Goal: Task Accomplishment & Management: Manage account settings

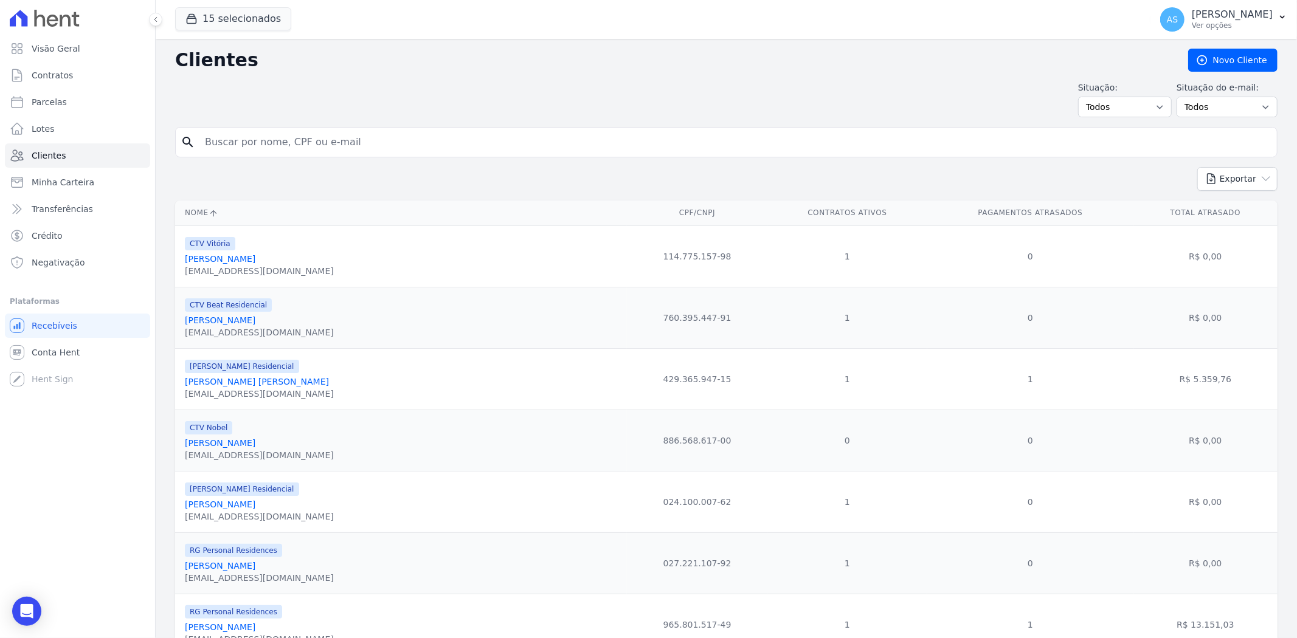
click at [239, 142] on input "search" at bounding box center [735, 142] width 1074 height 24
type input "[PERSON_NAME] Felipp [PERSON_NAME]"
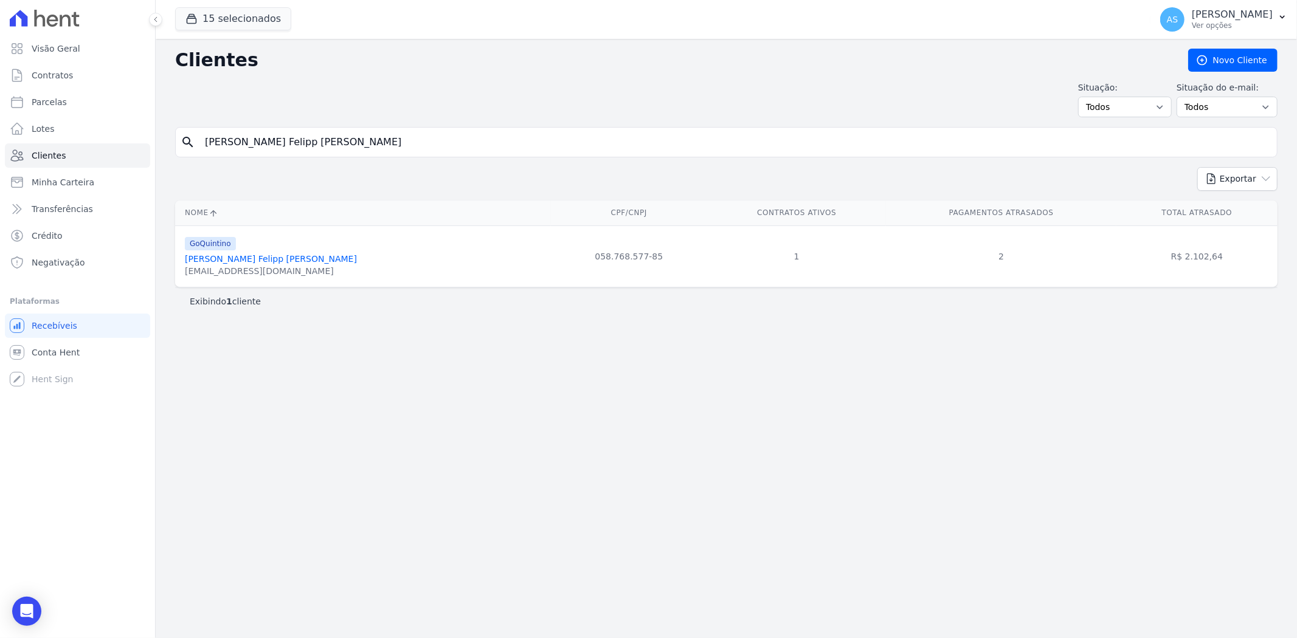
click at [232, 271] on div "[EMAIL_ADDRESS][DOMAIN_NAME]" at bounding box center [271, 271] width 172 height 12
click at [209, 254] on link "[PERSON_NAME] Felipp [PERSON_NAME]" at bounding box center [271, 259] width 172 height 10
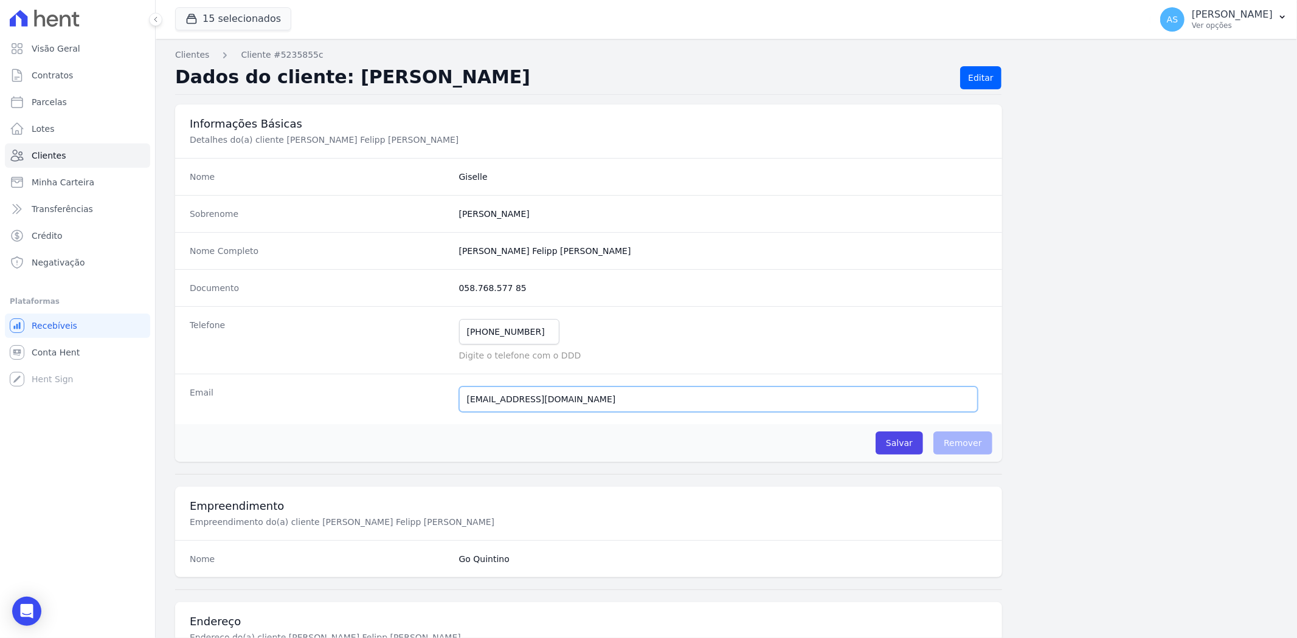
drag, startPoint x: 584, startPoint y: 404, endPoint x: 420, endPoint y: 412, distance: 164.4
click at [420, 412] on div "Email [EMAIL_ADDRESS][DOMAIN_NAME] Email confirmado." at bounding box center [588, 399] width 827 height 50
click at [27, 153] on link "Clientes" at bounding box center [77, 155] width 145 height 24
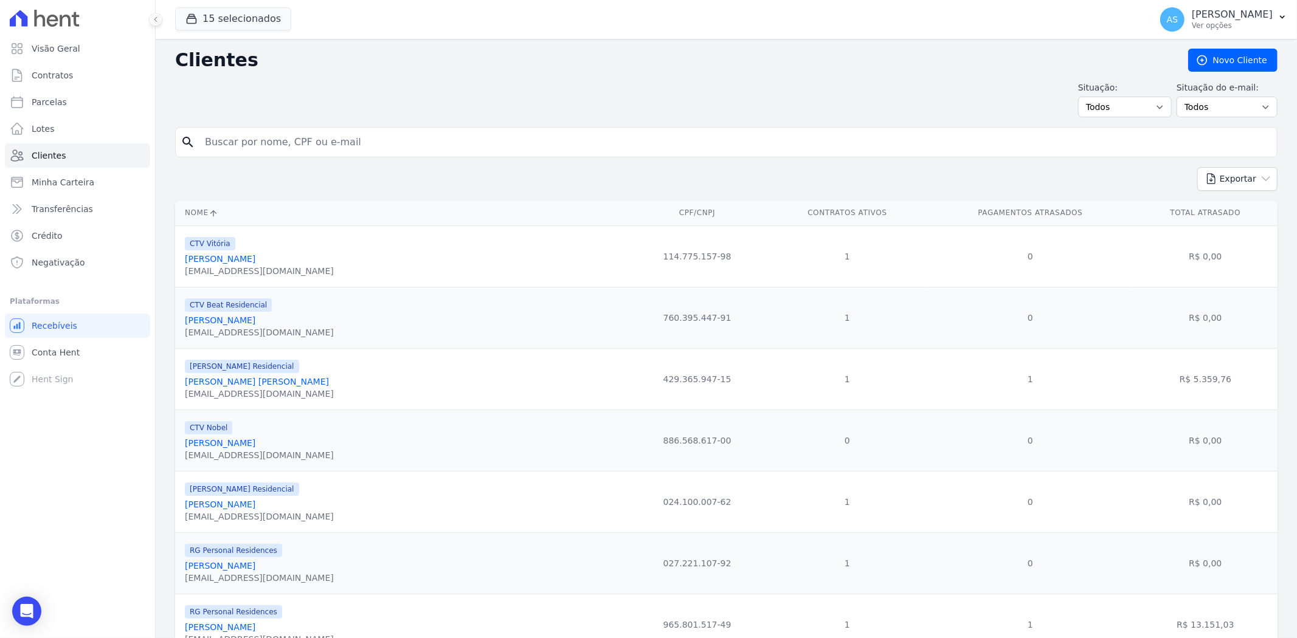
click at [234, 145] on input "search" at bounding box center [735, 142] width 1074 height 24
paste input "[PERSON_NAME]"
type input "LEANDRO FERNANDES BARBOSA"
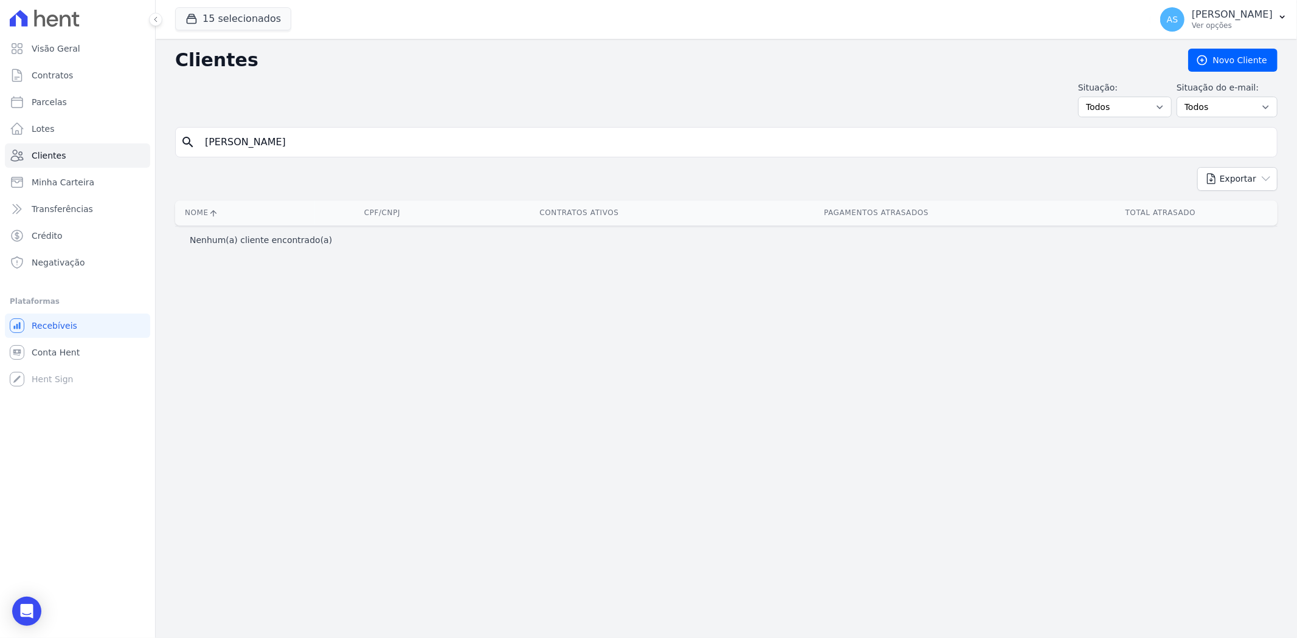
click at [376, 142] on input "LEANDRO FERNANDES BARBOSA" at bounding box center [735, 142] width 1074 height 24
drag, startPoint x: 376, startPoint y: 142, endPoint x: 306, endPoint y: 148, distance: 70.1
click at [306, 148] on input "LEANDRO FERNANDES BARBOSA" at bounding box center [735, 142] width 1074 height 24
type input "LEANDRO FERNANDES"
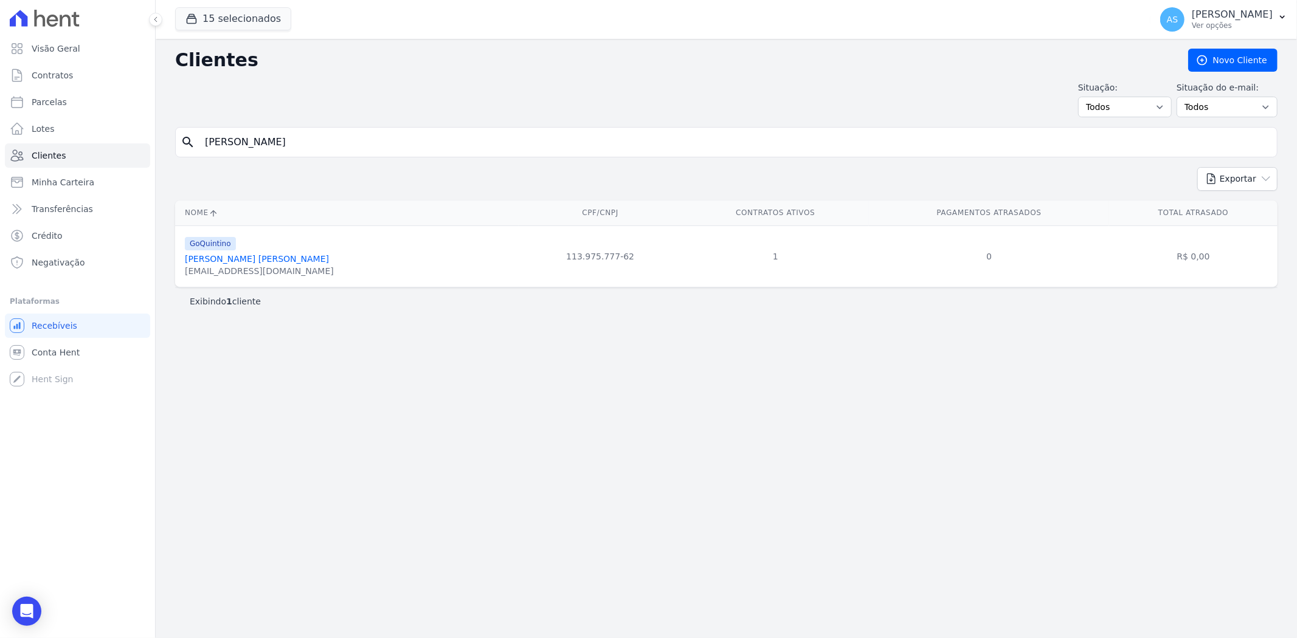
click at [289, 260] on link "Leandro Fernandes Barboza De Souza" at bounding box center [257, 259] width 144 height 10
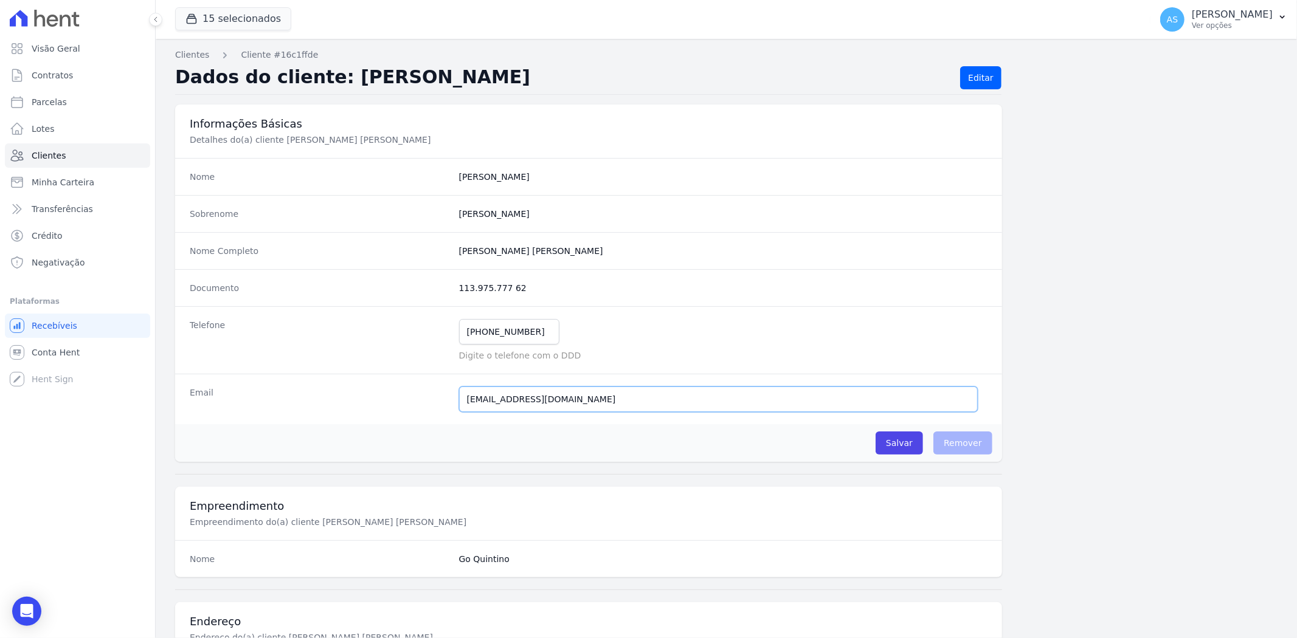
drag, startPoint x: 610, startPoint y: 405, endPoint x: 382, endPoint y: 420, distance: 229.1
click at [382, 420] on div "Email souzabarboza1236@gmail.com E-mail enviado. Aguardando confirmação.." at bounding box center [588, 399] width 827 height 50
click at [55, 152] on span "Clientes" at bounding box center [49, 156] width 34 height 12
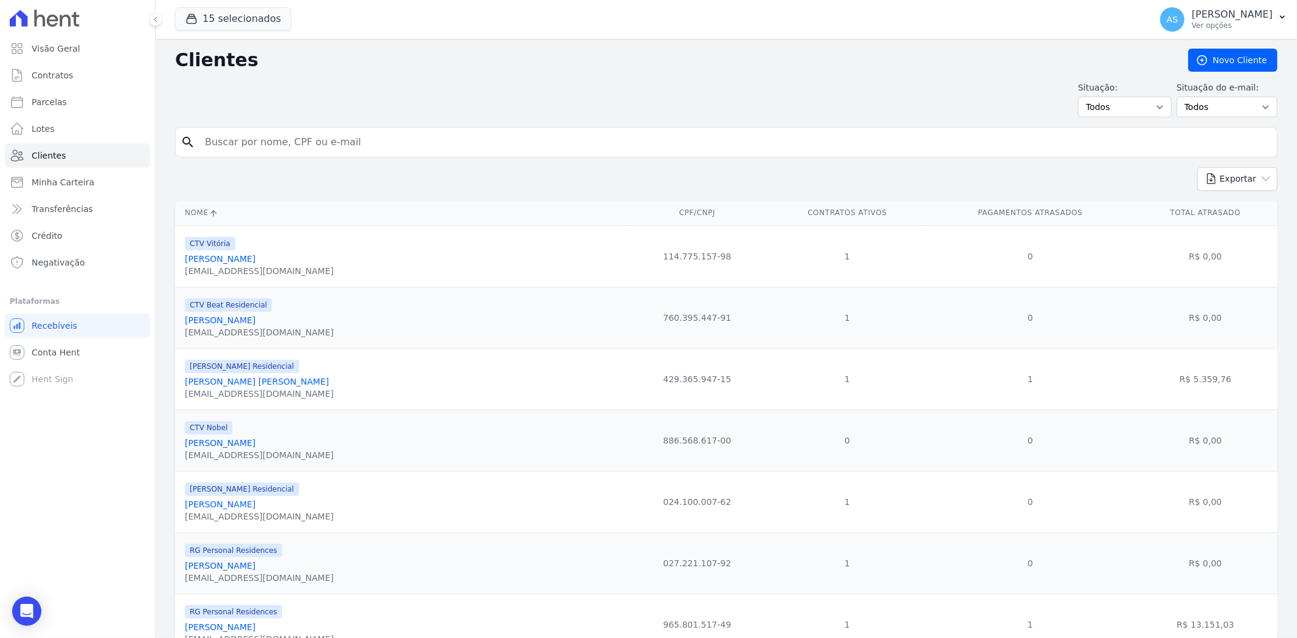
click at [271, 143] on input "search" at bounding box center [735, 142] width 1074 height 24
paste input "LEONARDO MENDES BATISTA"
type input "LEONARDO MENDES BATISTA"
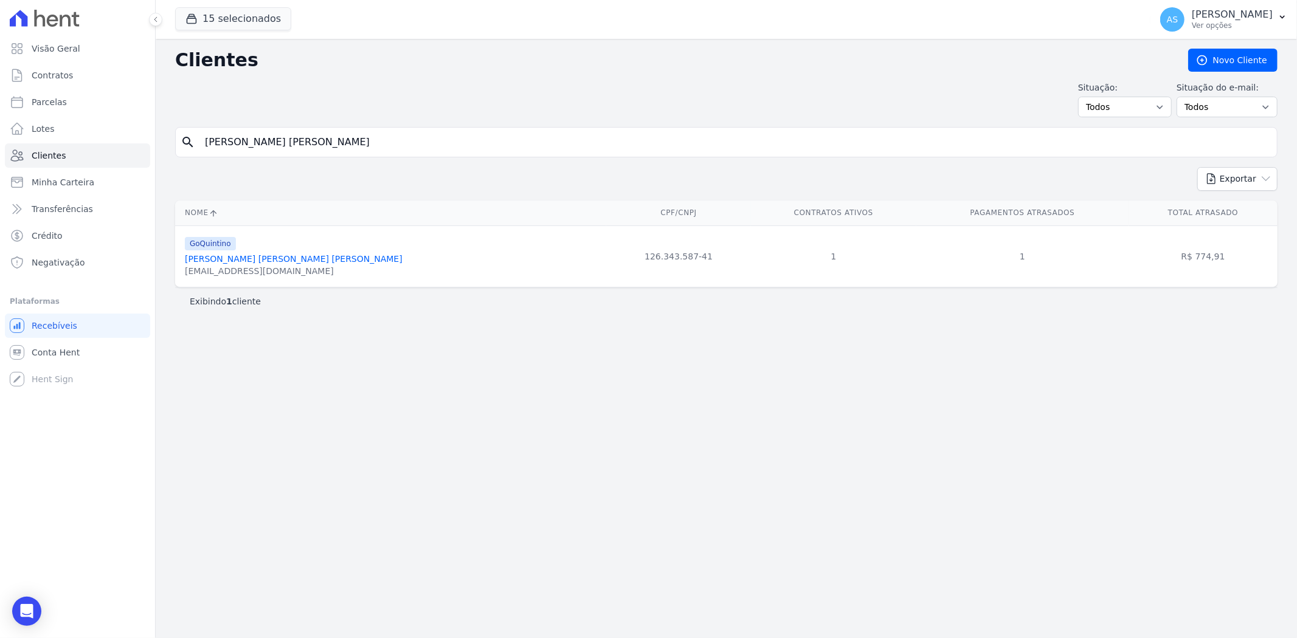
click at [237, 257] on link "Leonardo Mendes Batista Da Silva" at bounding box center [294, 259] width 218 height 10
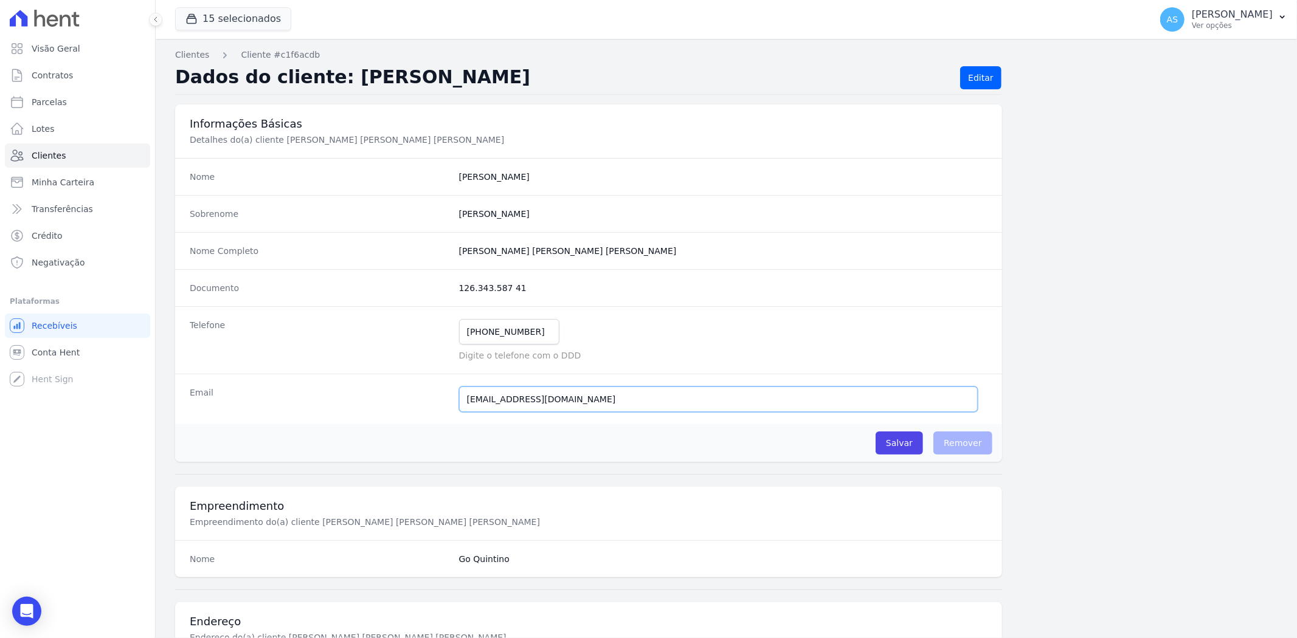
drag, startPoint x: 531, startPoint y: 395, endPoint x: 406, endPoint y: 405, distance: 125.6
click at [406, 405] on div "Email valejomendes@gmail.com E-mail enviado. Aguardando confirmação.." at bounding box center [588, 399] width 827 height 50
click at [37, 153] on span "Clientes" at bounding box center [49, 156] width 34 height 12
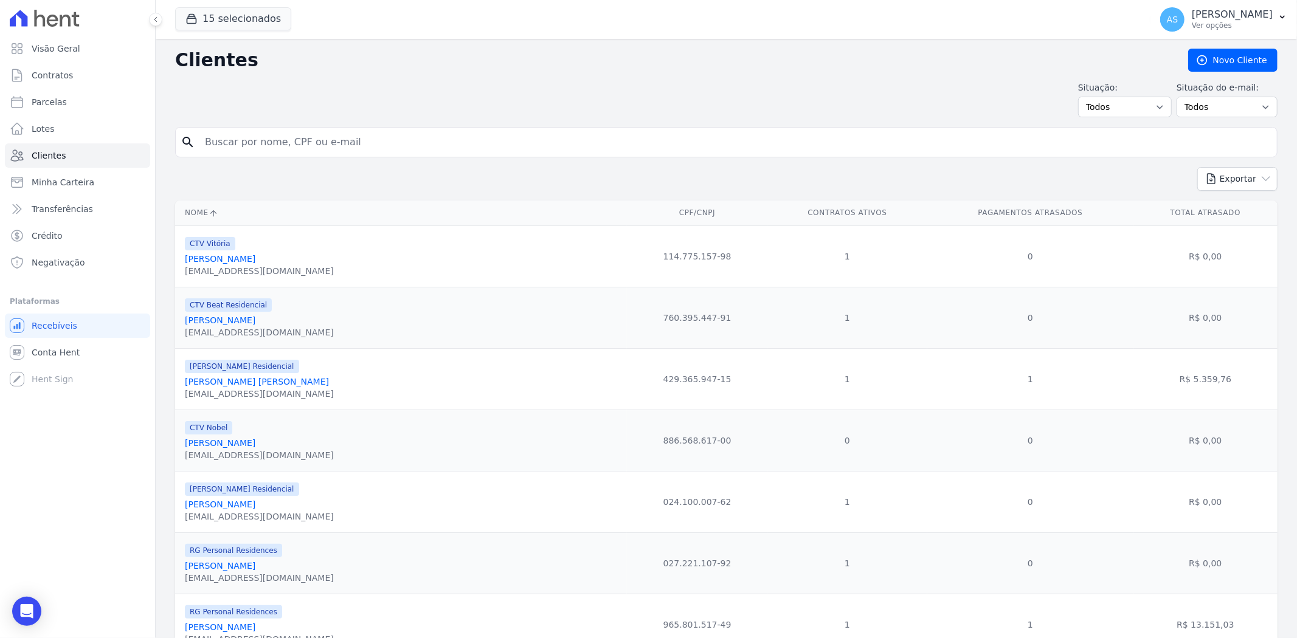
click at [247, 140] on input "search" at bounding box center [735, 142] width 1074 height 24
type input "ALBA"
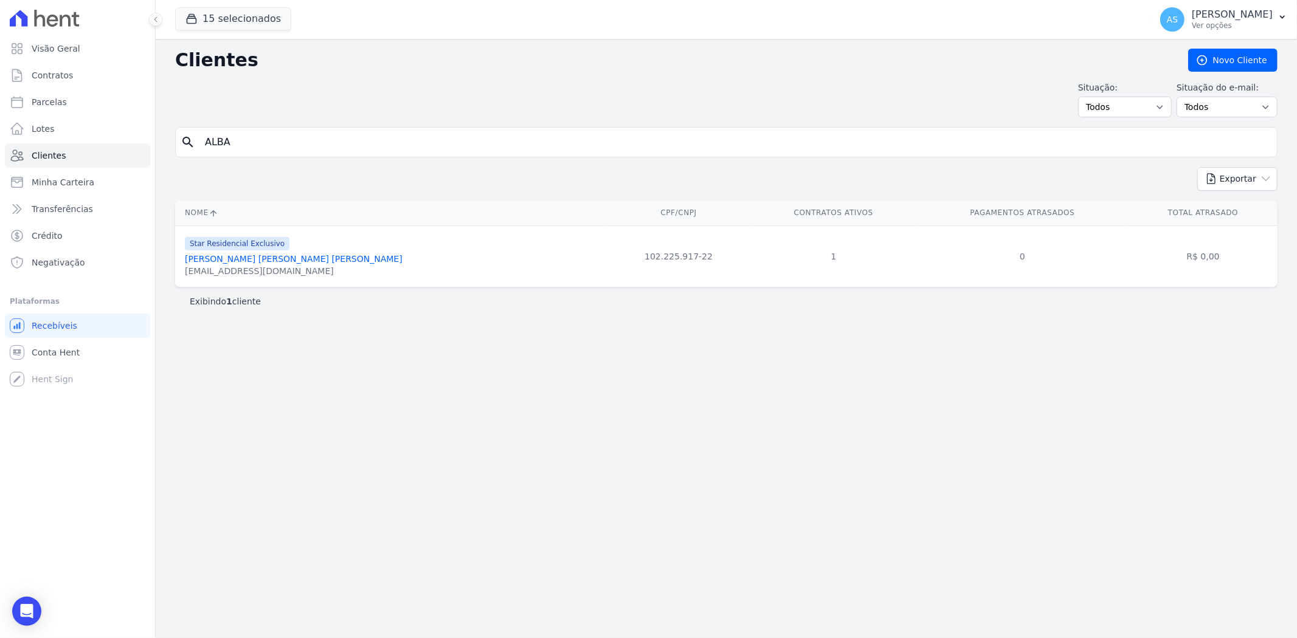
click at [256, 257] on link "Alba Valéria Dornellas Bezerra" at bounding box center [294, 259] width 218 height 10
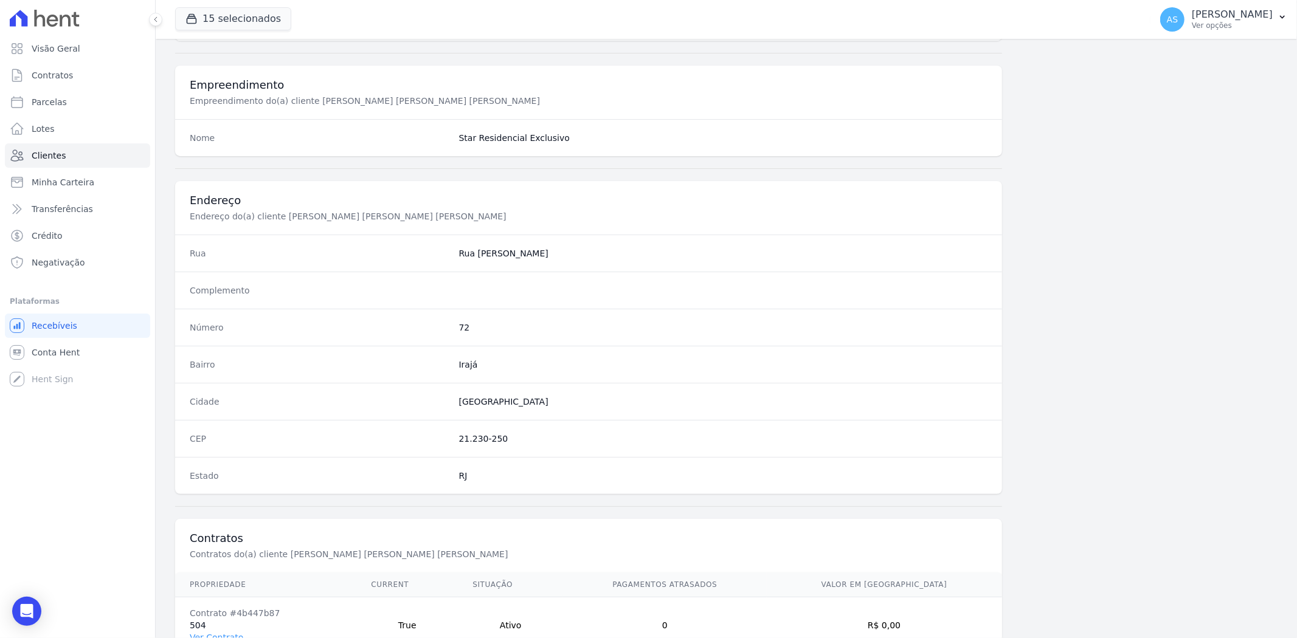
scroll to position [501, 0]
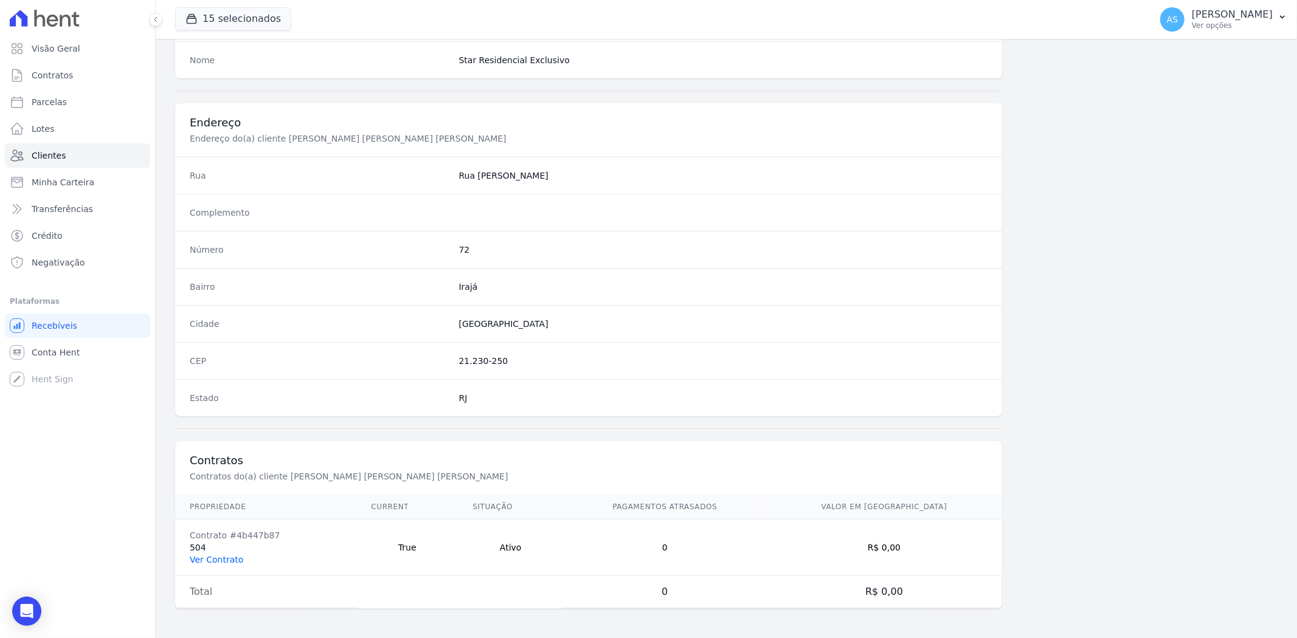
click at [219, 558] on link "Ver Contrato" at bounding box center [217, 560] width 54 height 10
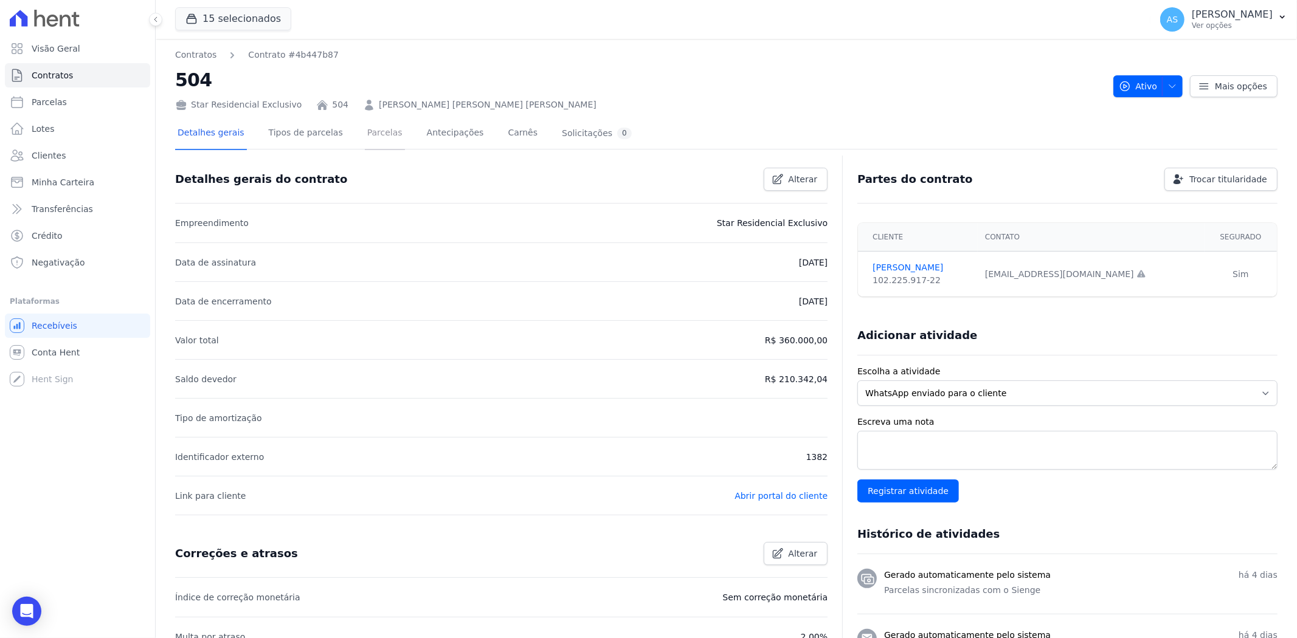
click at [365, 130] on link "Parcelas" at bounding box center [385, 134] width 40 height 32
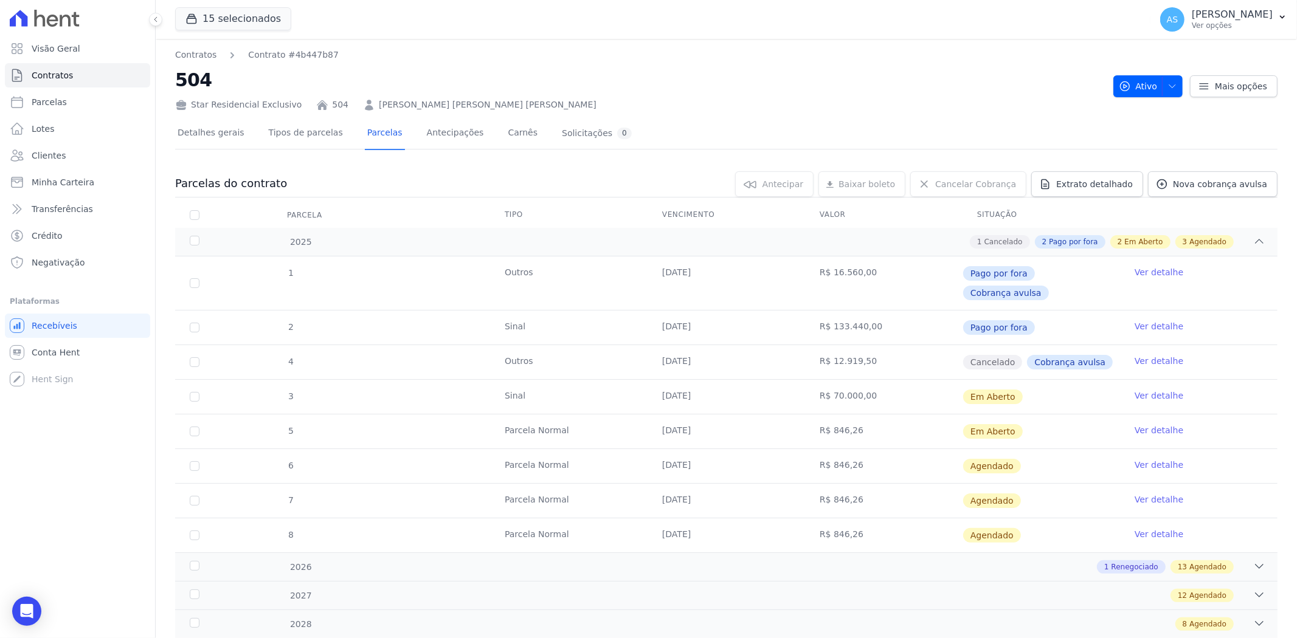
click at [1153, 390] on link "Ver detalhe" at bounding box center [1159, 396] width 49 height 12
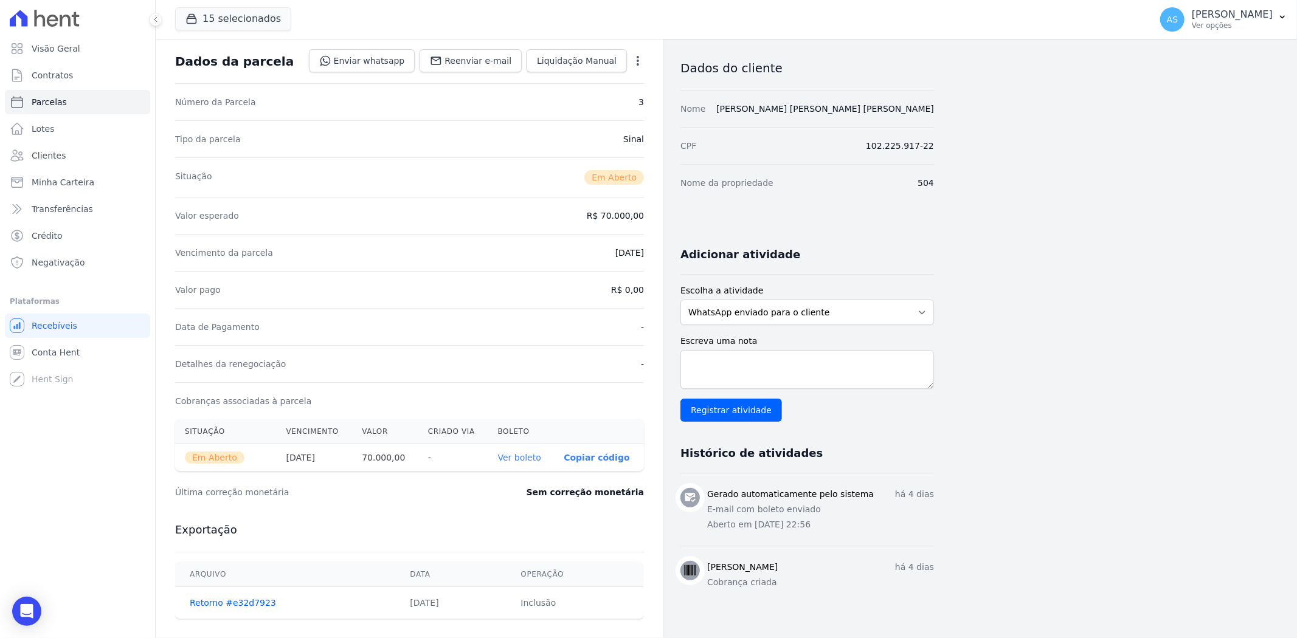
scroll to position [135, 0]
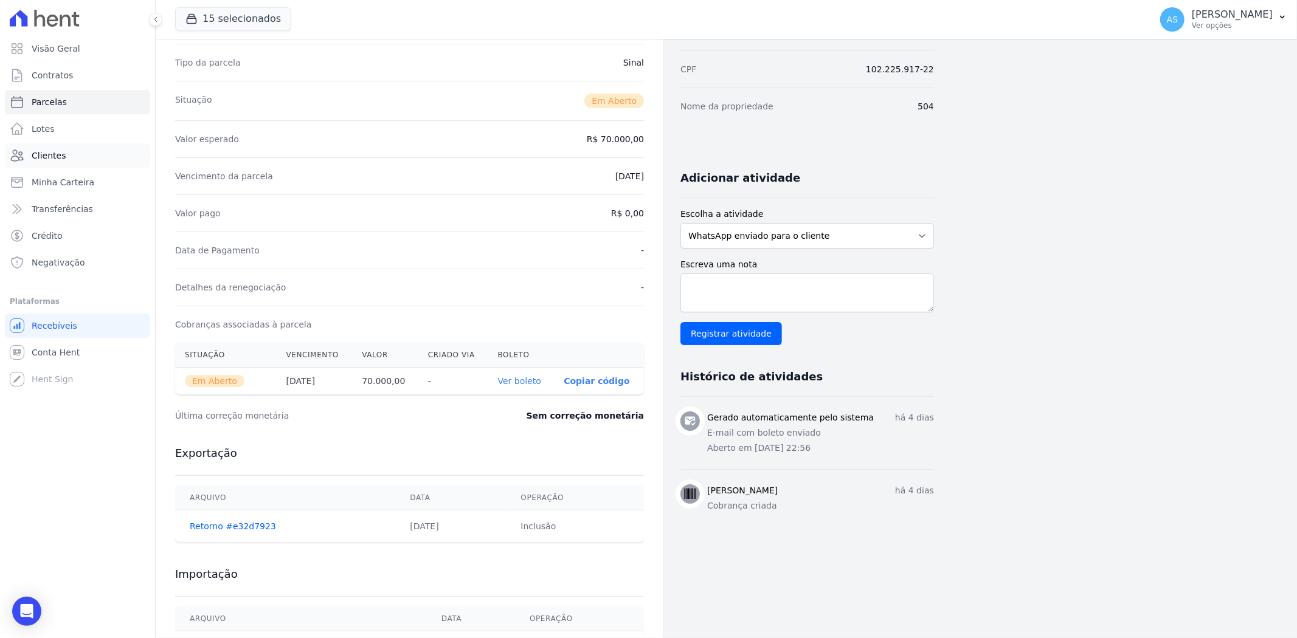
click at [41, 156] on span "Clientes" at bounding box center [49, 156] width 34 height 12
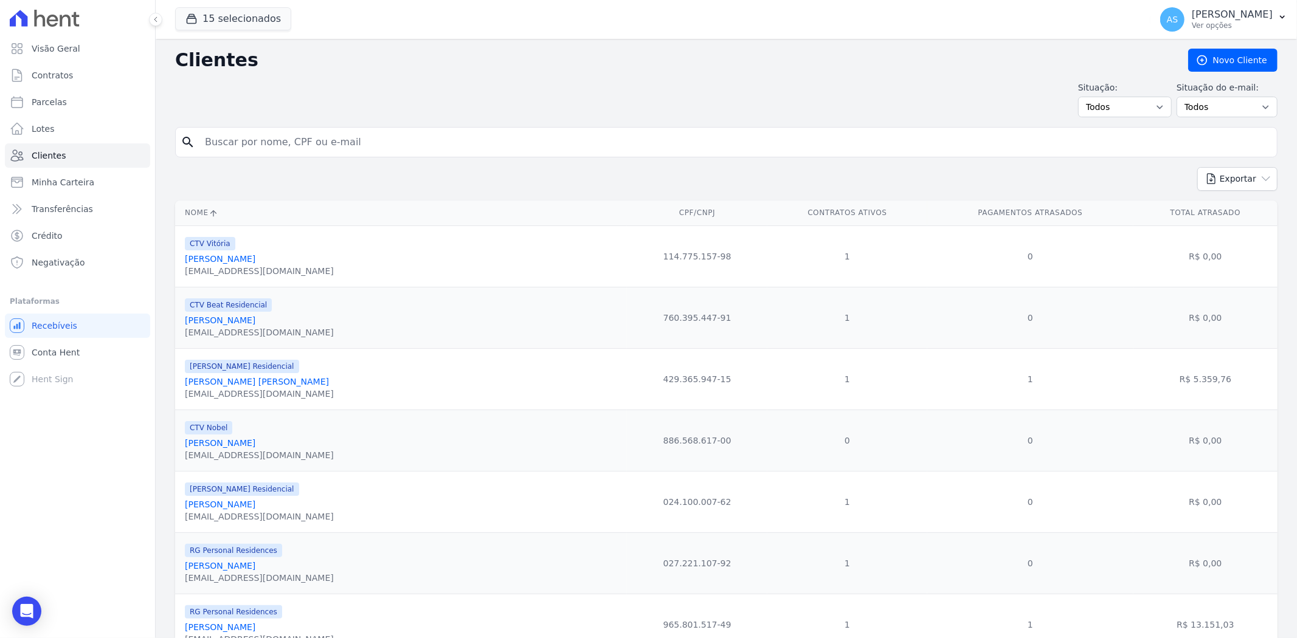
click at [254, 143] on input "search" at bounding box center [735, 142] width 1074 height 24
paste input "LUCIANA DOS SANTOS"
type input "LUCIANA DOS SANTOS"
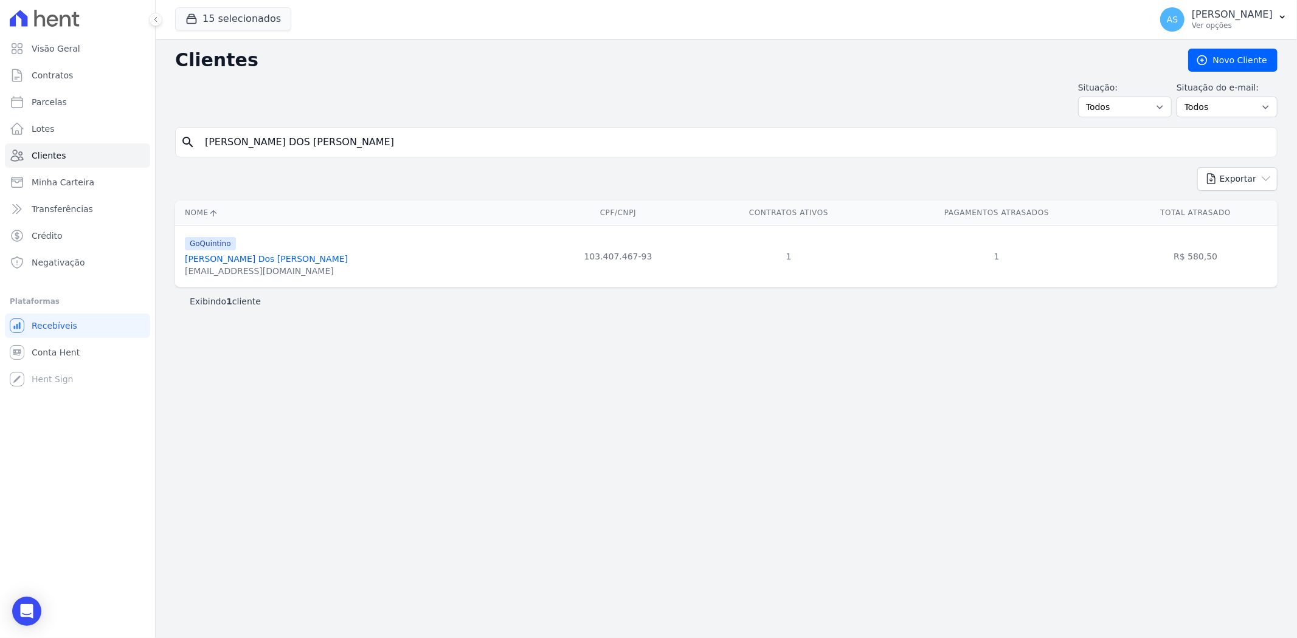
click at [270, 258] on link "Luciana Dos Santos Rodrigues" at bounding box center [266, 259] width 163 height 10
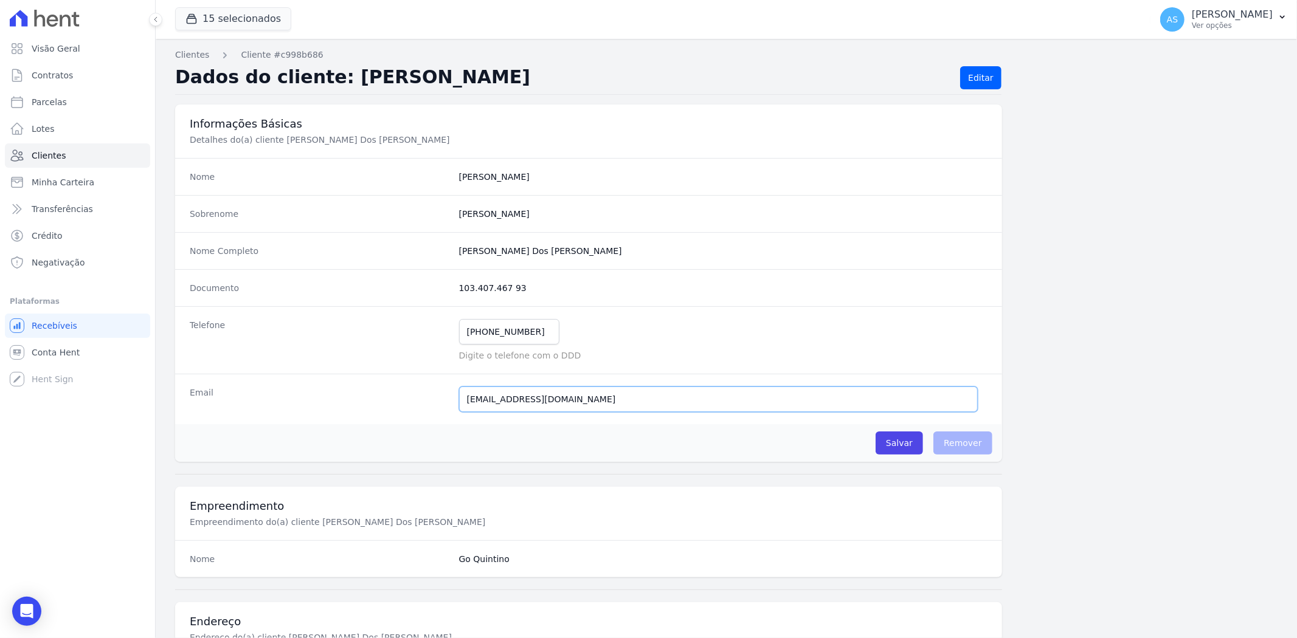
drag, startPoint x: 618, startPoint y: 399, endPoint x: 408, endPoint y: 412, distance: 210.2
click at [408, 412] on div "Email lucianarodrigues1000@gmail.com E-mail enviado. Aguardando confirmação.." at bounding box center [588, 399] width 827 height 50
click at [49, 154] on span "Clientes" at bounding box center [49, 156] width 34 height 12
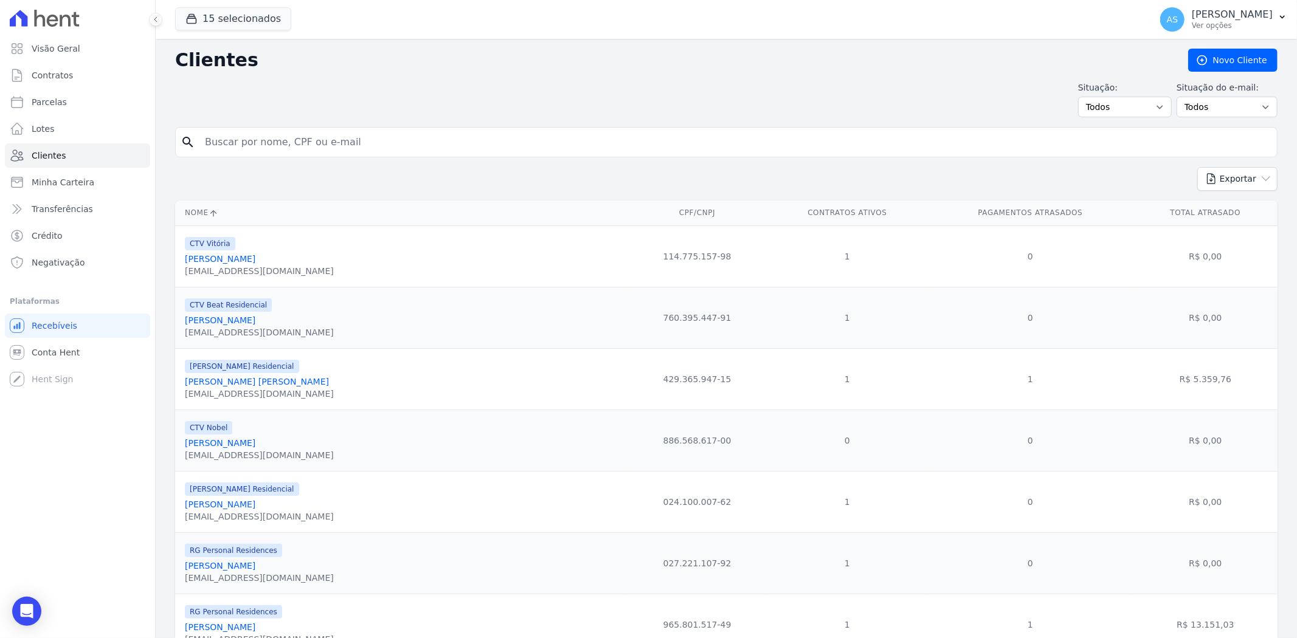
click at [265, 144] on input "search" at bounding box center [735, 142] width 1074 height 24
type input "Marcos Willian Barbosa da Silva"
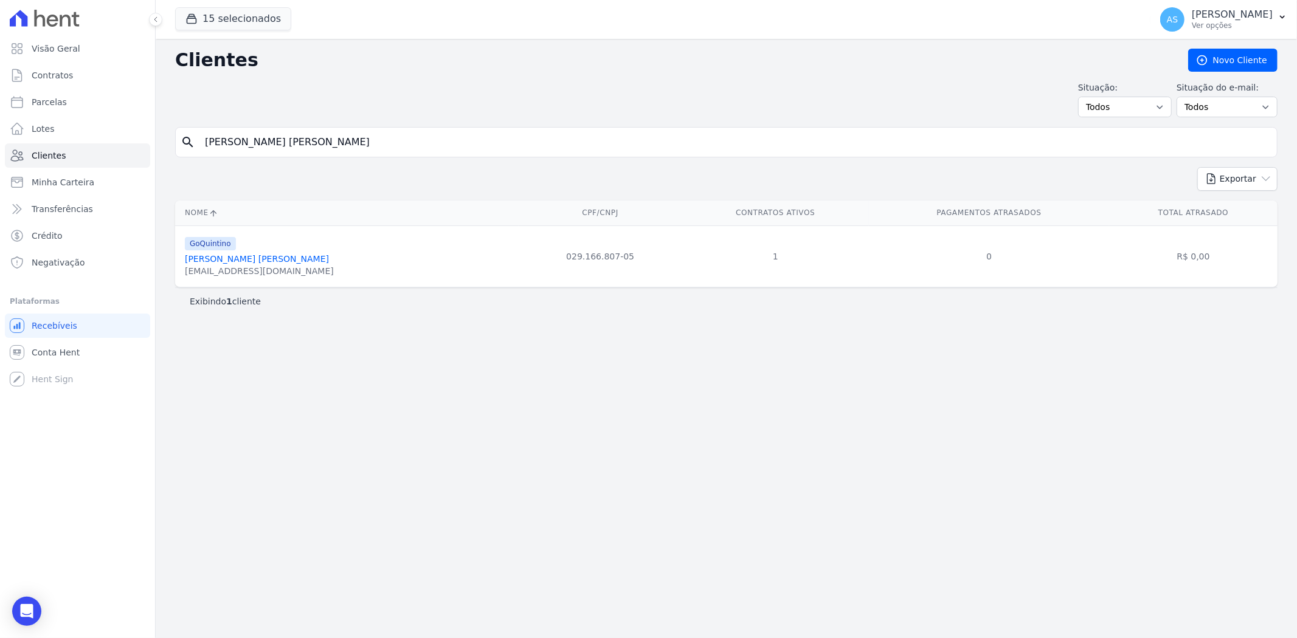
click at [226, 259] on link "Marcos Willian Barbosa Da Silva" at bounding box center [257, 259] width 144 height 10
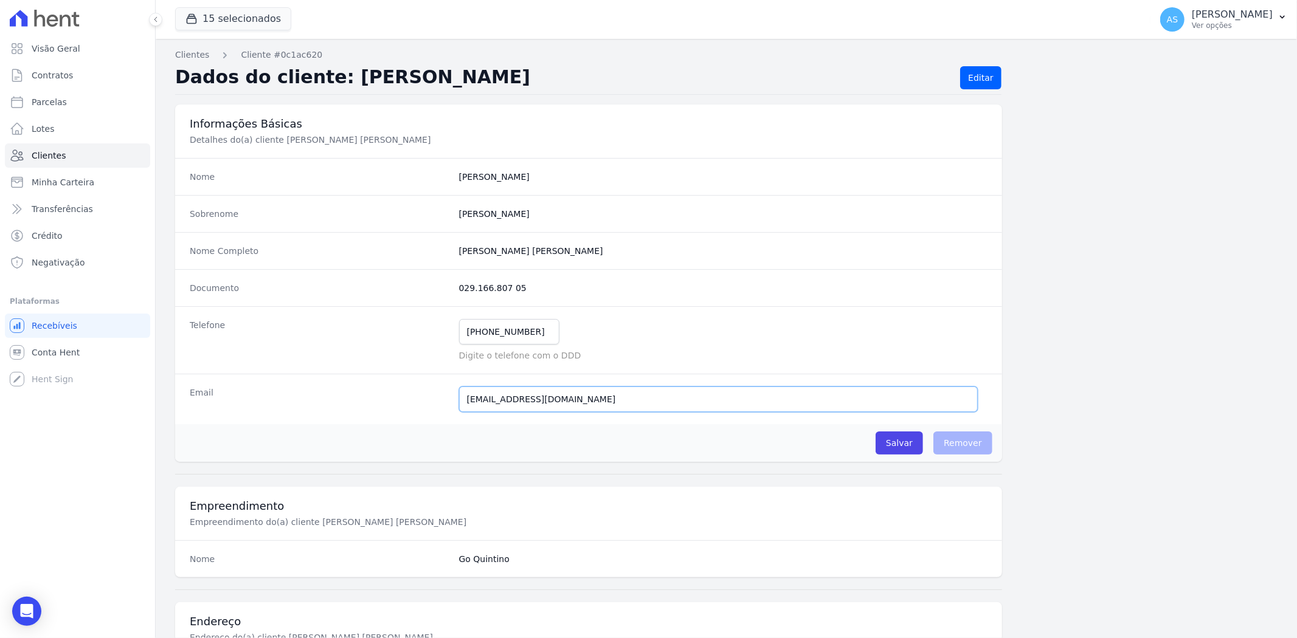
drag, startPoint x: 578, startPoint y: 400, endPoint x: 350, endPoint y: 406, distance: 228.1
click at [350, 406] on div "Email marcwillian@hotmail.com E-mail enviado. Aguardando confirmação.." at bounding box center [588, 399] width 827 height 50
click at [59, 151] on span "Clientes" at bounding box center [49, 156] width 34 height 12
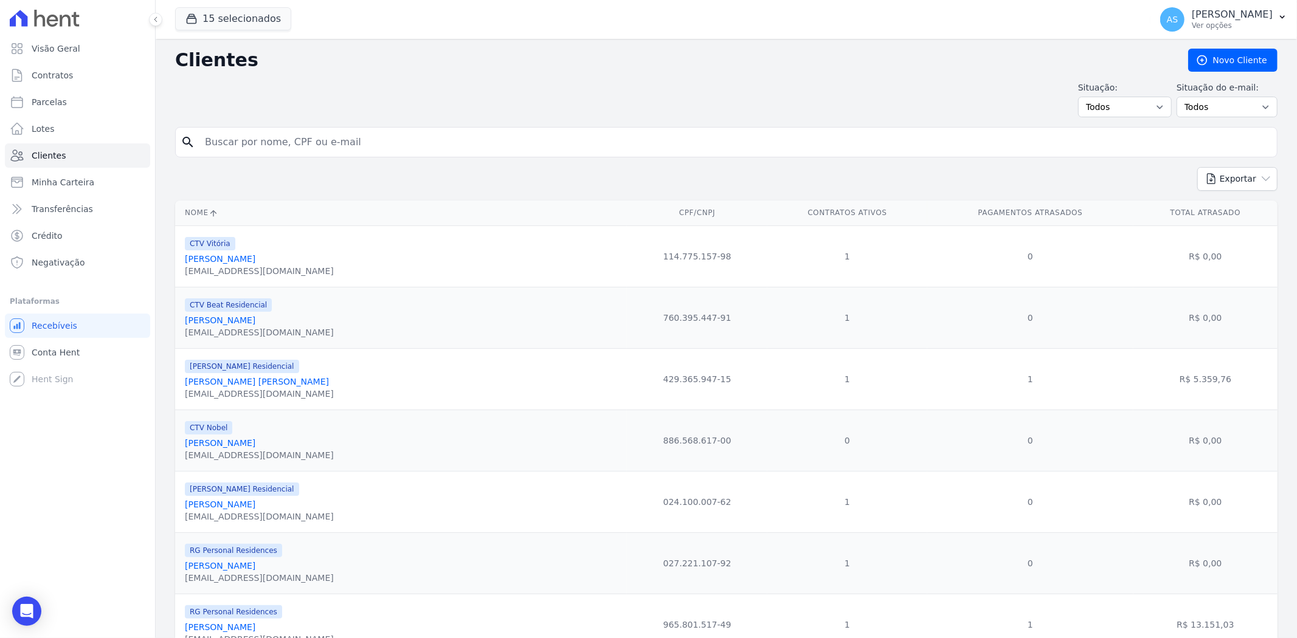
click at [224, 147] on input "search" at bounding box center [735, 142] width 1074 height 24
type input "SUZANA"
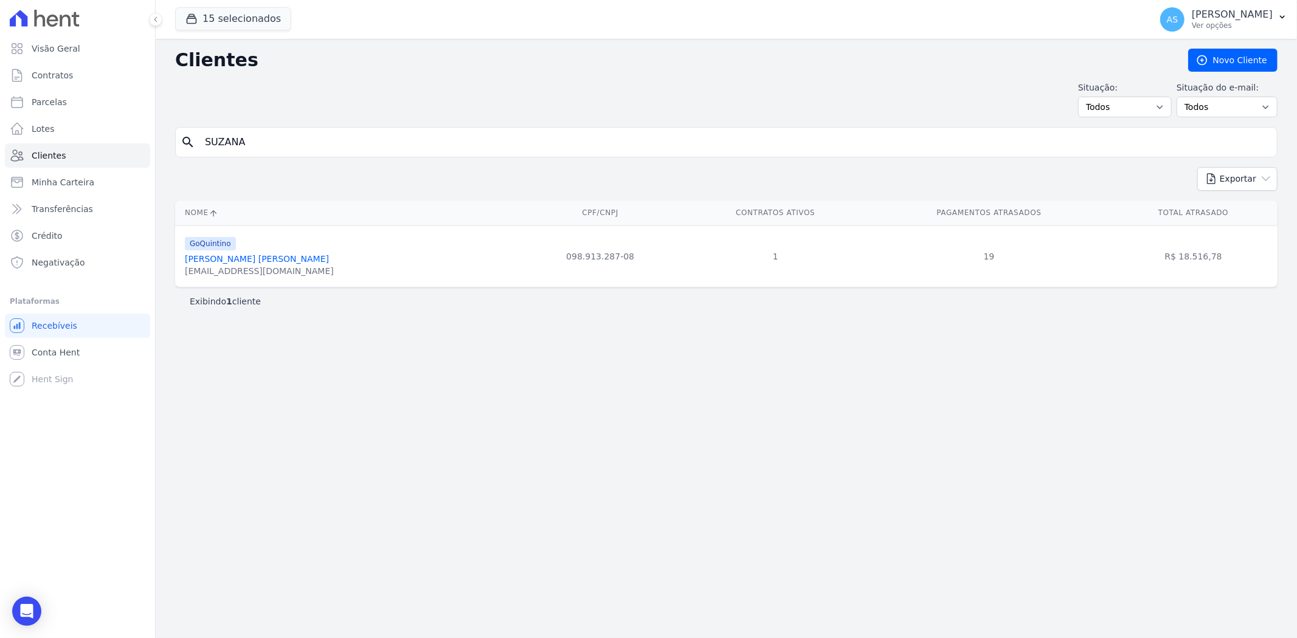
click at [226, 264] on link "Suzana Da Cruz Santos" at bounding box center [257, 259] width 144 height 10
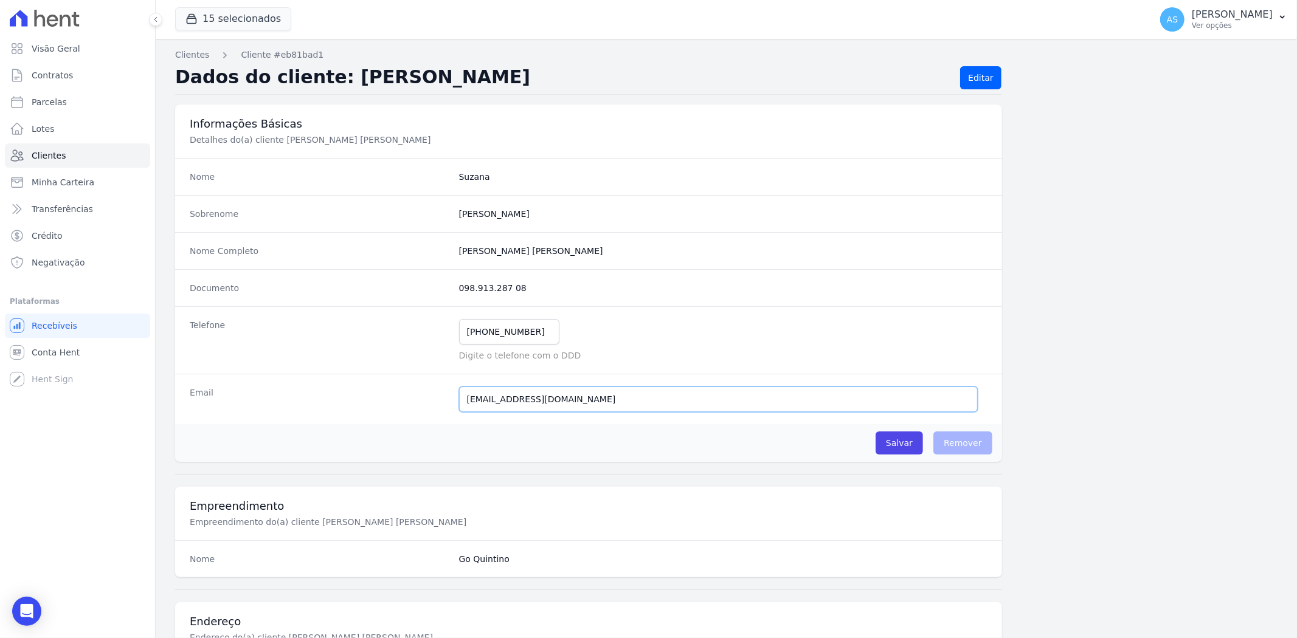
drag, startPoint x: 575, startPoint y: 404, endPoint x: 411, endPoint y: 406, distance: 164.2
click at [411, 406] on div "Email cruzsuzana67@gmail.com E-mail enviado. Aguardando confirmação.." at bounding box center [588, 399] width 827 height 50
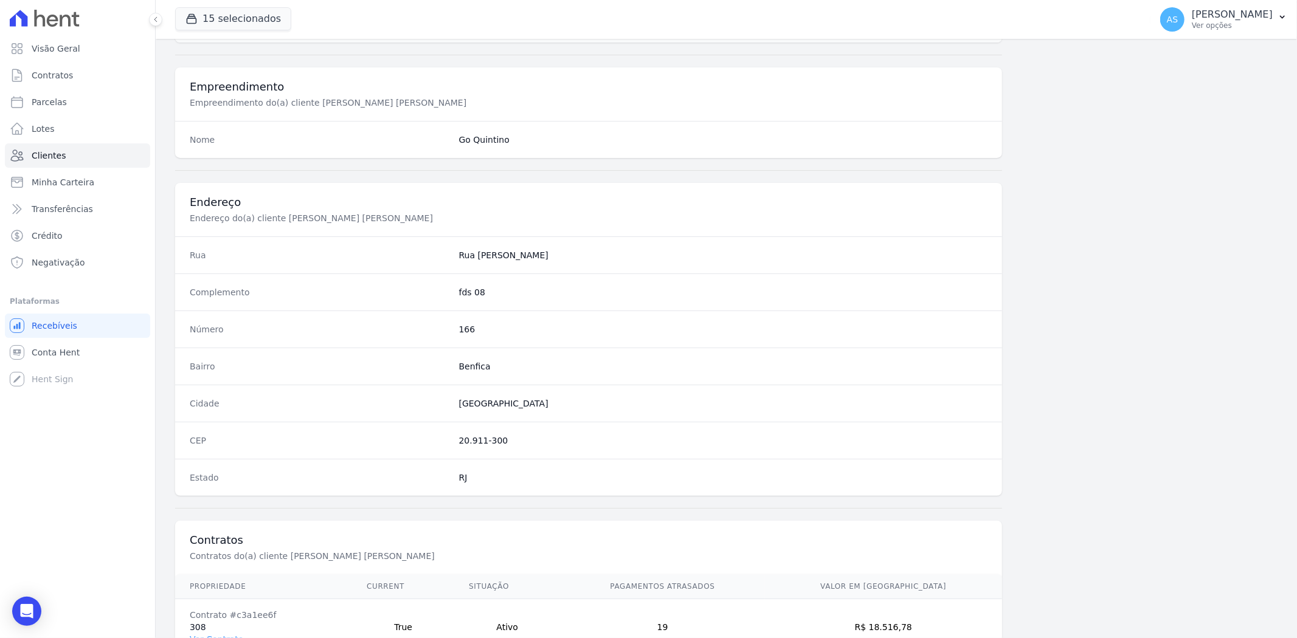
scroll to position [501, 0]
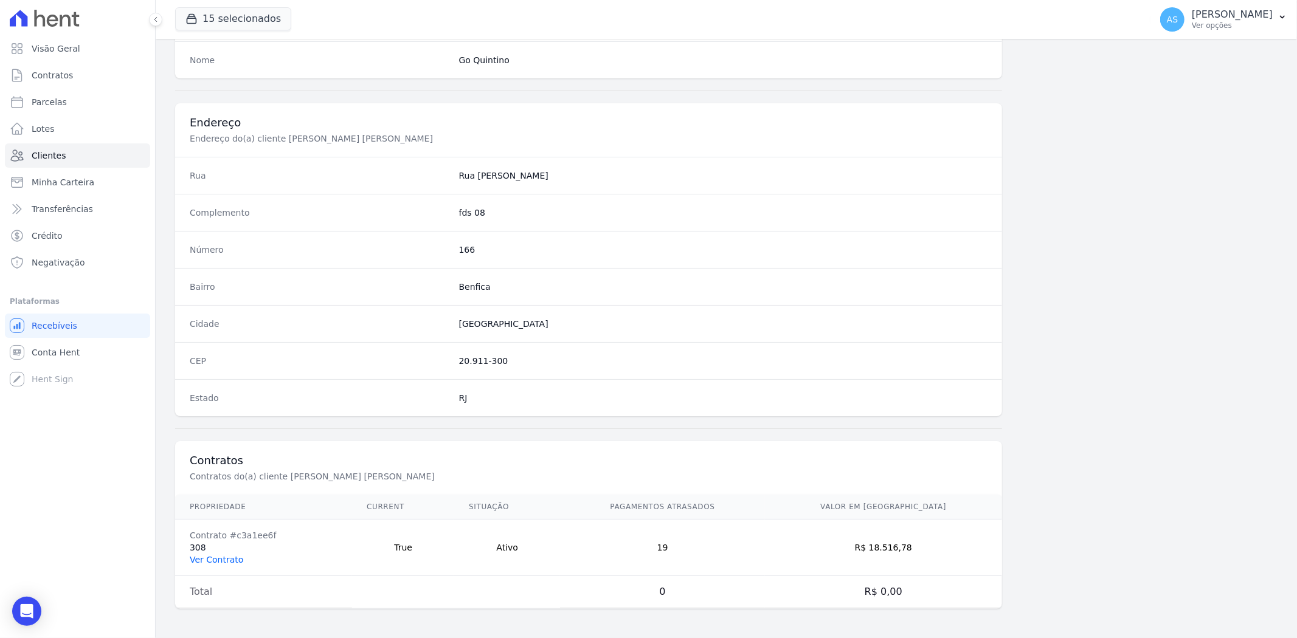
click at [218, 560] on link "Ver Contrato" at bounding box center [217, 560] width 54 height 10
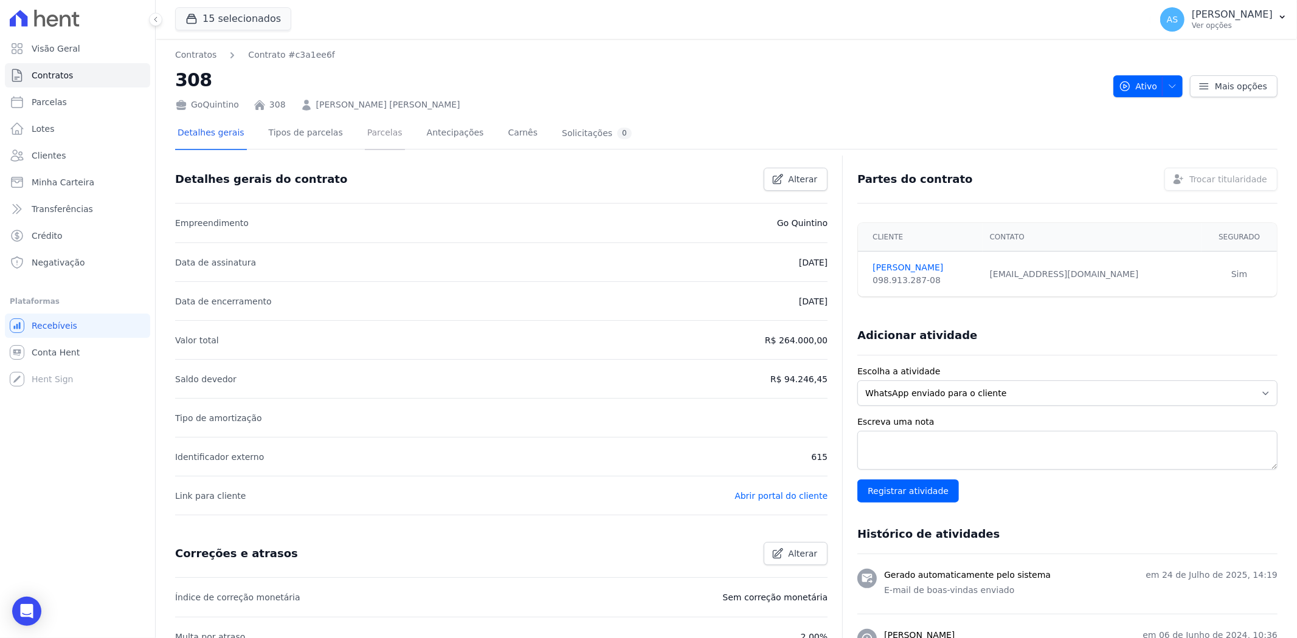
click at [365, 133] on link "Parcelas" at bounding box center [385, 134] width 40 height 32
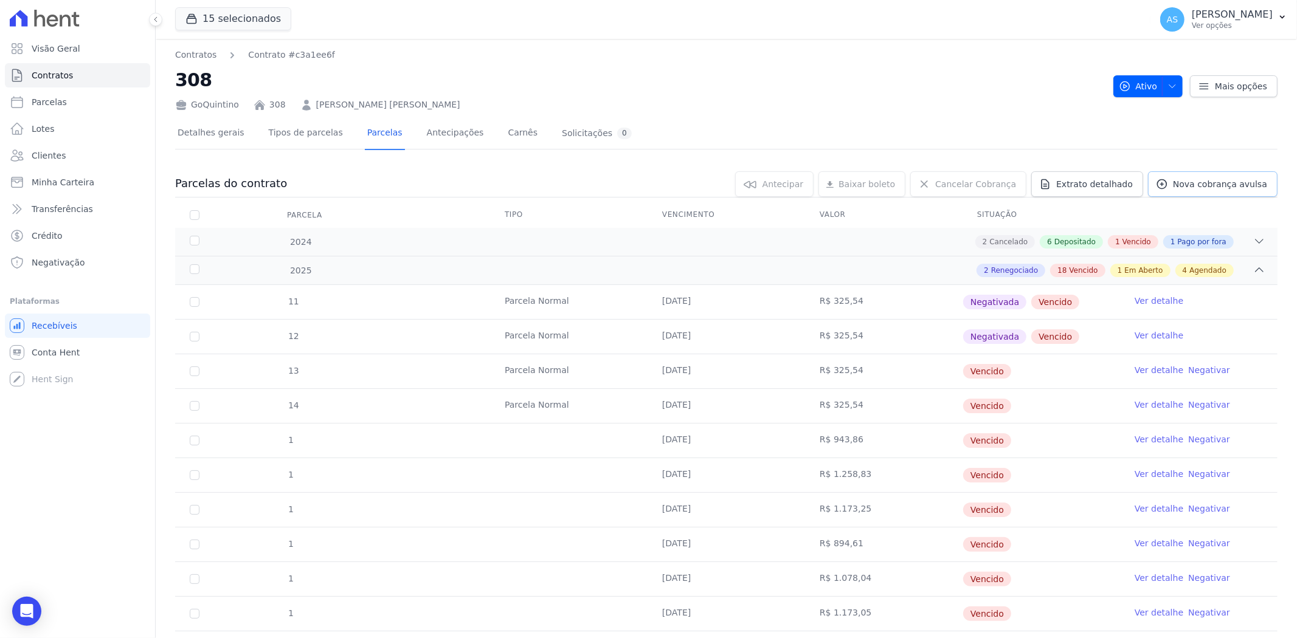
click at [1204, 187] on span "Nova cobrança avulsa" at bounding box center [1220, 184] width 94 height 12
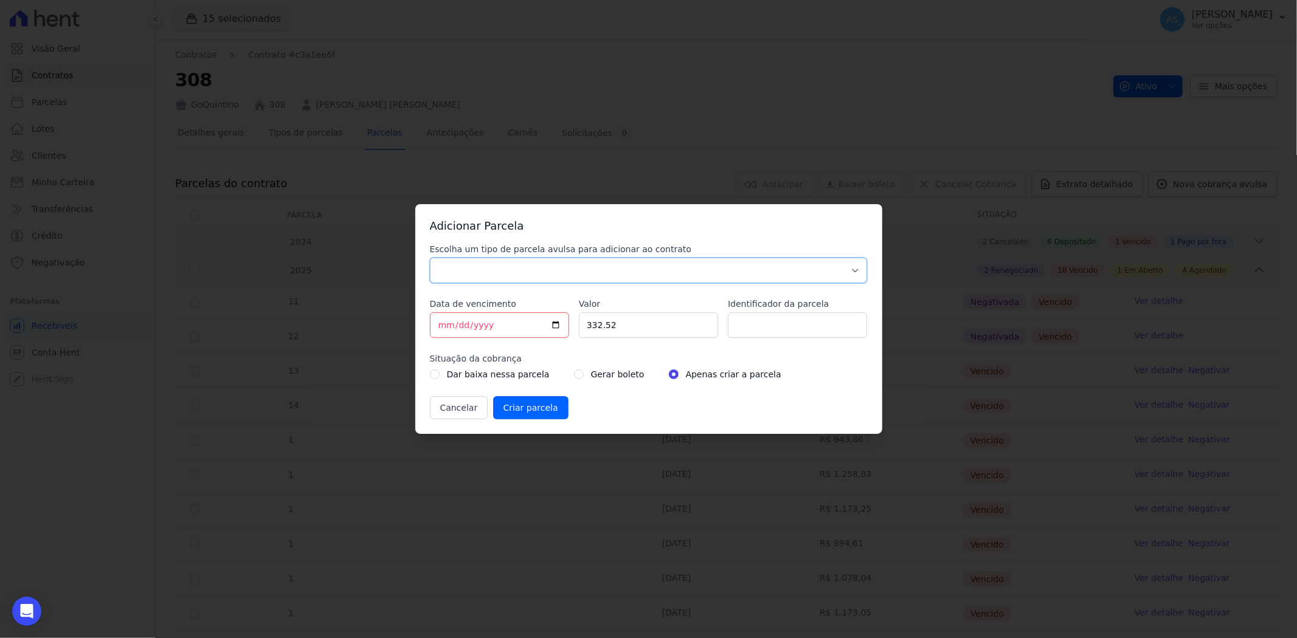
click at [458, 270] on select "Parcela Normal Sinal Caução Intercalada Chaves Pré Chaves Pós Chaves Taxas Quit…" at bounding box center [649, 271] width 438 height 26
select select "standard"
click at [430, 258] on select "Parcela Normal Sinal Caução Intercalada Chaves Pré Chaves Pós Chaves Taxas Quit…" at bounding box center [649, 271] width 438 height 26
click at [446, 326] on input "[DATE]" at bounding box center [499, 326] width 139 height 26
type input "2025-08-15"
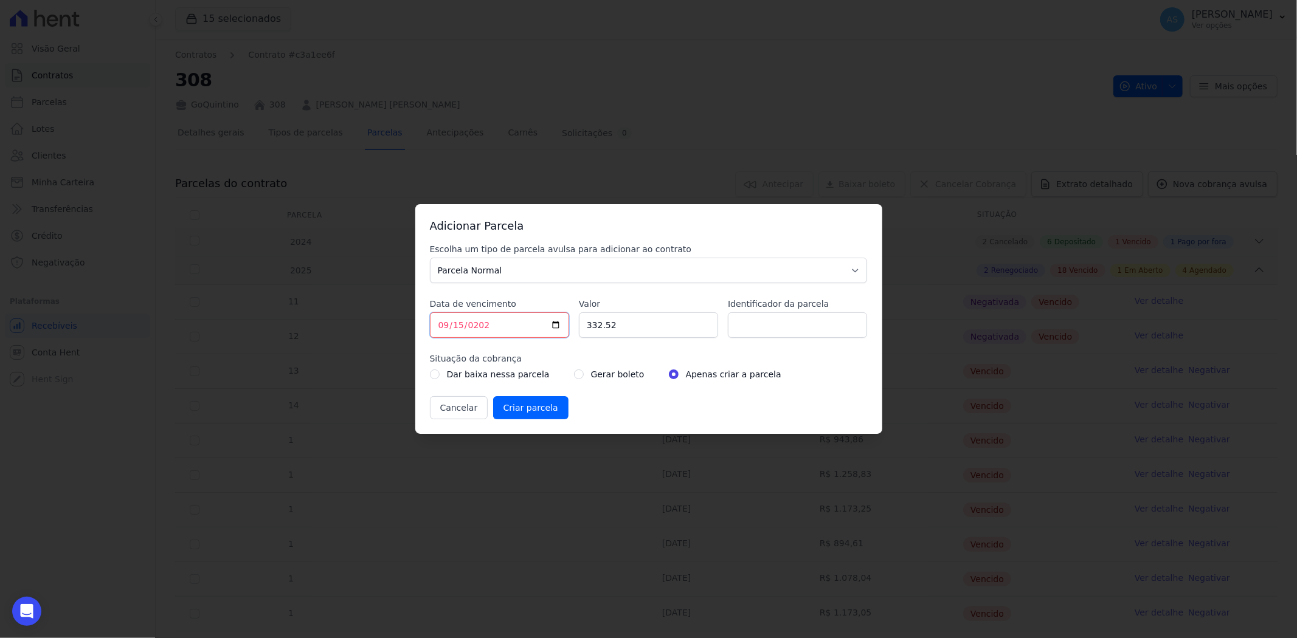
type input "2025-09-15"
click at [644, 336] on input "332.52" at bounding box center [648, 326] width 139 height 26
paste input "1.56486"
click at [637, 328] on input "1.56486" at bounding box center [648, 326] width 139 height 26
type input "1.5"
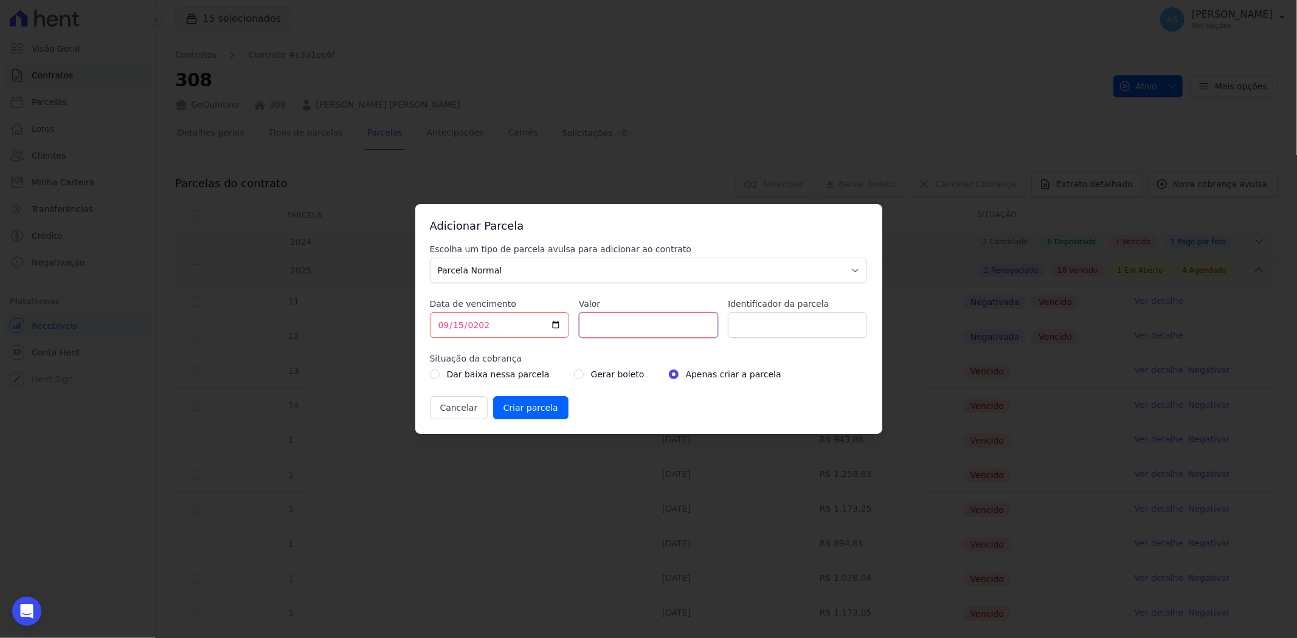
type input "1"
click at [624, 331] on input "1.56486" at bounding box center [648, 326] width 139 height 26
type input "1.5"
type input "1"
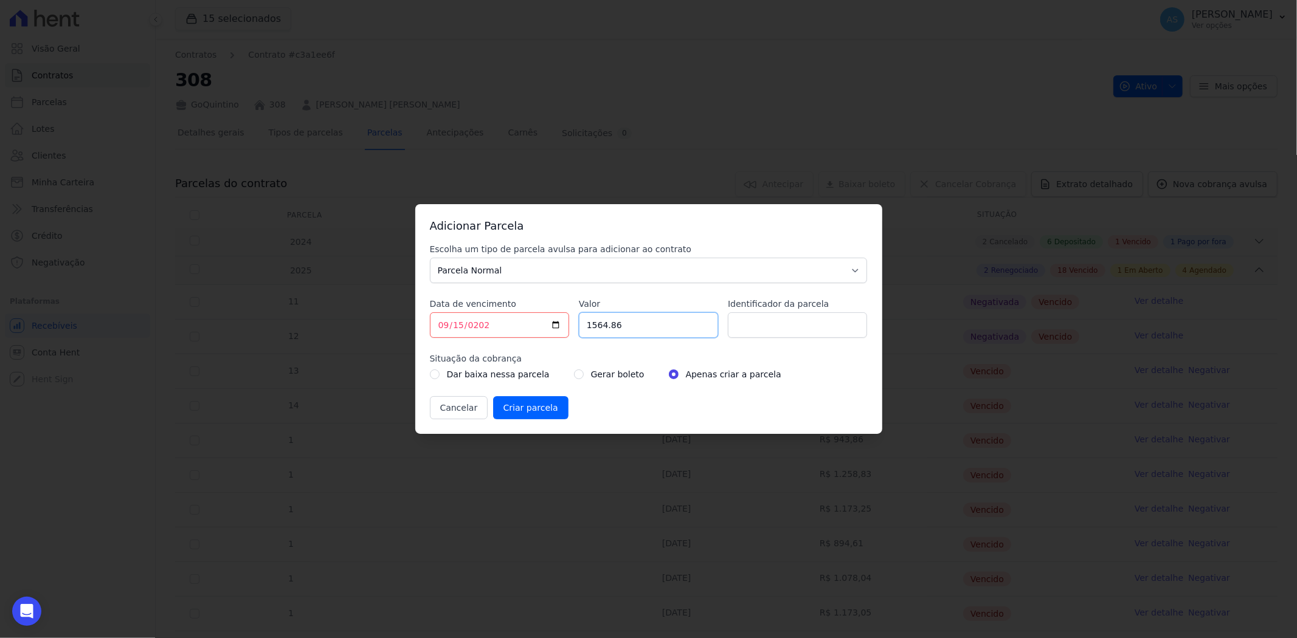
type input "1564.86"
type input "TAXA DE OBRA 15/09/2025"
click at [574, 377] on input "radio" at bounding box center [579, 375] width 10 height 10
radio input "true"
click at [528, 408] on input "Criar parcela" at bounding box center [530, 407] width 75 height 23
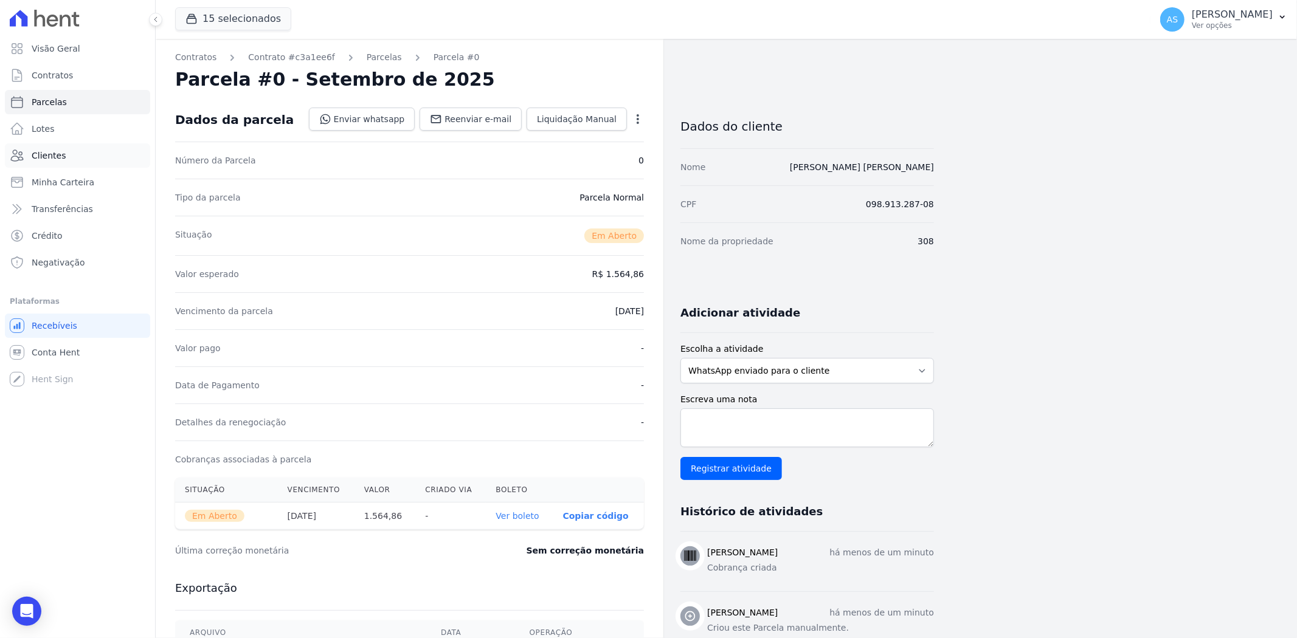
click at [45, 156] on span "Clientes" at bounding box center [49, 156] width 34 height 12
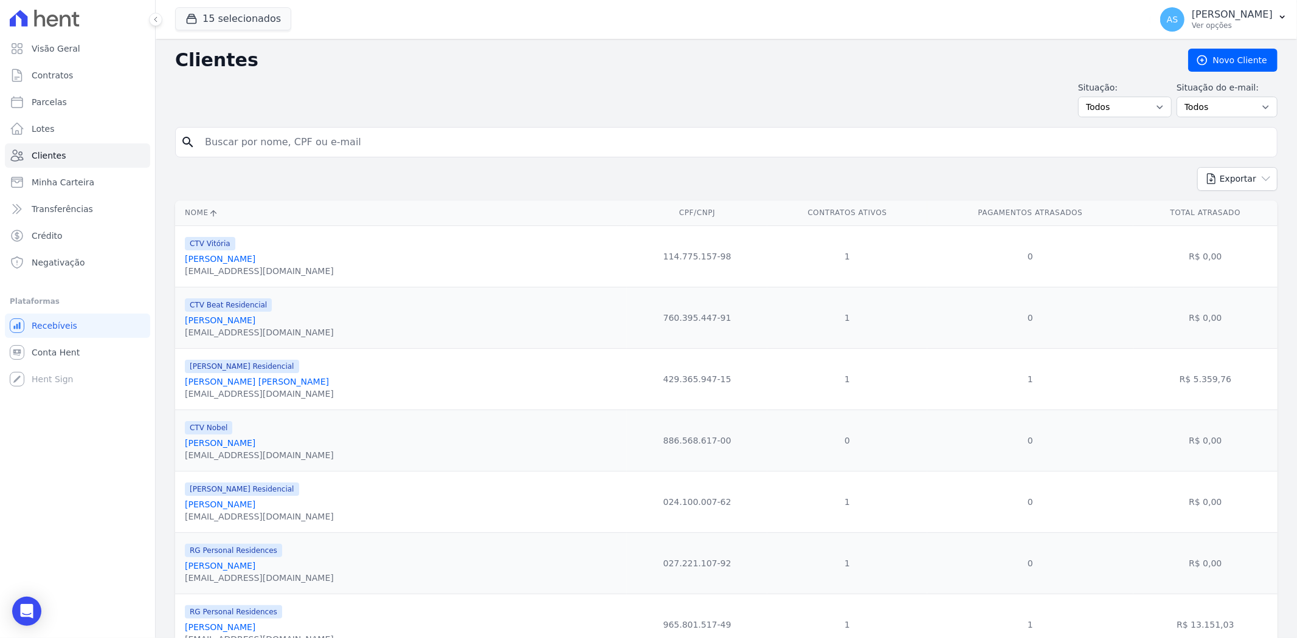
click at [242, 147] on input "search" at bounding box center [735, 142] width 1074 height 24
type input "Jeferson Julio Narcizo Costa"
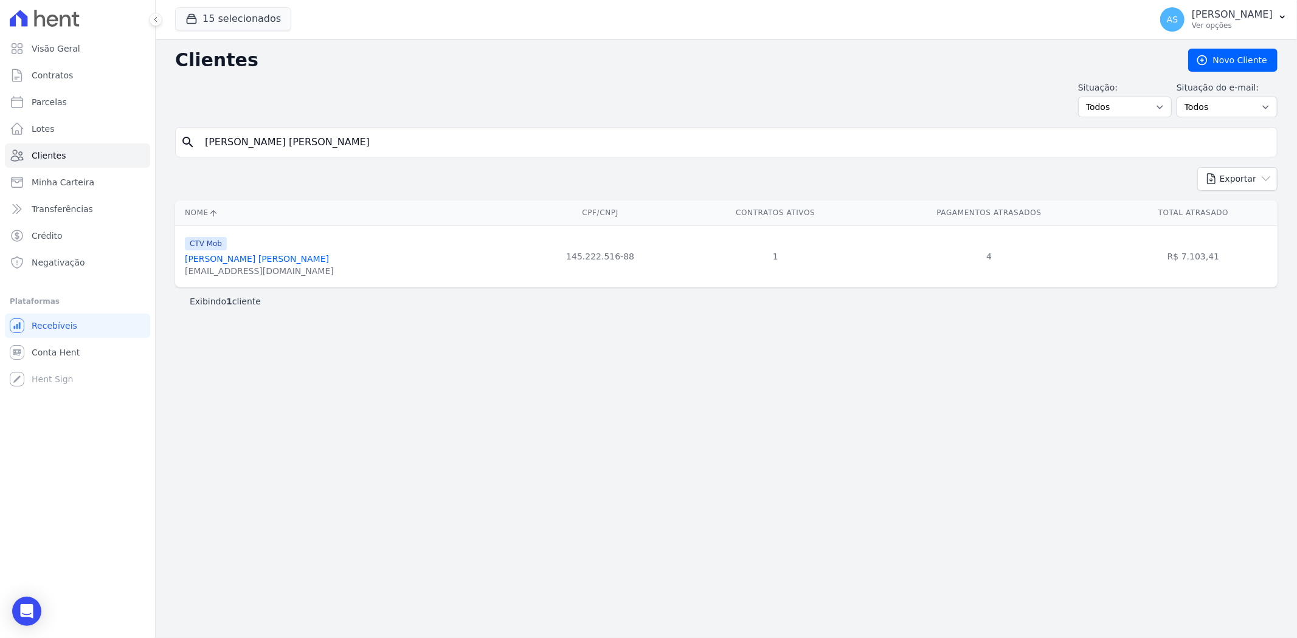
click at [237, 260] on link "Jeferson Julio Narcizo Costa" at bounding box center [257, 259] width 144 height 10
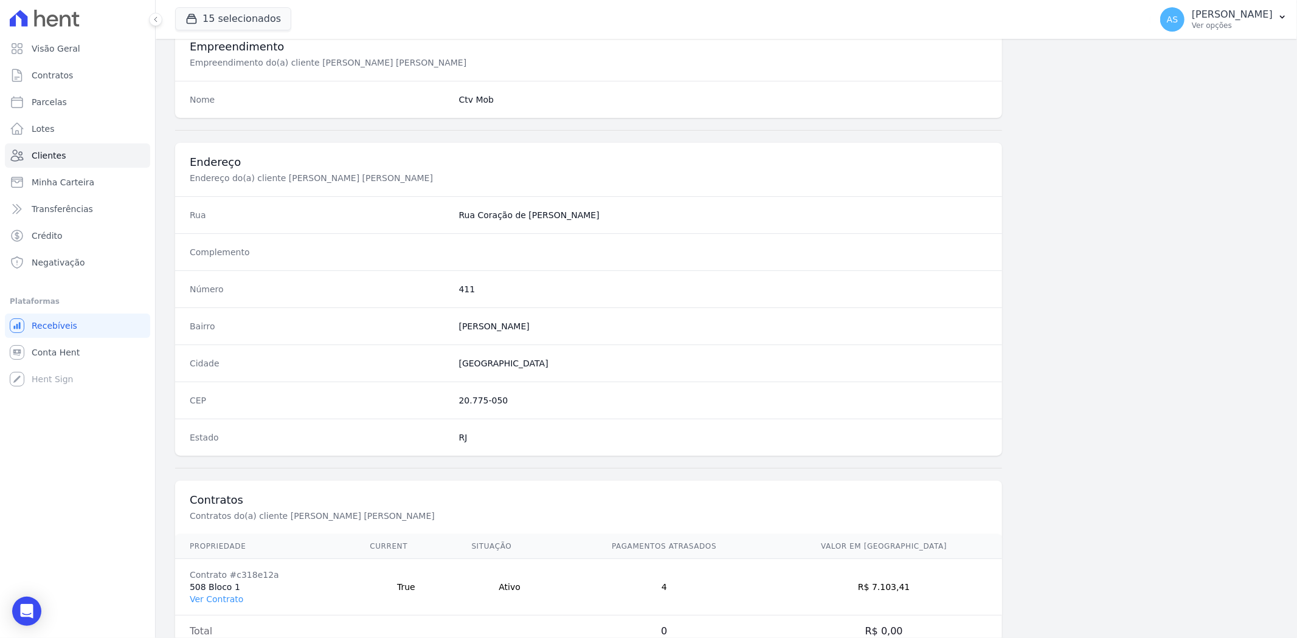
scroll to position [501, 0]
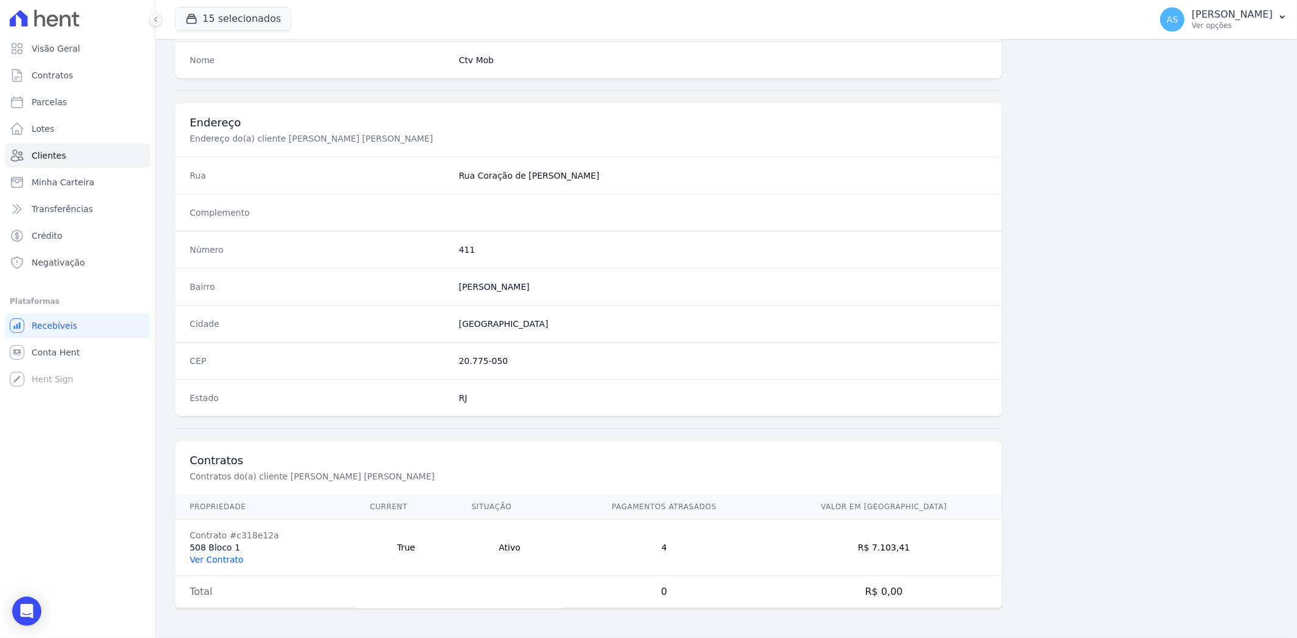
click at [216, 559] on link "Ver Contrato" at bounding box center [217, 560] width 54 height 10
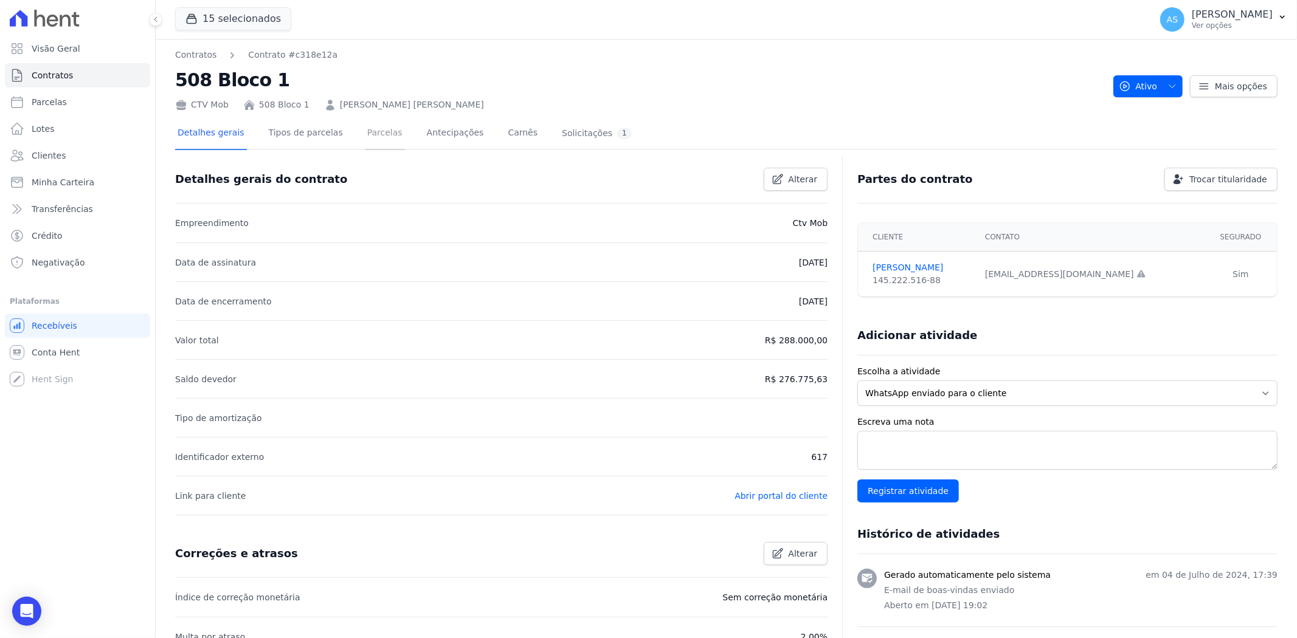
click at [377, 128] on link "Parcelas" at bounding box center [385, 134] width 40 height 32
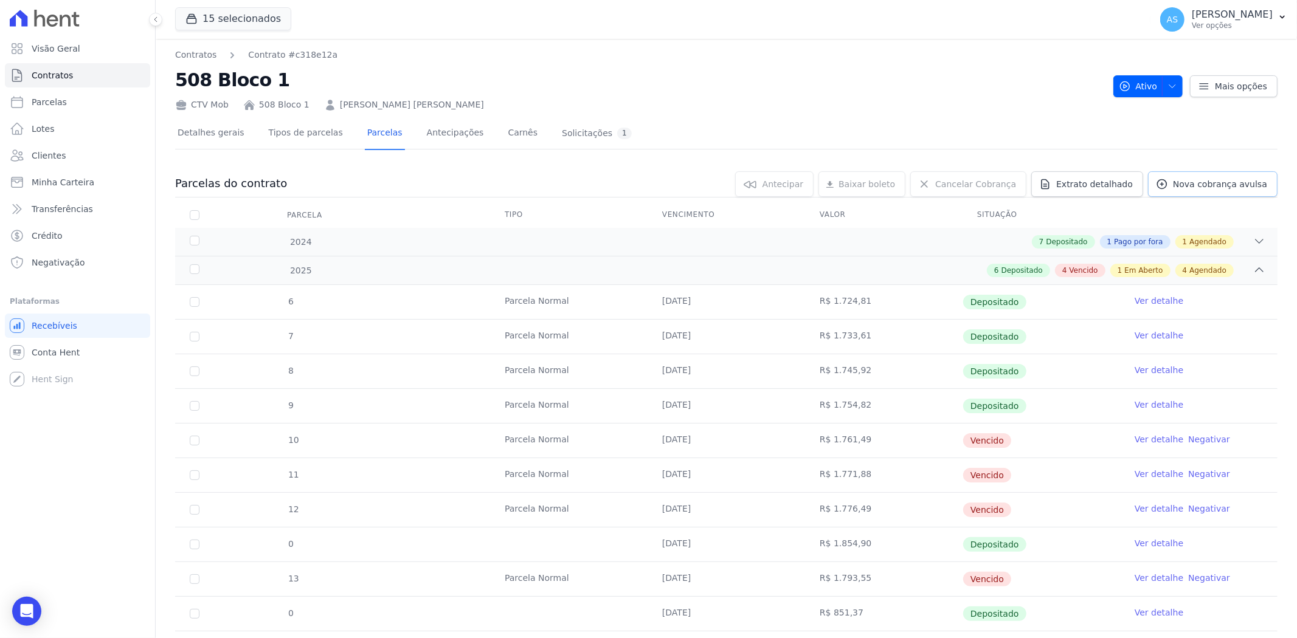
click at [1213, 182] on span "Nova cobrança avulsa" at bounding box center [1220, 184] width 94 height 12
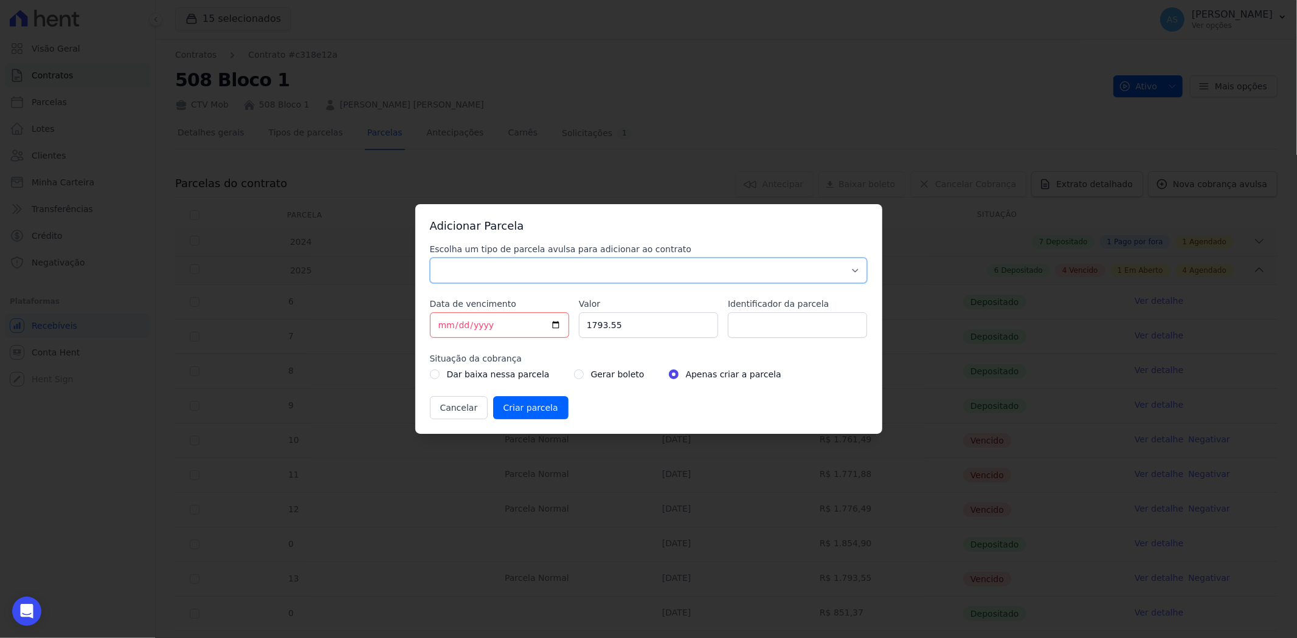
click at [449, 268] on select "Parcela Normal Sinal Caução Intercalada Chaves Pré Chaves Pós Chaves Taxas Quit…" at bounding box center [649, 271] width 438 height 26
select select "standard"
click at [430, 258] on select "Parcela Normal Sinal Caução Intercalada Chaves Pré Chaves Pós Chaves Taxas Quit…" at bounding box center [649, 271] width 438 height 26
drag, startPoint x: 506, startPoint y: 323, endPoint x: 348, endPoint y: 337, distance: 159.3
click at [348, 337] on div "Adicionar Parcela Escolha um tipo de parcela avulsa para adicionar ao contrato …" at bounding box center [648, 319] width 1297 height 638
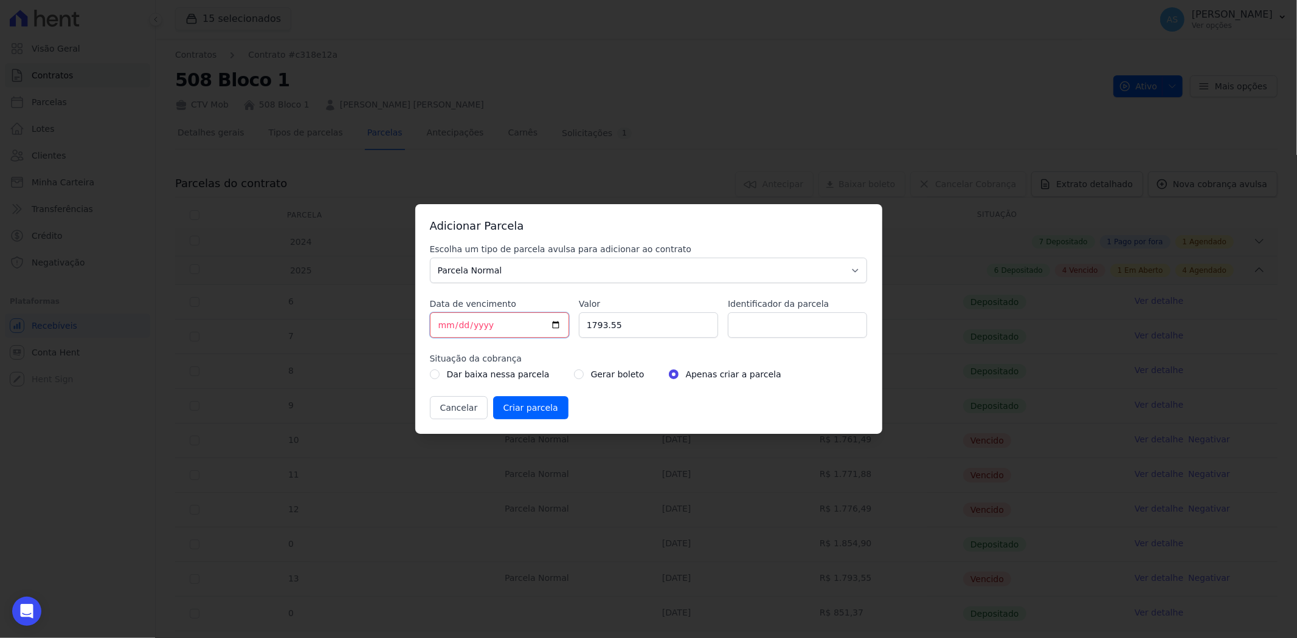
type input "2025-08-15"
type input "2025-09-15"
type input "926.47"
click at [812, 327] on input "TAXA DE OBRA 15/08/2025" at bounding box center [797, 326] width 139 height 26
type input "TAXA DE OBRA 15/09/2025"
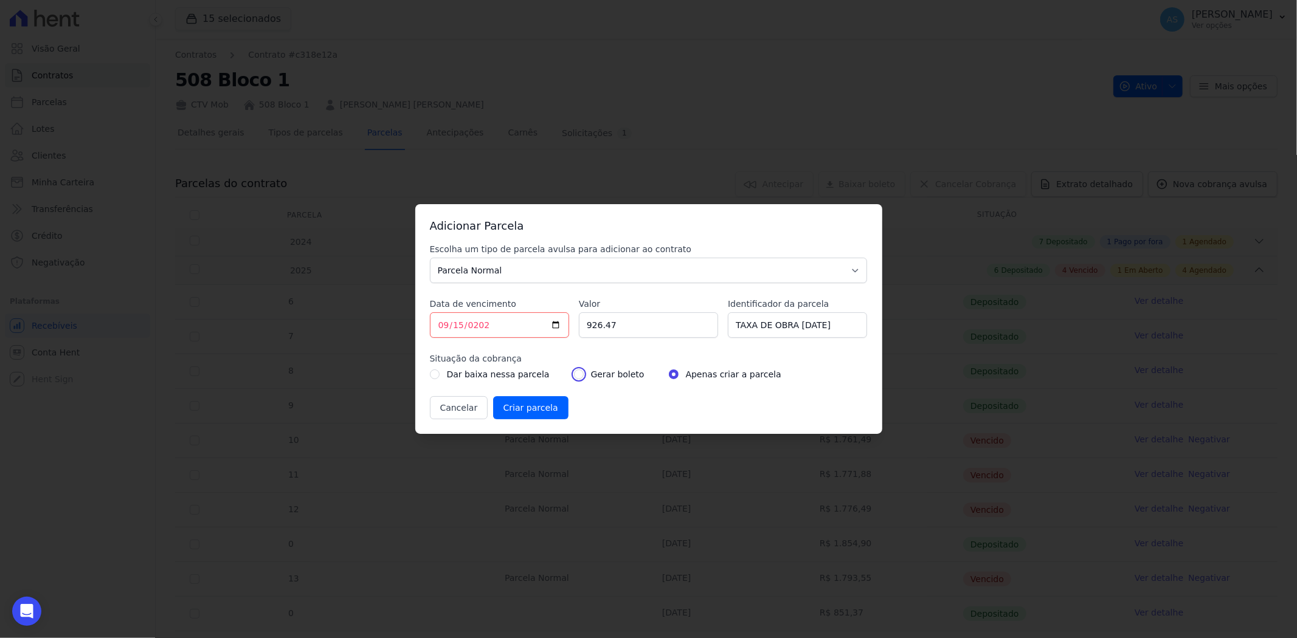
click at [574, 374] on input "radio" at bounding box center [579, 375] width 10 height 10
radio input "true"
click at [530, 409] on input "Criar parcela" at bounding box center [530, 407] width 75 height 23
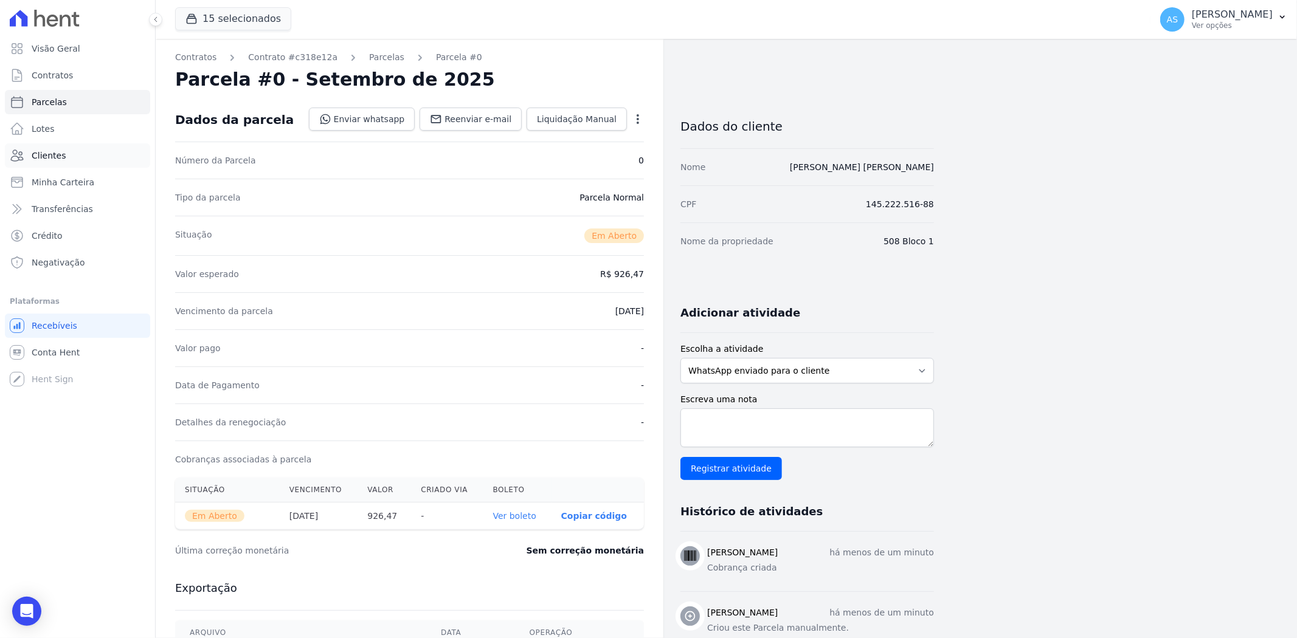
click at [52, 157] on span "Clientes" at bounding box center [49, 156] width 34 height 12
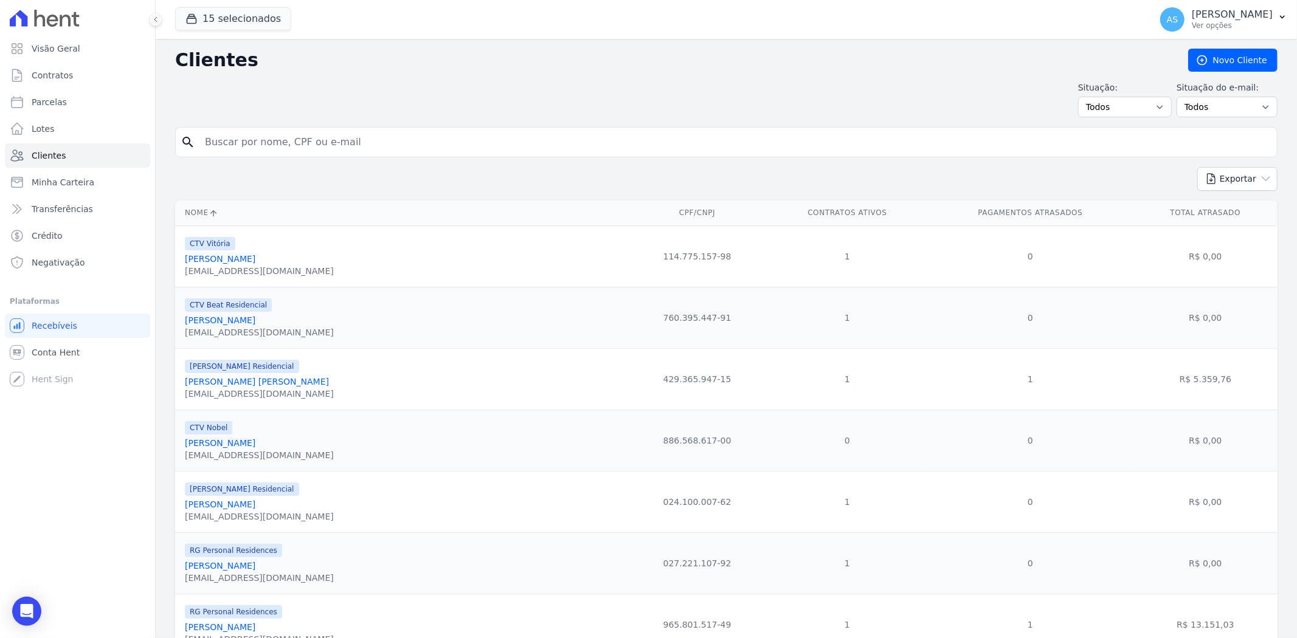
click at [235, 140] on input "search" at bounding box center [735, 142] width 1074 height 24
type input "L"
type input "Juliana de Souza Medeiros"
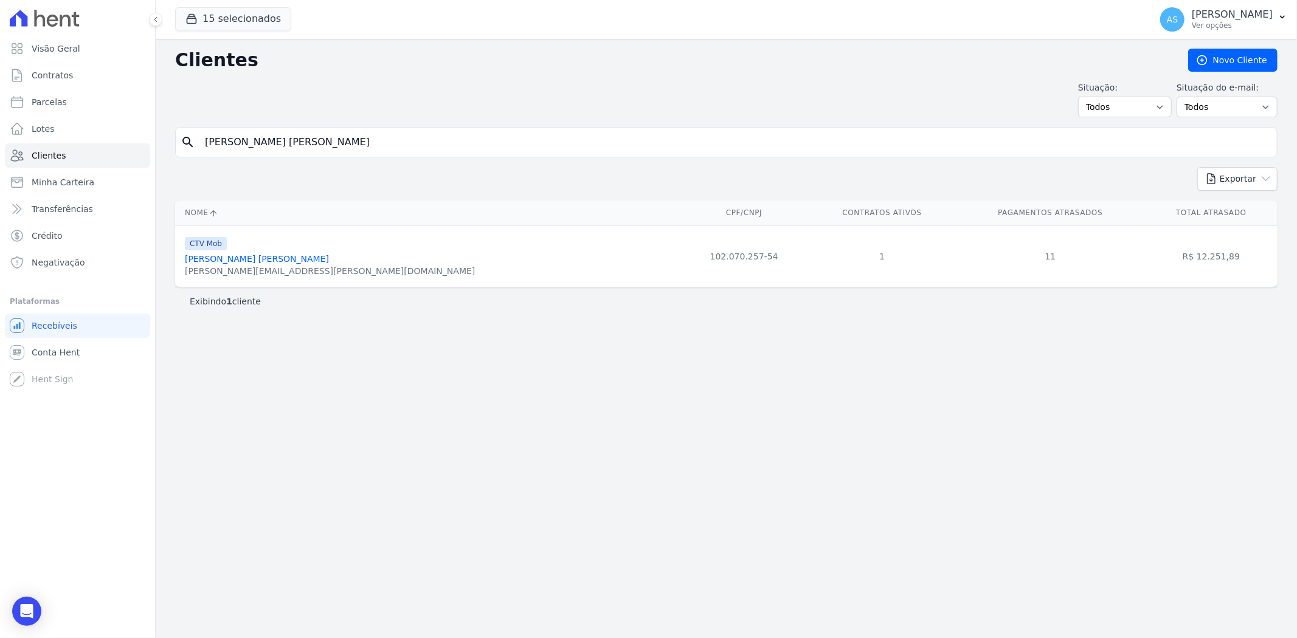
click at [251, 260] on link "Juliana De Souza Medeiros" at bounding box center [257, 259] width 144 height 10
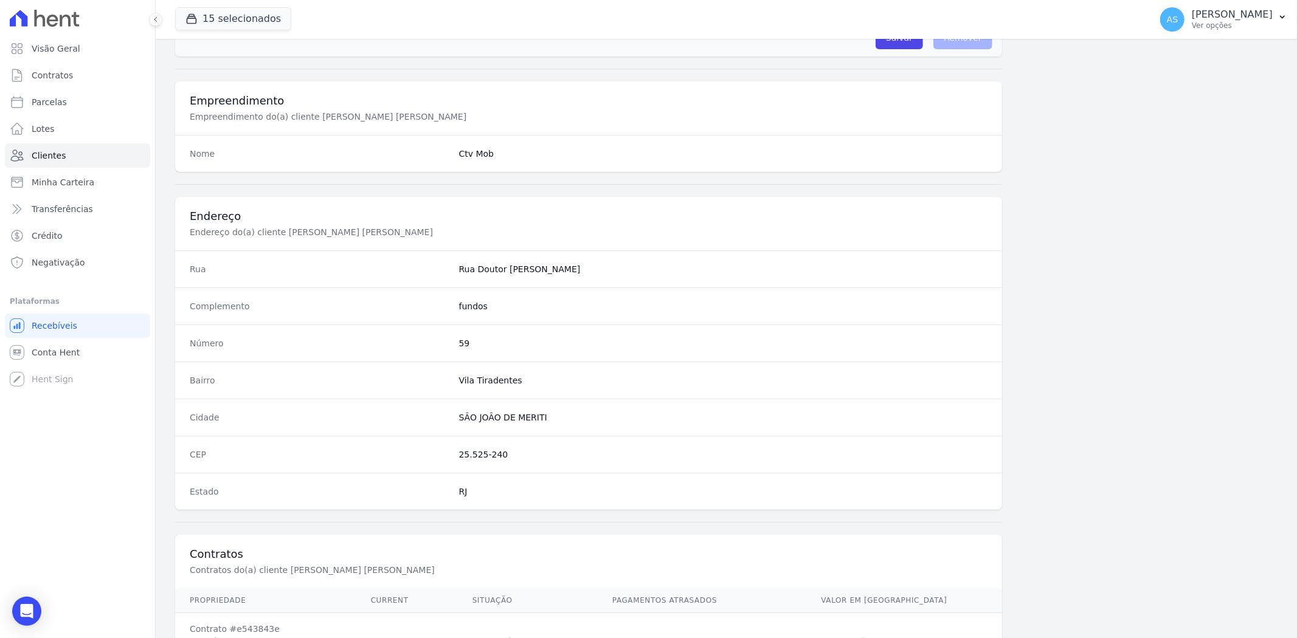
scroll to position [501, 0]
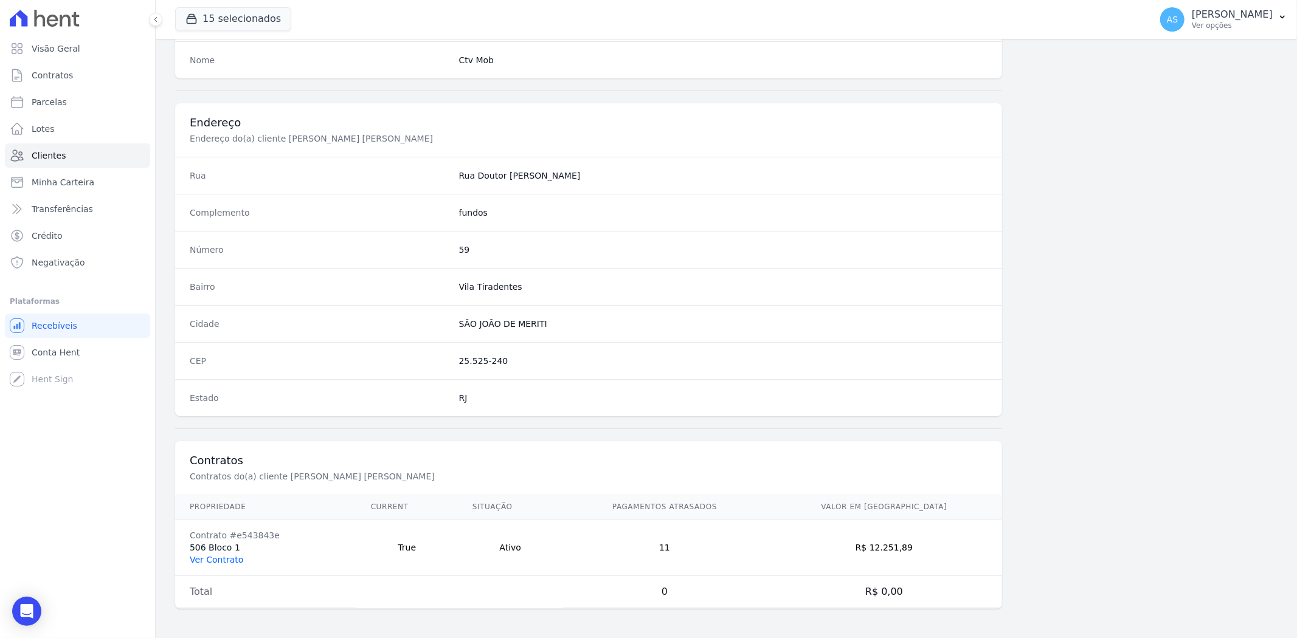
click at [224, 555] on link "Ver Contrato" at bounding box center [217, 560] width 54 height 10
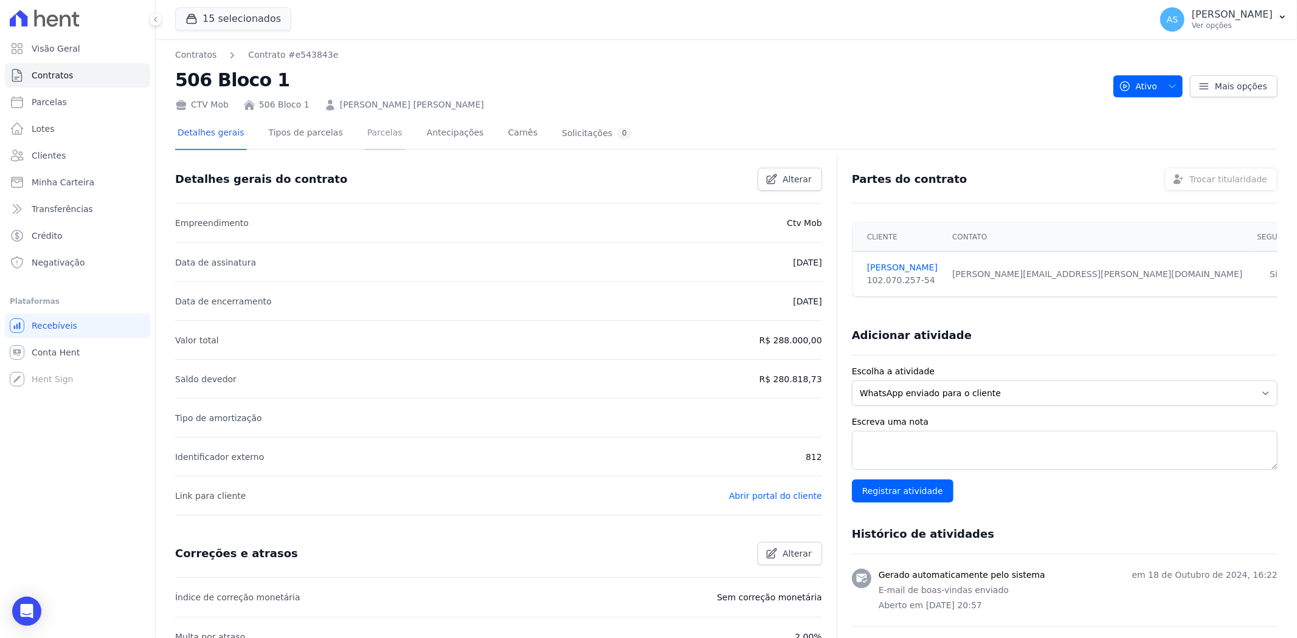
click at [367, 130] on link "Parcelas" at bounding box center [385, 134] width 40 height 32
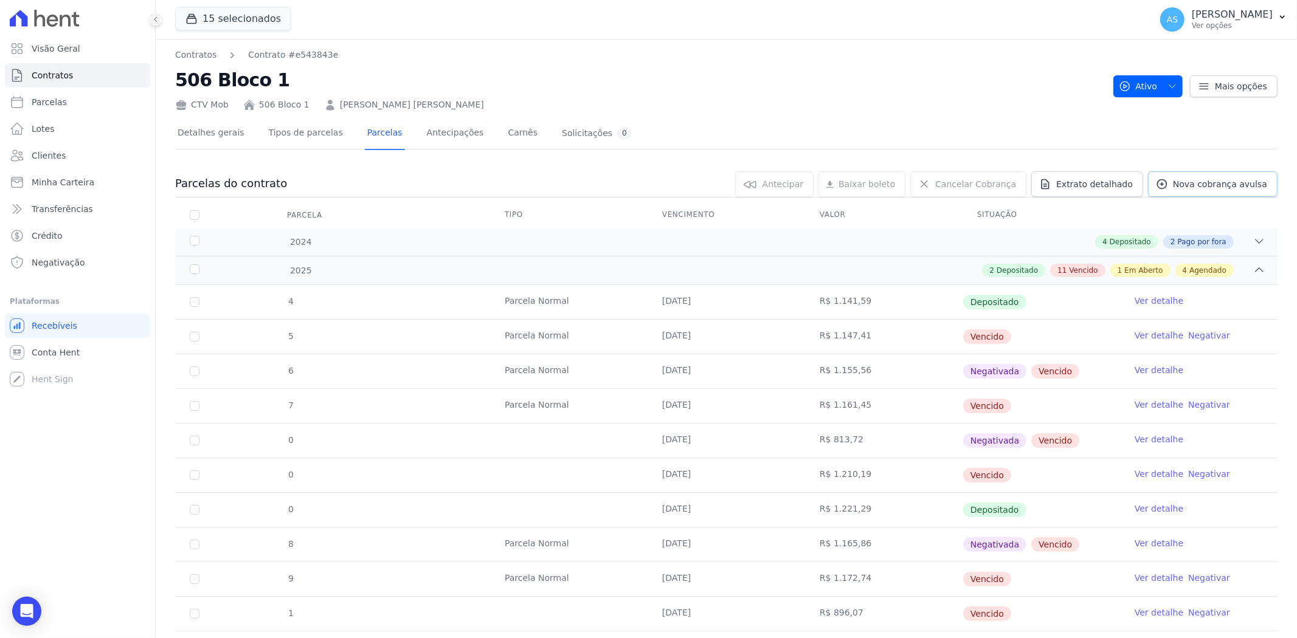
click at [1181, 181] on span "Nova cobrança avulsa" at bounding box center [1220, 184] width 94 height 12
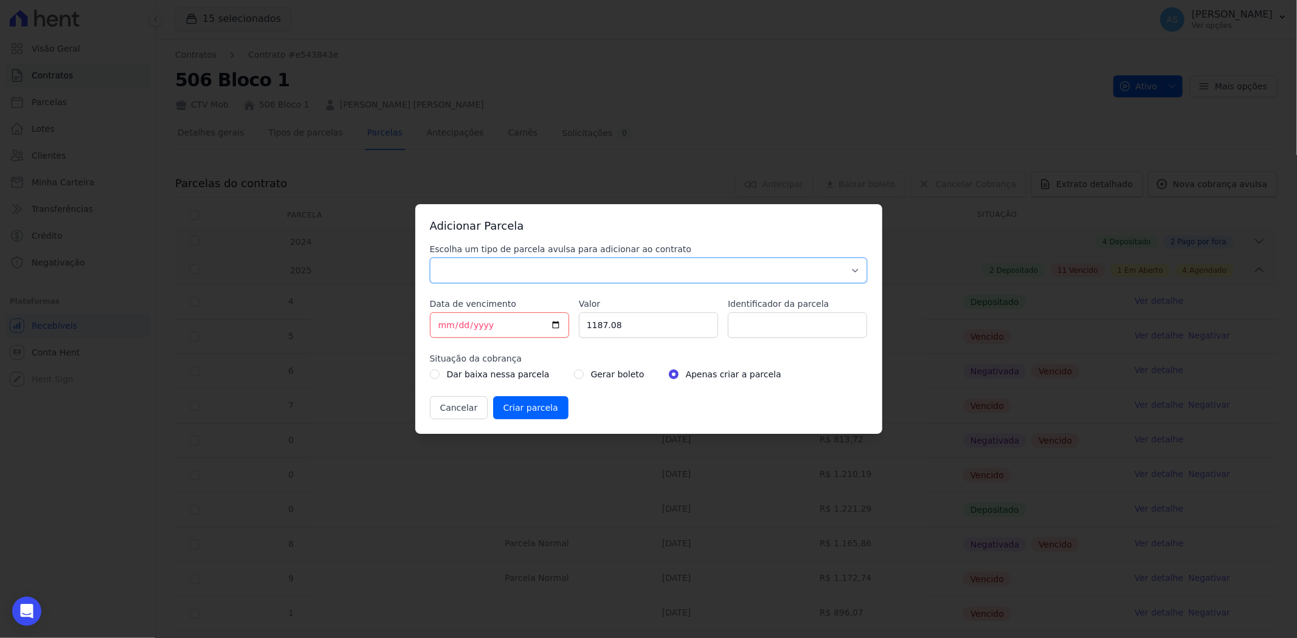
click at [454, 264] on select "Parcela Normal Sinal Caução Intercalada Chaves Pré Chaves Pós Chaves Taxas Quit…" at bounding box center [649, 271] width 438 height 26
select select "standard"
click at [430, 258] on select "Parcela Normal Sinal Caução Intercalada Chaves Pré Chaves Pós Chaves Taxas Quit…" at bounding box center [649, 271] width 438 height 26
click at [442, 326] on input "[DATE]" at bounding box center [499, 326] width 139 height 26
type input "2025-08-15"
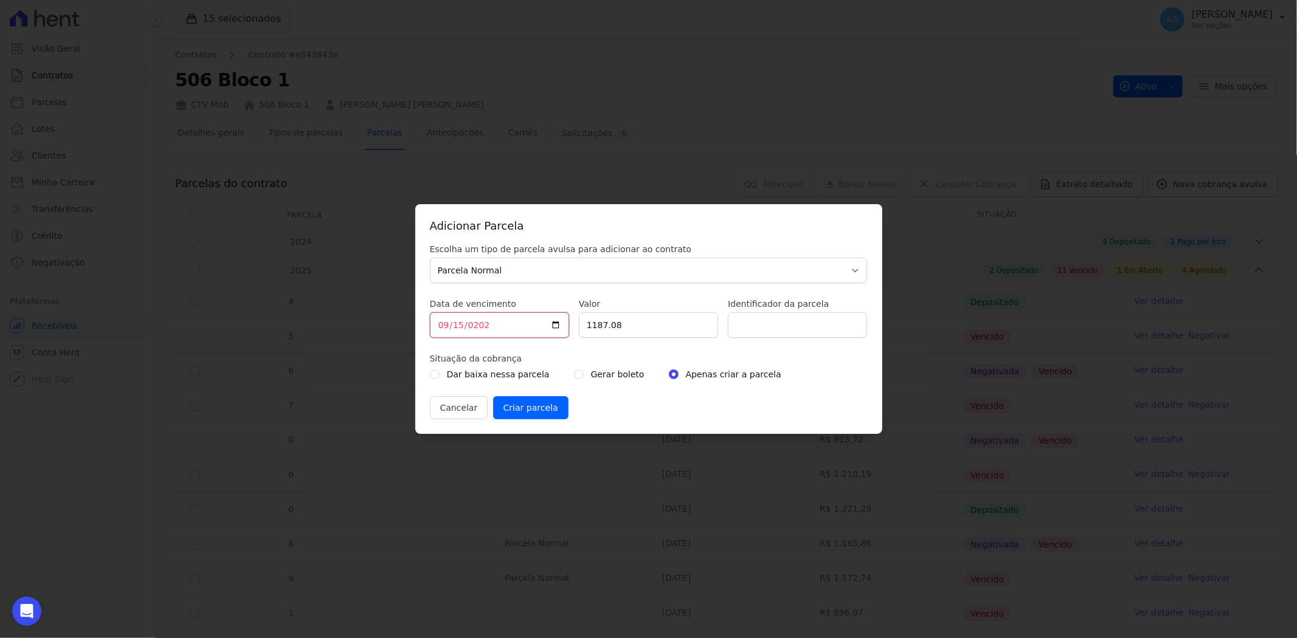
type input "2025-09-15"
type input "1260.38"
type input "TAXA DE OBRA 15/09/2025"
click at [574, 376] on input "radio" at bounding box center [579, 375] width 10 height 10
radio input "true"
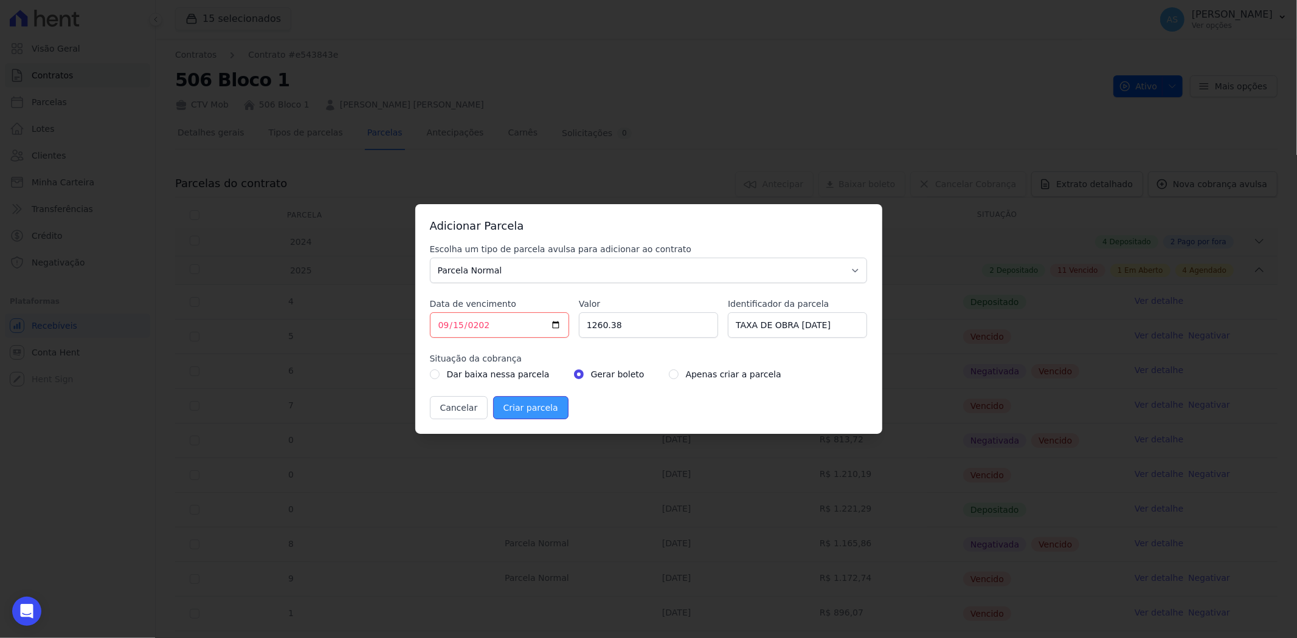
click at [537, 410] on input "Criar parcela" at bounding box center [530, 407] width 75 height 23
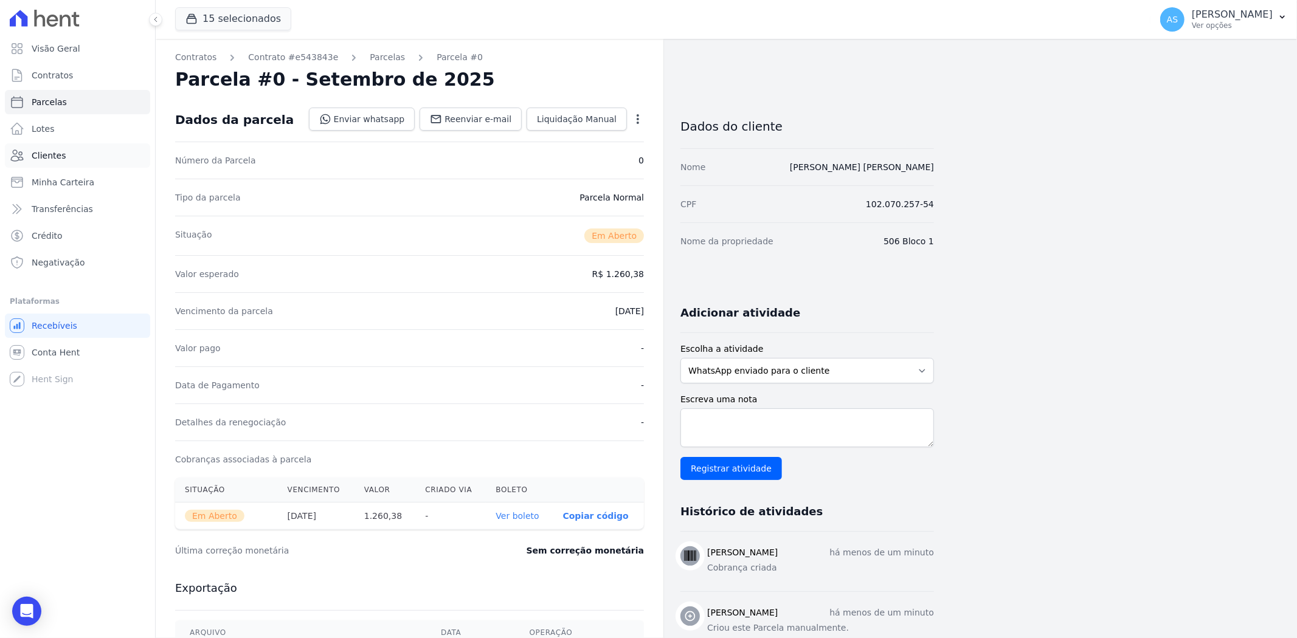
click at [37, 158] on span "Clientes" at bounding box center [49, 156] width 34 height 12
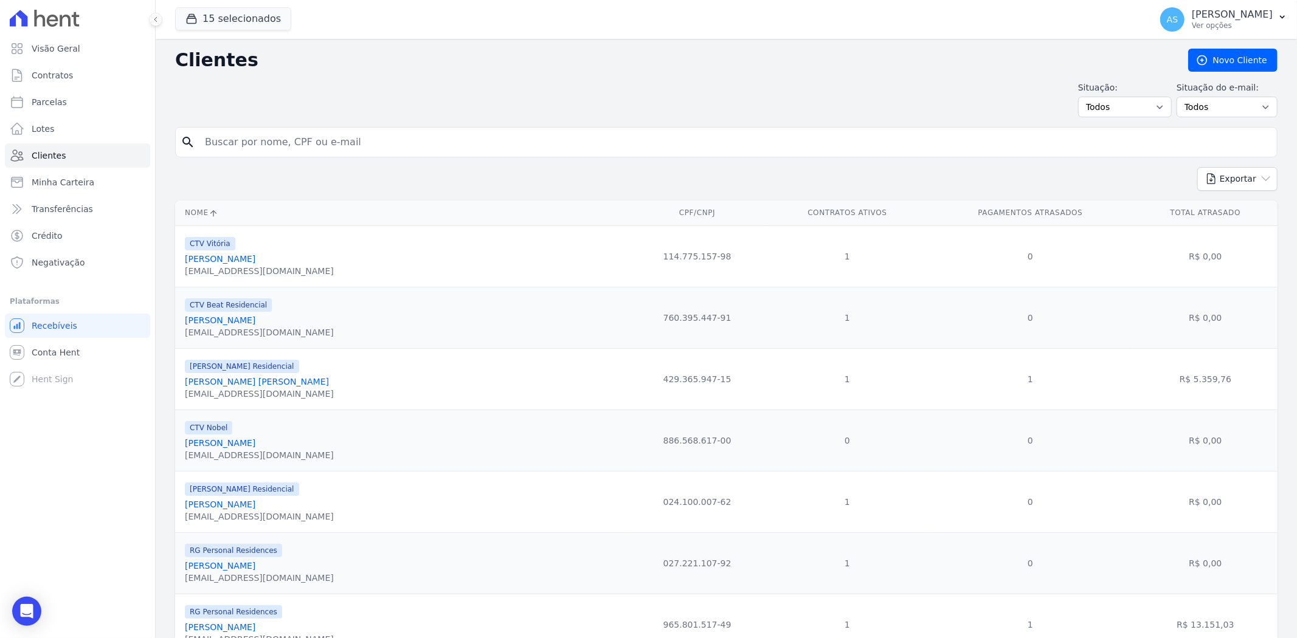
click at [233, 138] on input "search" at bounding box center [735, 142] width 1074 height 24
type input "Erika Francisca da Silva da Costa"
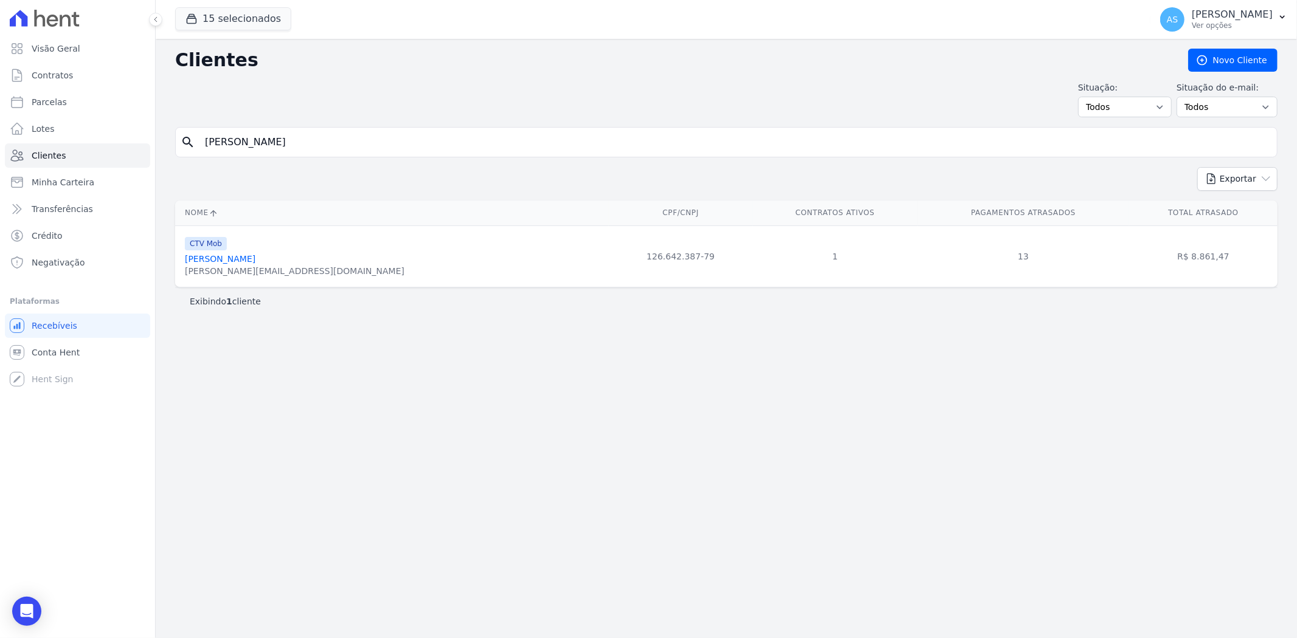
click at [246, 260] on link "Erika Francisca Da Silva Da Costa" at bounding box center [220, 259] width 71 height 10
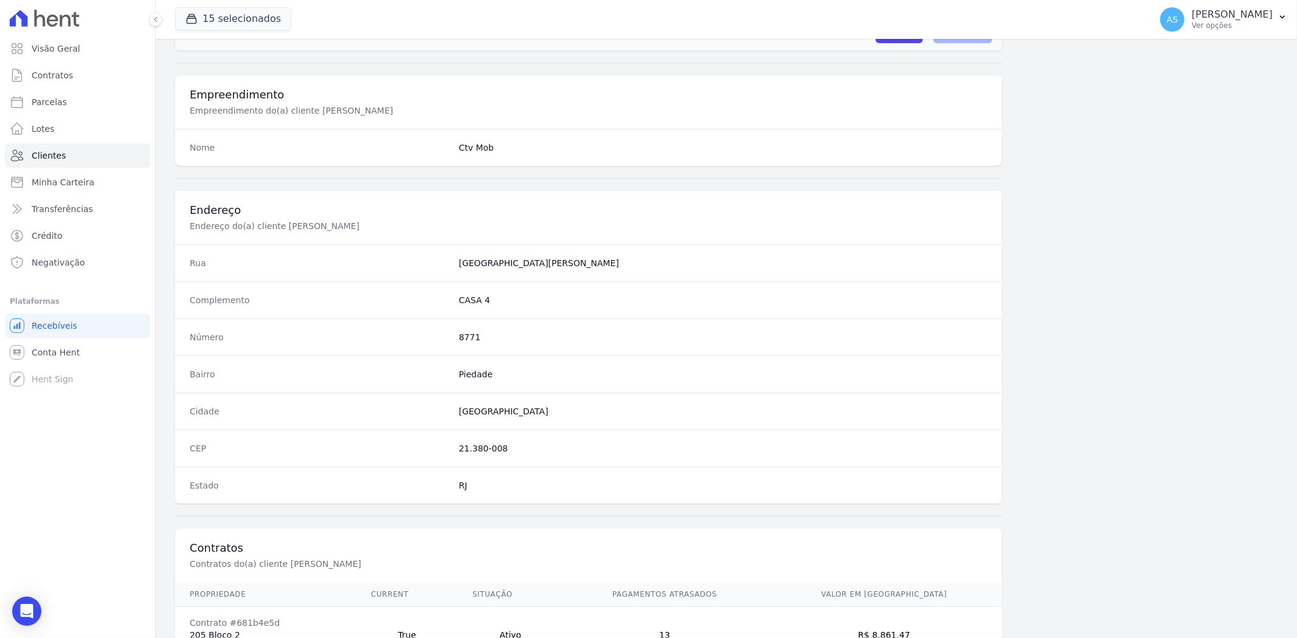
scroll to position [501, 0]
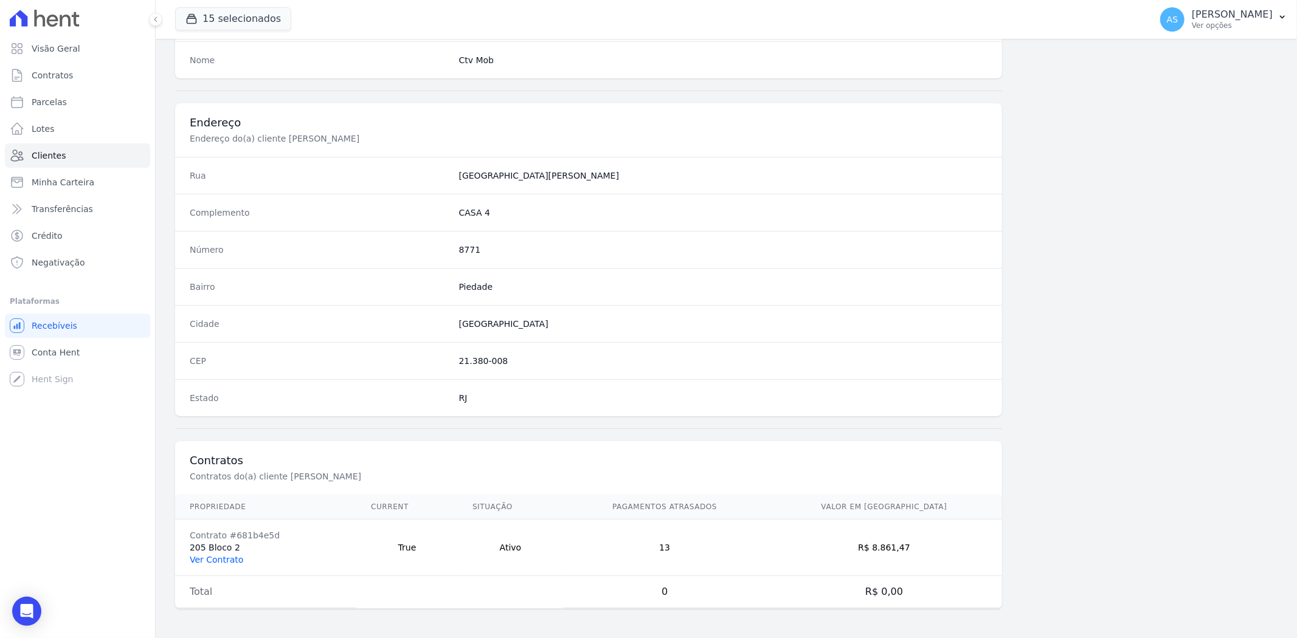
click at [199, 560] on link "Ver Contrato" at bounding box center [217, 560] width 54 height 10
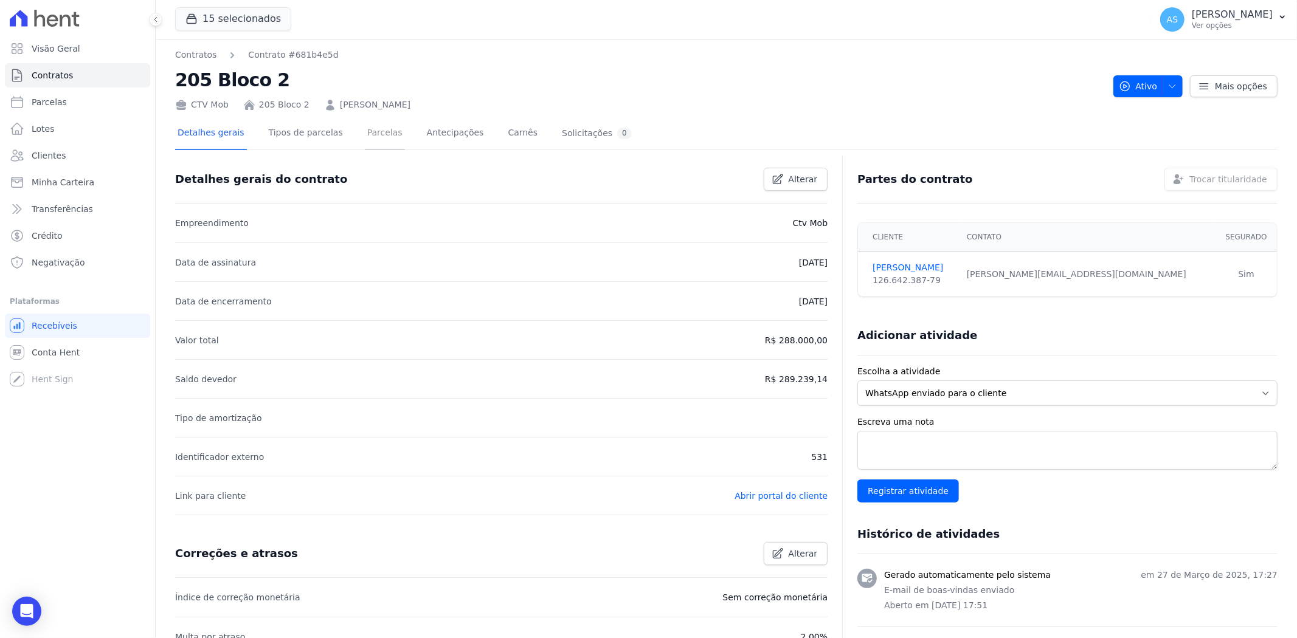
click at [365, 128] on link "Parcelas" at bounding box center [385, 134] width 40 height 32
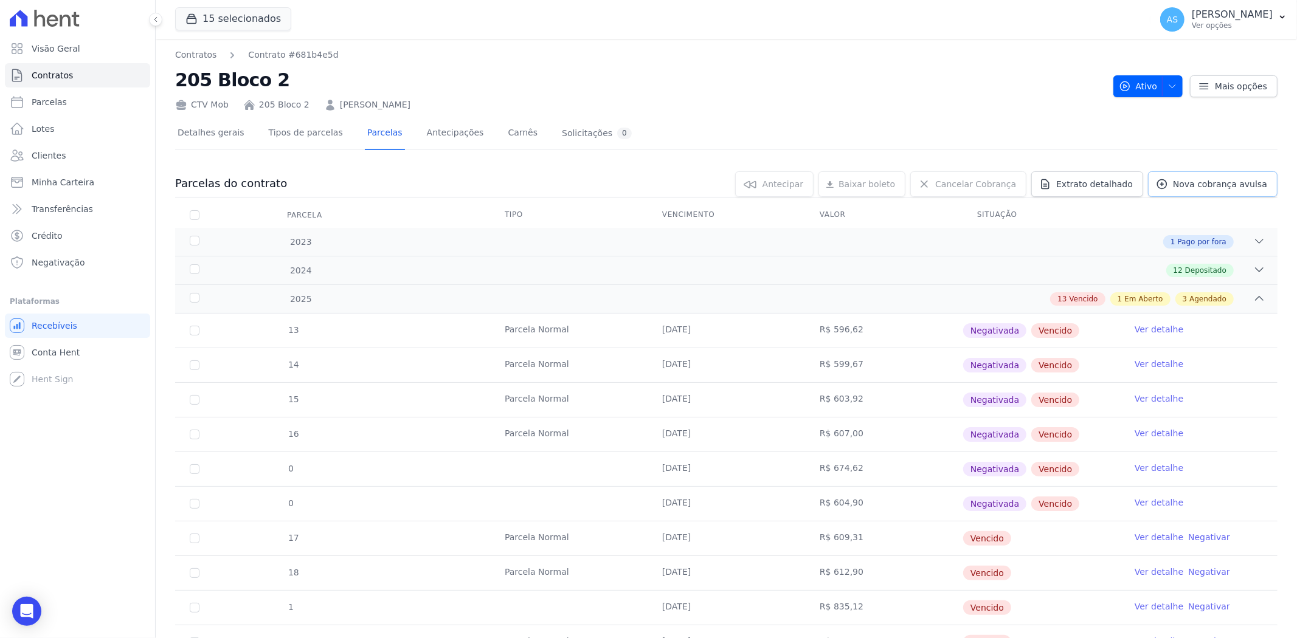
click at [1198, 179] on span "Nova cobrança avulsa" at bounding box center [1220, 184] width 94 height 12
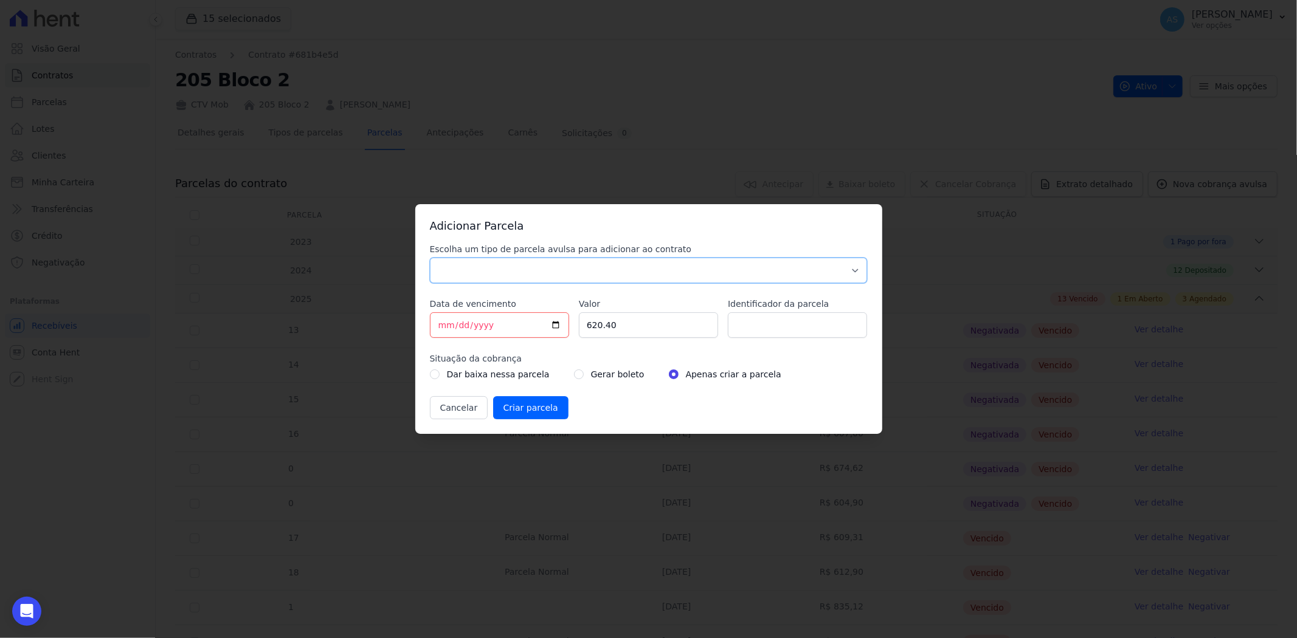
click at [450, 260] on select "Parcela Normal Sinal Caução Intercalada Chaves Pré Chaves Pós Chaves Taxas Quit…" at bounding box center [649, 271] width 438 height 26
select select "standard"
click at [430, 258] on select "Parcela Normal Sinal Caução Intercalada Chaves Pré Chaves Pós Chaves Taxas Quit…" at bounding box center [649, 271] width 438 height 26
click at [441, 330] on input "[DATE]" at bounding box center [499, 326] width 139 height 26
type input "2025-08-15"
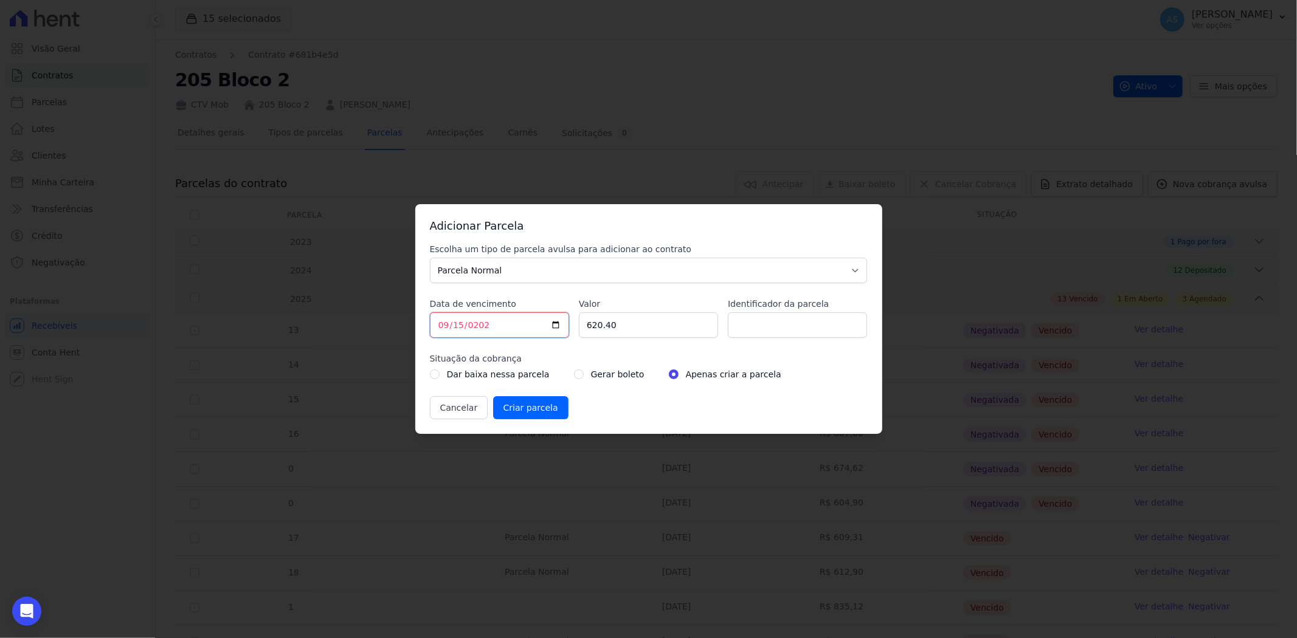
type input "2025-09-15"
type input "1094.79"
type input "TAXA DE OBRA 15/09/2025"
click at [574, 376] on div "Gerar boleto" at bounding box center [609, 374] width 71 height 15
click at [574, 376] on input "radio" at bounding box center [579, 375] width 10 height 10
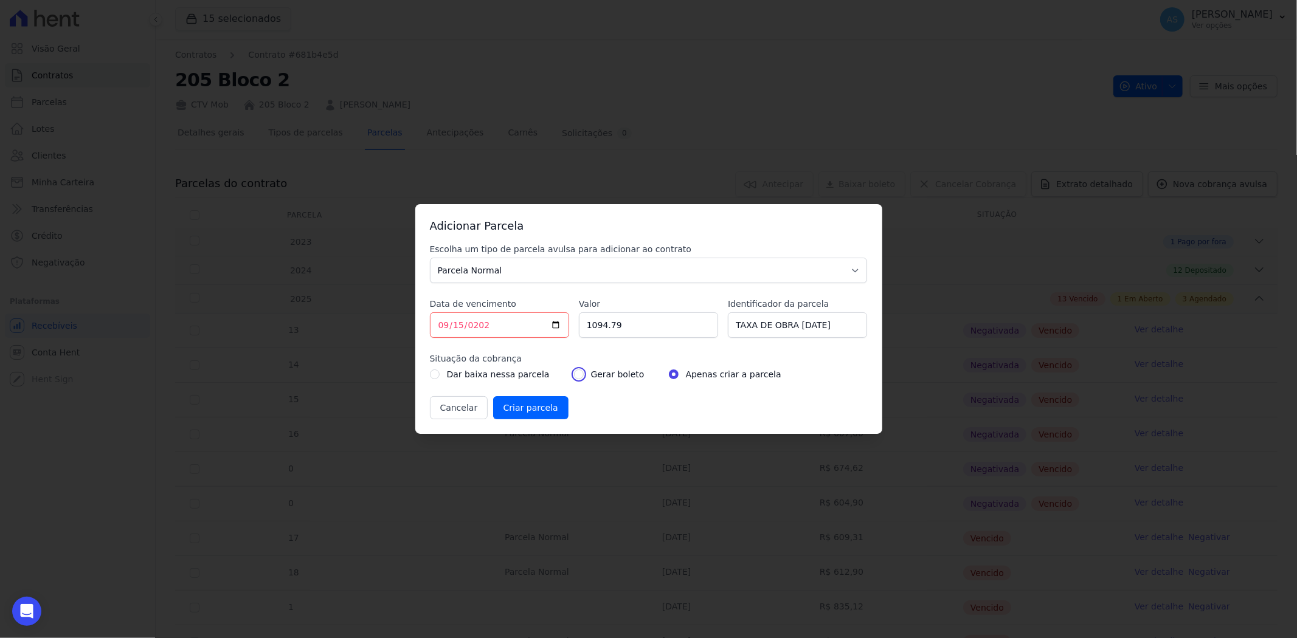
radio input "true"
click at [521, 415] on input "Criar parcela" at bounding box center [530, 407] width 75 height 23
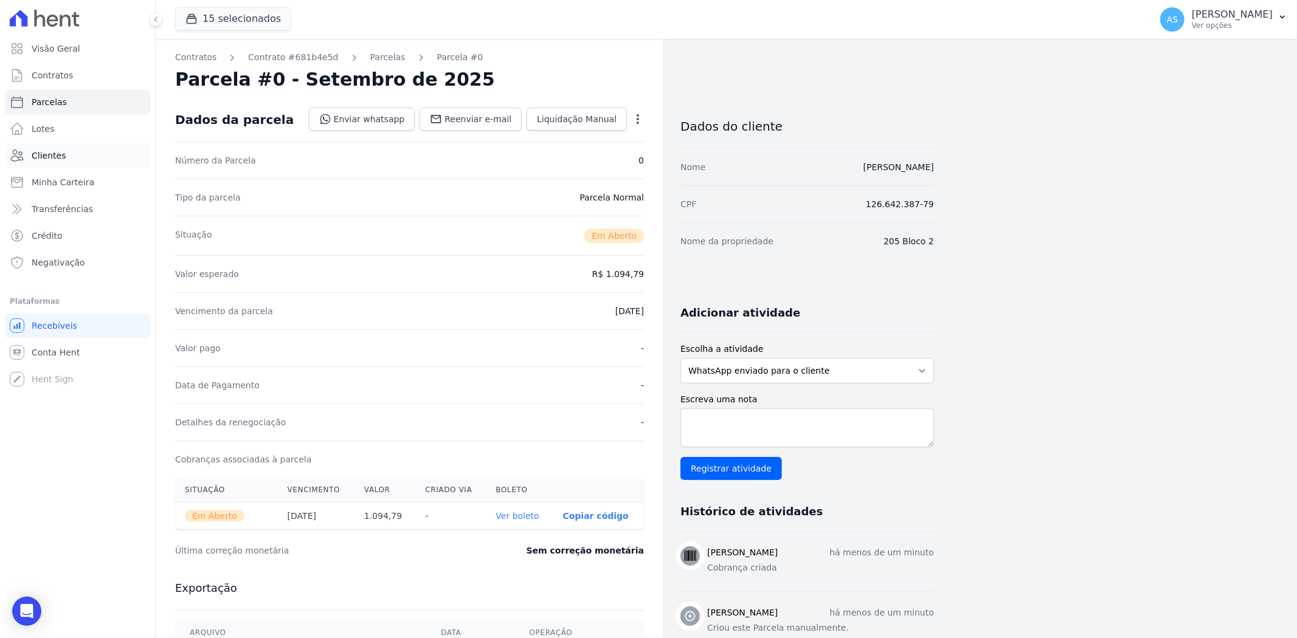
click at [35, 155] on span "Clientes" at bounding box center [49, 156] width 34 height 12
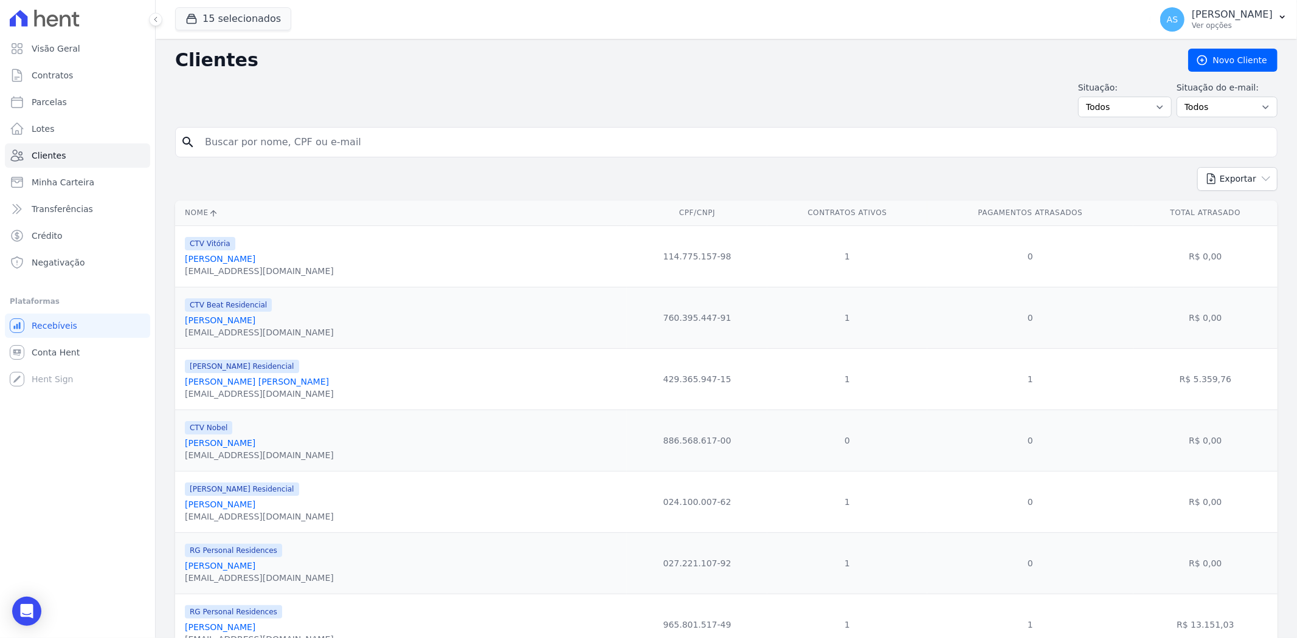
click at [269, 145] on input "search" at bounding box center [735, 142] width 1074 height 24
paste input "AMANDA DA COSTA FIGUEIROL"
type input "AMANDA DA COSTA FIGUEIROL"
click at [1197, 167] on button "Exportar" at bounding box center [1237, 179] width 80 height 24
click at [370, 143] on input "AMANDA DA COSTA FIGUEIROL" at bounding box center [735, 142] width 1074 height 24
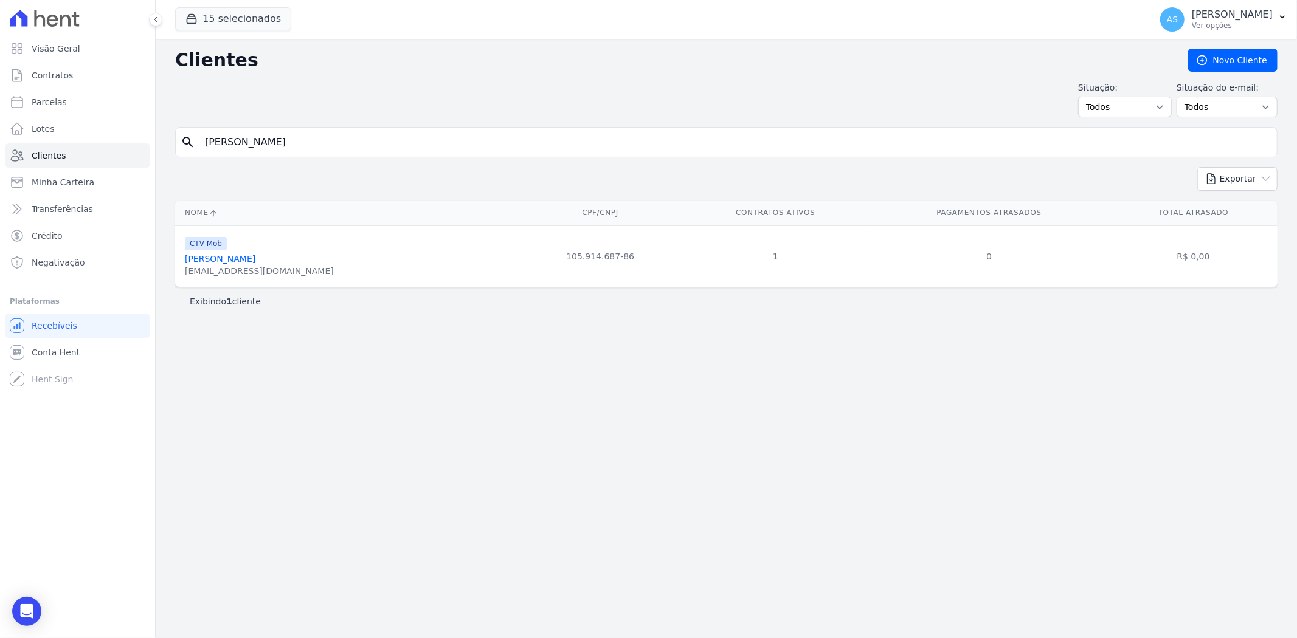
click at [240, 260] on link "Amanda Da Costa Figueirol" at bounding box center [220, 259] width 71 height 10
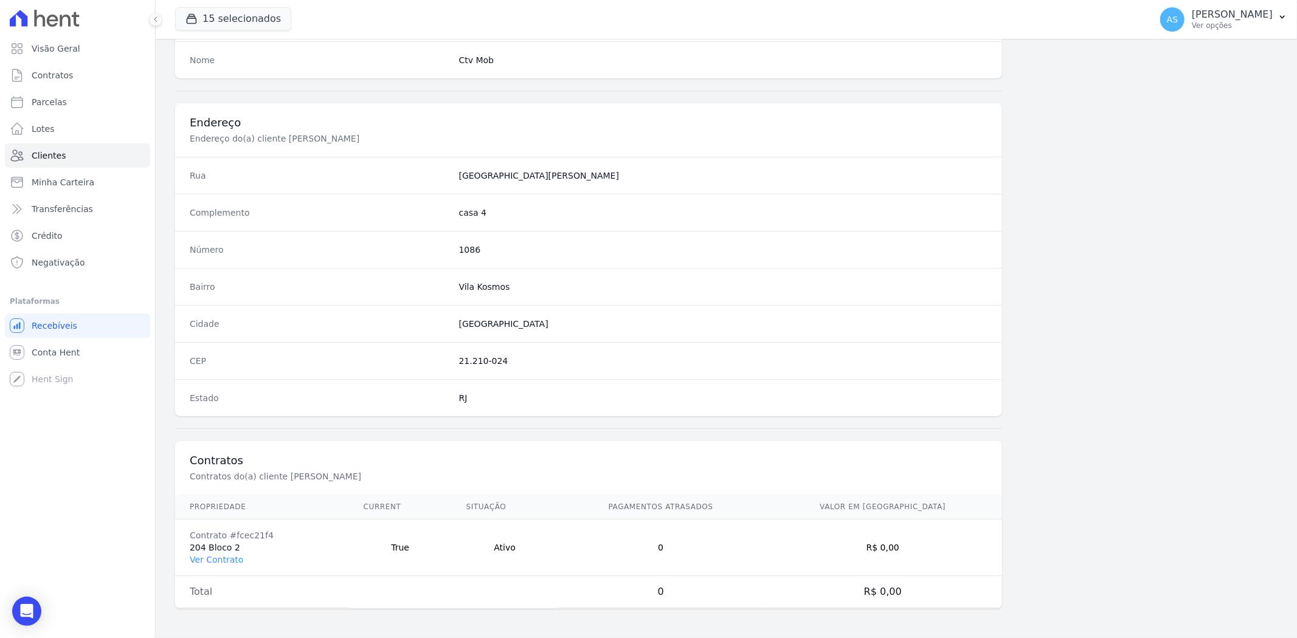
scroll to position [501, 0]
click at [215, 558] on link "Ver Contrato" at bounding box center [217, 560] width 54 height 10
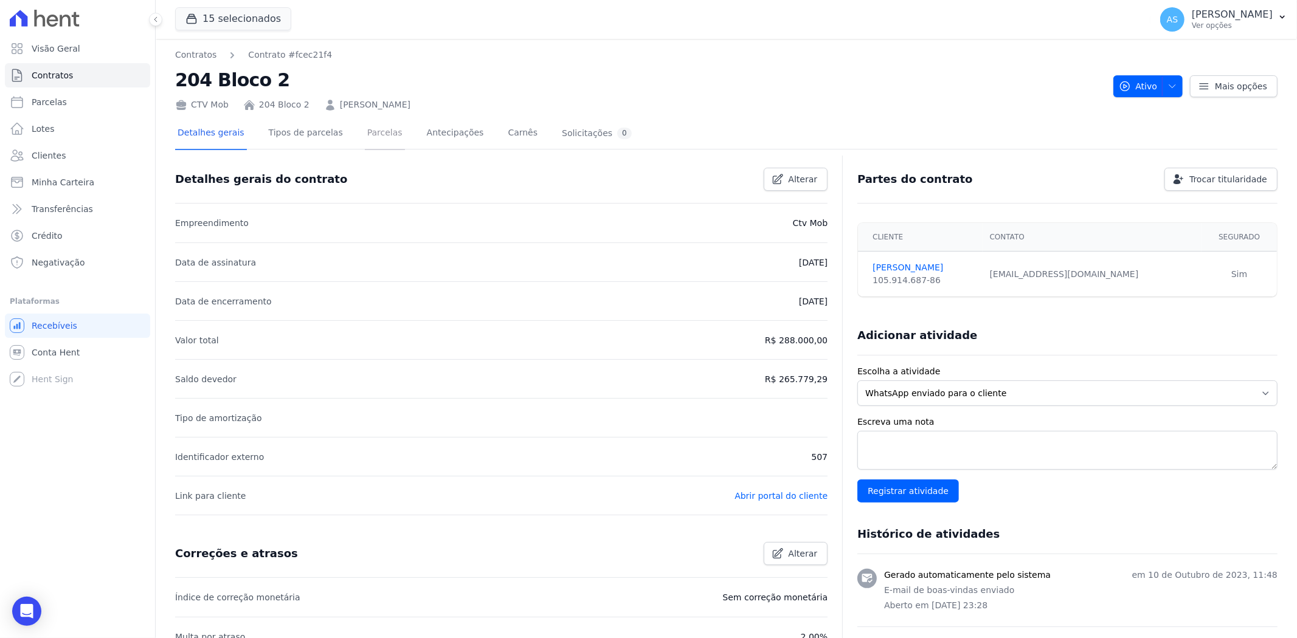
click at [378, 129] on link "Parcelas" at bounding box center [385, 134] width 40 height 32
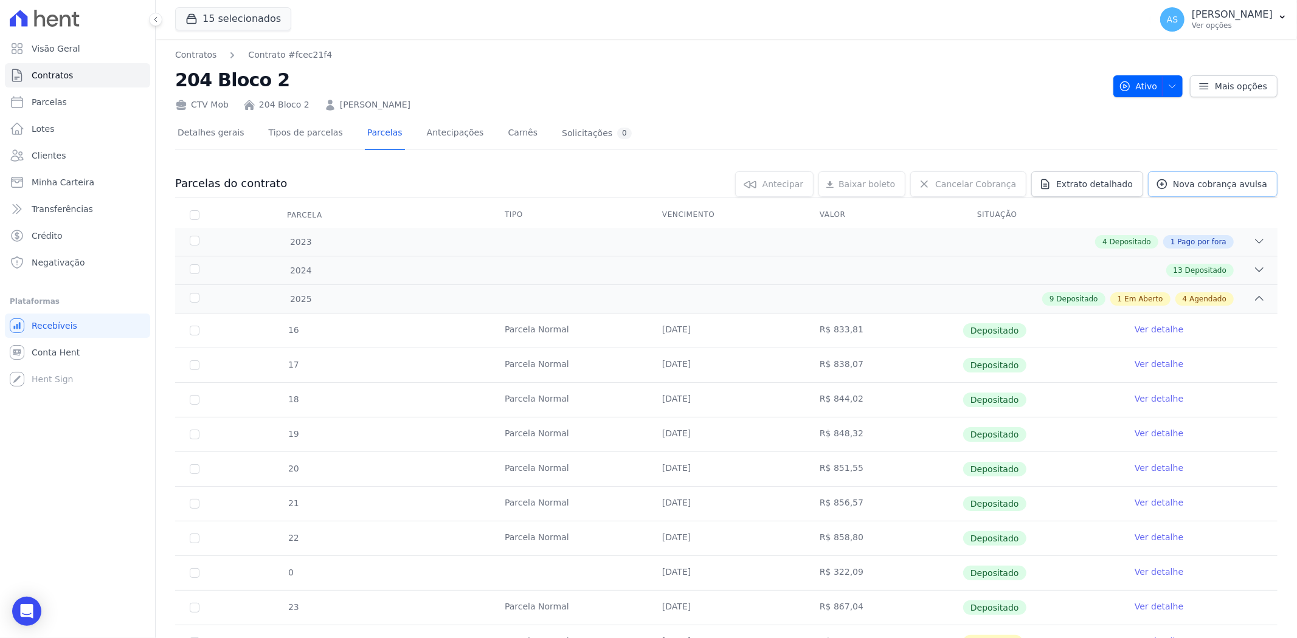
click at [1220, 186] on span "Nova cobrança avulsa" at bounding box center [1220, 184] width 94 height 12
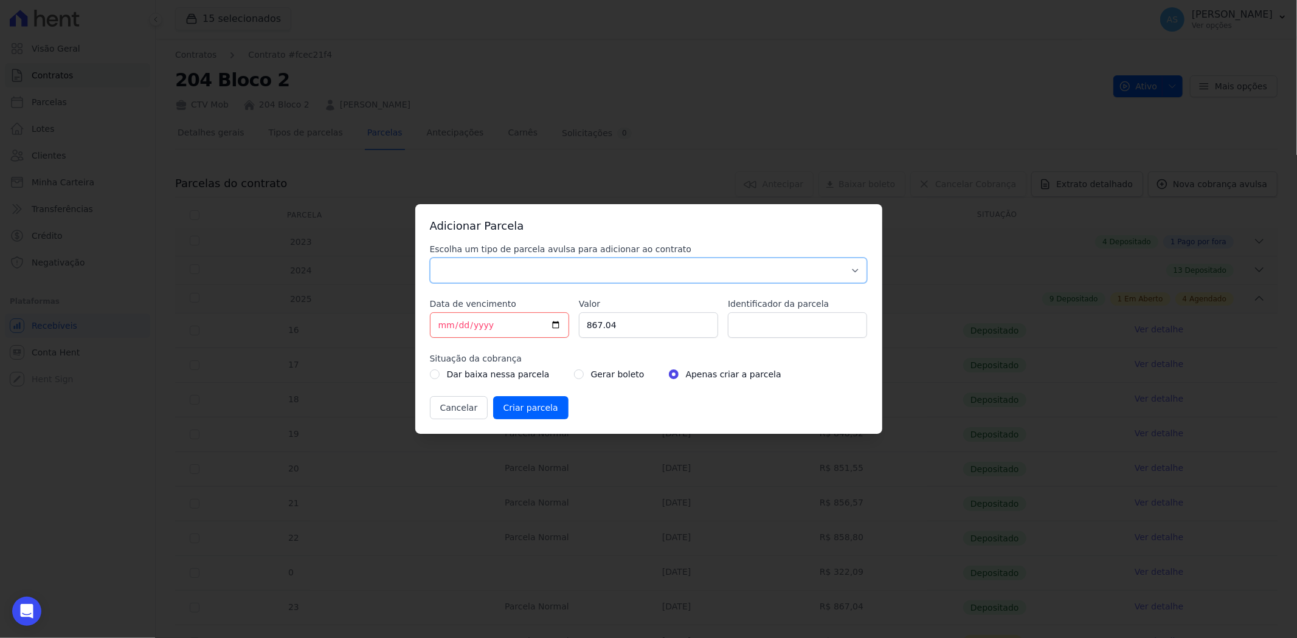
click at [454, 265] on select "Parcela Normal Sinal Caução Intercalada Chaves Pré Chaves Pós Chaves Taxas Quit…" at bounding box center [649, 271] width 438 height 26
select select "standard"
click at [430, 258] on select "Parcela Normal Sinal Caução Intercalada Chaves Pré Chaves Pós Chaves Taxas Quit…" at bounding box center [649, 271] width 438 height 26
click at [444, 326] on input "[DATE]" at bounding box center [499, 326] width 139 height 26
type input "2025-08-19"
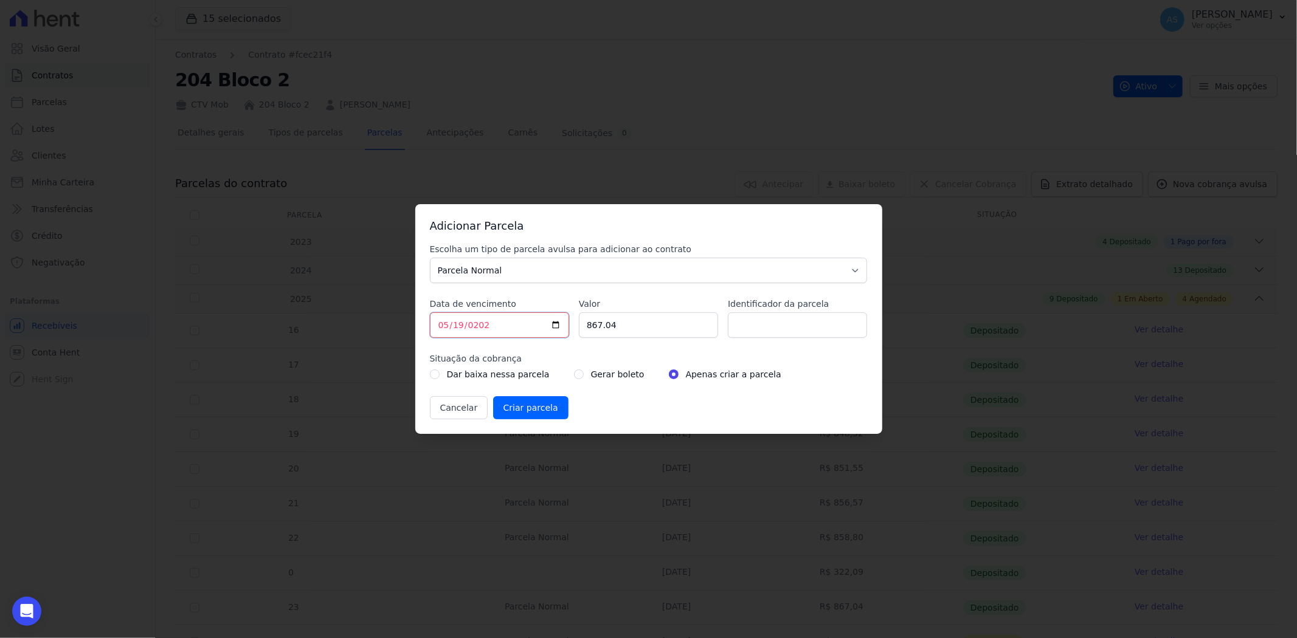
type input "2026-05-19"
type input "2025-05-19"
type input "1034.28"
type input "TAXA DE OBRA 15/09/2025"
click at [574, 378] on div "Gerar boleto" at bounding box center [609, 374] width 71 height 15
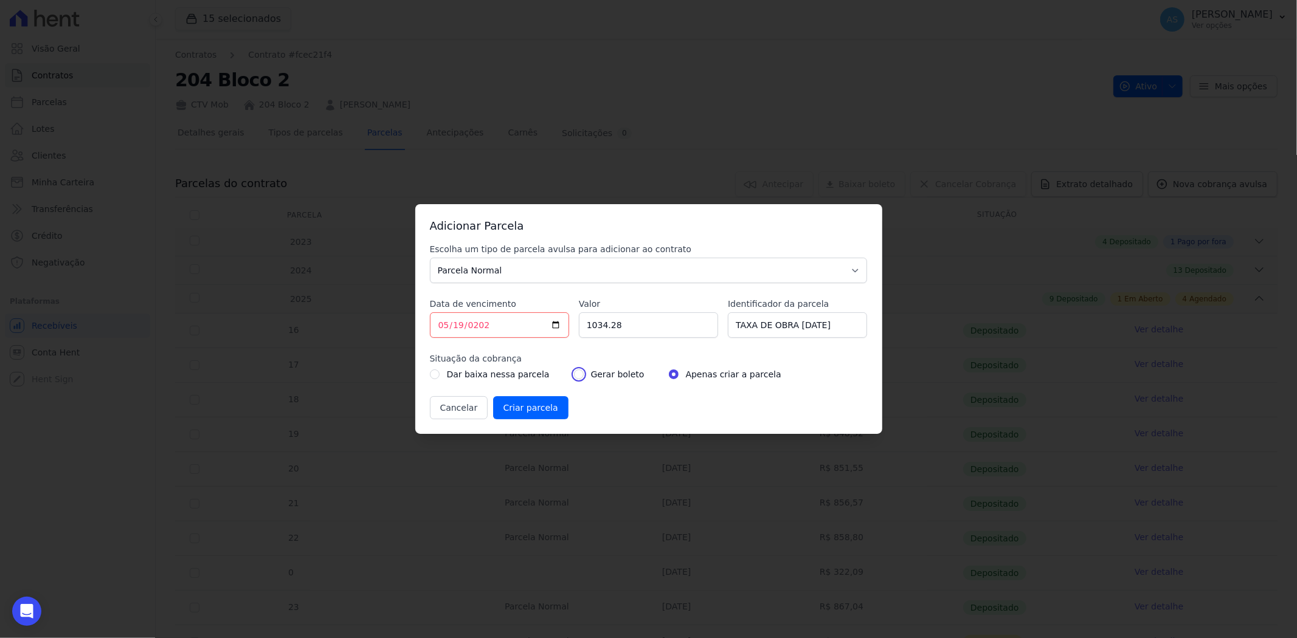
click at [574, 378] on input "radio" at bounding box center [579, 375] width 10 height 10
radio input "true"
click at [460, 329] on input "2025-05-19" at bounding box center [499, 326] width 139 height 26
click at [439, 327] on input "2025-05-19" at bounding box center [499, 326] width 139 height 26
type input "2025-05-15"
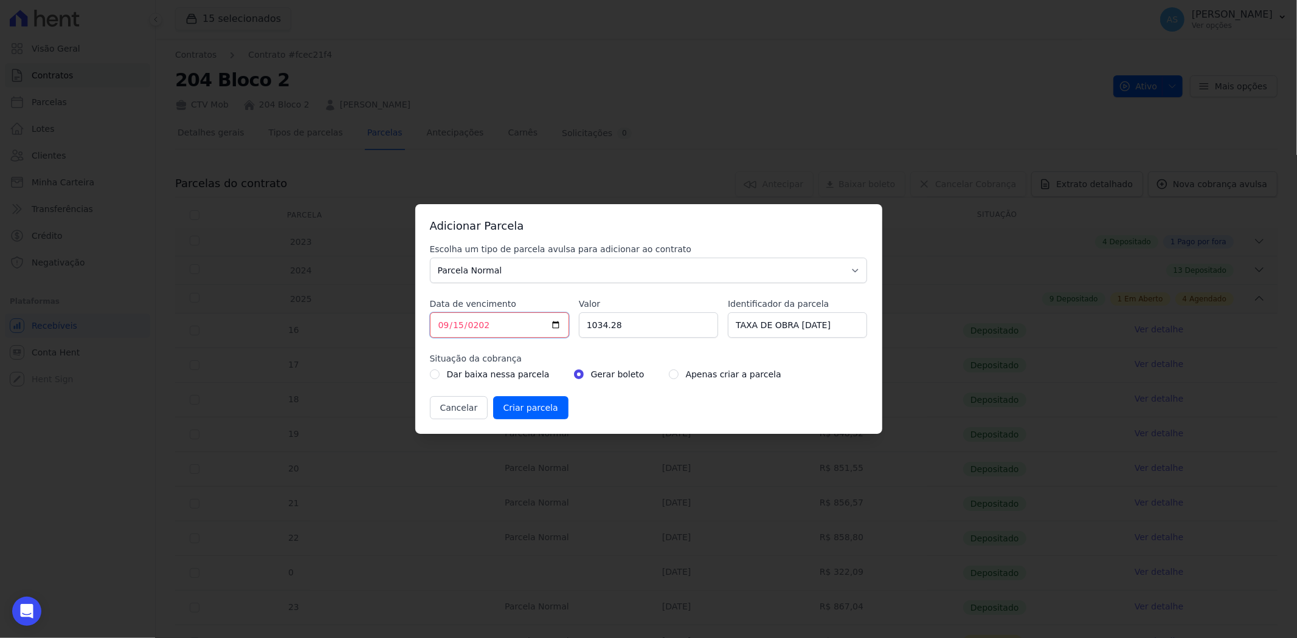
type input "2025-09-15"
click at [515, 412] on input "Criar parcela" at bounding box center [530, 407] width 75 height 23
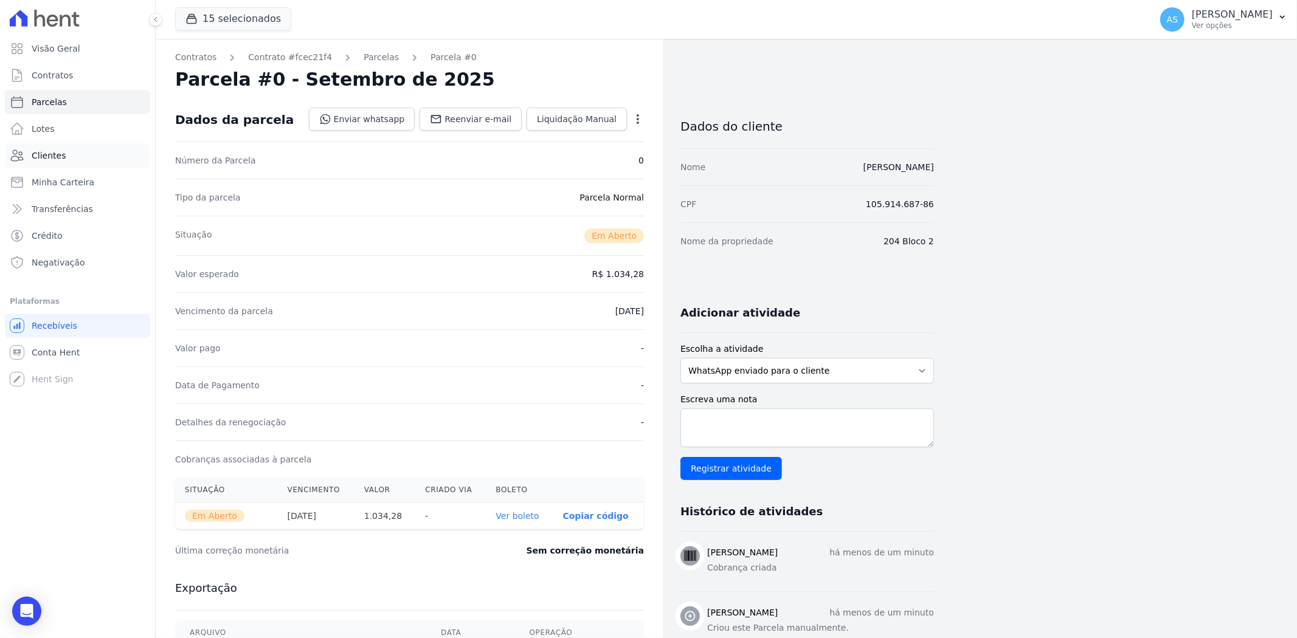
click at [33, 156] on span "Clientes" at bounding box center [49, 156] width 34 height 12
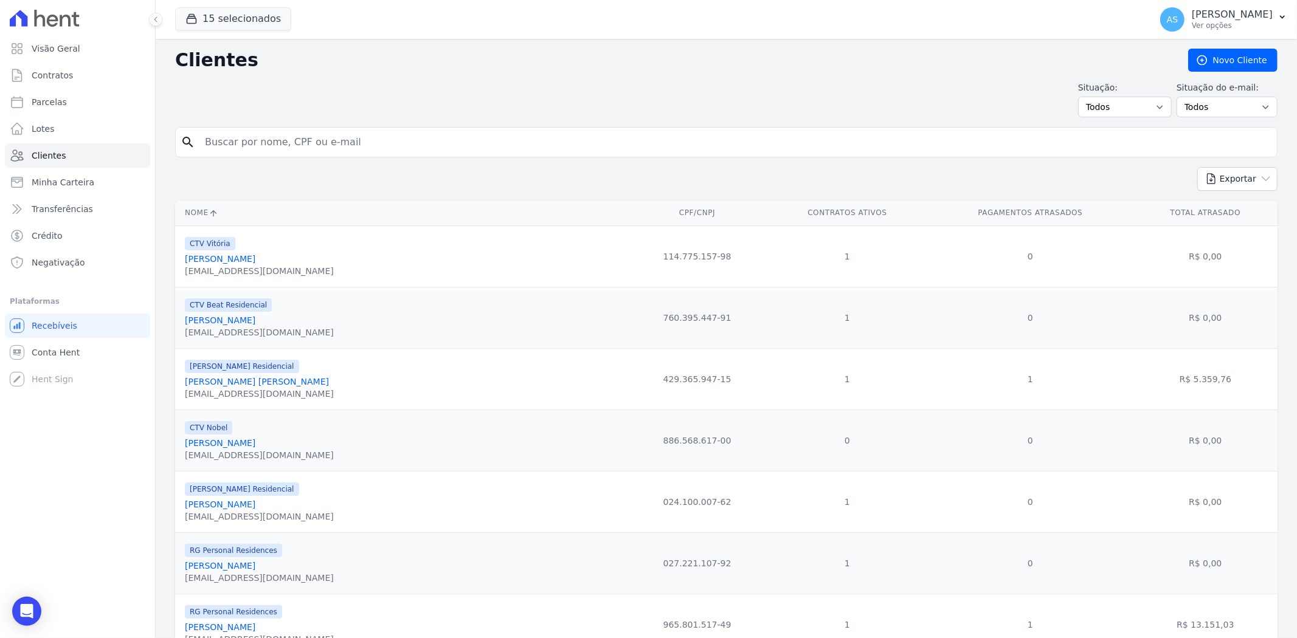
click at [238, 147] on input "search" at bounding box center [735, 142] width 1074 height 24
type input "Cecilia dos Santos Barbosa"
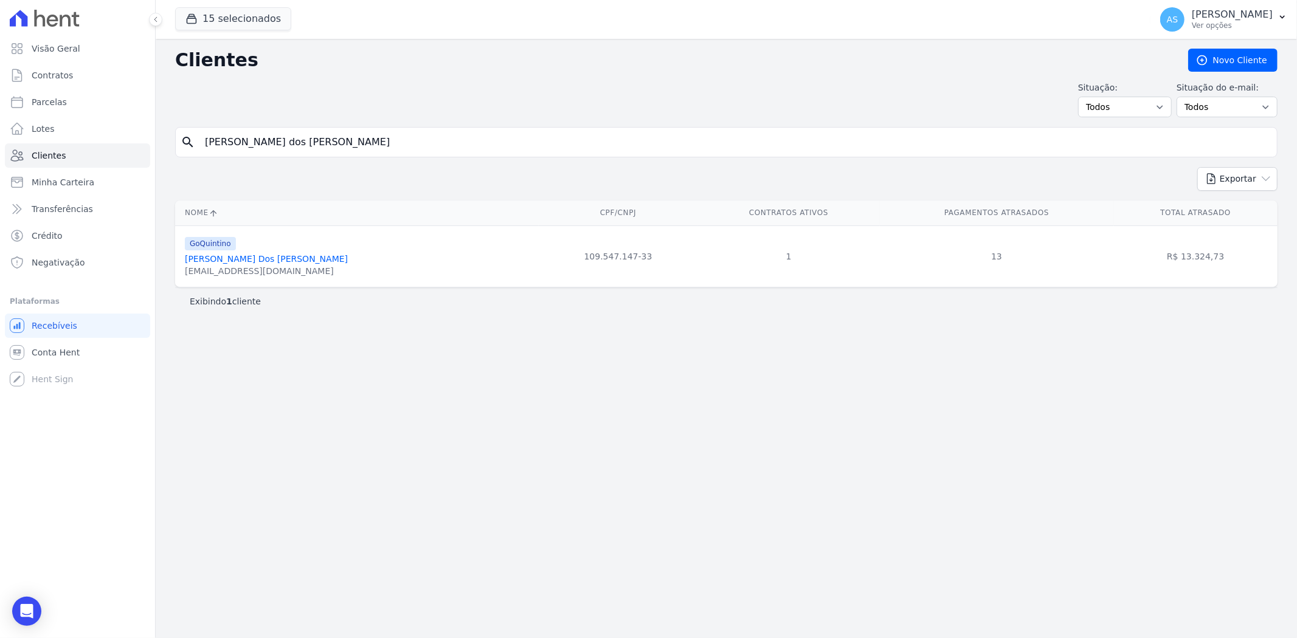
click at [233, 261] on link "Cecilia Dos Santos Barbosa" at bounding box center [266, 259] width 163 height 10
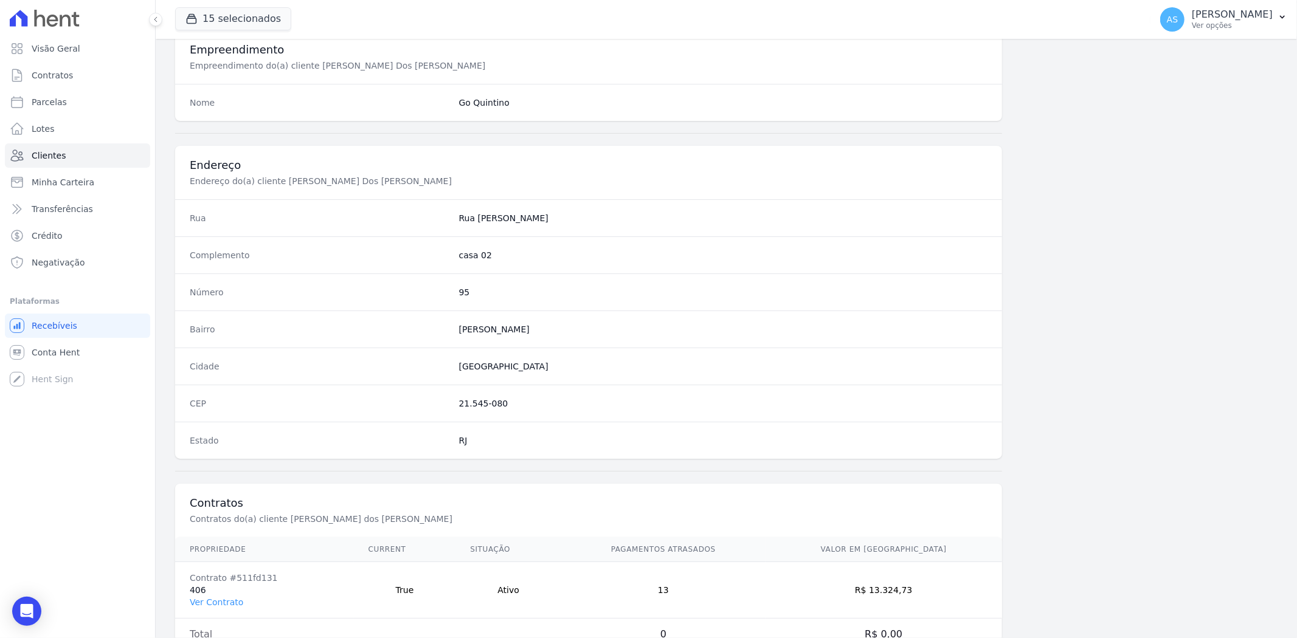
scroll to position [501, 0]
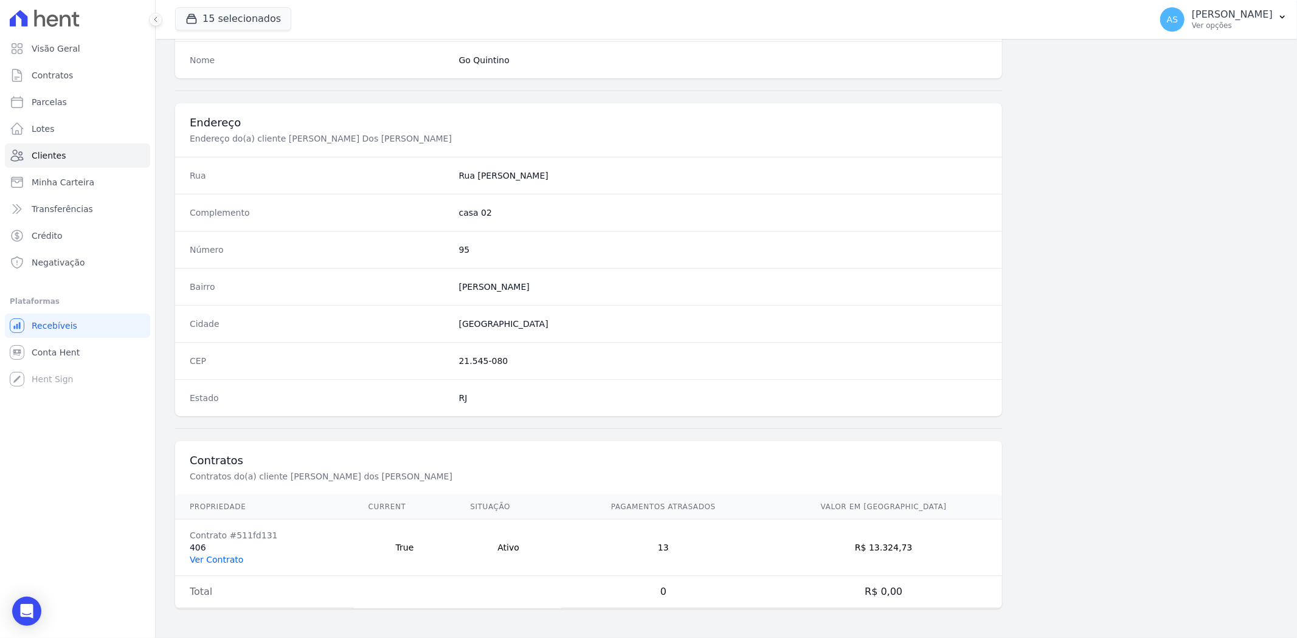
click at [219, 556] on link "Ver Contrato" at bounding box center [217, 560] width 54 height 10
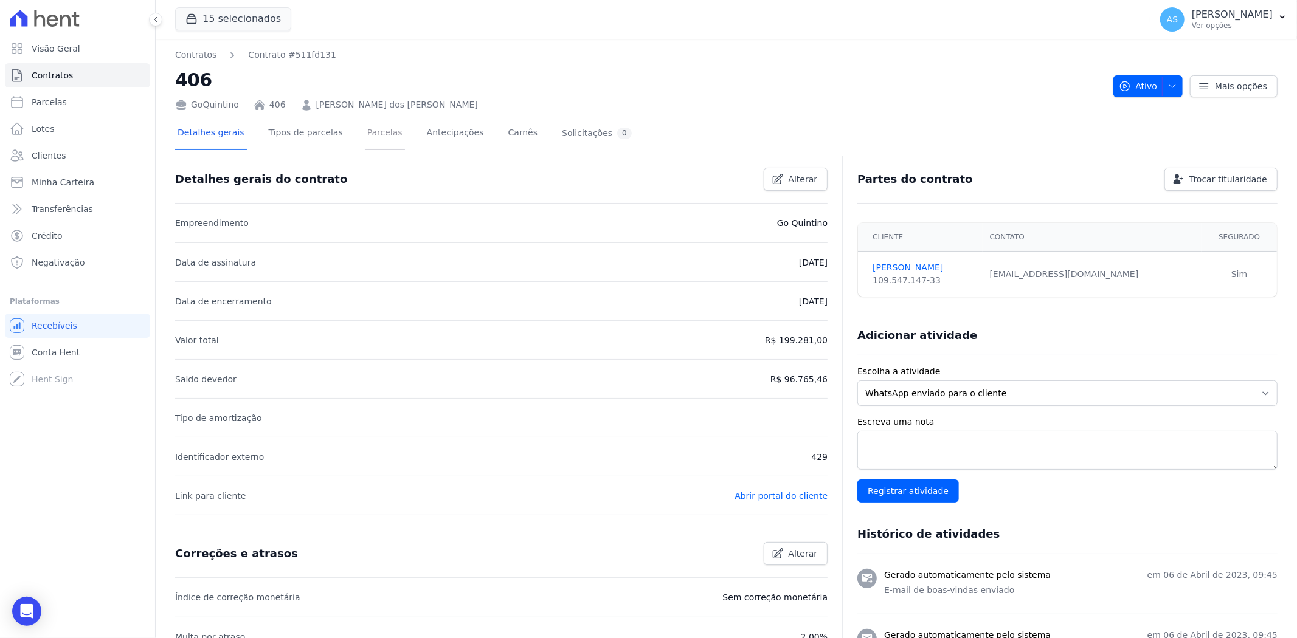
click at [371, 131] on link "Parcelas" at bounding box center [385, 134] width 40 height 32
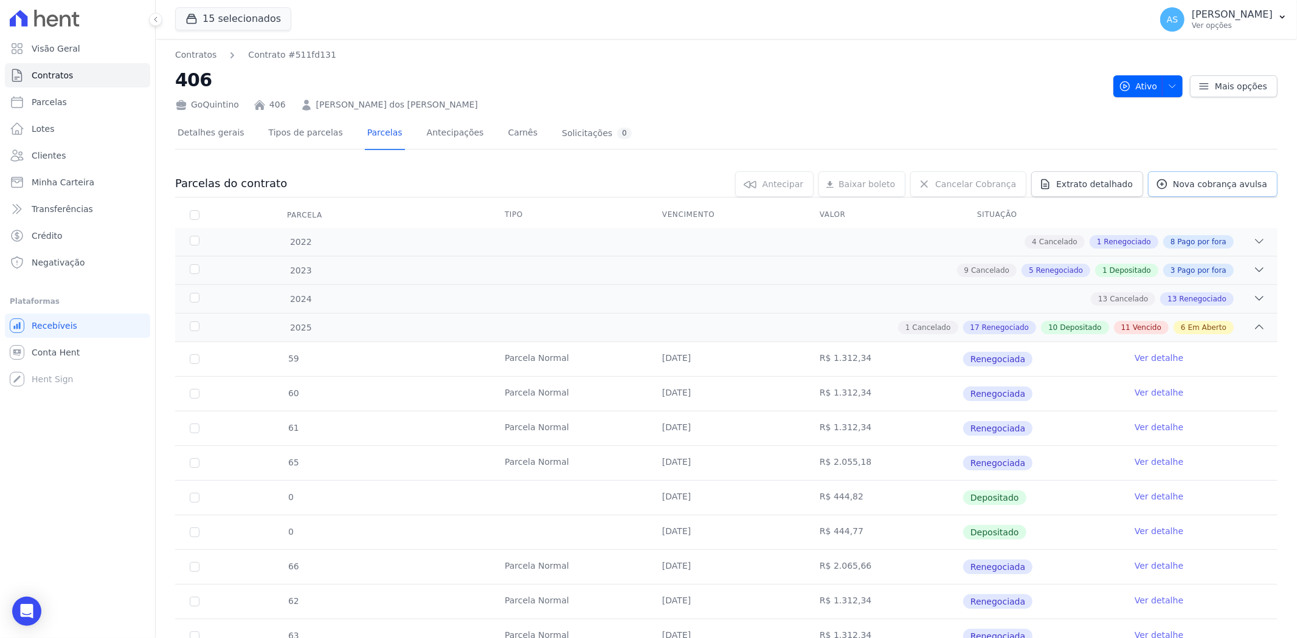
click at [1190, 178] on span "Nova cobrança avulsa" at bounding box center [1220, 184] width 94 height 12
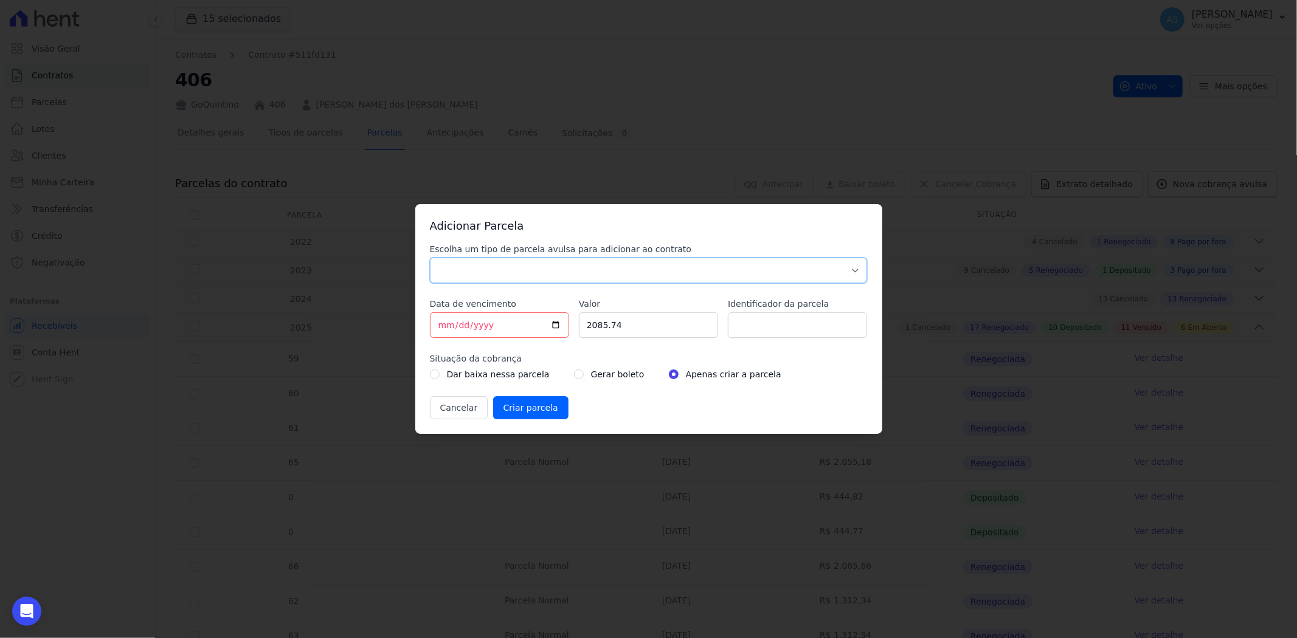
click at [477, 268] on select "Parcela Normal Sinal Caução Intercalada Chaves Pré Chaves Pós Chaves Taxas Quit…" at bounding box center [649, 271] width 438 height 26
select select "standard"
click at [430, 258] on select "Parcela Normal Sinal Caução Intercalada Chaves Pré Chaves Pós Chaves Taxas Quit…" at bounding box center [649, 271] width 438 height 26
click at [441, 324] on input "[DATE]" at bounding box center [499, 326] width 139 height 26
type input "2025-08-15"
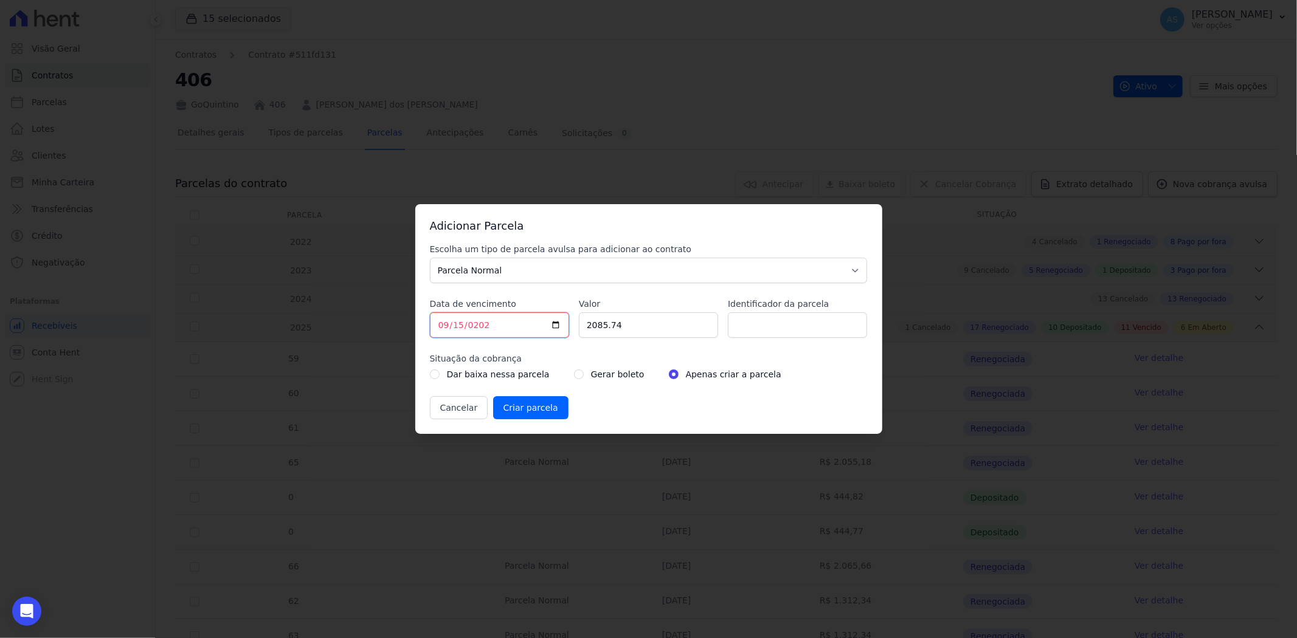
type input "2025-09-15"
drag, startPoint x: 627, startPoint y: 317, endPoint x: 579, endPoint y: 315, distance: 48.7
click at [579, 315] on input "2085.74" at bounding box center [648, 326] width 139 height 26
type input "934.70"
type input "TAXA DE OBRA 15/09/2025"
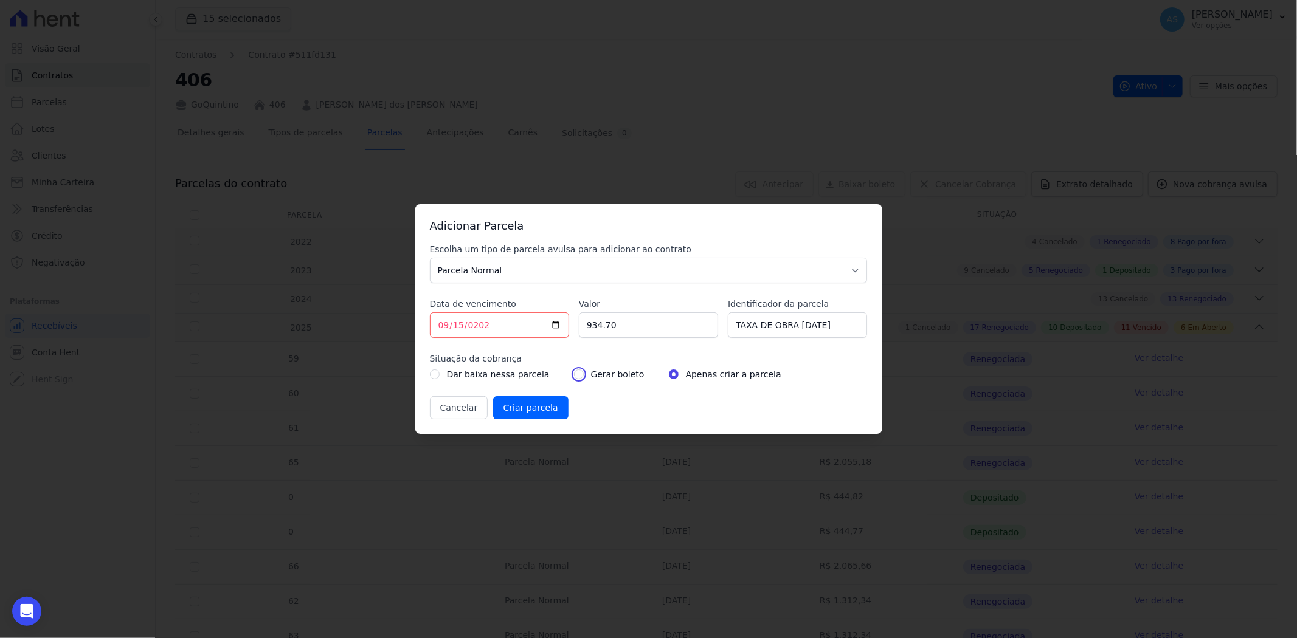
click at [574, 371] on input "radio" at bounding box center [579, 375] width 10 height 10
radio input "true"
click at [532, 412] on input "Criar parcela" at bounding box center [530, 407] width 75 height 23
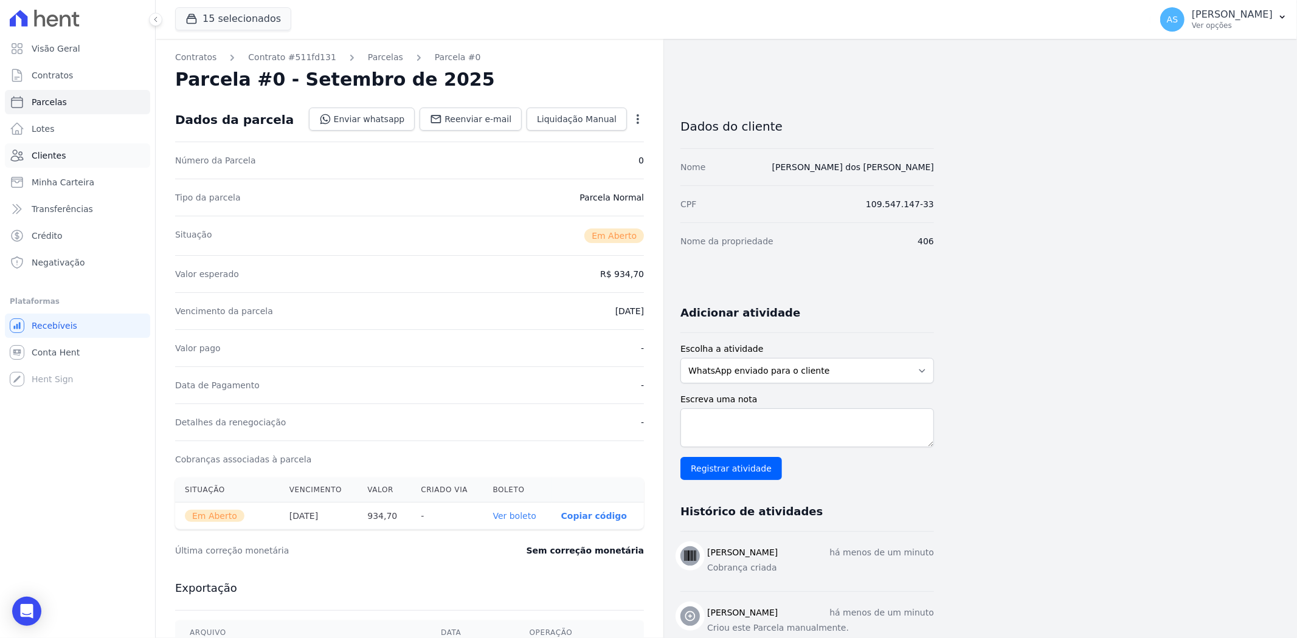
click at [38, 156] on span "Clientes" at bounding box center [49, 156] width 34 height 12
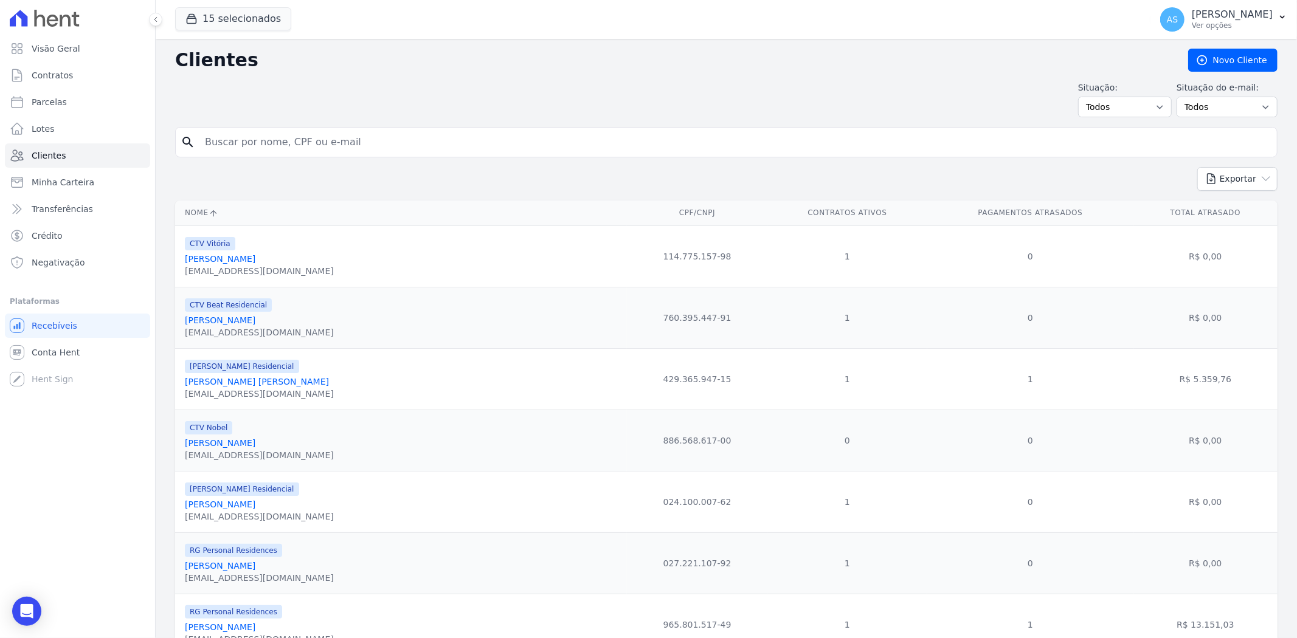
click at [219, 148] on input "search" at bounding box center [735, 142] width 1074 height 24
type input "Daniel Salles Ammar"
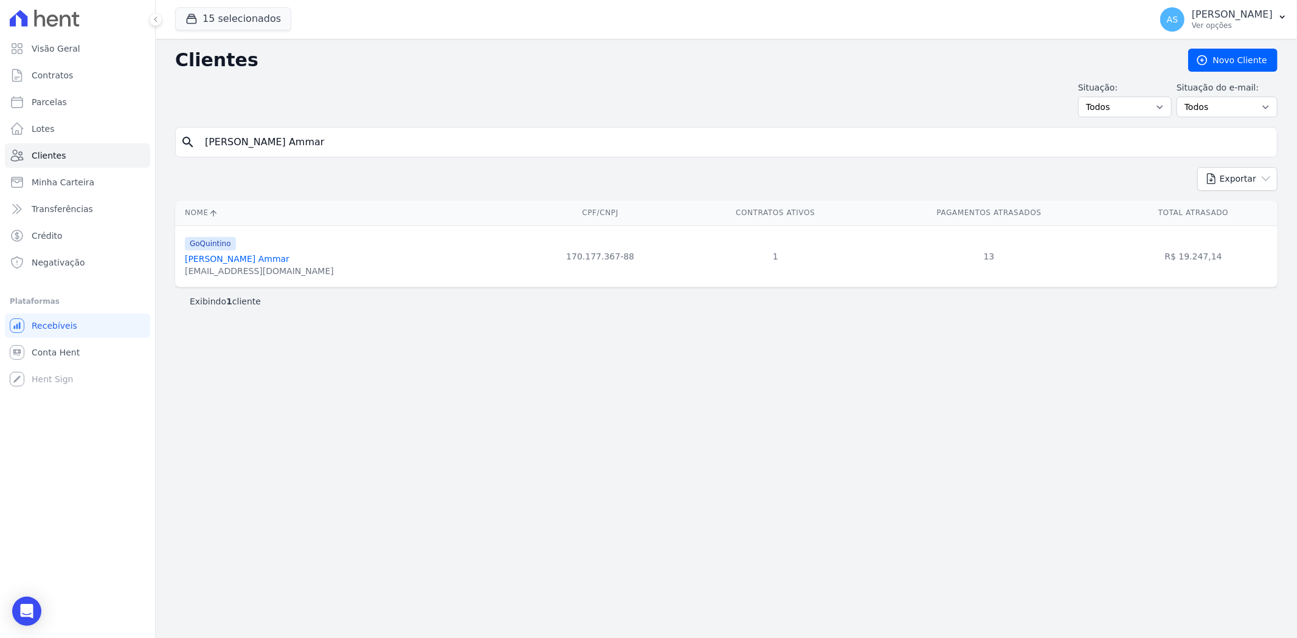
click at [237, 257] on link "Daniel Salles Ammar" at bounding box center [237, 259] width 105 height 10
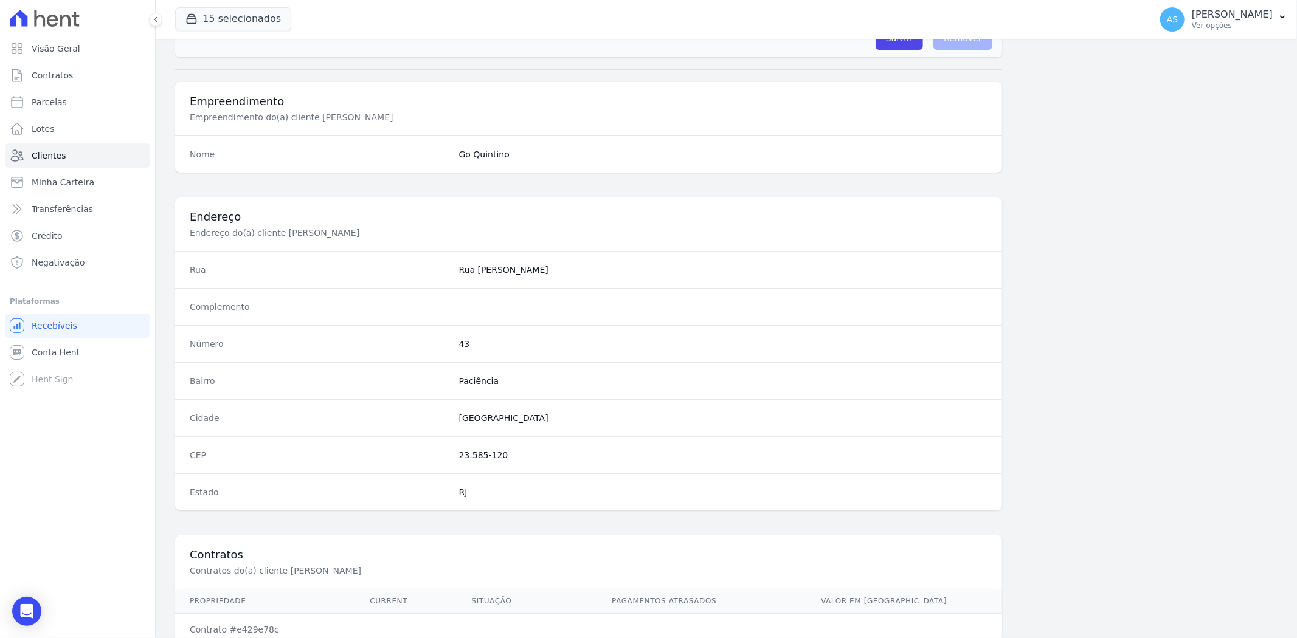
scroll to position [501, 0]
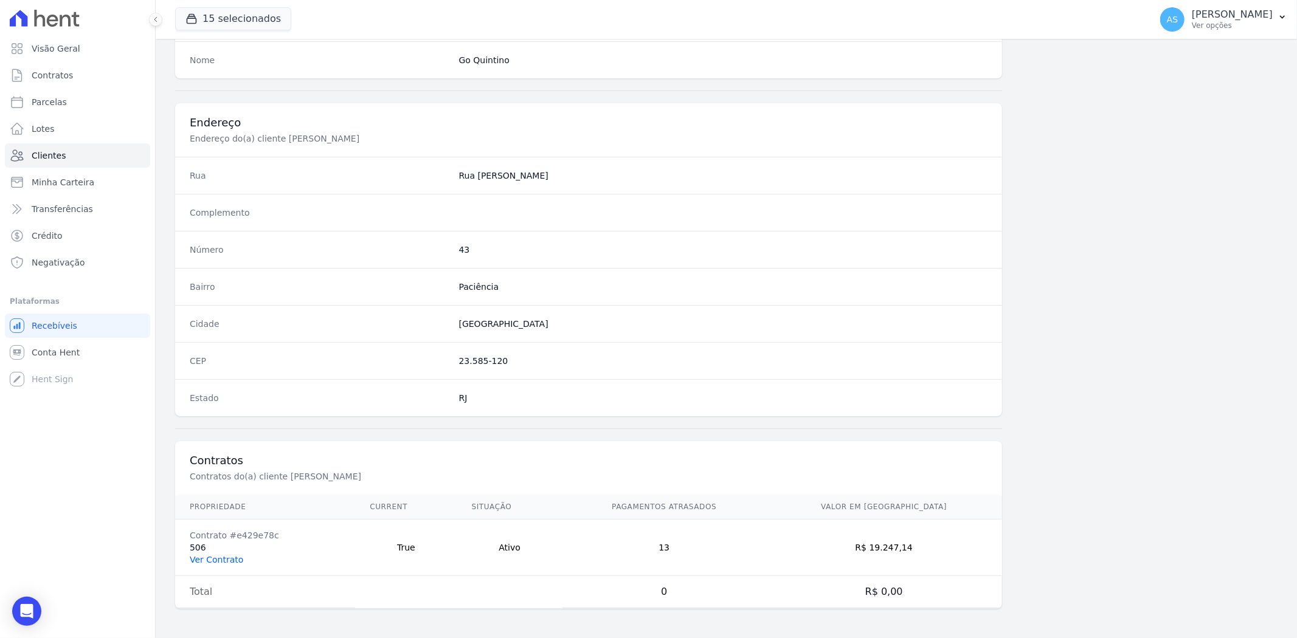
click at [213, 559] on link "Ver Contrato" at bounding box center [217, 560] width 54 height 10
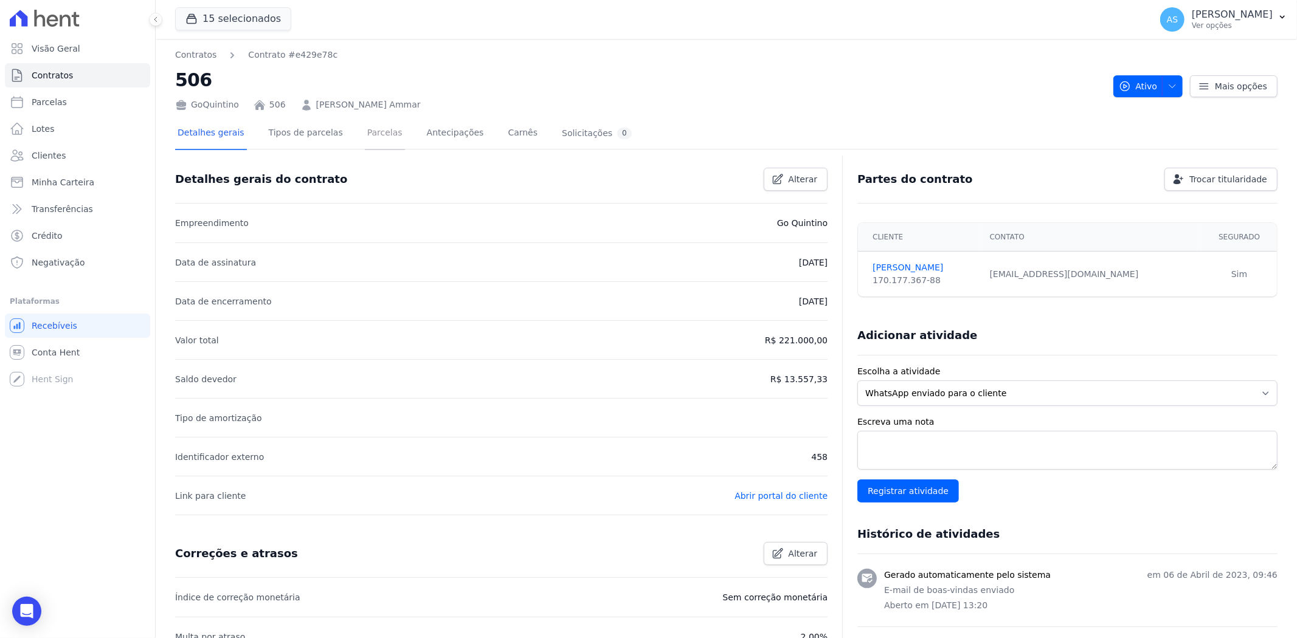
click at [367, 131] on link "Parcelas" at bounding box center [385, 134] width 40 height 32
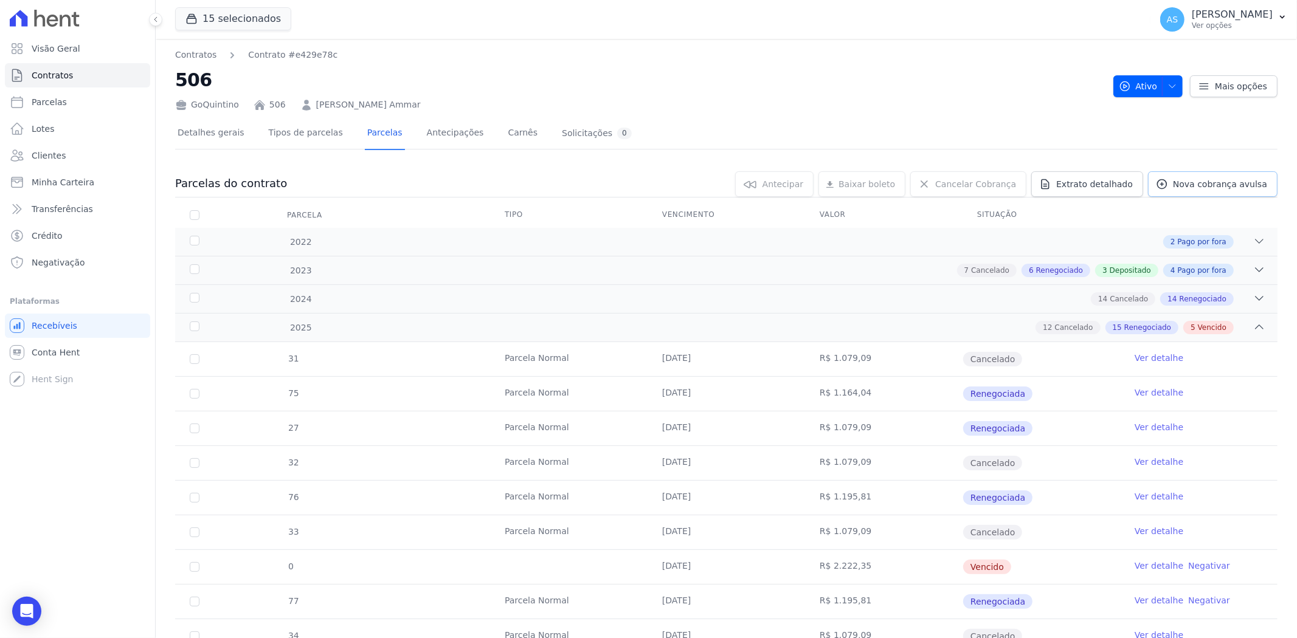
click at [1184, 185] on span "Nova cobrança avulsa" at bounding box center [1220, 184] width 94 height 12
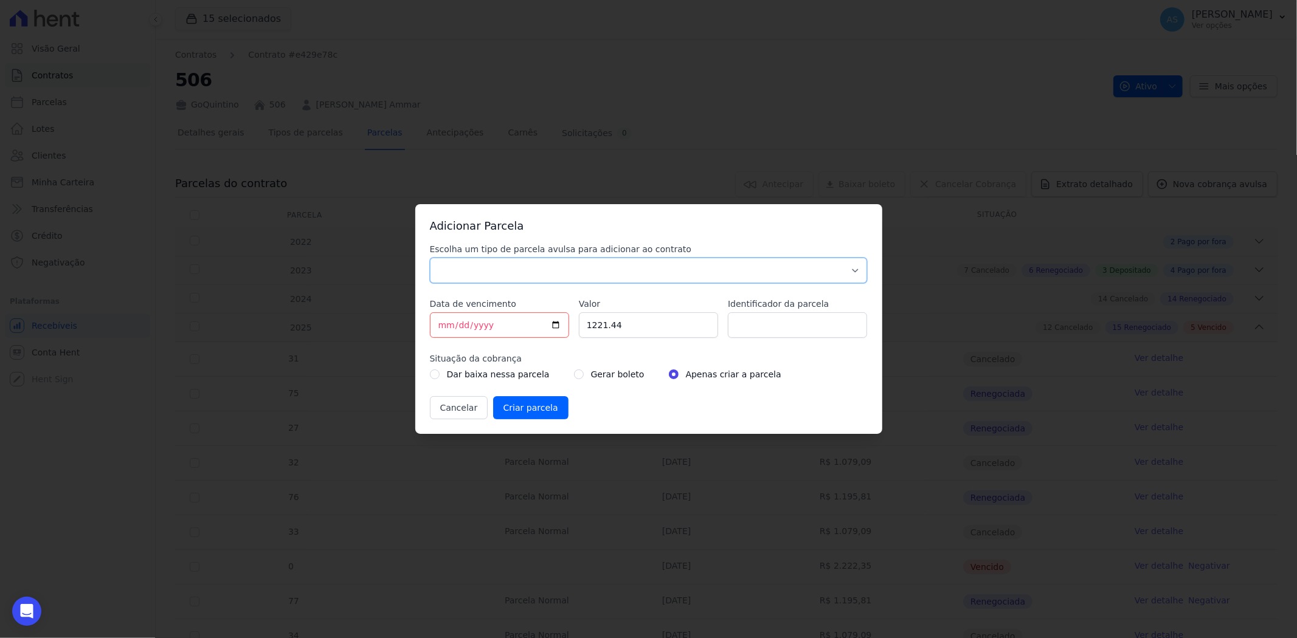
click at [480, 271] on select "Parcela Normal Sinal Caução Intercalada Chaves Pré Chaves Pós Chaves Taxas Quit…" at bounding box center [649, 271] width 438 height 26
select select "standard"
click at [430, 258] on select "Parcela Normal Sinal Caução Intercalada Chaves Pré Chaves Pós Chaves Taxas Quit…" at bounding box center [649, 271] width 438 height 26
drag, startPoint x: 501, startPoint y: 325, endPoint x: 410, endPoint y: 333, distance: 90.9
click at [410, 333] on div "Adicionar Parcela Escolha um tipo de parcela avulsa para adicionar ao contrato …" at bounding box center [648, 319] width 1297 height 638
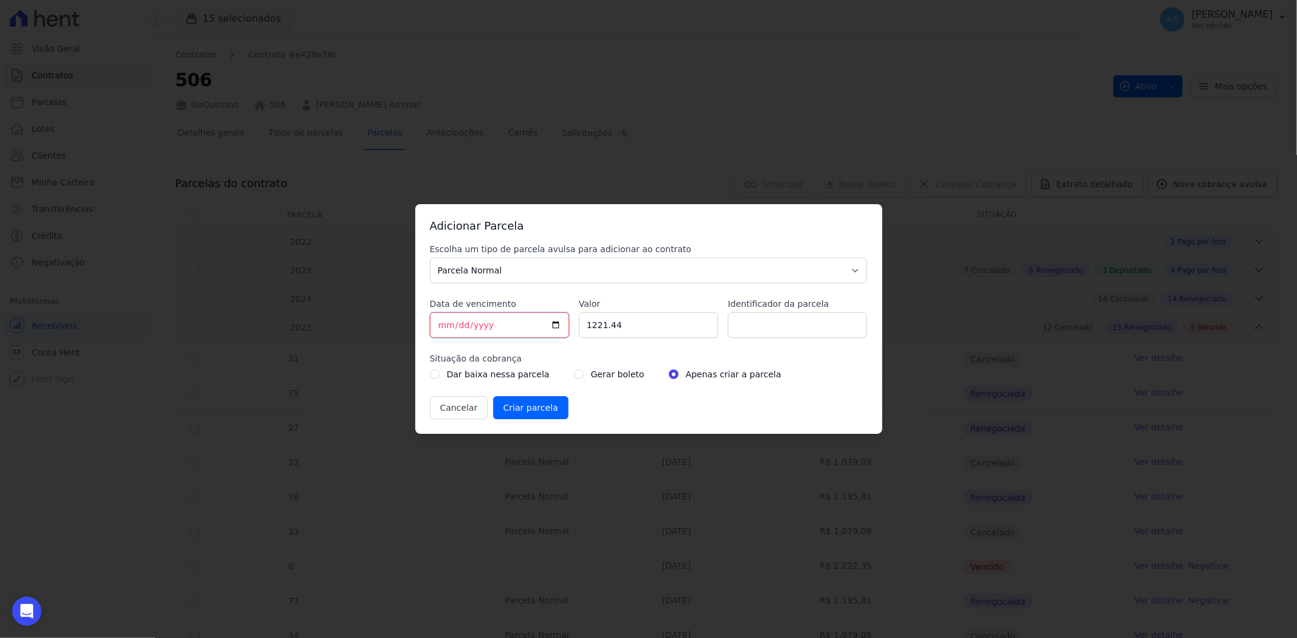
type input "2025-08-15"
type input "2025-09-15"
type input "1935.04"
type input "TAXA DE OBRA 15/09/2025"
click at [574, 375] on input "radio" at bounding box center [579, 375] width 10 height 10
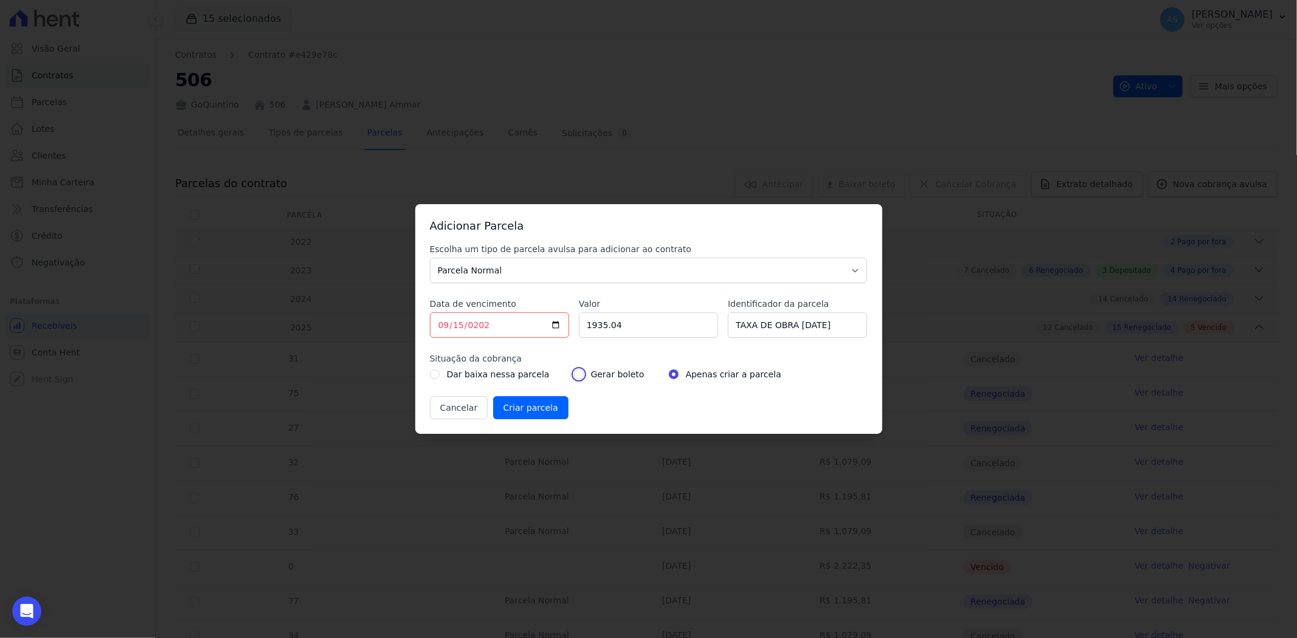
radio input "true"
click at [531, 408] on input "Criar parcela" at bounding box center [530, 407] width 75 height 23
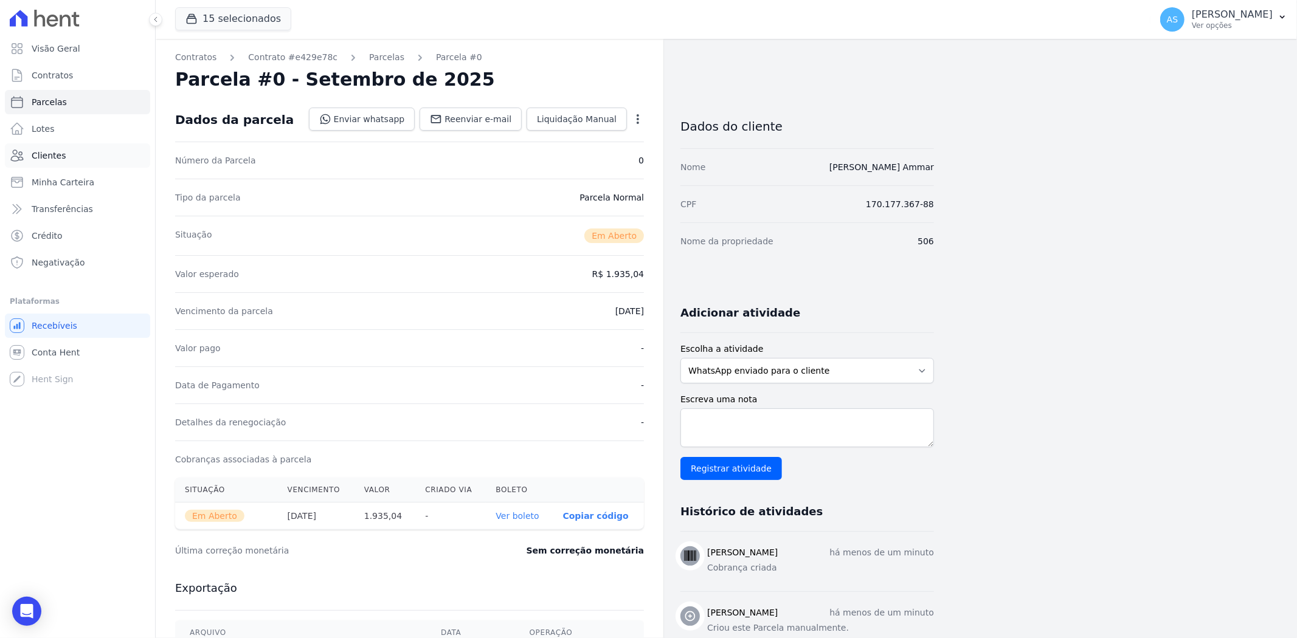
click at [60, 159] on span "Clientes" at bounding box center [49, 156] width 34 height 12
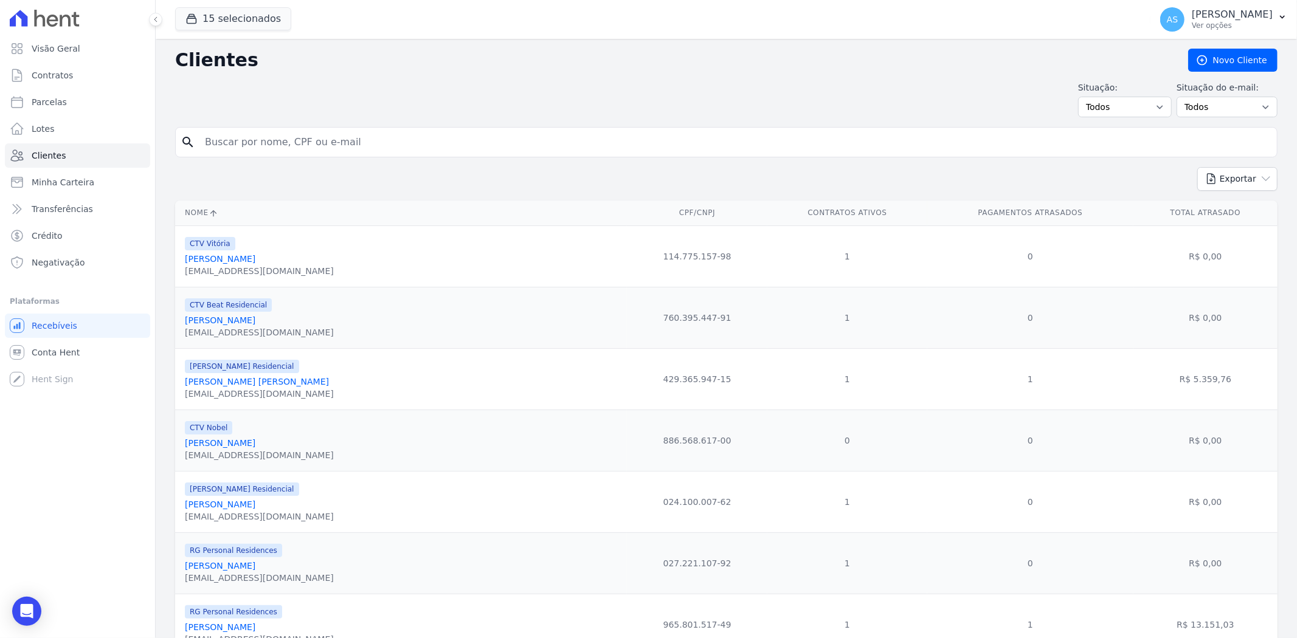
click at [223, 144] on input "search" at bounding box center [735, 142] width 1074 height 24
type input "Giselle Felipp Pacheco"
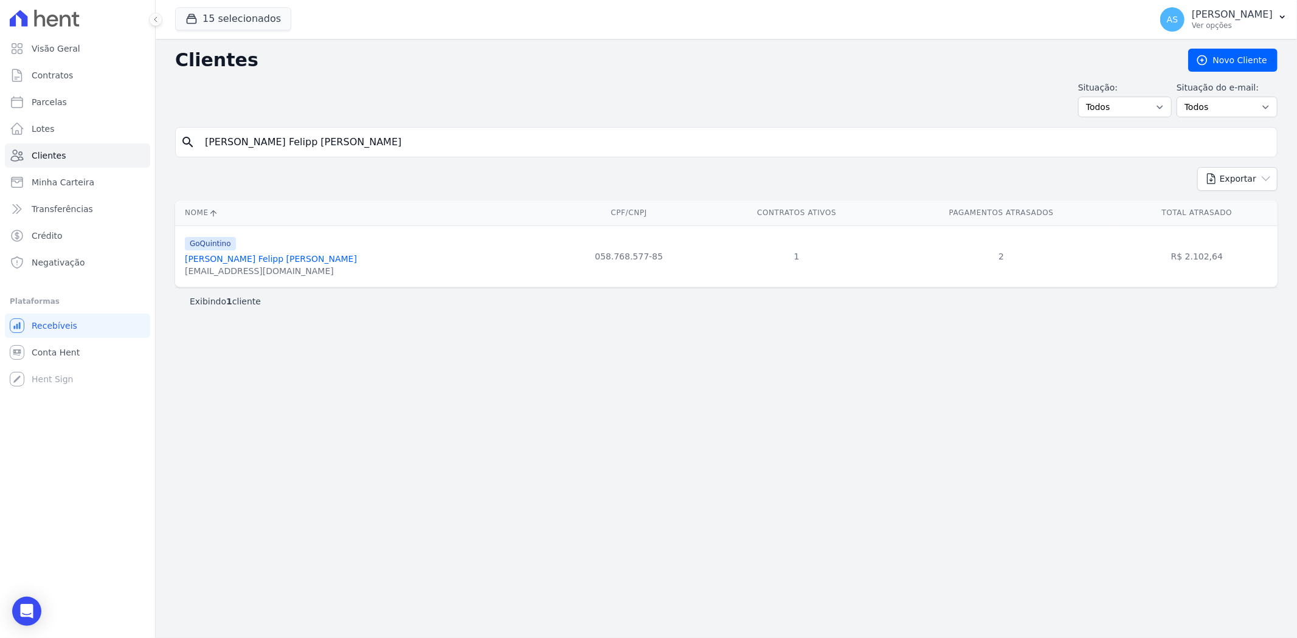
click at [224, 258] on link "Giselle Felipp Pacheco" at bounding box center [271, 259] width 172 height 10
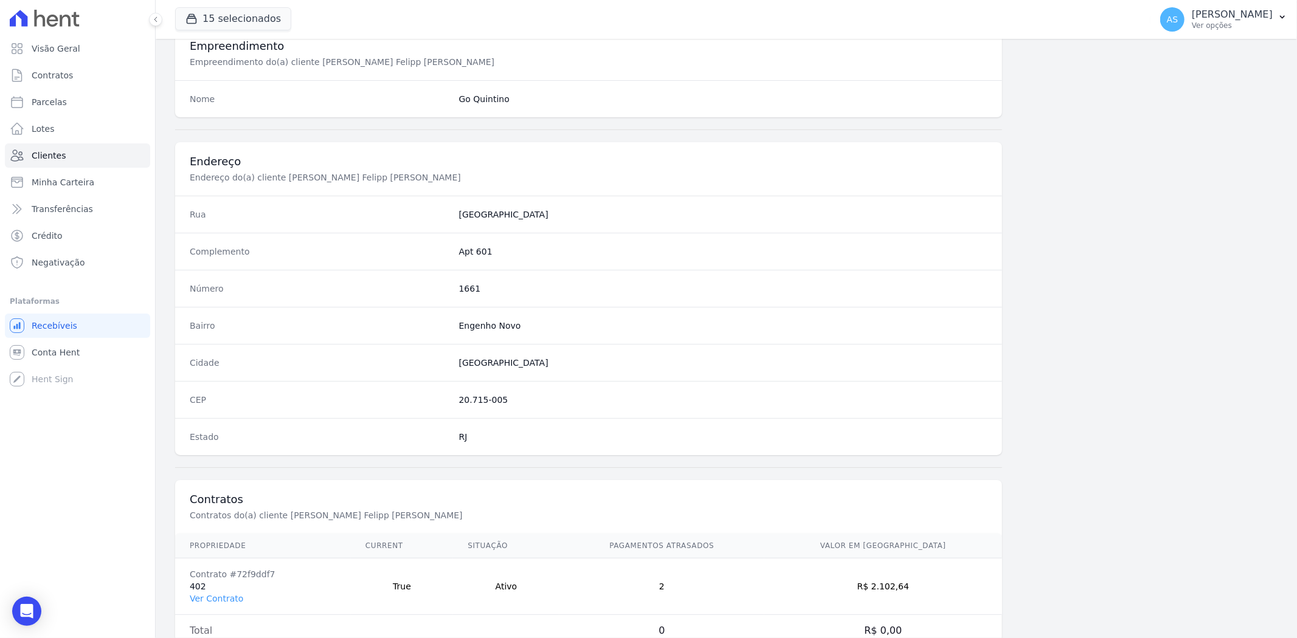
scroll to position [501, 0]
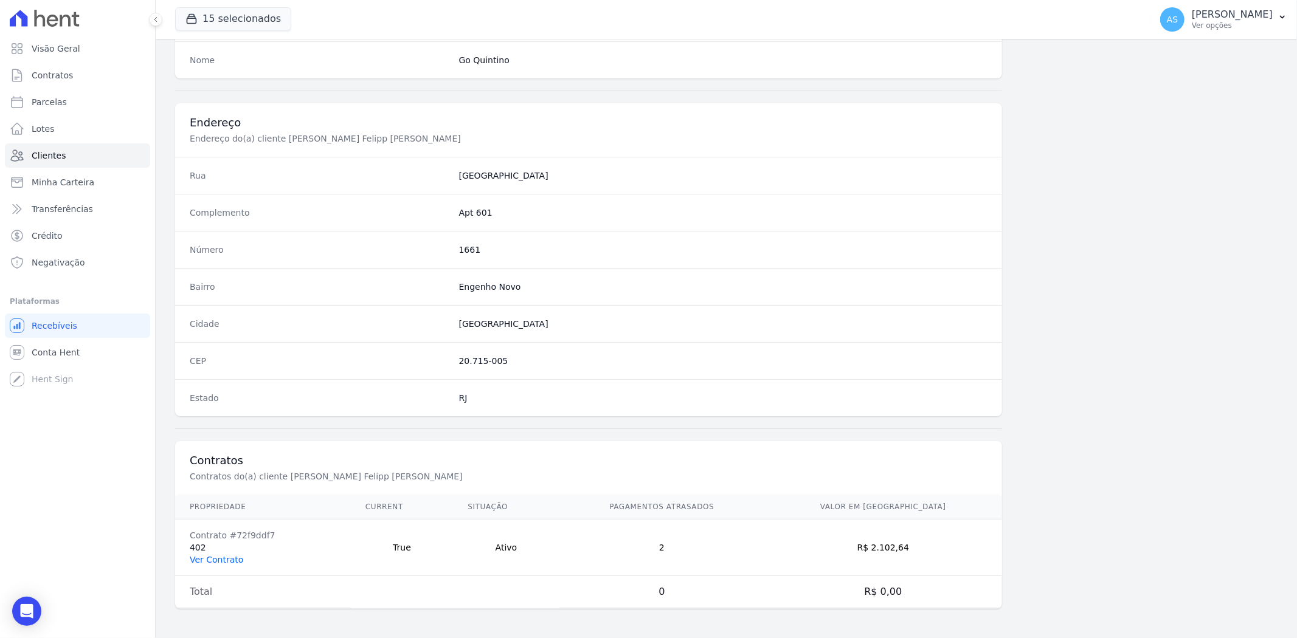
click at [207, 560] on link "Ver Contrato" at bounding box center [217, 560] width 54 height 10
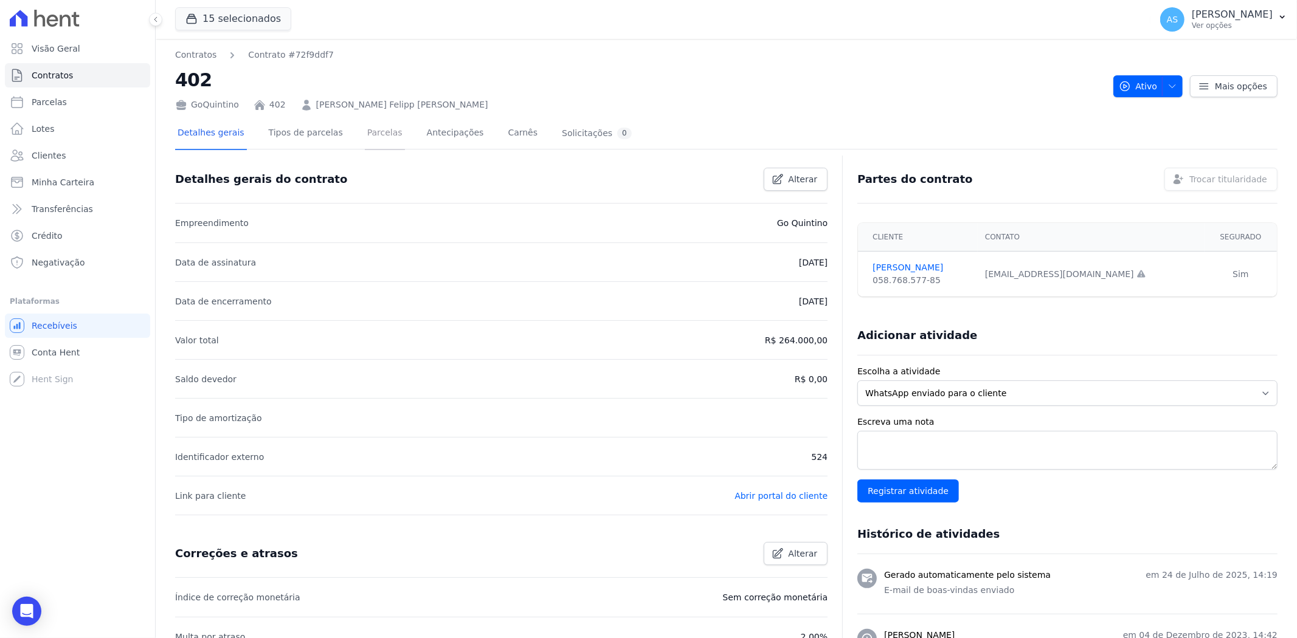
click at [365, 129] on link "Parcelas" at bounding box center [385, 134] width 40 height 32
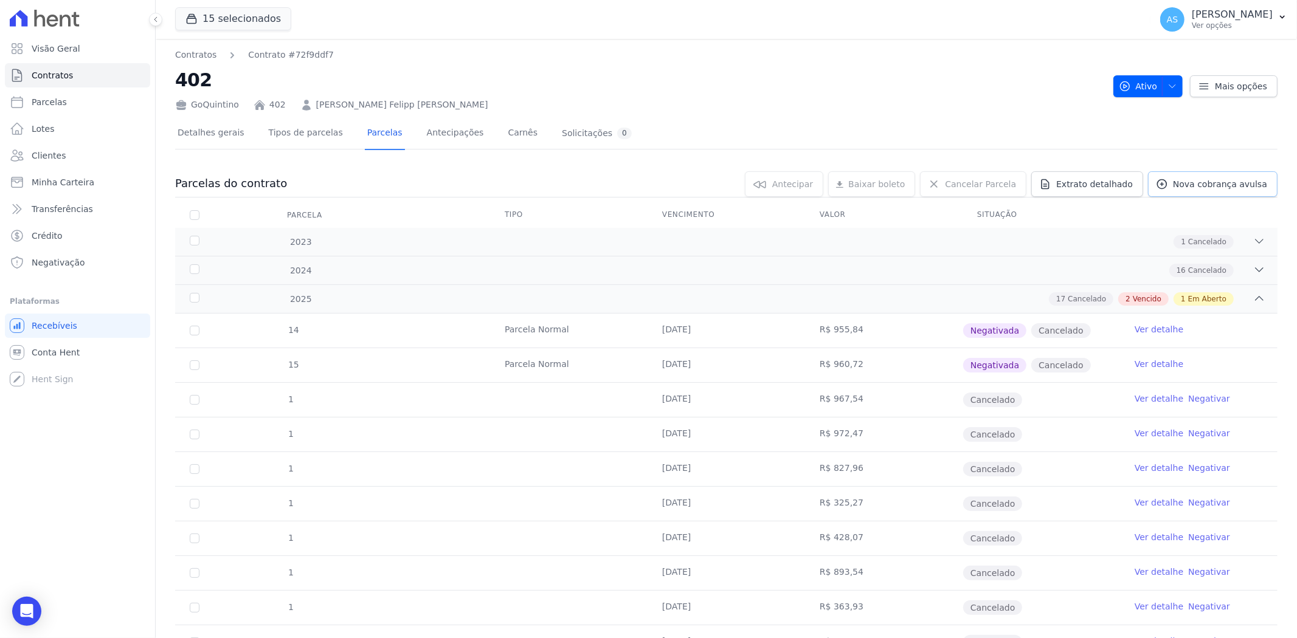
click at [1220, 185] on span "Nova cobrança avulsa" at bounding box center [1220, 184] width 94 height 12
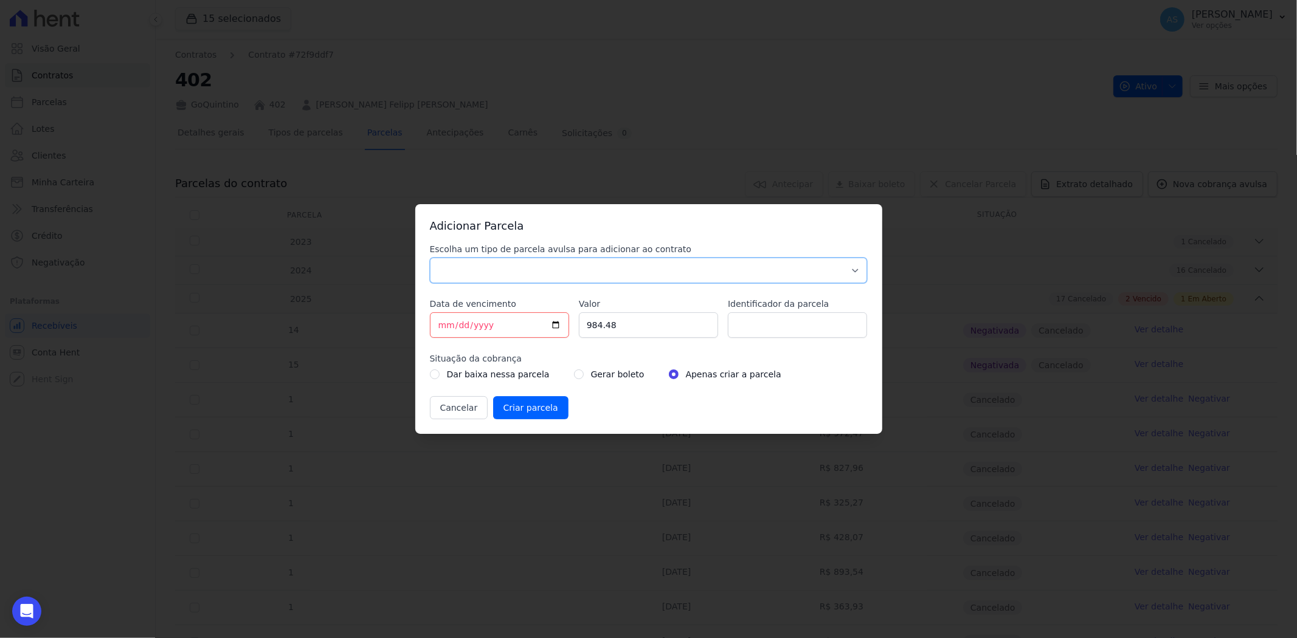
click at [447, 271] on select "Parcela Normal Sinal Caução Intercalada Chaves Pré Chaves Pós Chaves Taxas Quit…" at bounding box center [649, 271] width 438 height 26
select select "standard"
click at [430, 258] on select "Parcela Normal Sinal Caução Intercalada Chaves Pré Chaves Pós Chaves Taxas Quit…" at bounding box center [649, 271] width 438 height 26
click at [438, 323] on input "[DATE]" at bounding box center [499, 326] width 139 height 26
type input "2025-08-15"
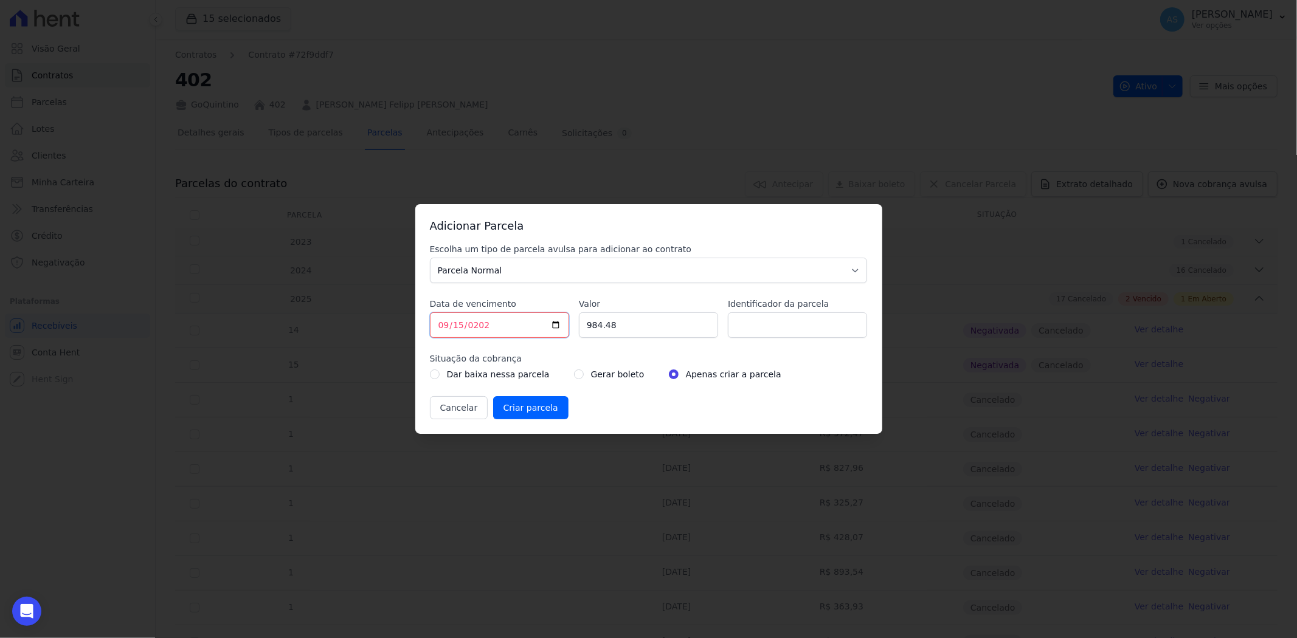
type input "2025-09-15"
type input "1139.59"
type input "TAXA DE OBRA 15/09/2025"
click at [574, 377] on input "radio" at bounding box center [579, 375] width 10 height 10
radio input "true"
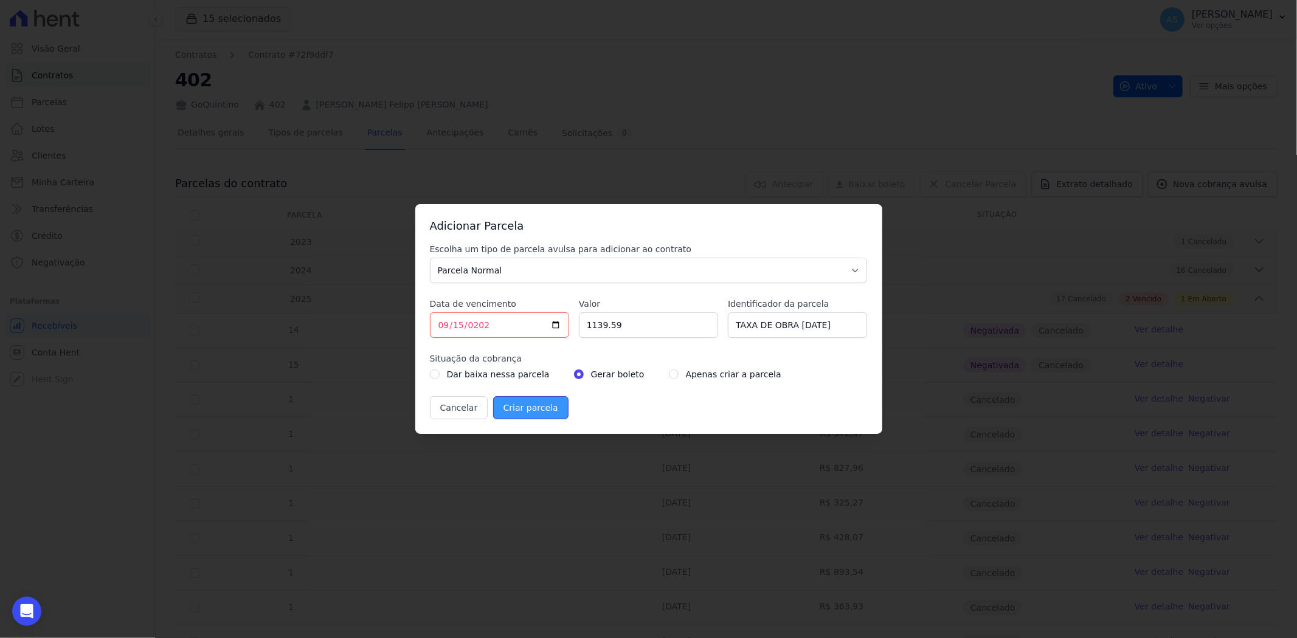
click at [514, 412] on input "Criar parcela" at bounding box center [530, 407] width 75 height 23
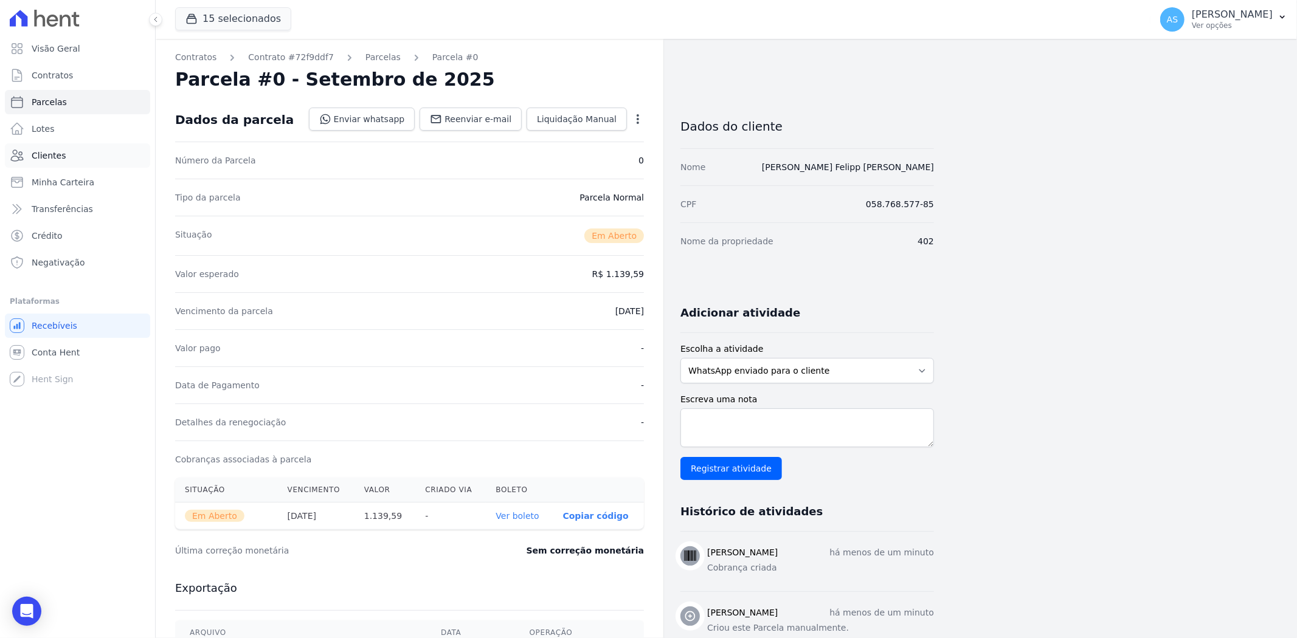
click at [47, 153] on span "Clientes" at bounding box center [49, 156] width 34 height 12
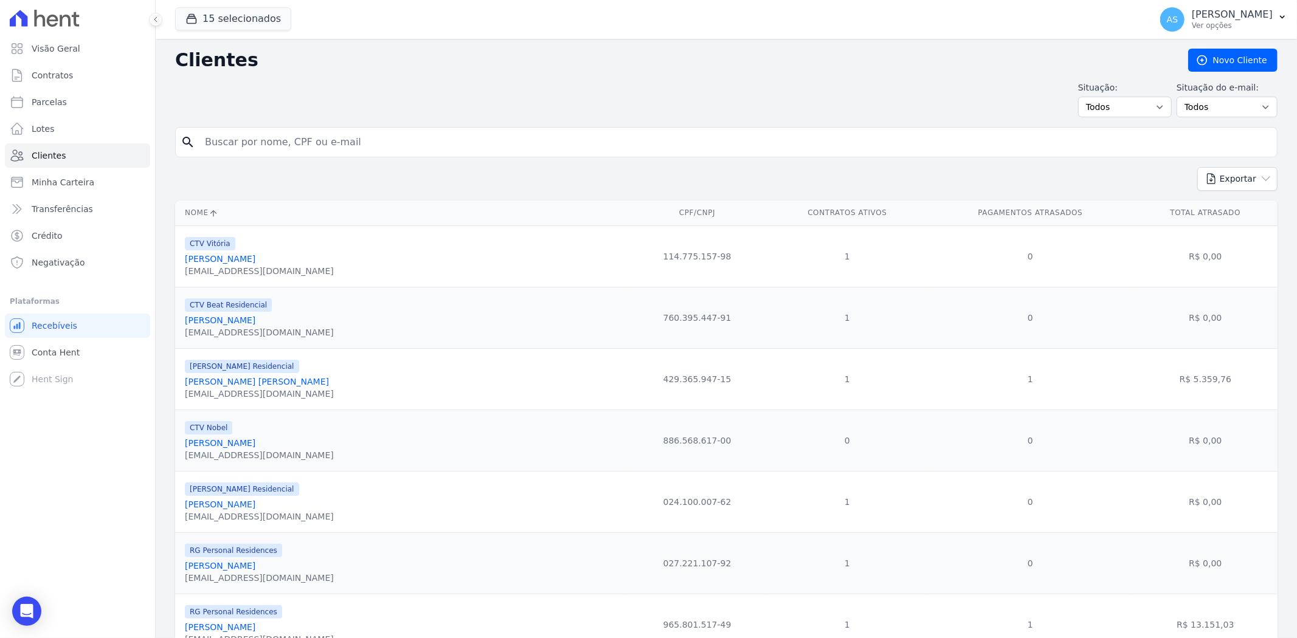
click at [231, 142] on input "search" at bounding box center [735, 142] width 1074 height 24
type input "Josemary Martins Santos"
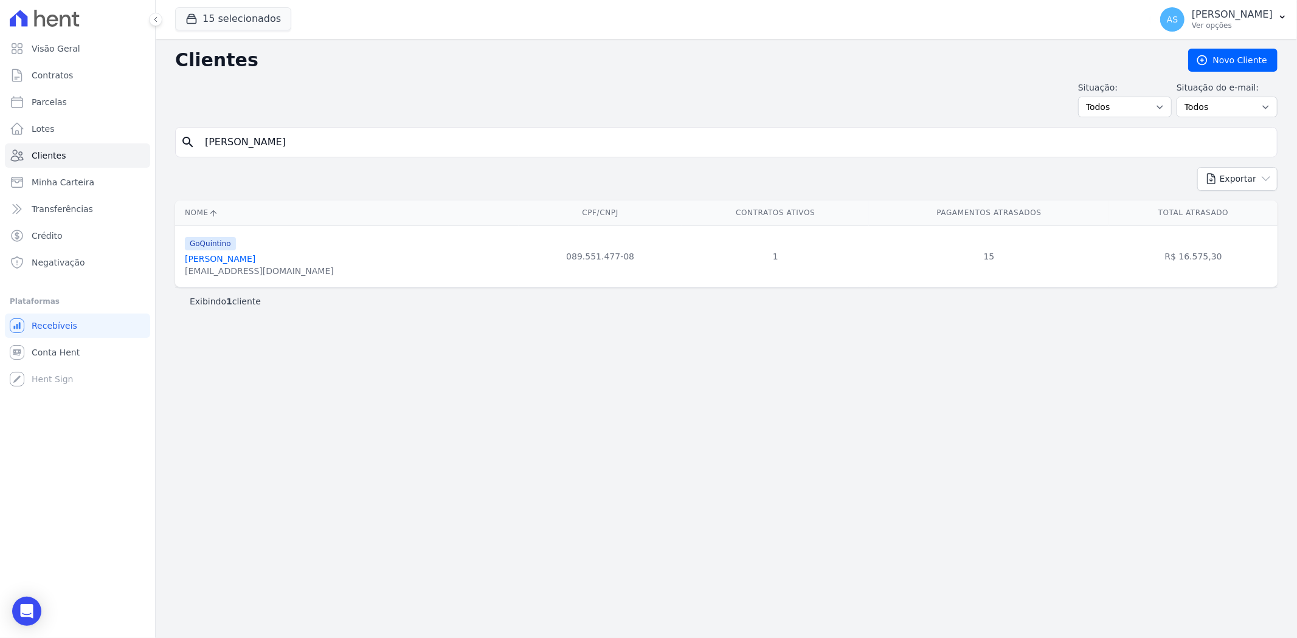
click at [226, 262] on link "Josemary Martins Santos" at bounding box center [220, 259] width 71 height 10
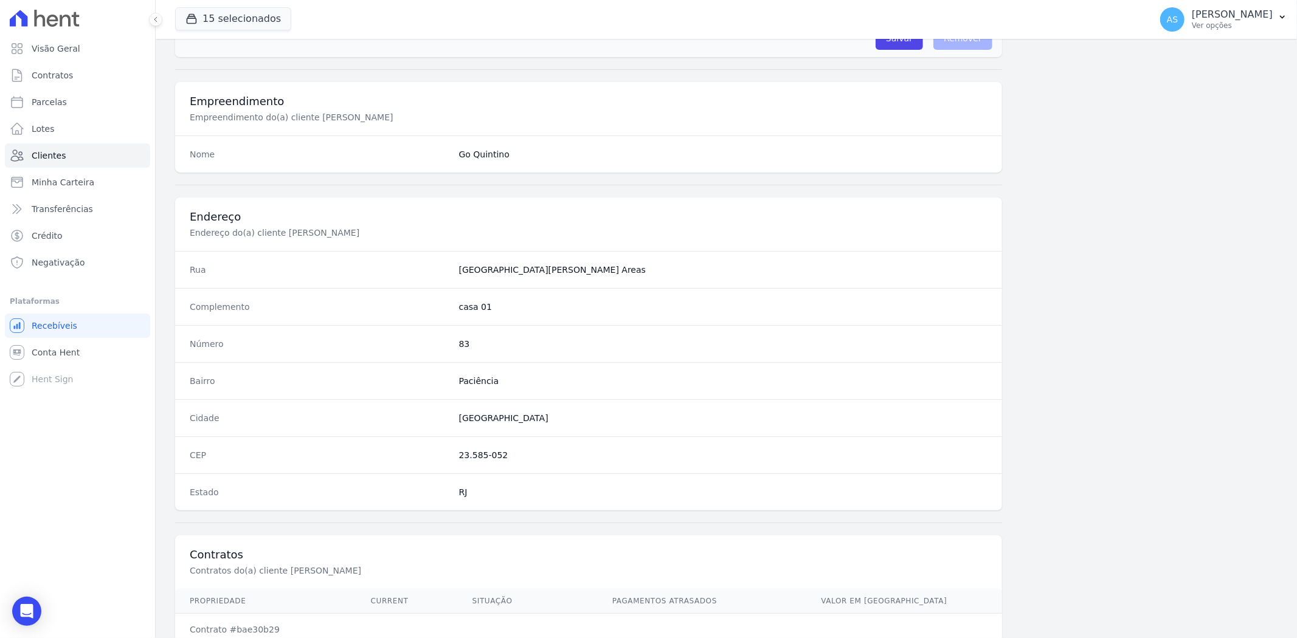
scroll to position [501, 0]
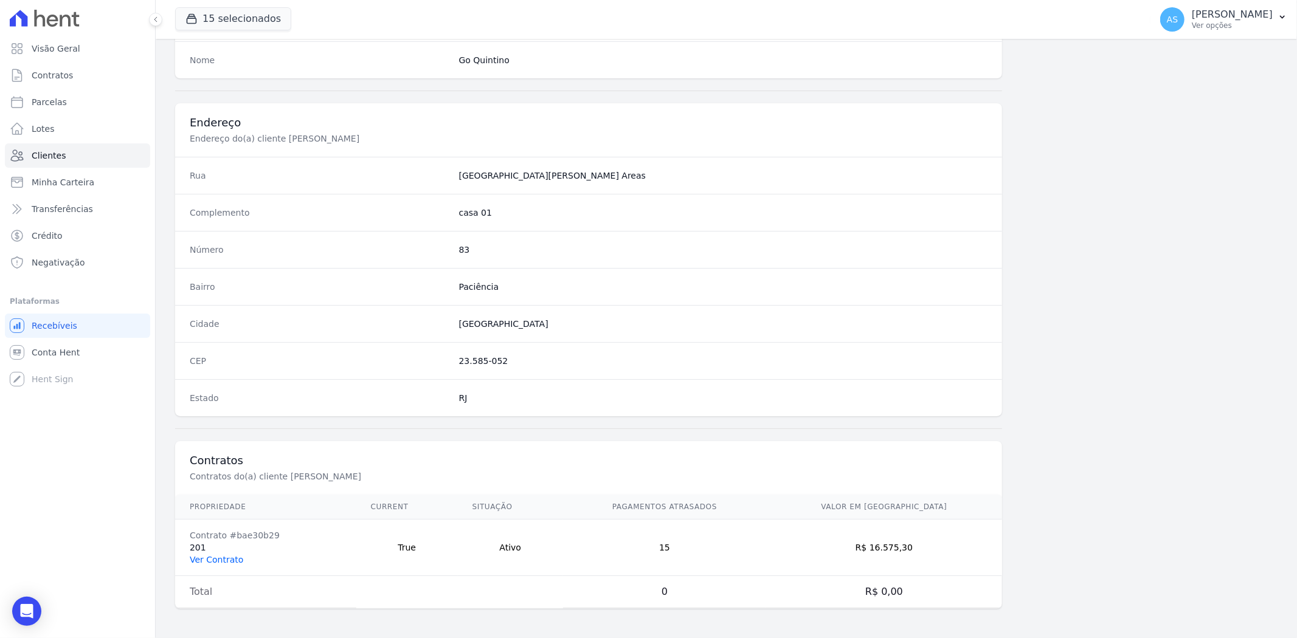
click at [214, 560] on link "Ver Contrato" at bounding box center [217, 560] width 54 height 10
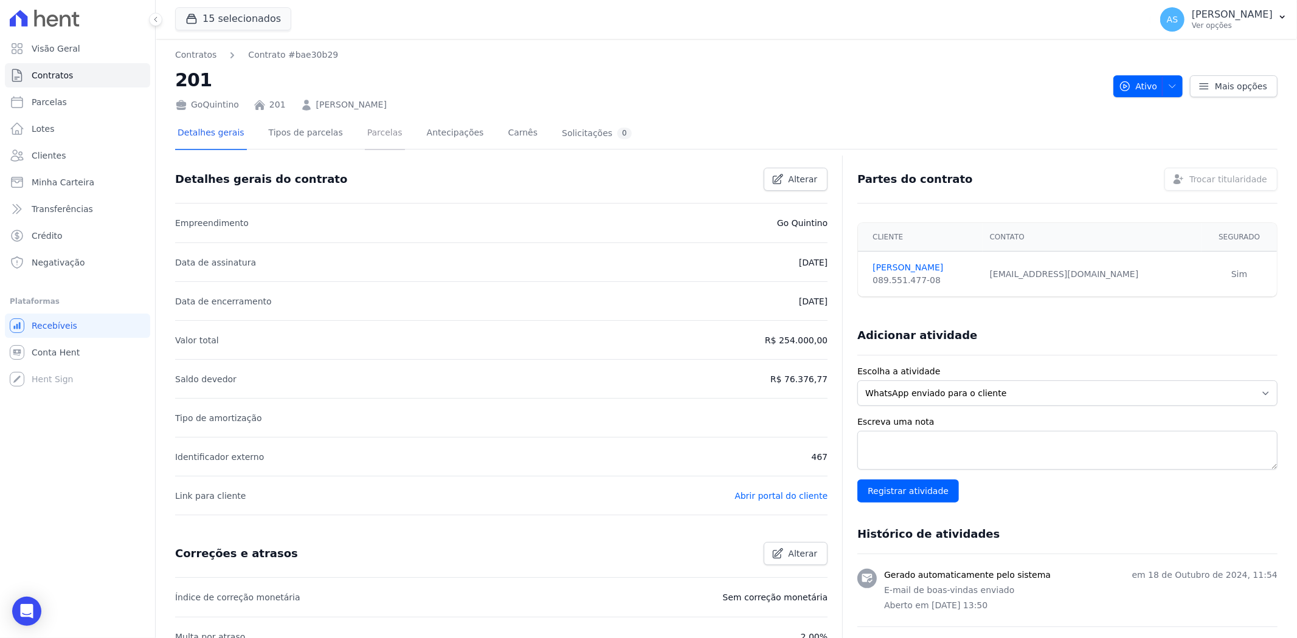
click at [365, 136] on link "Parcelas" at bounding box center [385, 134] width 40 height 32
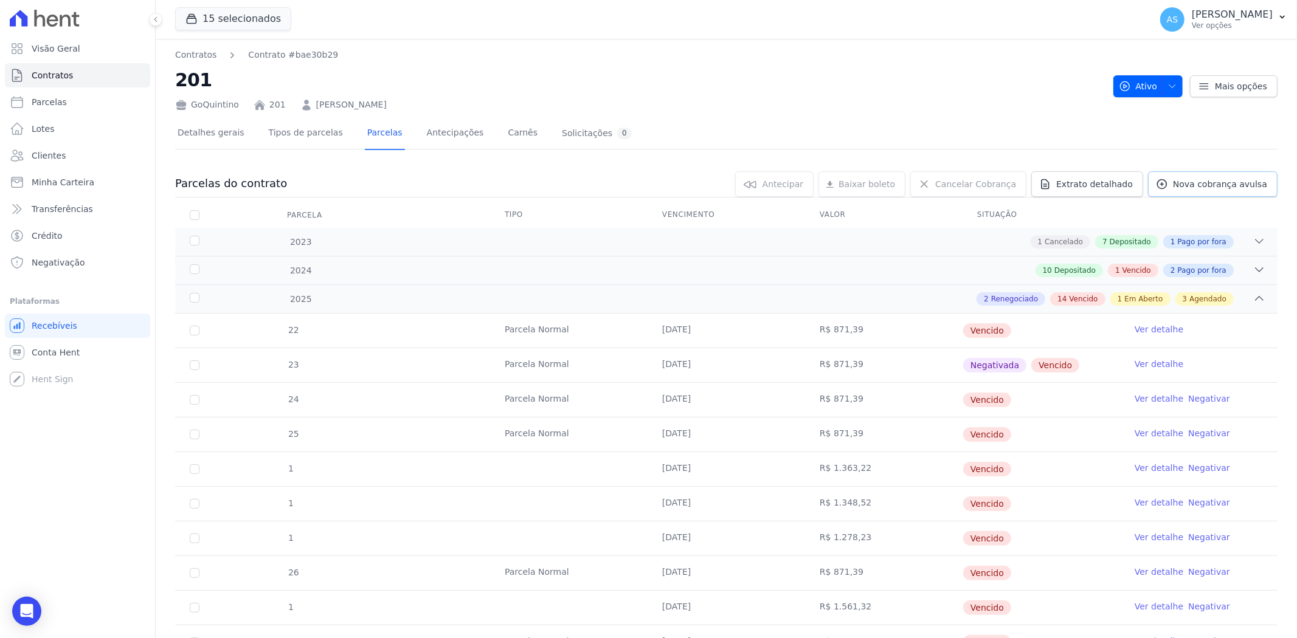
click at [1192, 179] on span "Nova cobrança avulsa" at bounding box center [1220, 184] width 94 height 12
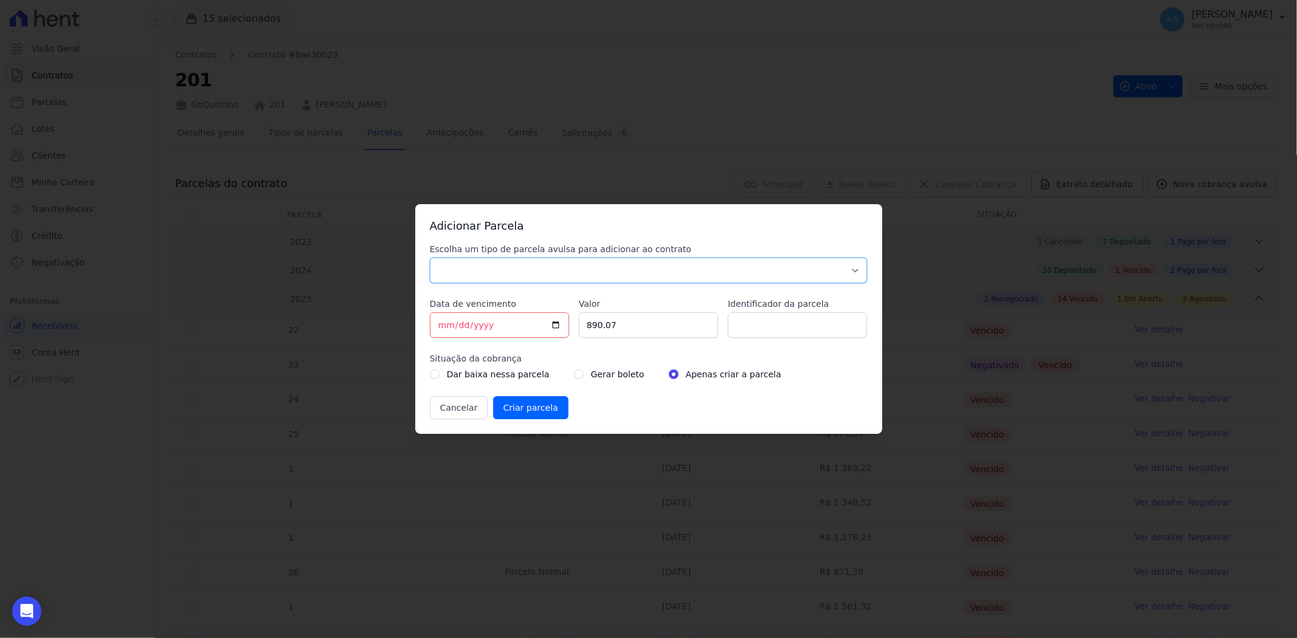
click at [459, 270] on select "Parcela Normal Sinal Caução Intercalada Chaves Pré Chaves Pós Chaves Taxas Quit…" at bounding box center [649, 271] width 438 height 26
select select "standard"
click at [430, 258] on select "Parcela Normal Sinal Caução Intercalada Chaves Pré Chaves Pós Chaves Taxas Quit…" at bounding box center [649, 271] width 438 height 26
click at [440, 329] on input "[DATE]" at bounding box center [499, 326] width 139 height 26
type input "2025-08-15"
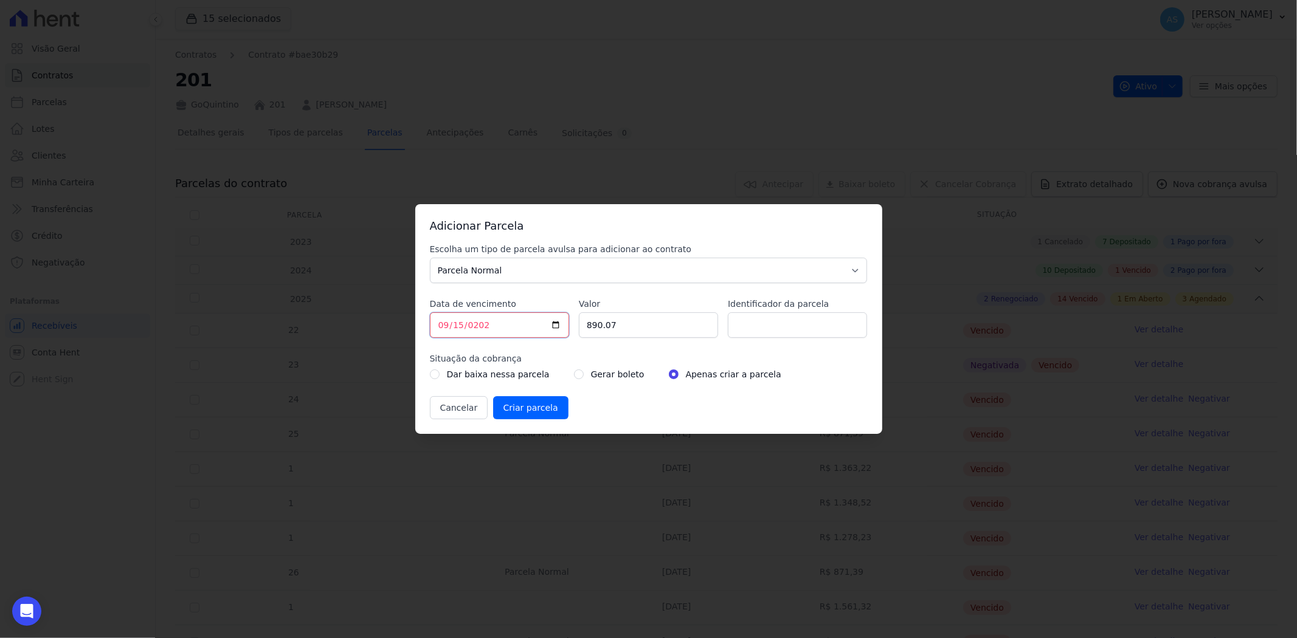
type input "2025-09-15"
type input "3389.32"
type input "TAXA DE OBRA 15/09/2025"
click at [574, 371] on input "radio" at bounding box center [579, 375] width 10 height 10
radio input "true"
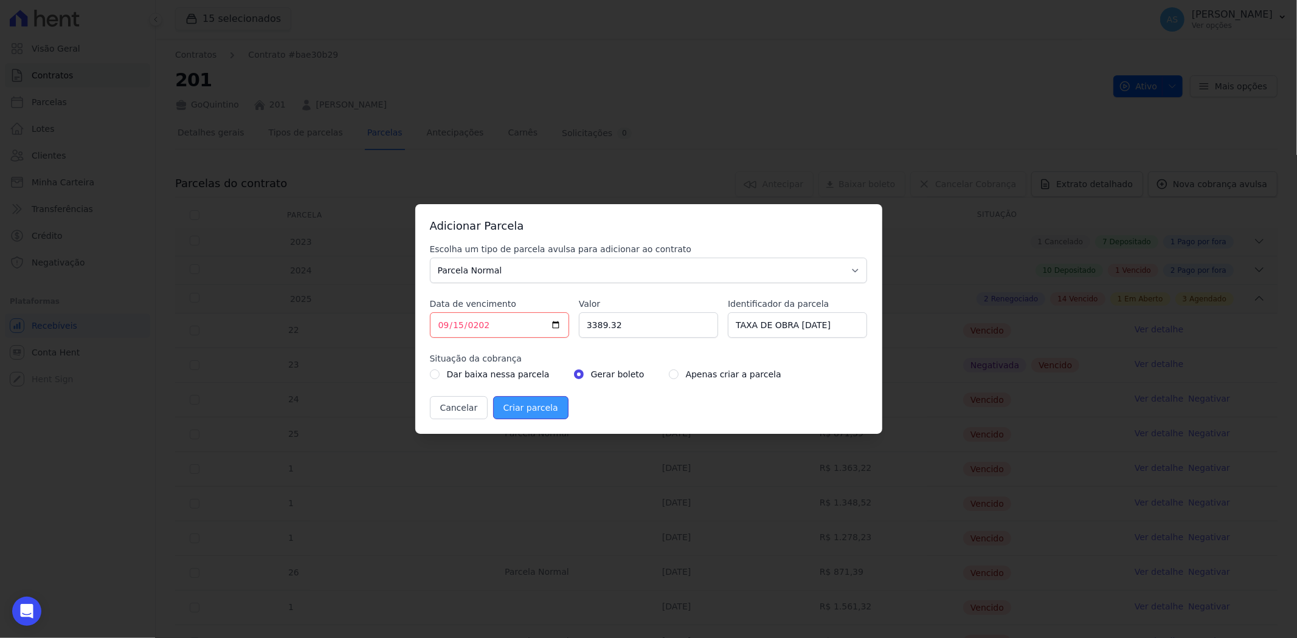
click at [539, 408] on input "Criar parcela" at bounding box center [530, 407] width 75 height 23
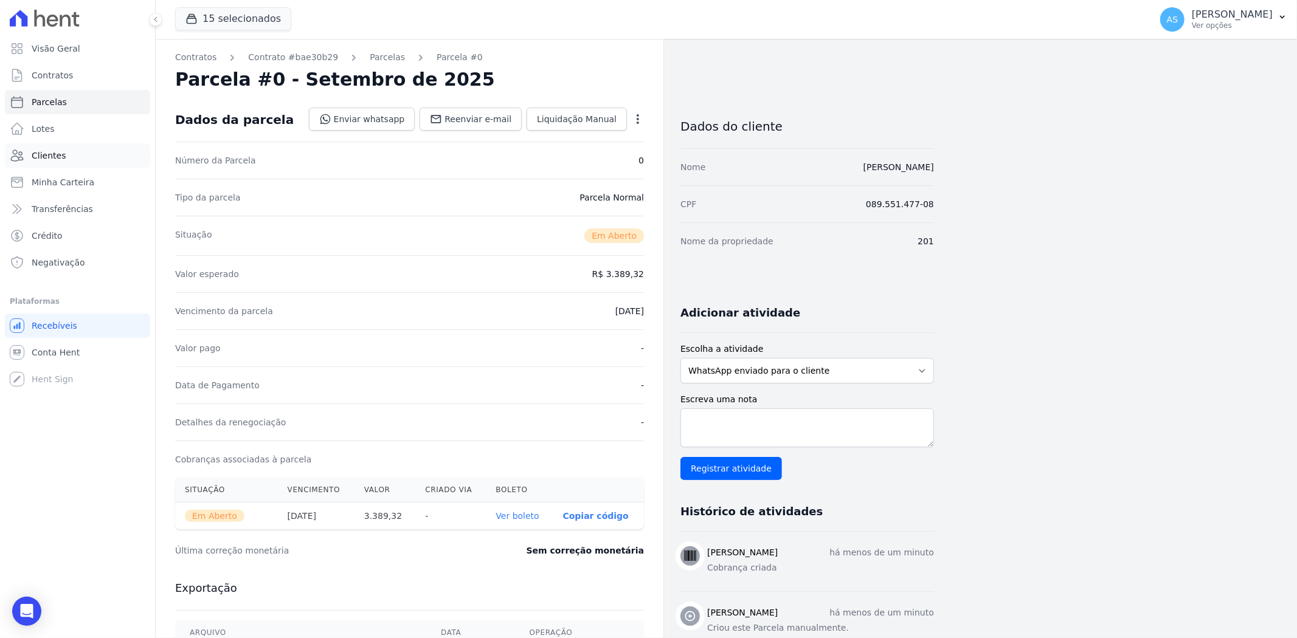
click at [36, 150] on span "Clientes" at bounding box center [49, 156] width 34 height 12
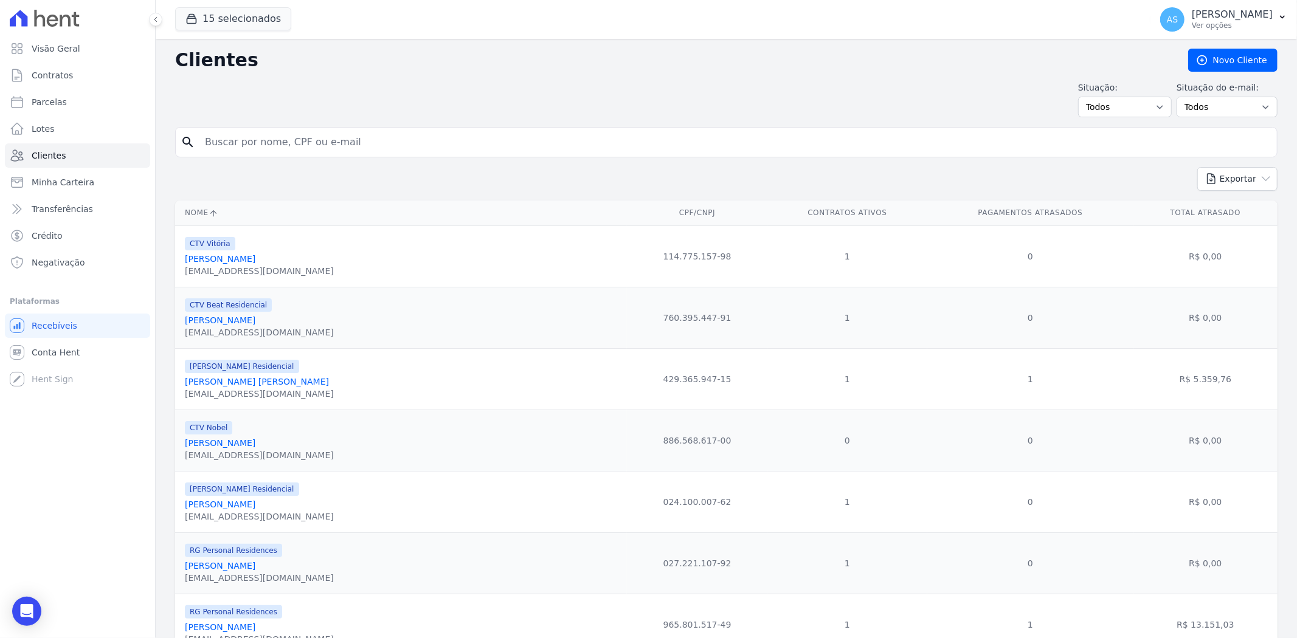
click at [258, 147] on input "search" at bounding box center [735, 142] width 1074 height 24
type input "Leandro Fernandes Barboza de Souza"
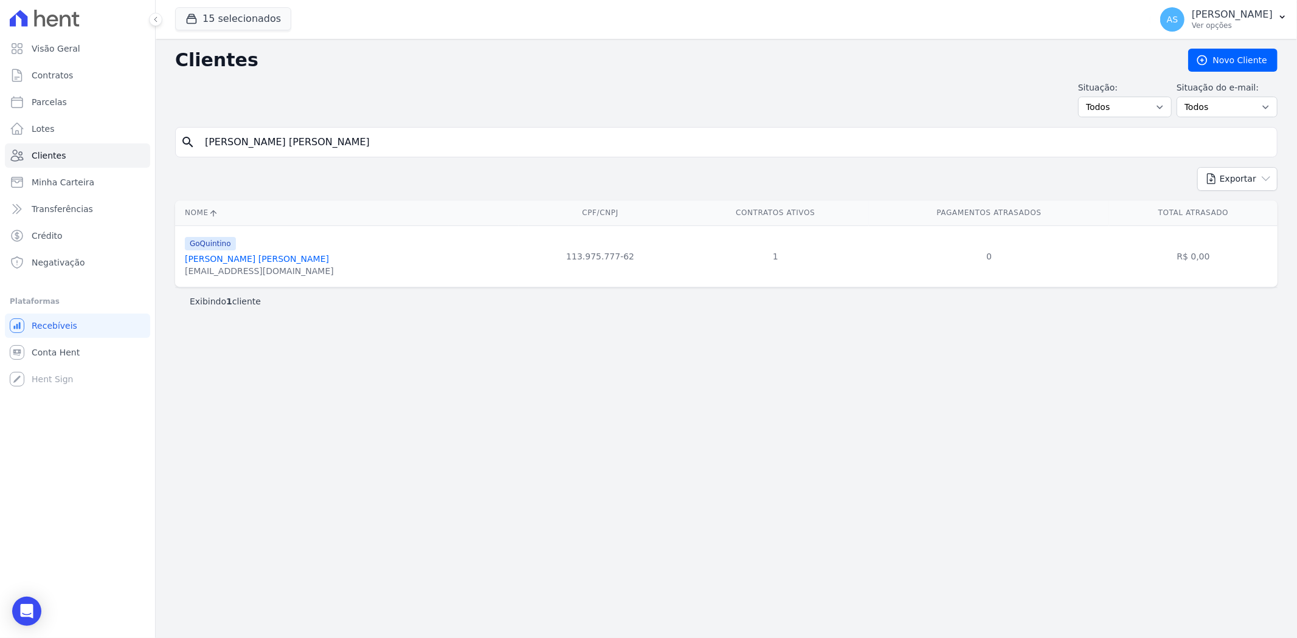
click at [232, 257] on link "Leandro Fernandes Barboza De Souza" at bounding box center [257, 259] width 144 height 10
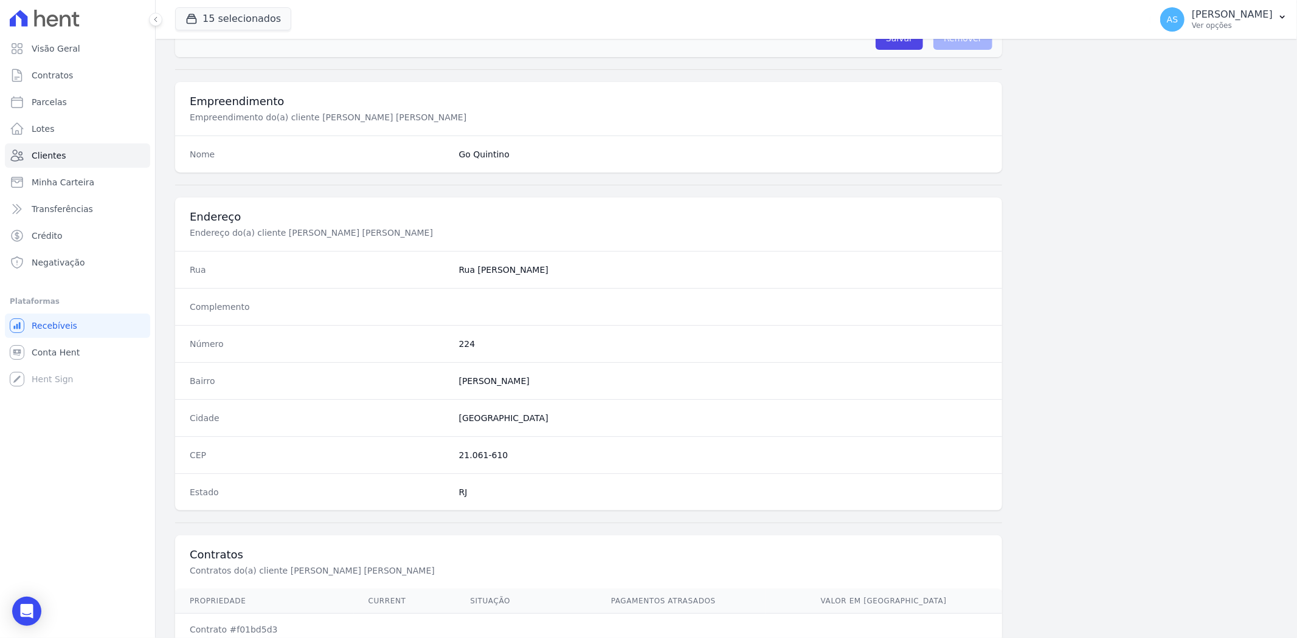
scroll to position [501, 0]
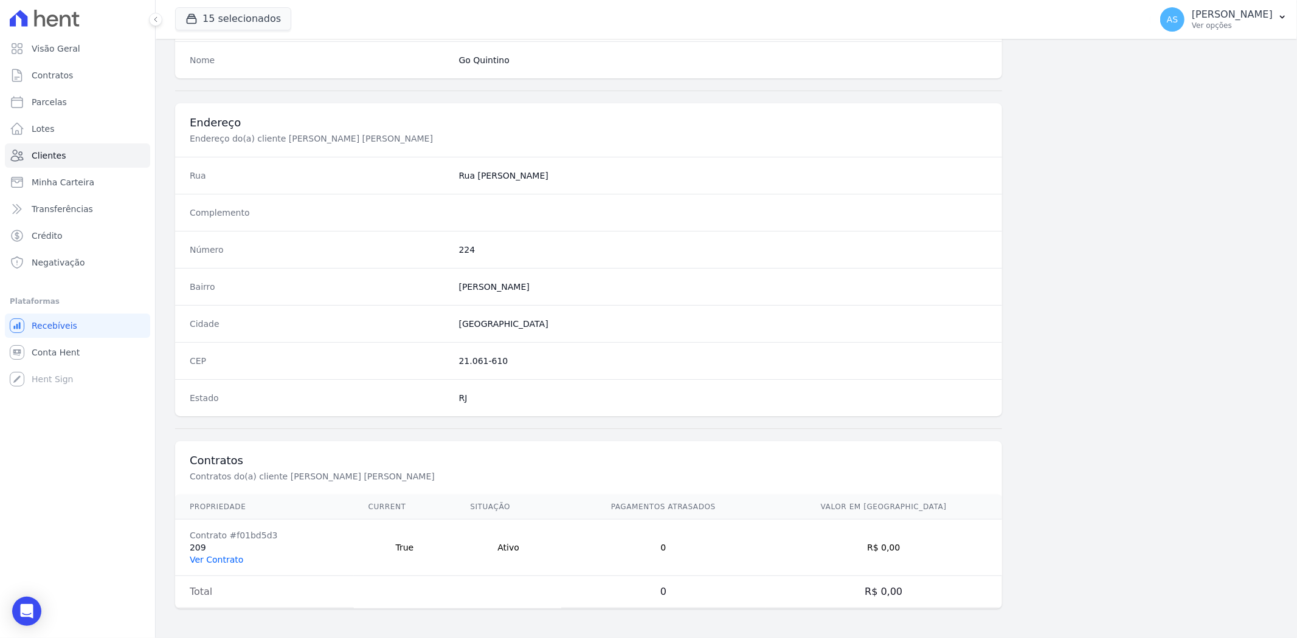
click at [212, 562] on link "Ver Contrato" at bounding box center [217, 560] width 54 height 10
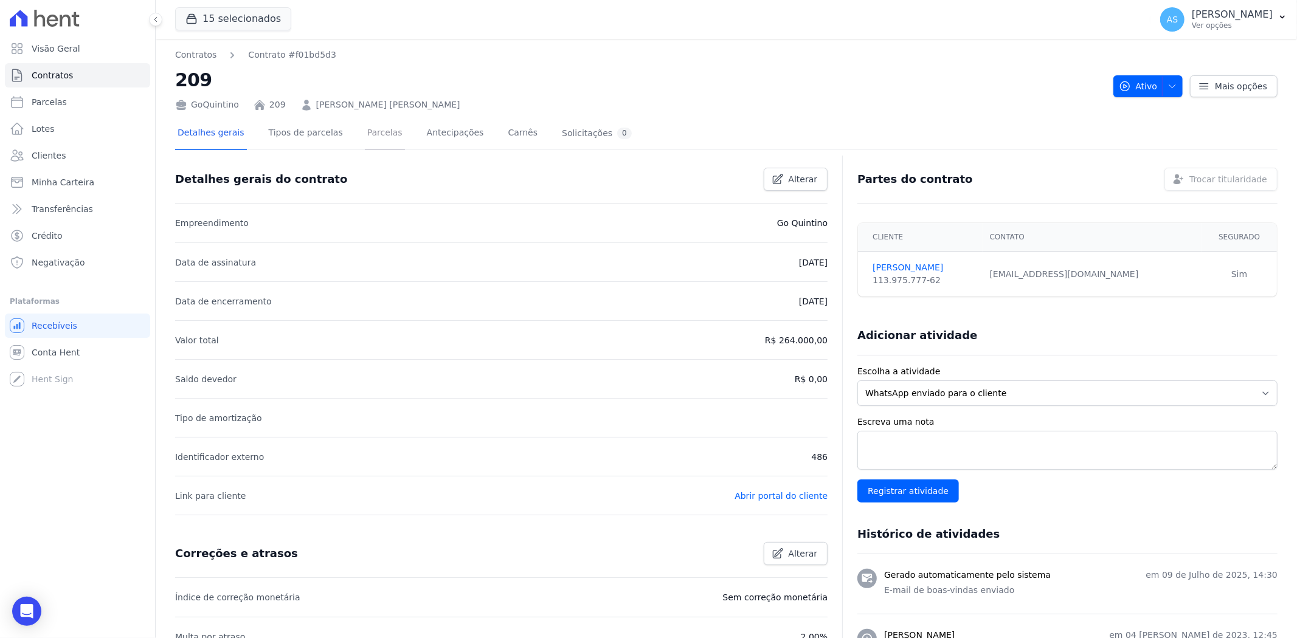
click at [367, 131] on link "Parcelas" at bounding box center [385, 134] width 40 height 32
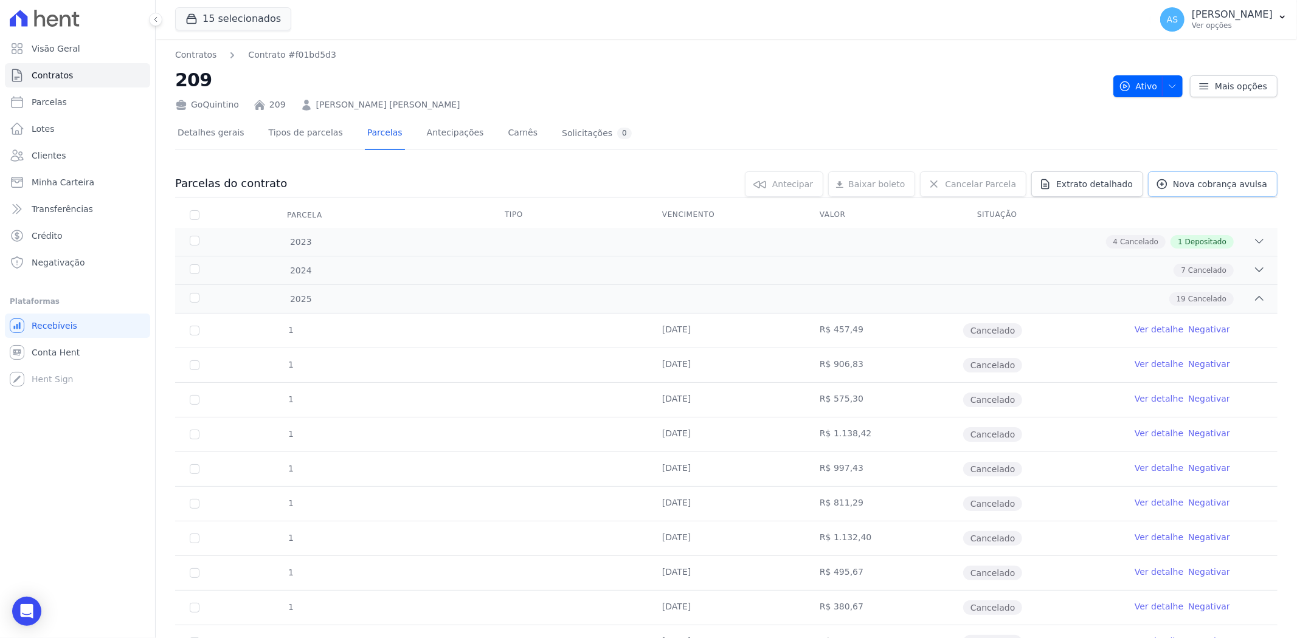
click at [1198, 179] on span "Nova cobrança avulsa" at bounding box center [1220, 184] width 94 height 12
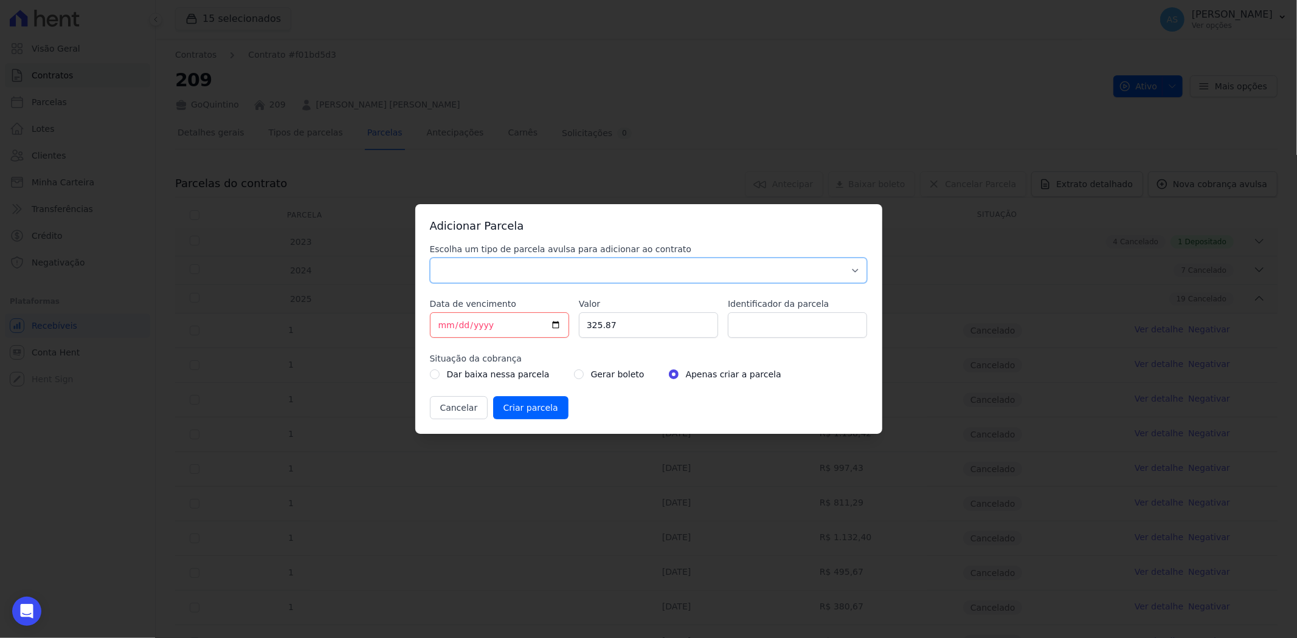
click at [443, 269] on select "Parcela Normal Sinal Caução Intercalada Chaves Pré Chaves Pós Chaves Taxas Quit…" at bounding box center [649, 271] width 438 height 26
select select "standard"
click at [430, 258] on select "Parcela Normal Sinal Caução Intercalada Chaves Pré Chaves Pós Chaves Taxas Quit…" at bounding box center [649, 271] width 438 height 26
click at [440, 324] on input "[DATE]" at bounding box center [499, 326] width 139 height 26
type input "2025-08-15"
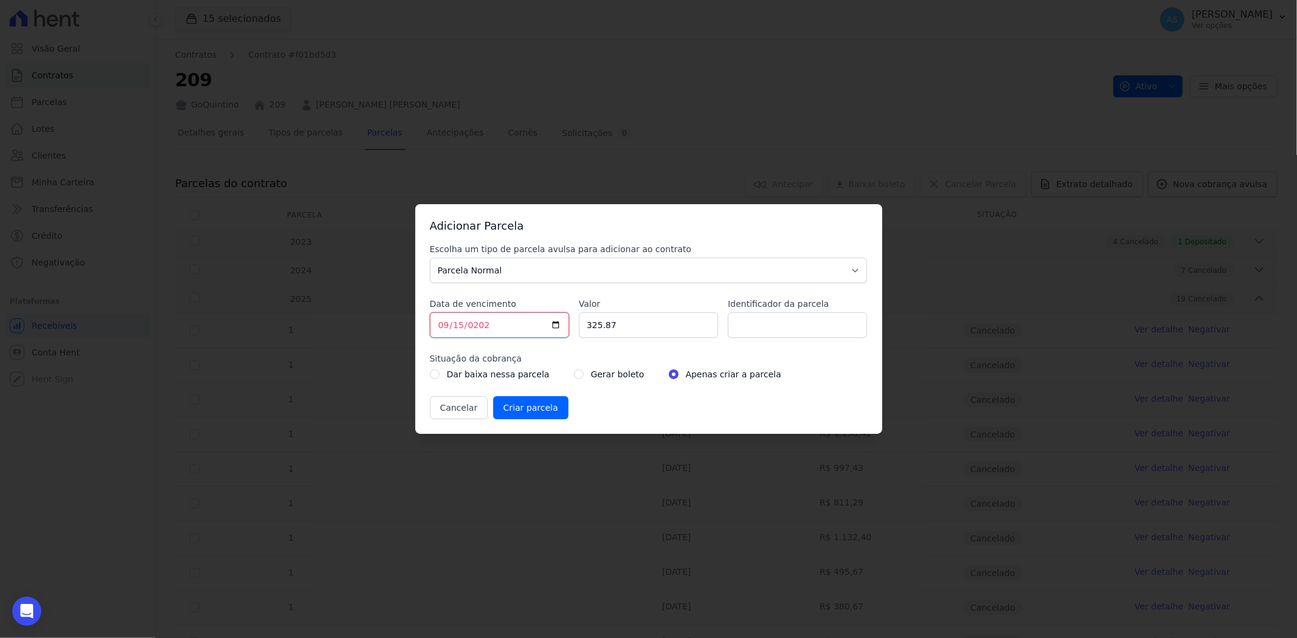
type input "2025-09-15"
type input "3101.74"
type input "TAXA DE OBRA 15/09/2025"
click at [574, 377] on input "radio" at bounding box center [579, 375] width 10 height 10
radio input "true"
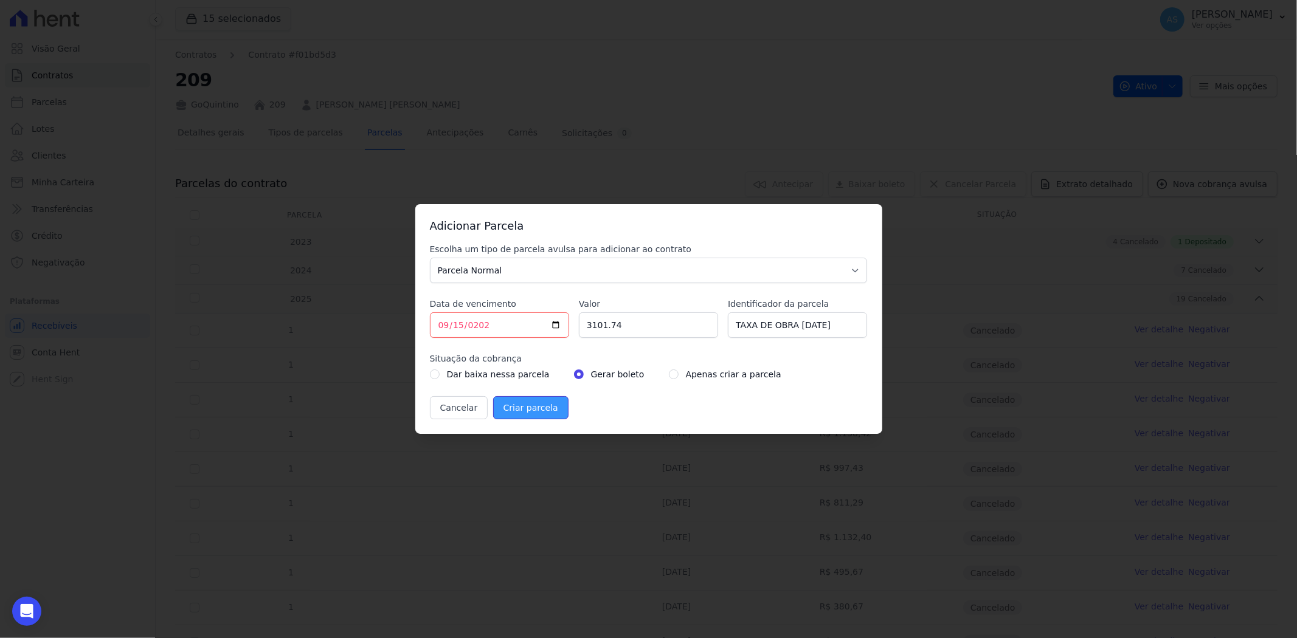
click at [518, 404] on input "Criar parcela" at bounding box center [530, 407] width 75 height 23
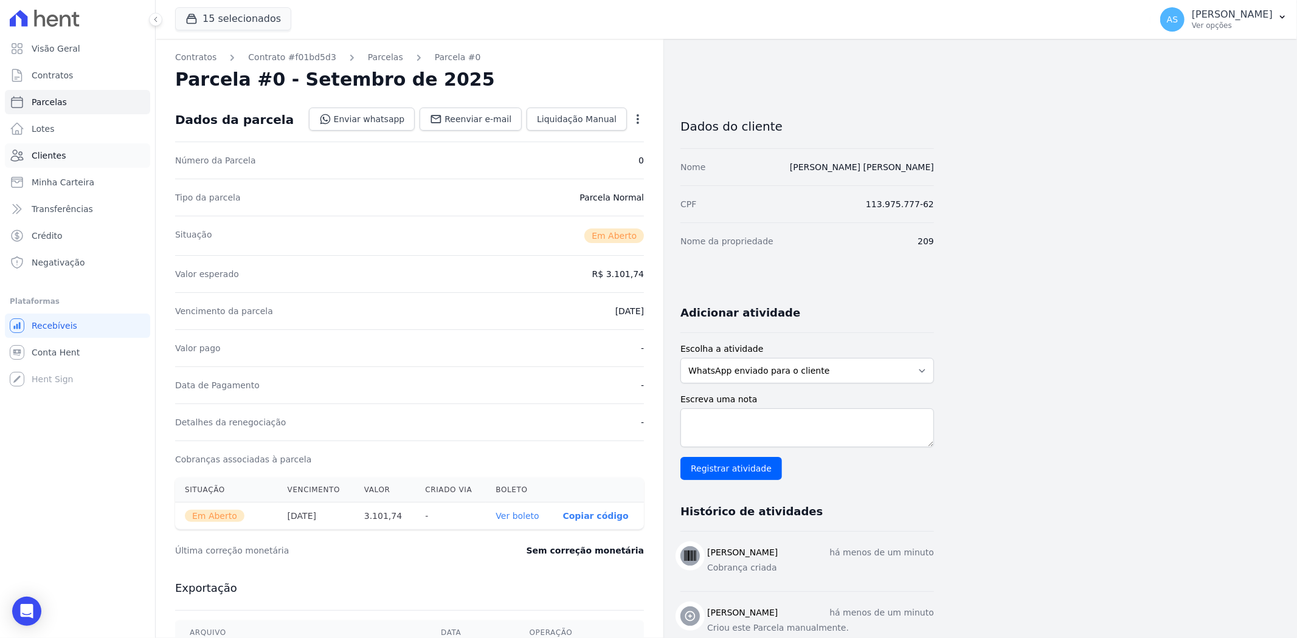
click at [58, 151] on span "Clientes" at bounding box center [49, 156] width 34 height 12
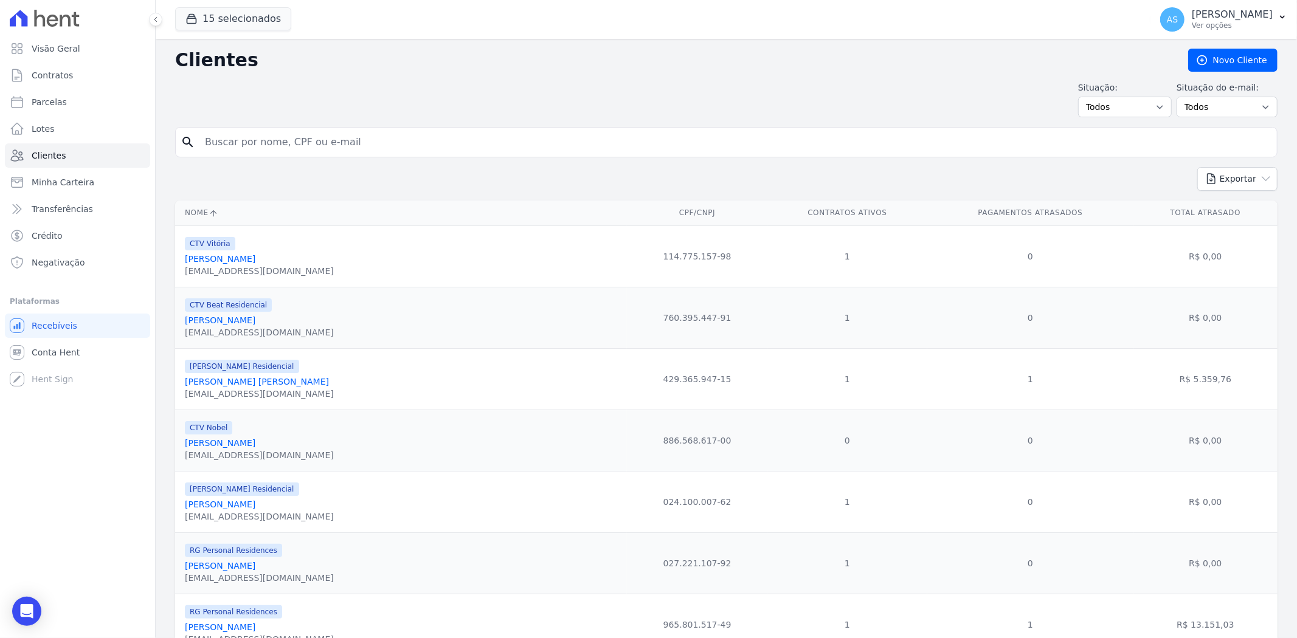
click at [232, 137] on input "search" at bounding box center [735, 142] width 1074 height 24
type input "Leonardo Mendes Batista da Silva"
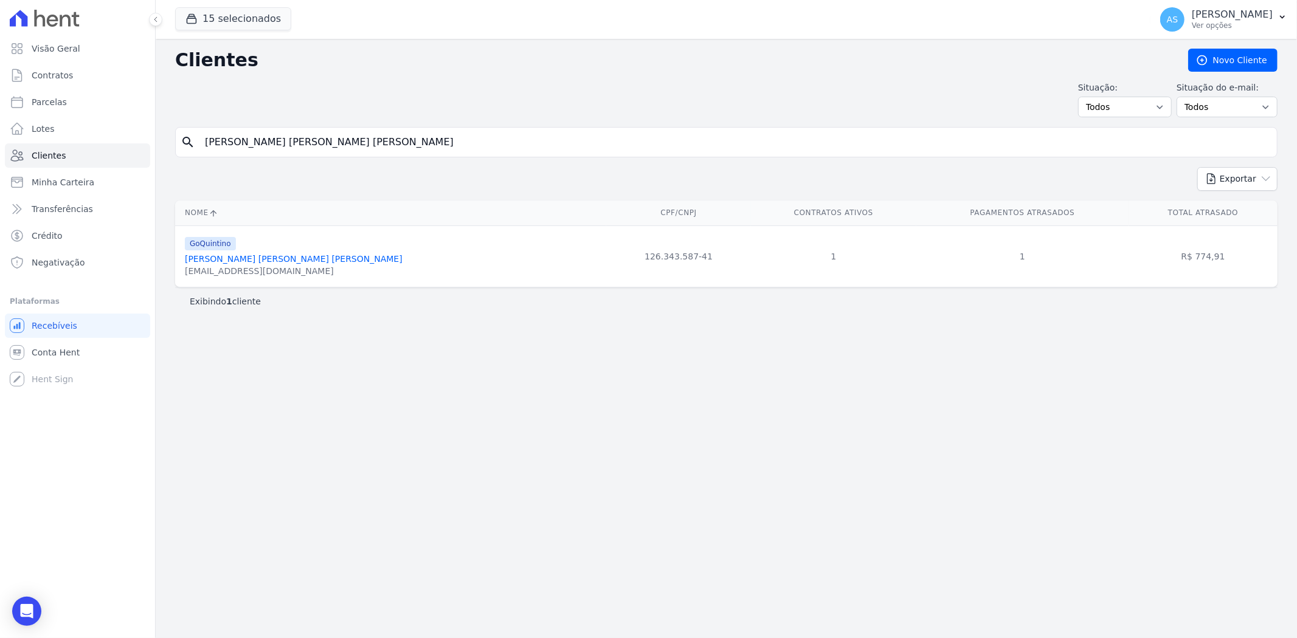
click at [254, 258] on link "Leonardo Mendes Batista Da Silva" at bounding box center [294, 259] width 218 height 10
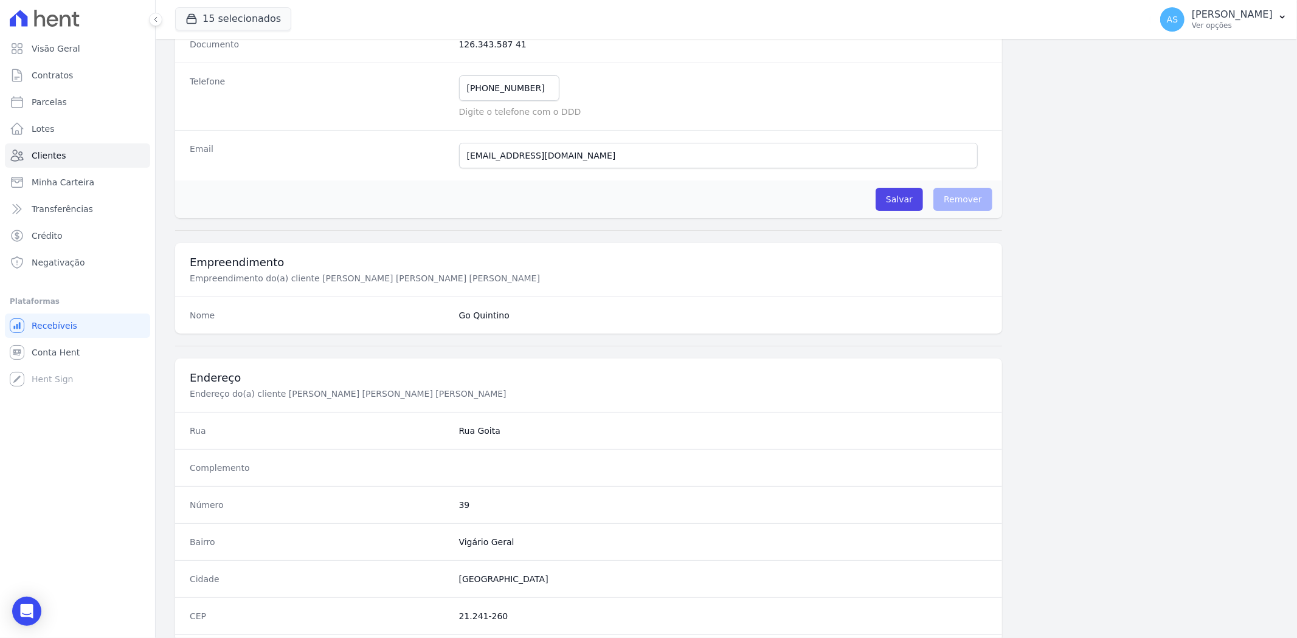
scroll to position [501, 0]
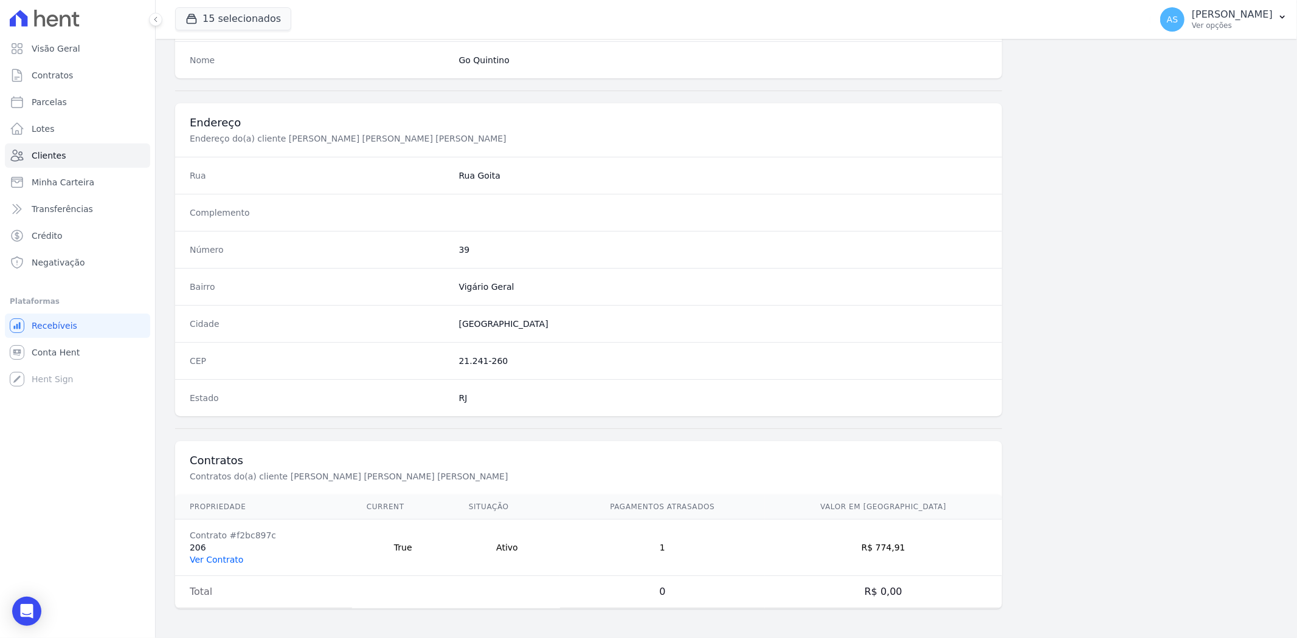
click at [205, 555] on link "Ver Contrato" at bounding box center [217, 560] width 54 height 10
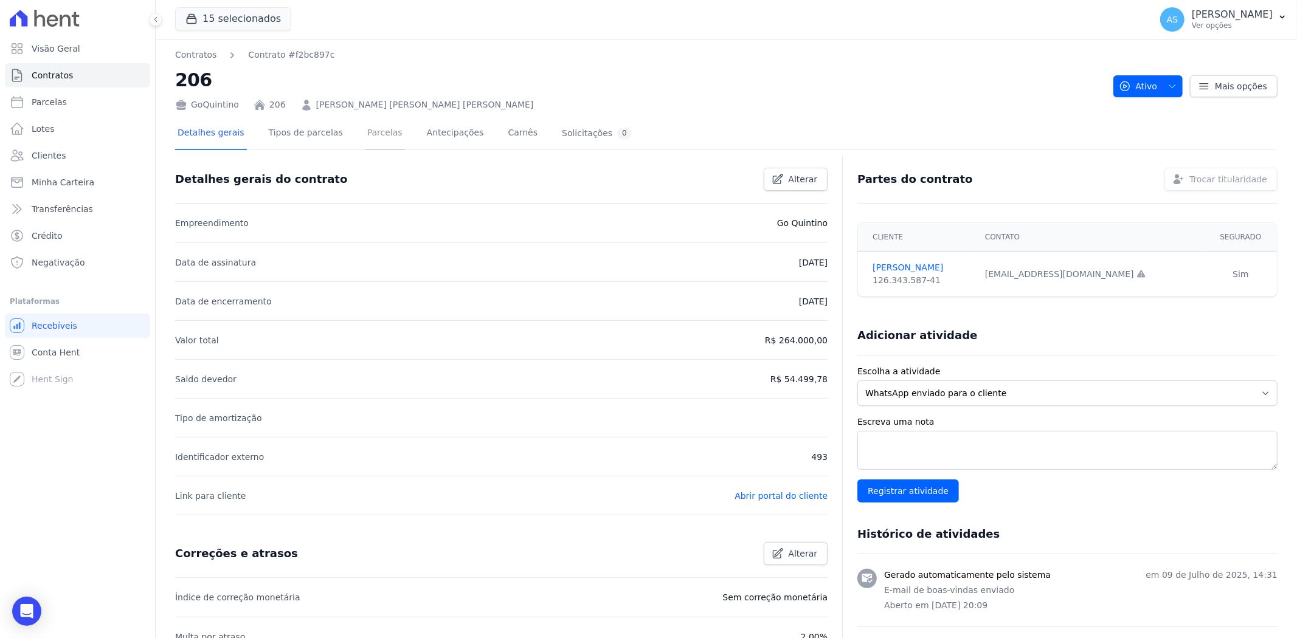
click at [365, 134] on link "Parcelas" at bounding box center [385, 134] width 40 height 32
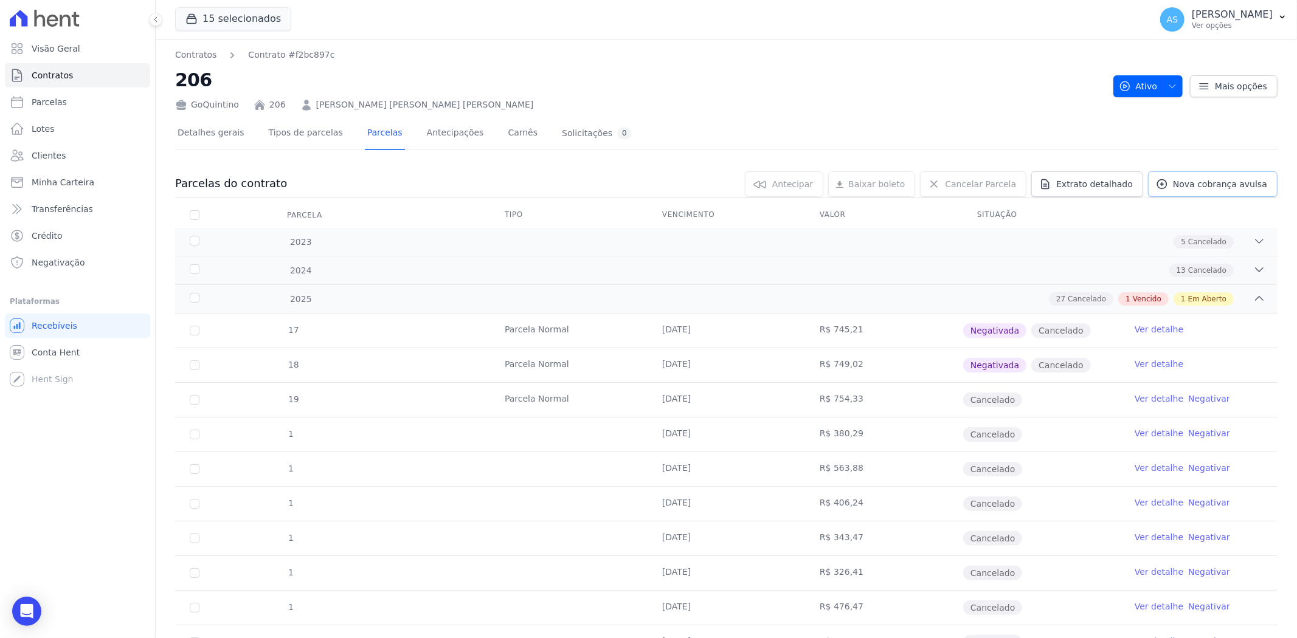
click at [1184, 184] on span "Nova cobrança avulsa" at bounding box center [1220, 184] width 94 height 12
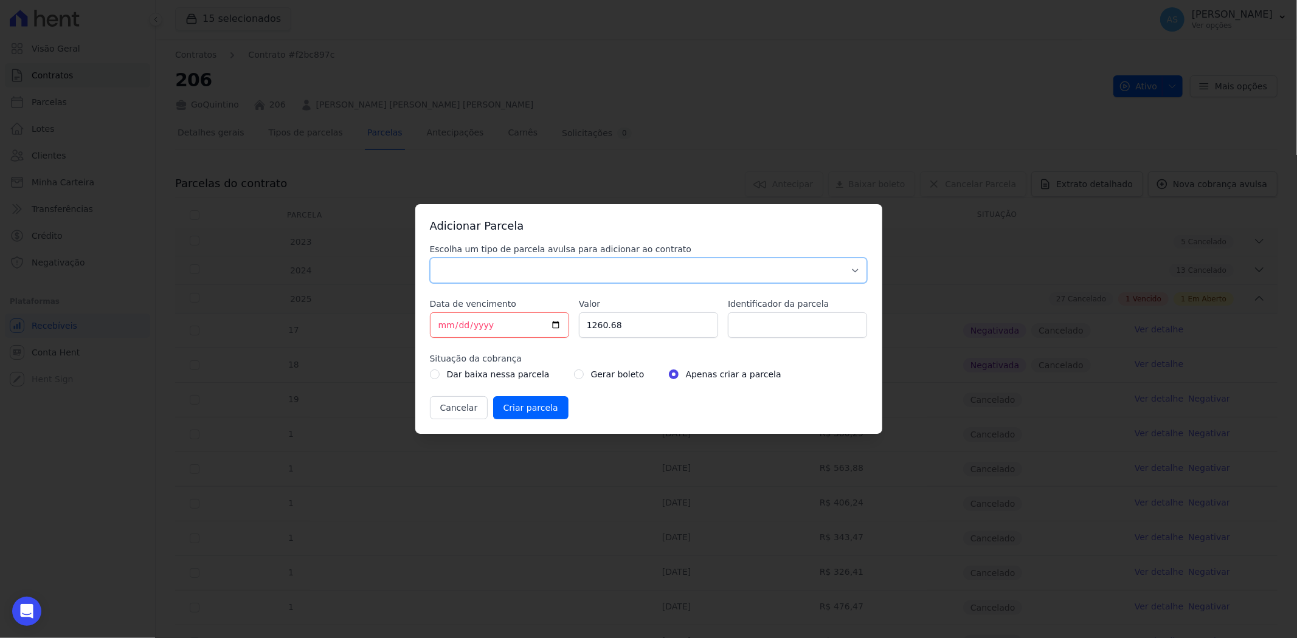
click at [457, 271] on select "Parcela Normal Sinal Caução Intercalada Chaves Pré Chaves Pós Chaves Taxas Quit…" at bounding box center [649, 271] width 438 height 26
select select "standard"
click at [430, 258] on select "Parcela Normal Sinal Caução Intercalada Chaves Pré Chaves Pós Chaves Taxas Quit…" at bounding box center [649, 271] width 438 height 26
click at [436, 326] on input "[DATE]" at bounding box center [499, 326] width 139 height 26
type input "2025-08-15"
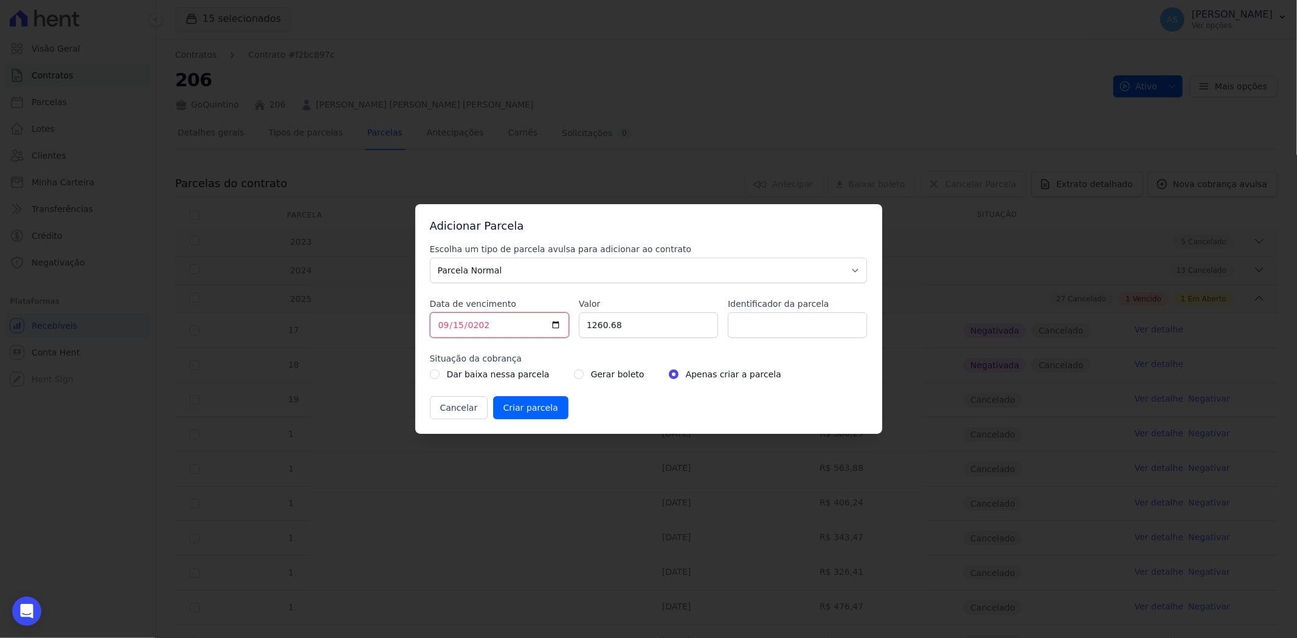
type input "2025-09-15"
type input "2797.25"
type input "TAXA DE OBRA 15/09/2025"
click at [574, 375] on input "radio" at bounding box center [579, 375] width 10 height 10
radio input "true"
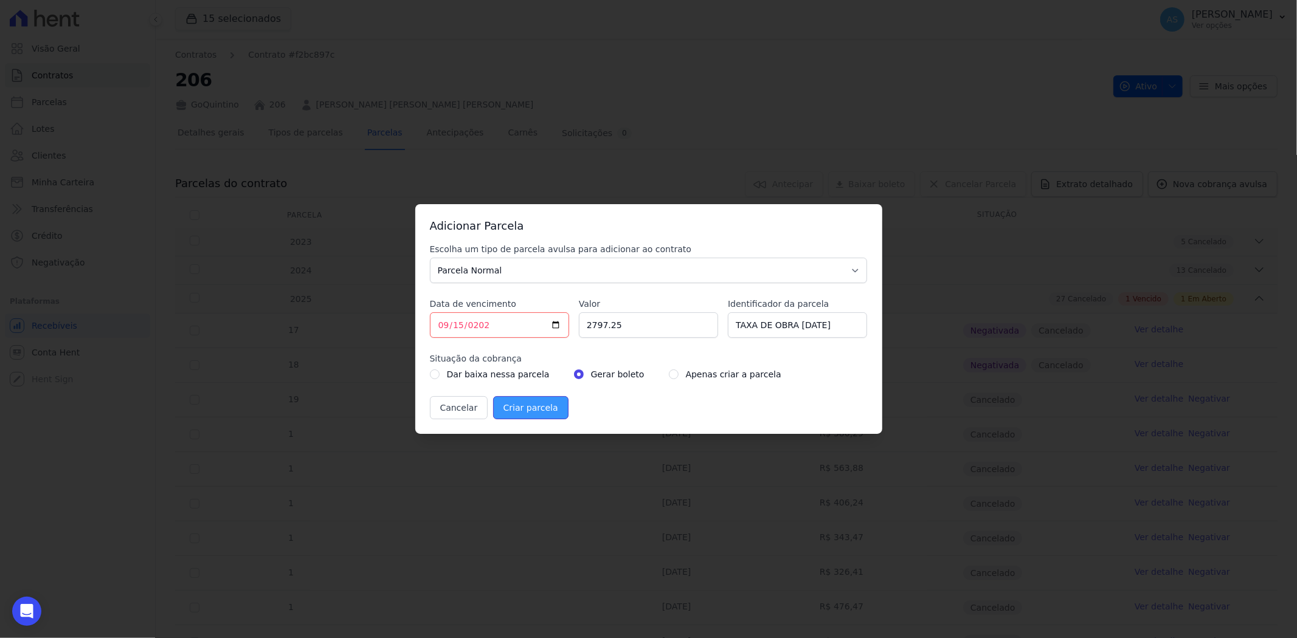
click at [512, 411] on input "Criar parcela" at bounding box center [530, 407] width 75 height 23
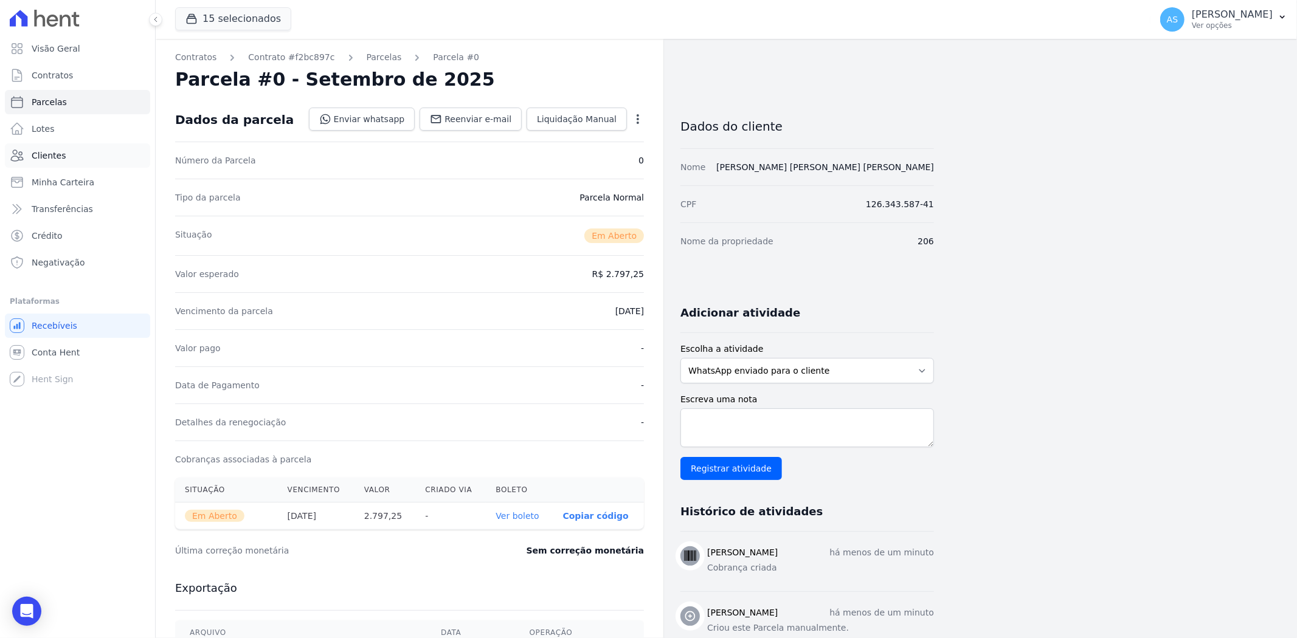
click at [32, 155] on span "Clientes" at bounding box center [49, 156] width 34 height 12
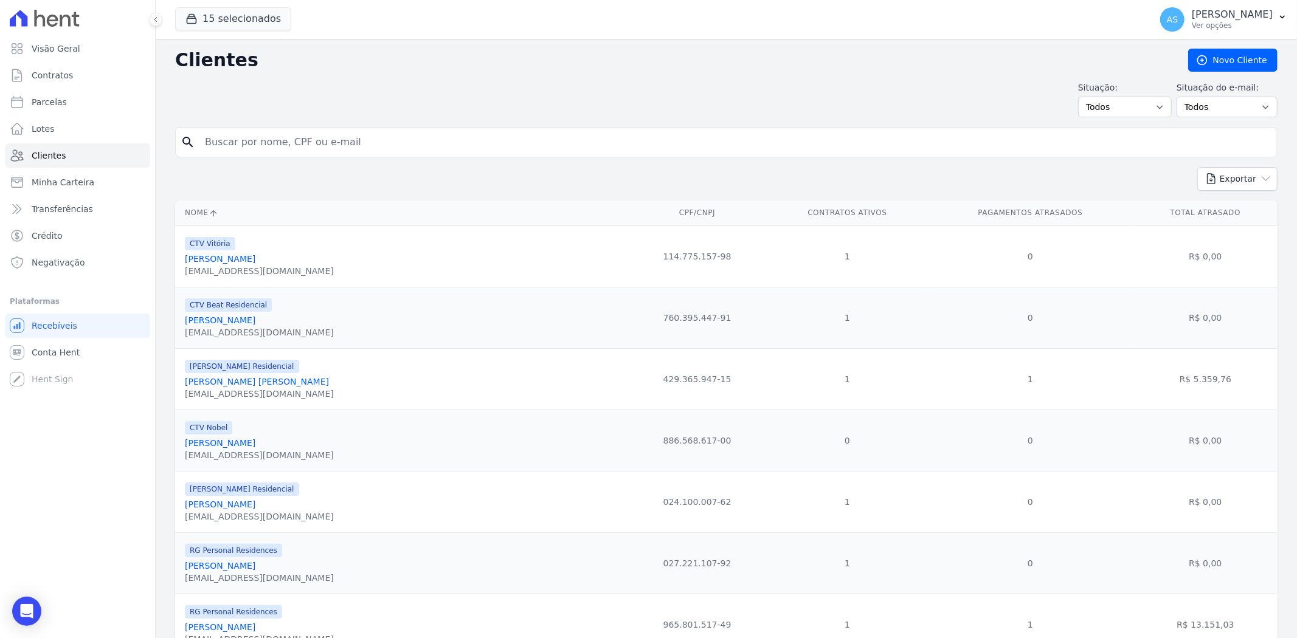
click at [229, 136] on input "search" at bounding box center [735, 142] width 1074 height 24
type input "Lucas Xavier Pereira"
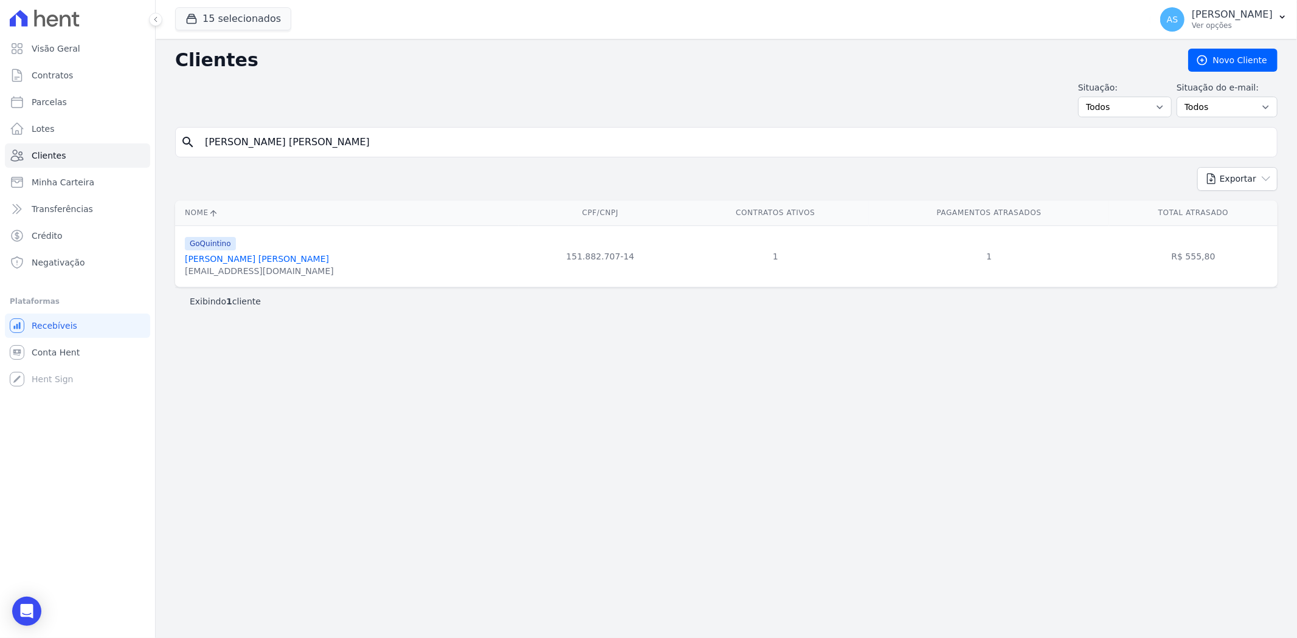
click at [242, 270] on div "lucasxpereira@gmail.com" at bounding box center [259, 271] width 149 height 12
click at [195, 255] on link "Lucas Xavier Pereira" at bounding box center [257, 259] width 144 height 10
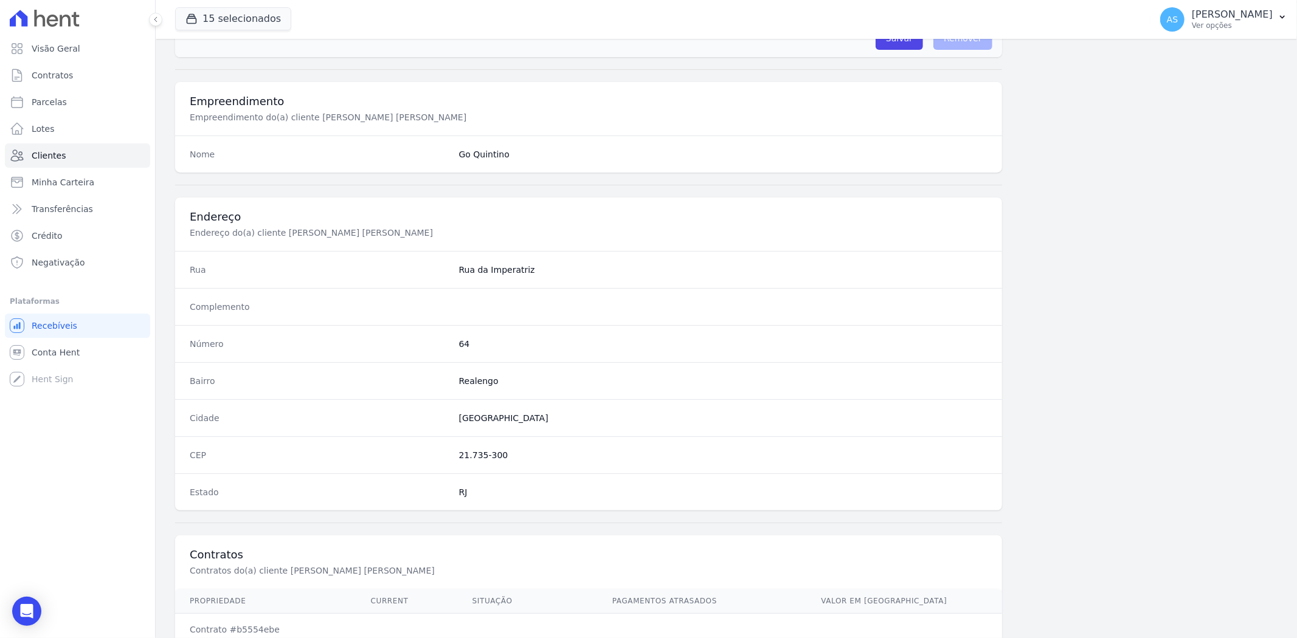
scroll to position [501, 0]
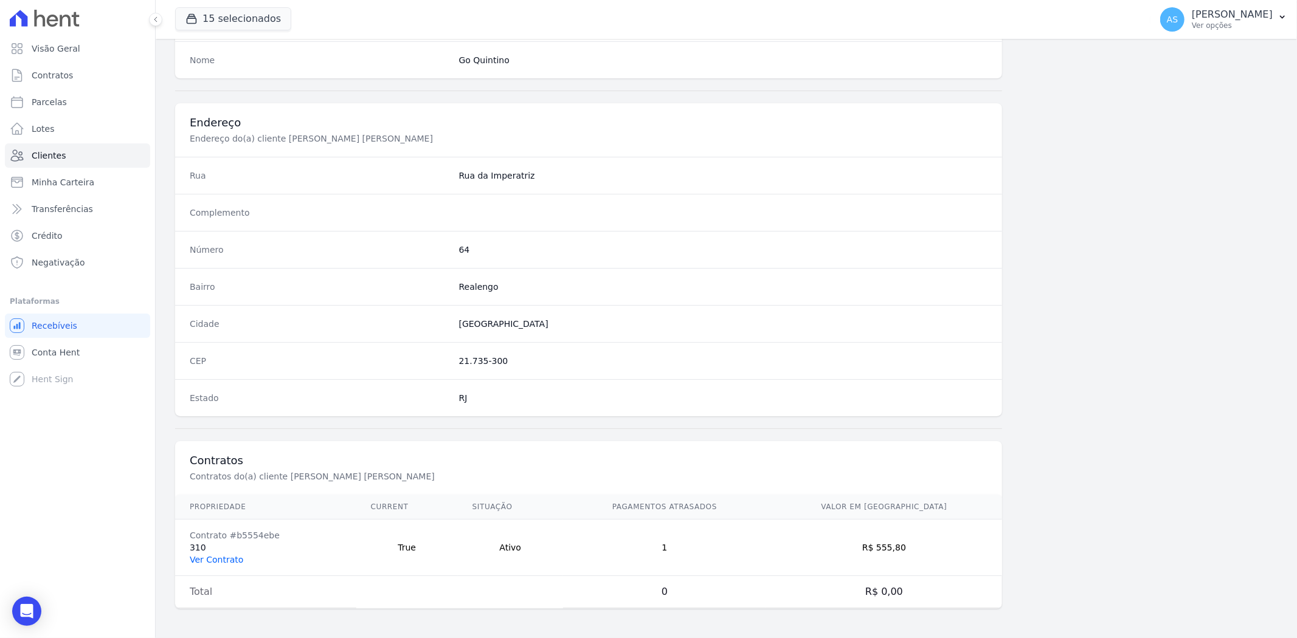
click at [204, 561] on link "Ver Contrato" at bounding box center [217, 560] width 54 height 10
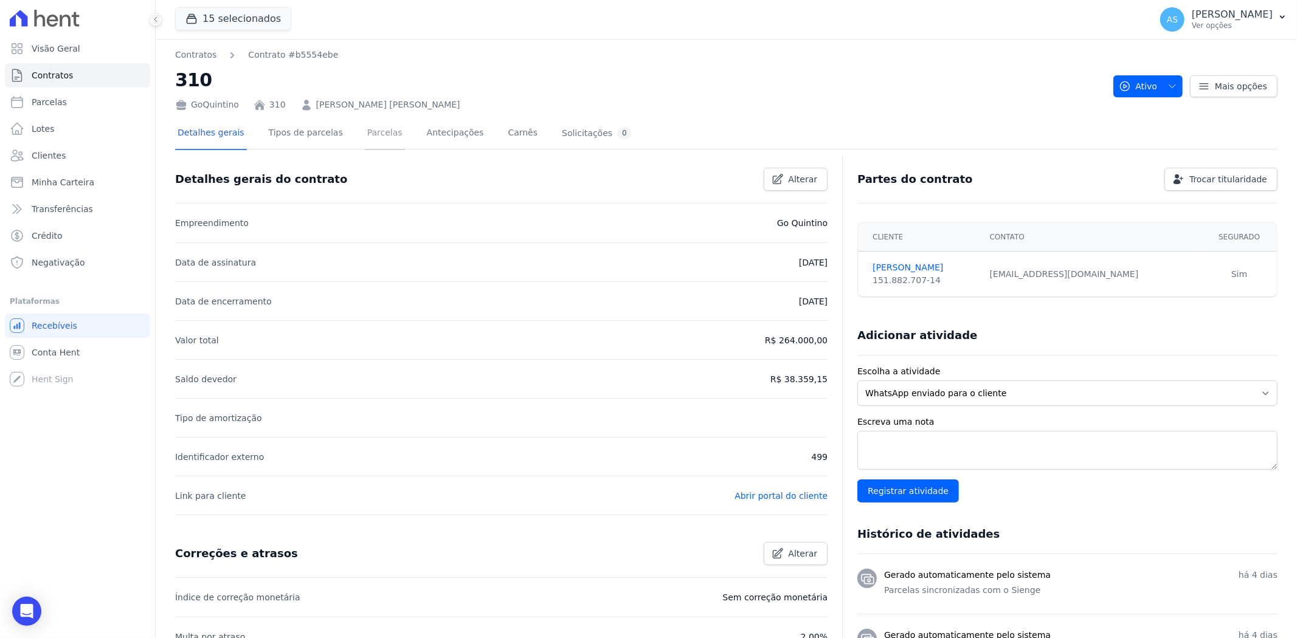
click at [365, 131] on link "Parcelas" at bounding box center [385, 134] width 40 height 32
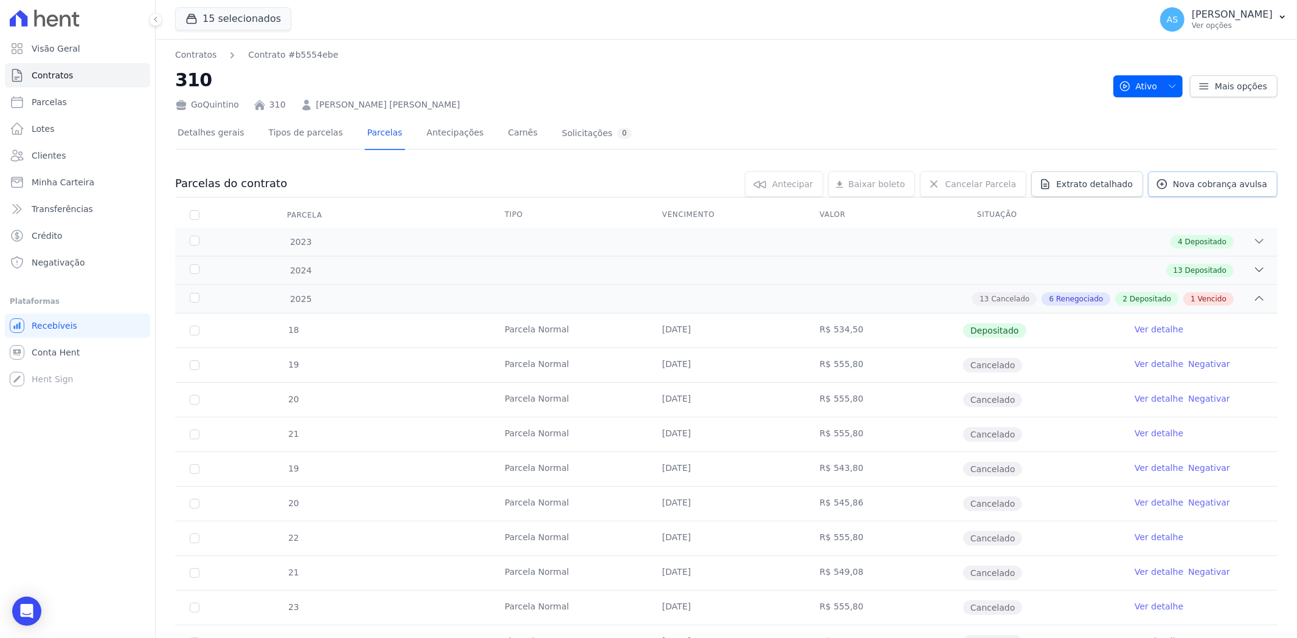
click at [1206, 183] on span "Nova cobrança avulsa" at bounding box center [1220, 184] width 94 height 12
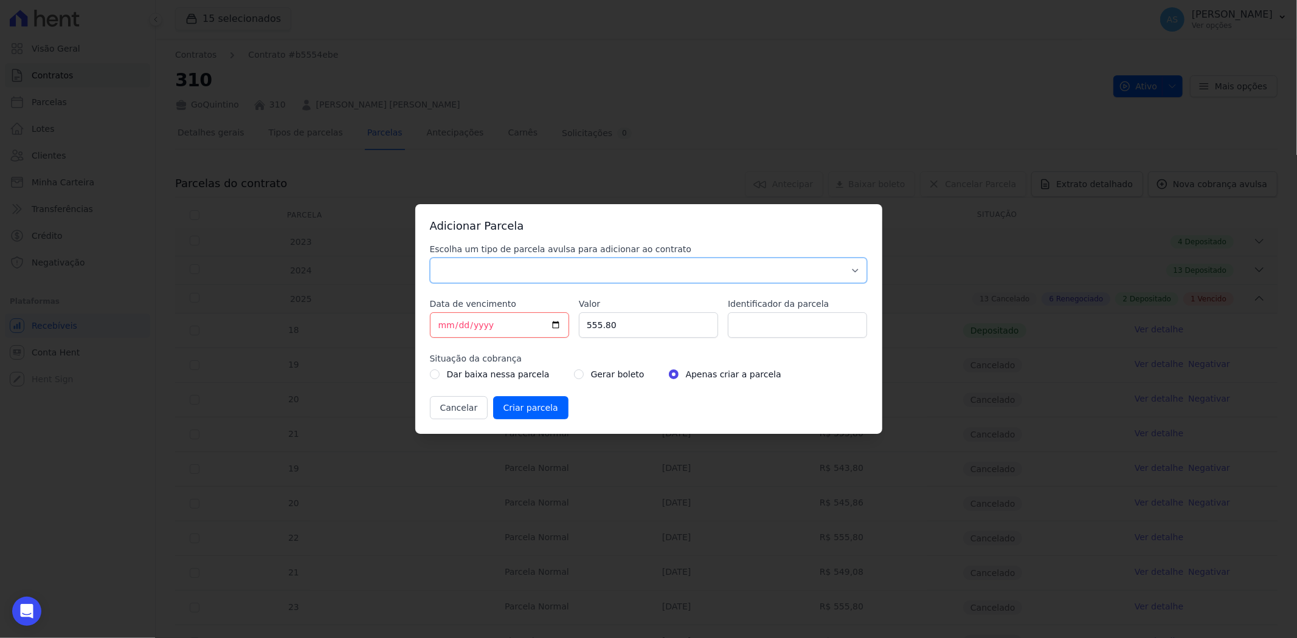
click at [488, 271] on select "Parcela Normal Sinal Caução Intercalada Chaves Pré Chaves Pós Chaves Taxas Quit…" at bounding box center [649, 271] width 438 height 26
select select "standard"
click at [430, 258] on select "Parcela Normal Sinal Caução Intercalada Chaves Pré Chaves Pós Chaves Taxas Quit…" at bounding box center [649, 271] width 438 height 26
click at [440, 330] on input "[DATE]" at bounding box center [499, 326] width 139 height 26
type input "2025-08-15"
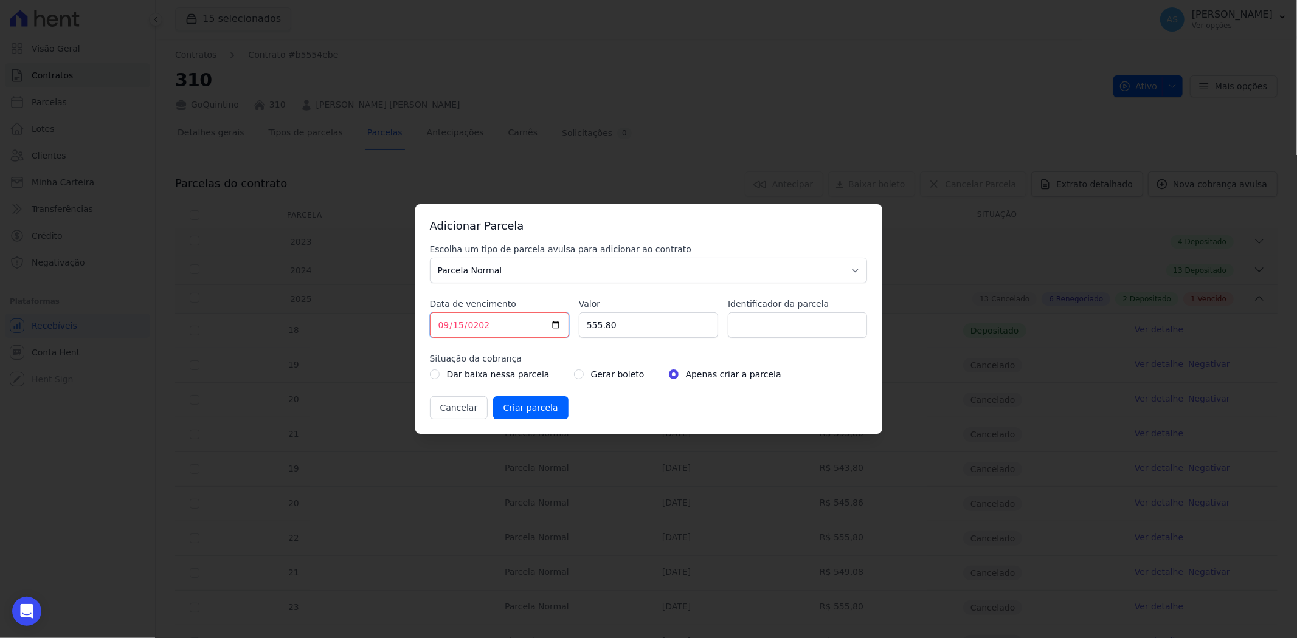
type input "2025-09-15"
type input "2493.56"
type input "TAXA DE OBRA 15/09/2025"
click at [574, 375] on div "Gerar boleto" at bounding box center [609, 374] width 71 height 15
click at [574, 379] on input "radio" at bounding box center [579, 375] width 10 height 10
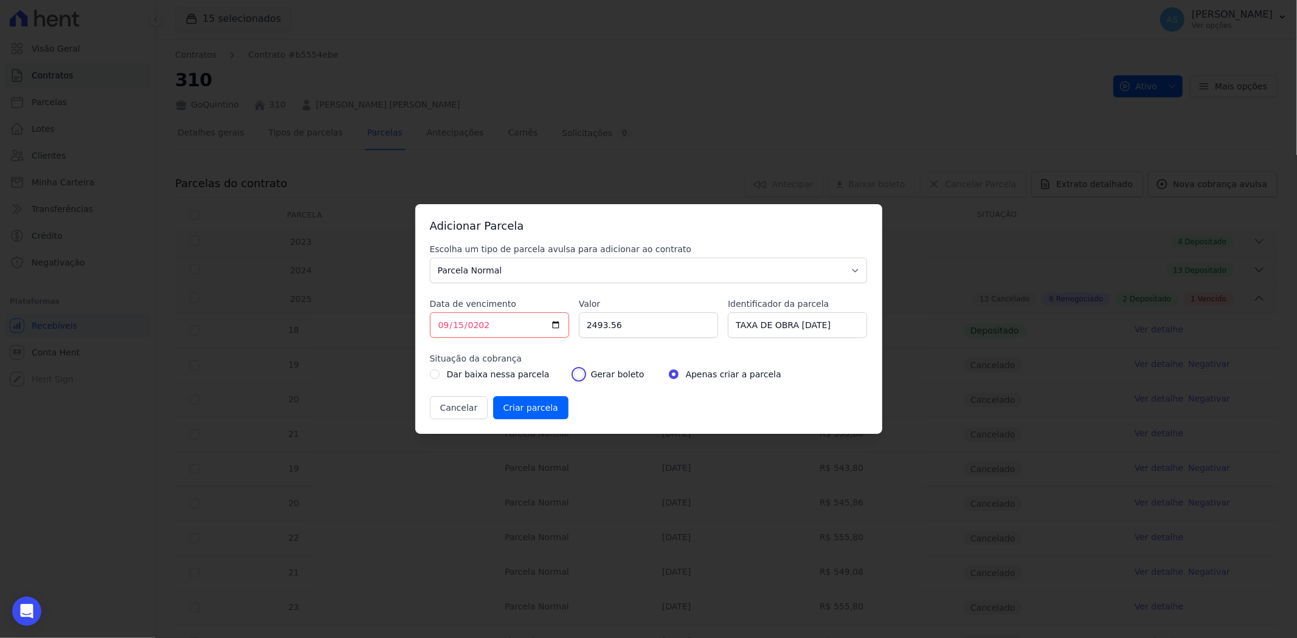
radio input "true"
click at [518, 411] on input "Criar parcela" at bounding box center [530, 407] width 75 height 23
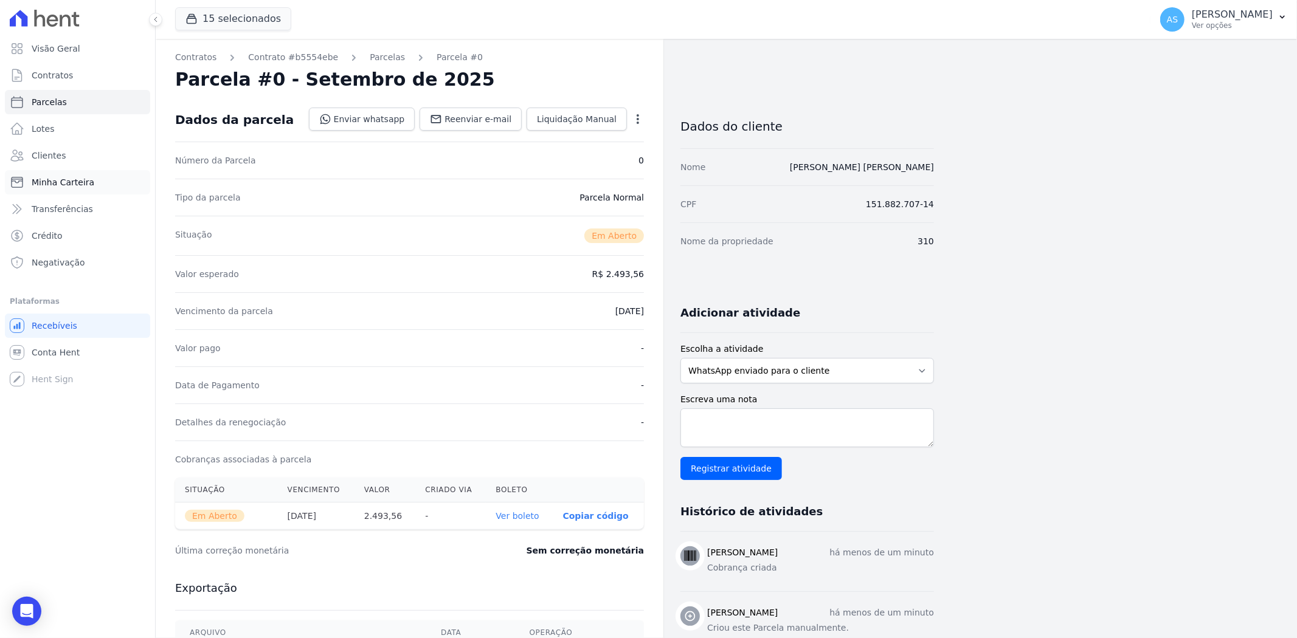
click at [46, 184] on span "Minha Carteira" at bounding box center [63, 182] width 63 height 12
click at [41, 154] on span "Clientes" at bounding box center [49, 156] width 34 height 12
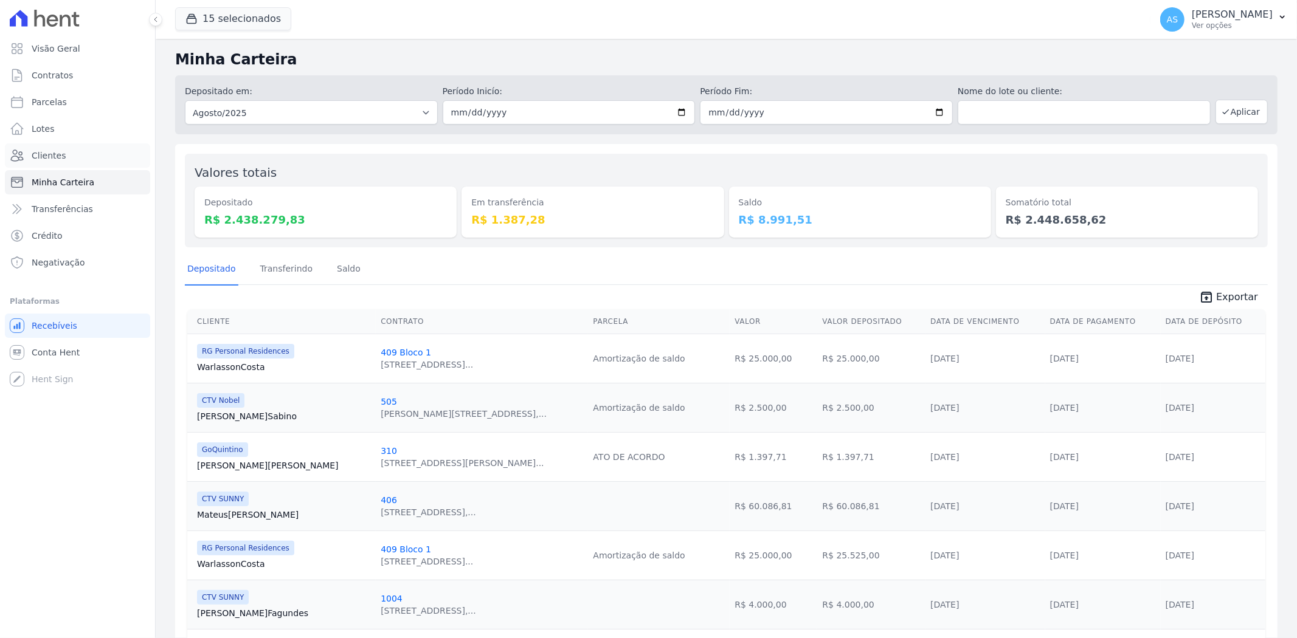
click at [41, 154] on span "Clientes" at bounding box center [49, 156] width 34 height 12
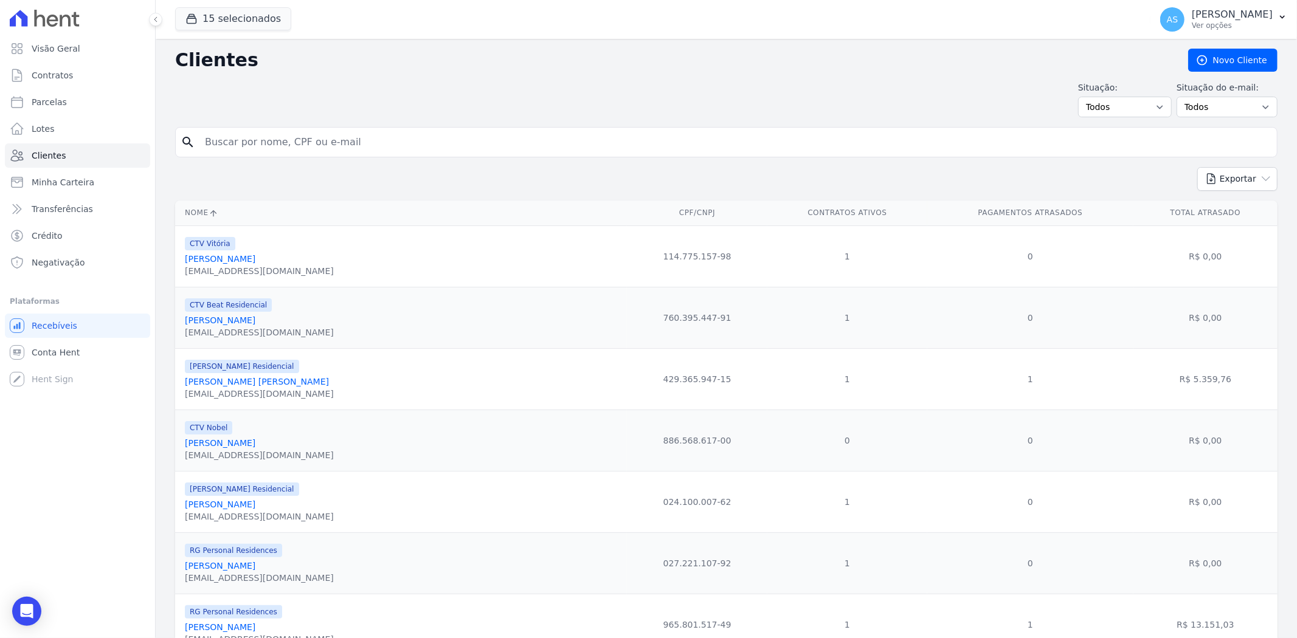
click at [246, 150] on input "search" at bounding box center [735, 142] width 1074 height 24
paste input "LUCIANA DOS SANTOS"
type input "LUCIANA DOS SANTOS"
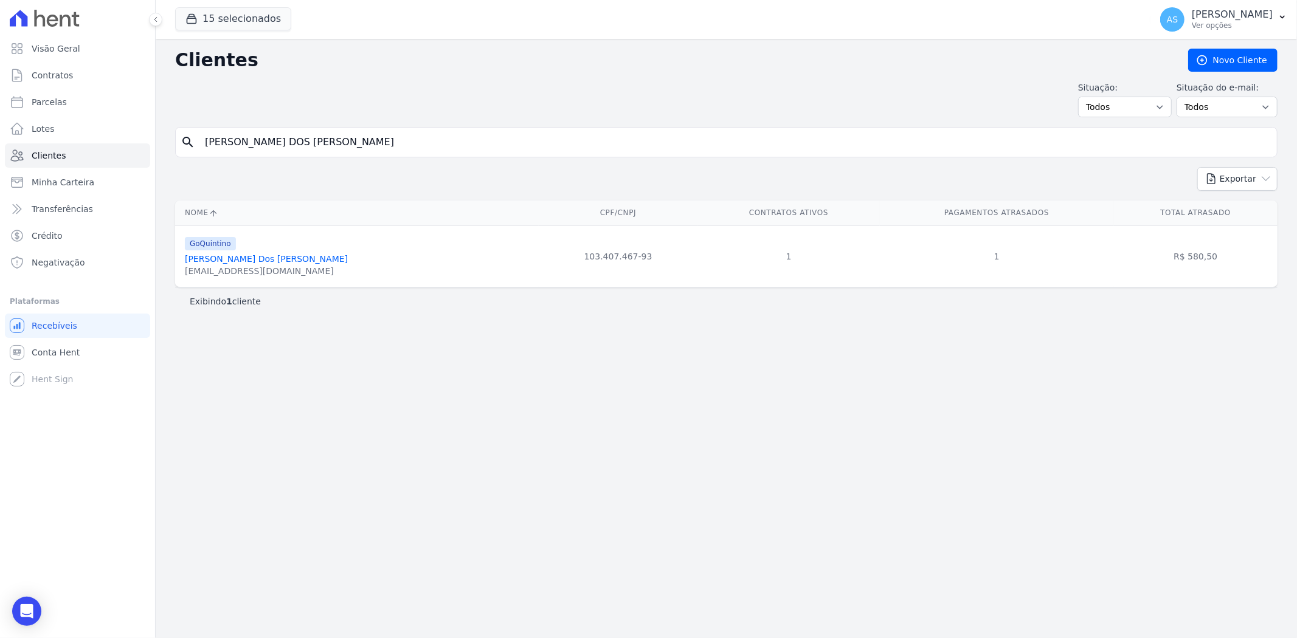
click at [246, 262] on link "Luciana Dos Santos Rodrigues" at bounding box center [266, 259] width 163 height 10
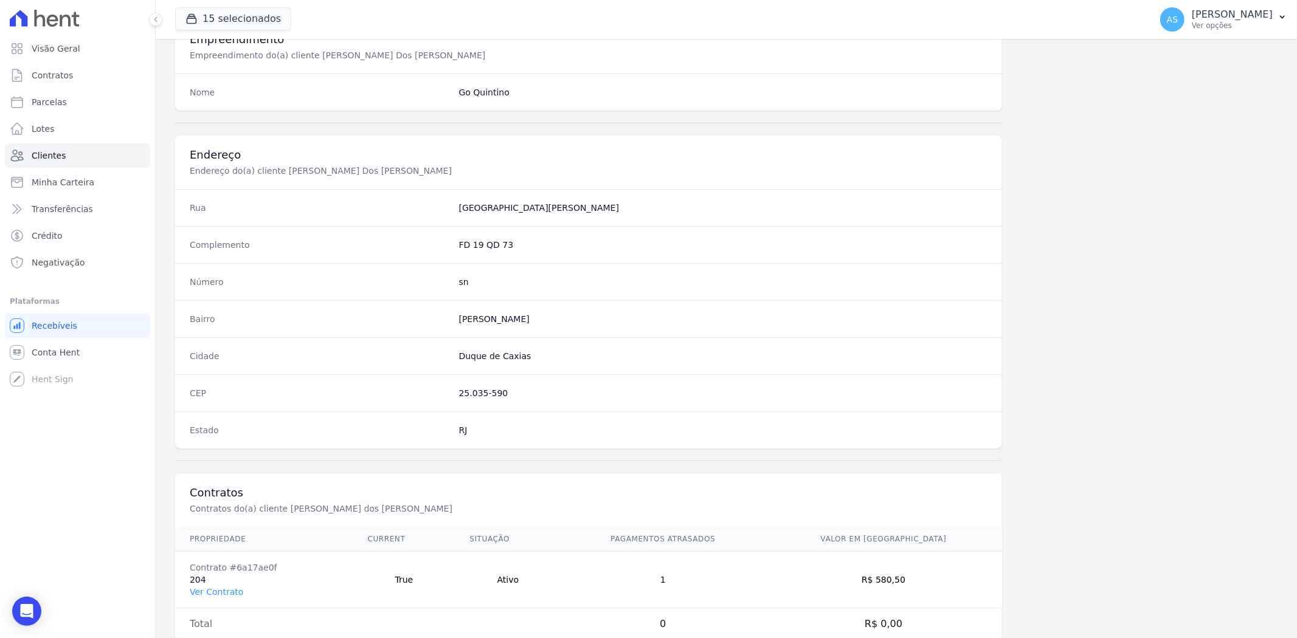
scroll to position [501, 0]
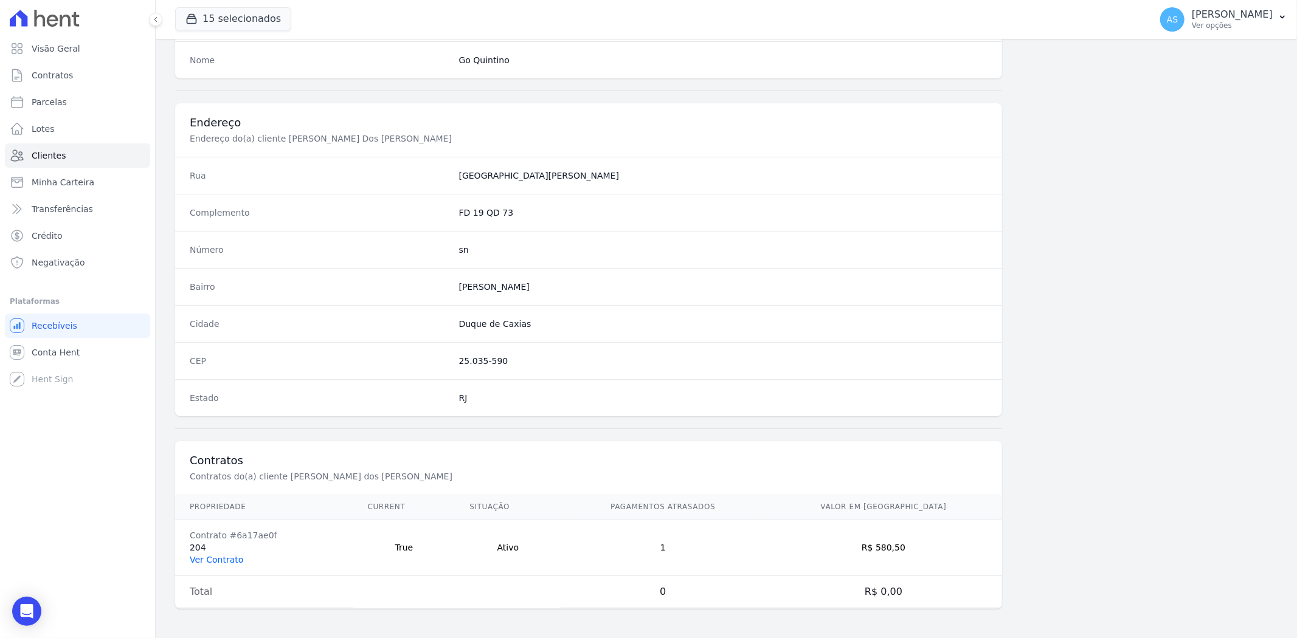
click at [198, 556] on link "Ver Contrato" at bounding box center [217, 560] width 54 height 10
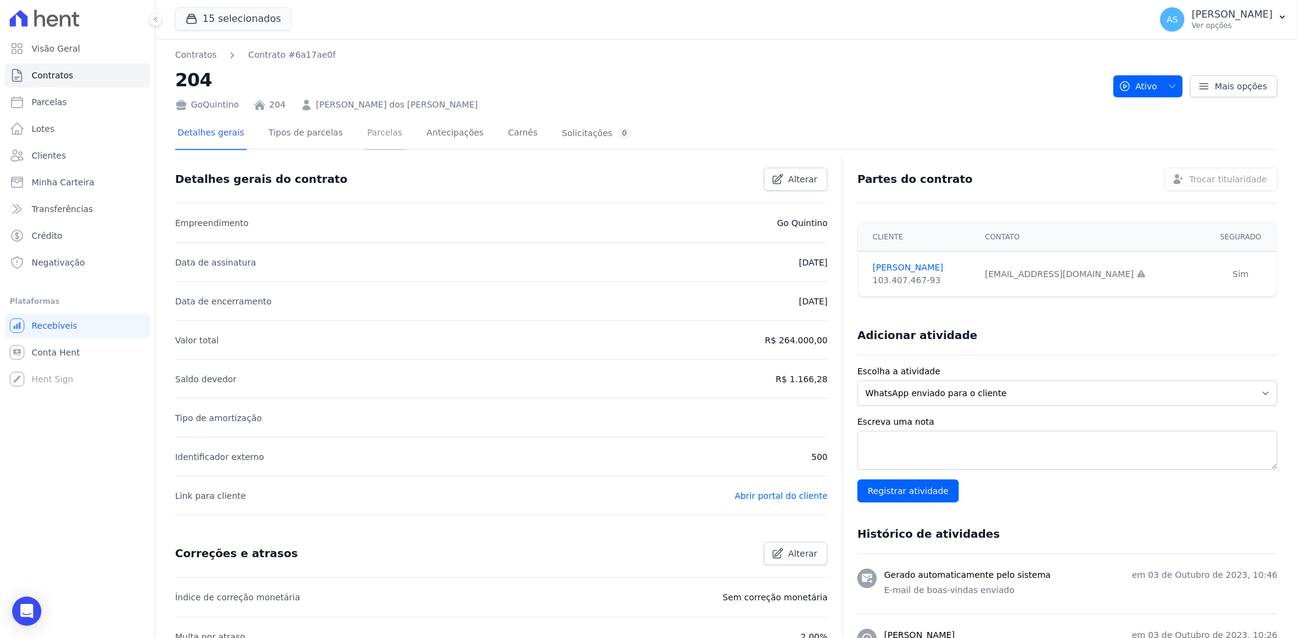
click at [368, 134] on link "Parcelas" at bounding box center [385, 134] width 40 height 32
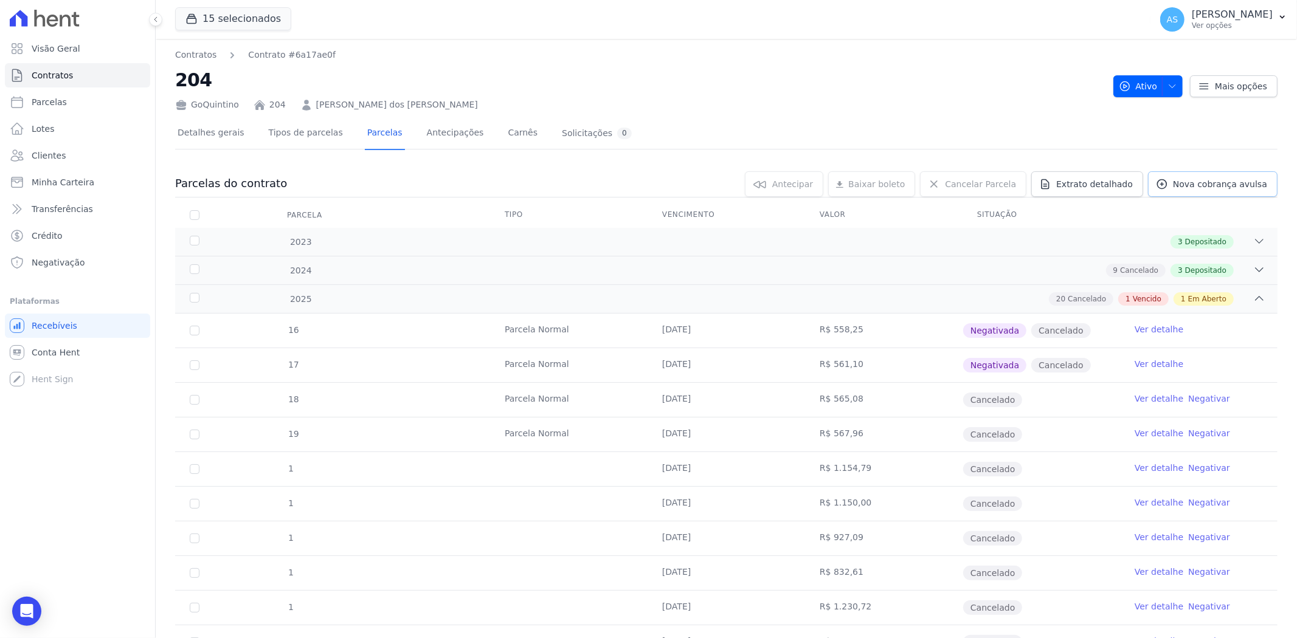
click at [1213, 181] on span "Nova cobrança avulsa" at bounding box center [1220, 184] width 94 height 12
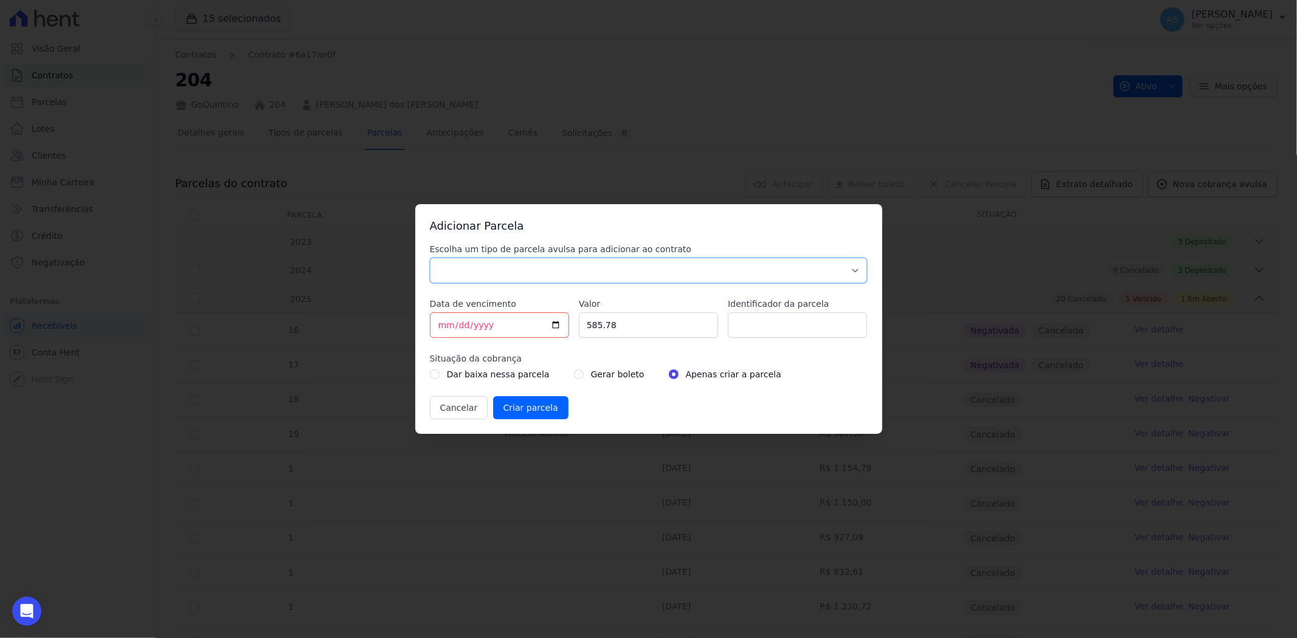
drag, startPoint x: 475, startPoint y: 270, endPoint x: 461, endPoint y: 278, distance: 16.4
click at [475, 270] on select "Parcela Normal Sinal Caução Intercalada Chaves Pré Chaves Pós Chaves Taxas Quit…" at bounding box center [649, 271] width 438 height 26
select select "standard"
click at [430, 258] on select "Parcela Normal Sinal Caução Intercalada Chaves Pré Chaves Pós Chaves Taxas Quit…" at bounding box center [649, 271] width 438 height 26
click at [438, 330] on input "[DATE]" at bounding box center [499, 326] width 139 height 26
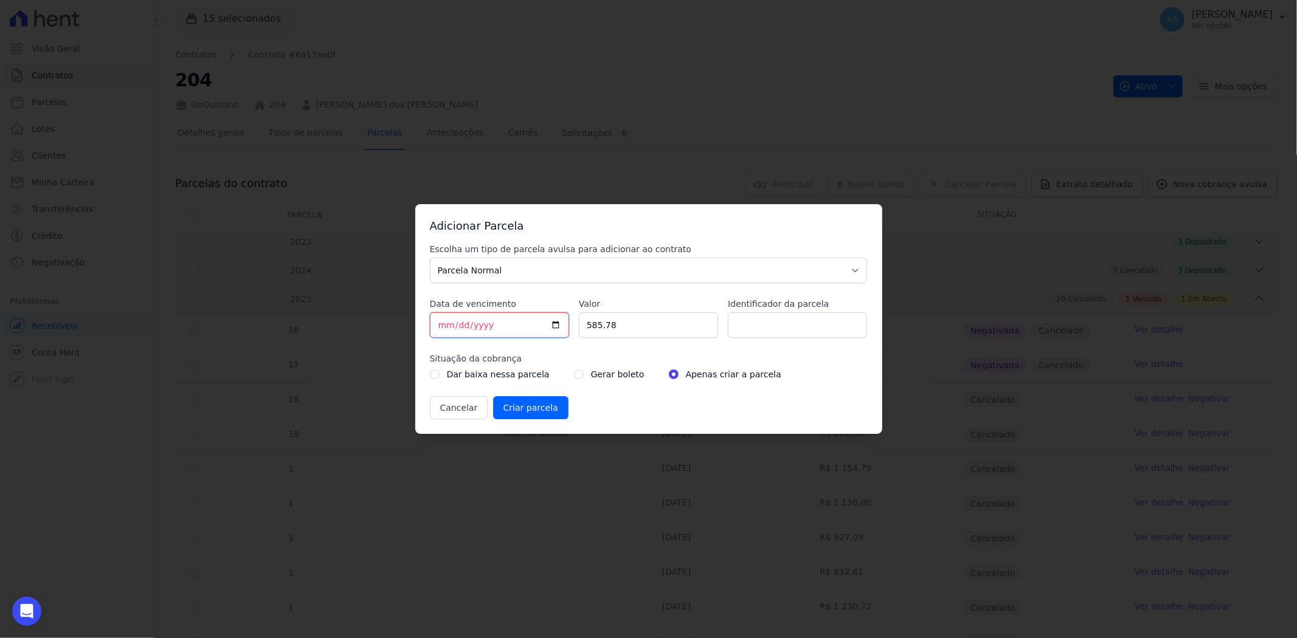
type input "2025-08-15"
type input "2025-09-15"
type input "3222.43"
type input "TAXA DE OBRA 15/09/2025"
click at [574, 371] on input "radio" at bounding box center [579, 375] width 10 height 10
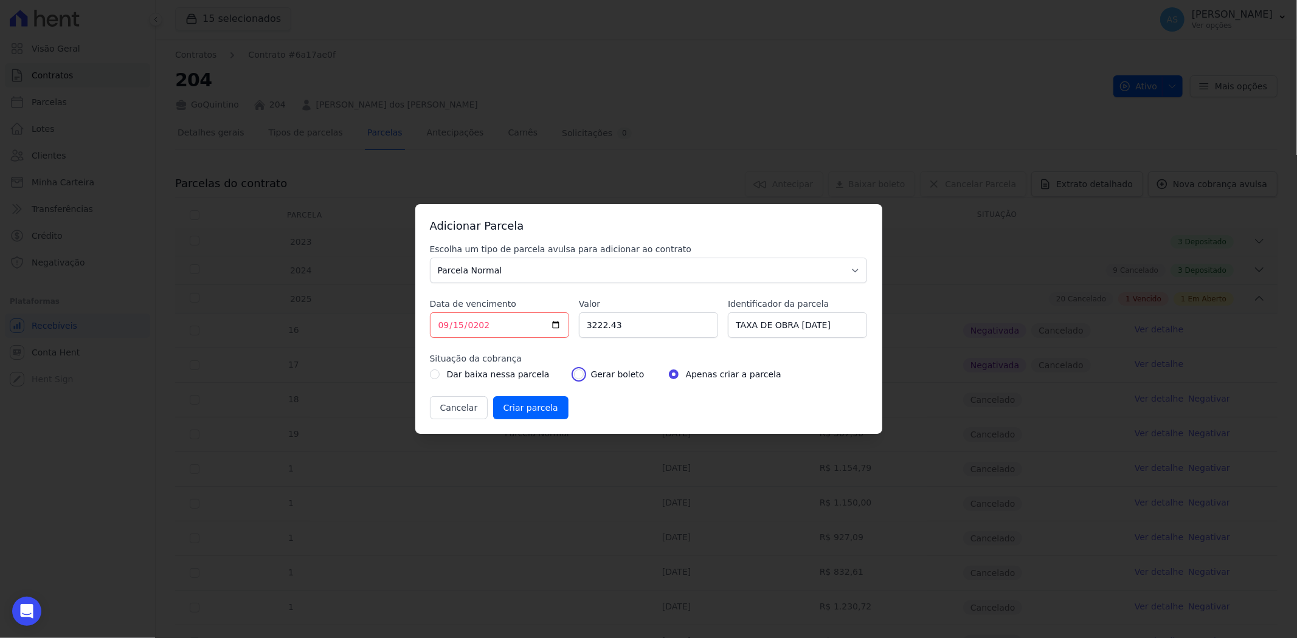
radio input "true"
click at [520, 410] on input "Criar parcela" at bounding box center [530, 407] width 75 height 23
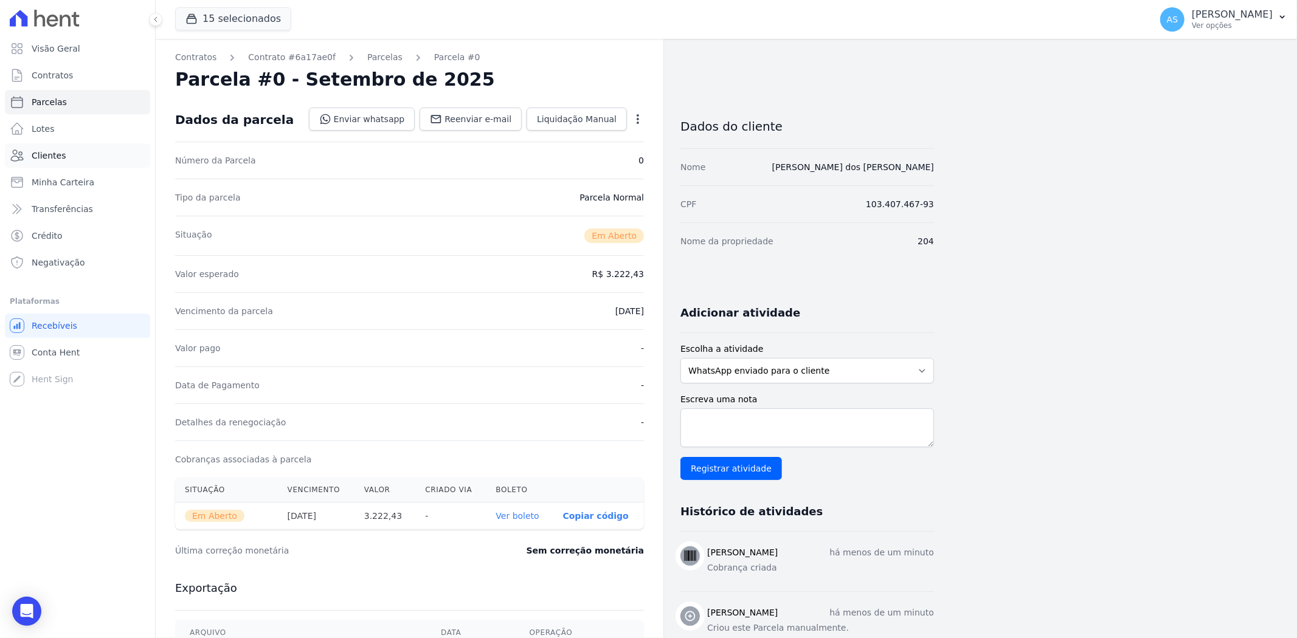
click at [46, 157] on span "Clientes" at bounding box center [49, 156] width 34 height 12
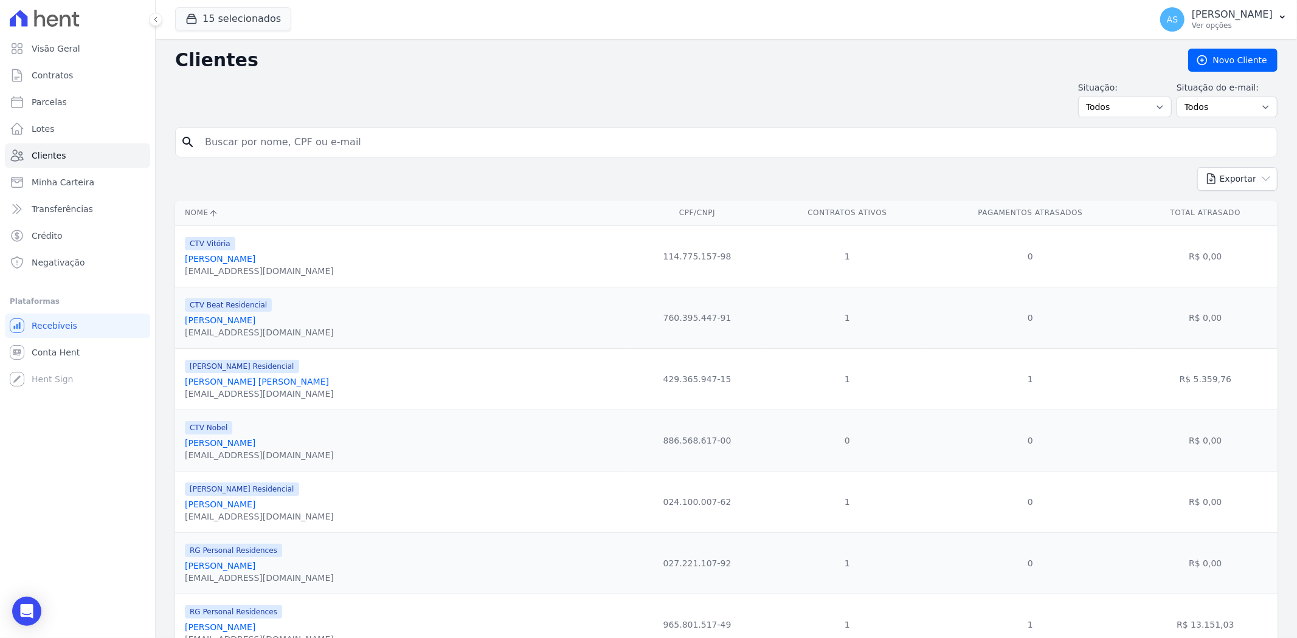
click at [288, 146] on input "search" at bounding box center [735, 142] width 1074 height 24
type input "Marcos Willian Barbosa da Silva"
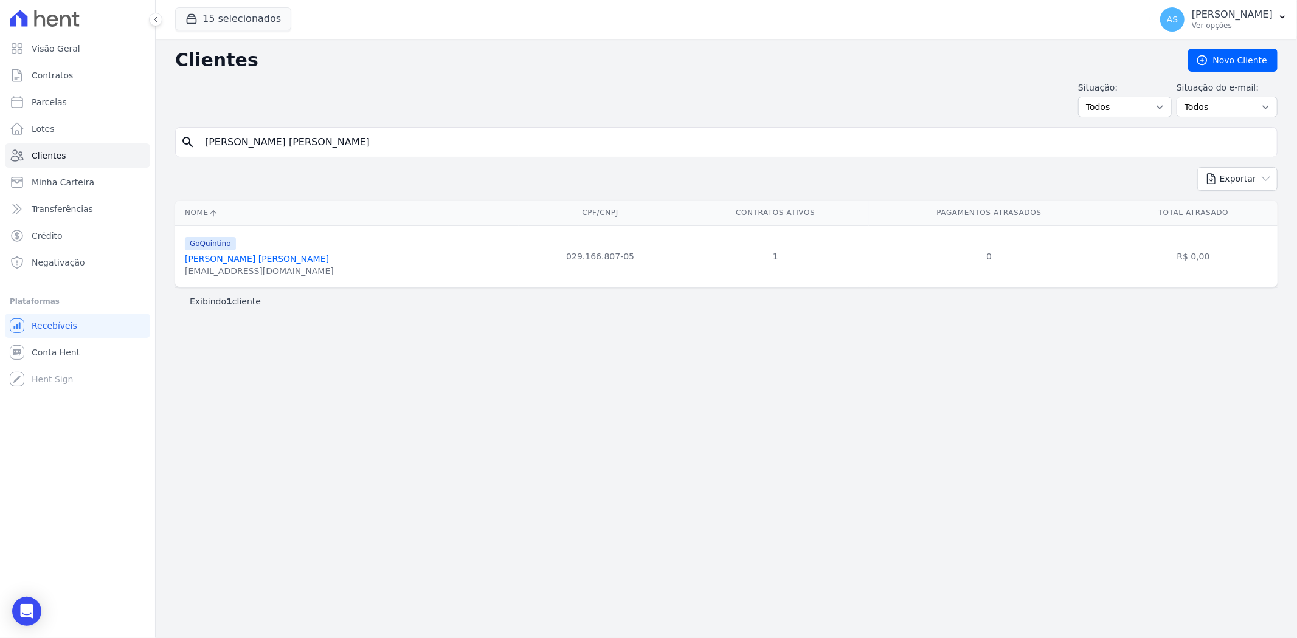
click at [266, 258] on link "Marcos Willian Barbosa Da Silva" at bounding box center [257, 259] width 144 height 10
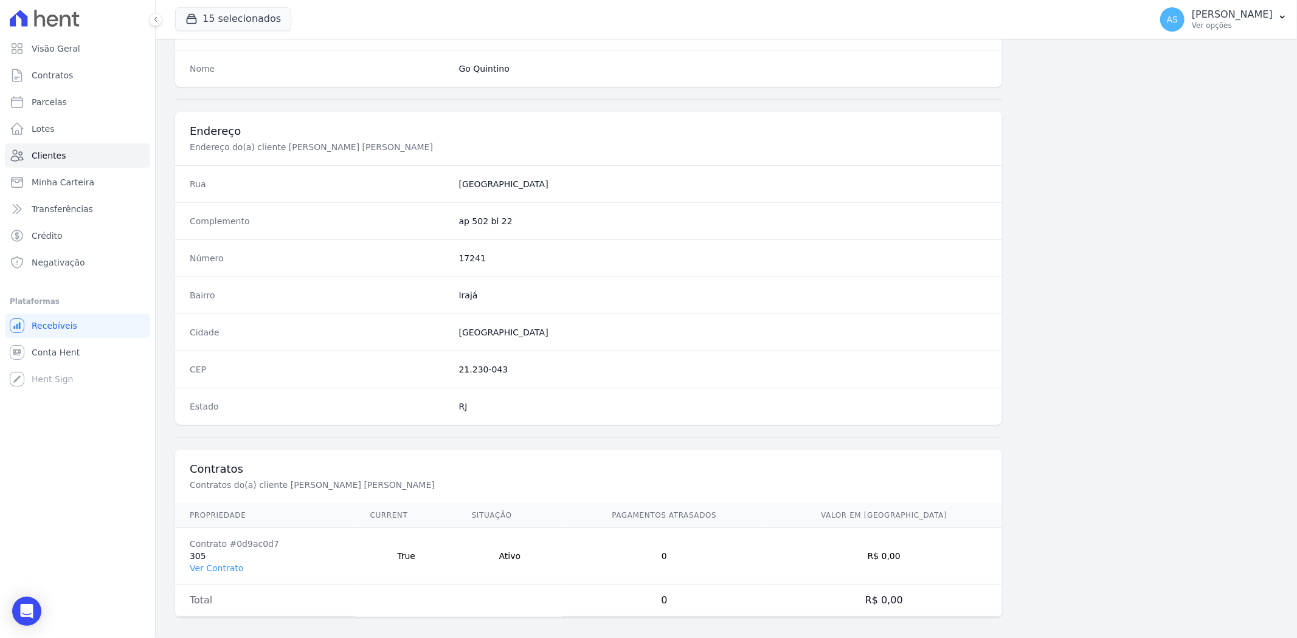
scroll to position [501, 0]
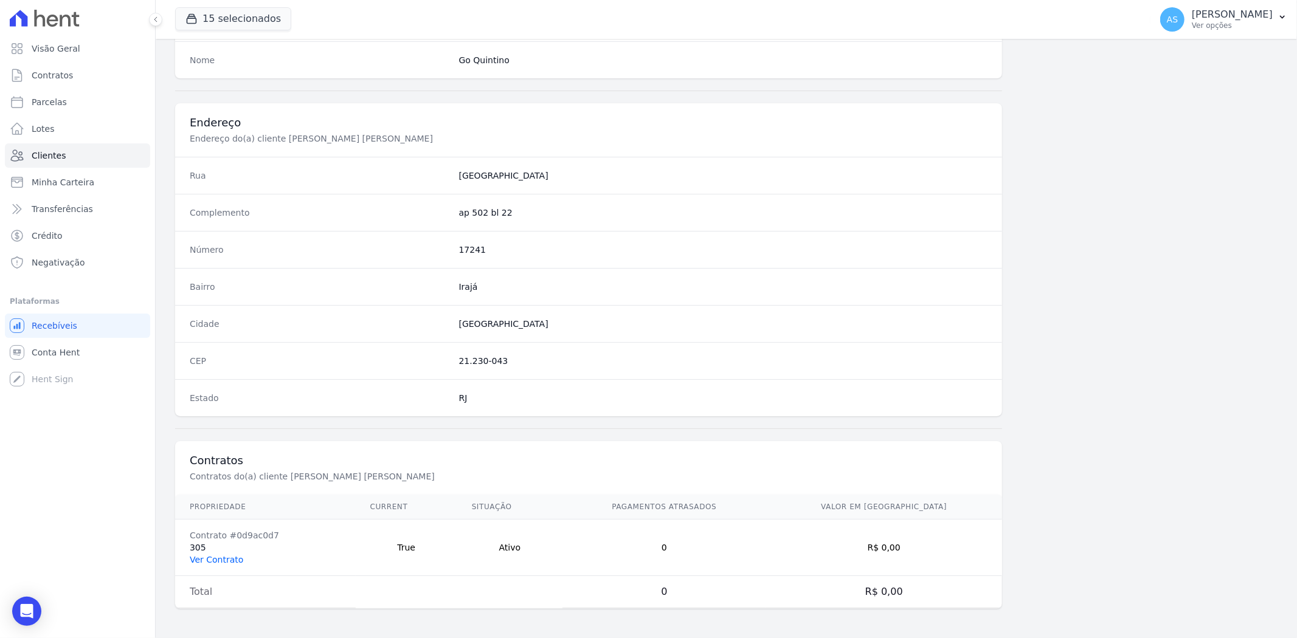
click at [206, 562] on link "Ver Contrato" at bounding box center [217, 560] width 54 height 10
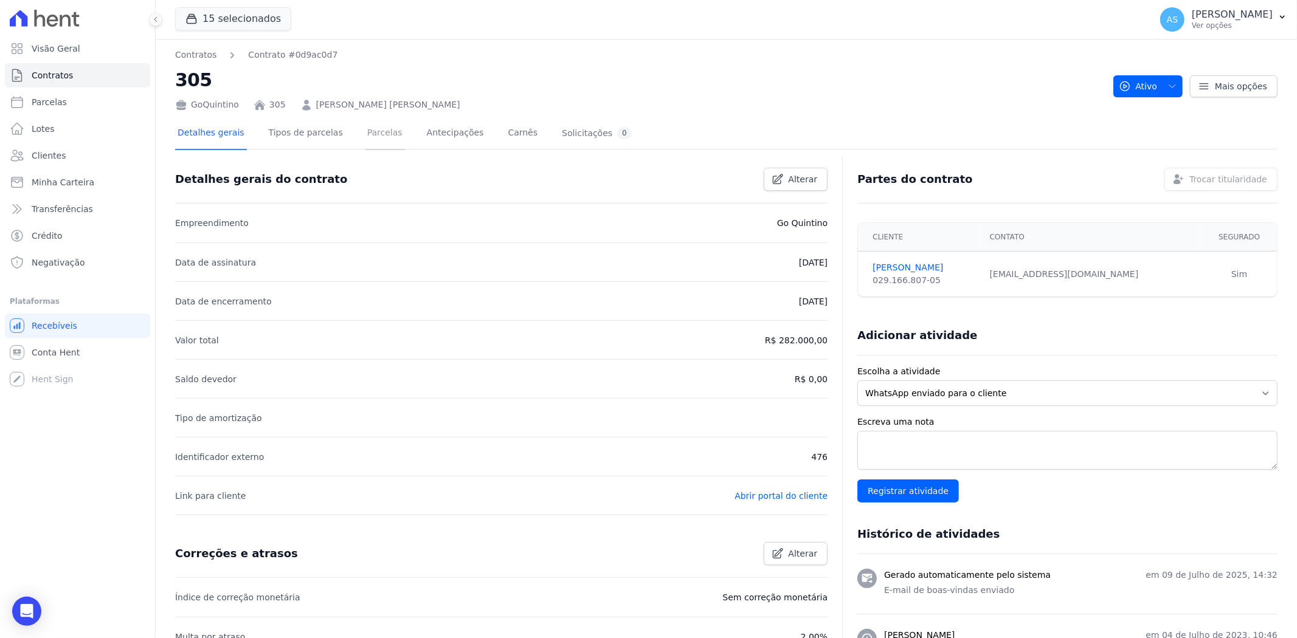
click at [372, 134] on link "Parcelas" at bounding box center [385, 134] width 40 height 32
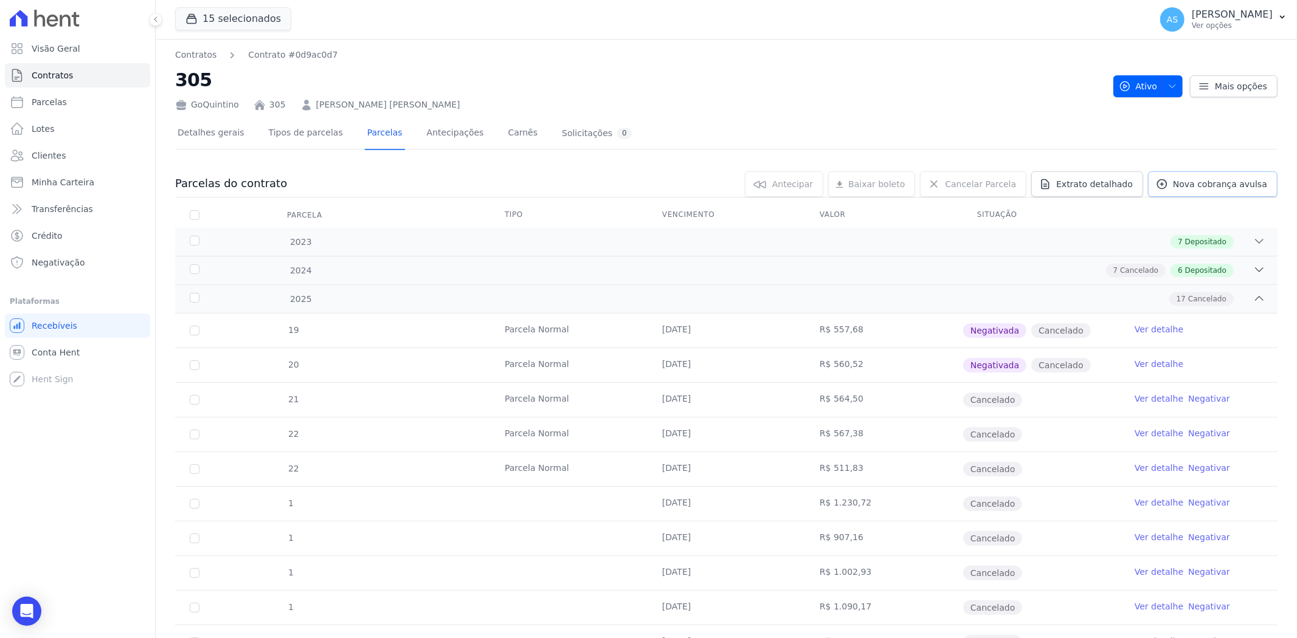
click at [1235, 180] on span "Nova cobrança avulsa" at bounding box center [1220, 184] width 94 height 12
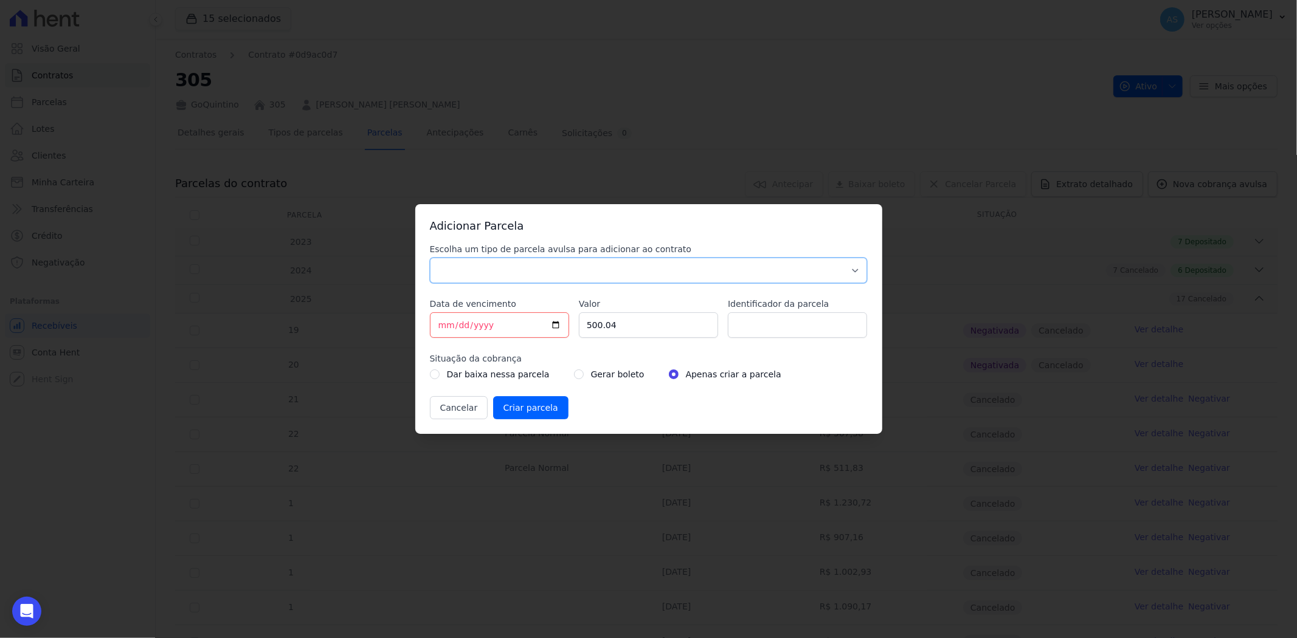
click at [455, 272] on select "Parcela Normal Sinal Caução Intercalada Chaves Pré Chaves Pós Chaves Taxas Quit…" at bounding box center [649, 271] width 438 height 26
select select "standard"
click at [430, 258] on select "Parcela Normal Sinal Caução Intercalada Chaves Pré Chaves Pós Chaves Taxas Quit…" at bounding box center [649, 271] width 438 height 26
click at [438, 330] on input "[DATE]" at bounding box center [499, 326] width 139 height 26
type input "2025-08-15"
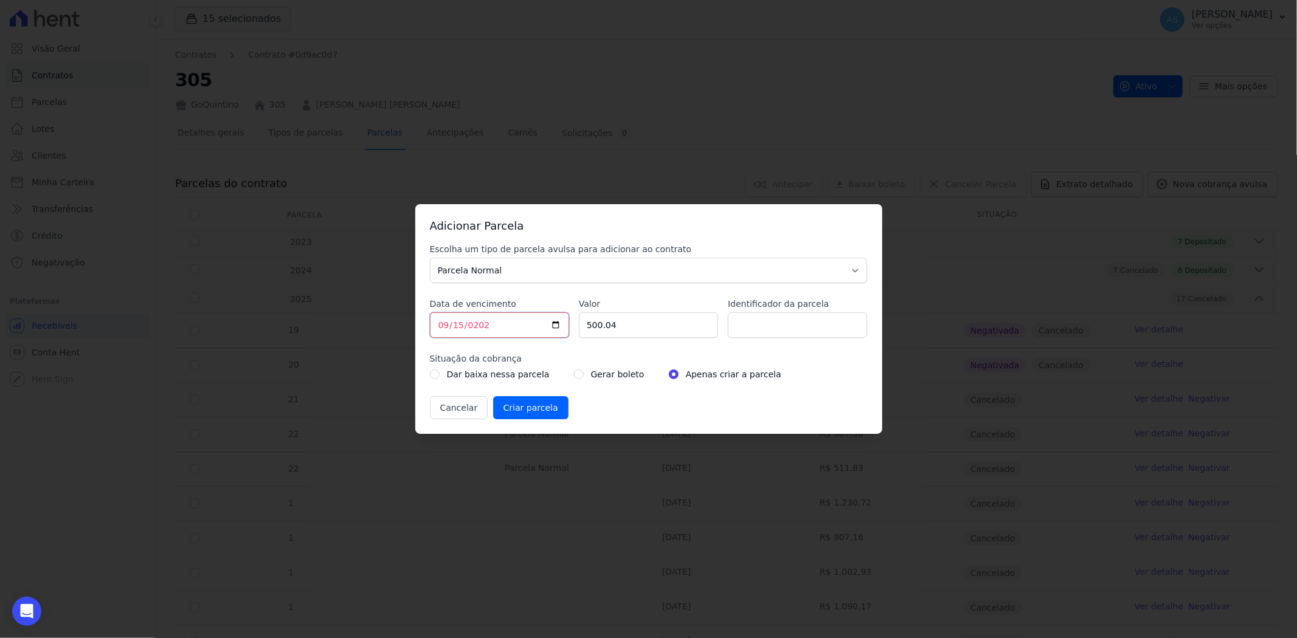
type input "2025-09-15"
type input "3281.40"
click at [739, 329] on input "Identificador da parcela" at bounding box center [797, 326] width 139 height 26
type input "TAXA DE OBRA 15/09/2025"
click at [574, 372] on input "radio" at bounding box center [579, 375] width 10 height 10
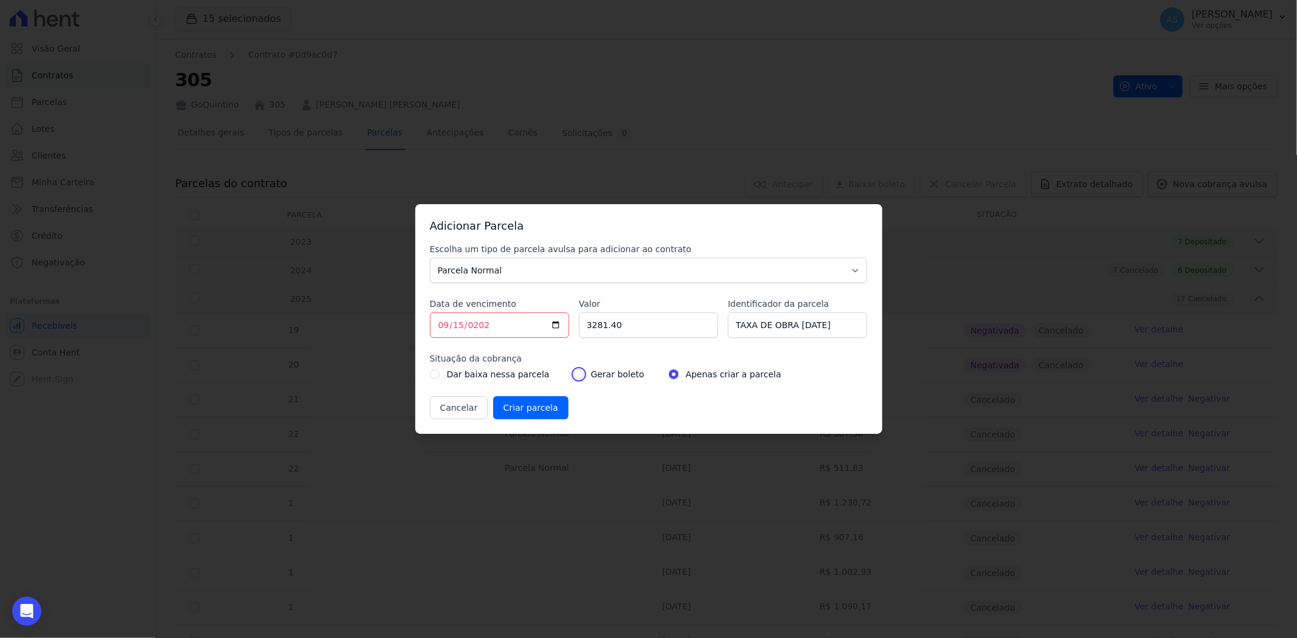
radio input "true"
click at [531, 409] on input "Criar parcela" at bounding box center [530, 407] width 75 height 23
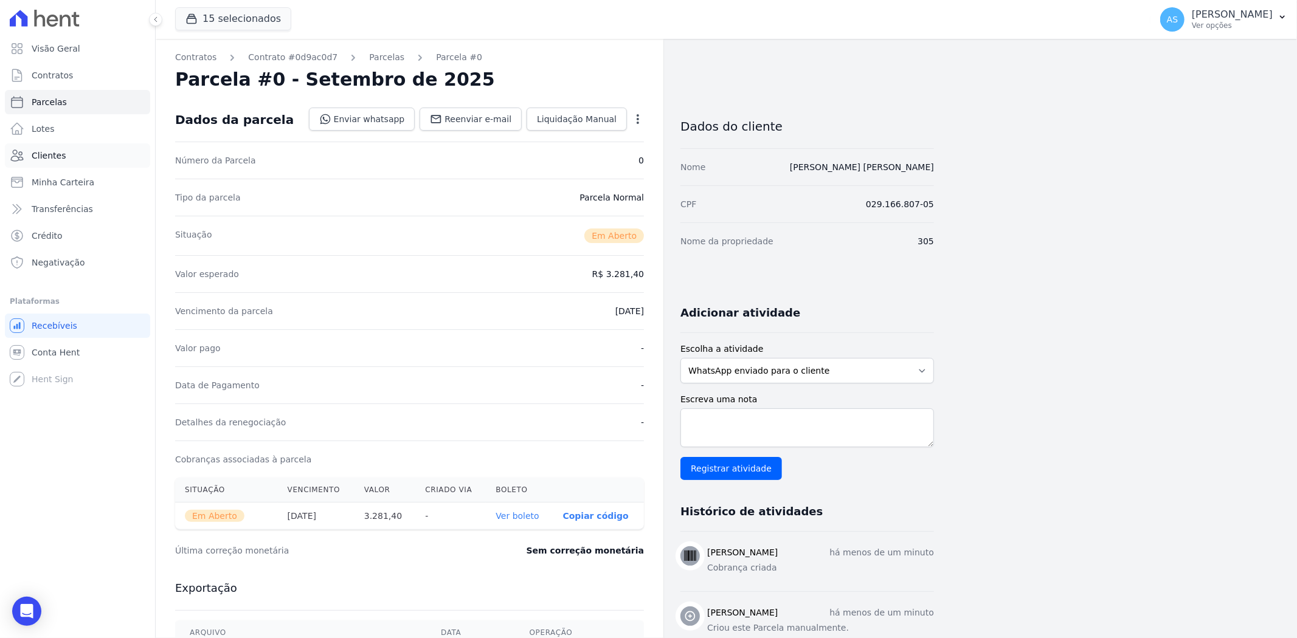
click at [47, 159] on span "Clientes" at bounding box center [49, 156] width 34 height 12
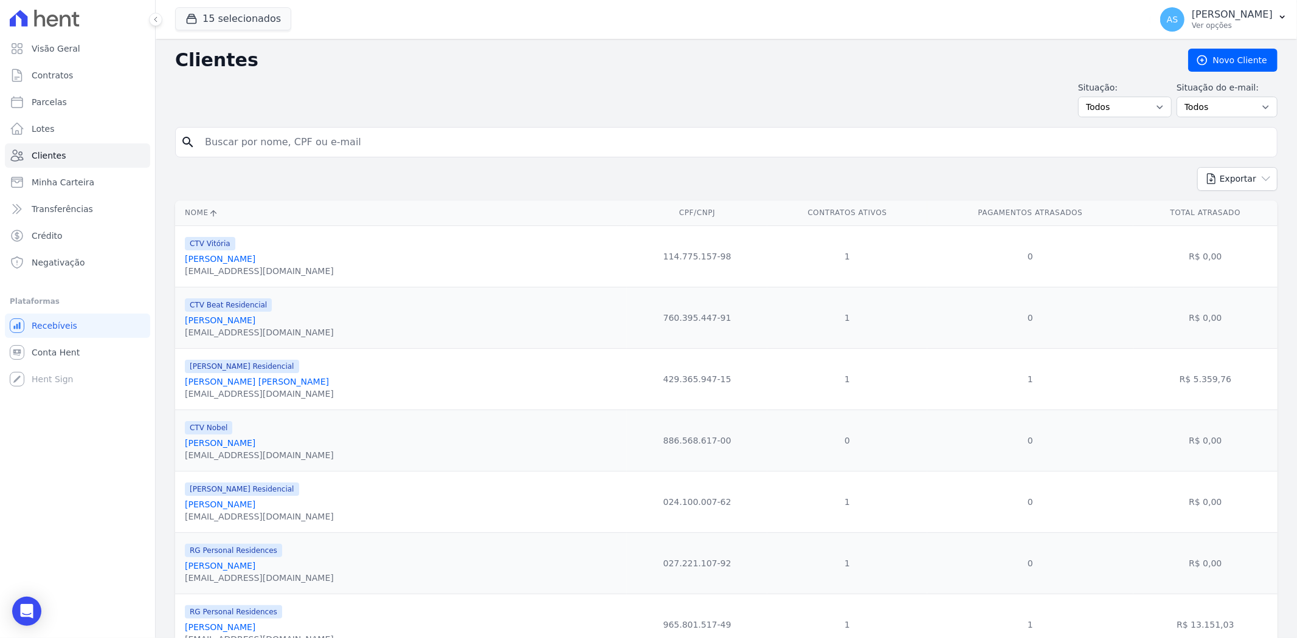
click at [288, 146] on input "search" at bounding box center [735, 142] width 1074 height 24
paste input "SUZANA DA CRUZ"
type input "SUZANA DA CRUZ"
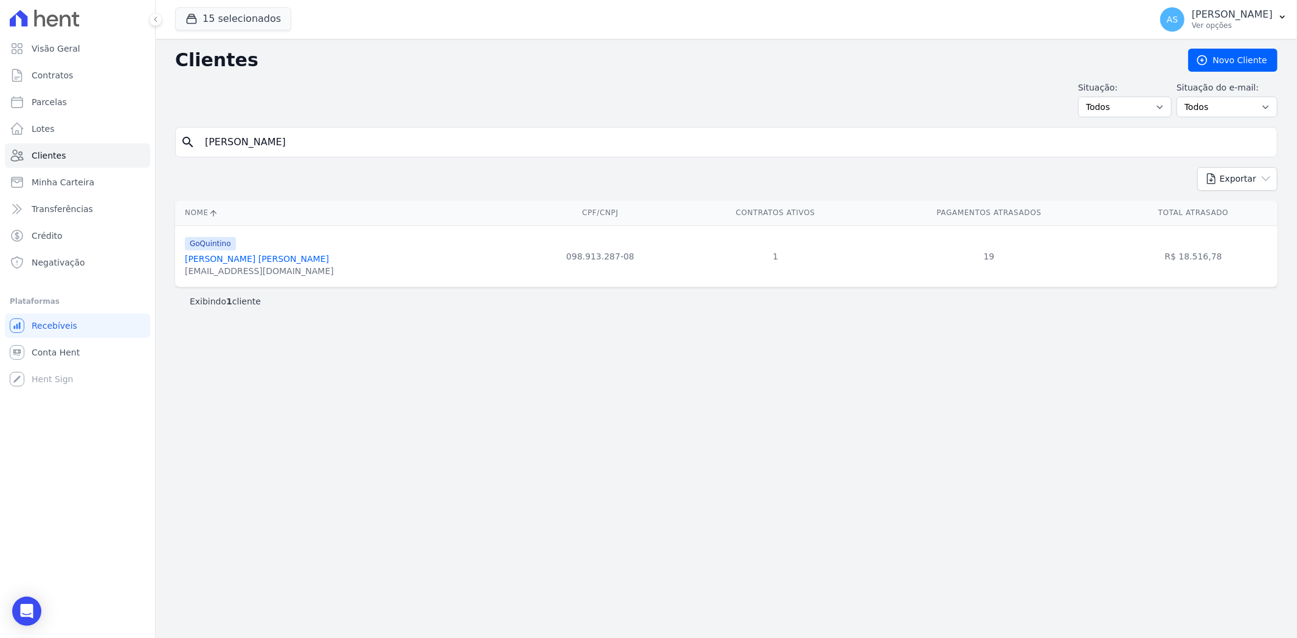
click at [236, 268] on div "cruzsuzana67@gmail.com" at bounding box center [259, 271] width 149 height 12
click at [207, 260] on link "Suzana Da Cruz Santos" at bounding box center [257, 259] width 144 height 10
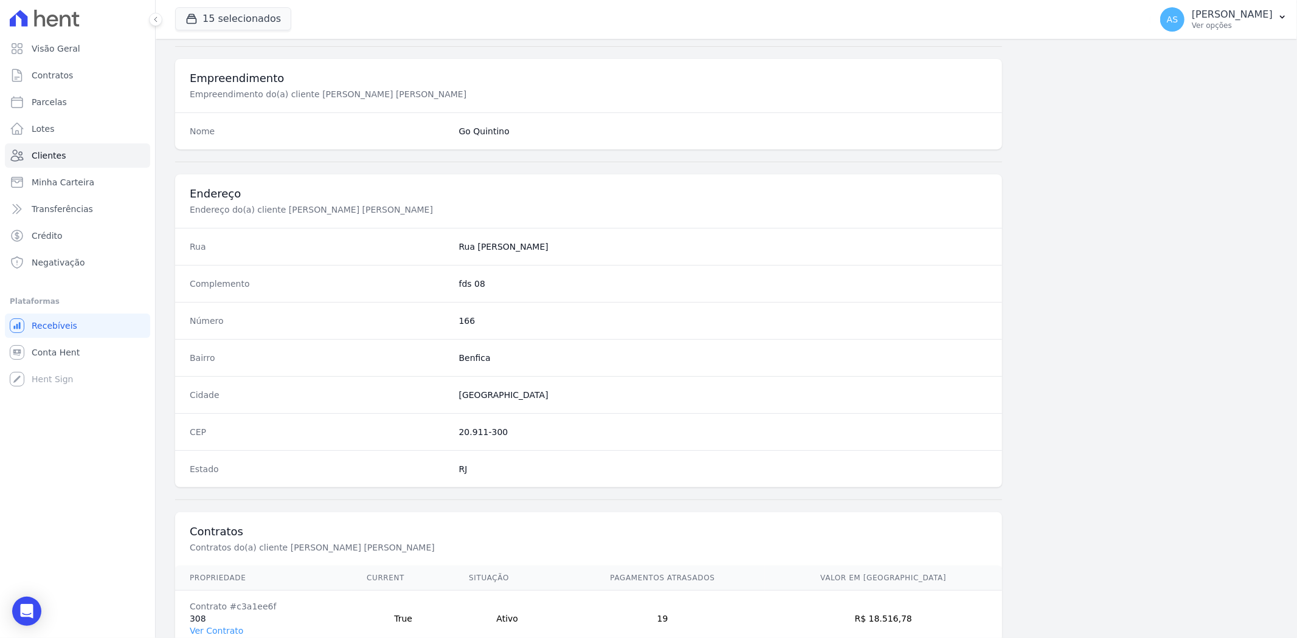
scroll to position [501, 0]
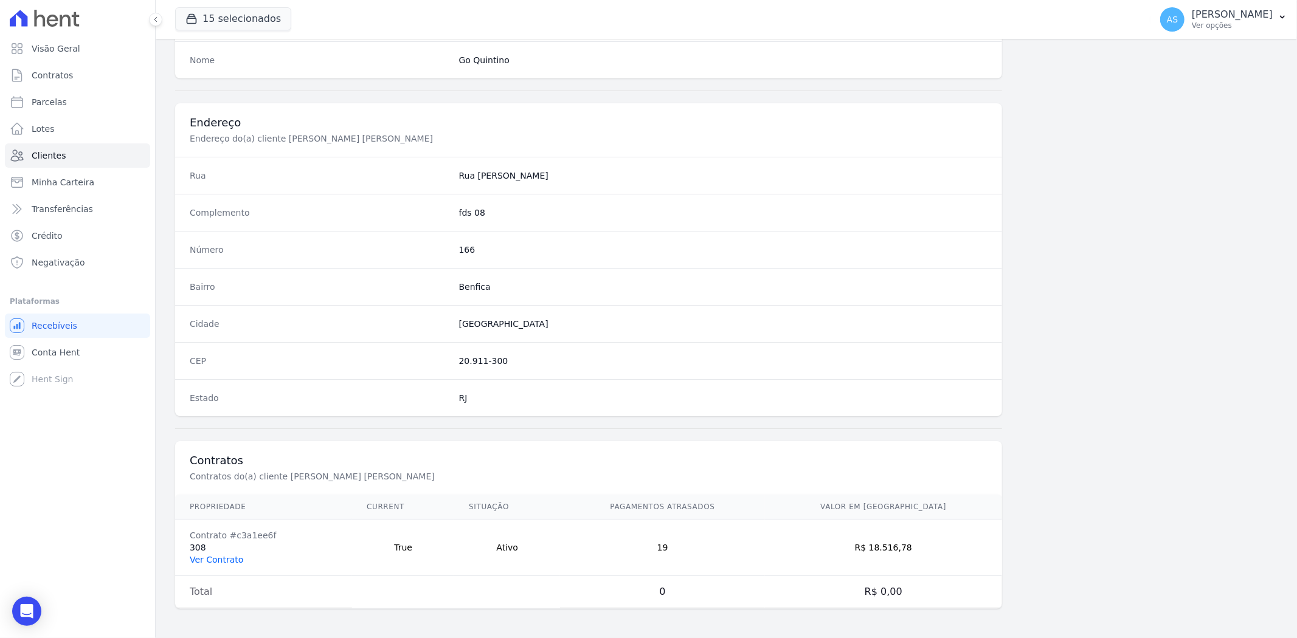
click at [213, 558] on link "Ver Contrato" at bounding box center [217, 560] width 54 height 10
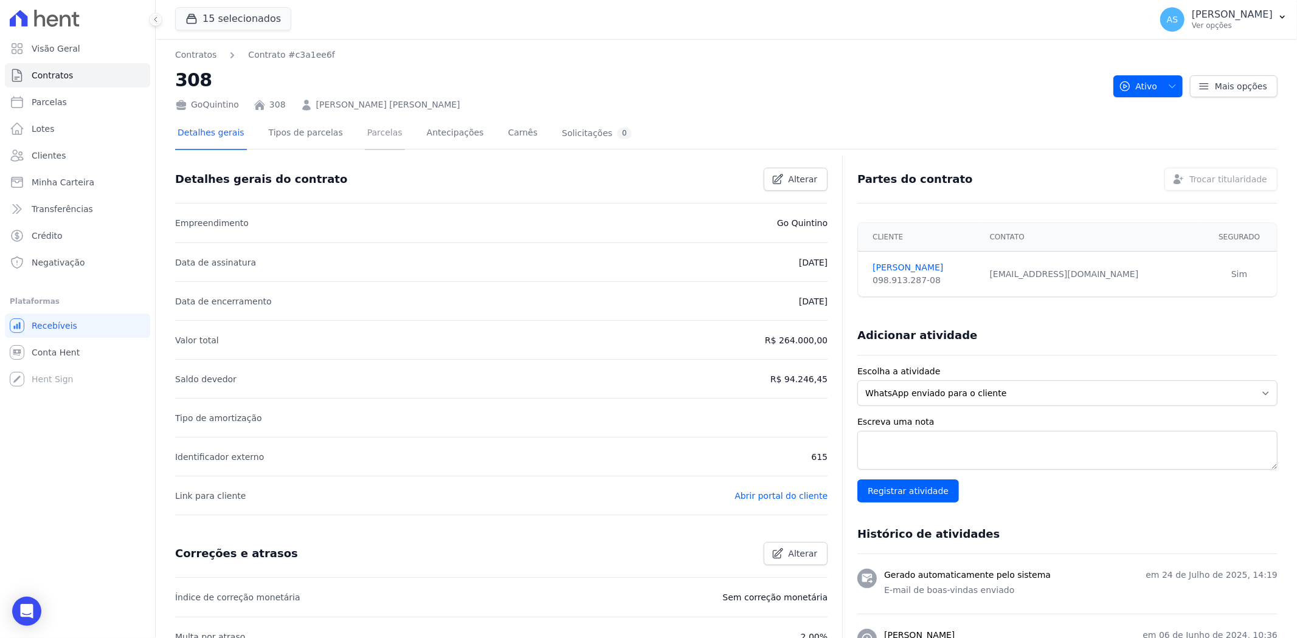
click at [368, 131] on link "Parcelas" at bounding box center [385, 134] width 40 height 32
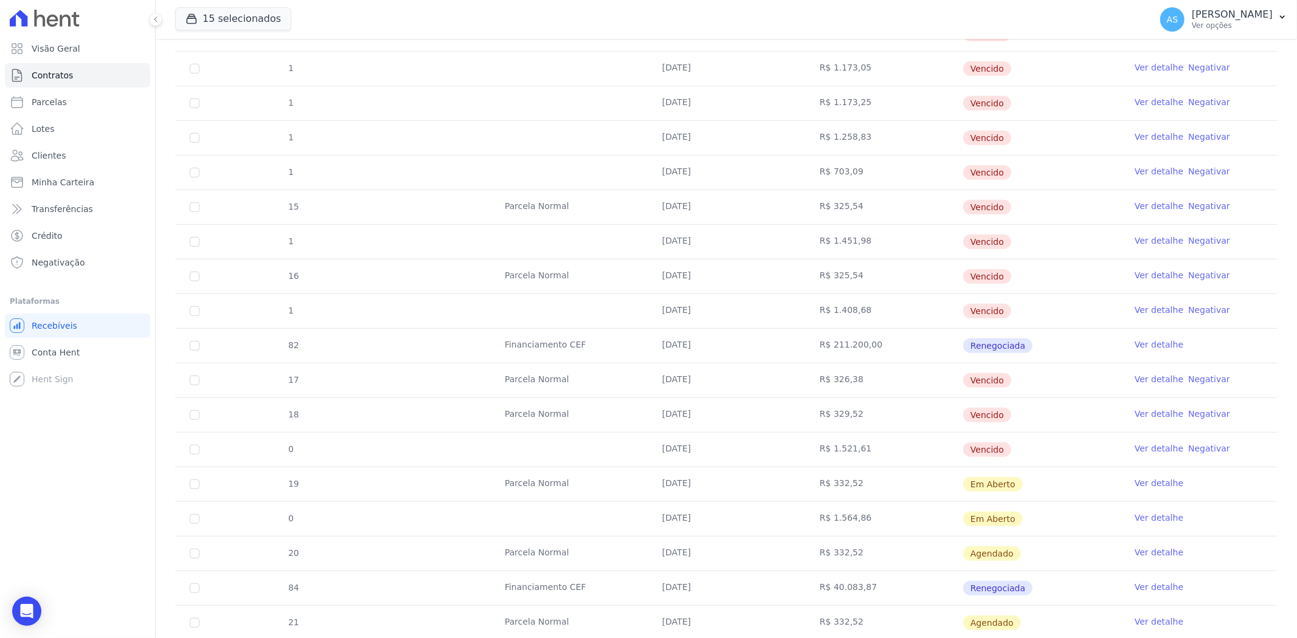
scroll to position [727, 0]
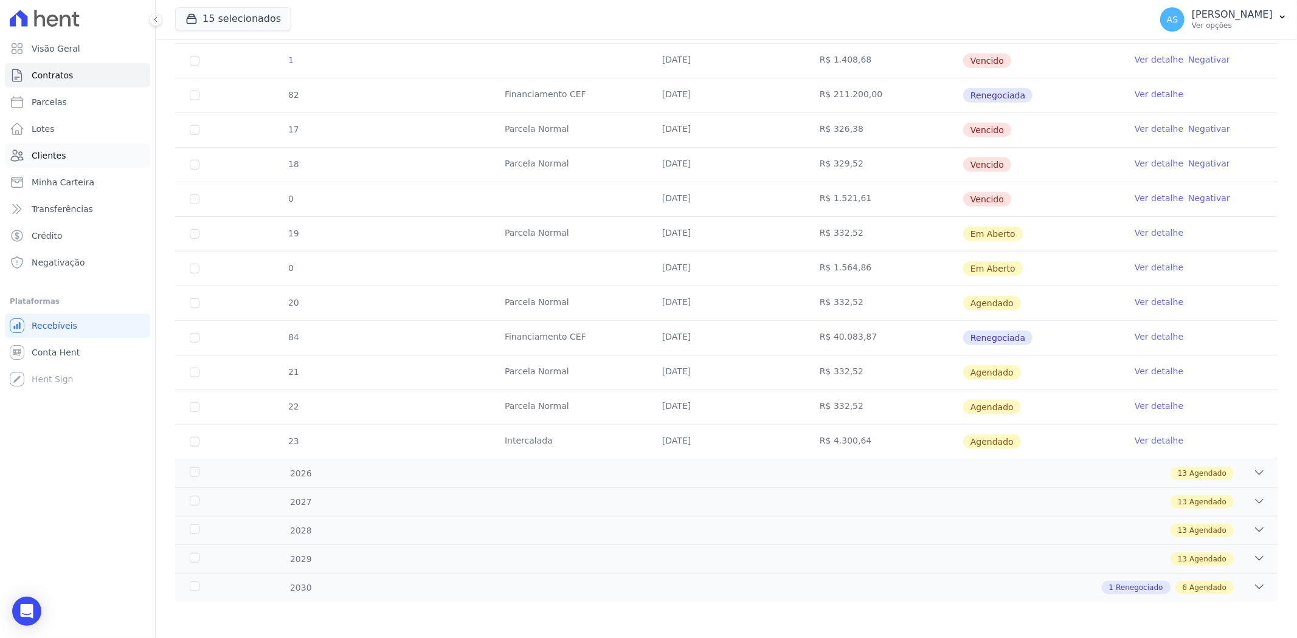
click at [38, 153] on span "Clientes" at bounding box center [49, 156] width 34 height 12
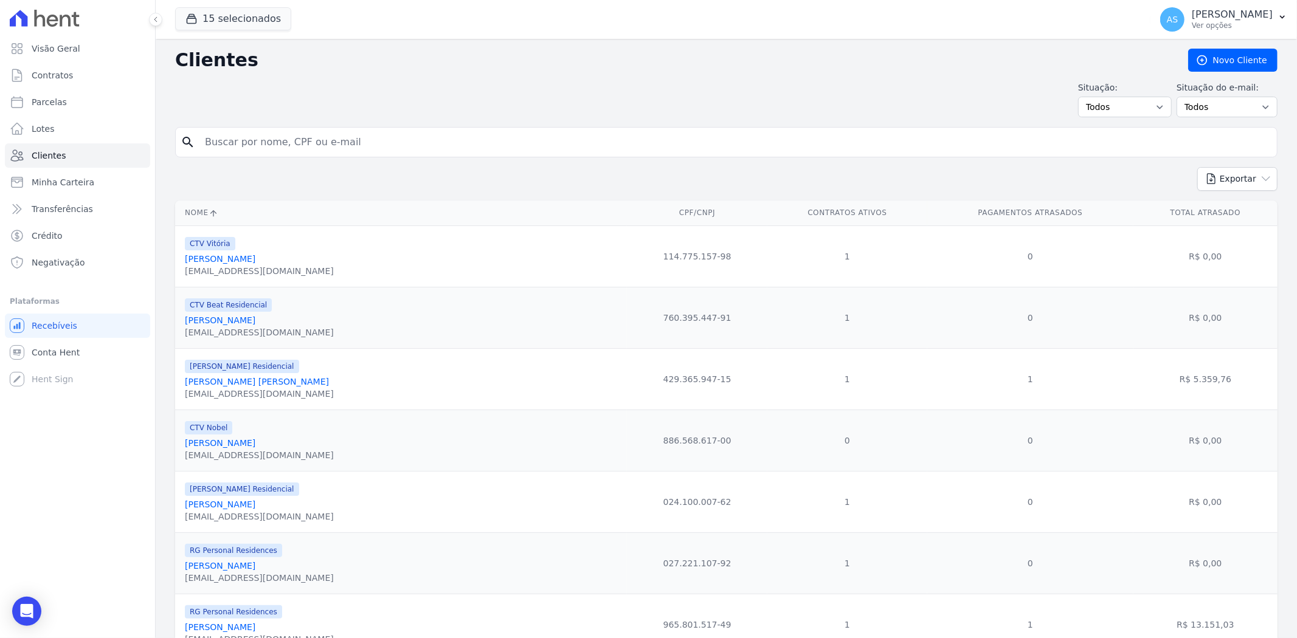
click at [251, 133] on input "search" at bounding box center [735, 142] width 1074 height 24
paste input "DANIEL SALLES AMMAR"
type input "DANIEL SALLES AMMAR"
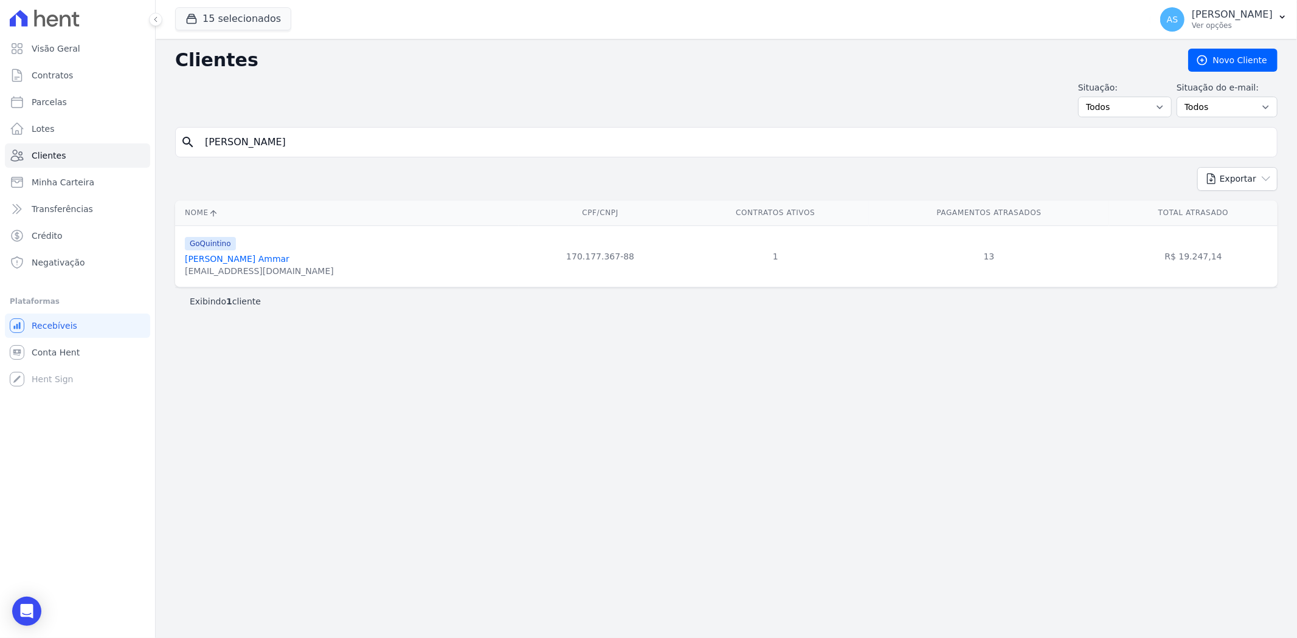
click at [238, 259] on link "Daniel Salles Ammar" at bounding box center [237, 259] width 105 height 10
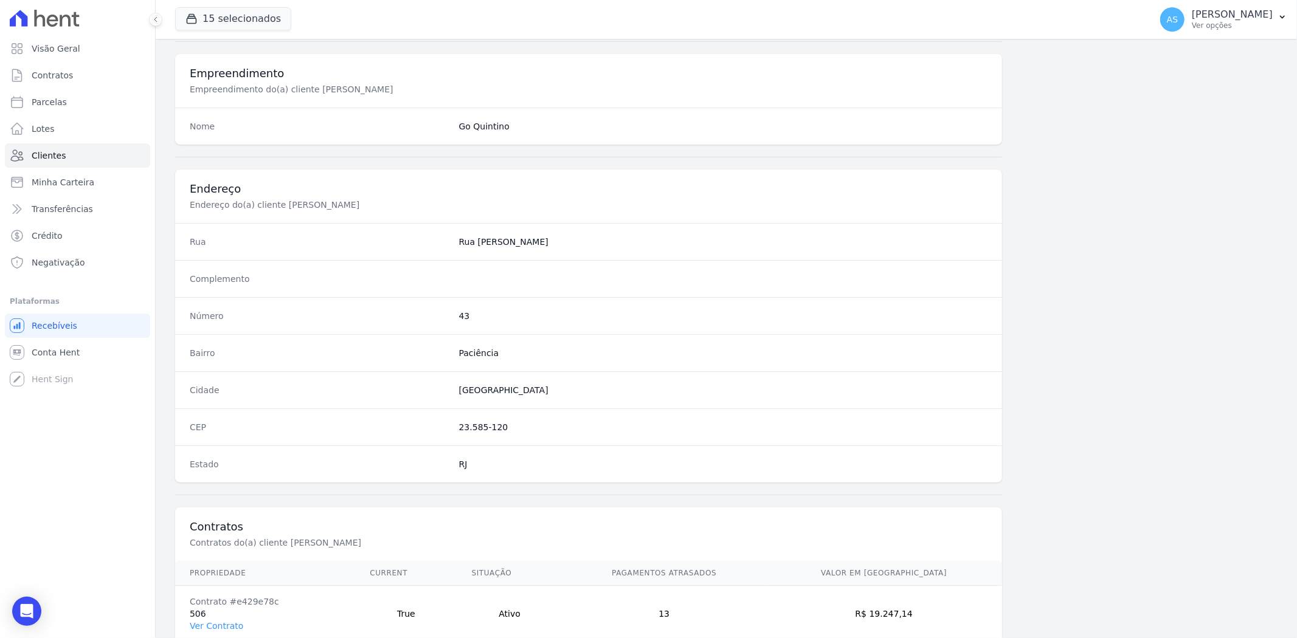
scroll to position [501, 0]
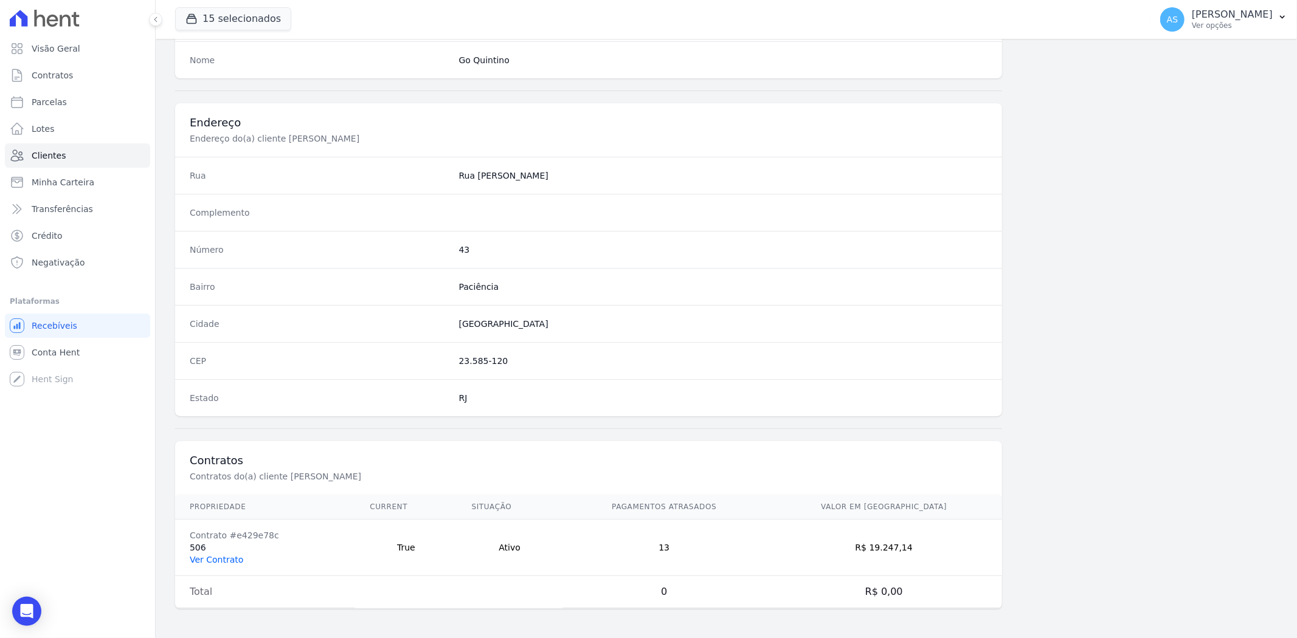
click at [211, 562] on link "Ver Contrato" at bounding box center [217, 560] width 54 height 10
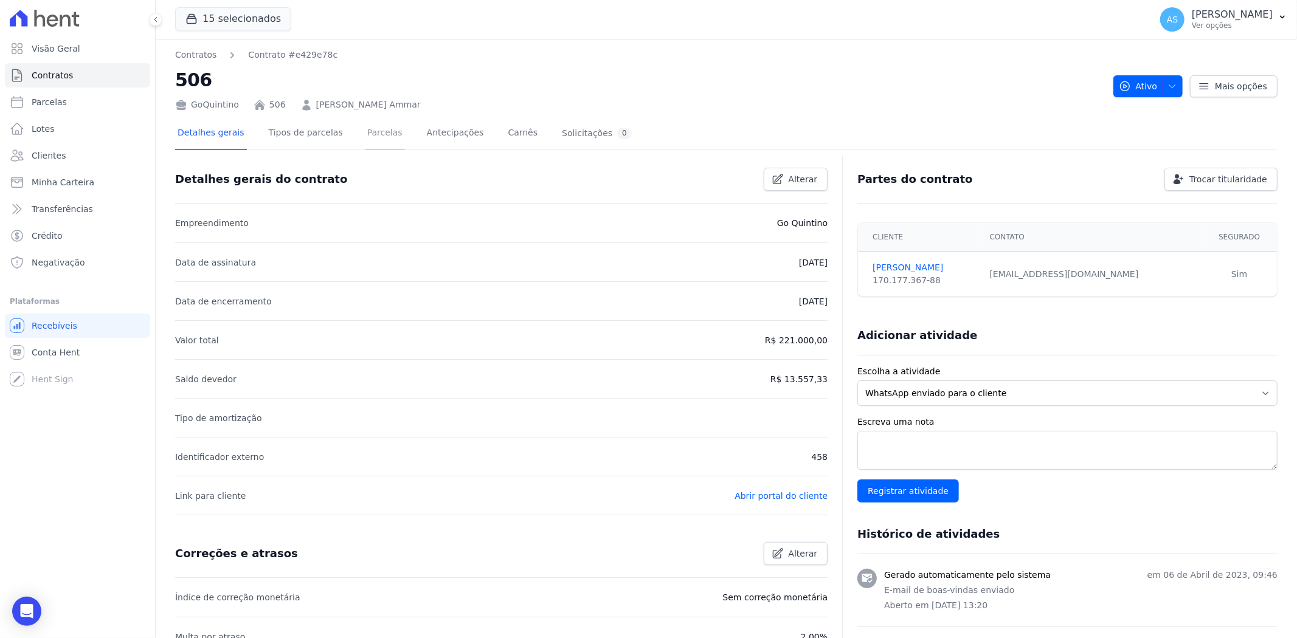
click at [373, 131] on link "Parcelas" at bounding box center [385, 134] width 40 height 32
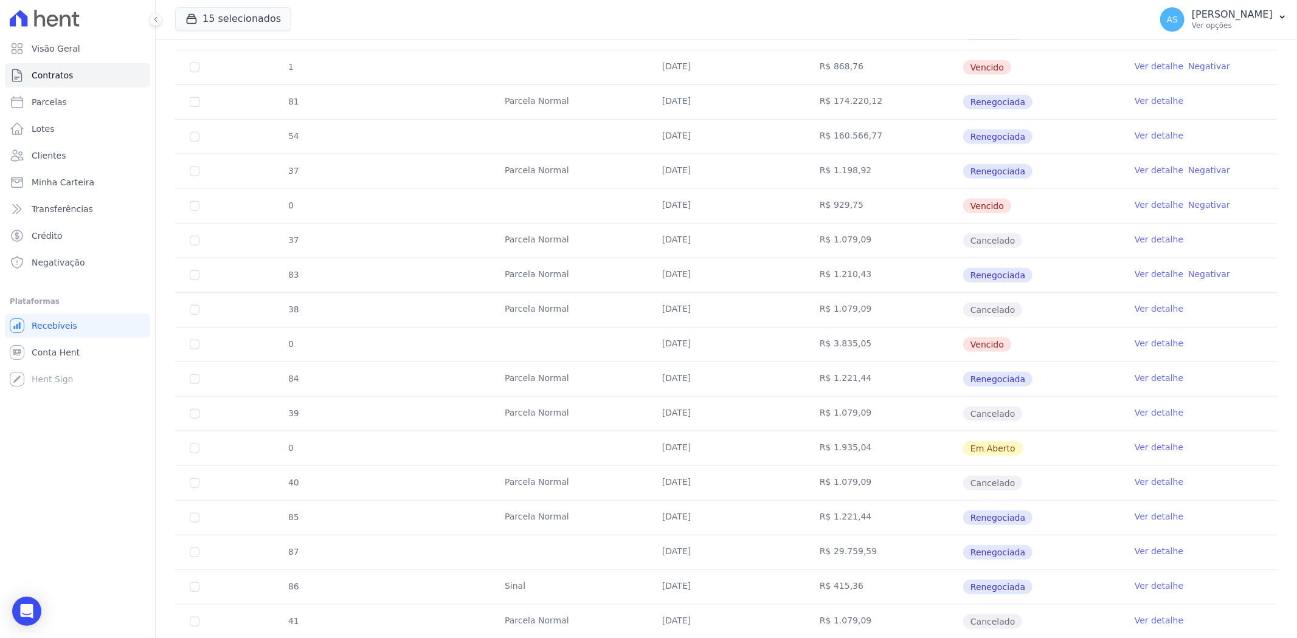
scroll to position [913, 0]
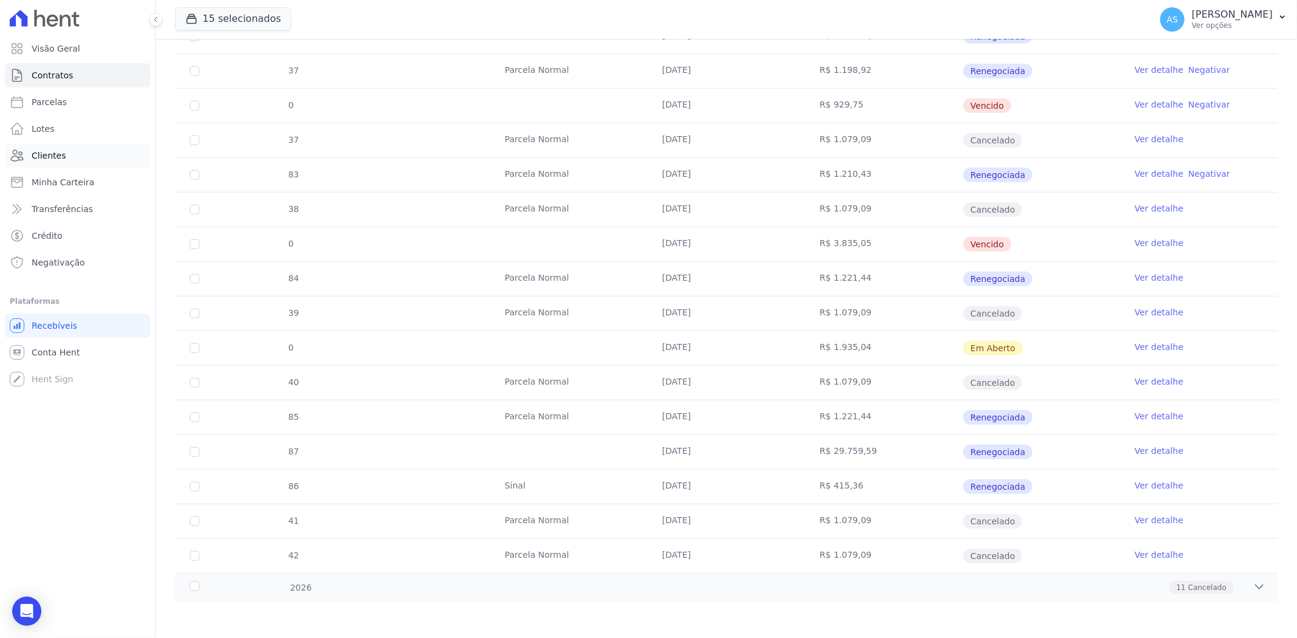
click at [32, 158] on span "Clientes" at bounding box center [49, 156] width 34 height 12
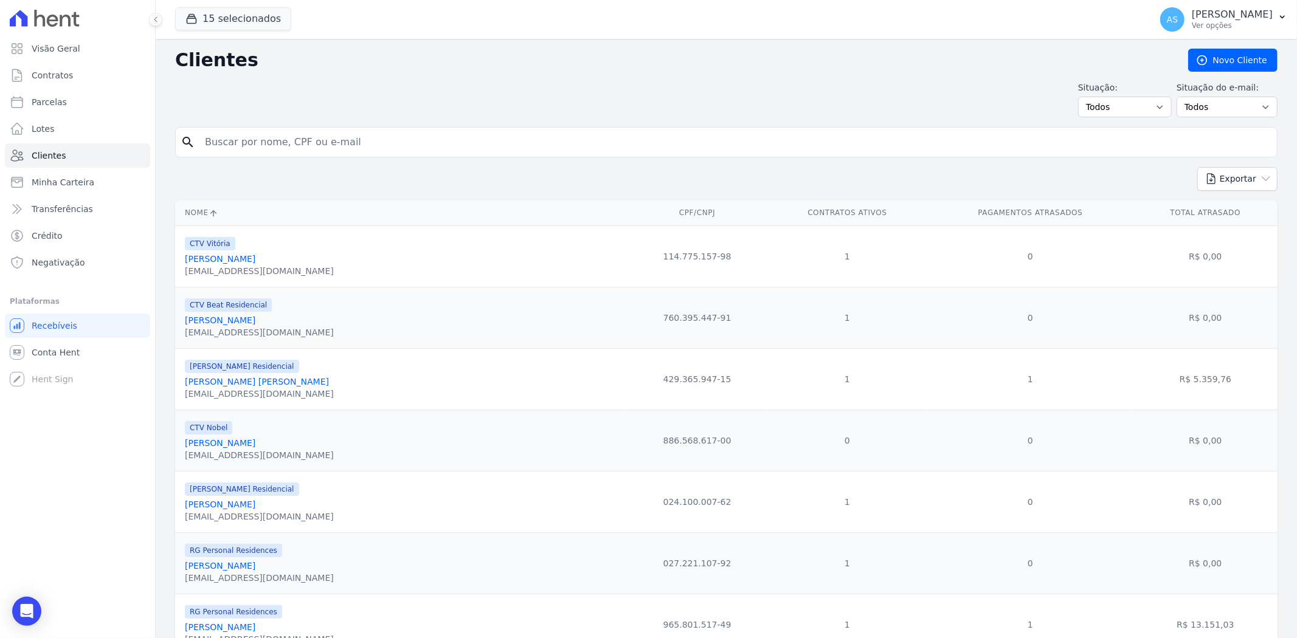
click at [241, 143] on input "search" at bounding box center [735, 142] width 1074 height 24
type input "Giselle Felipp Pacheco"
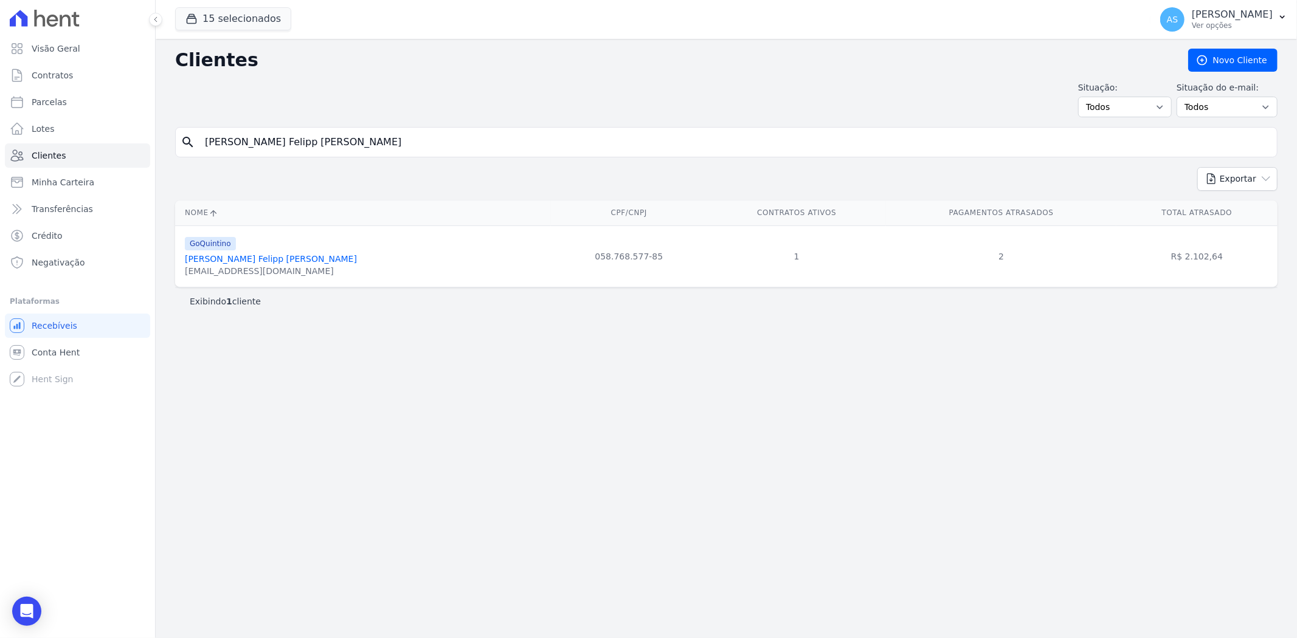
click at [240, 258] on link "Giselle Felipp Pacheco" at bounding box center [271, 259] width 172 height 10
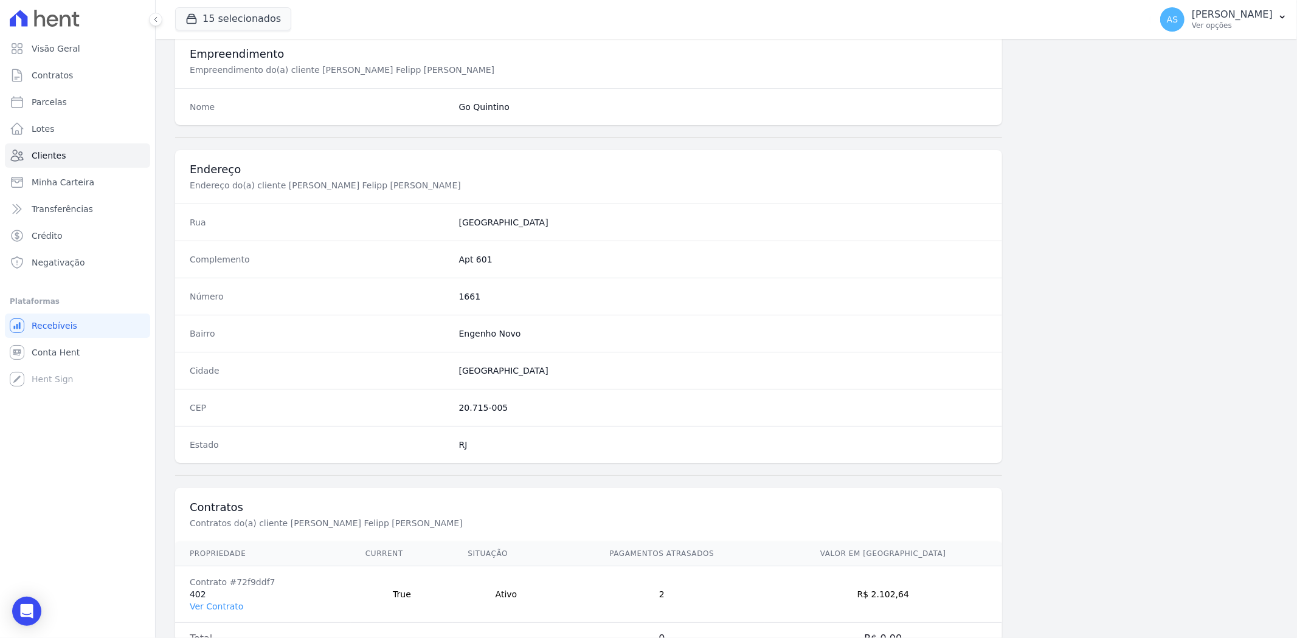
scroll to position [501, 0]
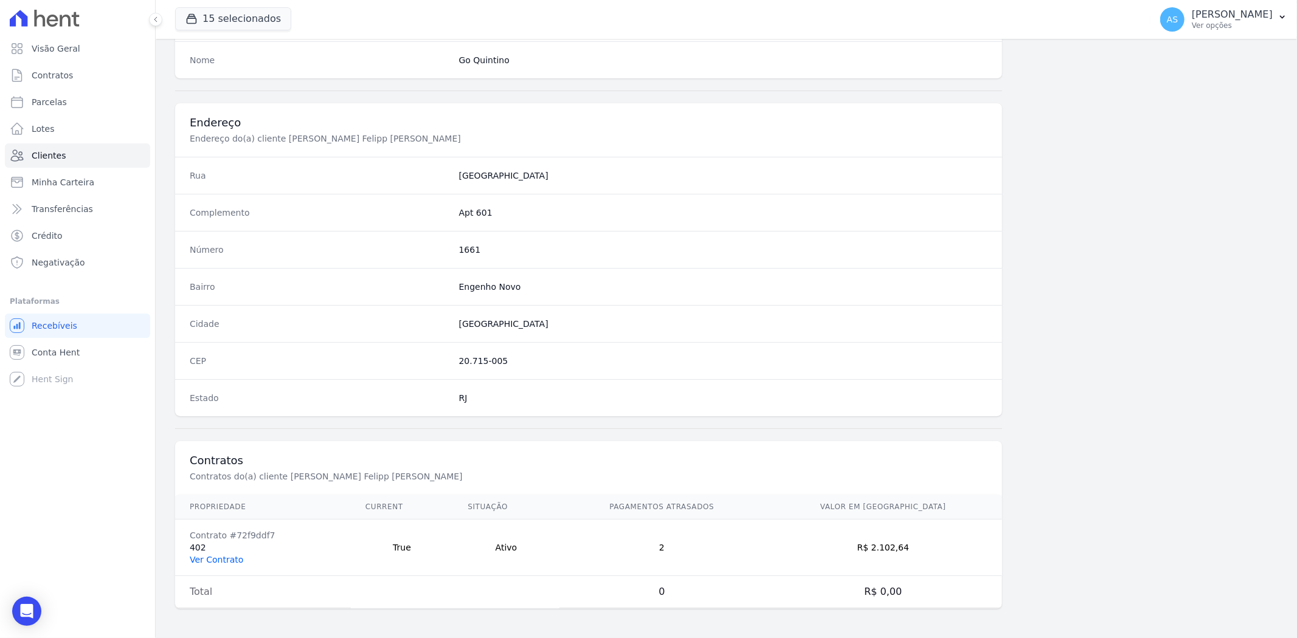
click at [205, 562] on link "Ver Contrato" at bounding box center [217, 560] width 54 height 10
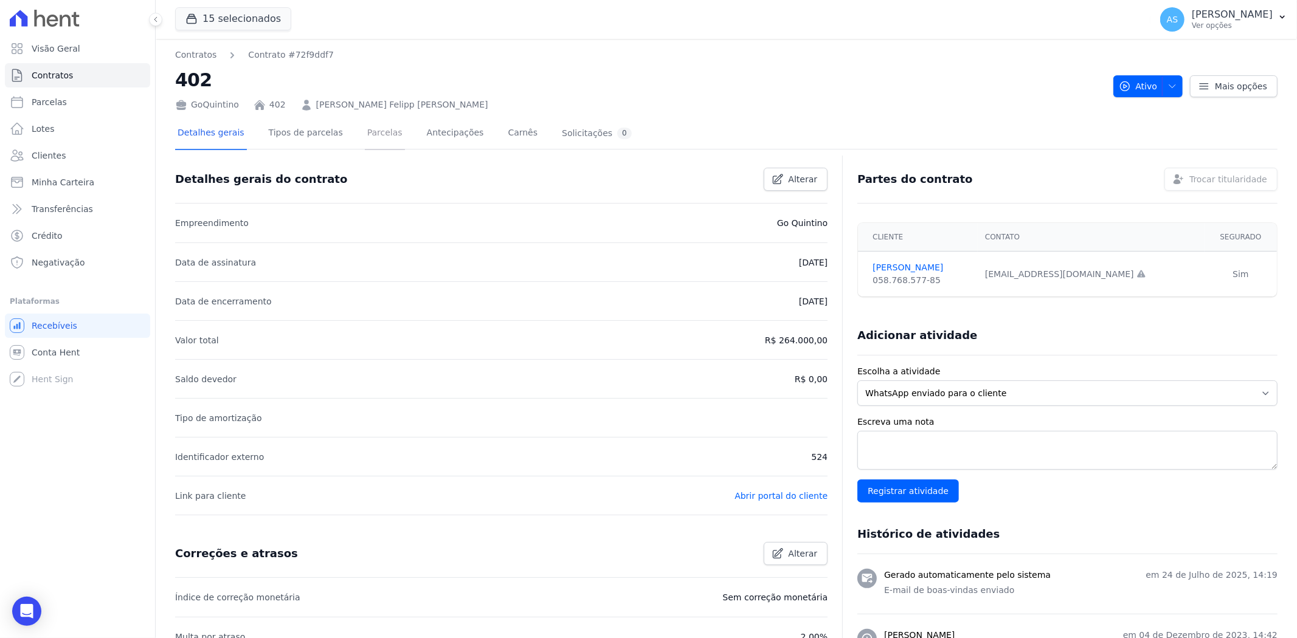
click at [371, 136] on link "Parcelas" at bounding box center [385, 134] width 40 height 32
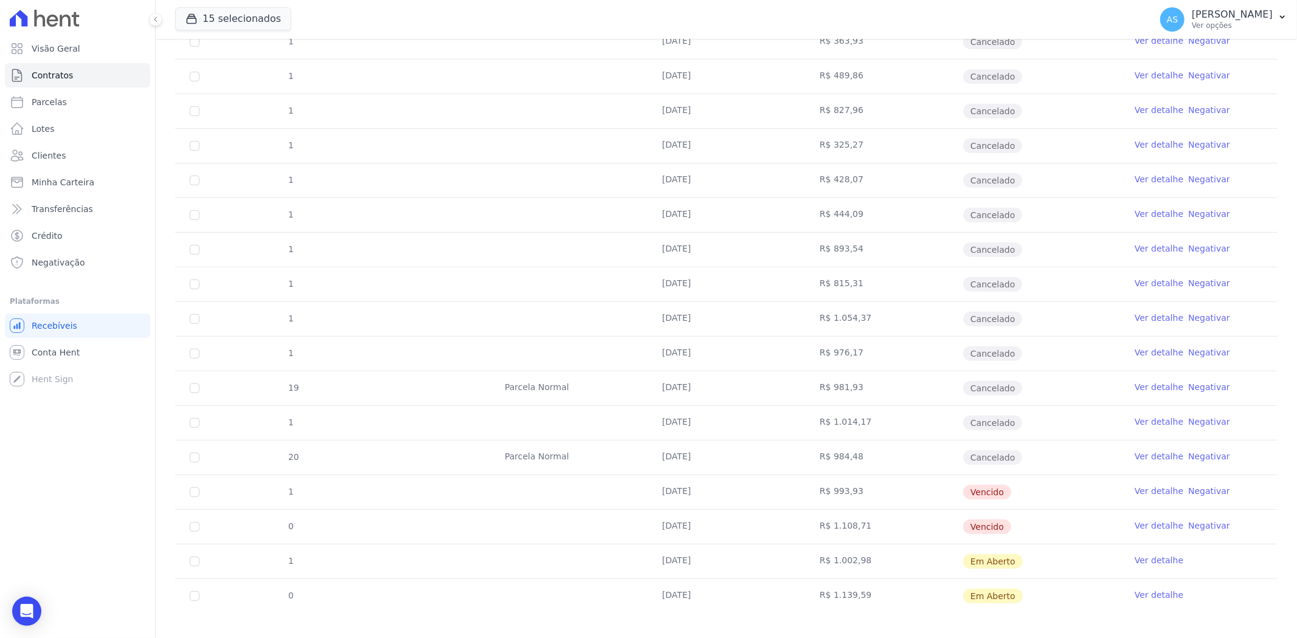
scroll to position [440, 0]
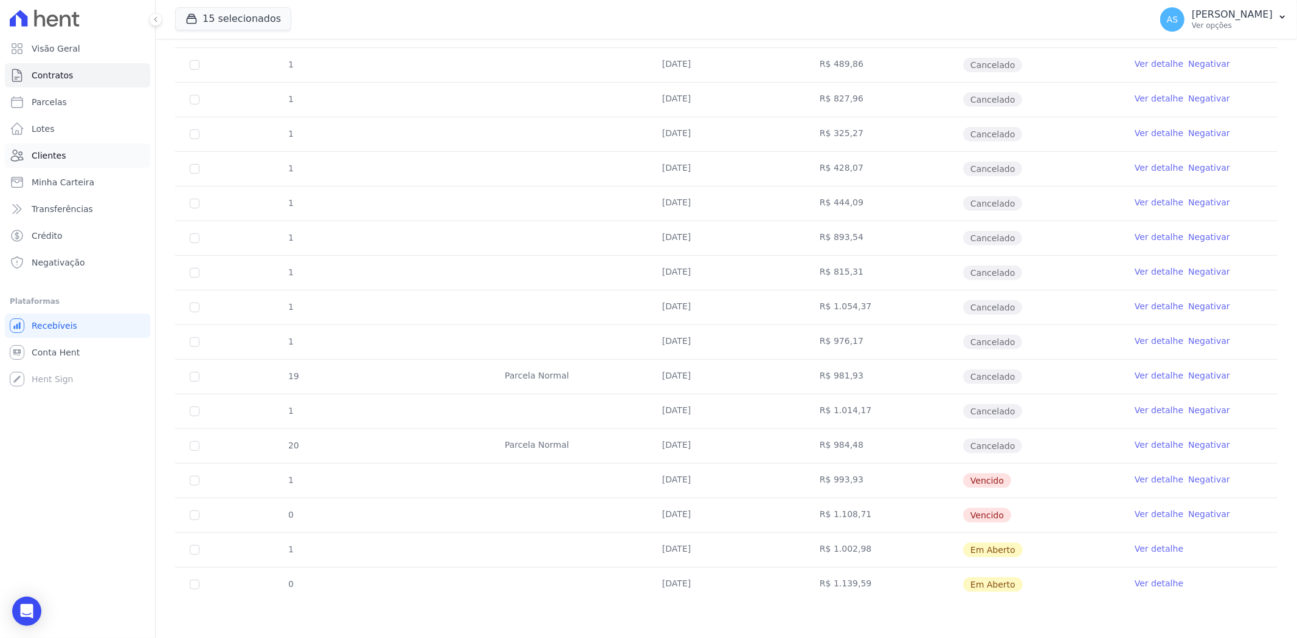
click at [26, 161] on link "Clientes" at bounding box center [77, 155] width 145 height 24
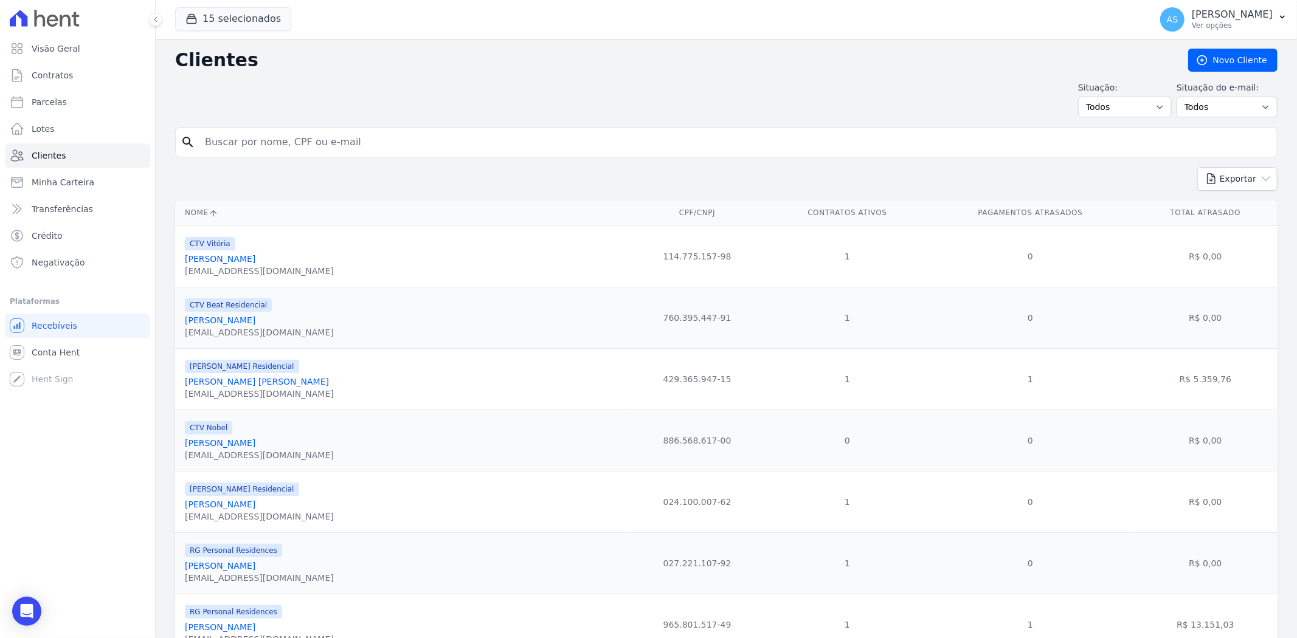
click at [220, 142] on input "search" at bounding box center [735, 142] width 1074 height 24
paste input "LUCIANA DOS SANTOS"
type input "LUCIANA DOS SANTOS"
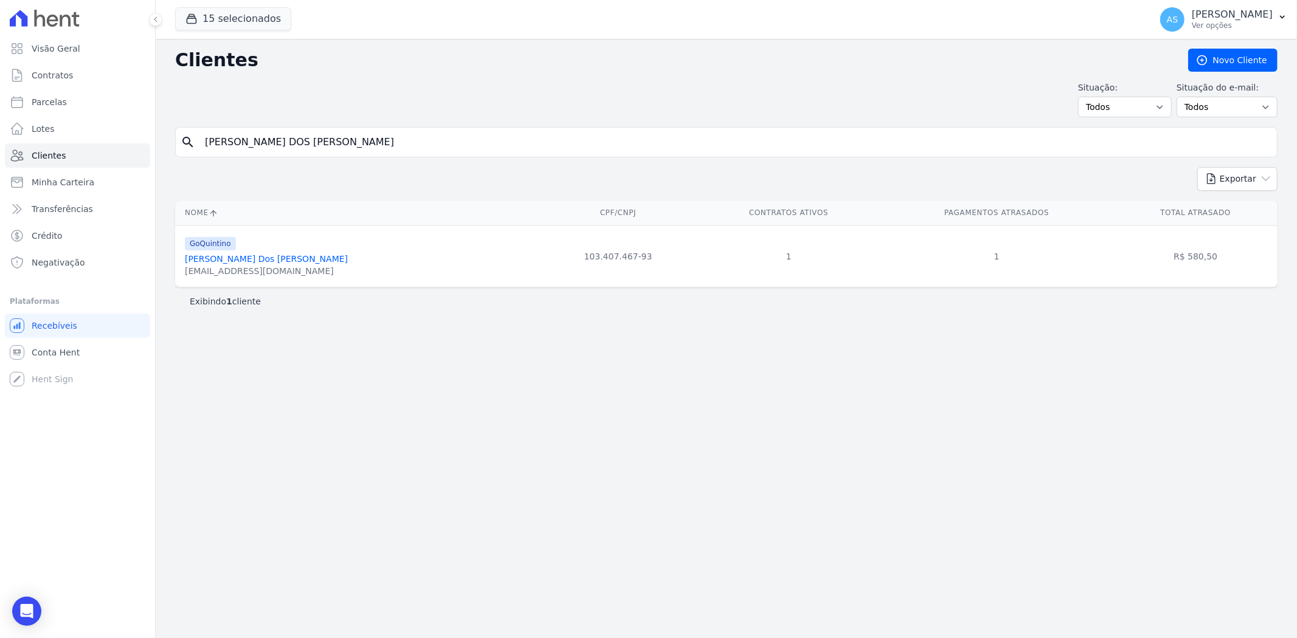
click at [246, 274] on div "lucianarodrigues1000@gmail.com" at bounding box center [266, 271] width 163 height 12
click at [249, 261] on link "Luciana Dos Santos Rodrigues" at bounding box center [266, 259] width 163 height 10
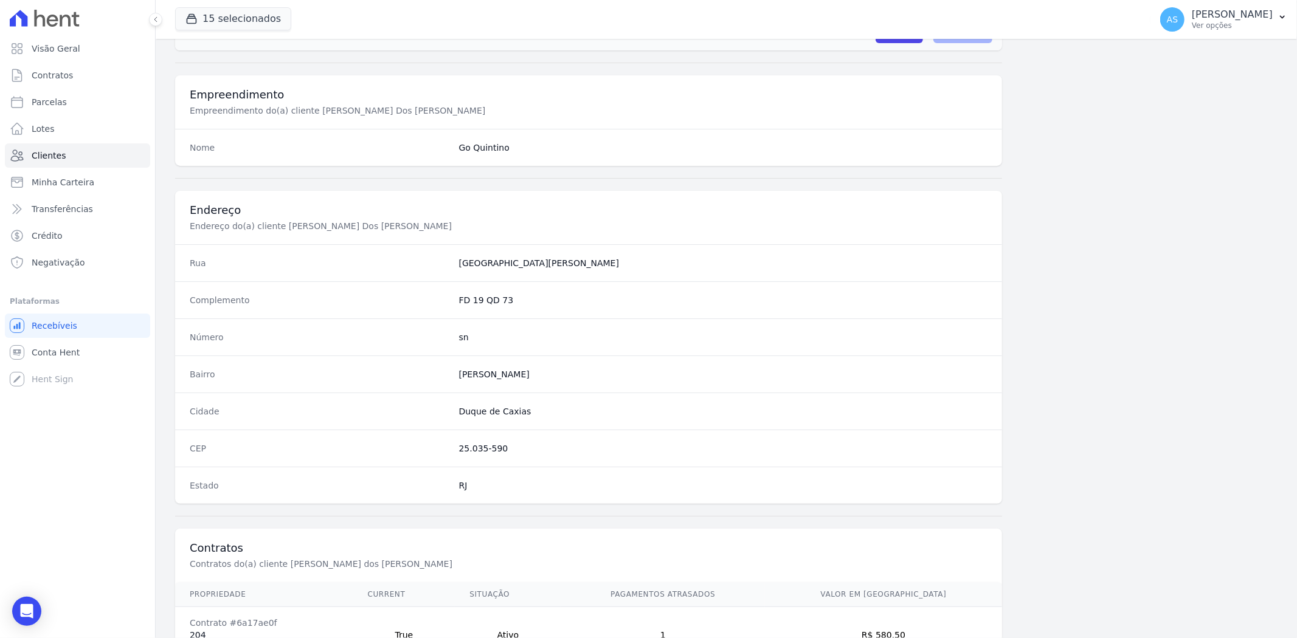
scroll to position [501, 0]
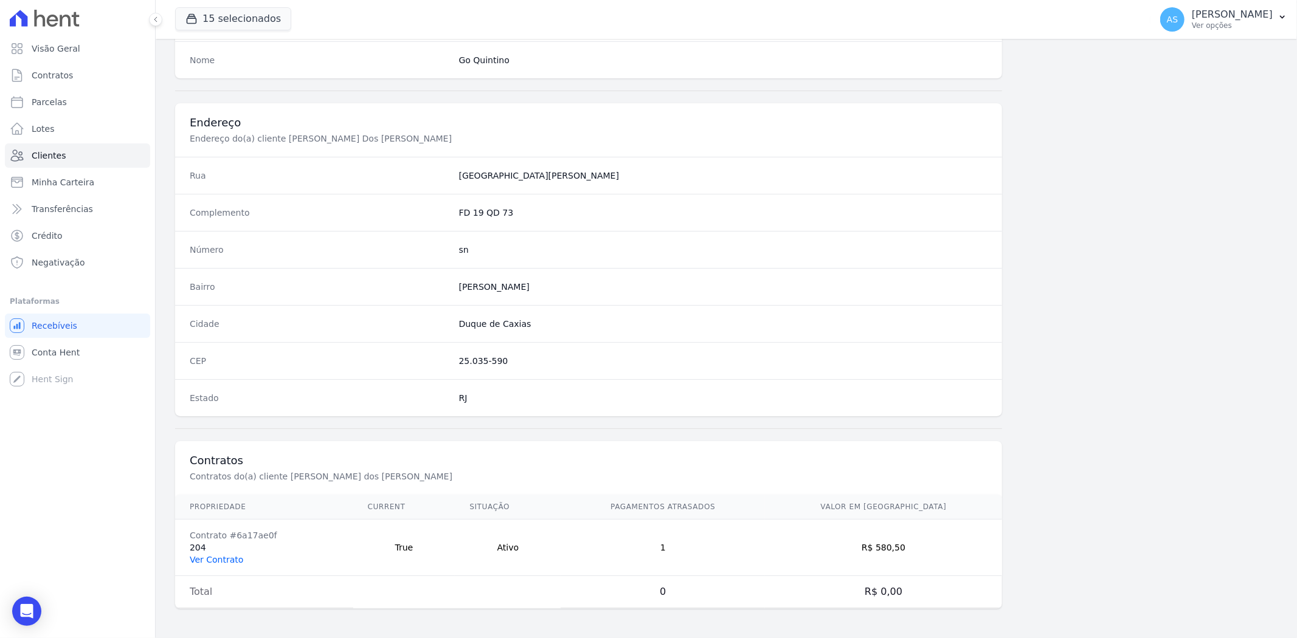
click at [209, 562] on link "Ver Contrato" at bounding box center [217, 560] width 54 height 10
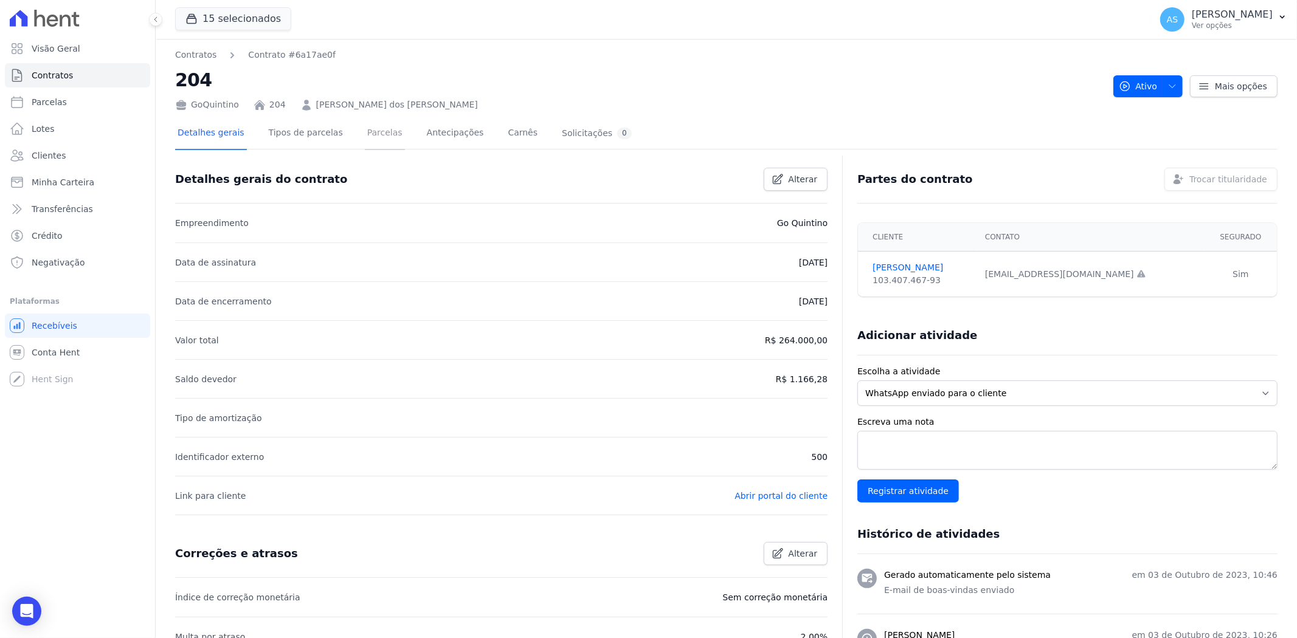
click at [365, 134] on link "Parcelas" at bounding box center [385, 134] width 40 height 32
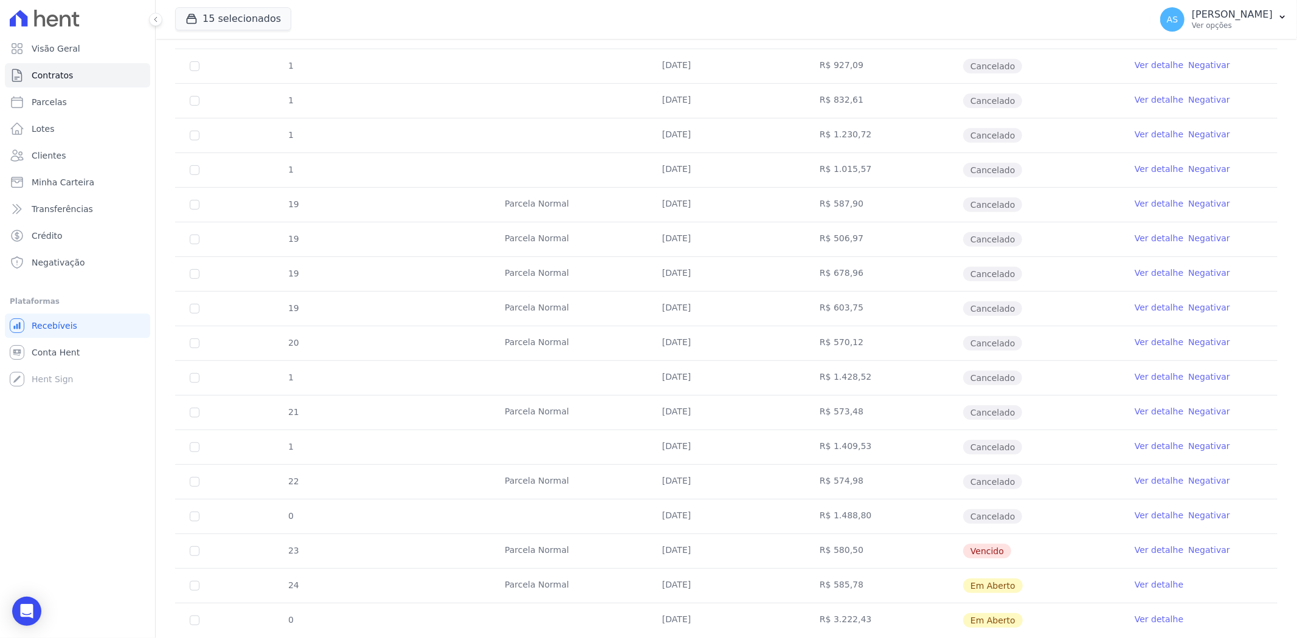
scroll to position [509, 0]
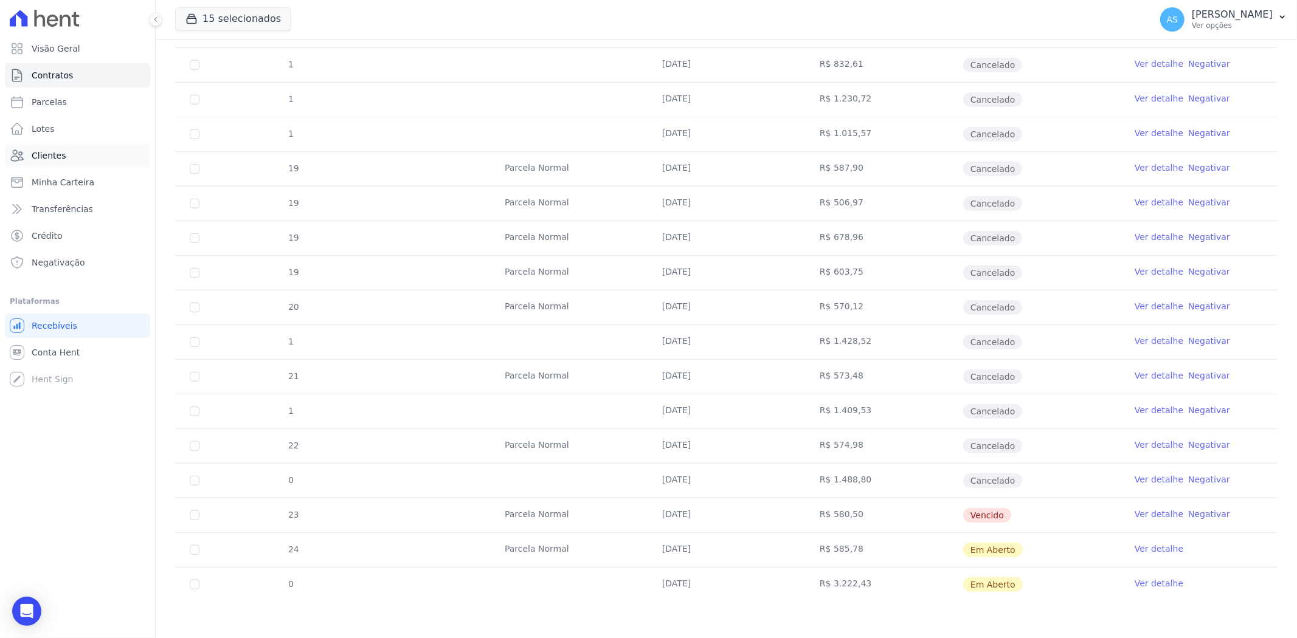
click at [38, 156] on span "Clientes" at bounding box center [49, 156] width 34 height 12
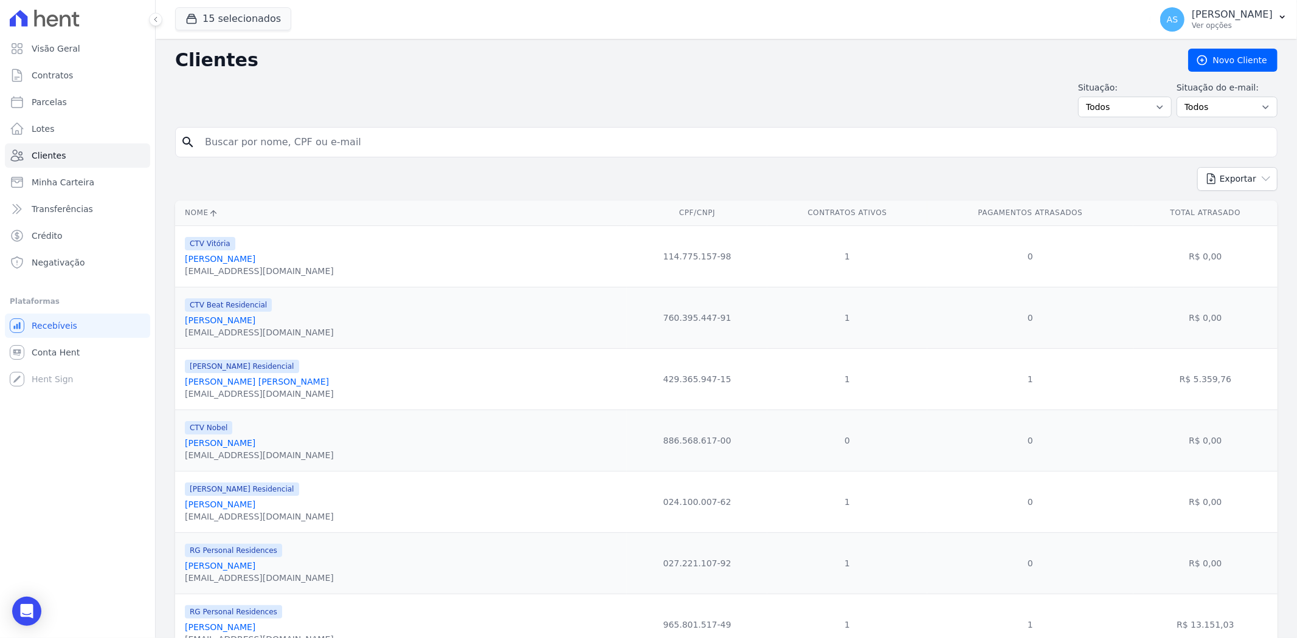
click at [43, 179] on span "Minha Carteira" at bounding box center [63, 182] width 63 height 12
click at [56, 184] on span "Minha Carteira" at bounding box center [63, 182] width 63 height 12
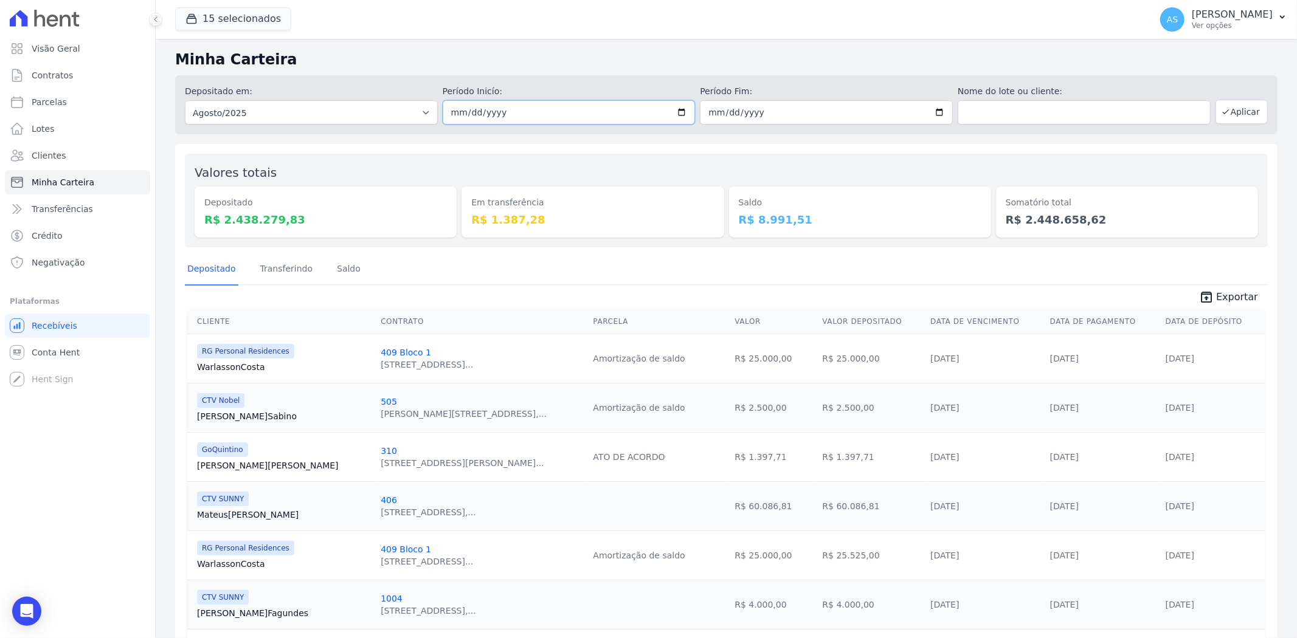
click at [684, 111] on input "2025-08-01" at bounding box center [569, 112] width 253 height 24
click at [682, 111] on input "2025-08-01" at bounding box center [569, 112] width 253 height 24
type input "[DATE]"
click at [935, 111] on input "2025-08-31" at bounding box center [826, 112] width 253 height 24
type input "[DATE]"
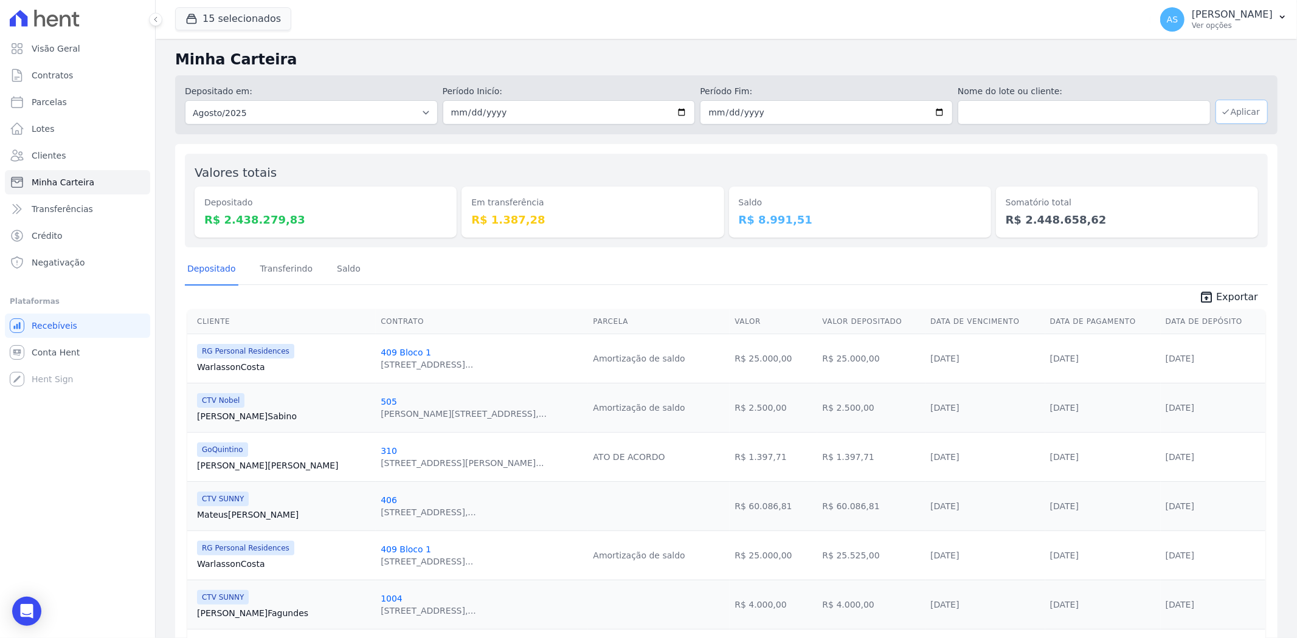
click at [1234, 114] on button "Aplicar" at bounding box center [1241, 112] width 52 height 24
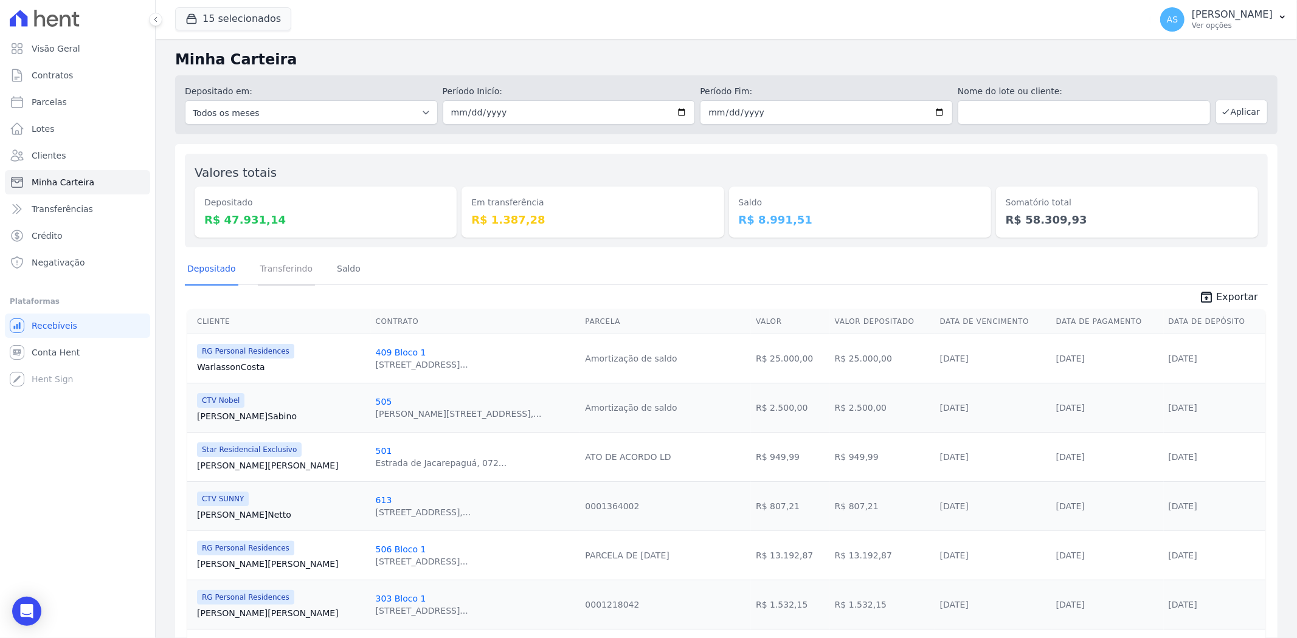
click at [272, 269] on link "Transferindo" at bounding box center [287, 270] width 58 height 32
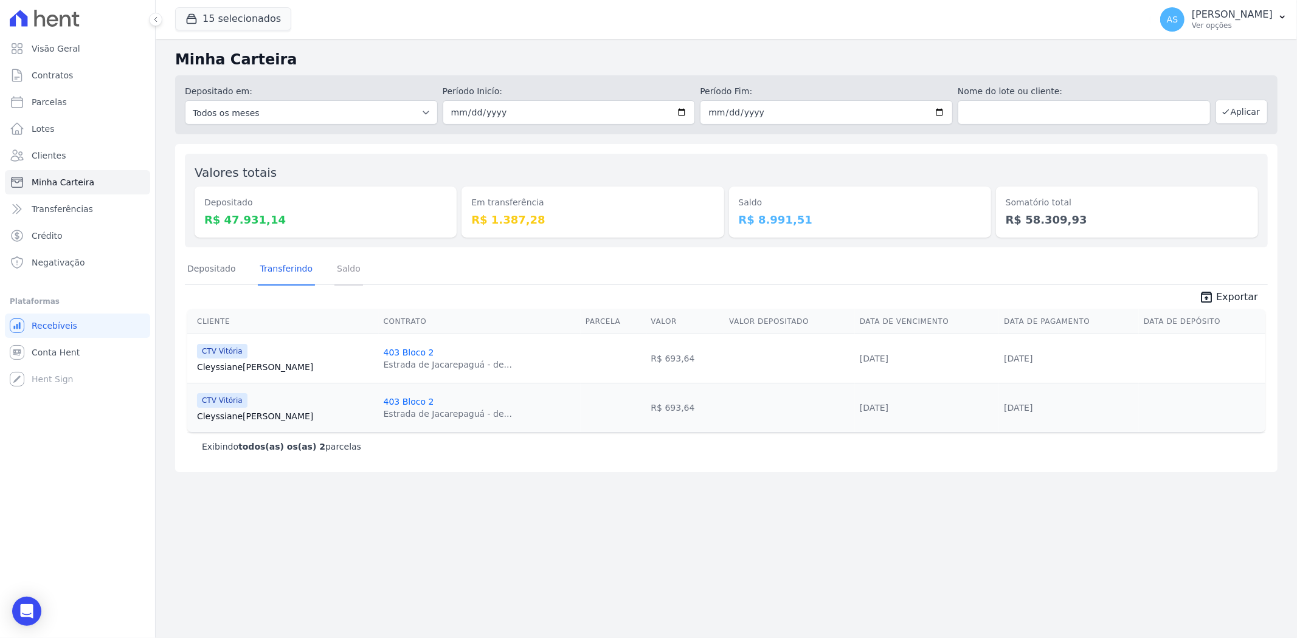
click at [344, 268] on link "Saldo" at bounding box center [348, 270] width 29 height 32
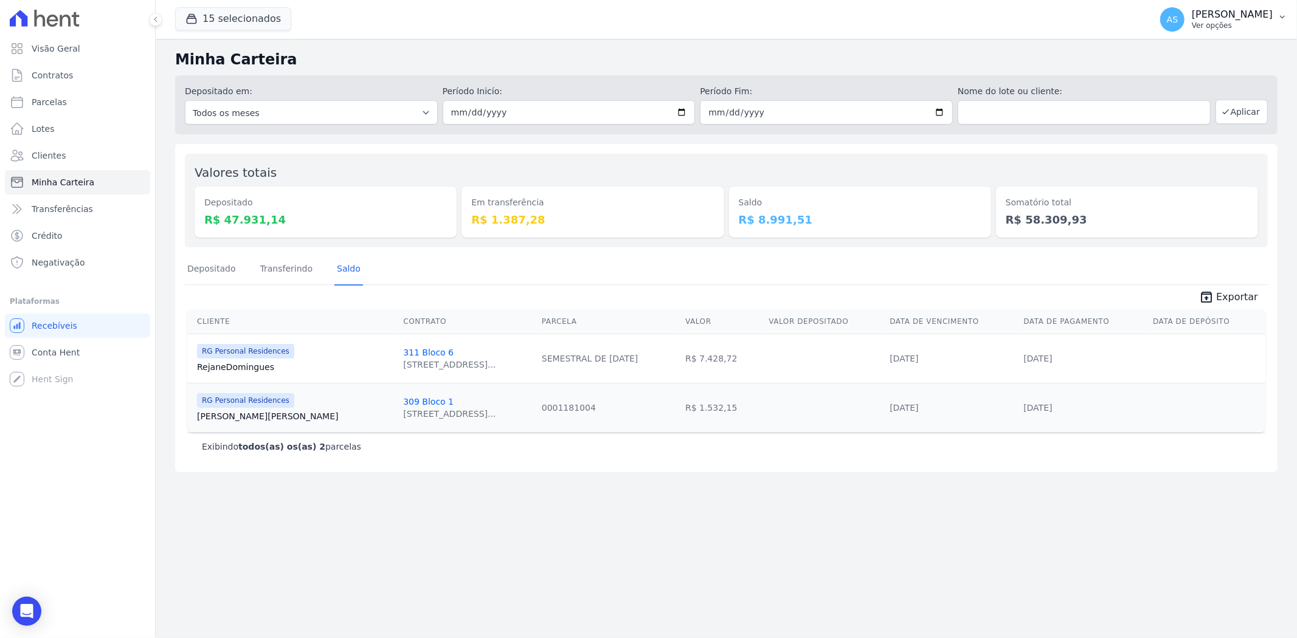
click at [1228, 21] on p "Ver opções" at bounding box center [1232, 26] width 81 height 10
click at [1162, 74] on link "Faturas" at bounding box center [1219, 80] width 156 height 22
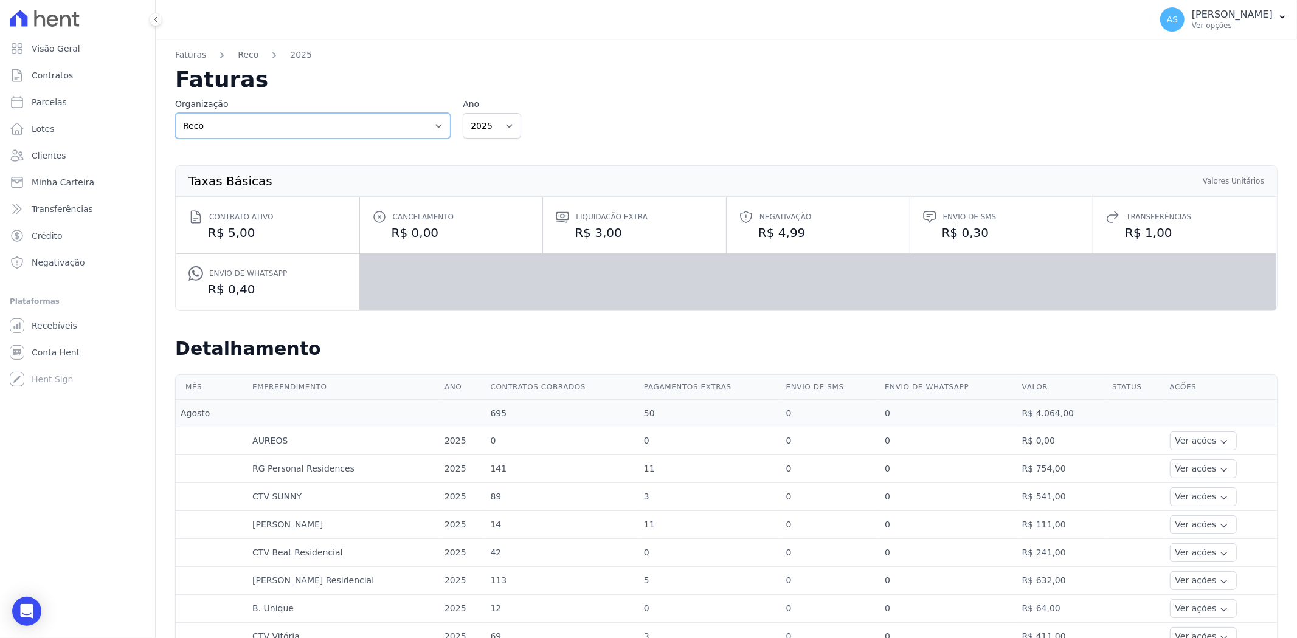
click at [443, 122] on select "Reco Reco - Ghia" at bounding box center [312, 126] width 275 height 26
select select "86851434-f936-4fca-89cf-a191b169b558"
click at [175, 113] on select "Reco Reco - Ghia" at bounding box center [312, 126] width 275 height 26
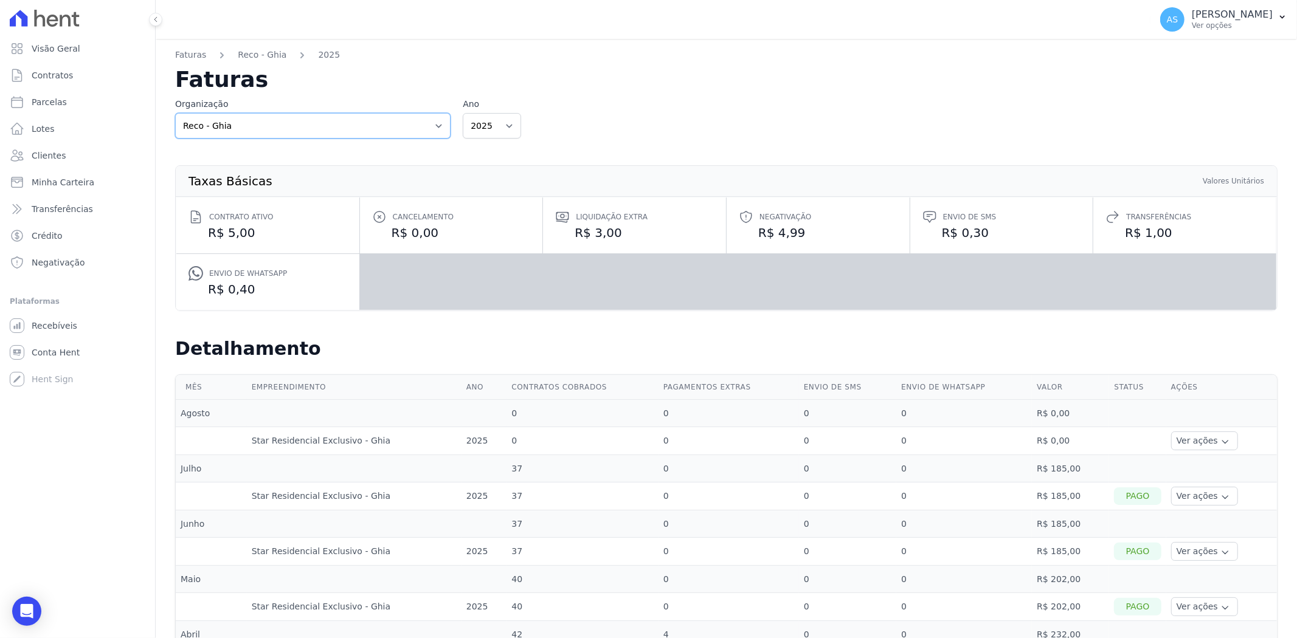
click at [438, 120] on select "Reco Reco - Ghia" at bounding box center [312, 126] width 275 height 26
click at [172, 147] on div "Faturas Reco - Ghia 2025 Faturas Organização Reco Reco - Ghia Ano 2025 2024 202…" at bounding box center [726, 453] width 1141 height 828
click at [266, 128] on select "Reco Reco - Ghia" at bounding box center [312, 126] width 275 height 26
select select "c2b56acc-f753-4c89-b5ec-8a1c42e58216"
click at [175, 113] on select "Reco Reco - Ghia" at bounding box center [312, 126] width 275 height 26
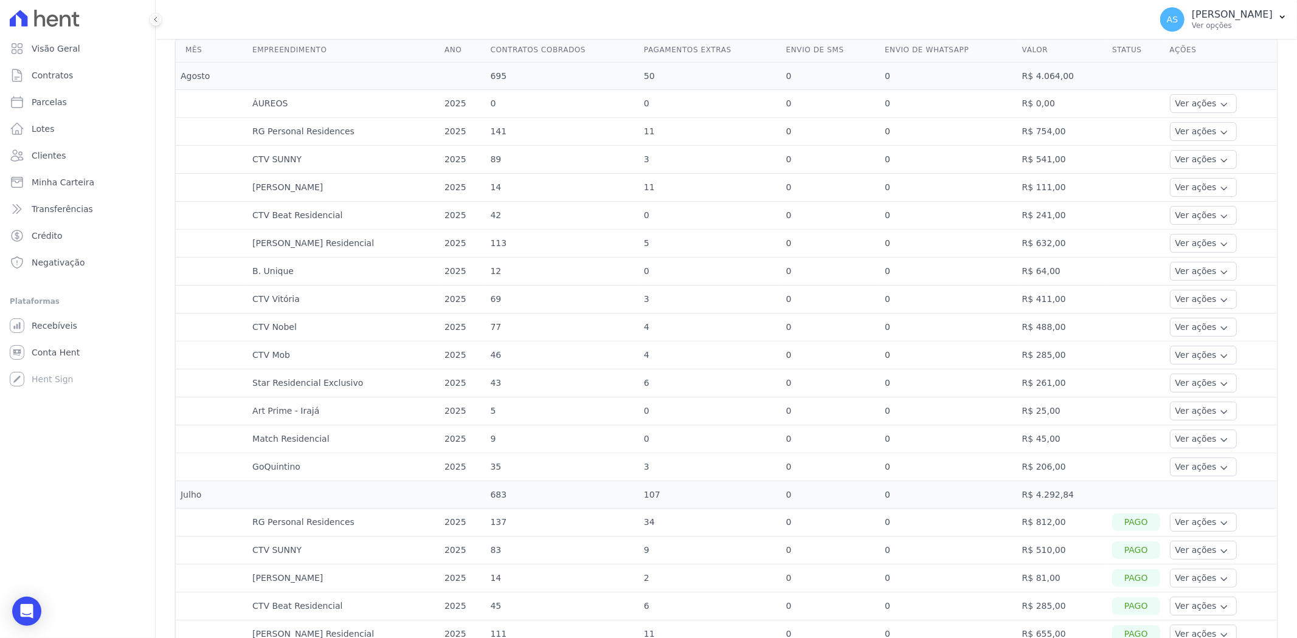
scroll to position [270, 0]
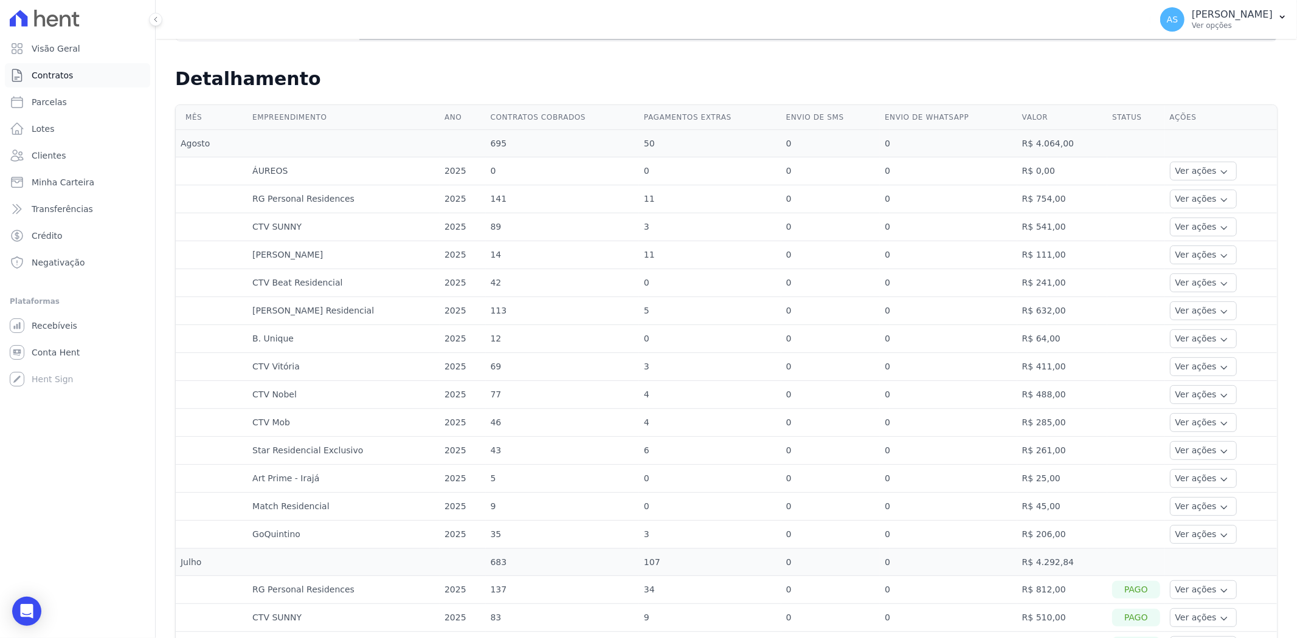
click at [50, 77] on span "Contratos" at bounding box center [52, 75] width 41 height 12
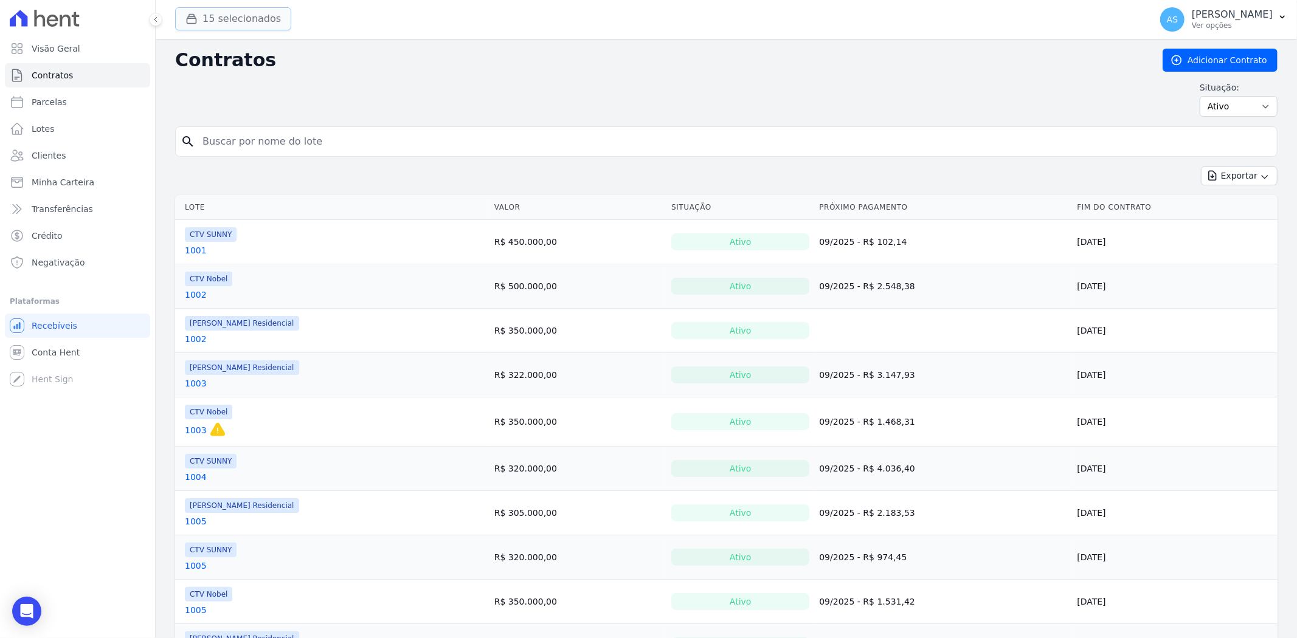
click at [226, 7] on button "15 selecionados" at bounding box center [233, 18] width 116 height 23
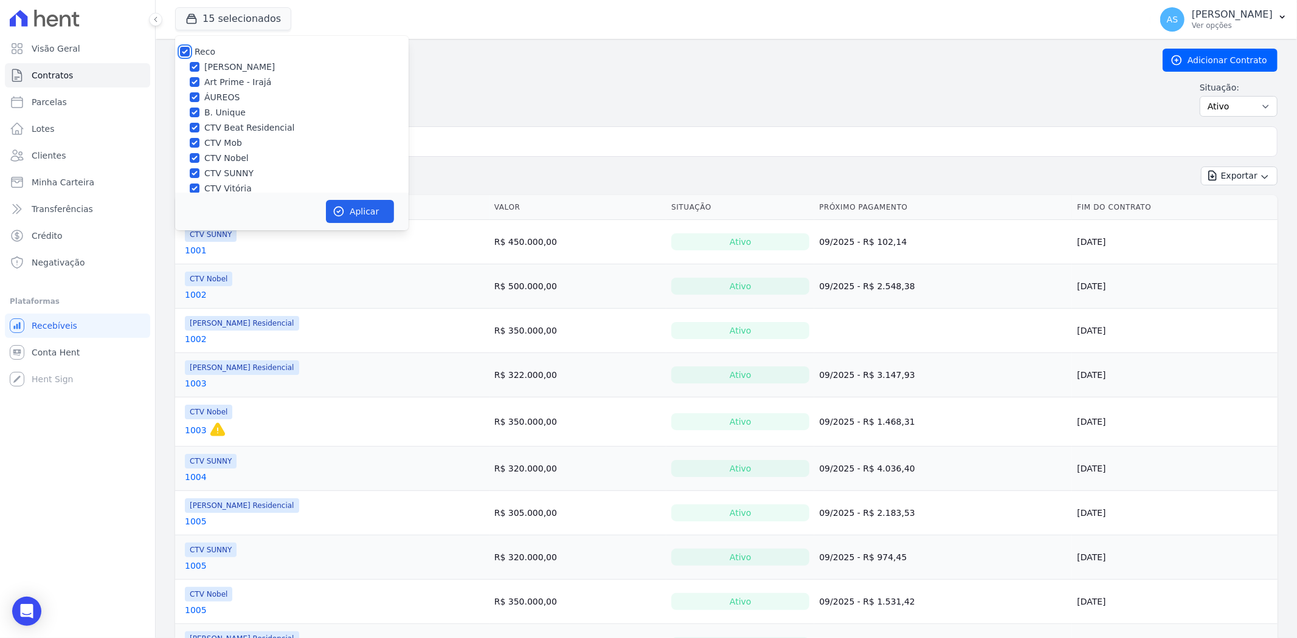
click at [183, 51] on input "Reco" at bounding box center [185, 52] width 10 height 10
checkbox input "false"
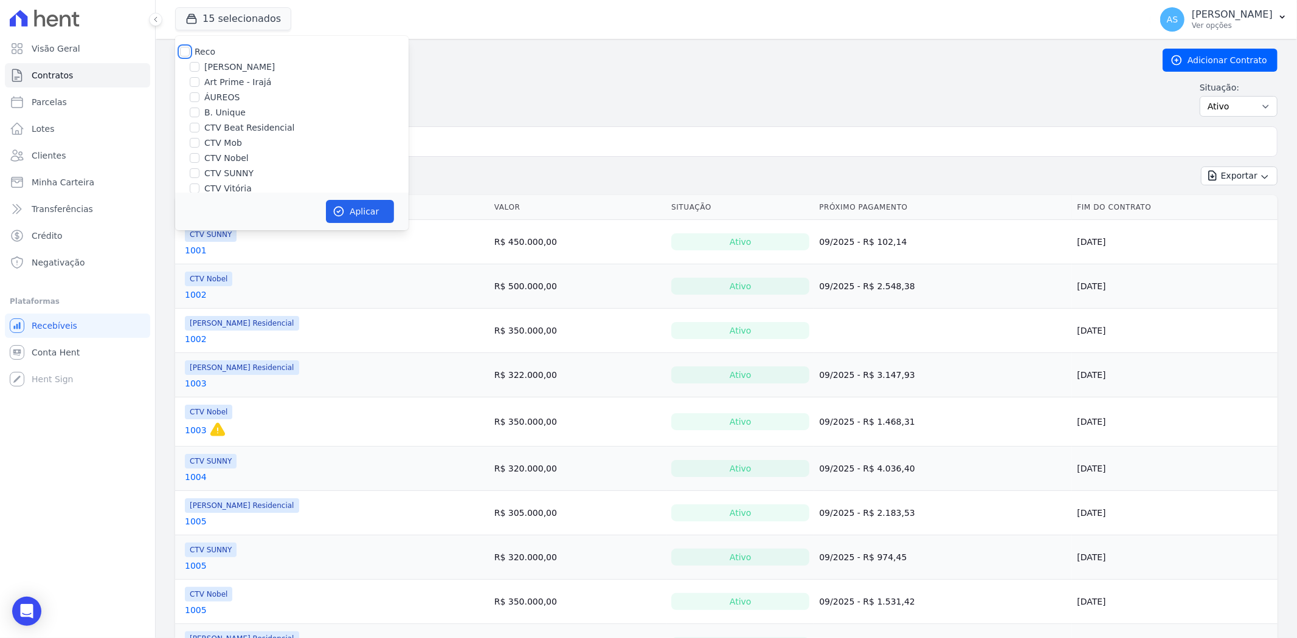
checkbox input "false"
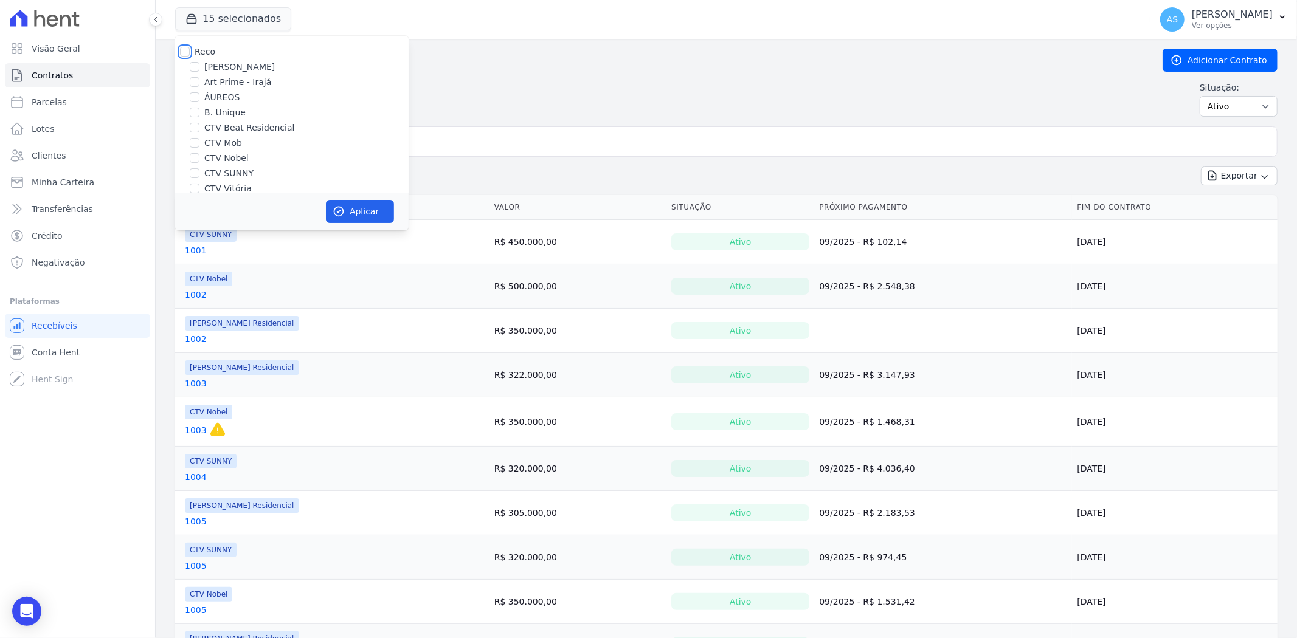
checkbox input "false"
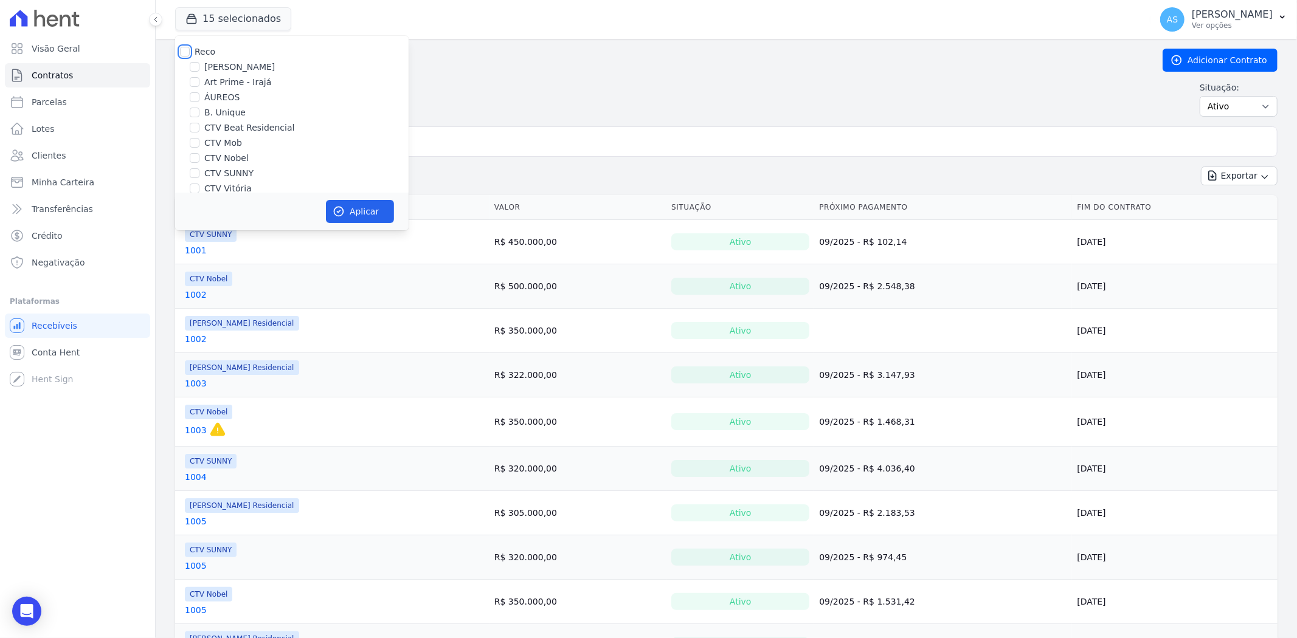
checkbox input "false"
click at [225, 150] on label "Match Residencial" at bounding box center [242, 151] width 77 height 13
click at [199, 150] on input "Match Residencial" at bounding box center [195, 152] width 10 height 10
checkbox input "true"
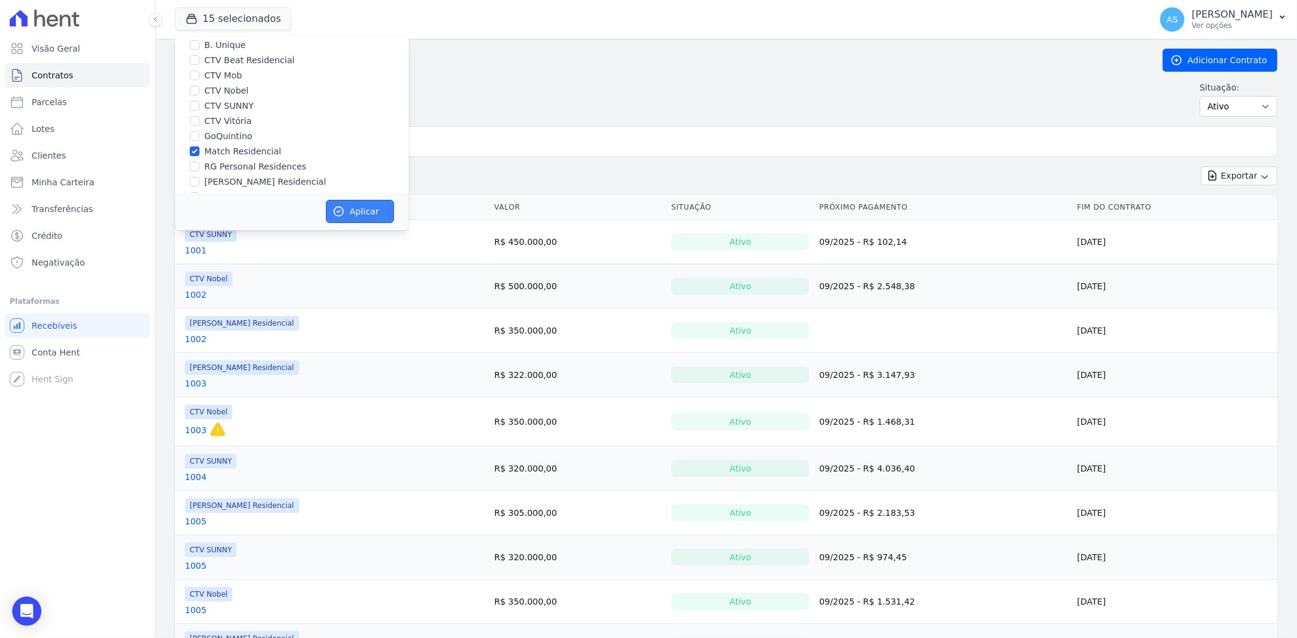
click at [349, 210] on button "Aplicar" at bounding box center [360, 211] width 68 height 23
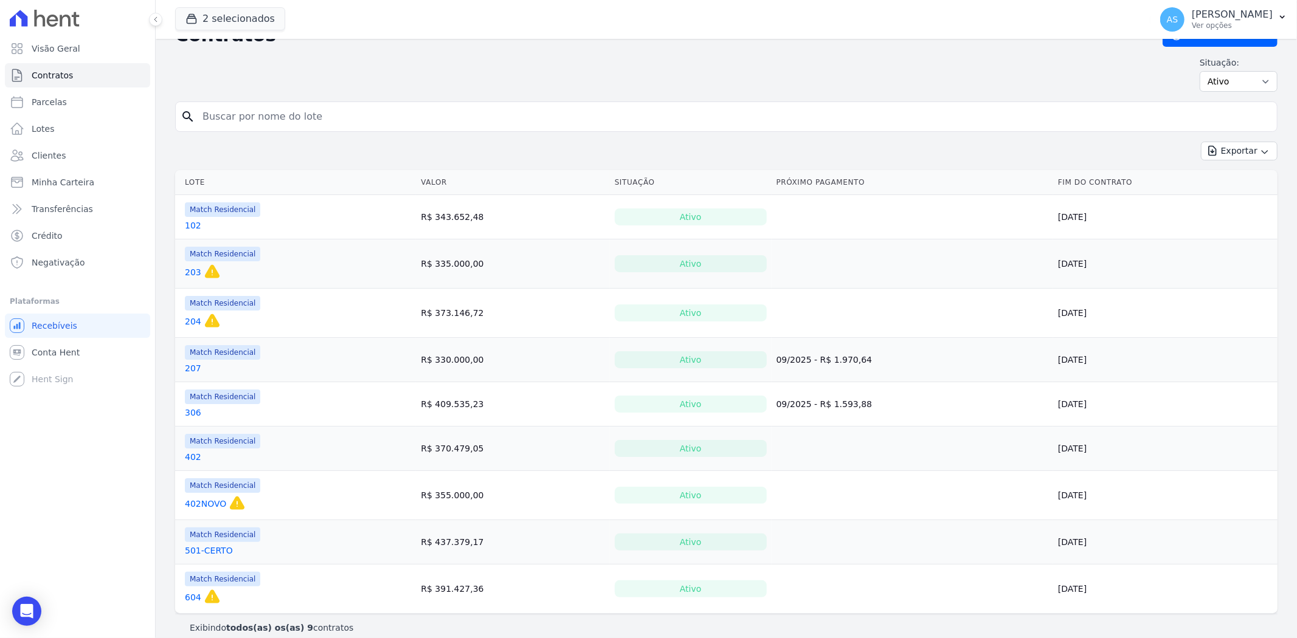
scroll to position [38, 0]
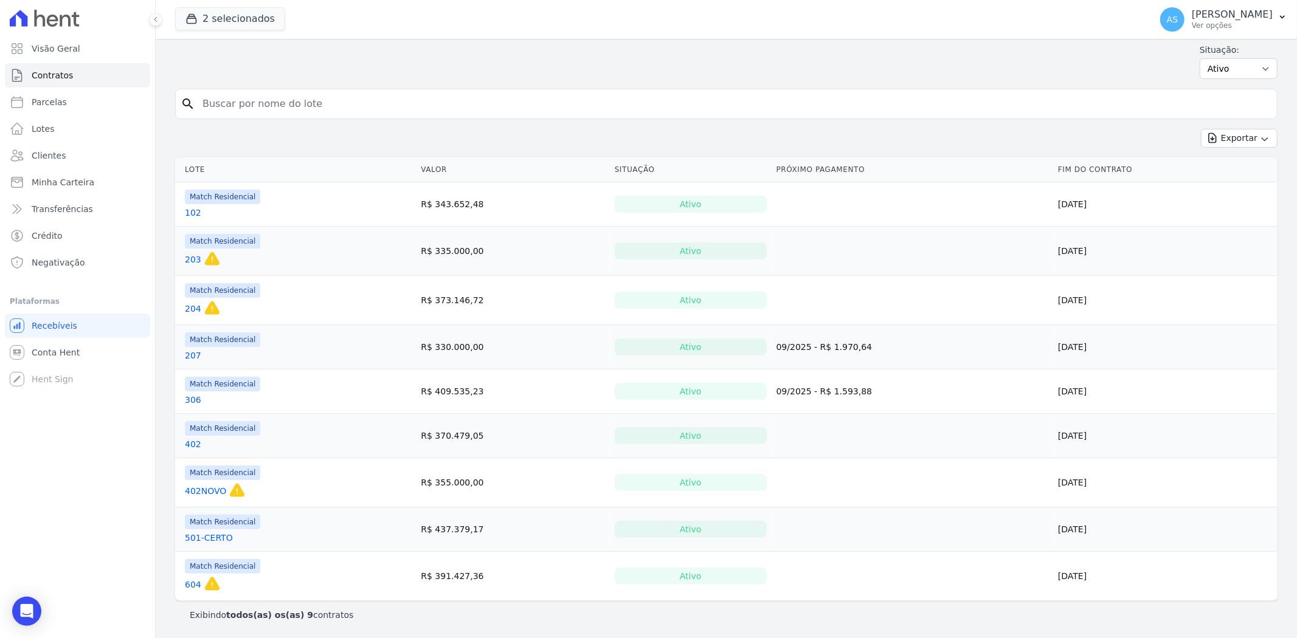
click at [190, 212] on link "102" at bounding box center [193, 213] width 16 height 12
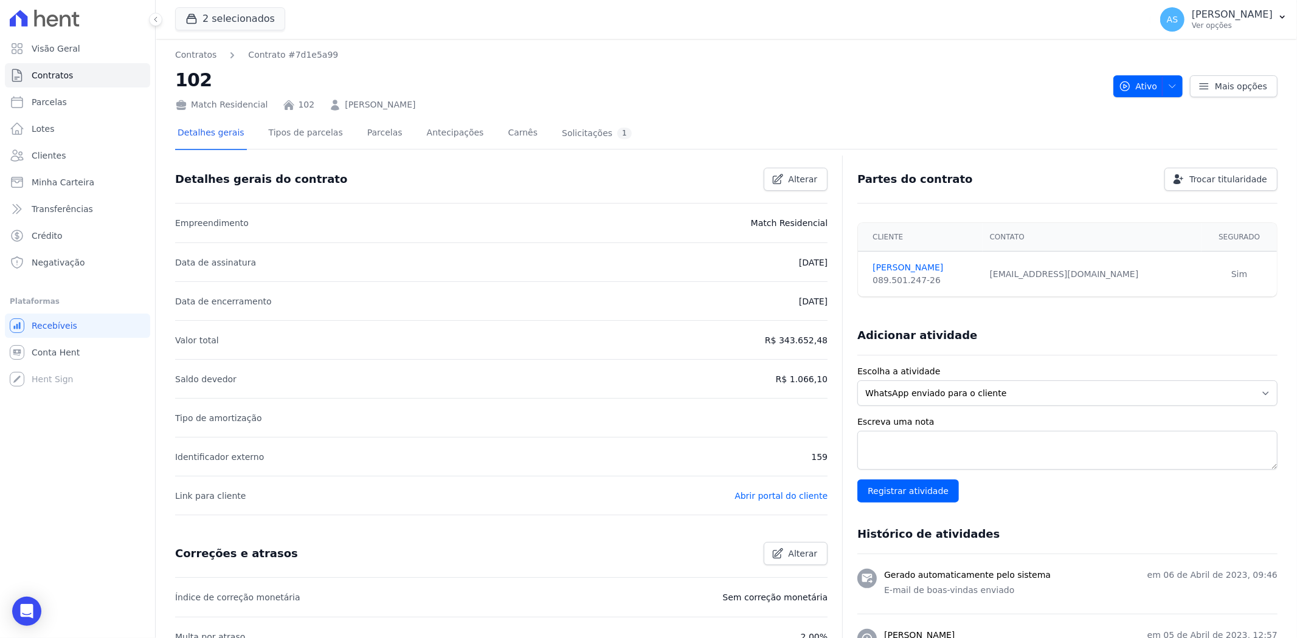
drag, startPoint x: 437, startPoint y: 106, endPoint x: 334, endPoint y: 101, distance: 102.3
click at [334, 101] on div "Match Residencial 102 Alexandre Paulo Munhoes" at bounding box center [639, 103] width 928 height 18
copy link "Alexandre Paulo Munhoes"
click at [371, 136] on link "Parcelas" at bounding box center [385, 134] width 40 height 32
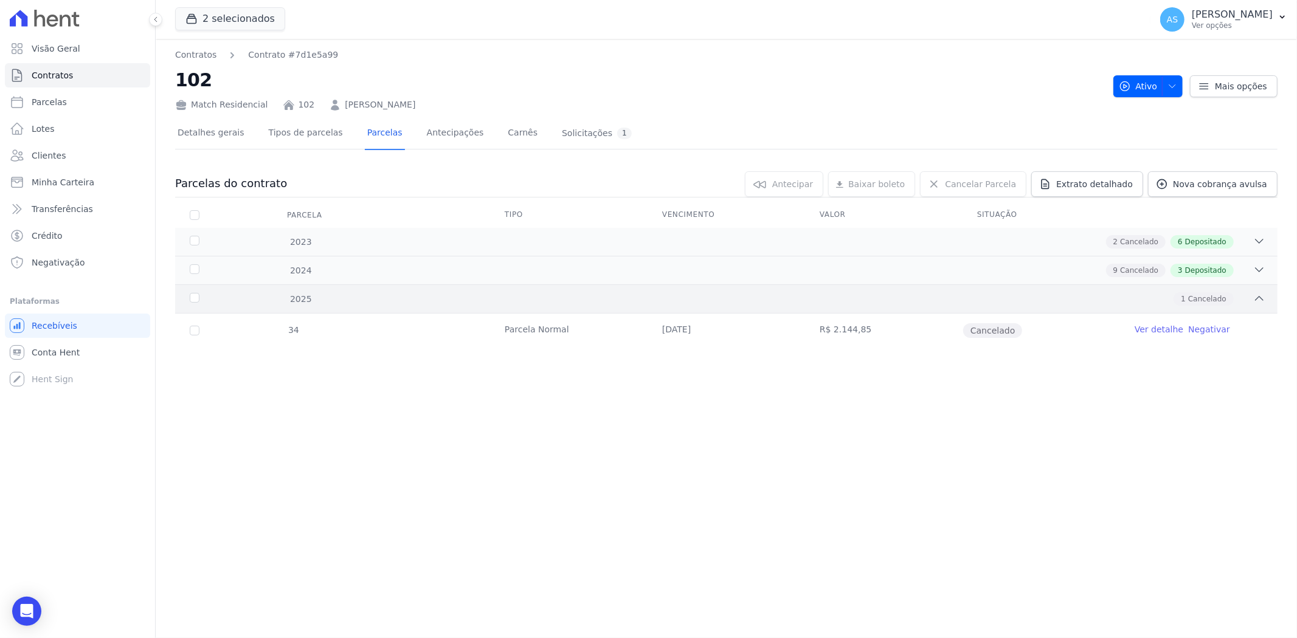
click at [1262, 299] on icon at bounding box center [1260, 299] width 8 height 4
click at [1262, 299] on icon at bounding box center [1259, 298] width 12 height 12
click at [1253, 271] on icon at bounding box center [1259, 270] width 12 height 12
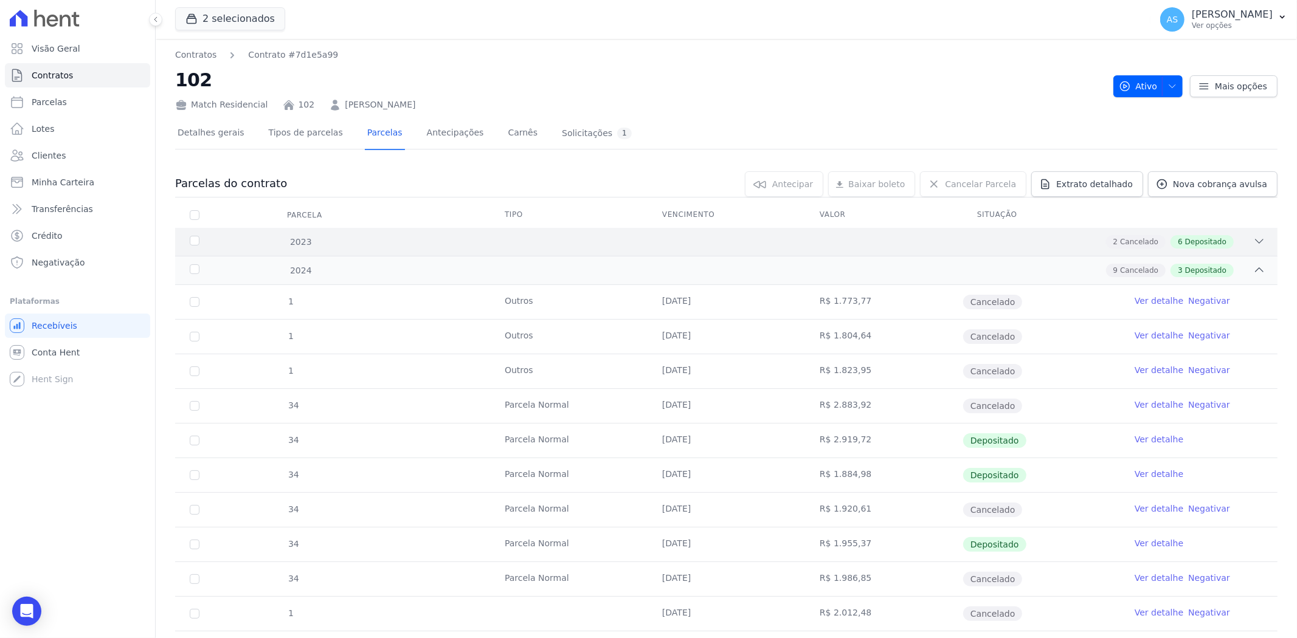
click at [1253, 236] on icon at bounding box center [1259, 241] width 12 height 12
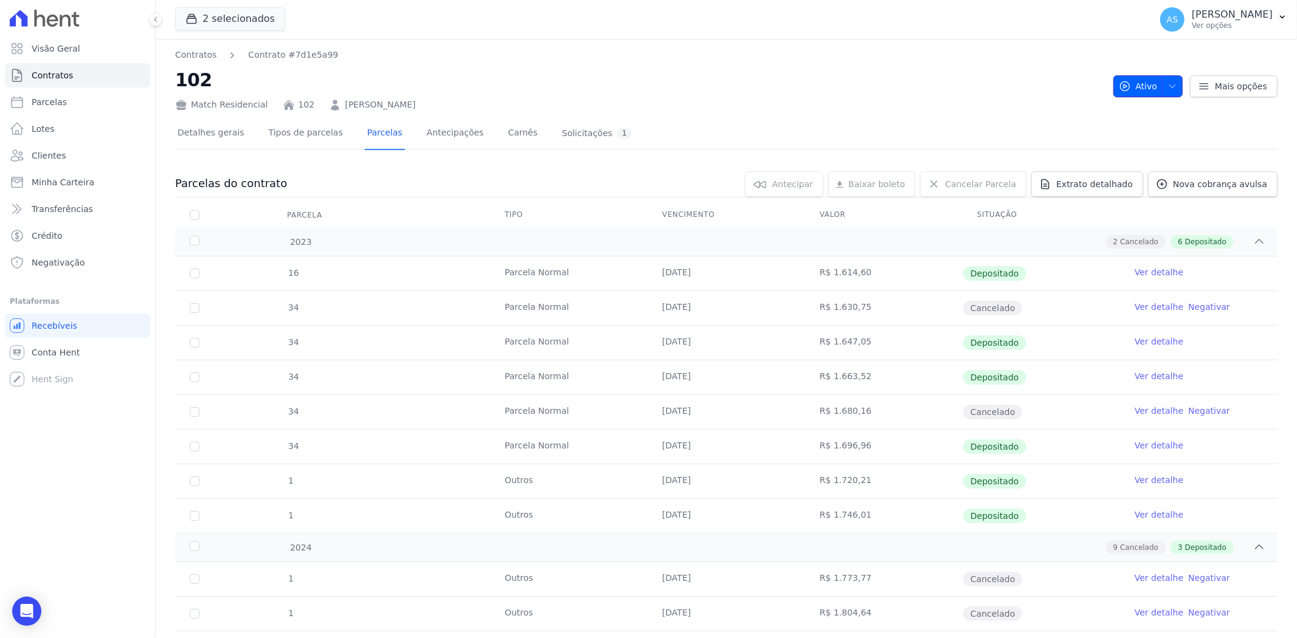
click at [1167, 88] on icon "button" at bounding box center [1172, 86] width 10 height 10
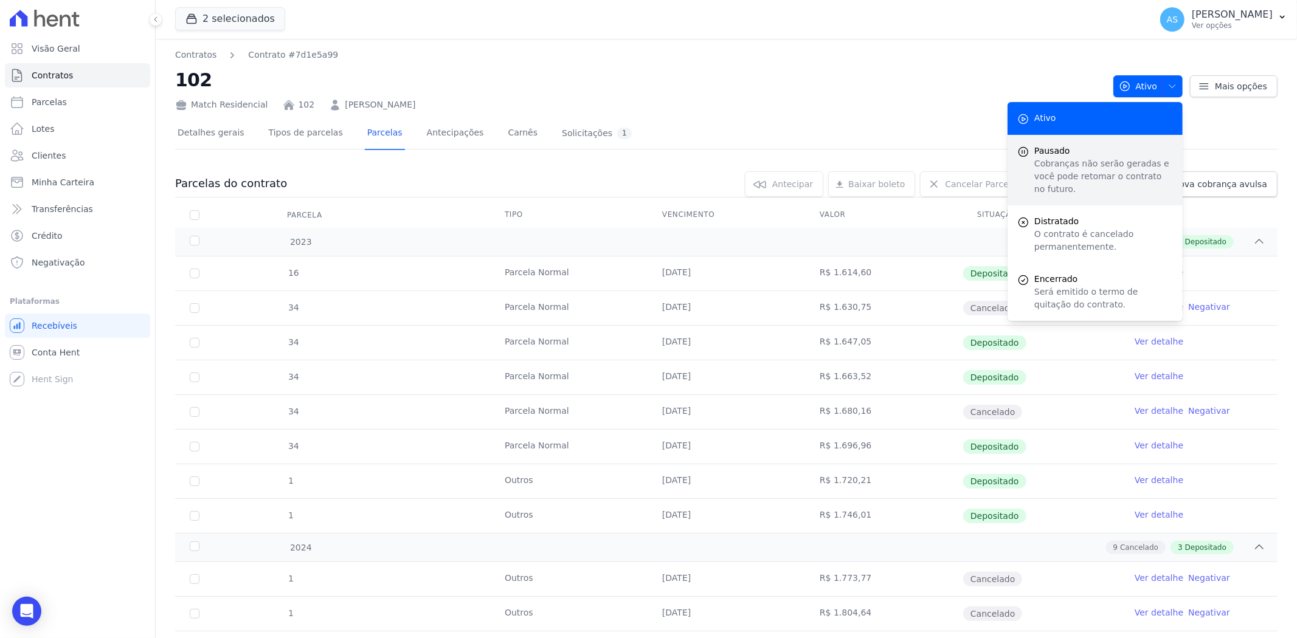
click at [1047, 157] on p "Cobranças não serão geradas e você pode retomar o contrato no futuro." at bounding box center [1103, 176] width 139 height 38
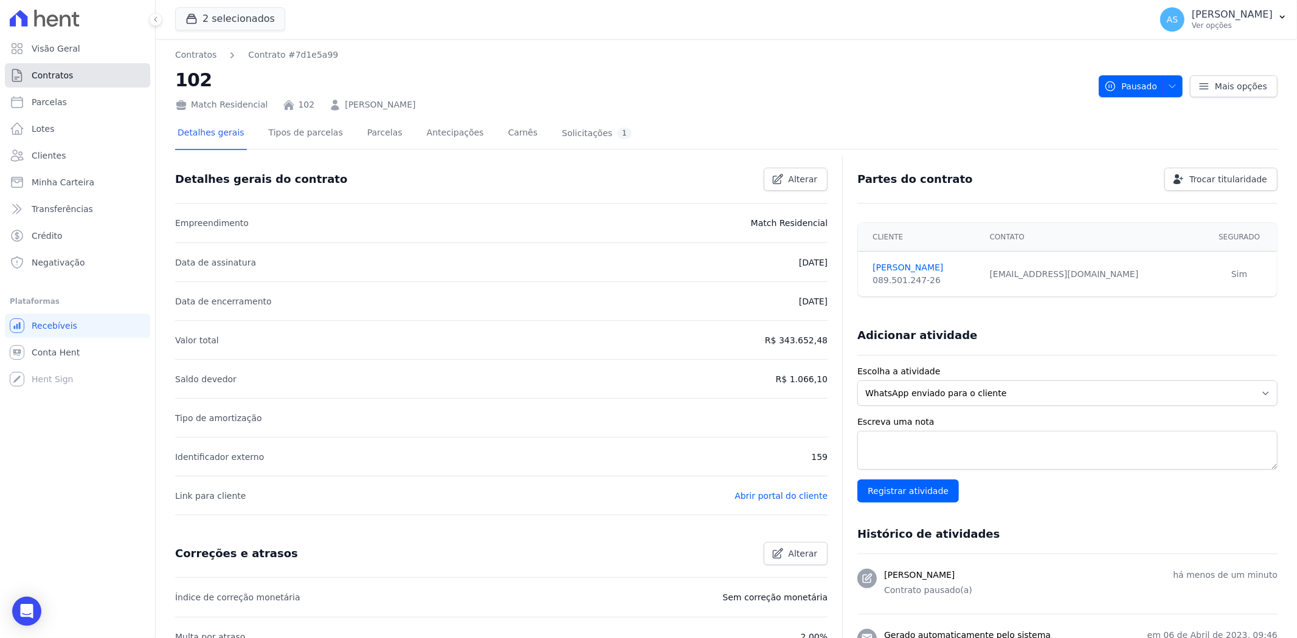
click at [52, 74] on span "Contratos" at bounding box center [52, 75] width 41 height 12
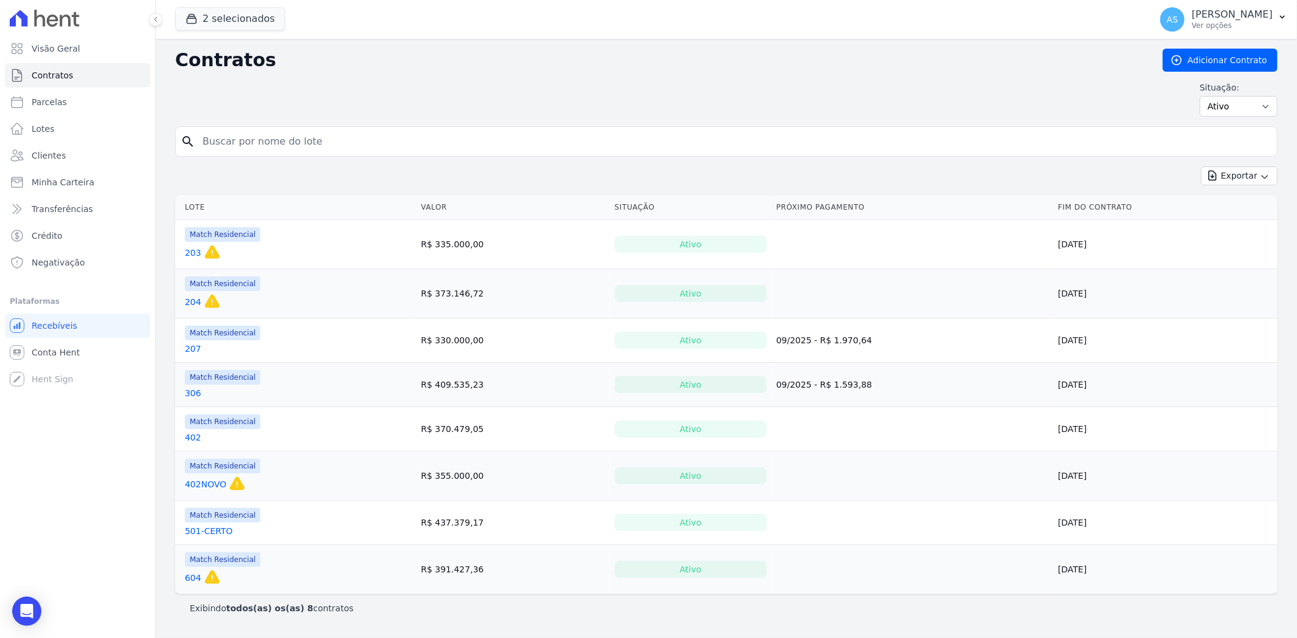
click at [187, 254] on link "203" at bounding box center [193, 253] width 16 height 12
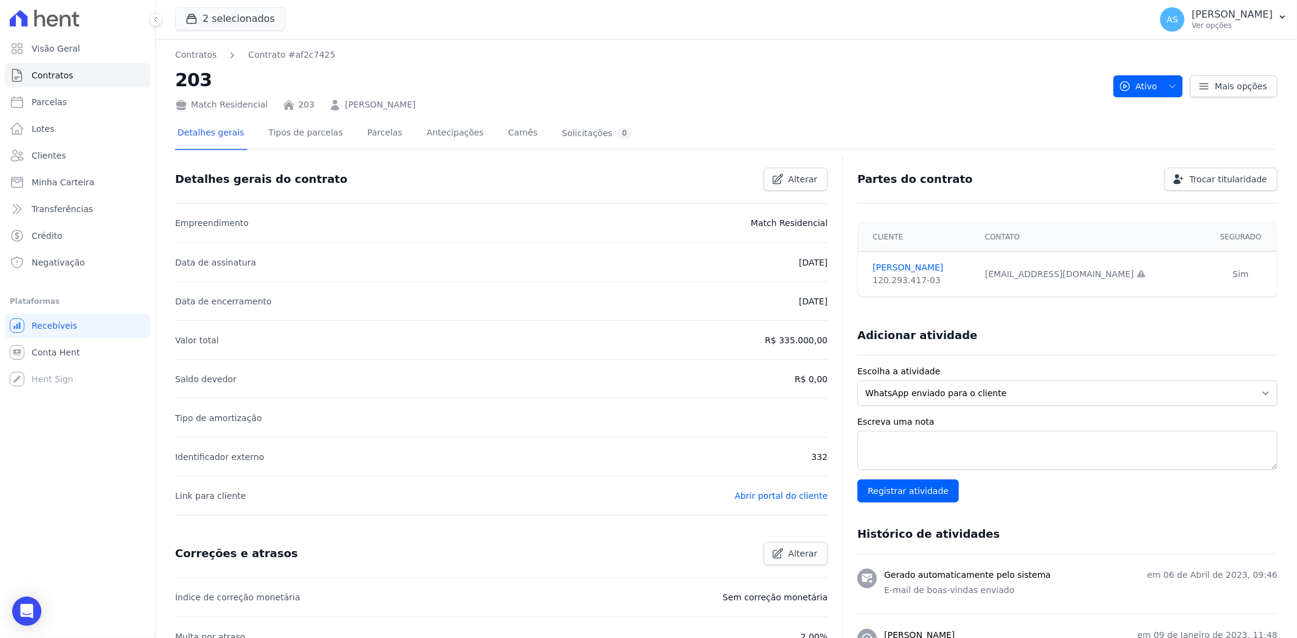
drag, startPoint x: 429, startPoint y: 108, endPoint x: 333, endPoint y: 102, distance: 96.3
click at [333, 102] on div "Match Residencial 203 Natalia Sales Moraes" at bounding box center [639, 103] width 928 height 18
copy link "Natalia Sales Moraes"
click at [1167, 86] on icon "button" at bounding box center [1172, 86] width 10 height 10
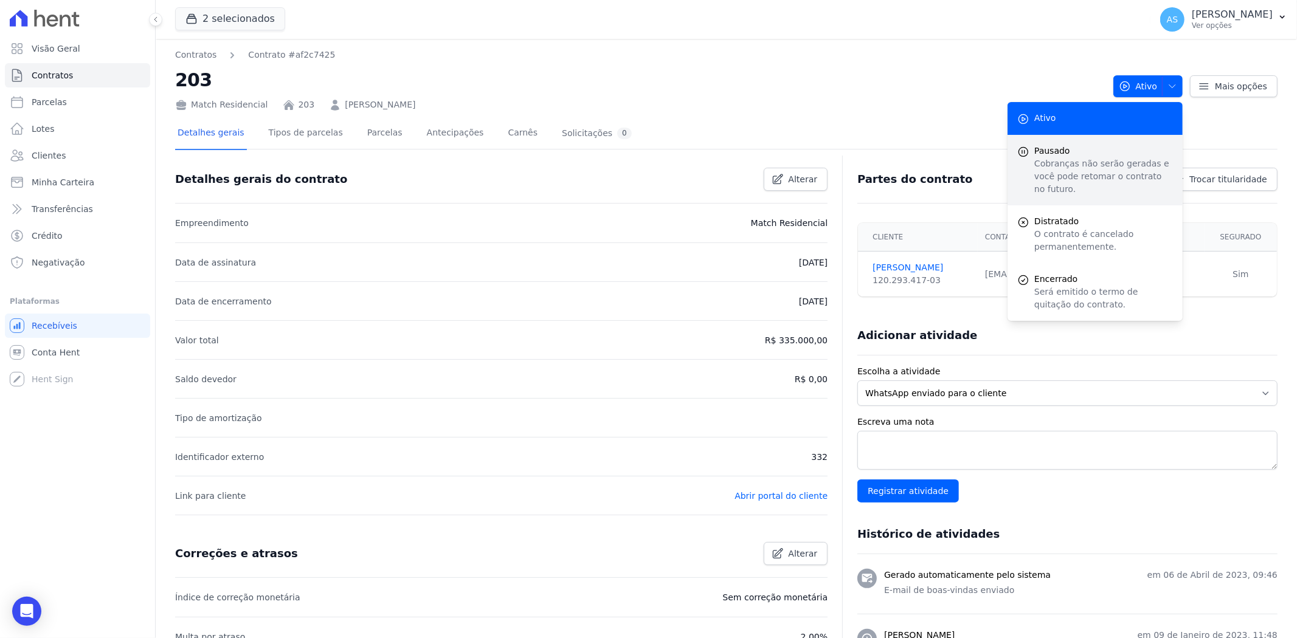
click at [1035, 159] on p "Cobranças não serão geradas e você pode retomar o contrato no futuro." at bounding box center [1103, 176] width 139 height 38
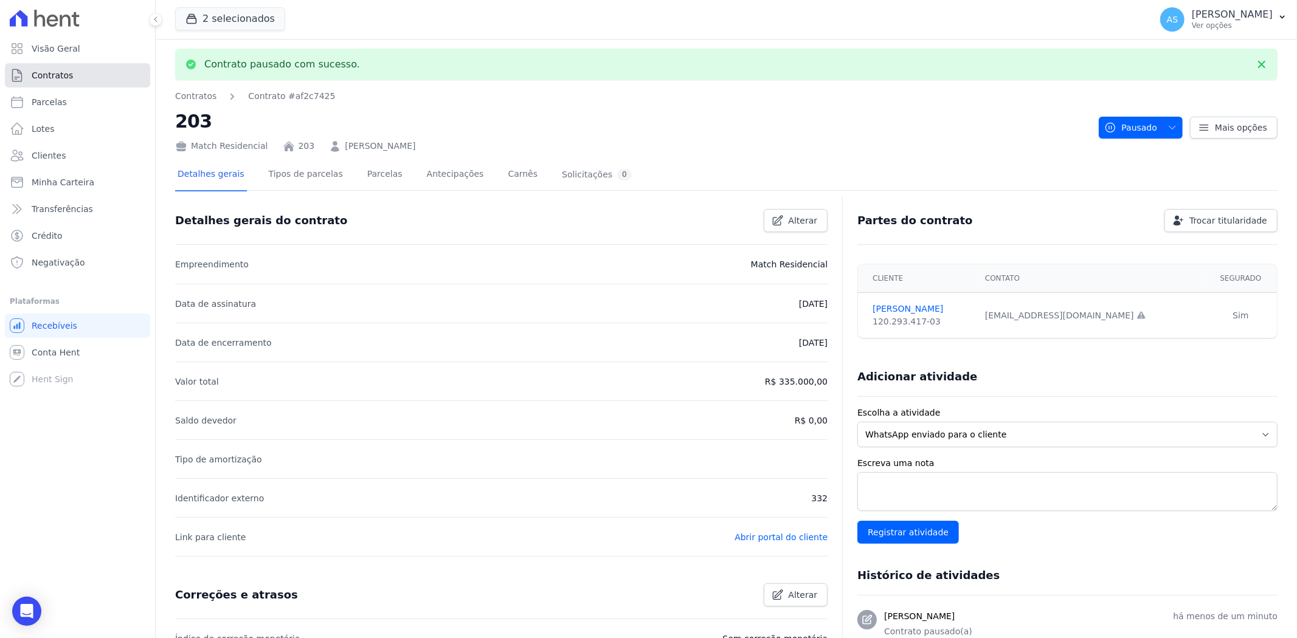
click at [65, 75] on span "Contratos" at bounding box center [52, 75] width 41 height 12
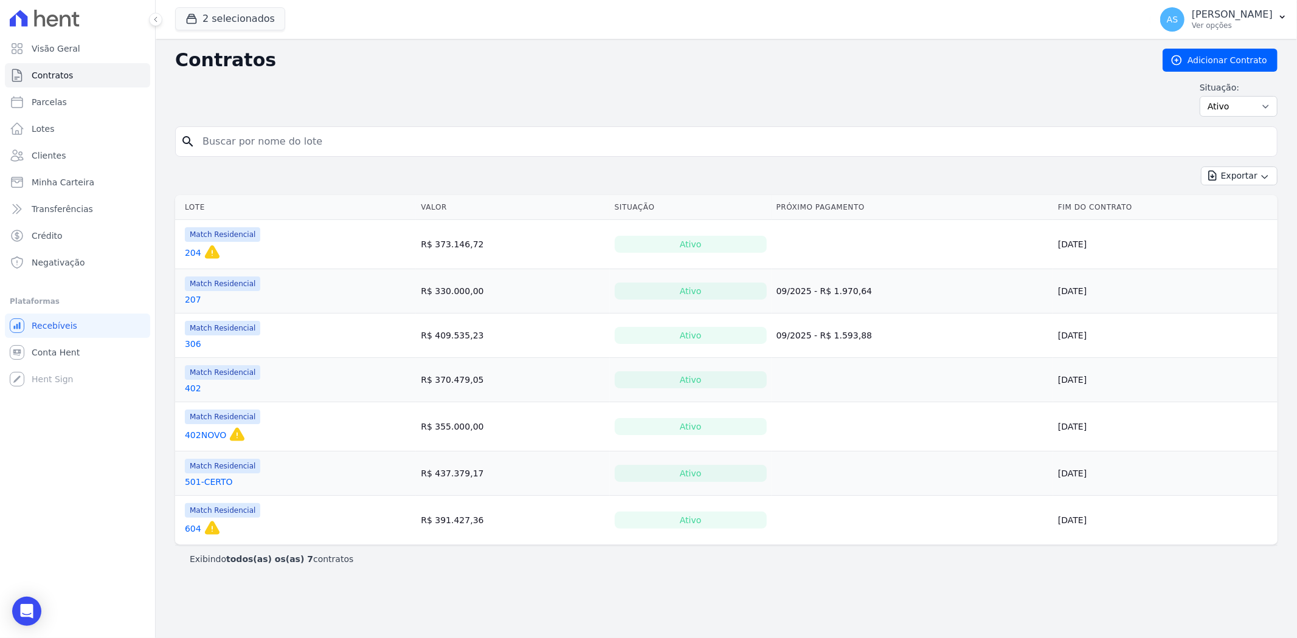
click at [187, 252] on link "204" at bounding box center [193, 253] width 16 height 12
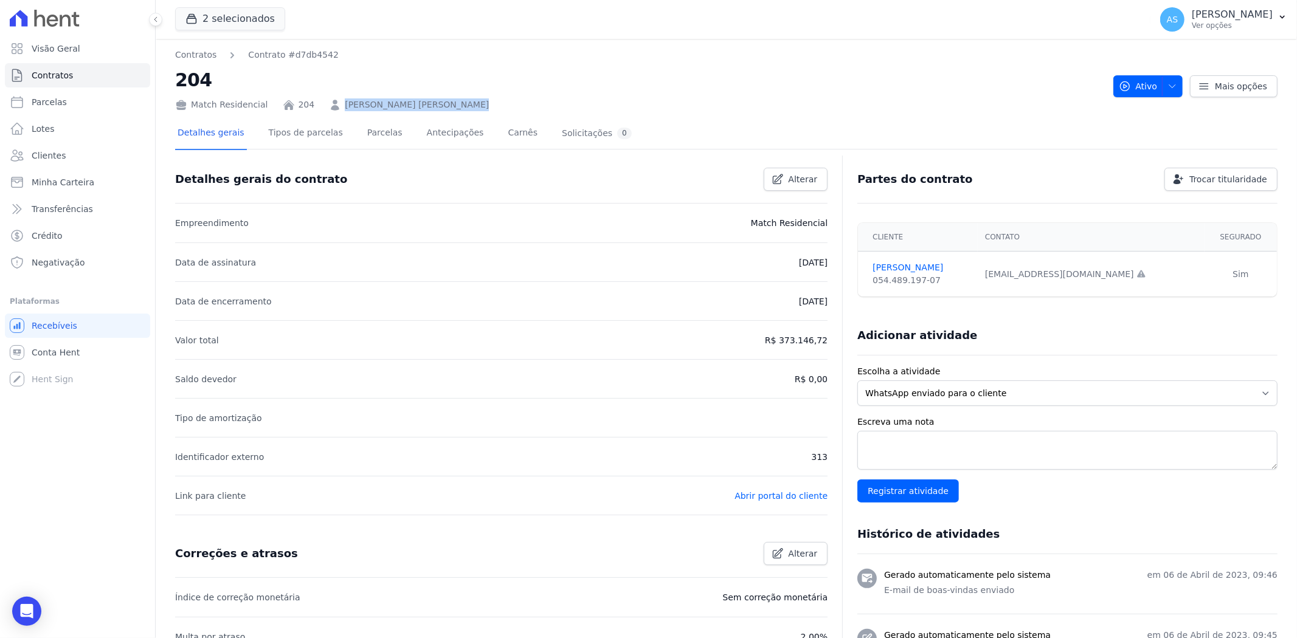
drag, startPoint x: 457, startPoint y: 105, endPoint x: 333, endPoint y: 108, distance: 124.1
click at [333, 108] on div "Match Residencial 204 Pedro Henrique Varela Lopes" at bounding box center [639, 103] width 928 height 18
copy link "Pedro Henrique Varela Lopes"
click at [365, 131] on link "Parcelas" at bounding box center [385, 134] width 40 height 32
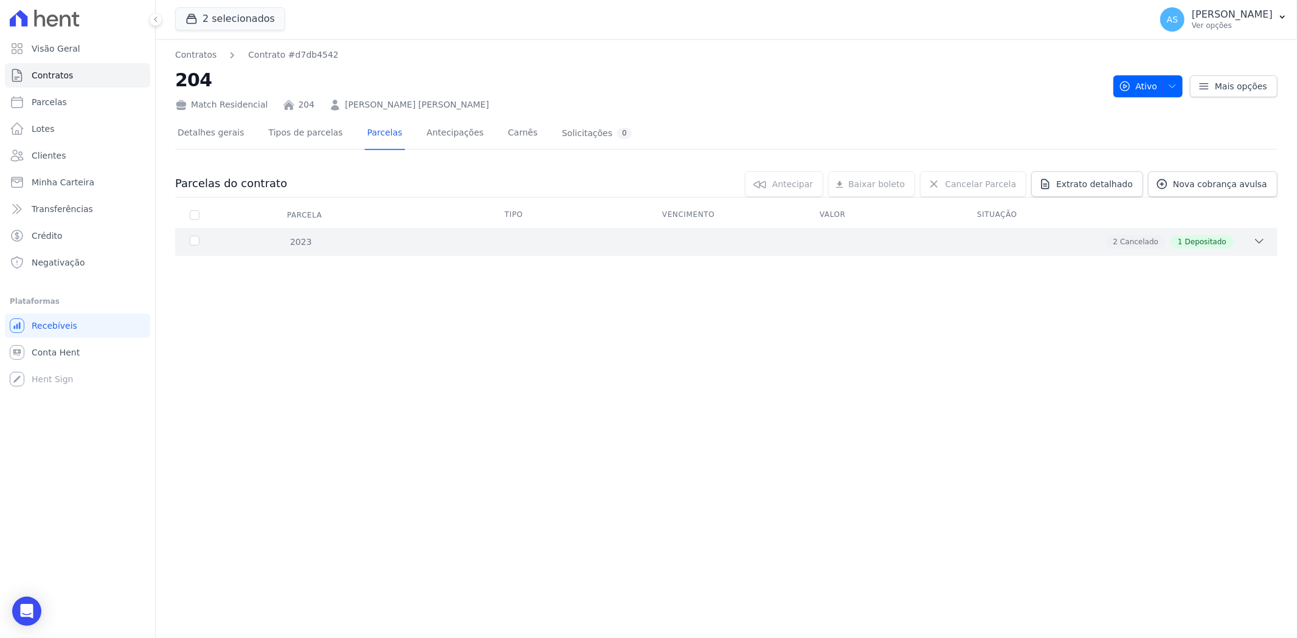
click at [1259, 241] on icon at bounding box center [1259, 241] width 12 height 12
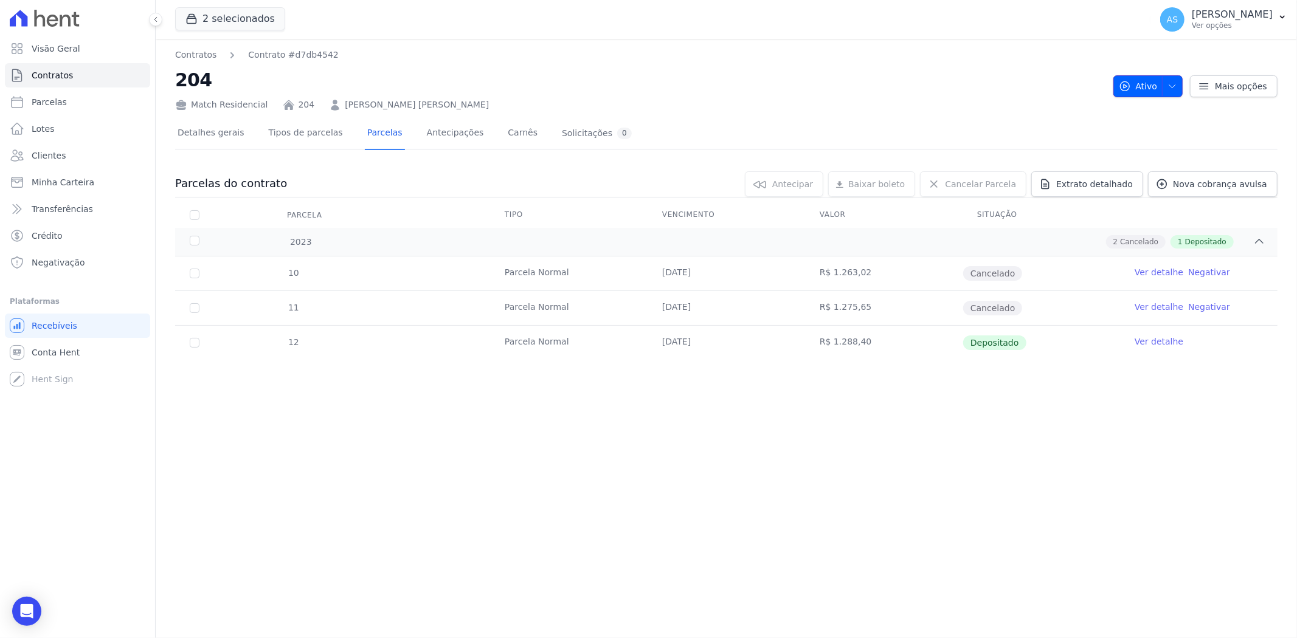
click at [1172, 84] on icon "button" at bounding box center [1172, 86] width 10 height 10
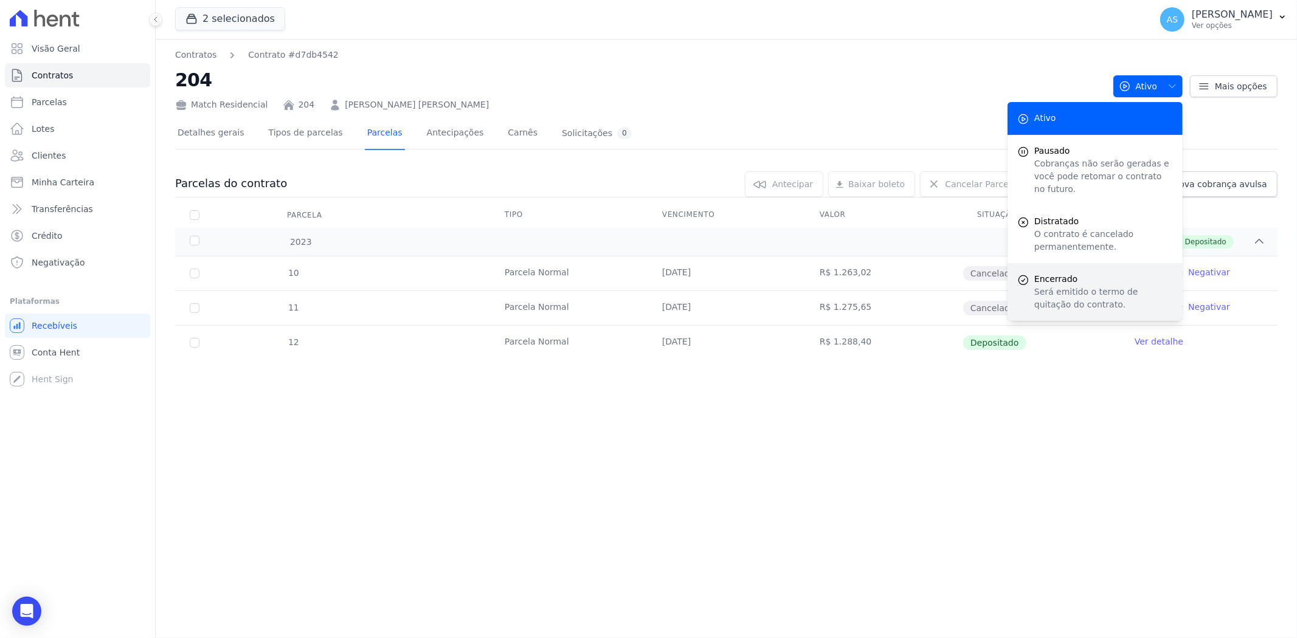
click at [1072, 286] on p "Será emitido o termo de quitação do contrato." at bounding box center [1103, 299] width 139 height 26
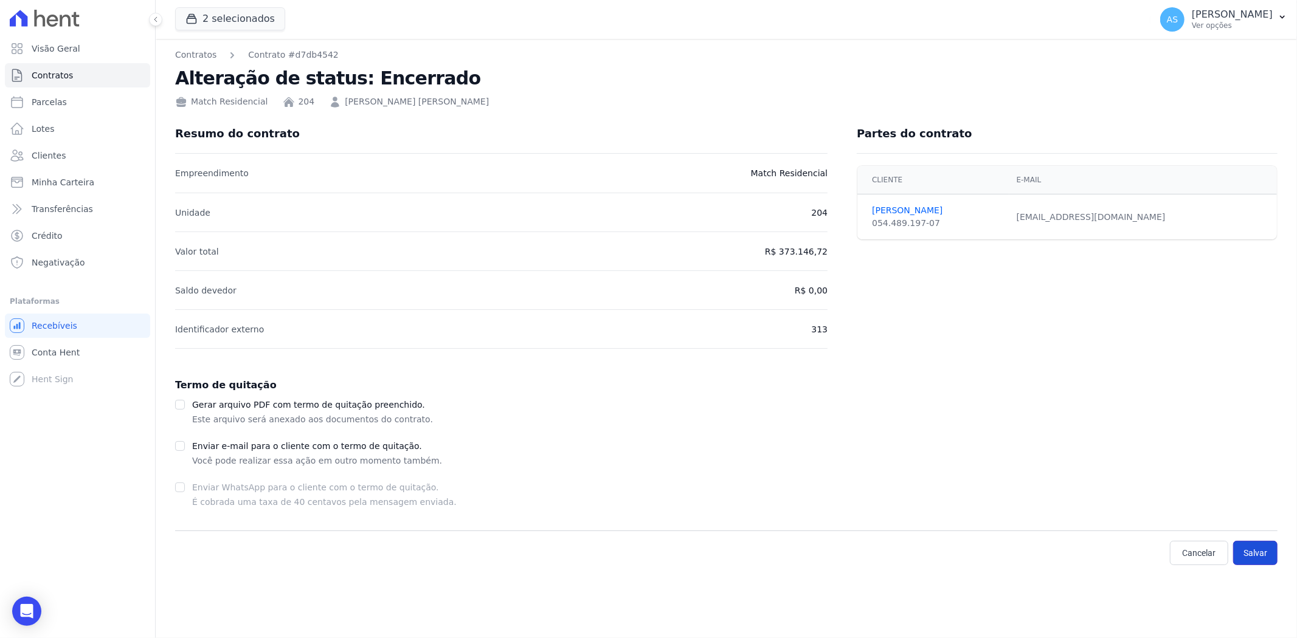
click at [1257, 554] on button "Salvar" at bounding box center [1255, 553] width 44 height 24
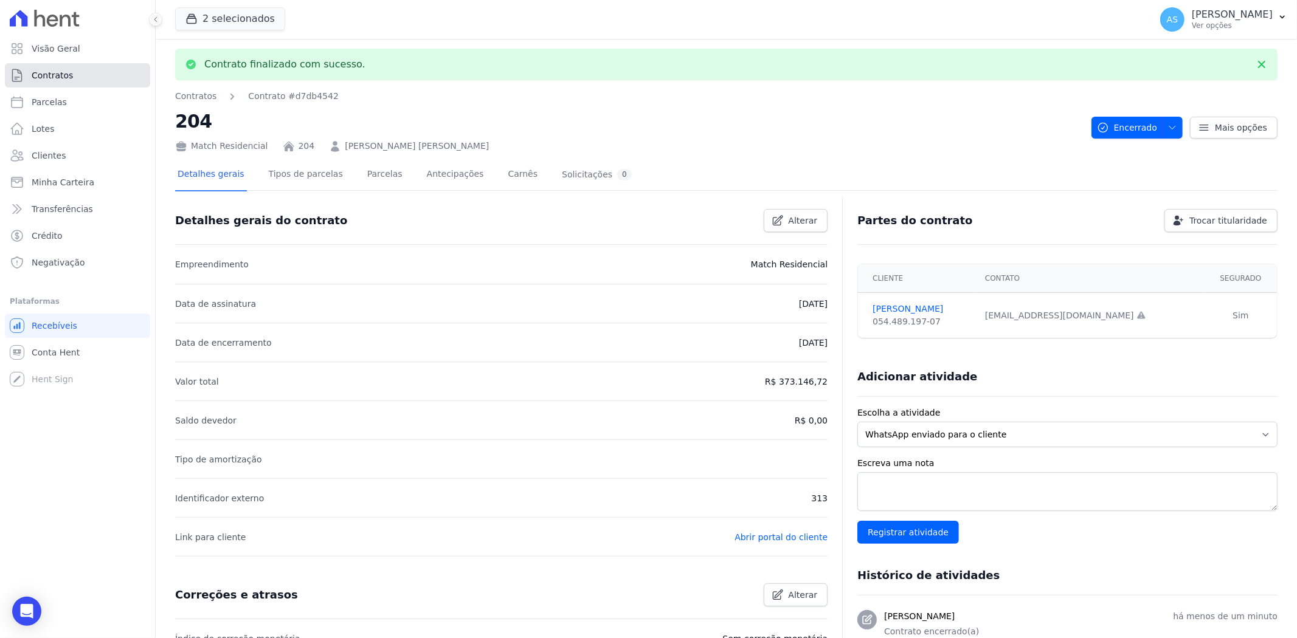
click at [45, 77] on span "Contratos" at bounding box center [52, 75] width 41 height 12
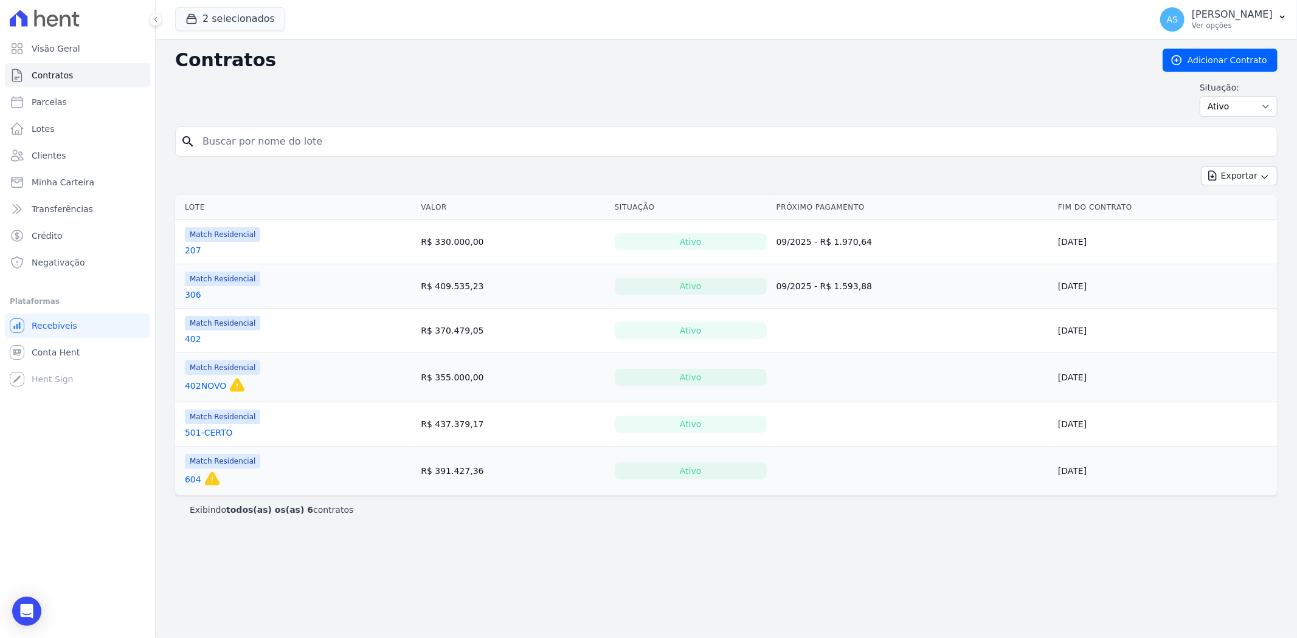
click at [192, 252] on link "207" at bounding box center [193, 250] width 16 height 12
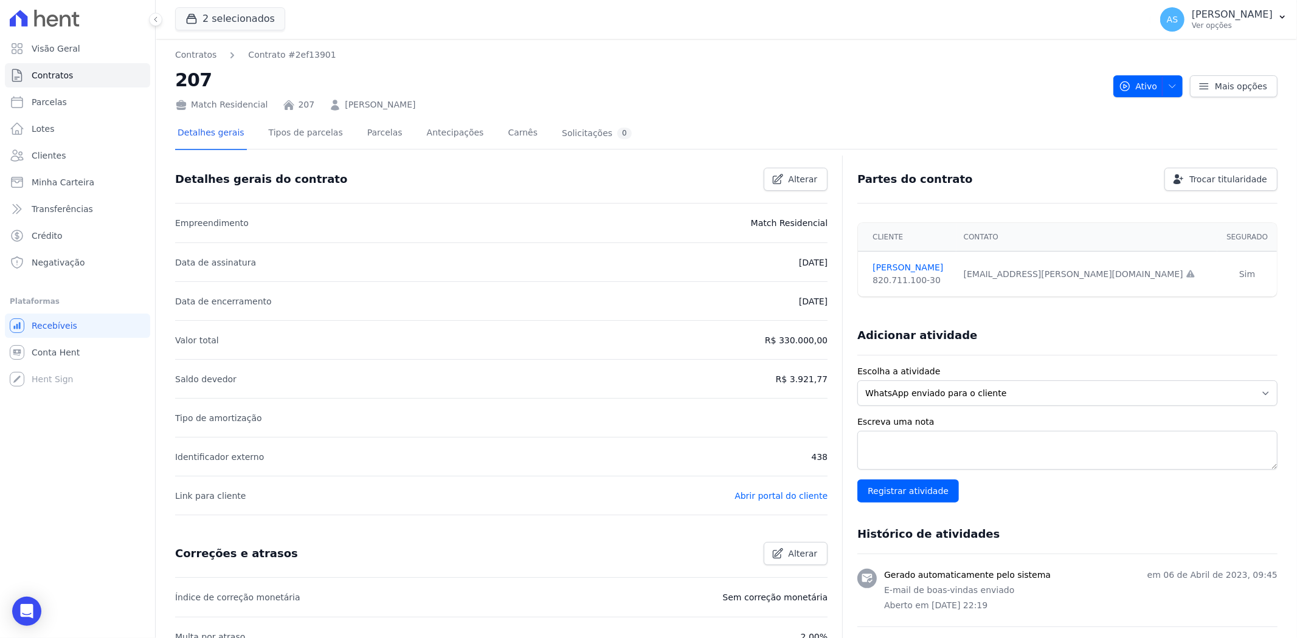
drag, startPoint x: 430, startPoint y: 100, endPoint x: 335, endPoint y: 106, distance: 95.6
click at [335, 106] on div "Match Residencial 207 Michele Caldeira Torres" at bounding box center [639, 103] width 928 height 18
copy link "Michele Caldeira Torres"
click at [49, 77] on span "Contratos" at bounding box center [52, 75] width 41 height 12
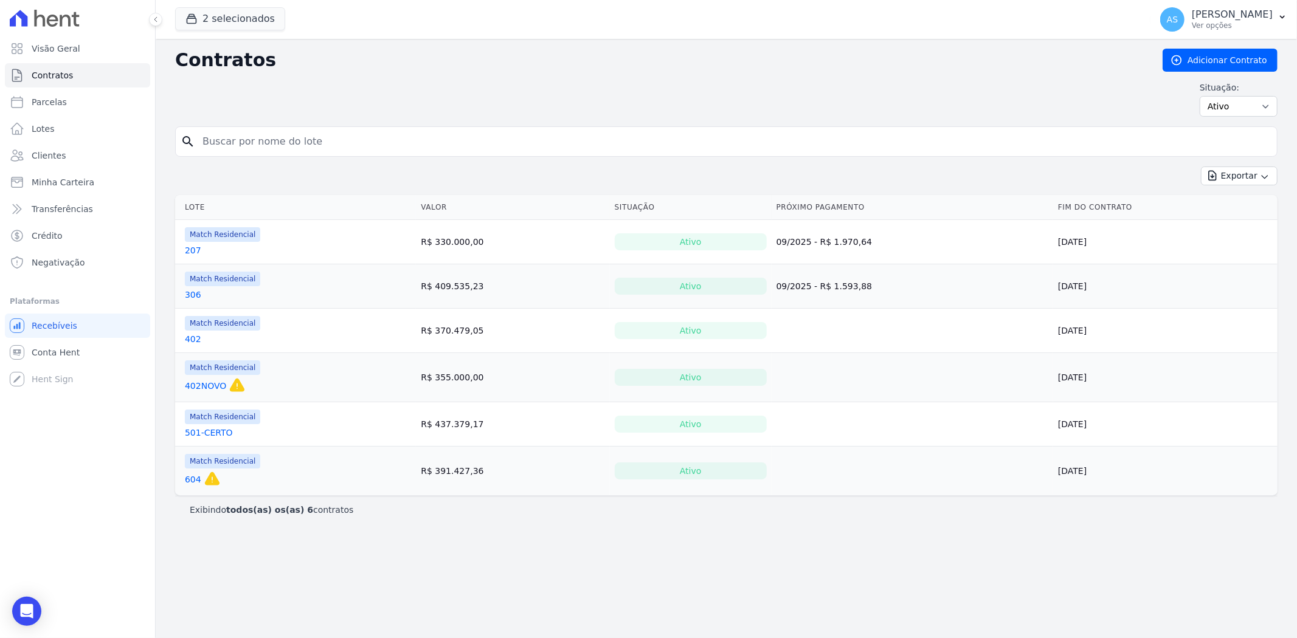
click at [191, 295] on link "306" at bounding box center [193, 295] width 16 height 12
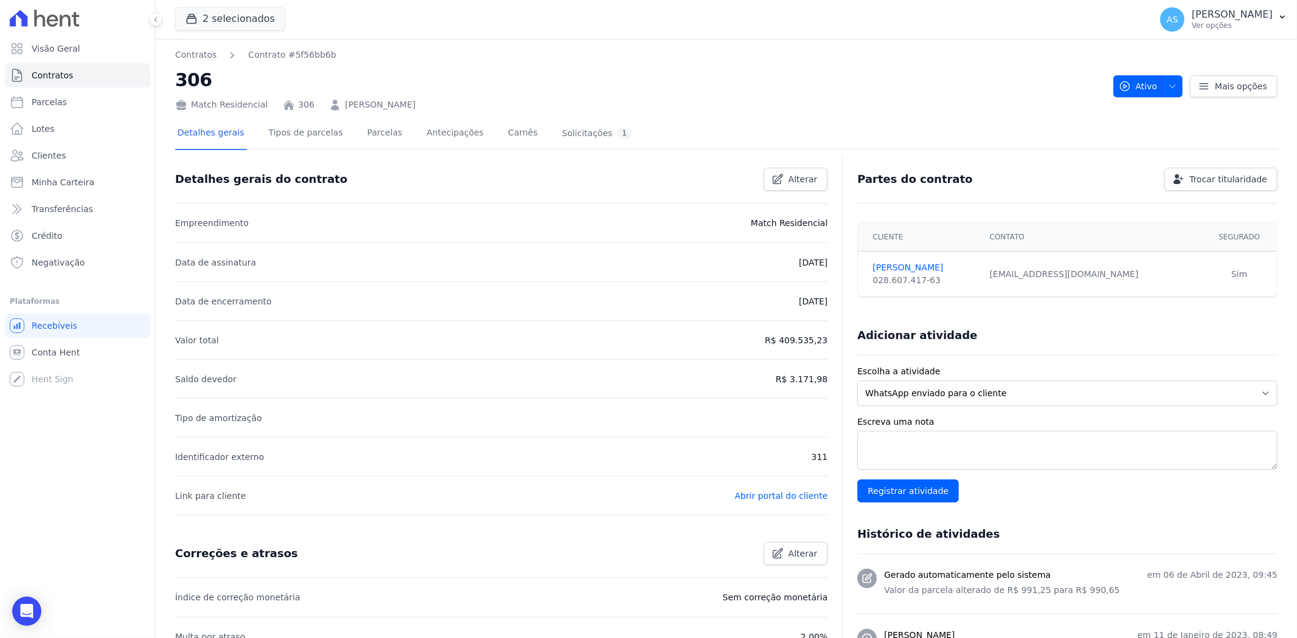
drag, startPoint x: 426, startPoint y: 106, endPoint x: 335, endPoint y: 105, distance: 91.2
click at [335, 105] on div "Match Residencial 306 Marcos Gentil da Silva" at bounding box center [639, 103] width 928 height 18
copy link "Marcos Gentil da Silva"
click at [50, 74] on span "Contratos" at bounding box center [52, 75] width 41 height 12
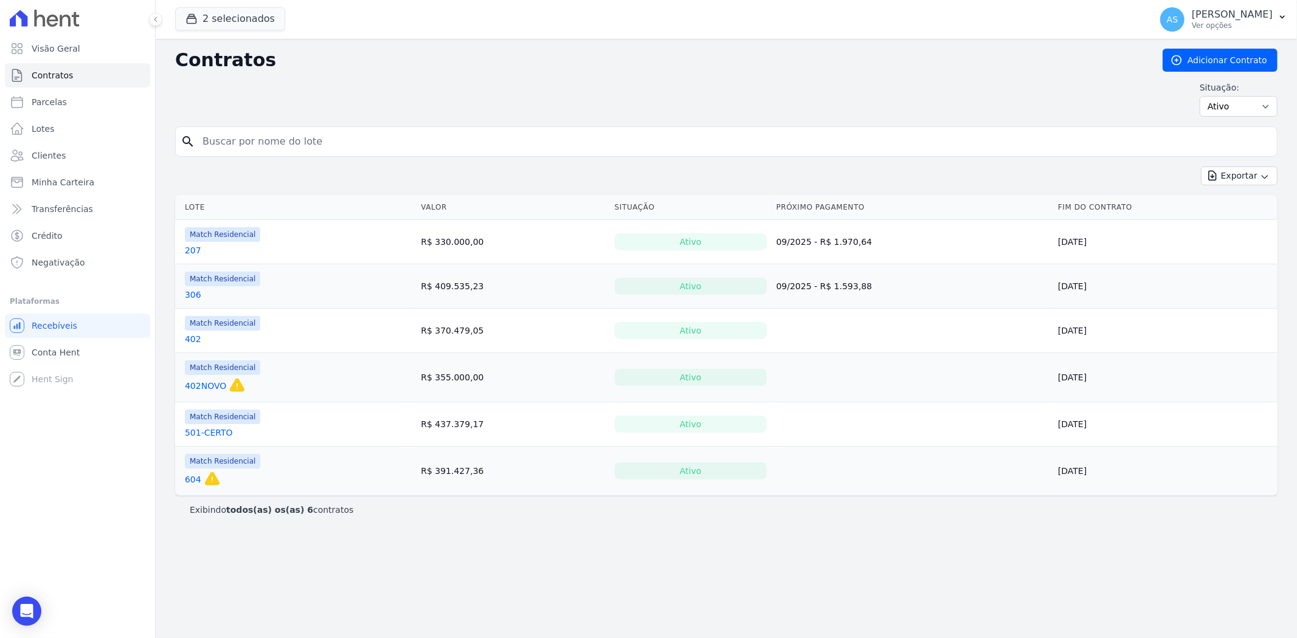
click at [191, 340] on link "402" at bounding box center [193, 339] width 16 height 12
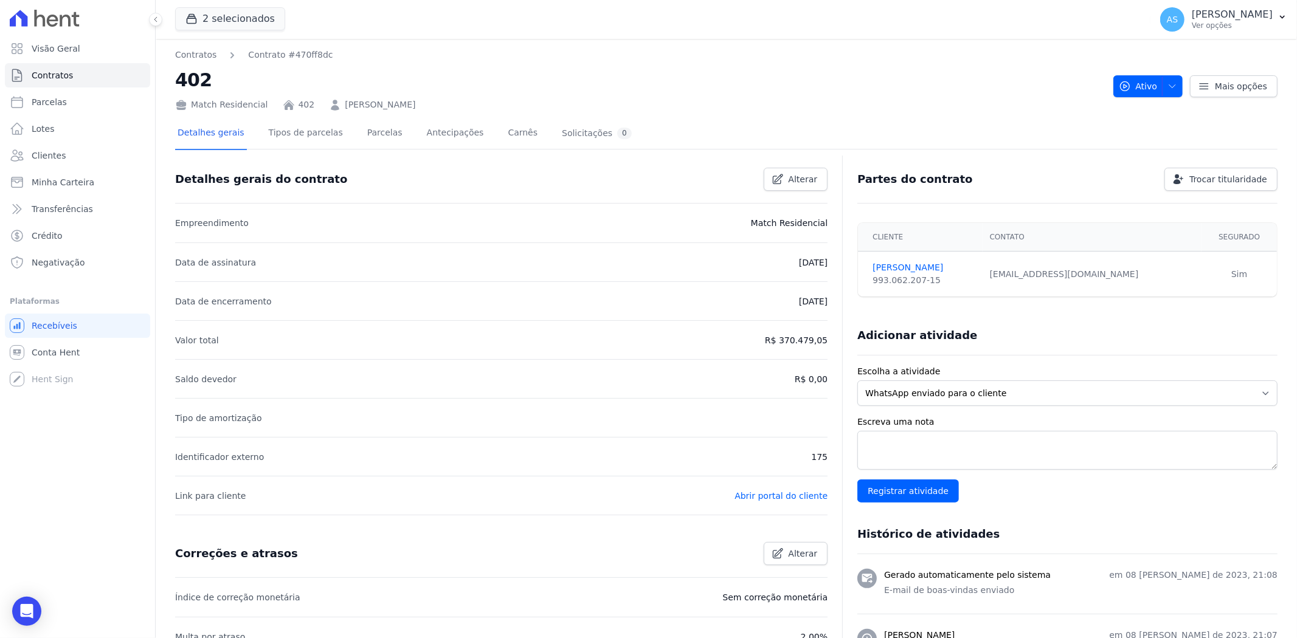
drag, startPoint x: 394, startPoint y: 108, endPoint x: 324, endPoint y: 104, distance: 70.1
click at [324, 104] on div "Match Residencial 402 Soraia Cardoso Reis" at bounding box center [639, 103] width 928 height 18
copy link "Soraia Cardoso Reis"
click at [1169, 86] on icon "button" at bounding box center [1172, 86] width 10 height 10
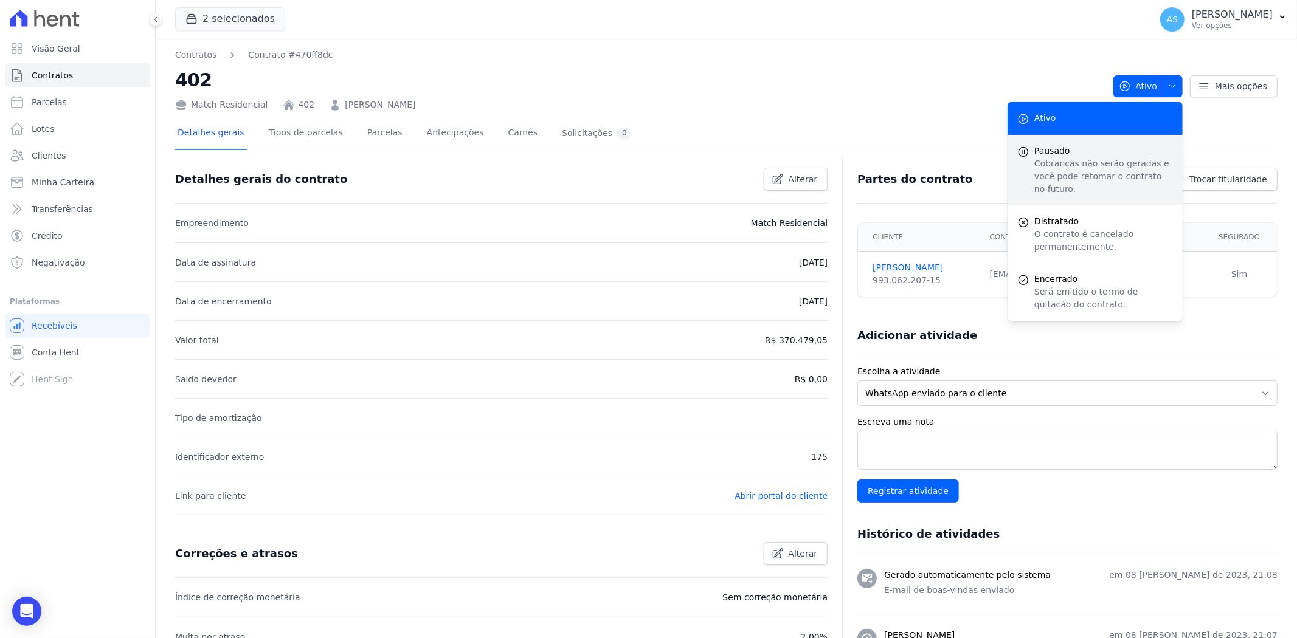
click at [1051, 163] on p "Cobranças não serão geradas e você pode retomar o contrato no futuro." at bounding box center [1103, 176] width 139 height 38
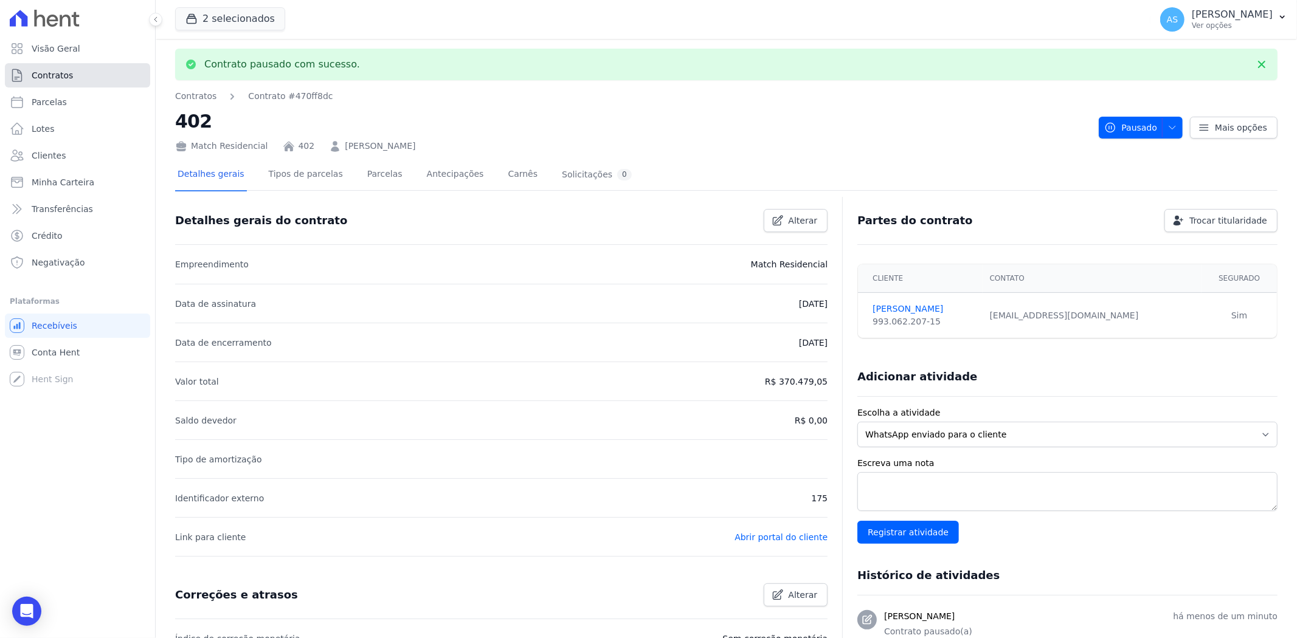
click at [46, 77] on span "Contratos" at bounding box center [52, 75] width 41 height 12
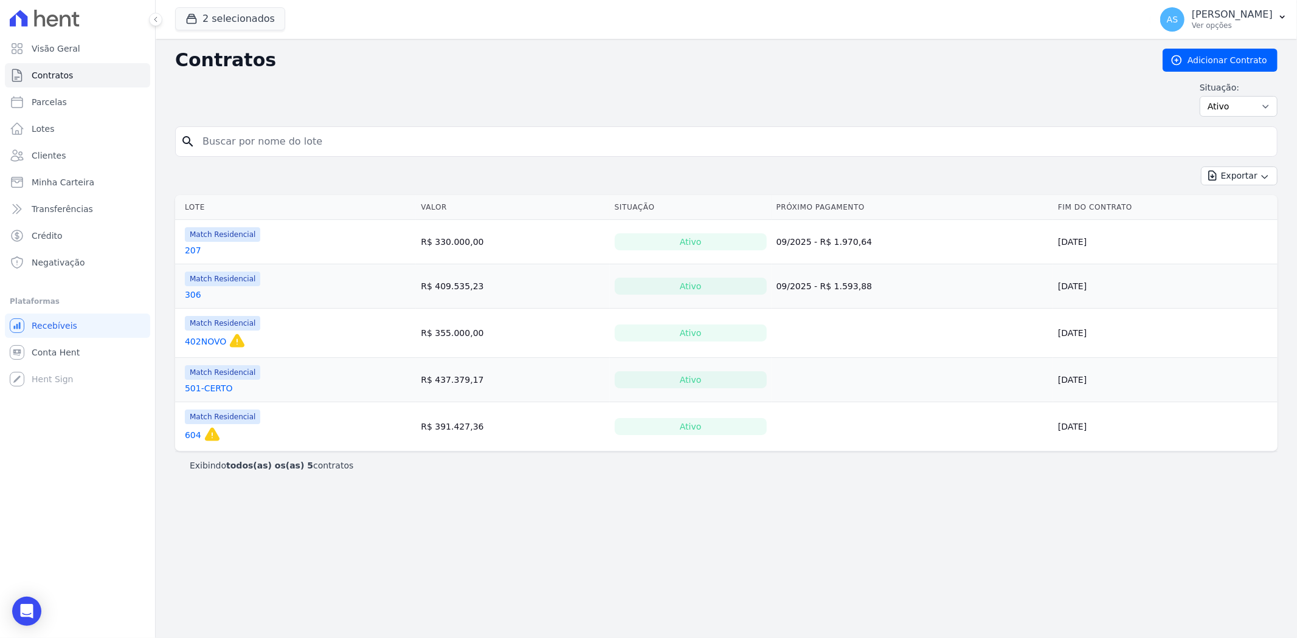
click at [193, 342] on link "402NOVO" at bounding box center [205, 342] width 41 height 12
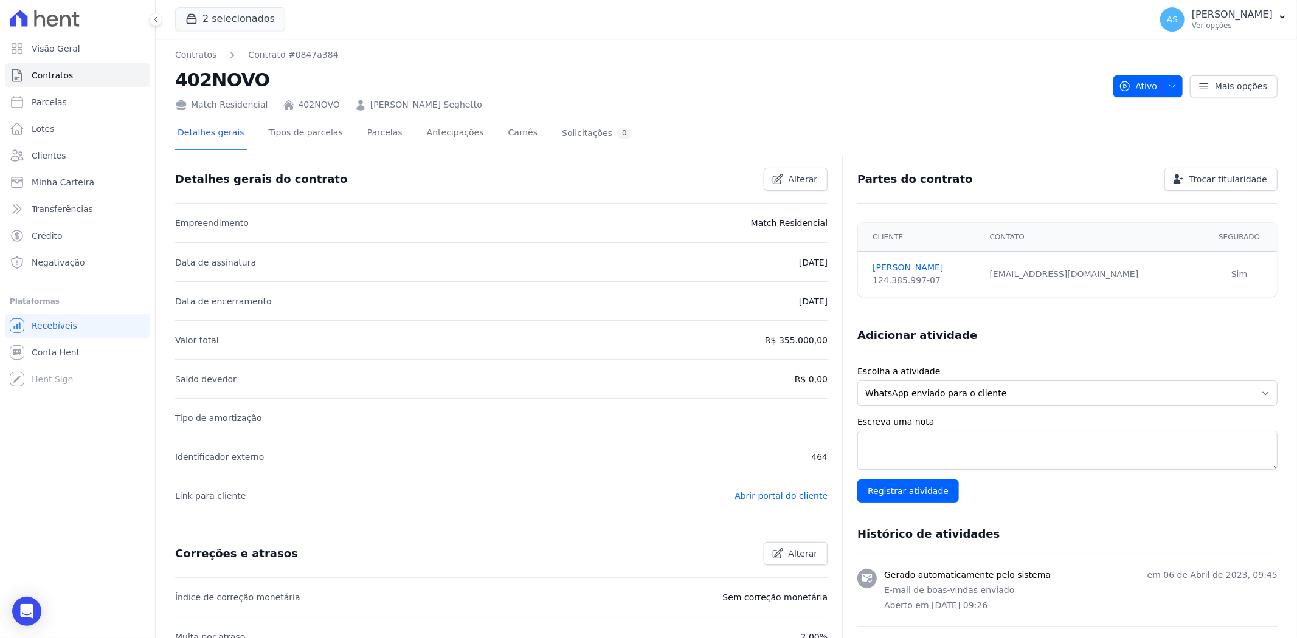
drag, startPoint x: 455, startPoint y: 108, endPoint x: 357, endPoint y: 108, distance: 97.9
click at [357, 108] on div "Match Residencial 402NOVO Joyce Ferreira Seghetto" at bounding box center [639, 103] width 928 height 18
copy link "Joyce Ferreira Seghetto"
click at [1167, 87] on icon "button" at bounding box center [1172, 86] width 10 height 10
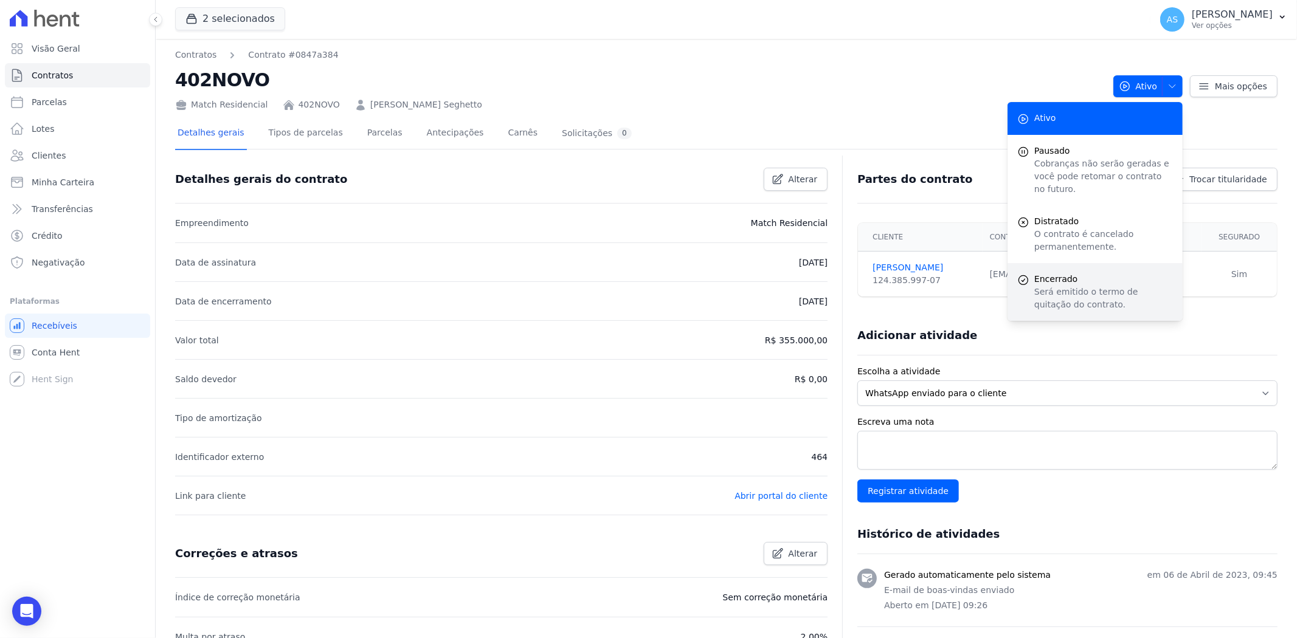
click at [1049, 286] on p "Será emitido o termo de quitação do contrato." at bounding box center [1103, 299] width 139 height 26
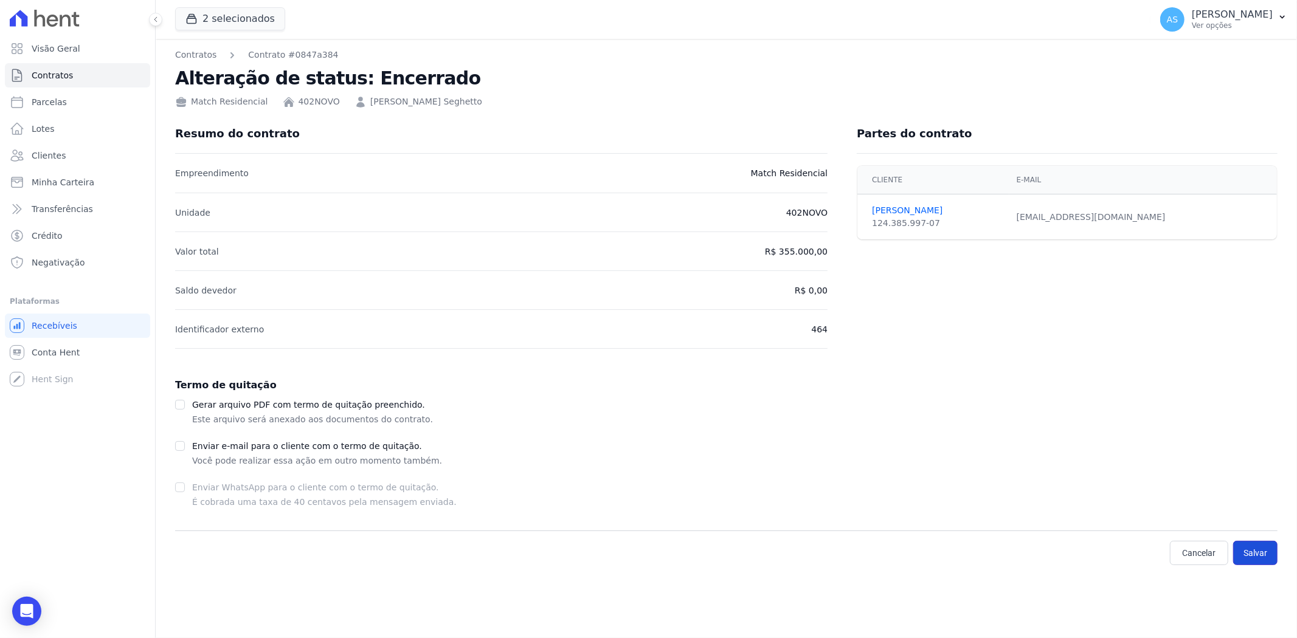
click at [1251, 555] on button "Salvar" at bounding box center [1255, 553] width 44 height 24
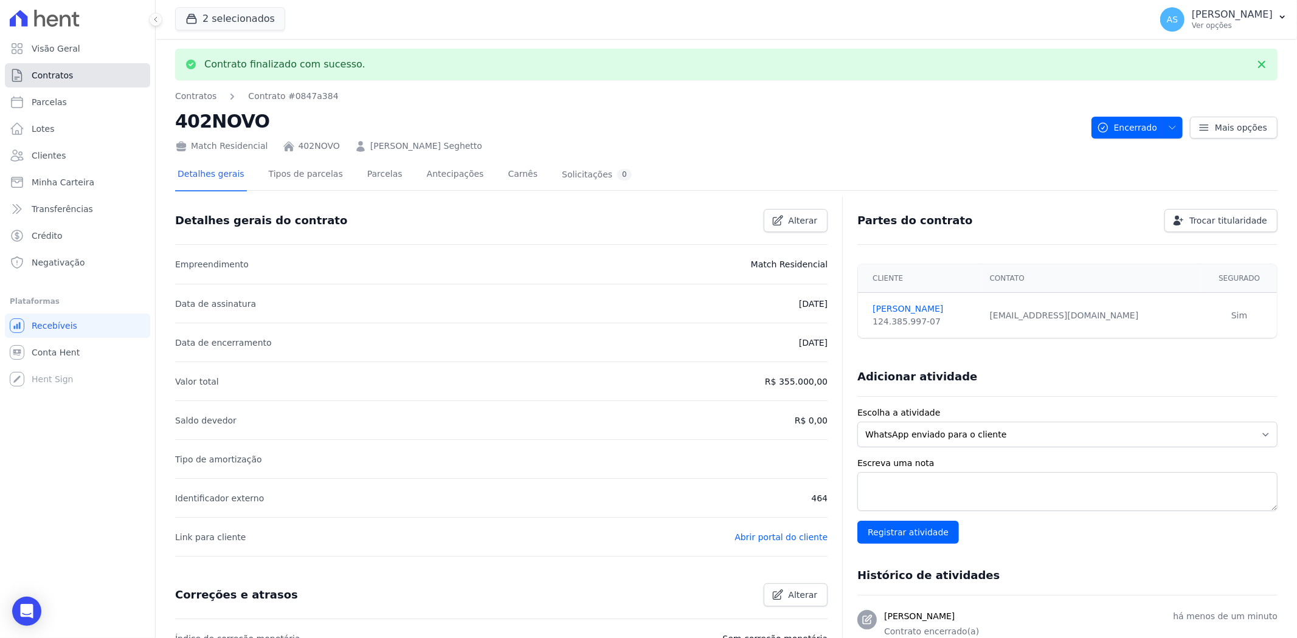
click at [53, 73] on span "Contratos" at bounding box center [52, 75] width 41 height 12
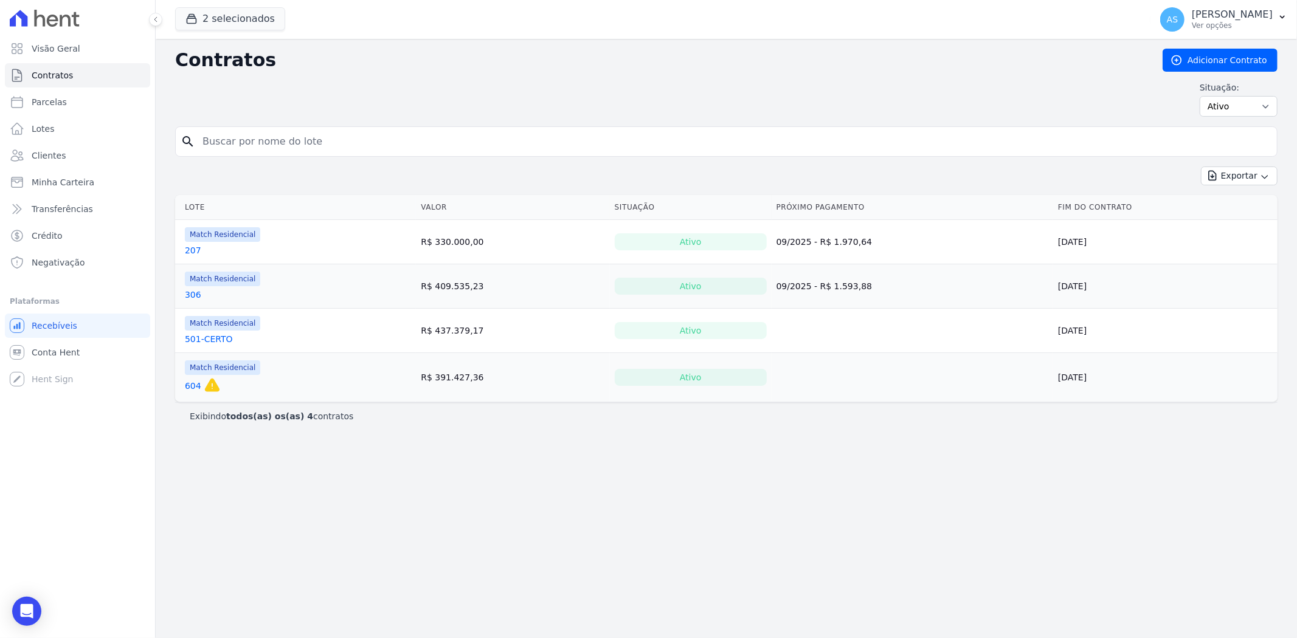
click at [186, 339] on link "501-CERTO" at bounding box center [209, 339] width 48 height 12
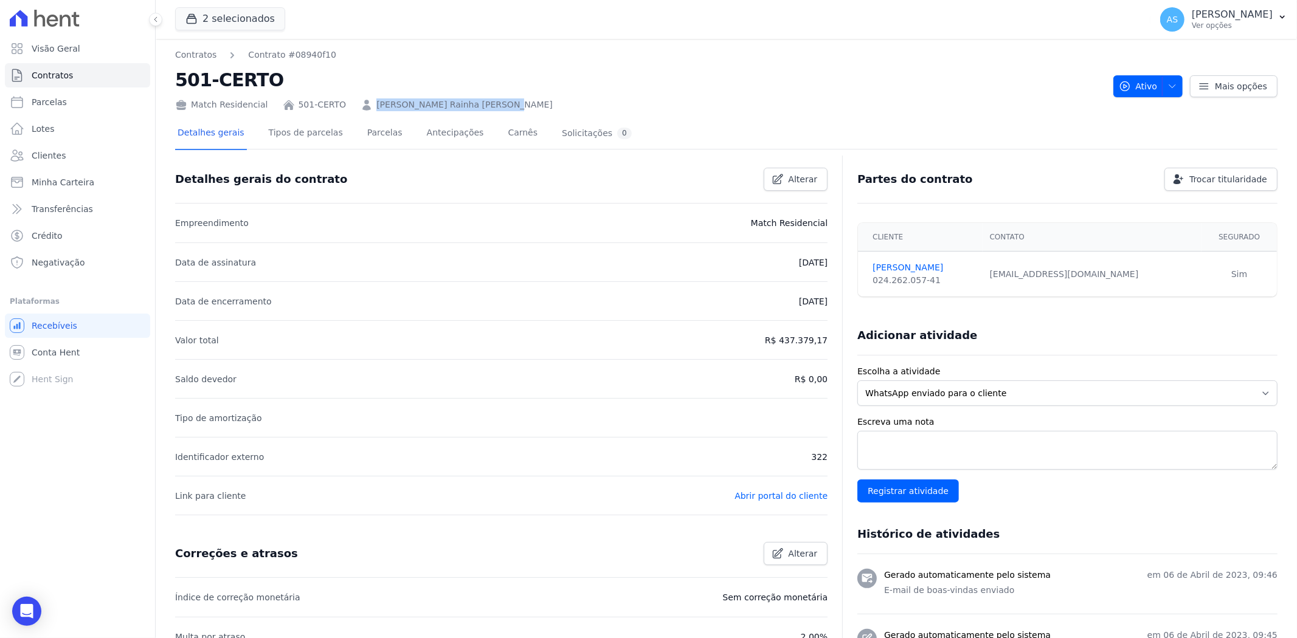
drag, startPoint x: 500, startPoint y: 95, endPoint x: 362, endPoint y: 104, distance: 138.3
click at [362, 104] on div "Match Residencial 501-CERTO Patrícia Almeida Rainha Lemos" at bounding box center [639, 103] width 928 height 18
copy link "Patrícia Almeida Rainha Lemos"
click at [1170, 83] on icon "button" at bounding box center [1172, 86] width 10 height 10
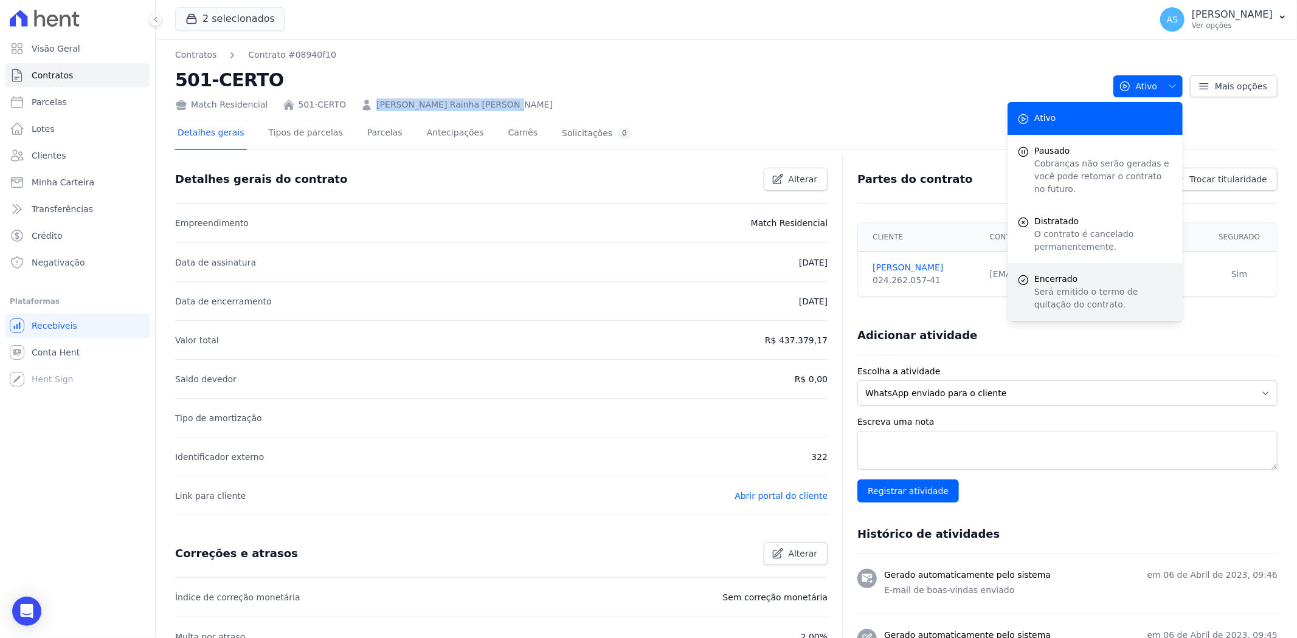
click at [1051, 286] on p "Será emitido o termo de quitação do contrato." at bounding box center [1103, 299] width 139 height 26
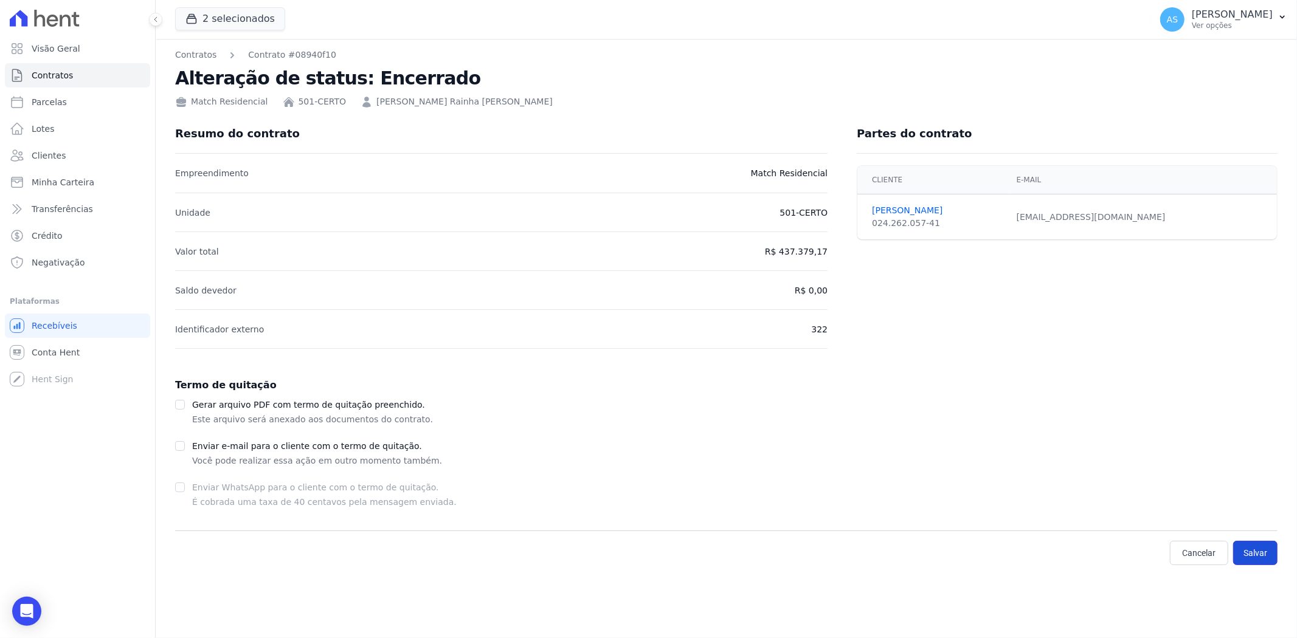
click at [1261, 553] on button "Salvar" at bounding box center [1255, 553] width 44 height 24
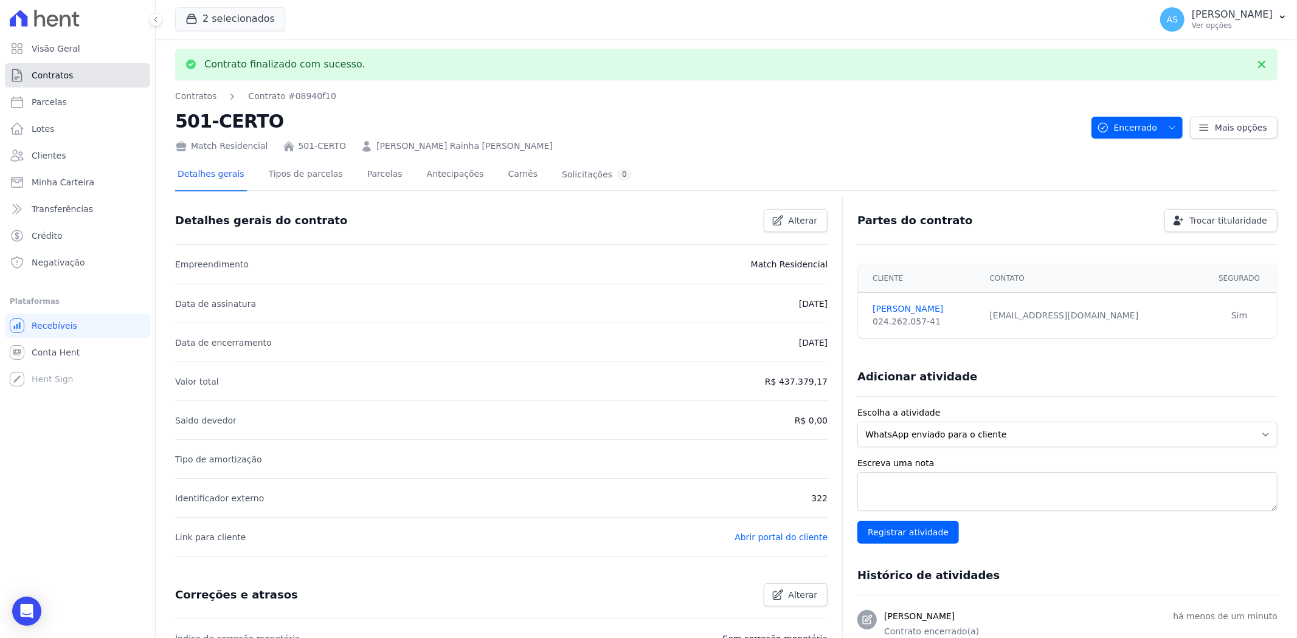
click at [51, 75] on span "Contratos" at bounding box center [52, 75] width 41 height 12
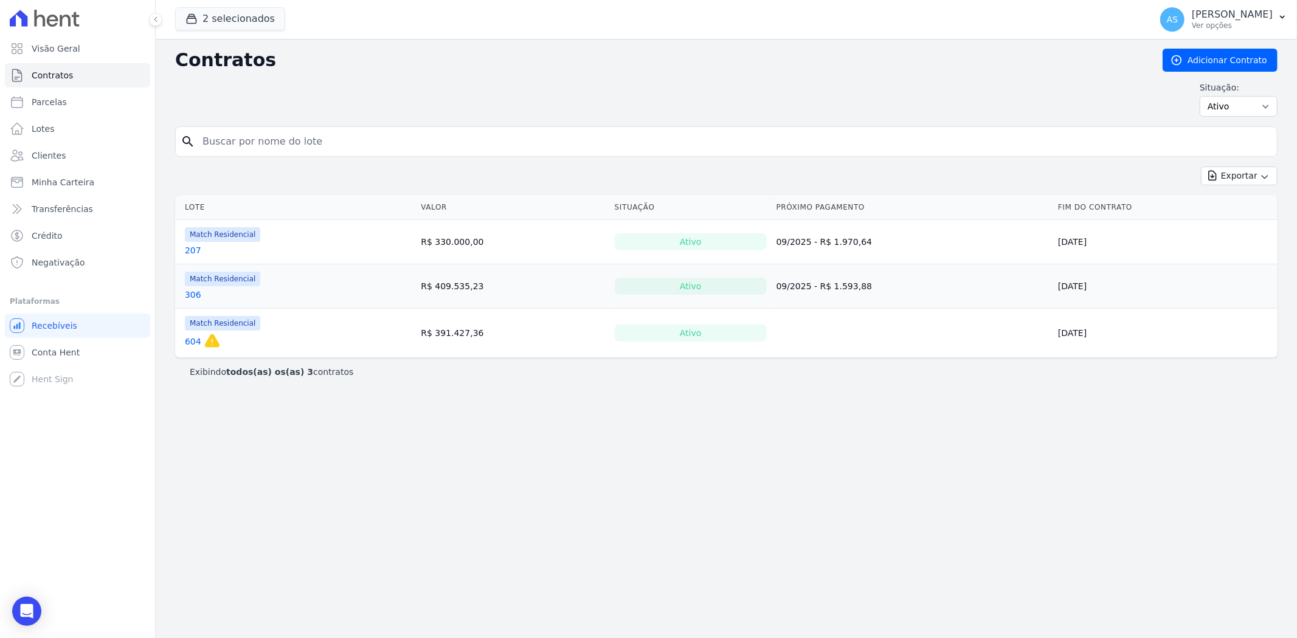
click at [189, 340] on link "604" at bounding box center [193, 342] width 16 height 12
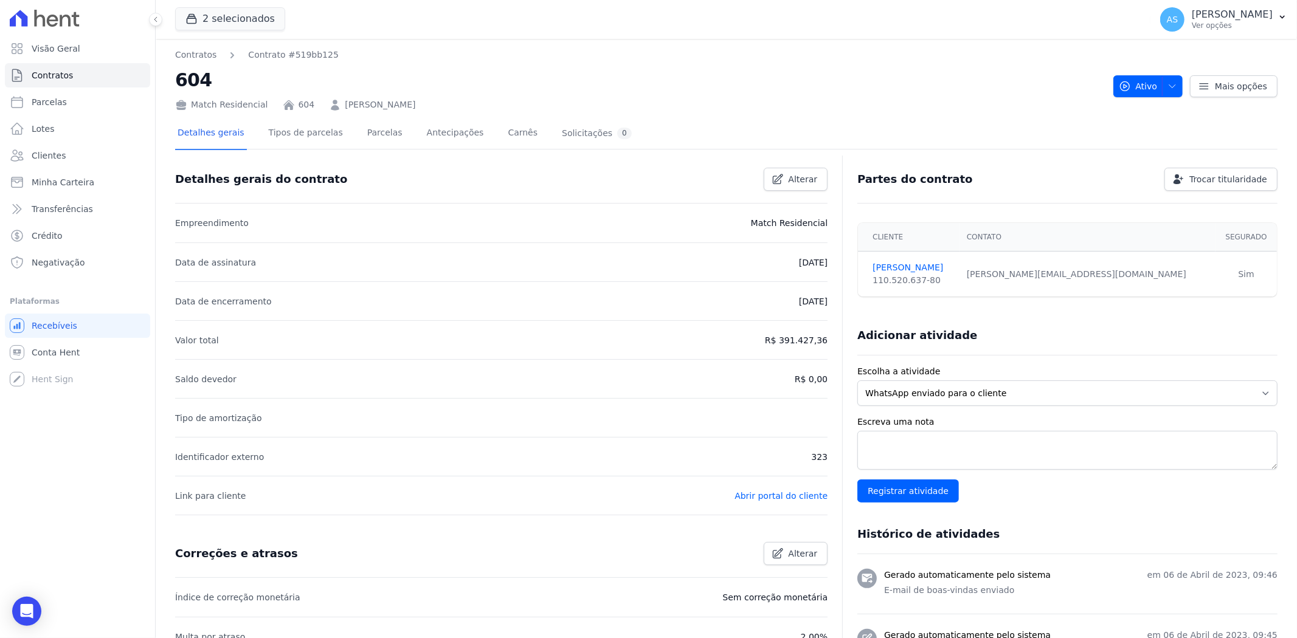
drag, startPoint x: 436, startPoint y: 102, endPoint x: 331, endPoint y: 102, distance: 105.2
click at [331, 102] on div "Match Residencial 604 Amanda Teixeira Batista" at bounding box center [639, 103] width 928 height 18
copy link "Amanda Teixeira Batista"
click at [1167, 84] on icon "button" at bounding box center [1172, 86] width 10 height 10
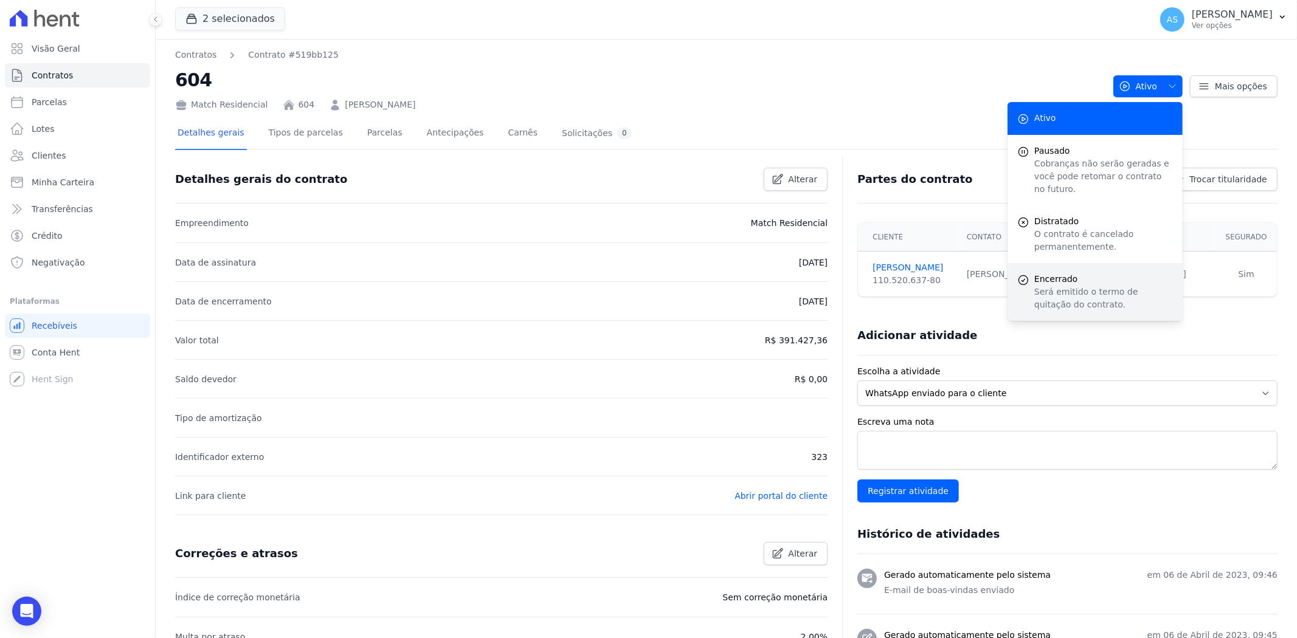
click at [1046, 286] on p "Será emitido o termo de quitação do contrato." at bounding box center [1103, 299] width 139 height 26
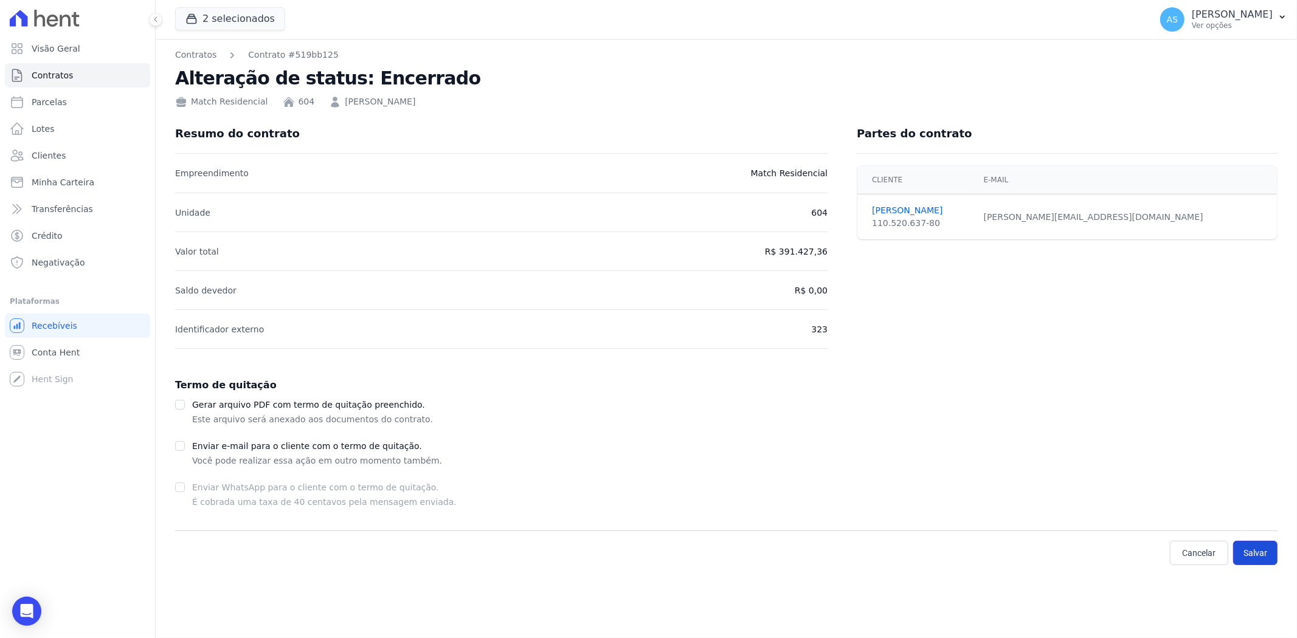
click at [1245, 552] on button "Salvar" at bounding box center [1255, 553] width 44 height 24
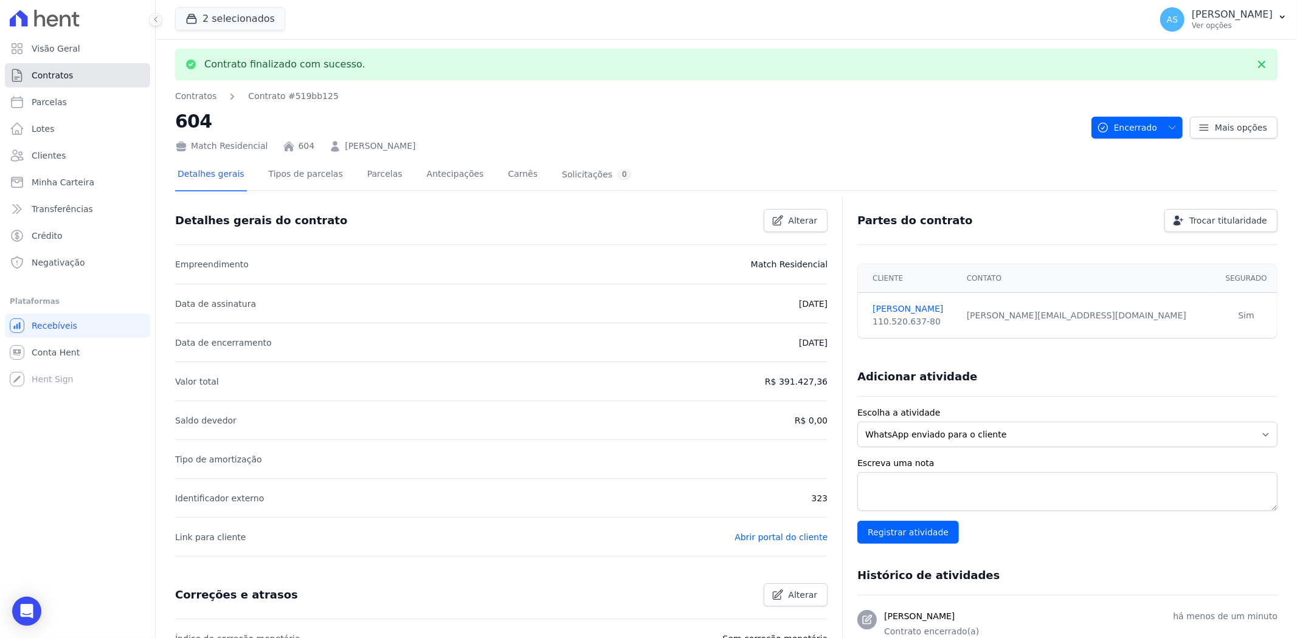
click at [46, 79] on span "Contratos" at bounding box center [52, 75] width 41 height 12
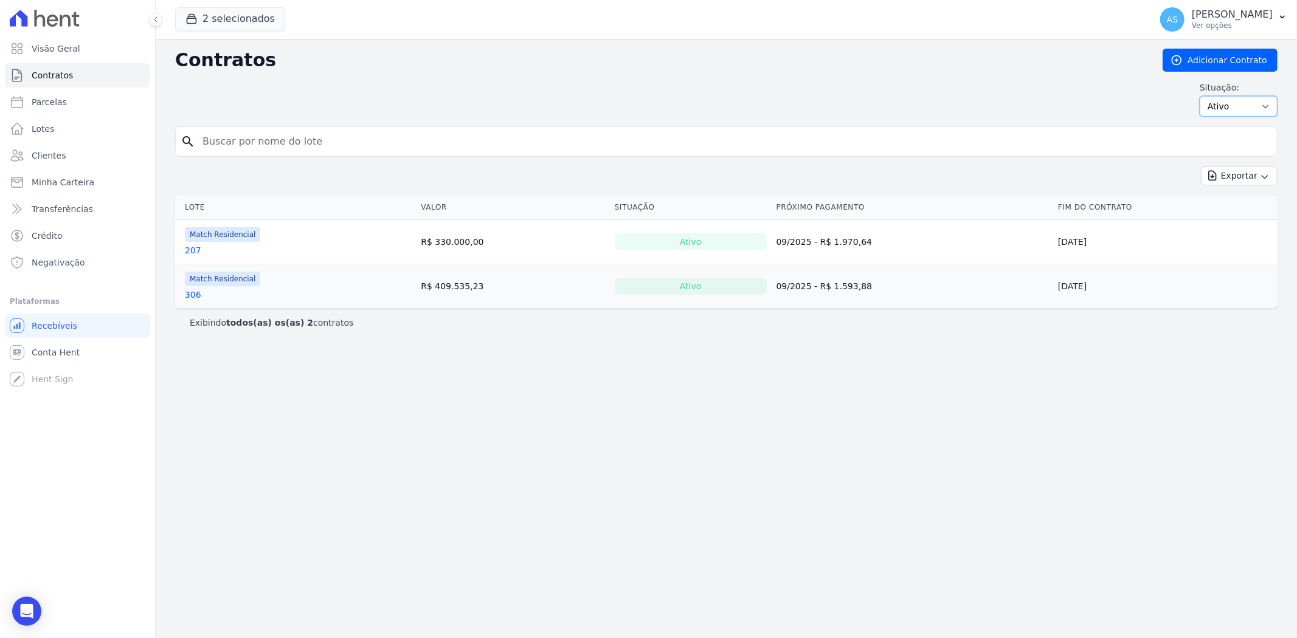
click at [1262, 106] on select "Ativo Todos Pausado Distratado Rascunho Expirado Encerrado" at bounding box center [1239, 106] width 78 height 21
select select "all"
click at [1205, 96] on select "Ativo Todos Pausado Distratado Rascunho Expirado Encerrado" at bounding box center [1239, 106] width 78 height 21
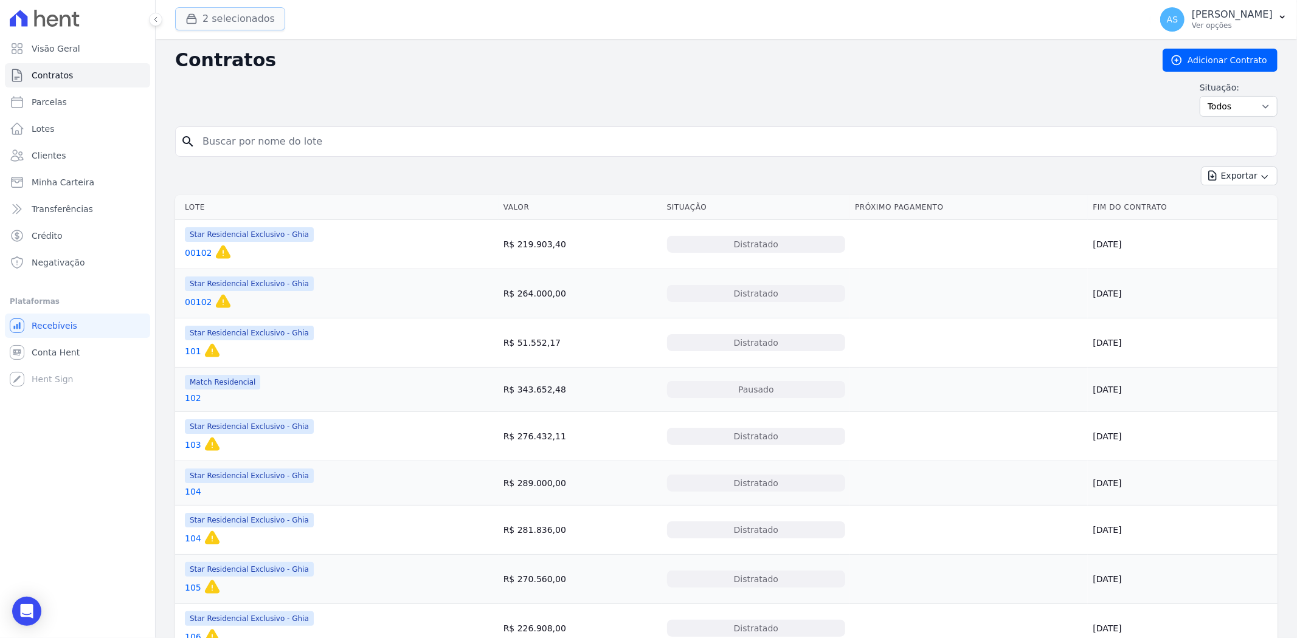
click at [215, 21] on button "2 selecionados" at bounding box center [230, 18] width 110 height 23
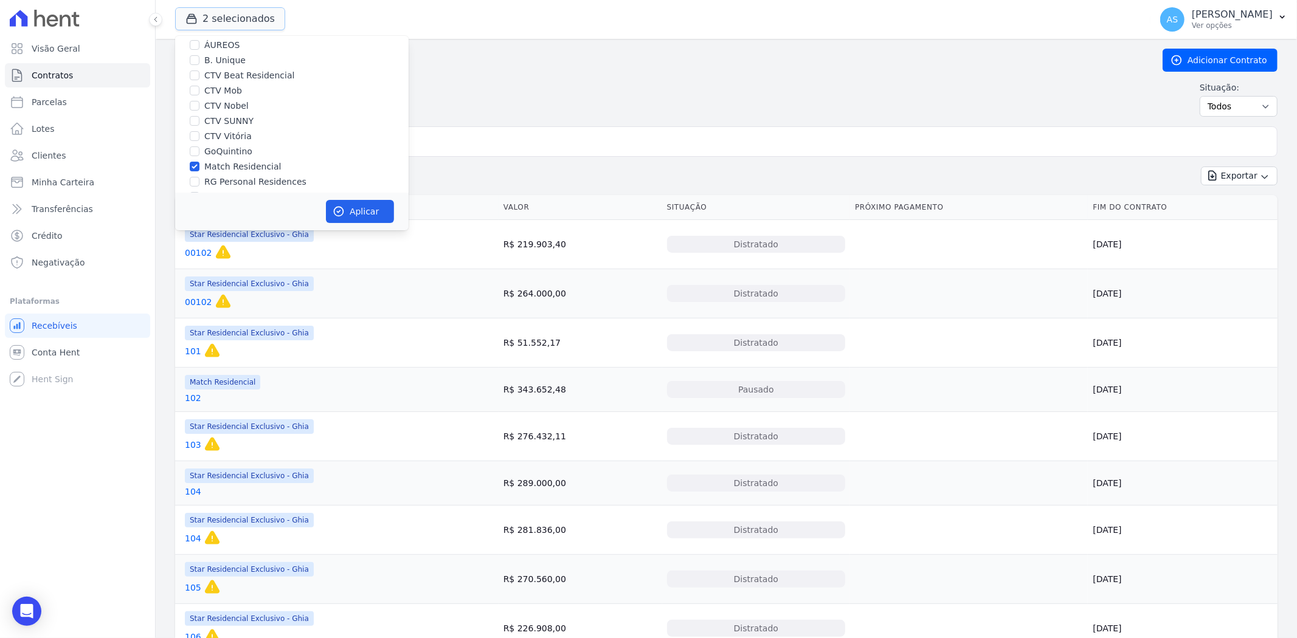
scroll to position [116, 0]
click at [223, 103] on label "Match Residencial" at bounding box center [242, 103] width 77 height 13
click at [199, 103] on input "Match Residencial" at bounding box center [195, 103] width 10 height 10
checkbox input "false"
click at [348, 209] on button "Aplicar" at bounding box center [360, 211] width 68 height 23
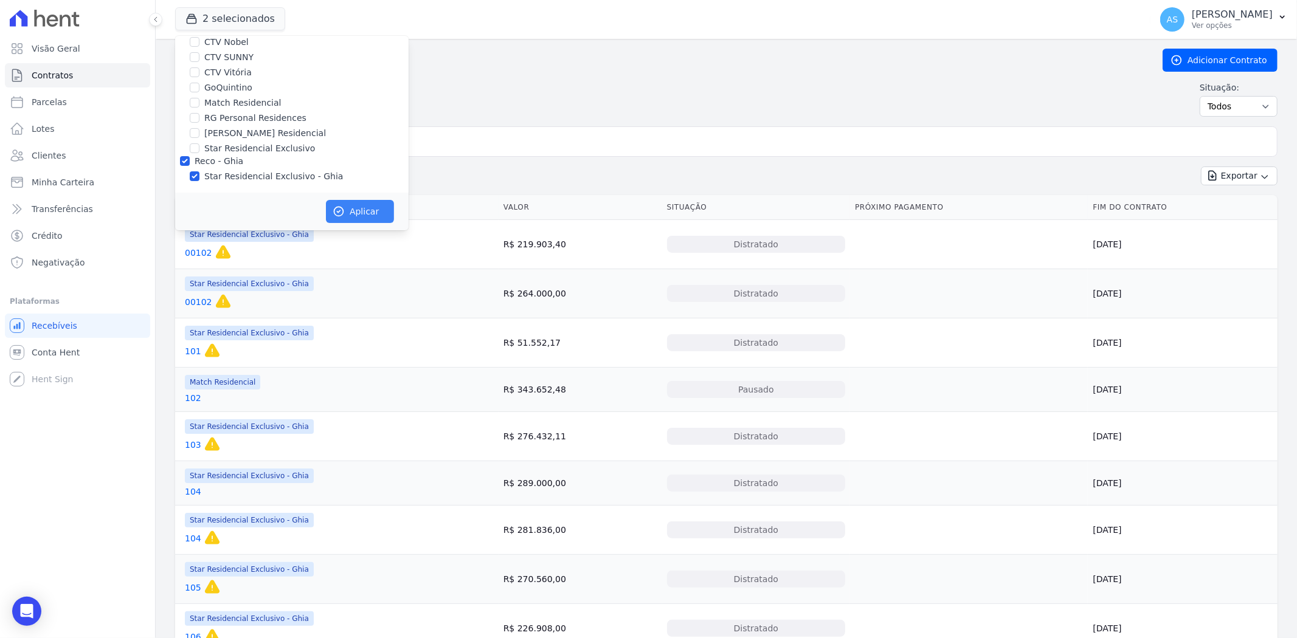
scroll to position [113, 0]
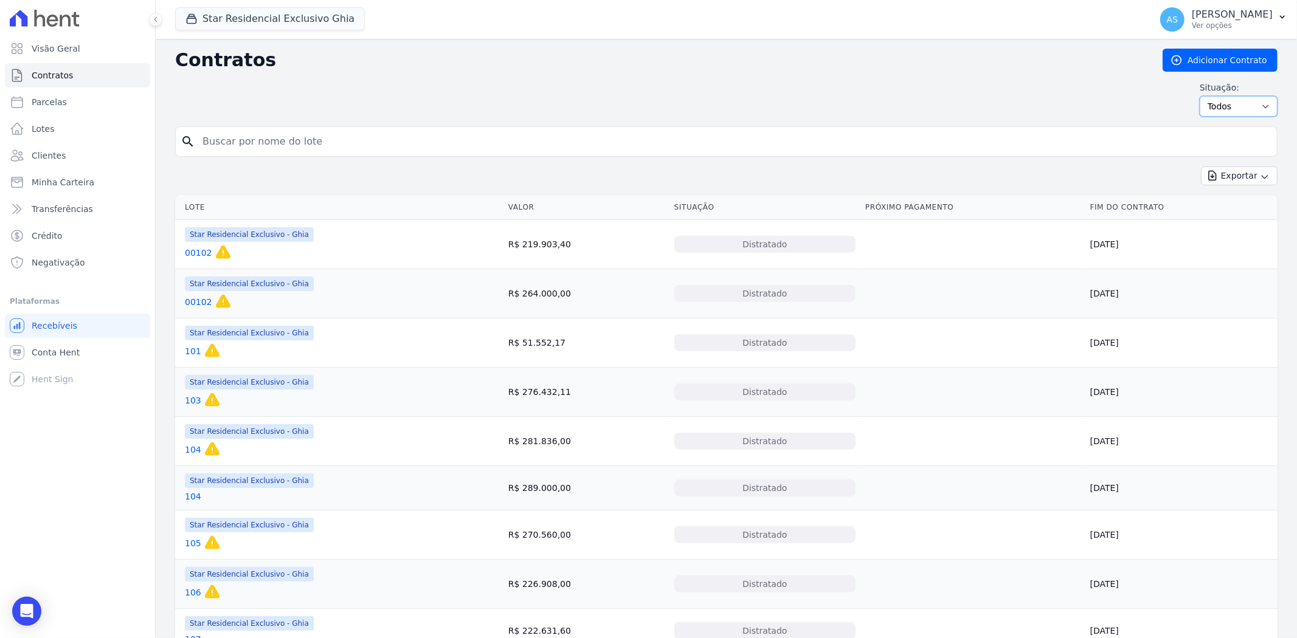
click at [1257, 106] on select "Ativo Todos Pausado Distratado Rascunho Expirado Encerrado" at bounding box center [1239, 106] width 78 height 21
select select
click at [1200, 96] on select "Ativo Todos Pausado Distratado Rascunho Expirado Encerrado" at bounding box center [1239, 106] width 78 height 21
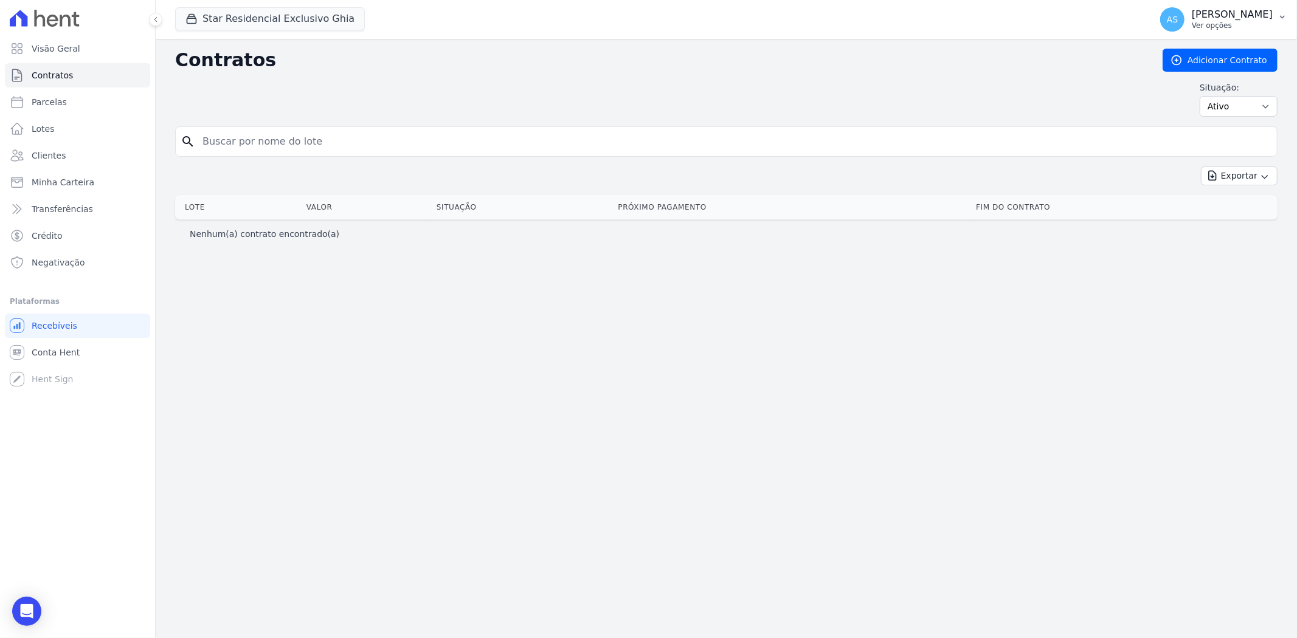
click at [1278, 14] on icon "button" at bounding box center [1282, 17] width 10 height 10
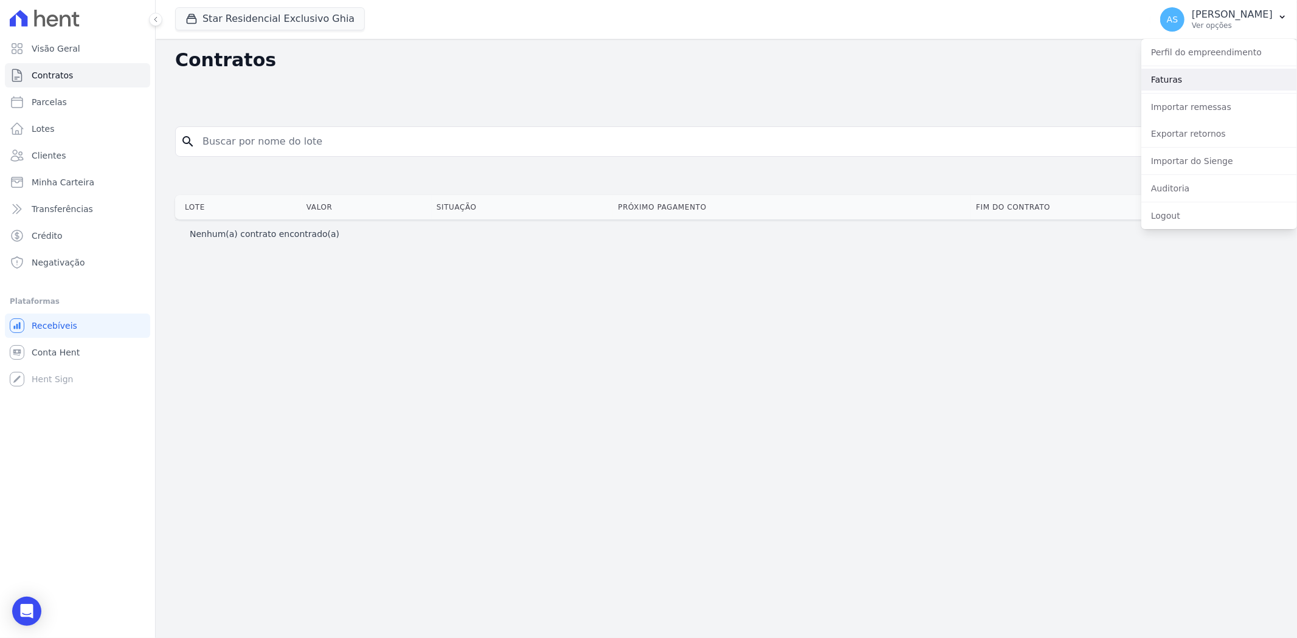
click at [1169, 77] on link "Faturas" at bounding box center [1219, 80] width 156 height 22
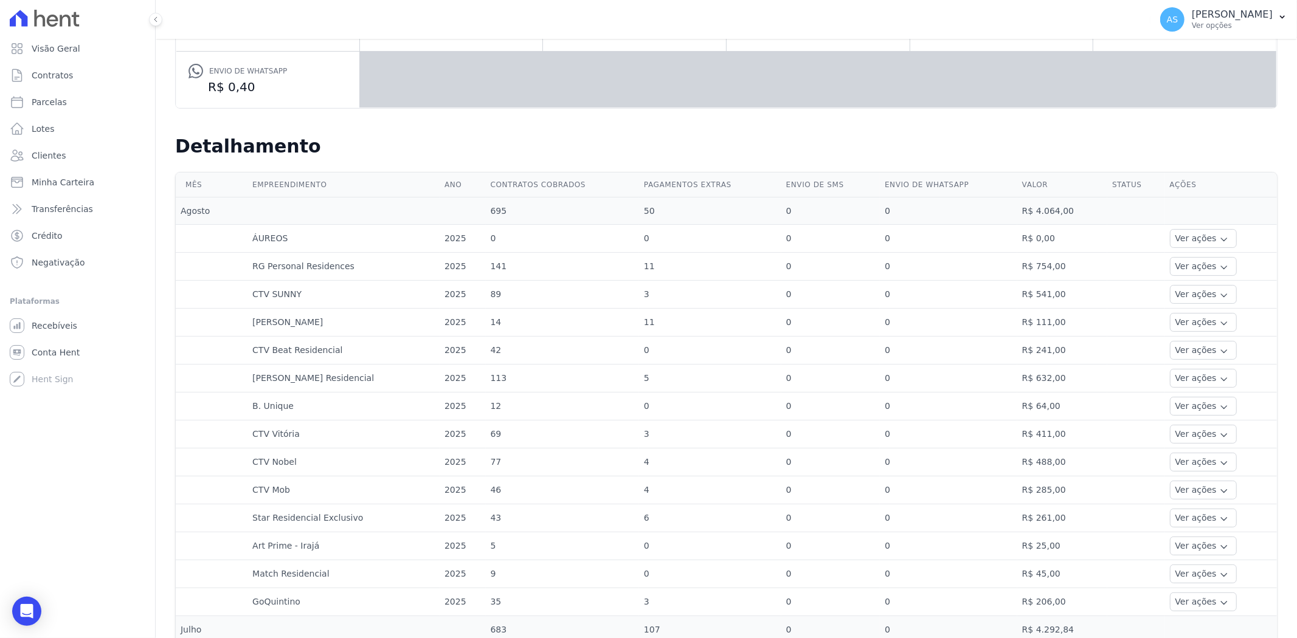
scroll to position [270, 0]
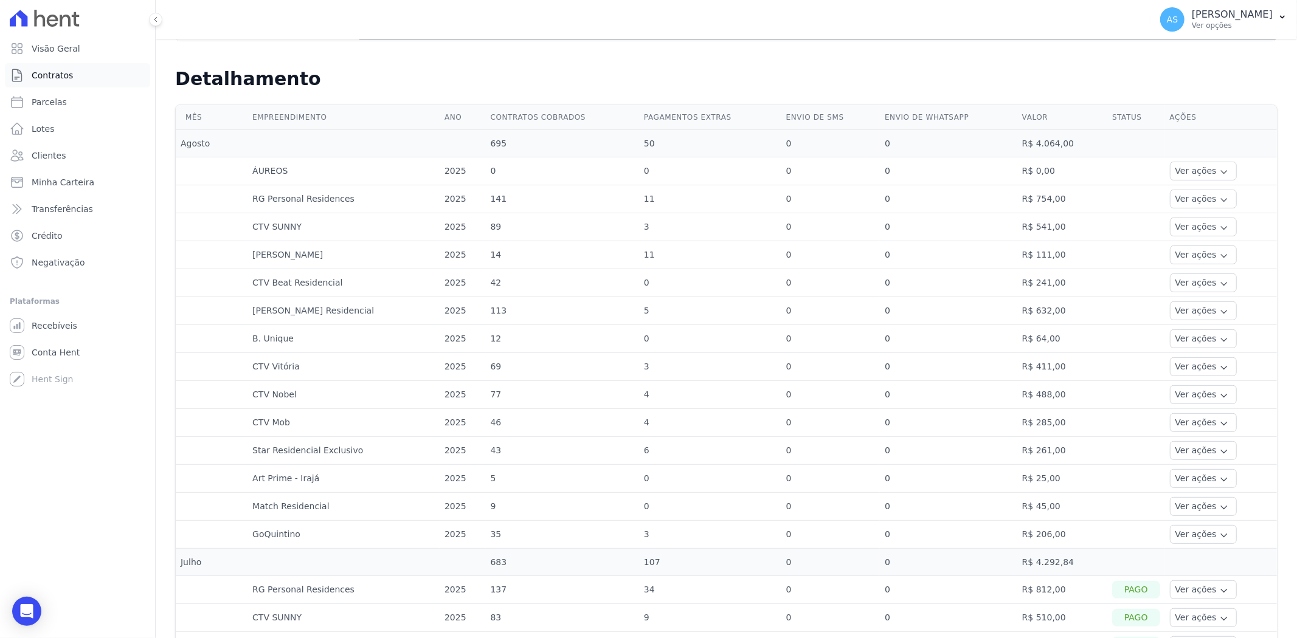
click at [59, 74] on span "Contratos" at bounding box center [52, 75] width 41 height 12
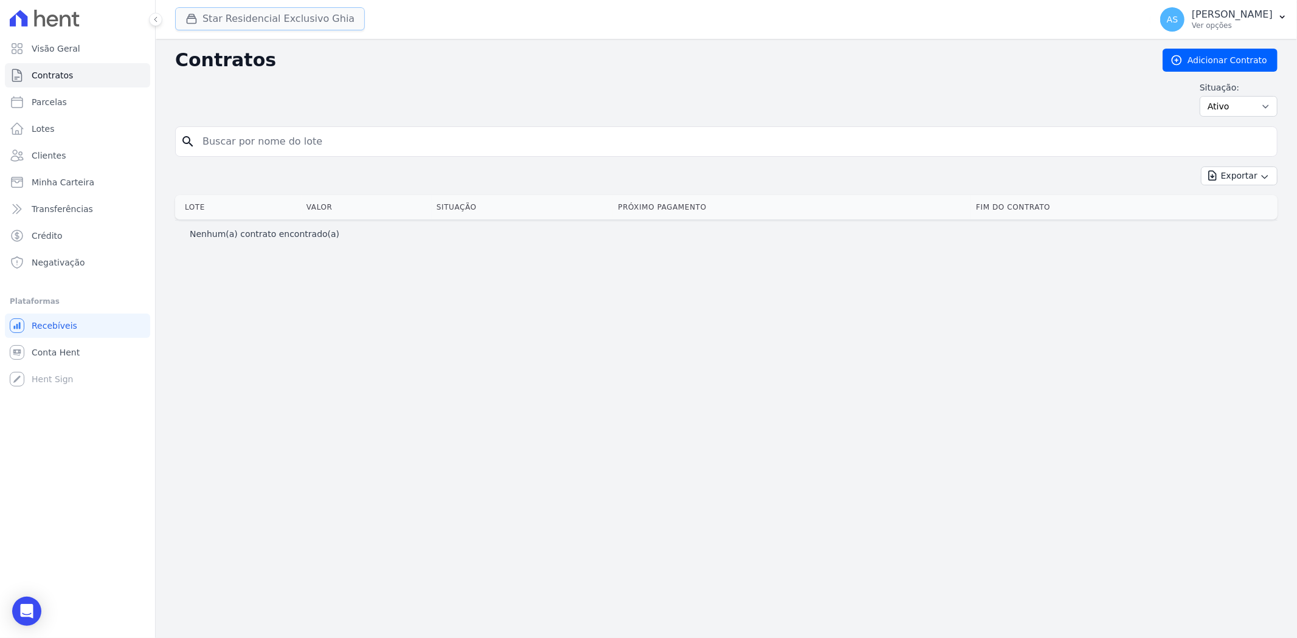
click at [242, 13] on button "Star Residencial Exclusivo Ghia" at bounding box center [270, 18] width 190 height 23
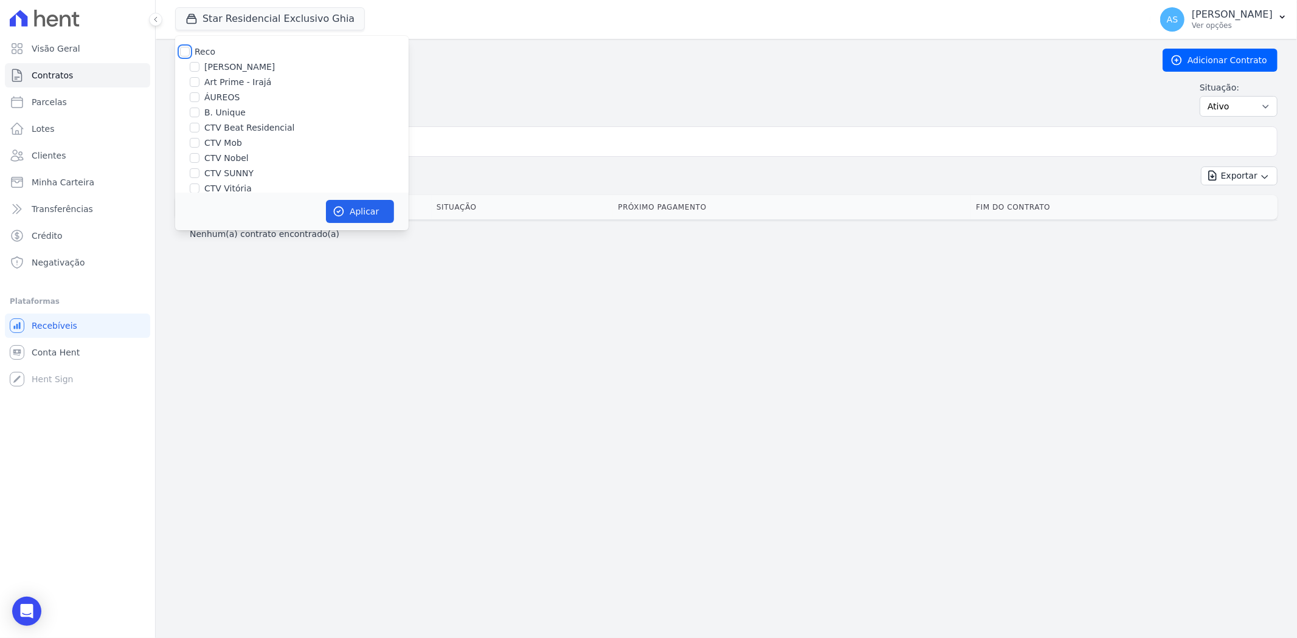
click at [185, 51] on input "Reco" at bounding box center [185, 52] width 10 height 10
checkbox input "true"
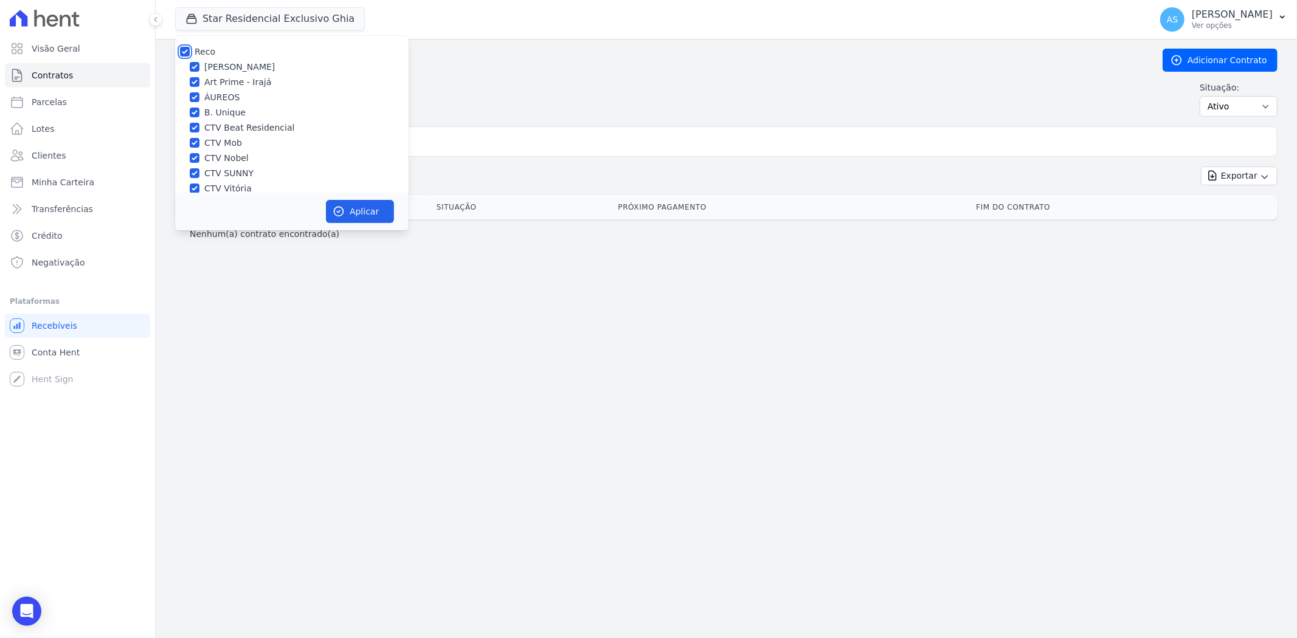
checkbox input "true"
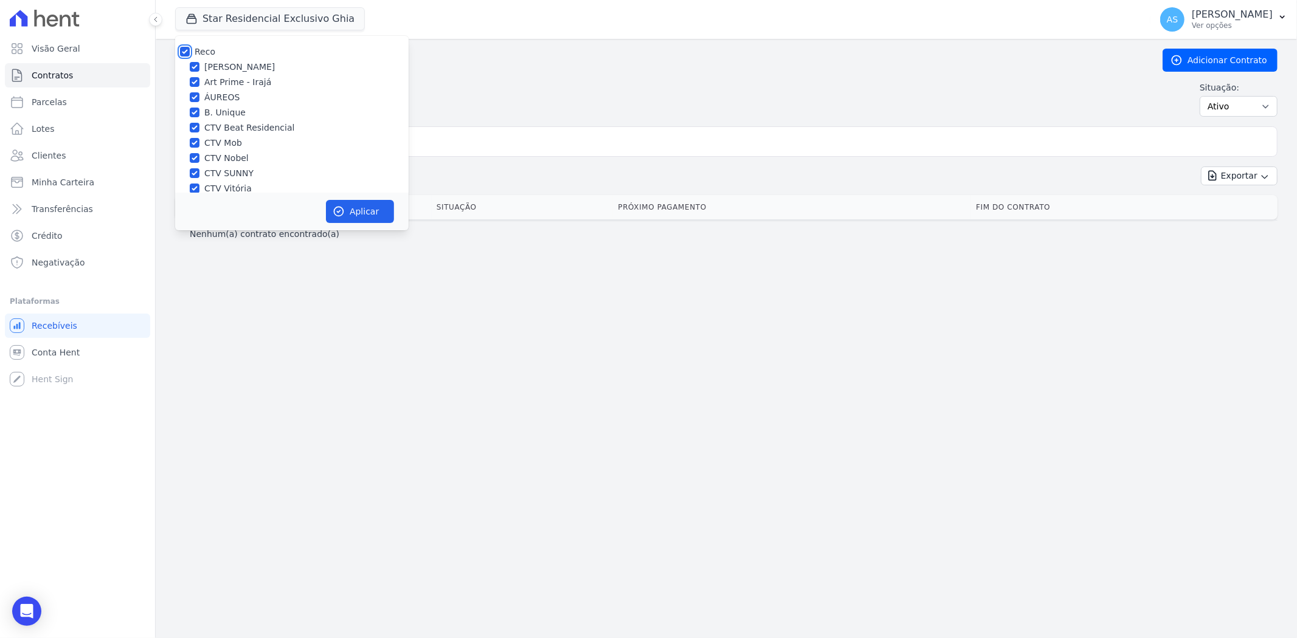
checkbox input "true"
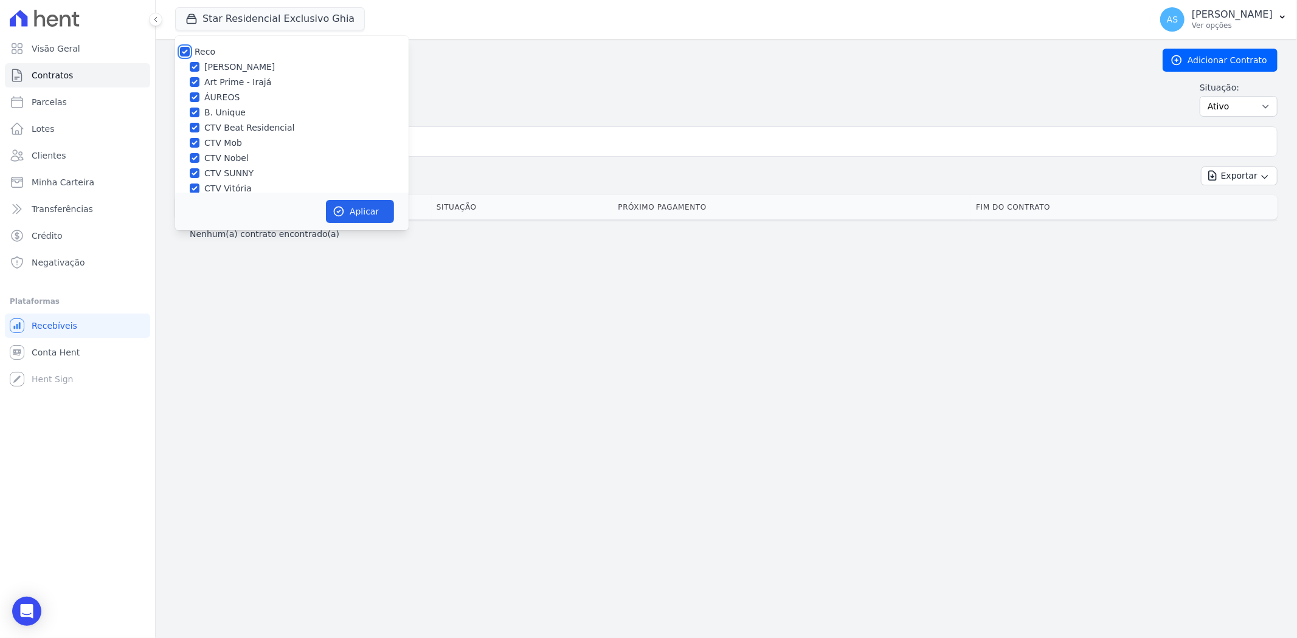
checkbox input "true"
click at [185, 52] on input "Reco" at bounding box center [185, 52] width 10 height 10
checkbox input "false"
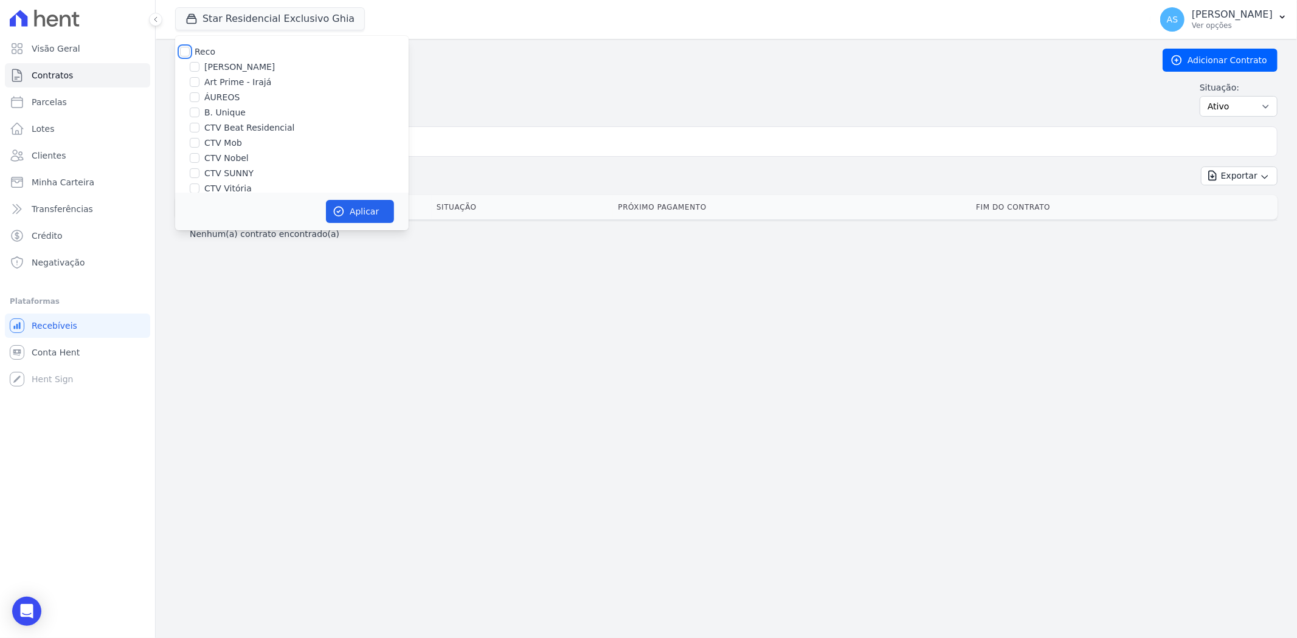
checkbox input "false"
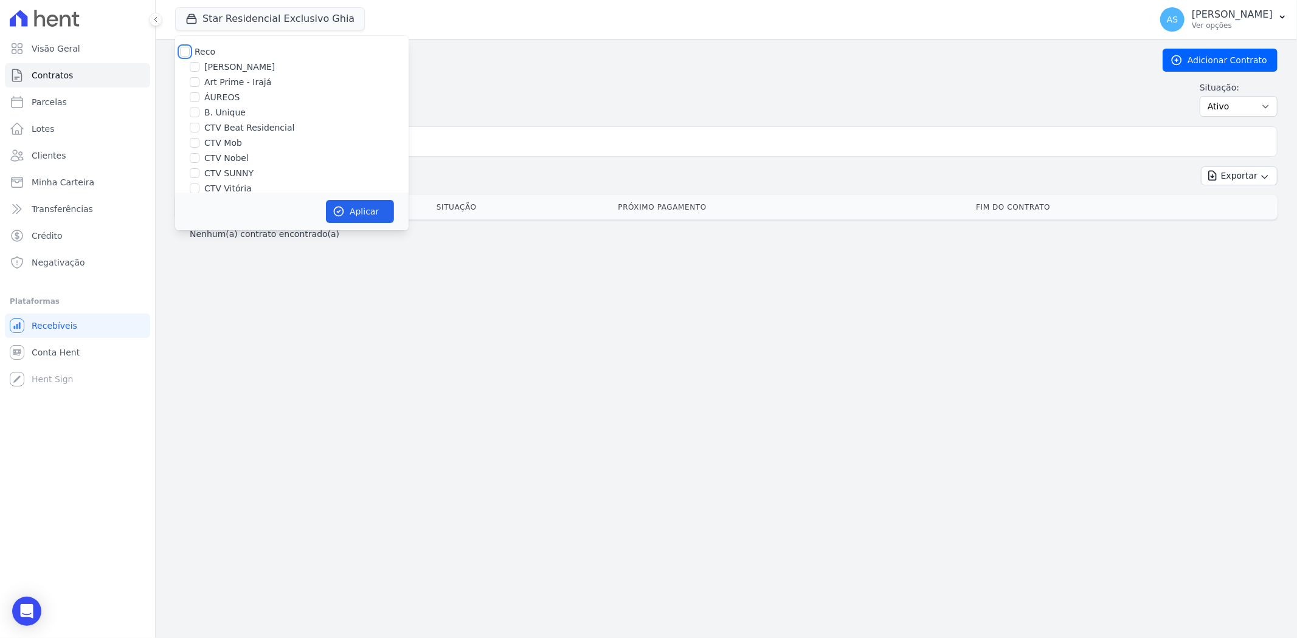
checkbox input "false"
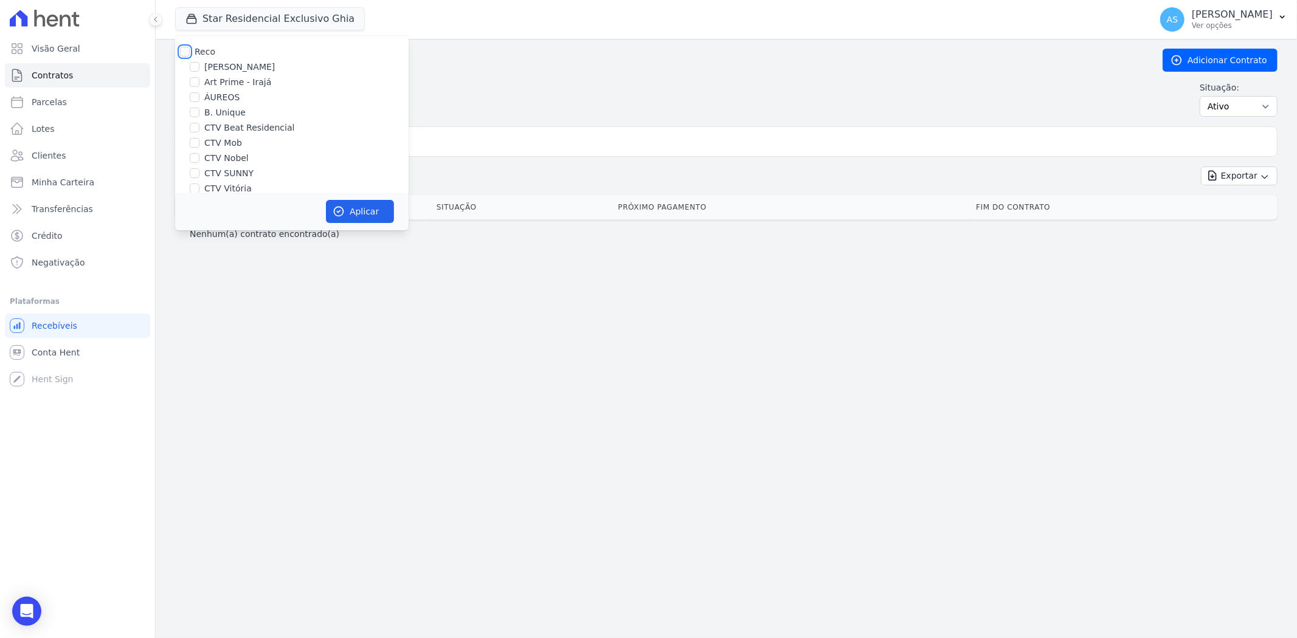
checkbox input "false"
click at [220, 169] on label "CTV SUNNY" at bounding box center [228, 173] width 49 height 13
click at [199, 169] on input "CTV SUNNY" at bounding box center [195, 173] width 10 height 10
checkbox input "true"
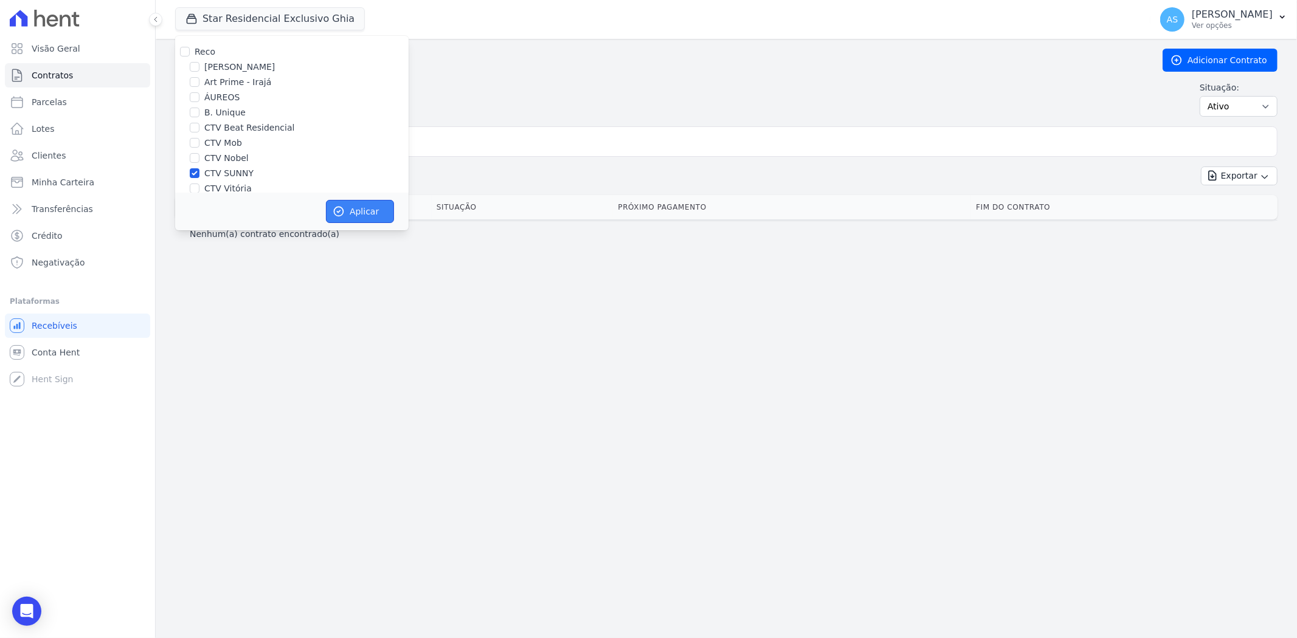
click at [353, 217] on button "Aplicar" at bounding box center [360, 211] width 68 height 23
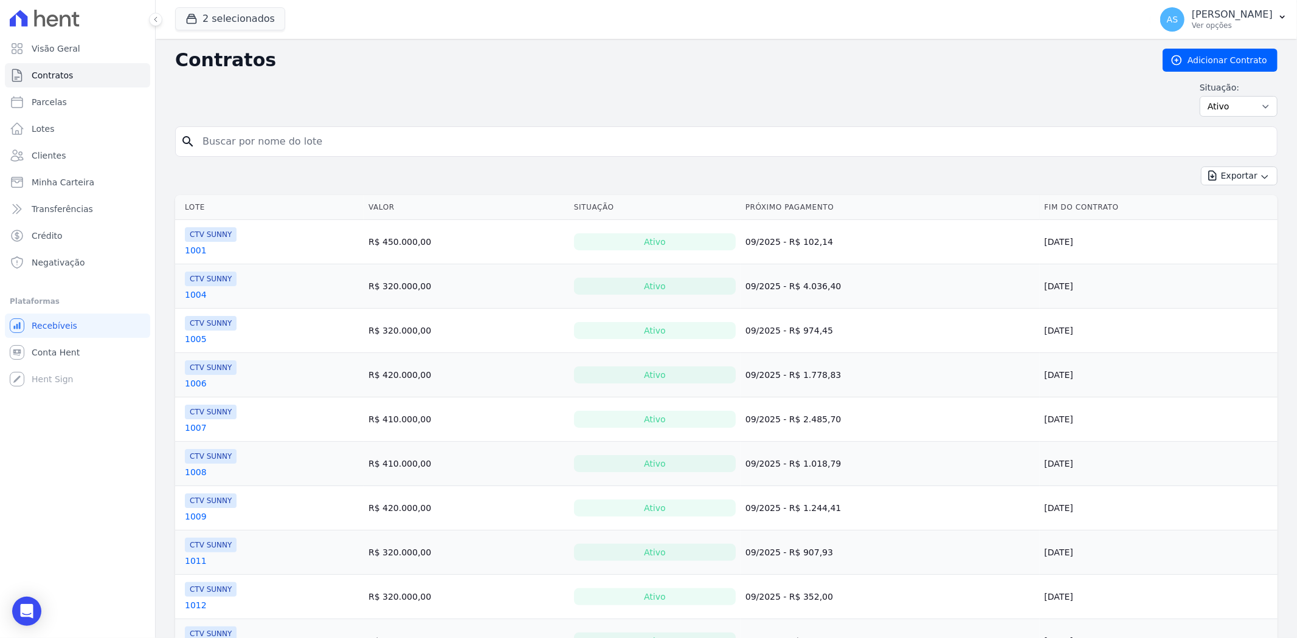
click at [216, 136] on input "search" at bounding box center [733, 142] width 1077 height 24
type input "811"
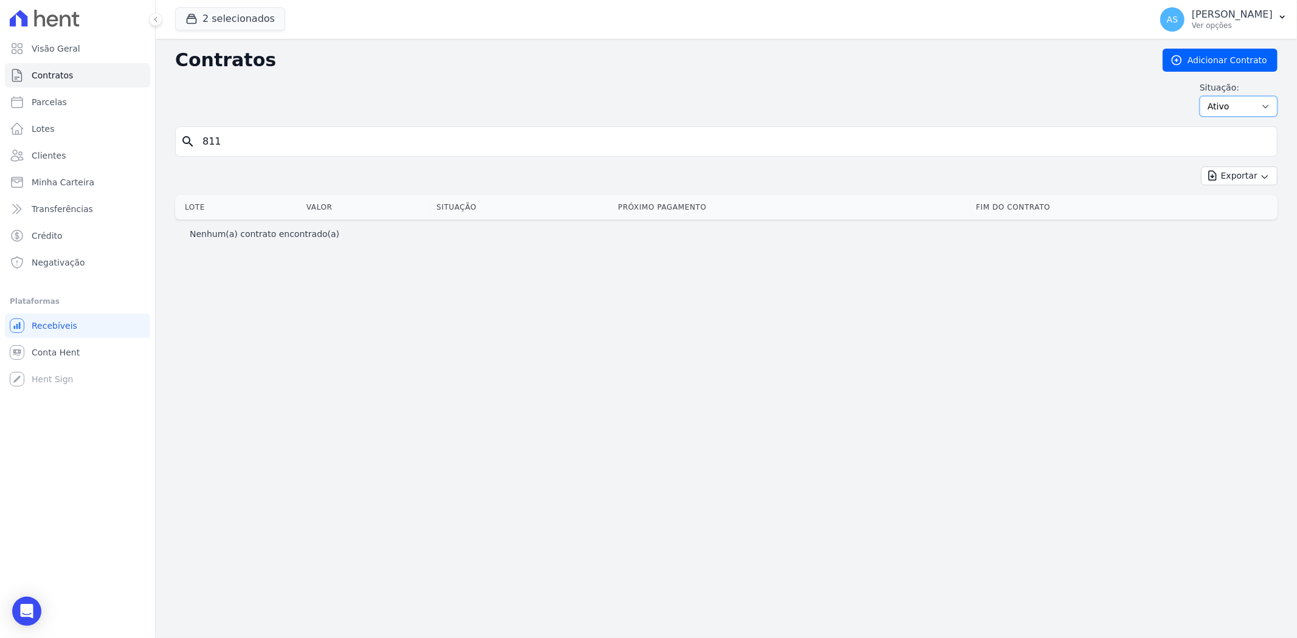
click at [1267, 107] on select "Ativo Todos Pausado Distratado Rascunho Expirado Encerrado" at bounding box center [1239, 106] width 78 height 21
select select "all"
click at [1205, 96] on select "Ativo Todos Pausado Distratado Rascunho Expirado Encerrado" at bounding box center [1239, 106] width 78 height 21
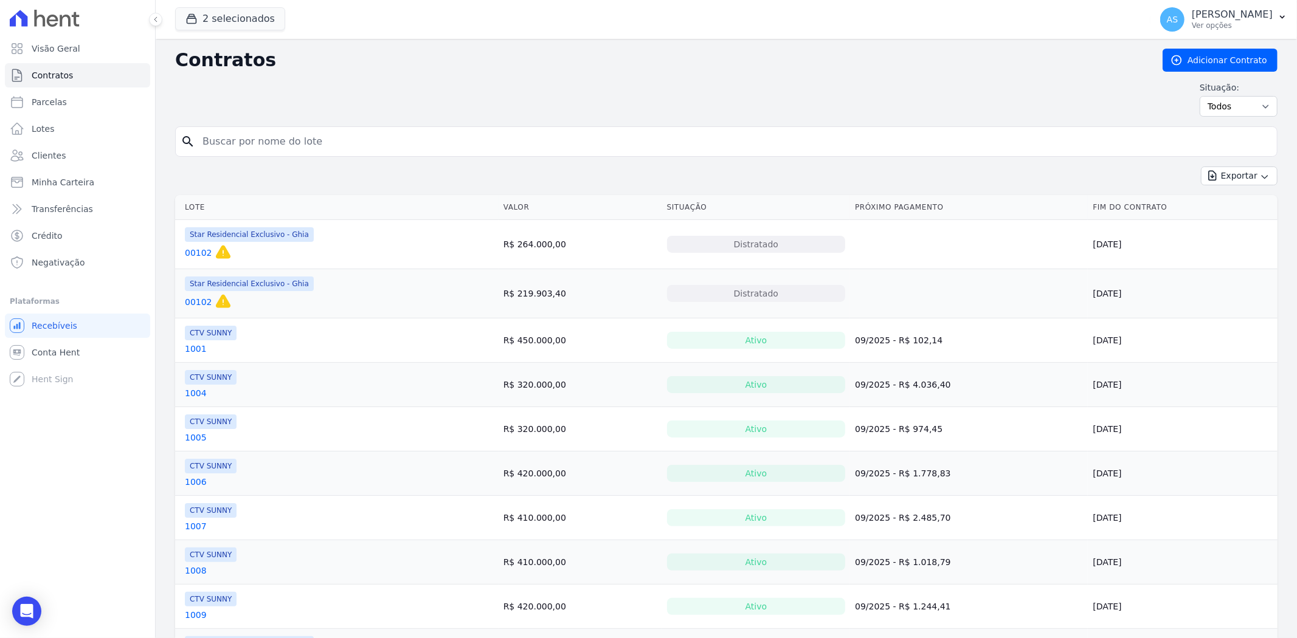
click at [207, 140] on input "search" at bounding box center [733, 142] width 1077 height 24
type input "811"
click at [232, 148] on input "811" at bounding box center [733, 142] width 1077 height 24
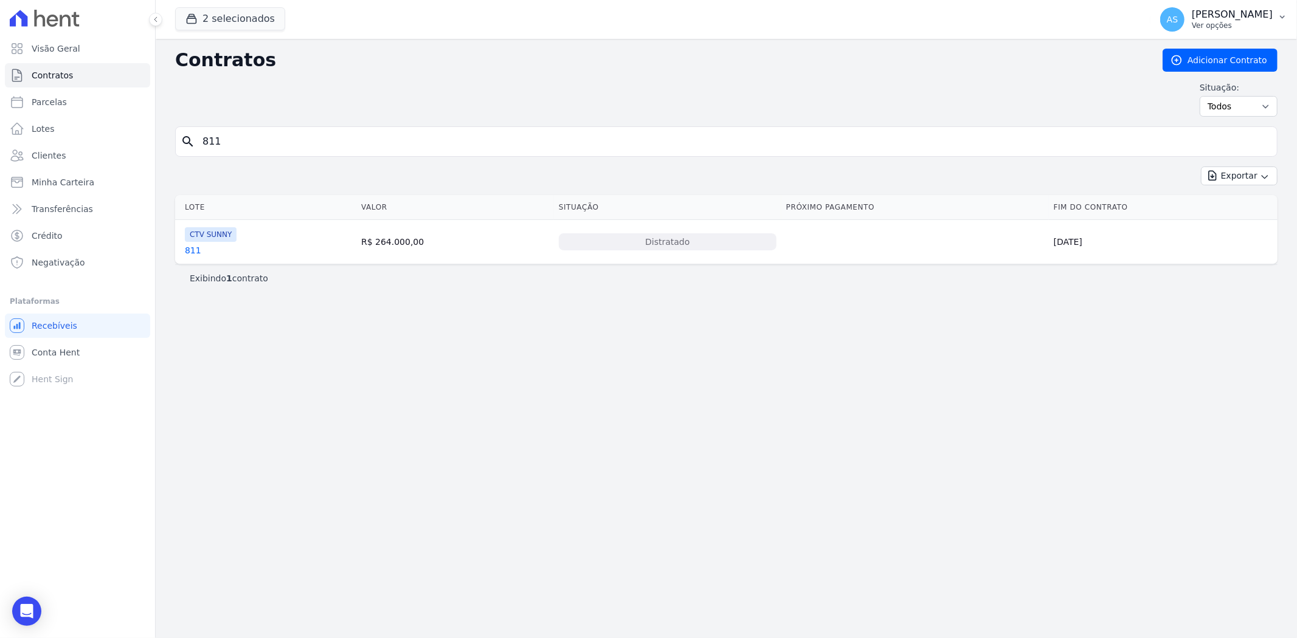
click at [1273, 21] on button "AS [PERSON_NAME] Ver opções" at bounding box center [1223, 19] width 147 height 34
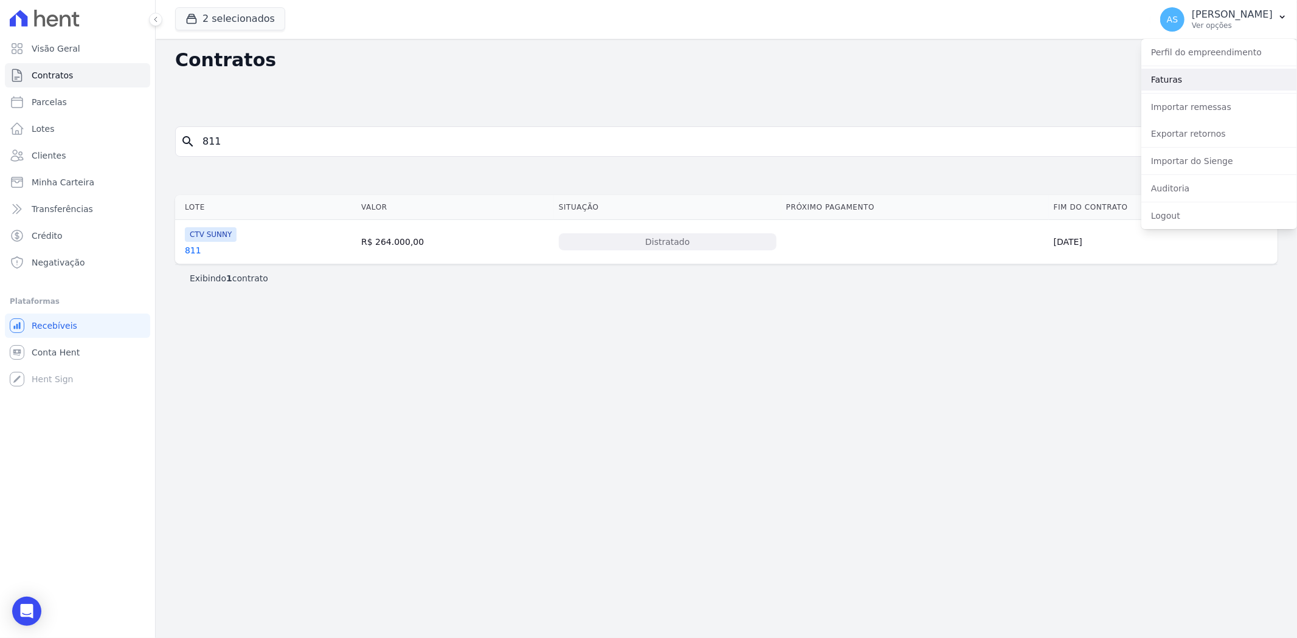
click at [1174, 80] on link "Faturas" at bounding box center [1219, 80] width 156 height 22
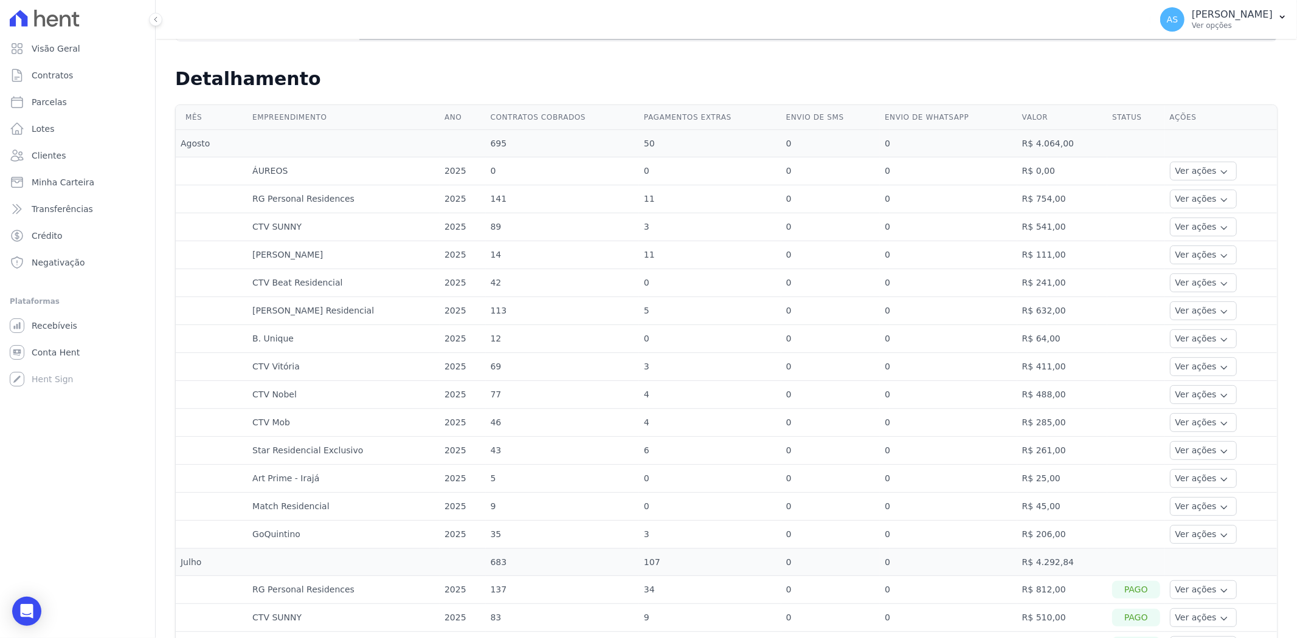
scroll to position [337, 0]
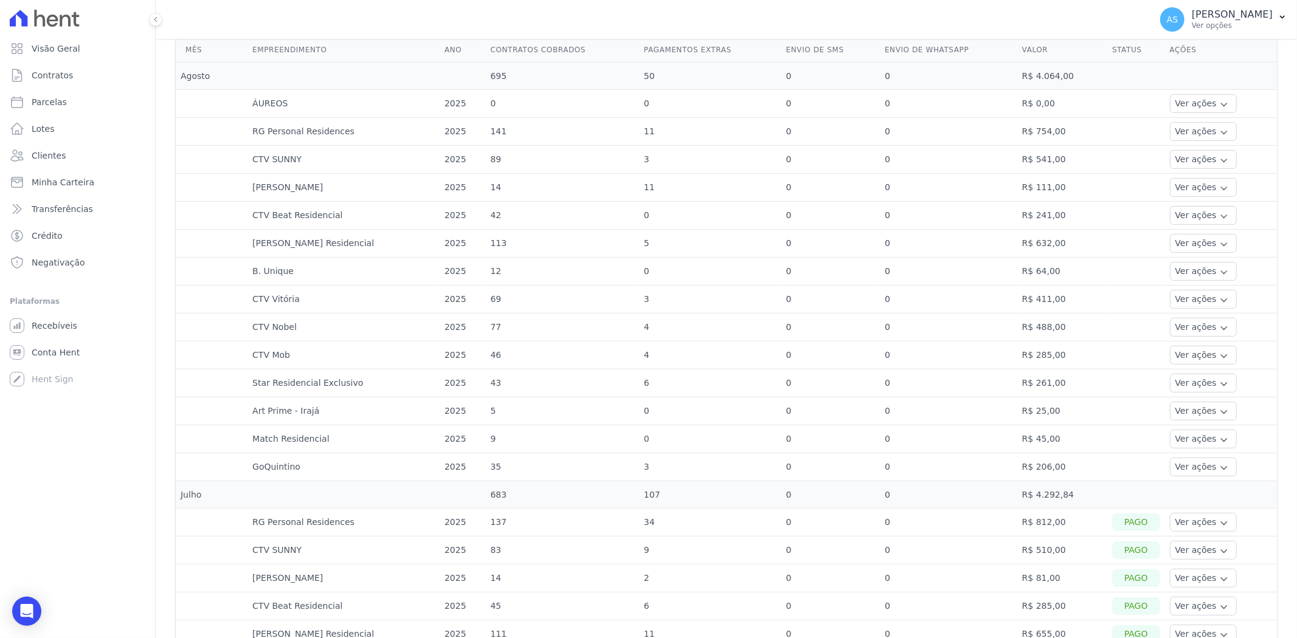
drag, startPoint x: 271, startPoint y: 215, endPoint x: 376, endPoint y: 219, distance: 104.7
click at [376, 219] on td "CTV Beat Residencial" at bounding box center [343, 216] width 192 height 28
drag, startPoint x: 238, startPoint y: 244, endPoint x: 358, endPoint y: 244, distance: 119.8
click at [358, 244] on tr "[PERSON_NAME] Residencial 2025 113 5 0 0 R$ 632,00 Ver ações Ver detalhes" at bounding box center [726, 244] width 1101 height 28
drag, startPoint x: 261, startPoint y: 271, endPoint x: 392, endPoint y: 264, distance: 130.9
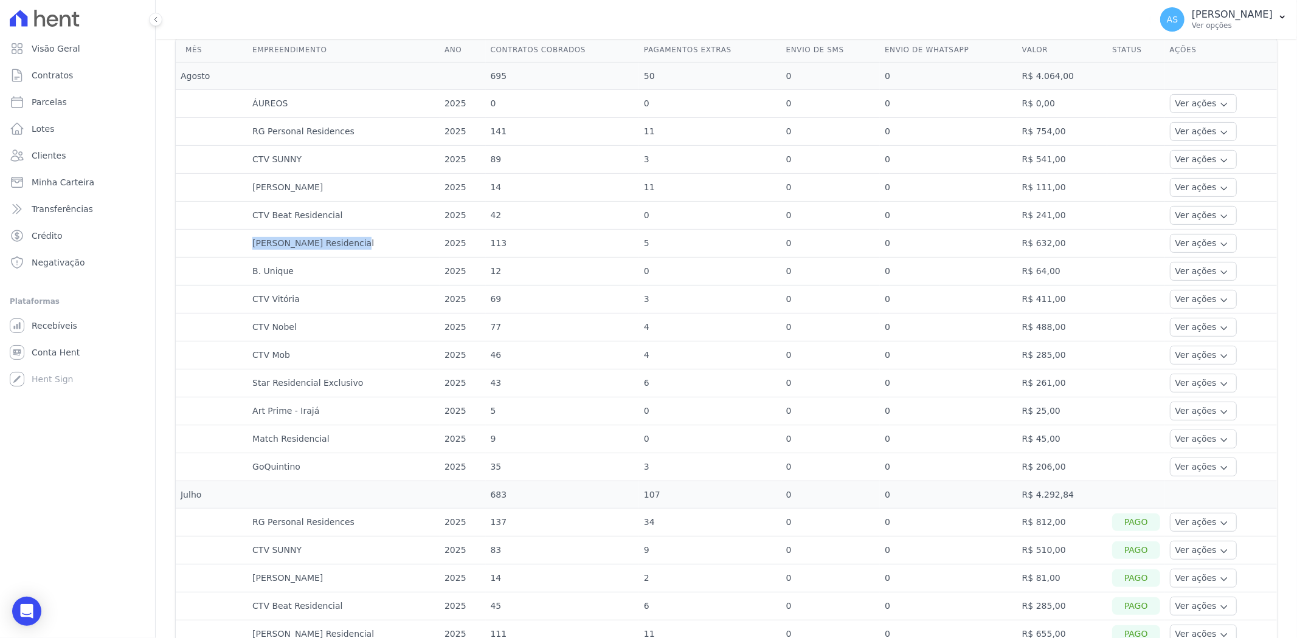
click at [392, 264] on td "B. Unique" at bounding box center [343, 272] width 192 height 28
drag, startPoint x: 261, startPoint y: 295, endPoint x: 334, endPoint y: 298, distance: 73.0
click at [334, 298] on td "CTV Vitória" at bounding box center [343, 300] width 192 height 28
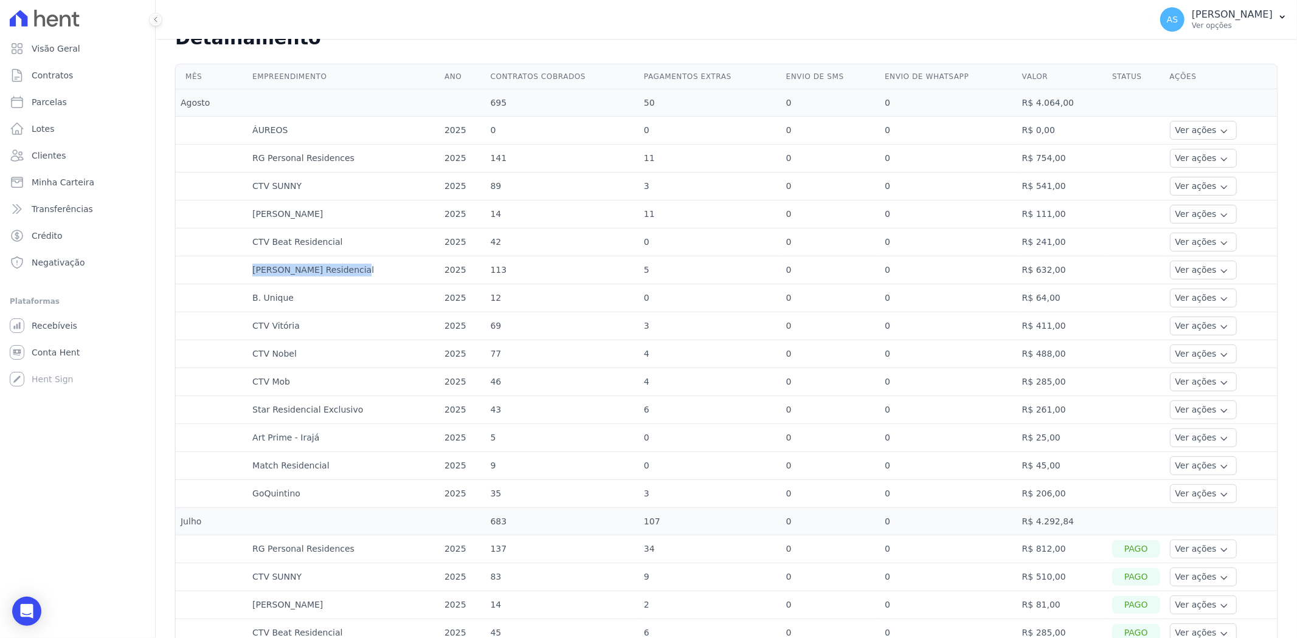
scroll to position [405, 0]
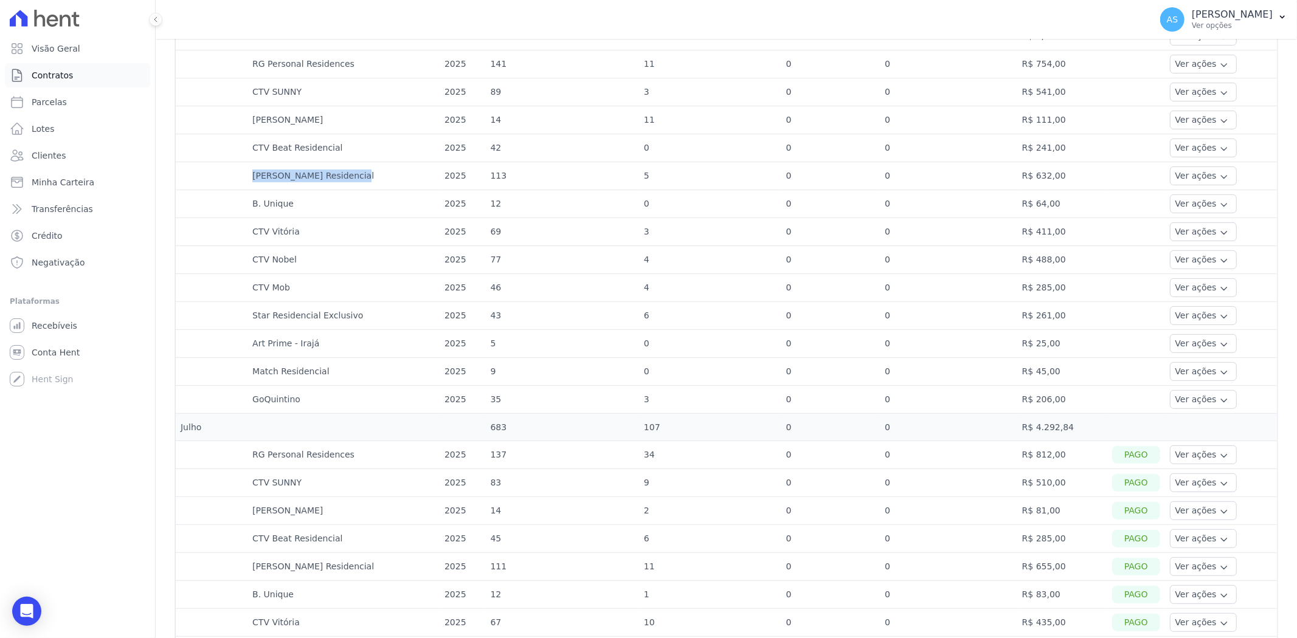
click at [50, 73] on span "Contratos" at bounding box center [52, 75] width 41 height 12
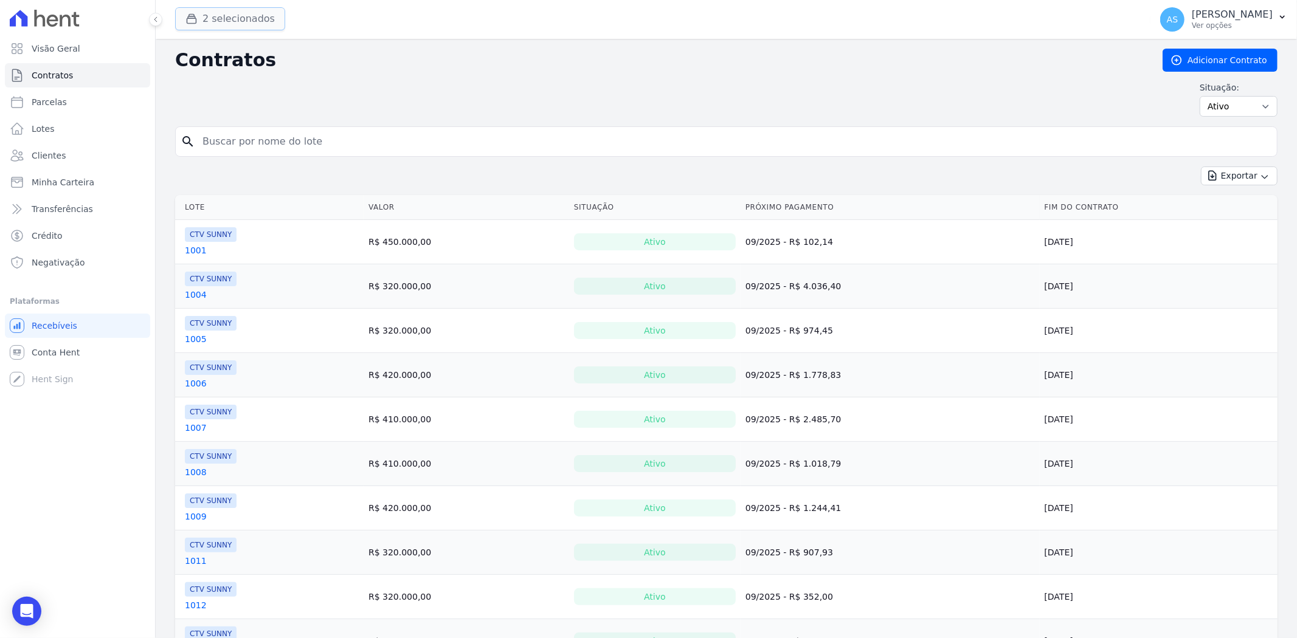
click at [226, 15] on button "2 selecionados" at bounding box center [230, 18] width 110 height 23
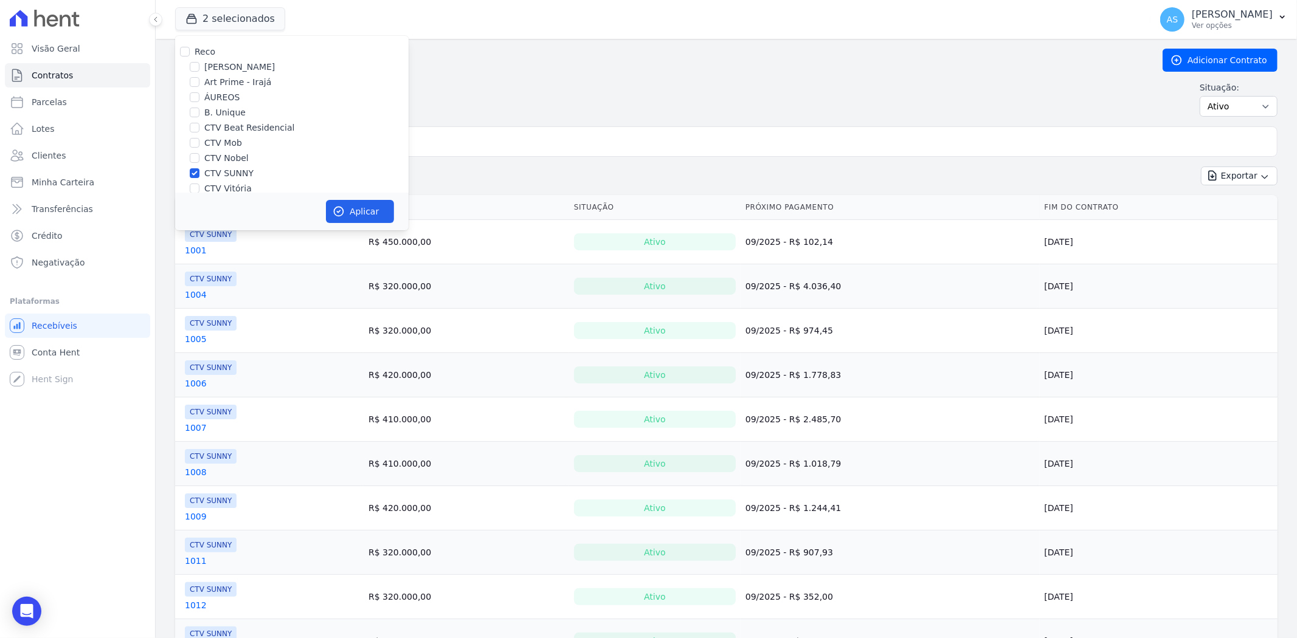
click at [182, 44] on div "Reco [PERSON_NAME] Art Prime - Irajá [GEOGRAPHIC_DATA] B. Unique CTV Beat Resid…" at bounding box center [291, 172] width 233 height 273
click at [186, 49] on input "Reco" at bounding box center [185, 52] width 10 height 10
checkbox input "true"
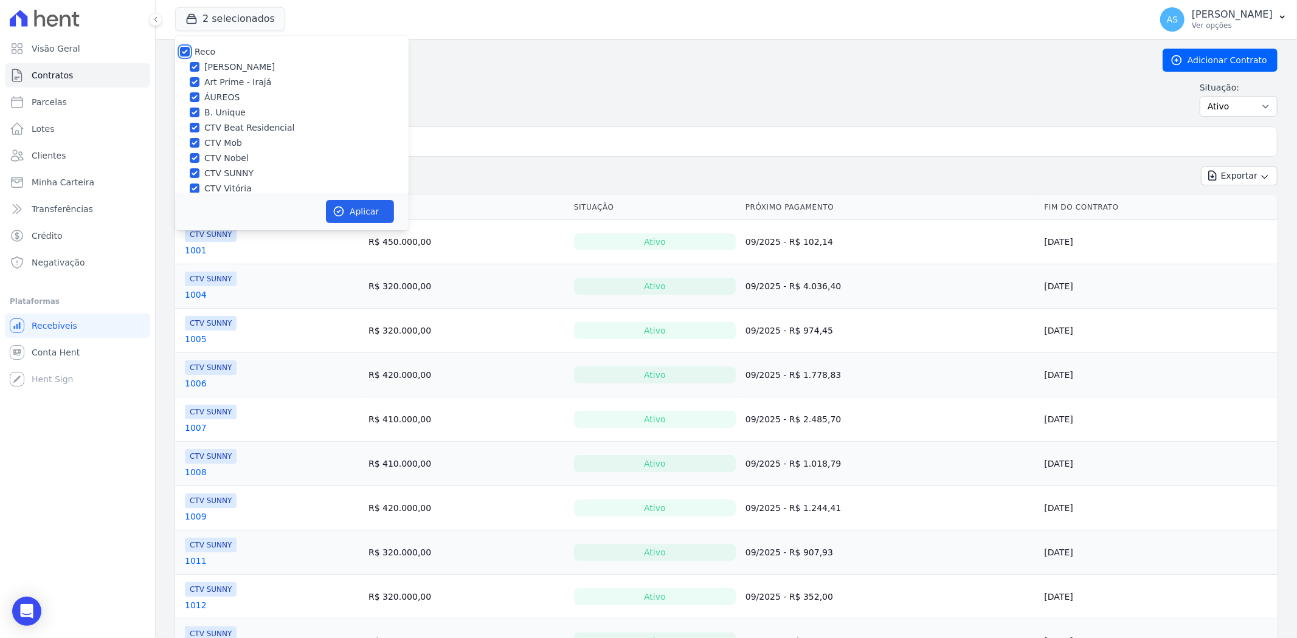
checkbox input "true"
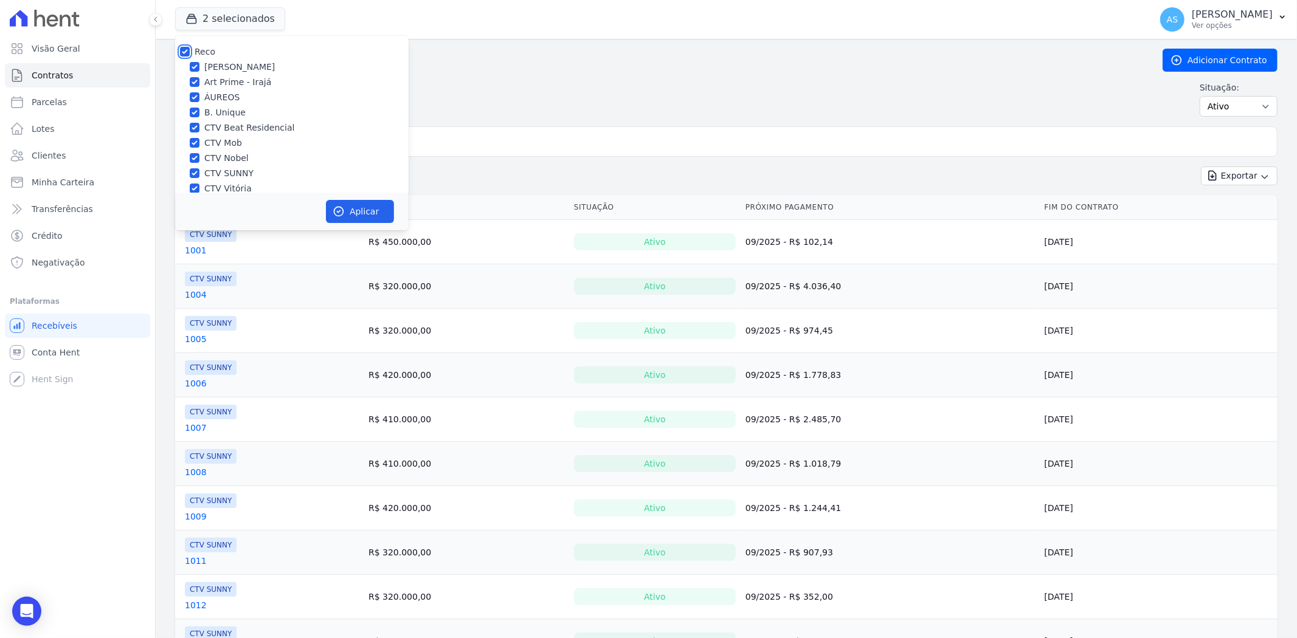
checkbox input "true"
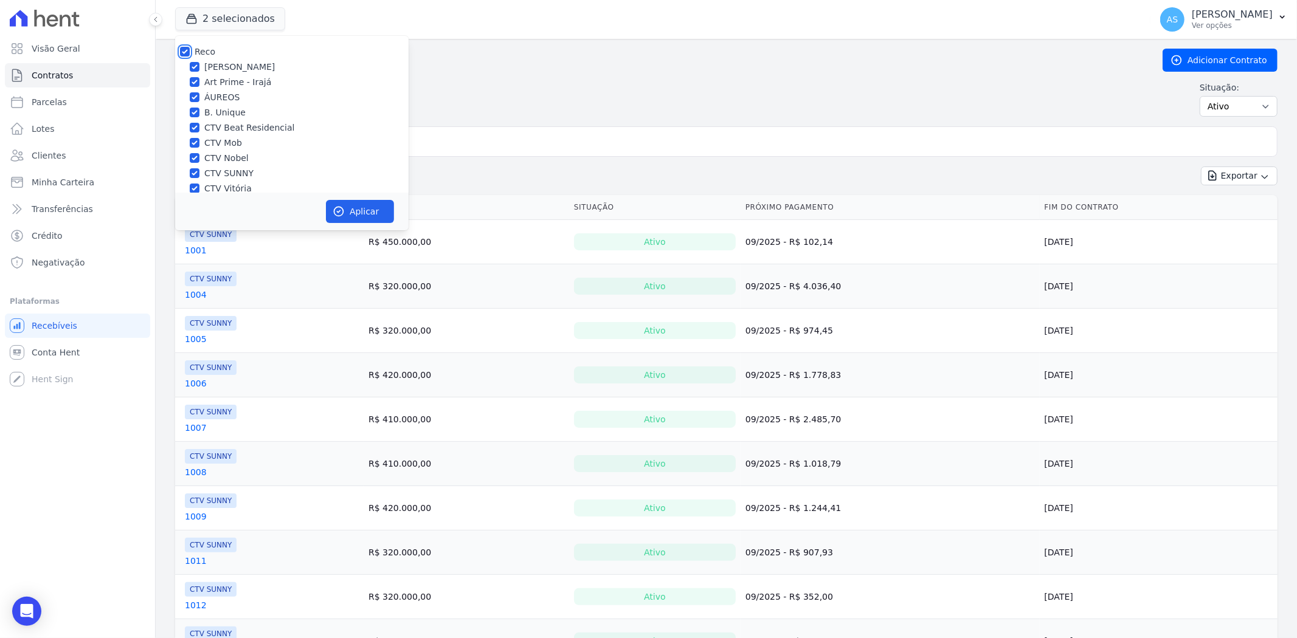
checkbox input "true"
click at [190, 50] on div "Reco" at bounding box center [291, 52] width 233 height 13
click at [186, 51] on input "Reco" at bounding box center [185, 52] width 10 height 10
checkbox input "false"
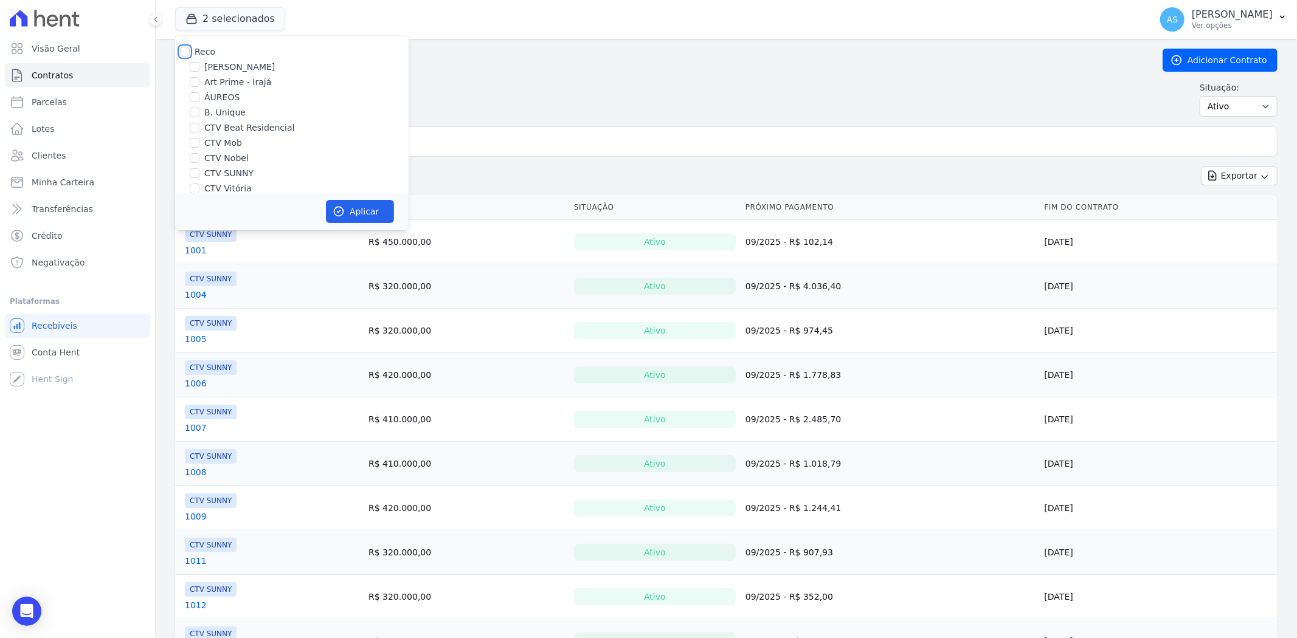
checkbox input "false"
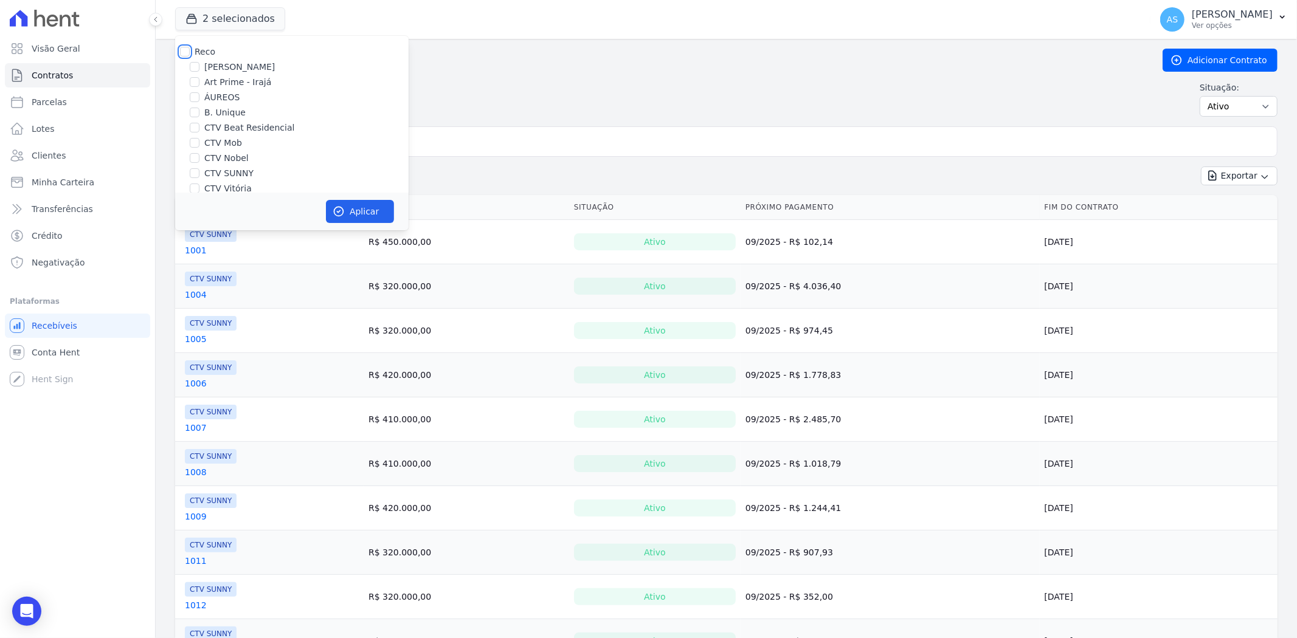
checkbox input "false"
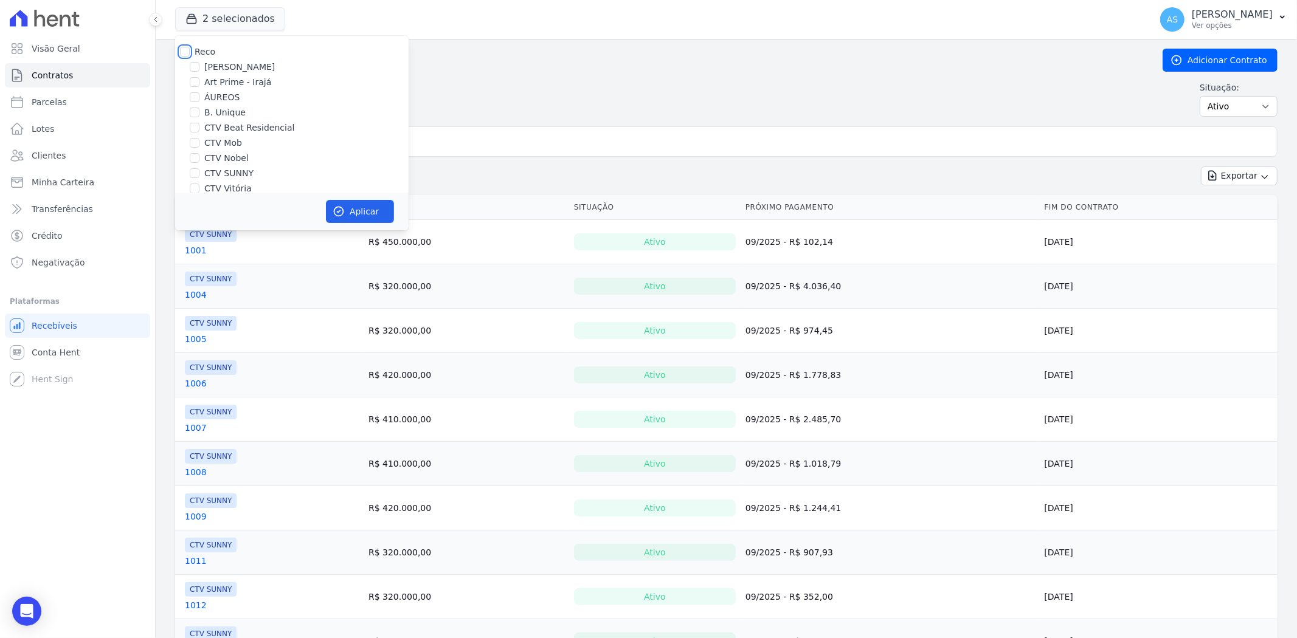
checkbox input "false"
click at [221, 77] on label "Art Prime - Irajá" at bounding box center [237, 82] width 67 height 13
click at [199, 77] on input "Art Prime - Irajá" at bounding box center [195, 82] width 10 height 10
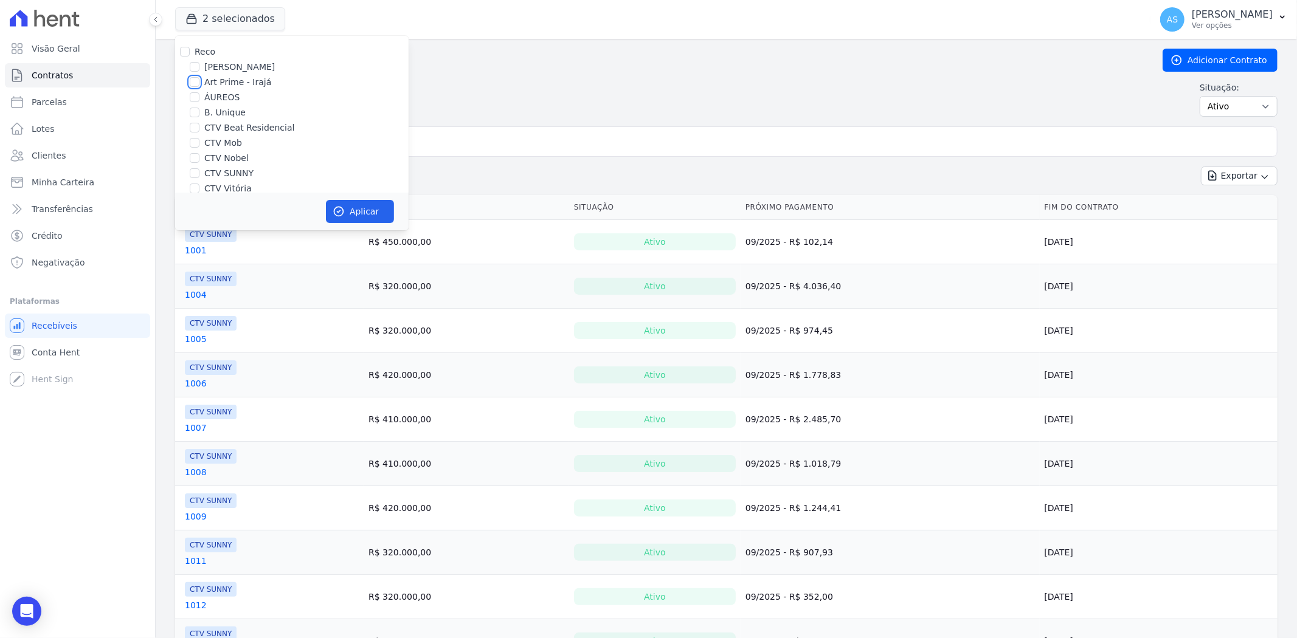
checkbox input "true"
click at [367, 210] on button "Aplicar" at bounding box center [360, 211] width 68 height 23
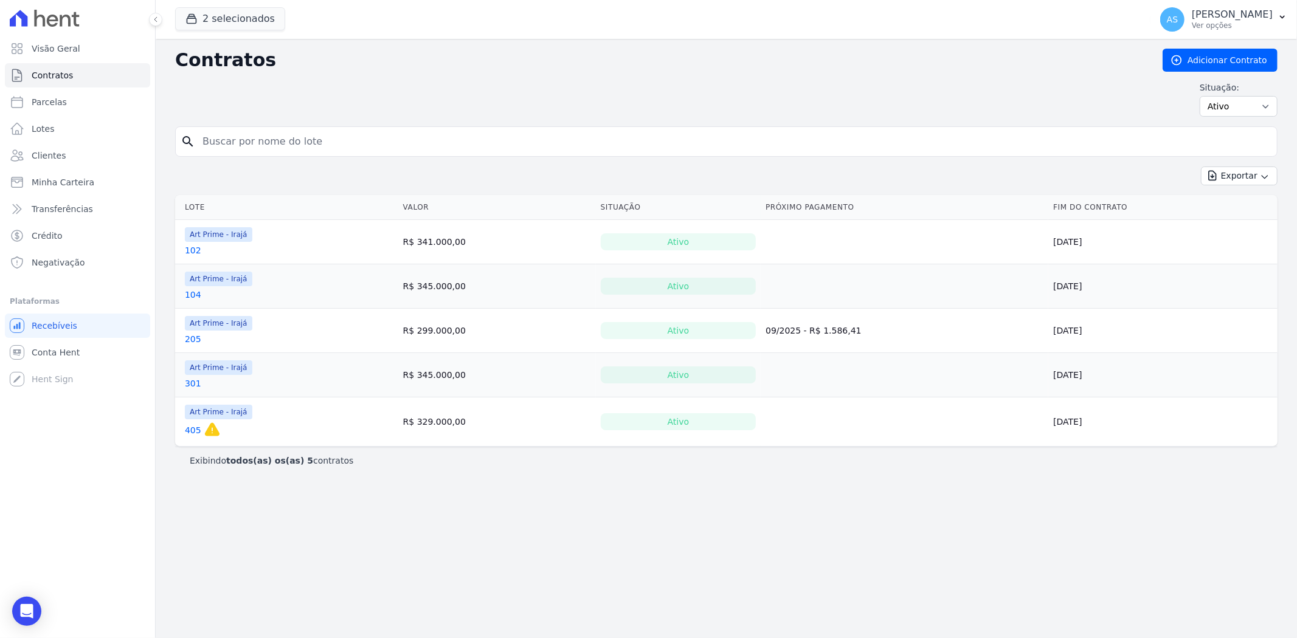
click at [193, 254] on link "102" at bounding box center [193, 250] width 16 height 12
click at [191, 295] on link "104" at bounding box center [193, 295] width 16 height 12
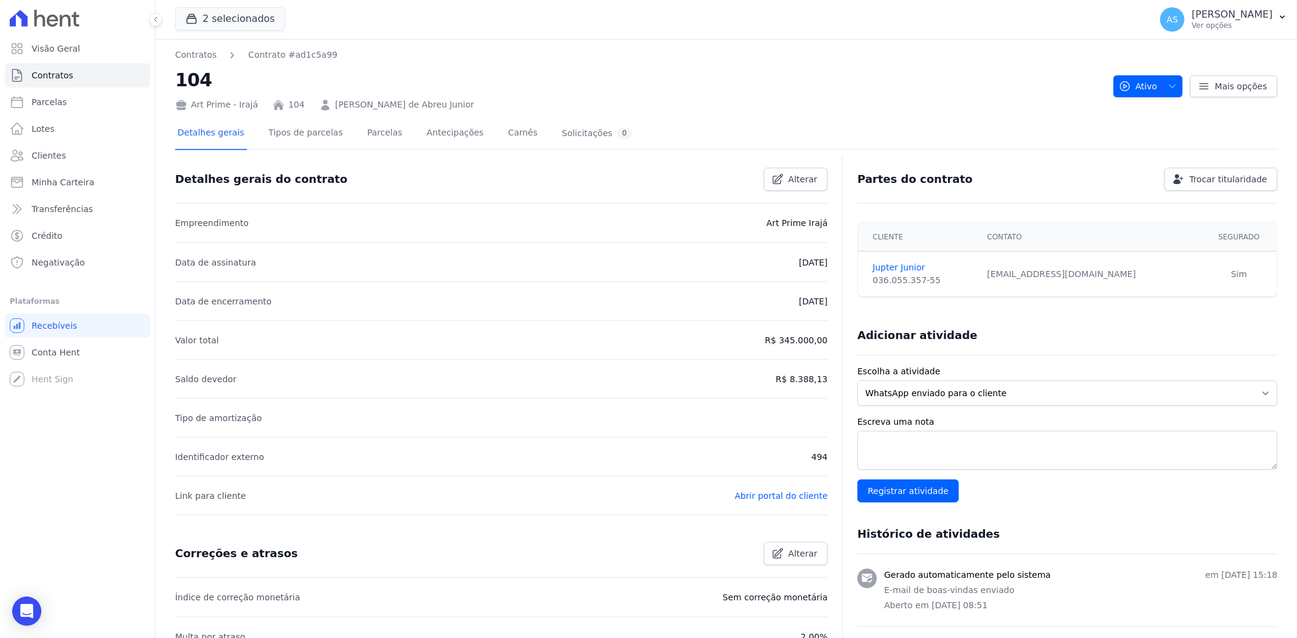
drag, startPoint x: 463, startPoint y: 105, endPoint x: 325, endPoint y: 110, distance: 138.1
click at [325, 110] on div "Art Prime - Irajá 104 [PERSON_NAME] de Abreu Junior" at bounding box center [639, 103] width 928 height 18
copy link "[PERSON_NAME] de Abreu Junior"
click at [1167, 88] on icon "button" at bounding box center [1172, 86] width 10 height 10
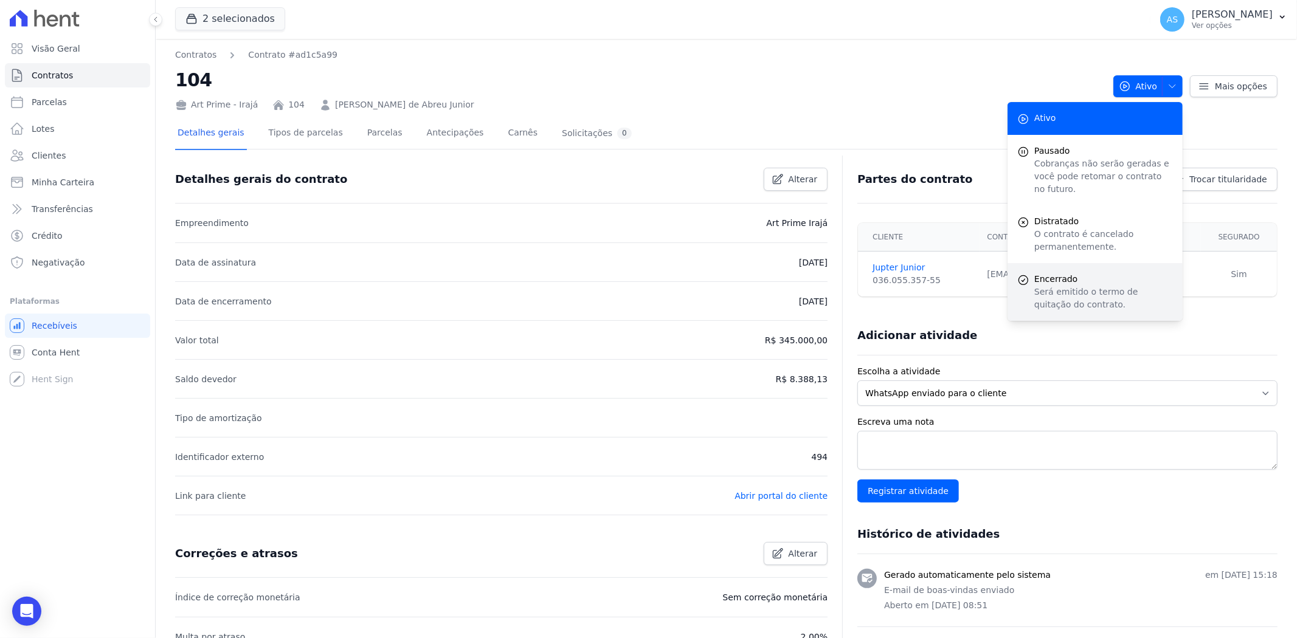
click at [1049, 273] on span "Encerrado" at bounding box center [1103, 279] width 139 height 13
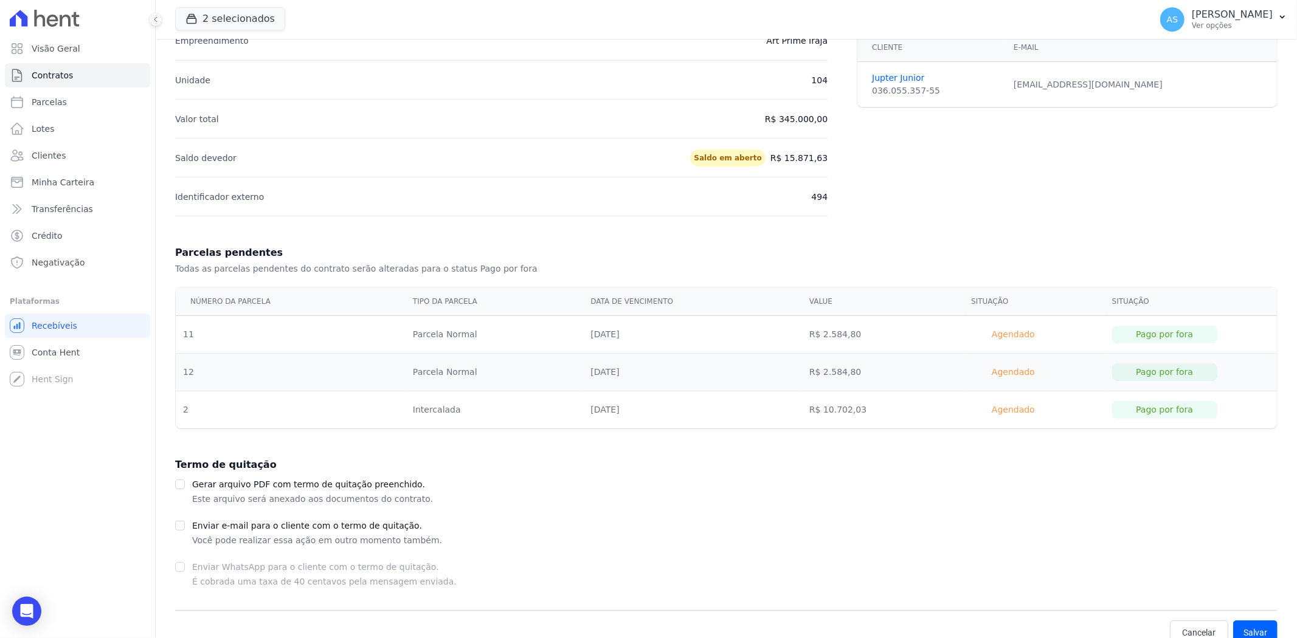
scroll to position [149, 0]
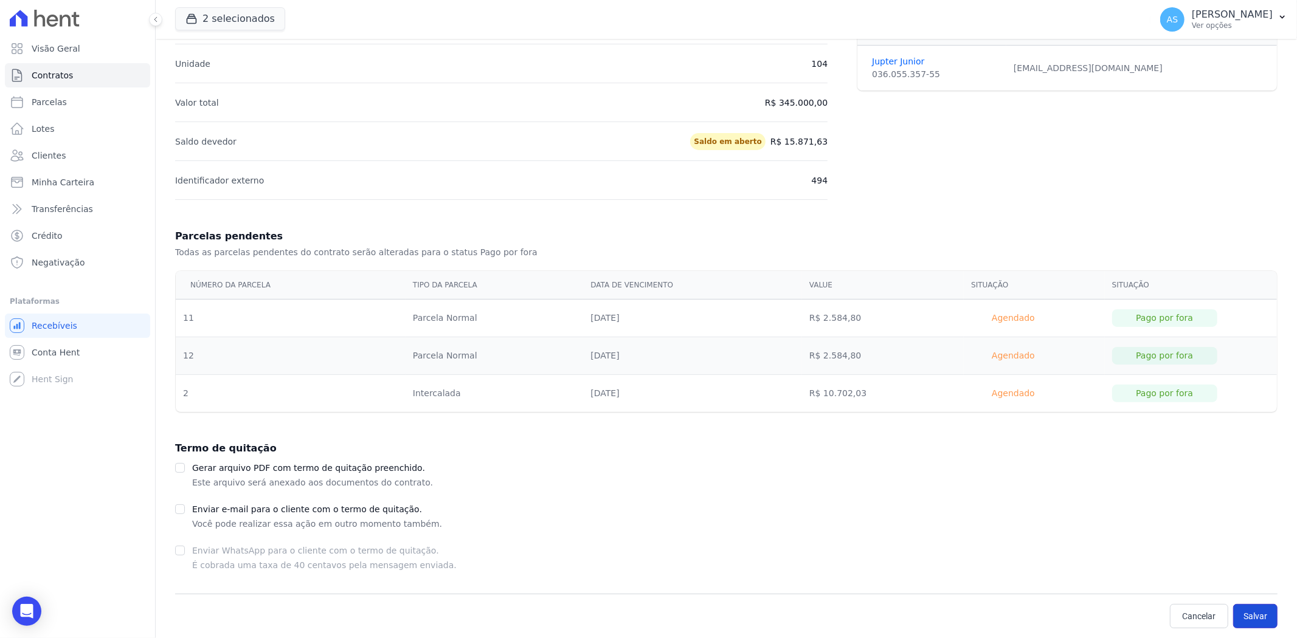
click at [1242, 618] on button "Salvar" at bounding box center [1255, 616] width 44 height 24
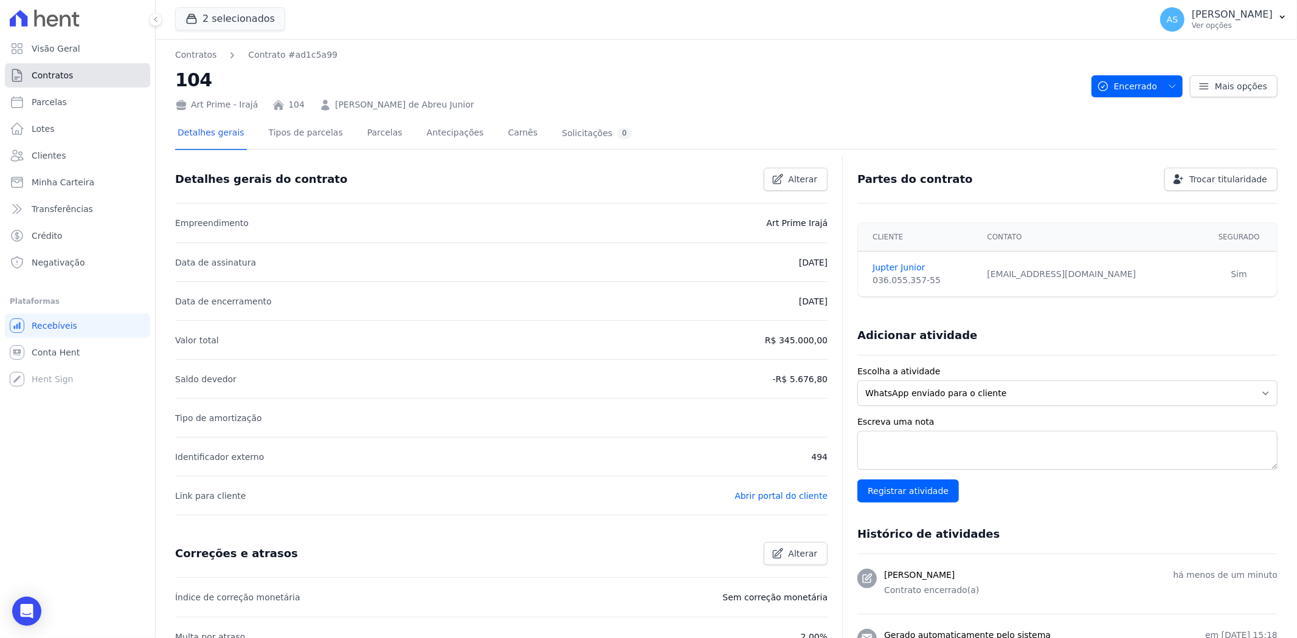
click at [47, 75] on span "Contratos" at bounding box center [52, 75] width 41 height 12
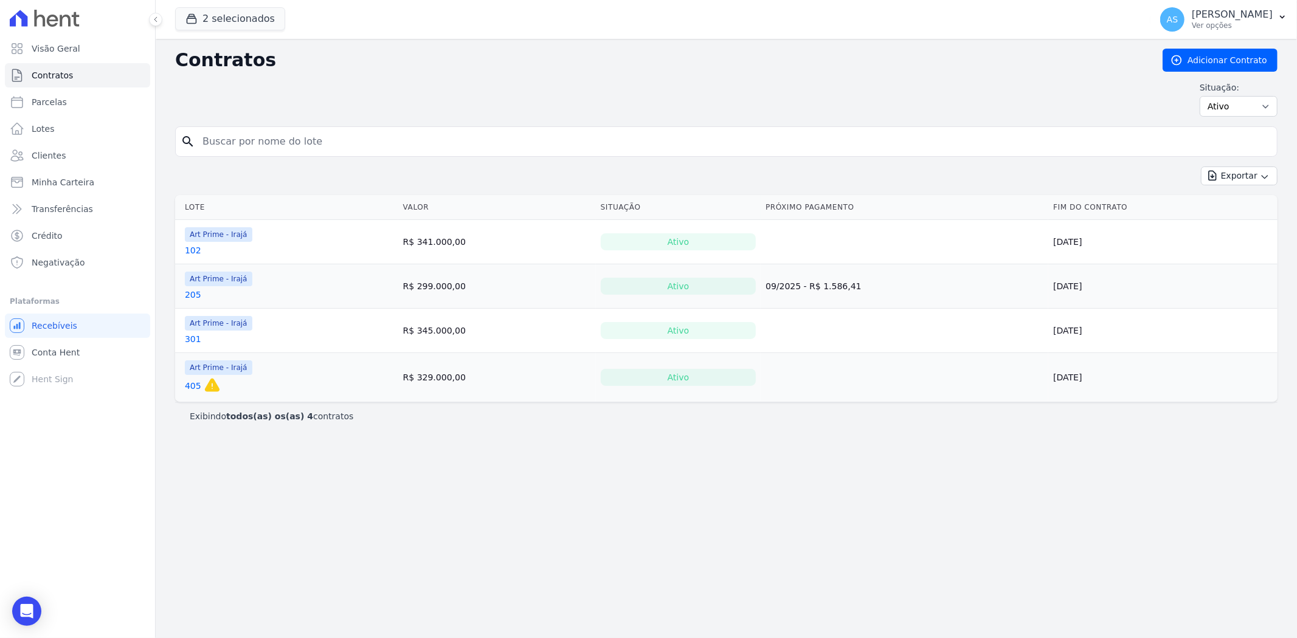
click at [190, 295] on link "205" at bounding box center [193, 295] width 16 height 12
click at [193, 342] on link "301" at bounding box center [193, 339] width 16 height 12
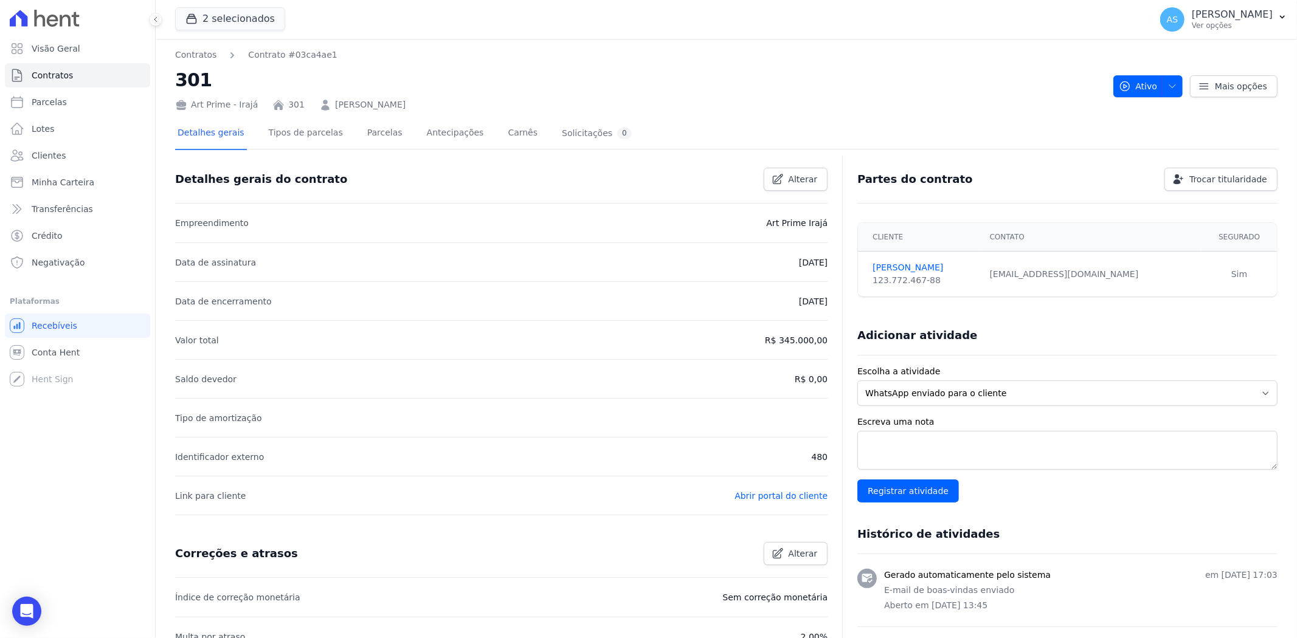
drag, startPoint x: 510, startPoint y: 103, endPoint x: 326, endPoint y: 106, distance: 183.6
click at [326, 106] on div "Art Prime - Irajá 301 [PERSON_NAME]" at bounding box center [639, 103] width 928 height 18
copy link "[PERSON_NAME]"
click at [1169, 86] on icon "button" at bounding box center [1172, 86] width 10 height 10
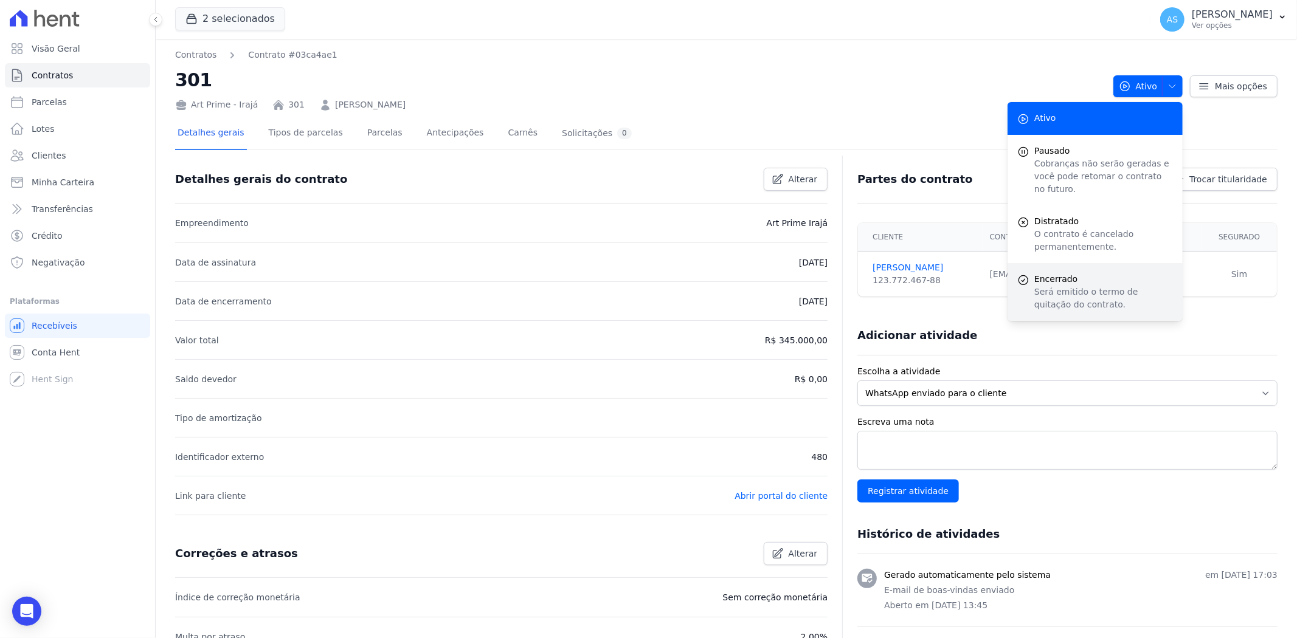
click at [1040, 286] on p "Será emitido o termo de quitação do contrato." at bounding box center [1103, 299] width 139 height 26
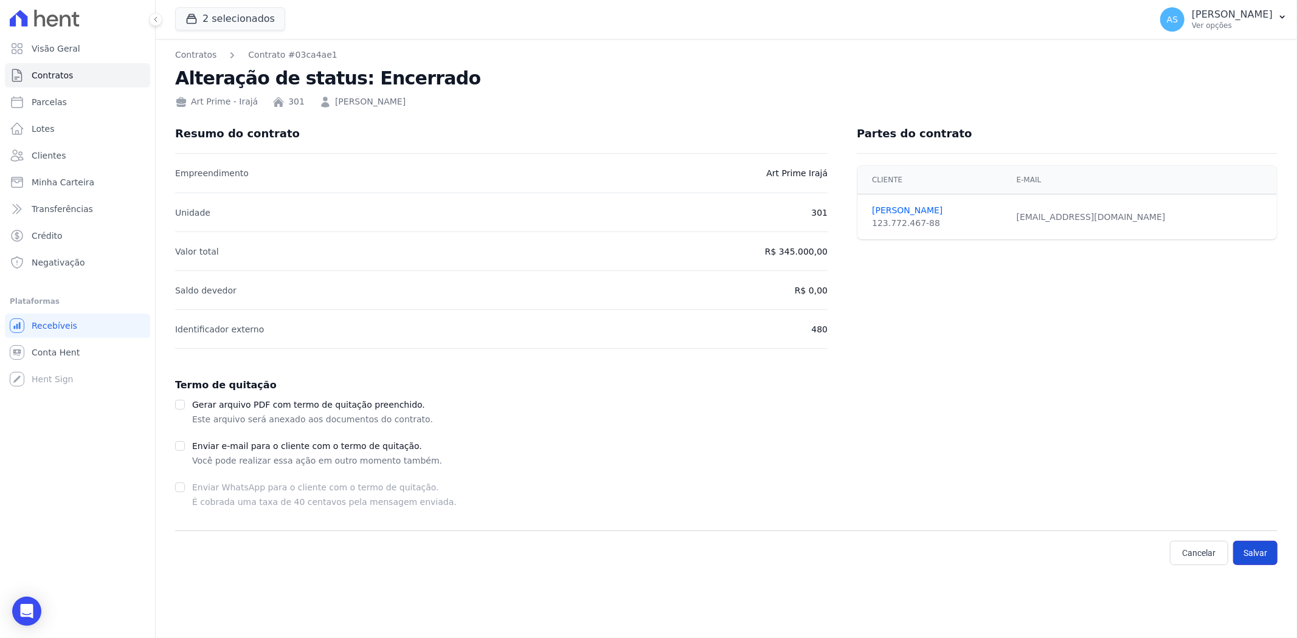
click at [1253, 557] on button "Salvar" at bounding box center [1255, 553] width 44 height 24
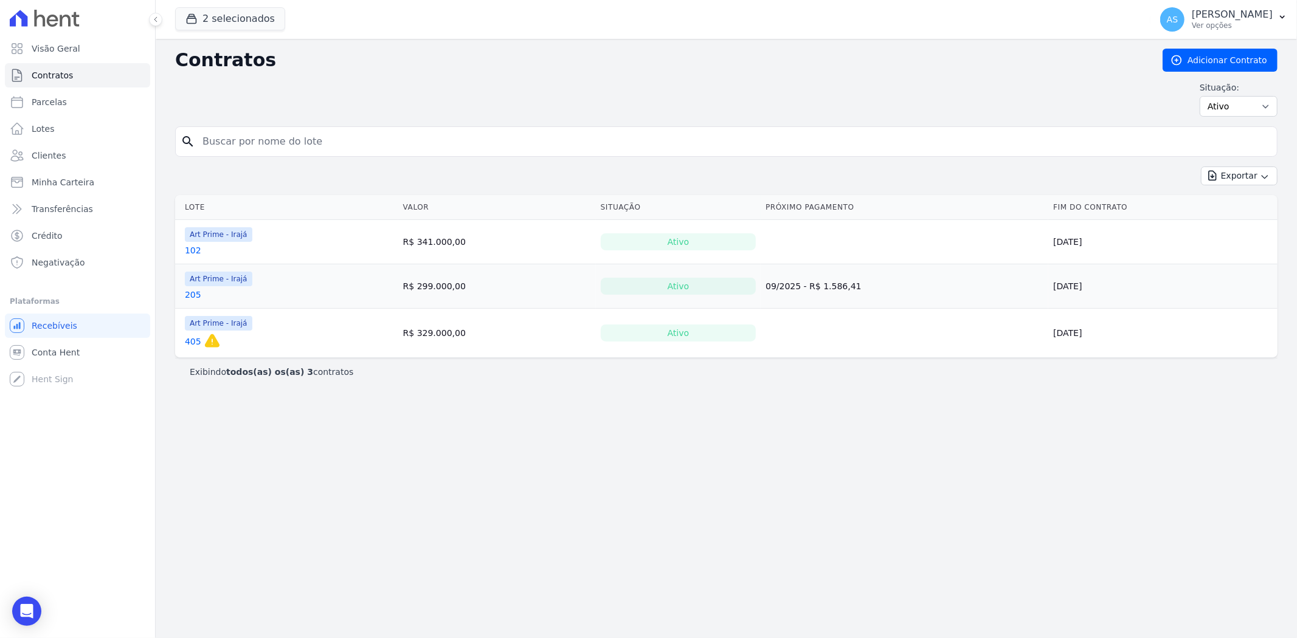
click at [191, 340] on link "405" at bounding box center [193, 342] width 16 height 12
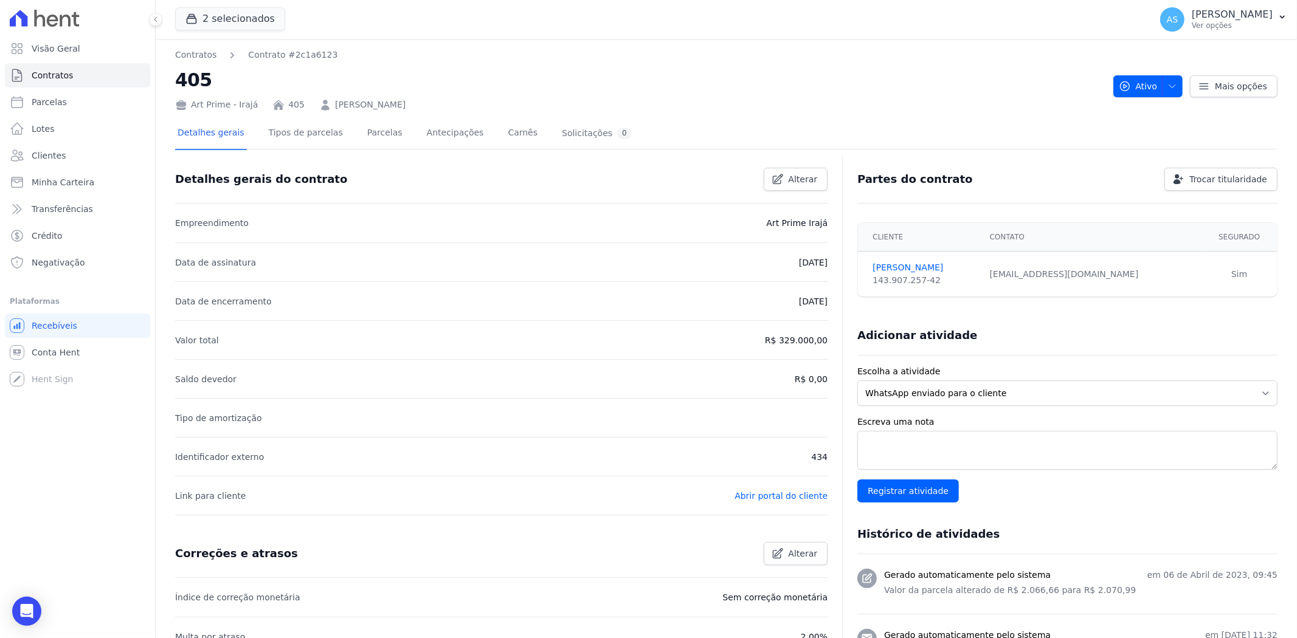
drag, startPoint x: 429, startPoint y: 109, endPoint x: 325, endPoint y: 110, distance: 104.0
click at [325, 110] on div "Art Prime - Irajá 405 [PERSON_NAME]" at bounding box center [639, 103] width 928 height 18
copy link "[PERSON_NAME]"
click at [1171, 81] on button "Ativo" at bounding box center [1148, 86] width 70 height 22
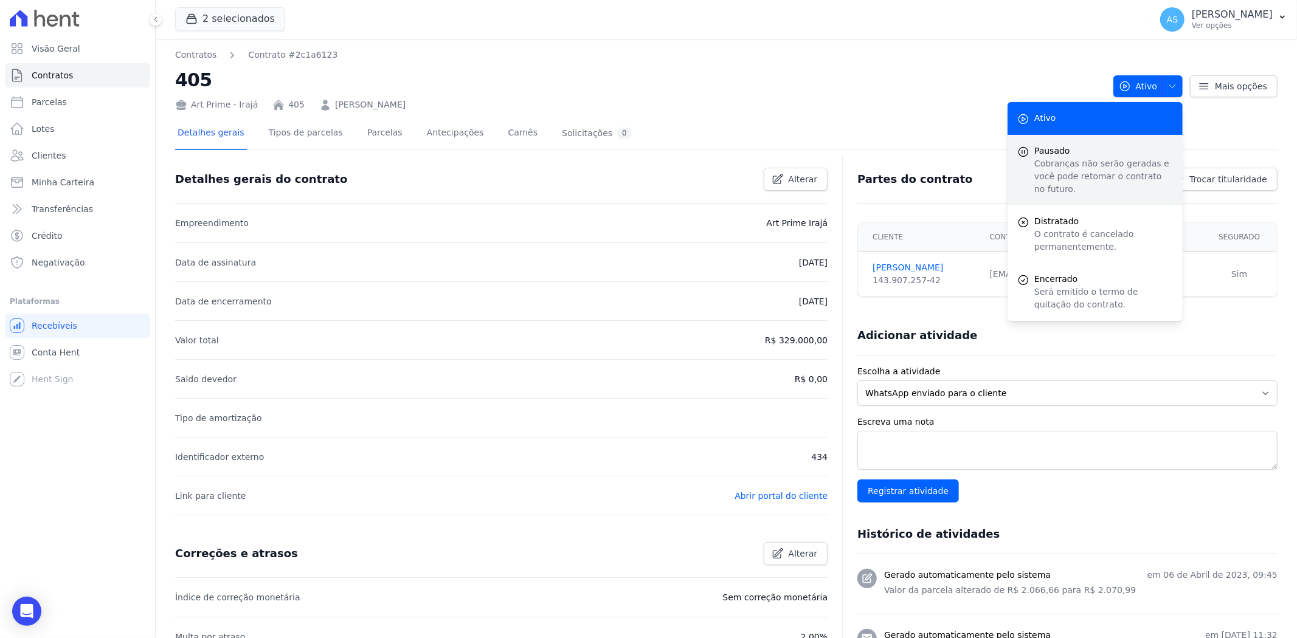
click at [1052, 161] on p "Cobranças não serão geradas e você pode retomar o contrato no futuro." at bounding box center [1103, 176] width 139 height 38
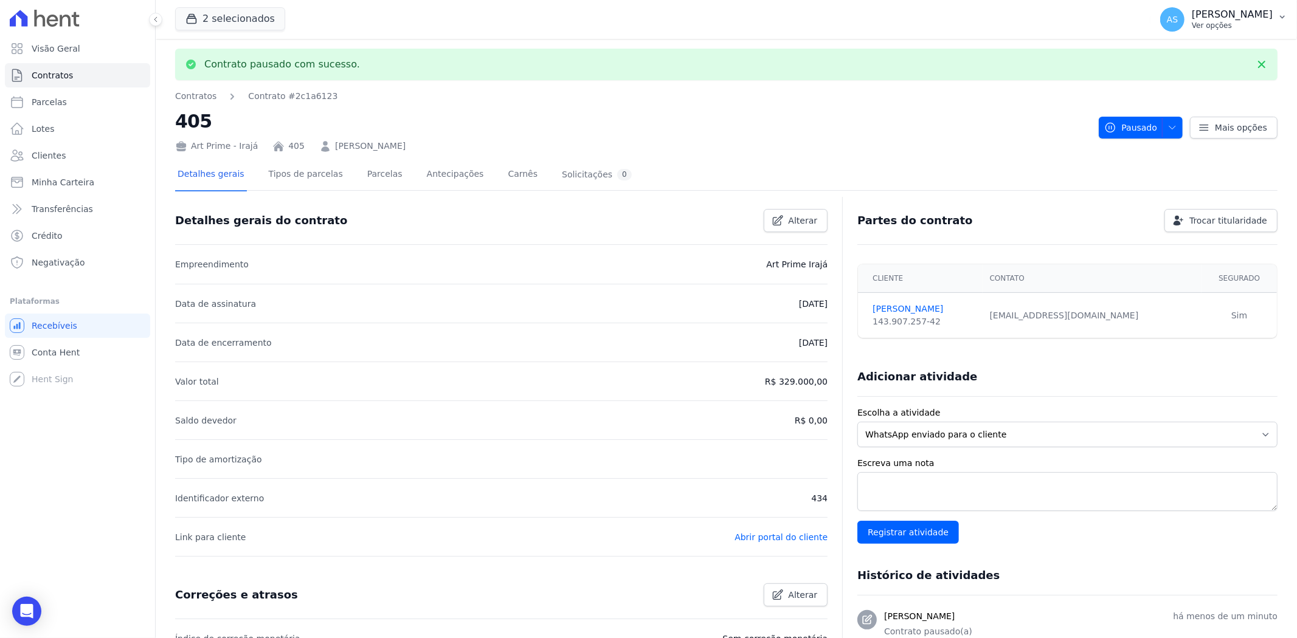
click at [1277, 17] on button "AS [PERSON_NAME] Ver opções" at bounding box center [1223, 19] width 147 height 34
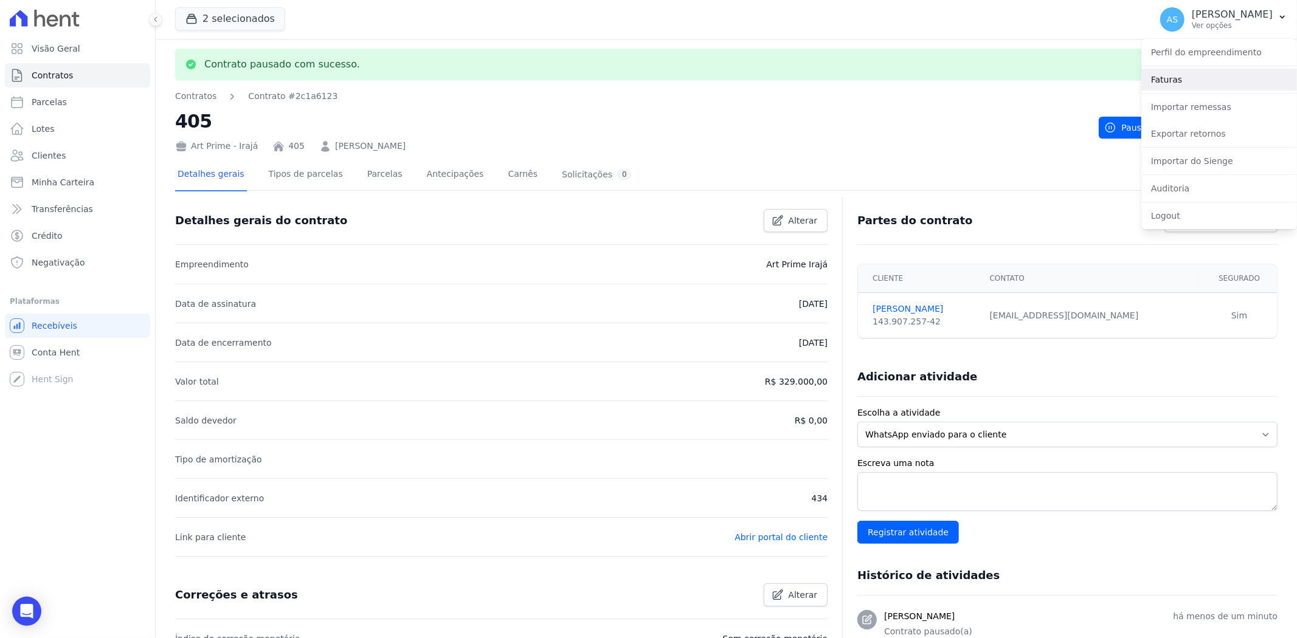
click at [1165, 81] on link "Faturas" at bounding box center [1219, 80] width 156 height 22
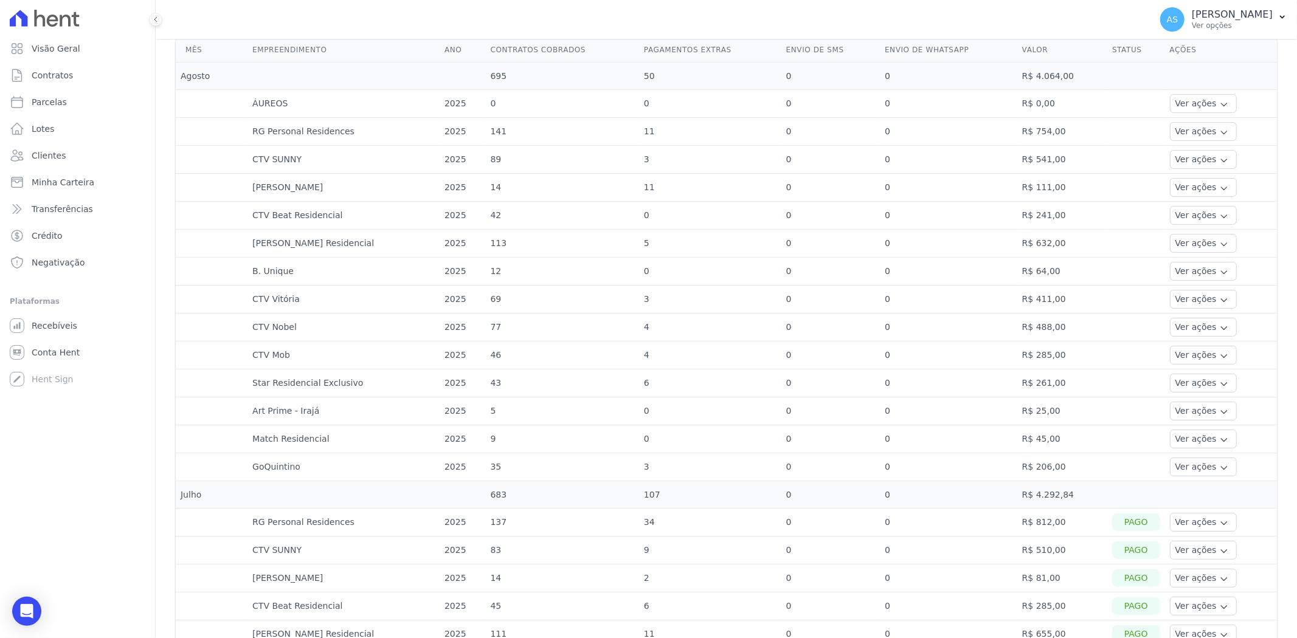
scroll to position [270, 0]
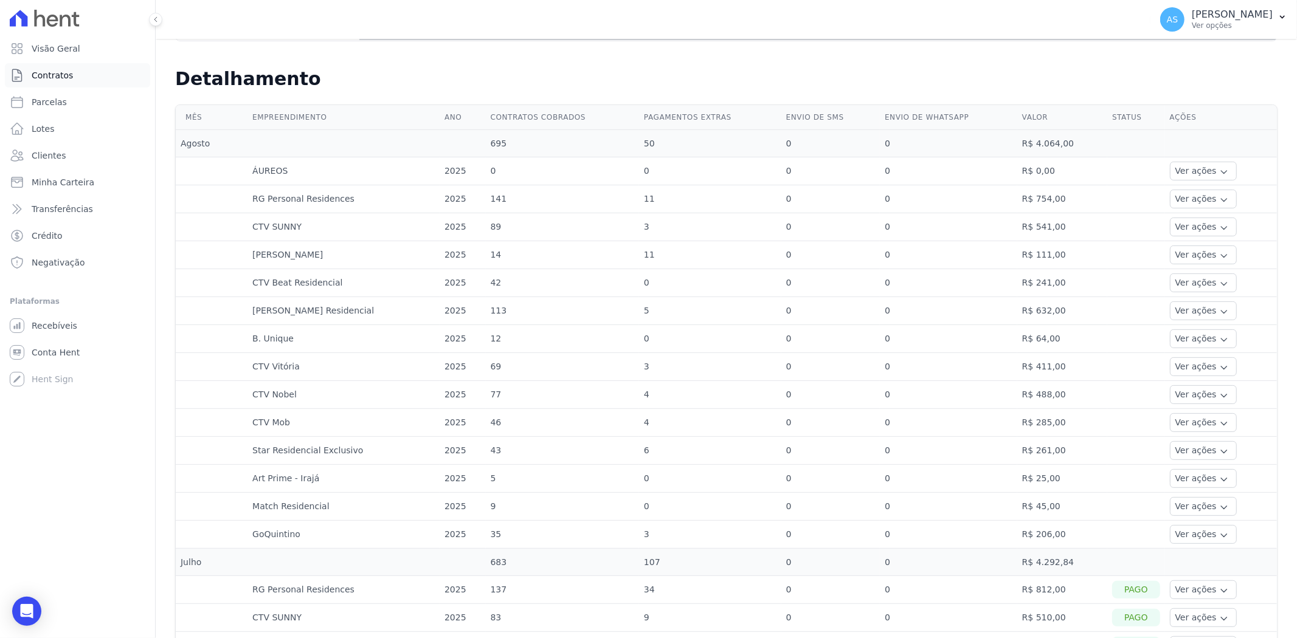
click at [67, 68] on link "Contratos" at bounding box center [77, 75] width 145 height 24
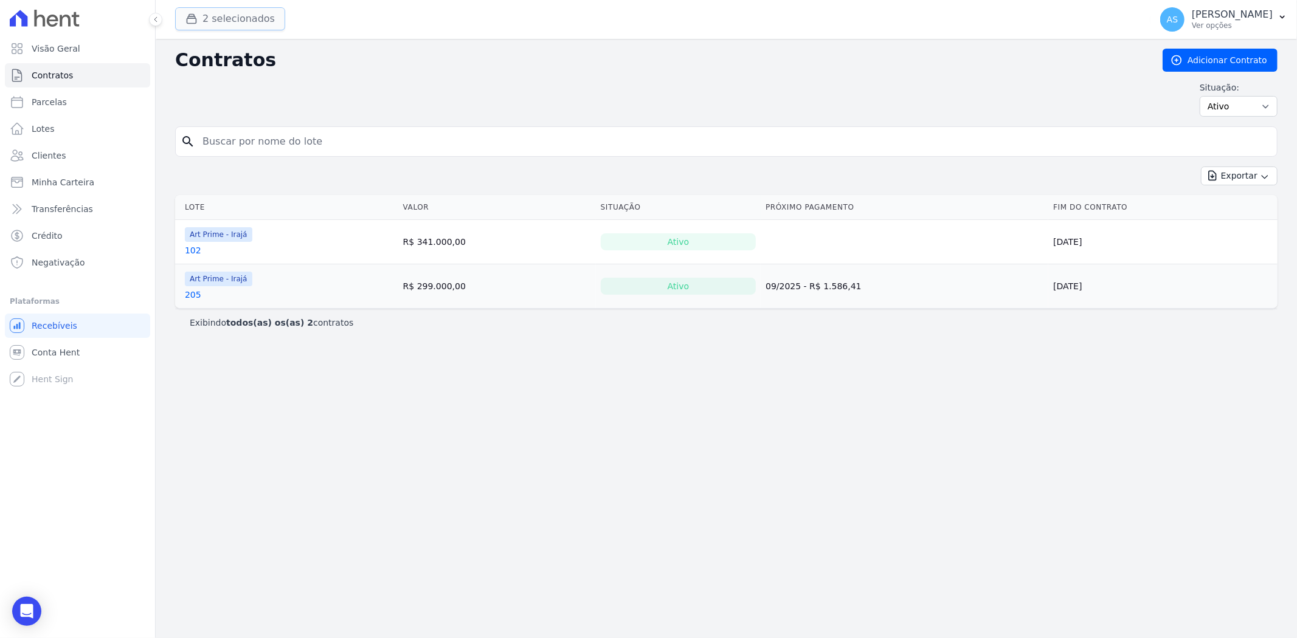
click at [202, 22] on button "2 selecionados" at bounding box center [230, 18] width 110 height 23
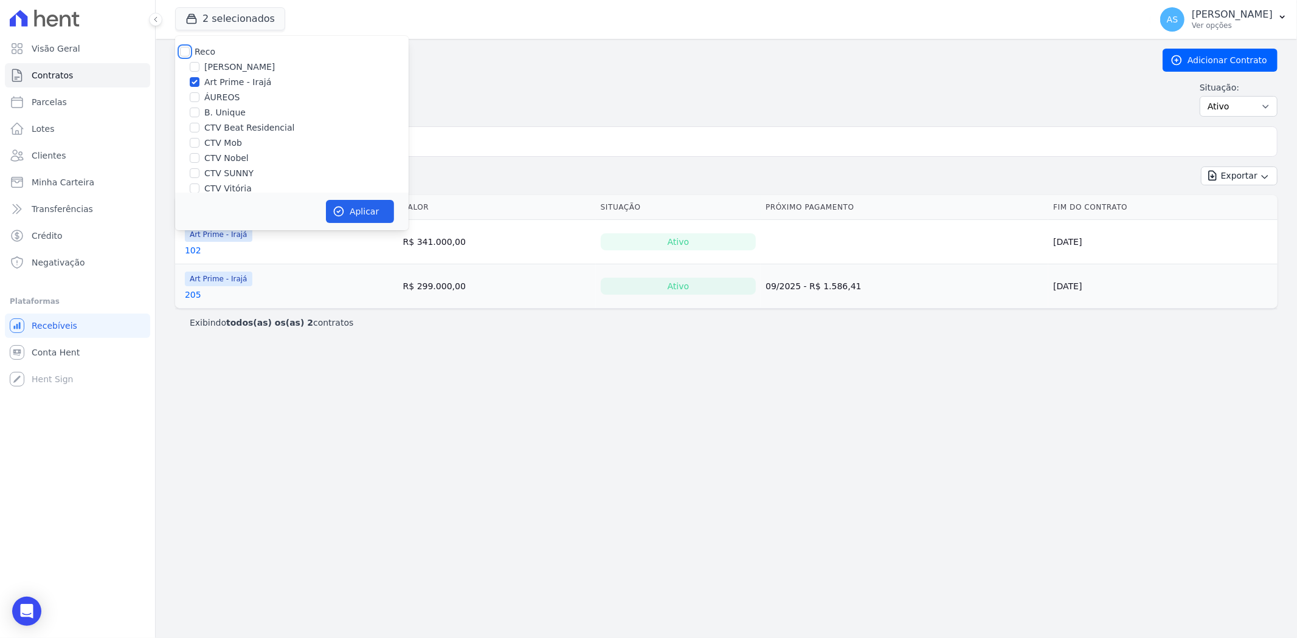
click at [184, 51] on input "Reco" at bounding box center [185, 52] width 10 height 10
checkbox input "true"
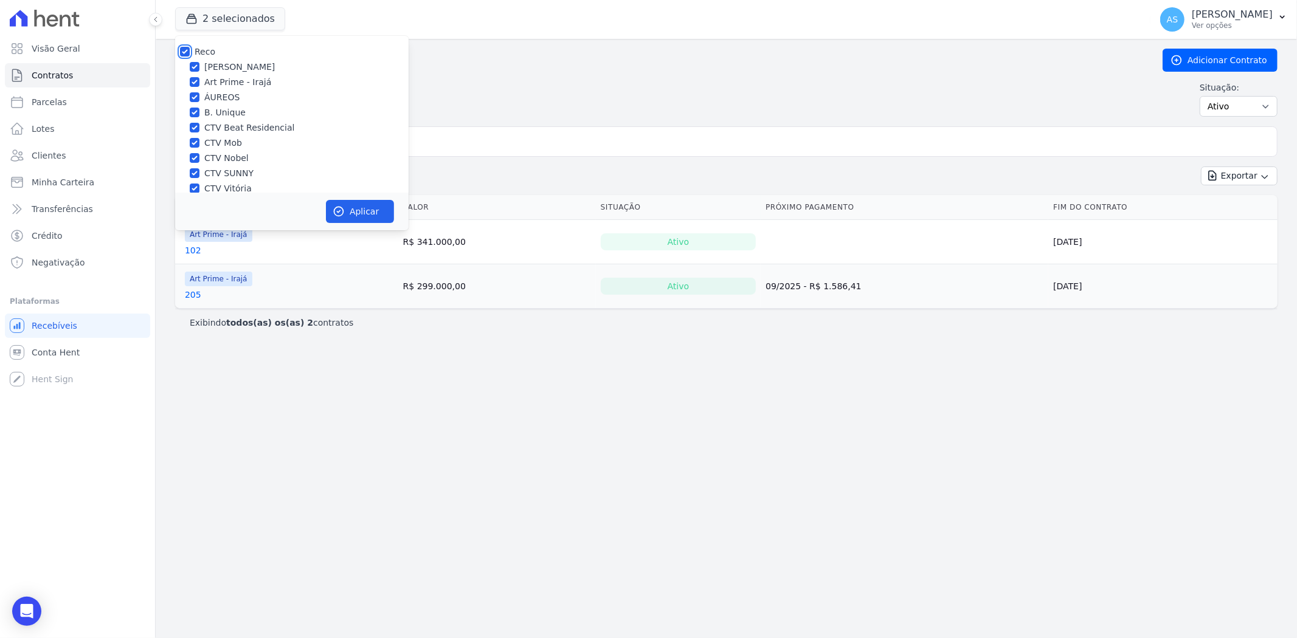
checkbox input "true"
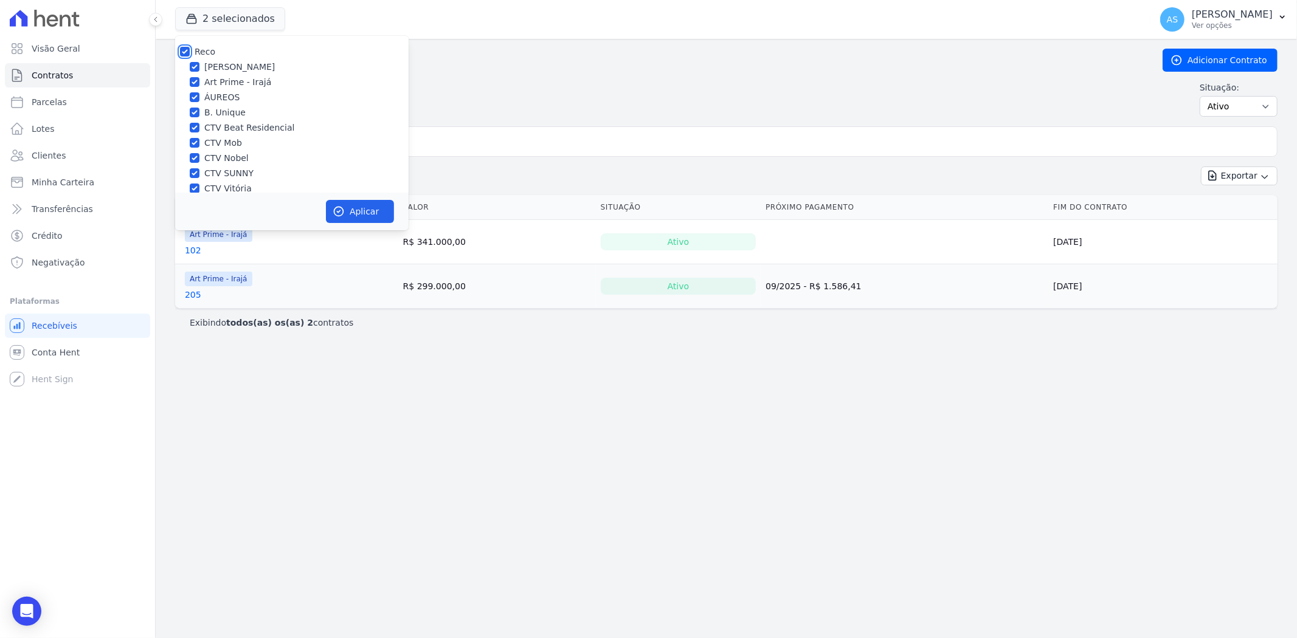
checkbox input "true"
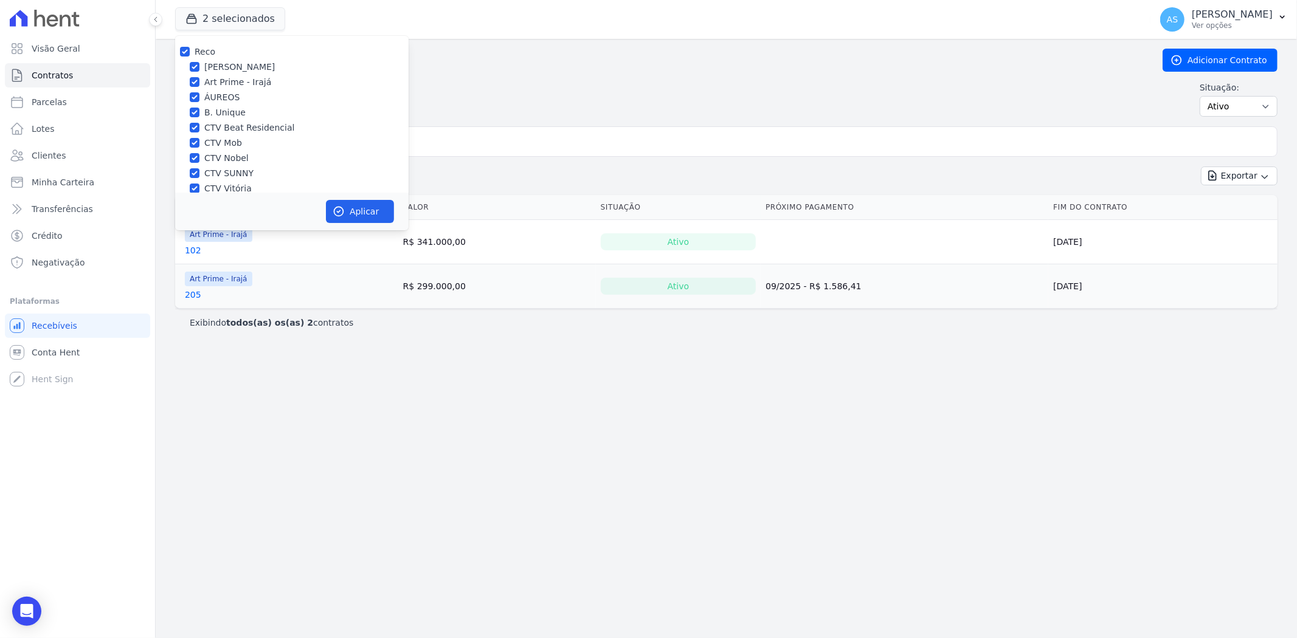
click at [190, 49] on div "Reco" at bounding box center [291, 52] width 233 height 13
click at [180, 50] on input "Reco" at bounding box center [185, 52] width 10 height 10
checkbox input "false"
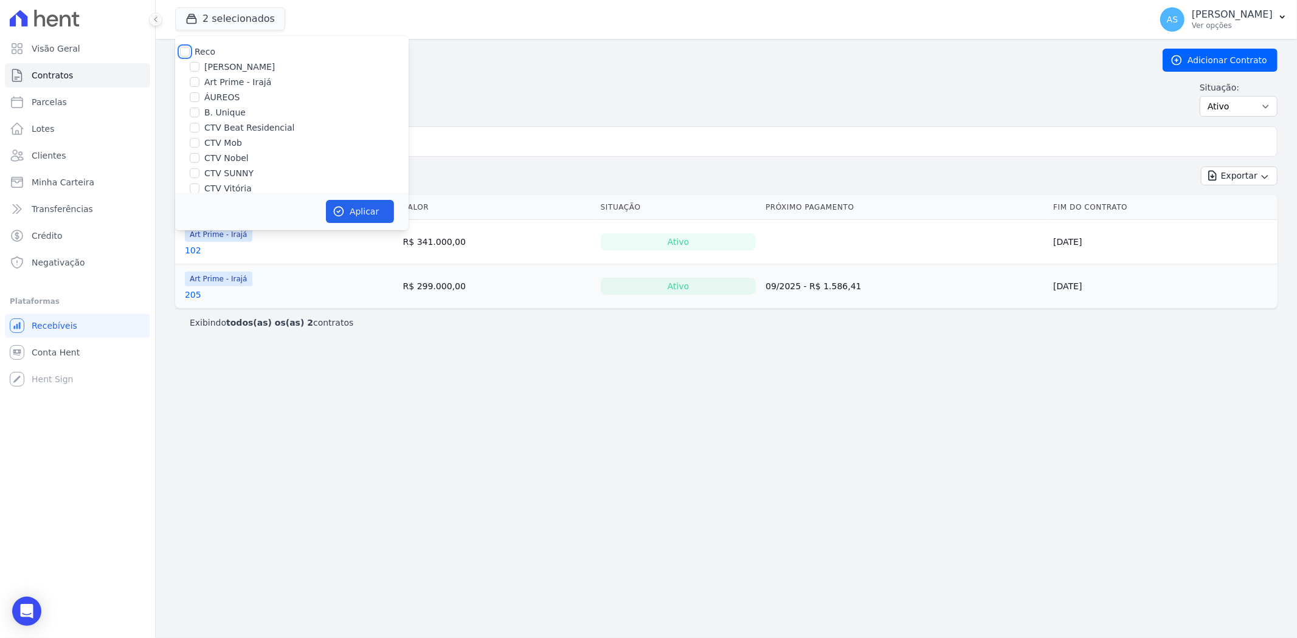
checkbox input "false"
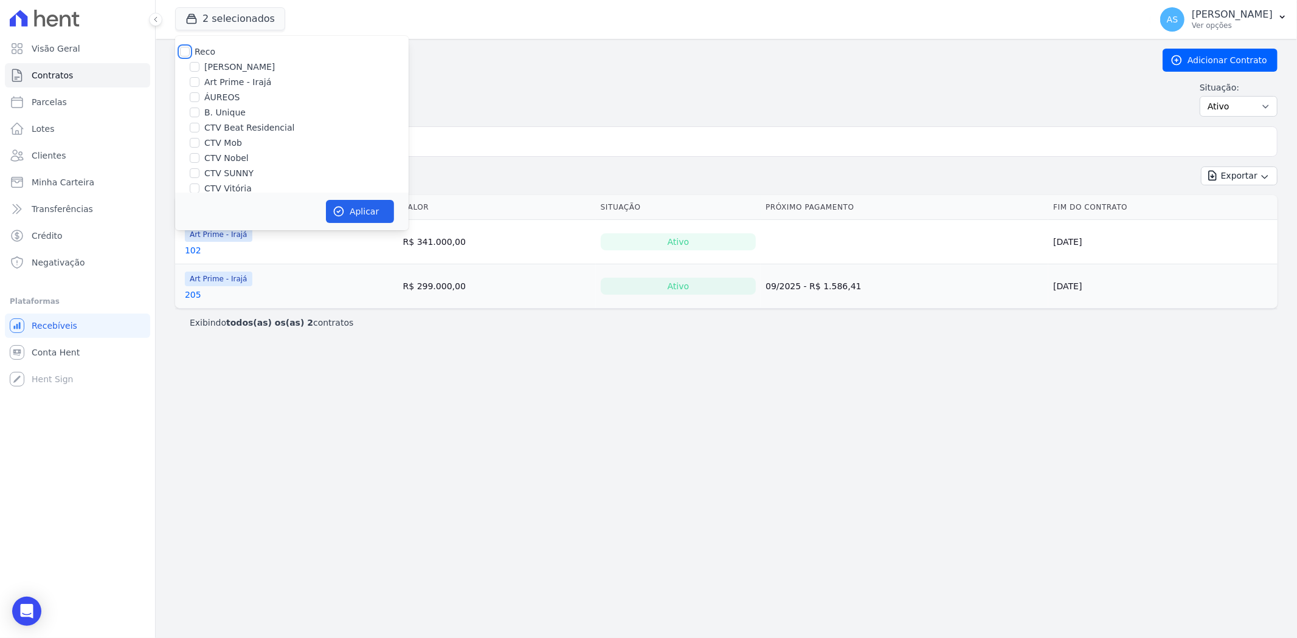
checkbox input "false"
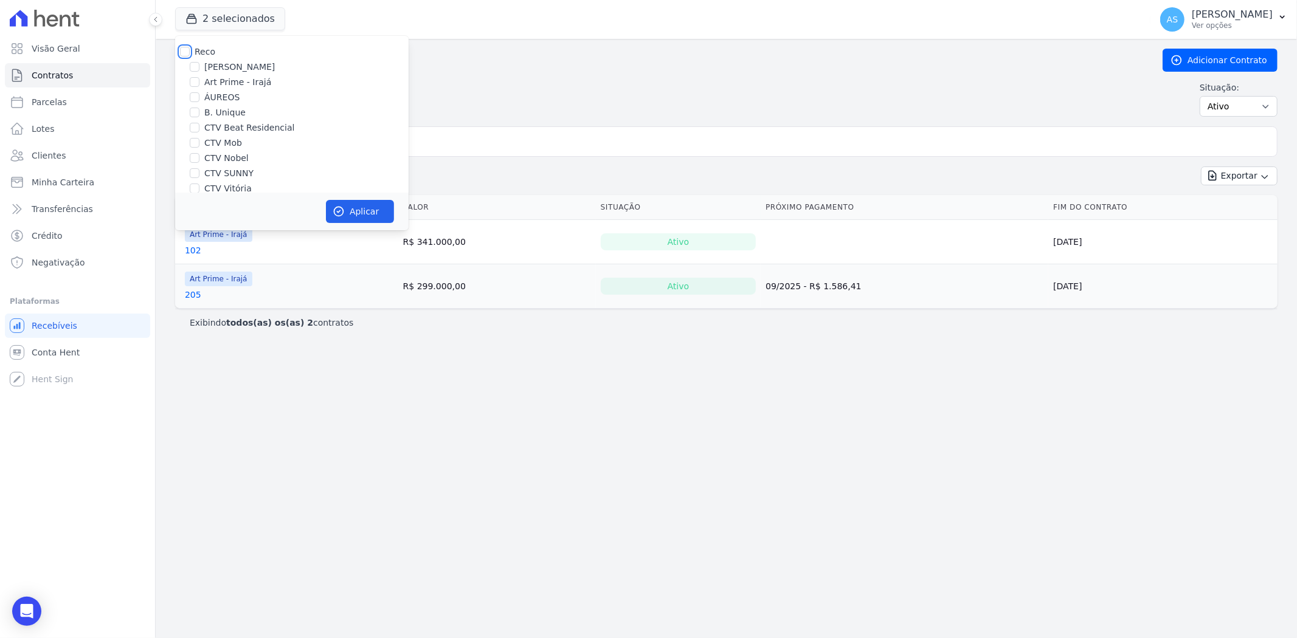
checkbox input "false"
click at [213, 147] on label "Star Residencial Exclusivo" at bounding box center [259, 148] width 111 height 13
click at [199, 147] on input "Star Residencial Exclusivo" at bounding box center [195, 148] width 10 height 10
checkbox input "true"
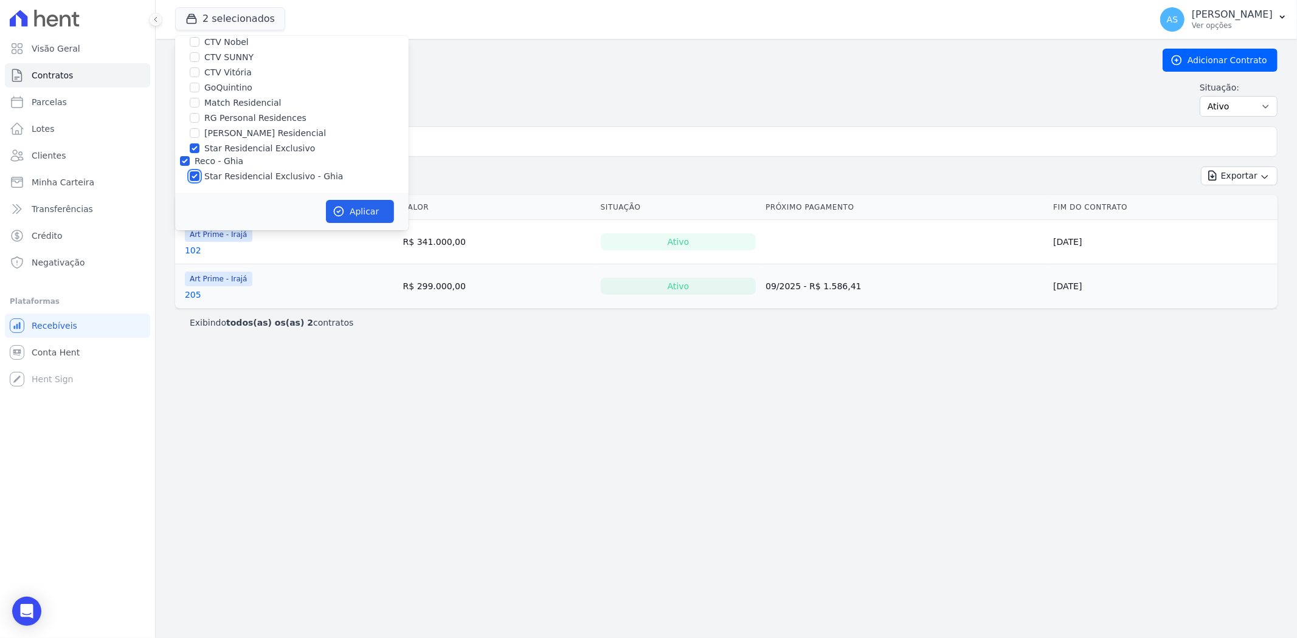
click at [190, 179] on input "Star Residencial Exclusivo - Ghia" at bounding box center [195, 176] width 10 height 10
checkbox input "false"
click at [366, 210] on button "Aplicar" at bounding box center [360, 211] width 68 height 23
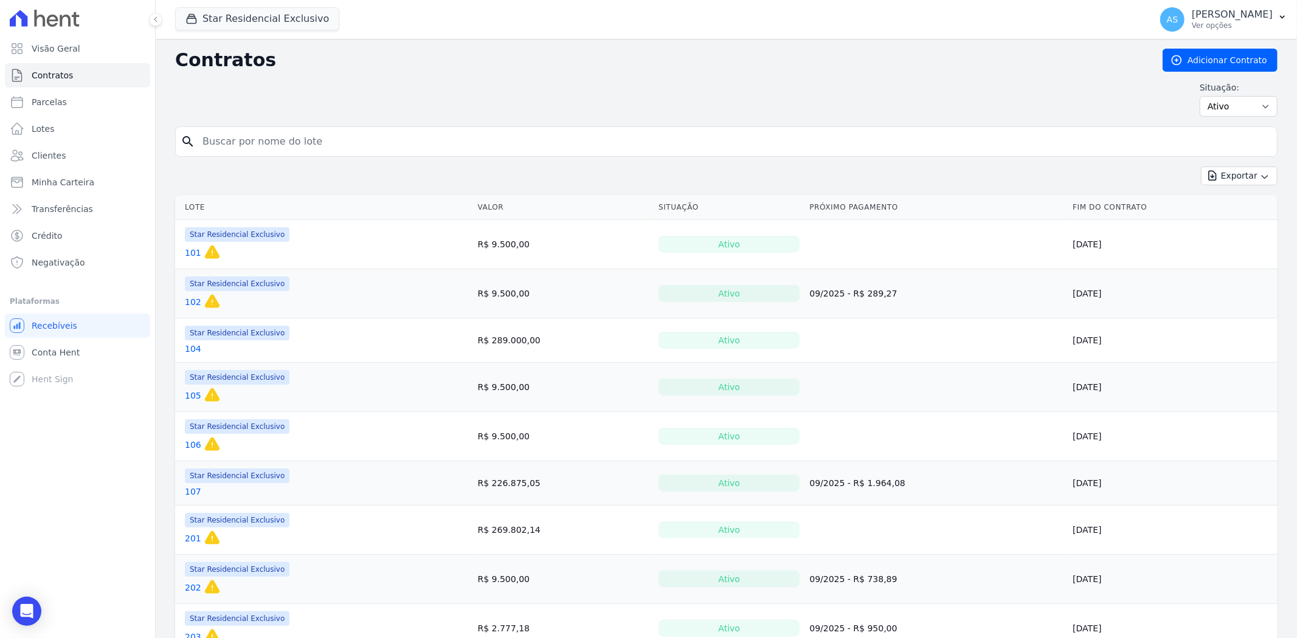
scroll to position [67, 0]
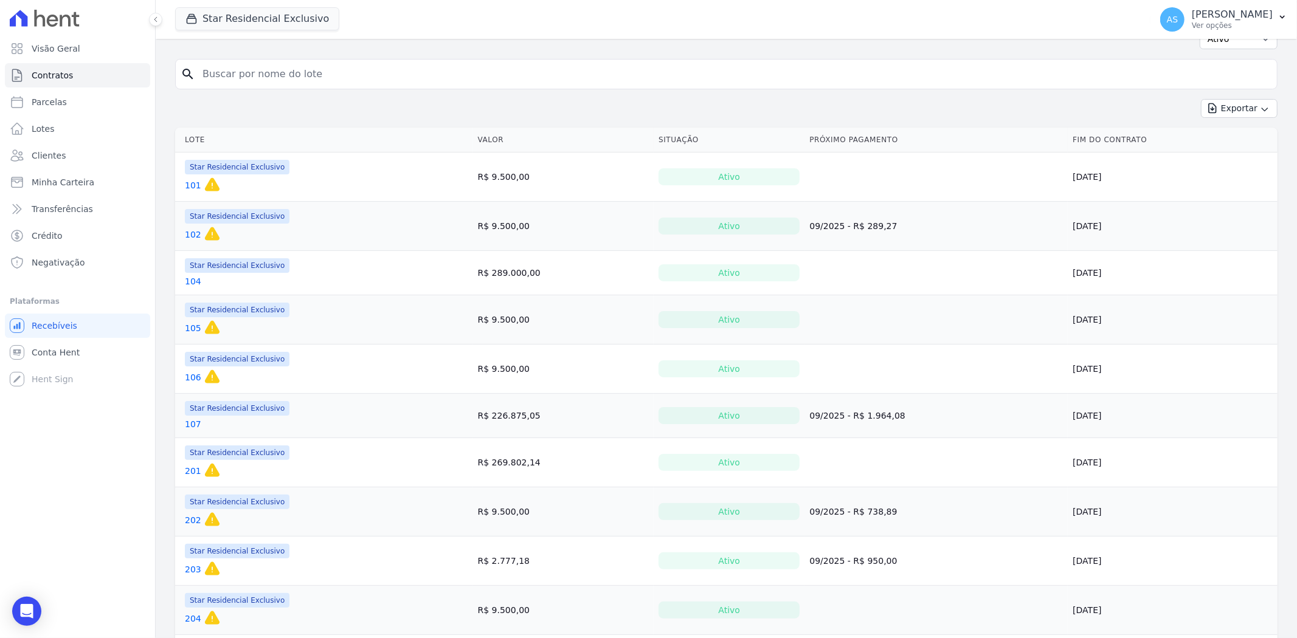
click at [187, 187] on link "101" at bounding box center [193, 185] width 16 height 12
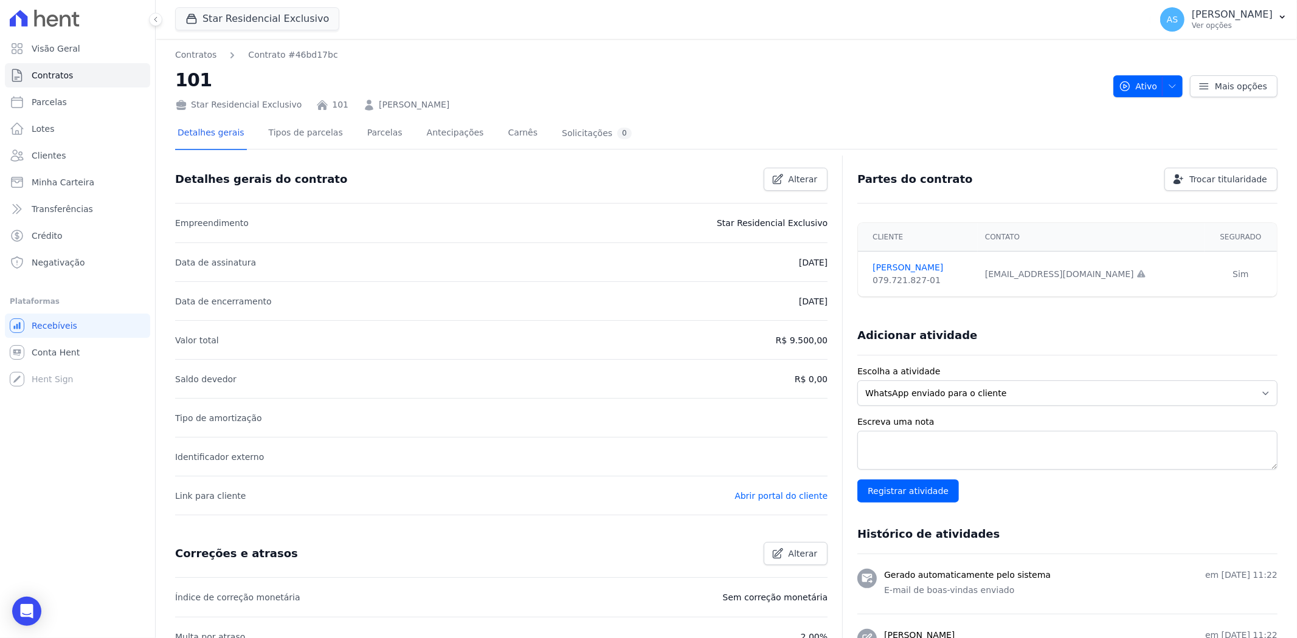
drag, startPoint x: 475, startPoint y: 102, endPoint x: 361, endPoint y: 108, distance: 114.4
click at [361, 108] on div "Star Residencial Exclusivo 101 [PERSON_NAME]" at bounding box center [639, 103] width 928 height 18
copy link "[PERSON_NAME]"
click at [1169, 80] on span "button" at bounding box center [1169, 86] width 15 height 19
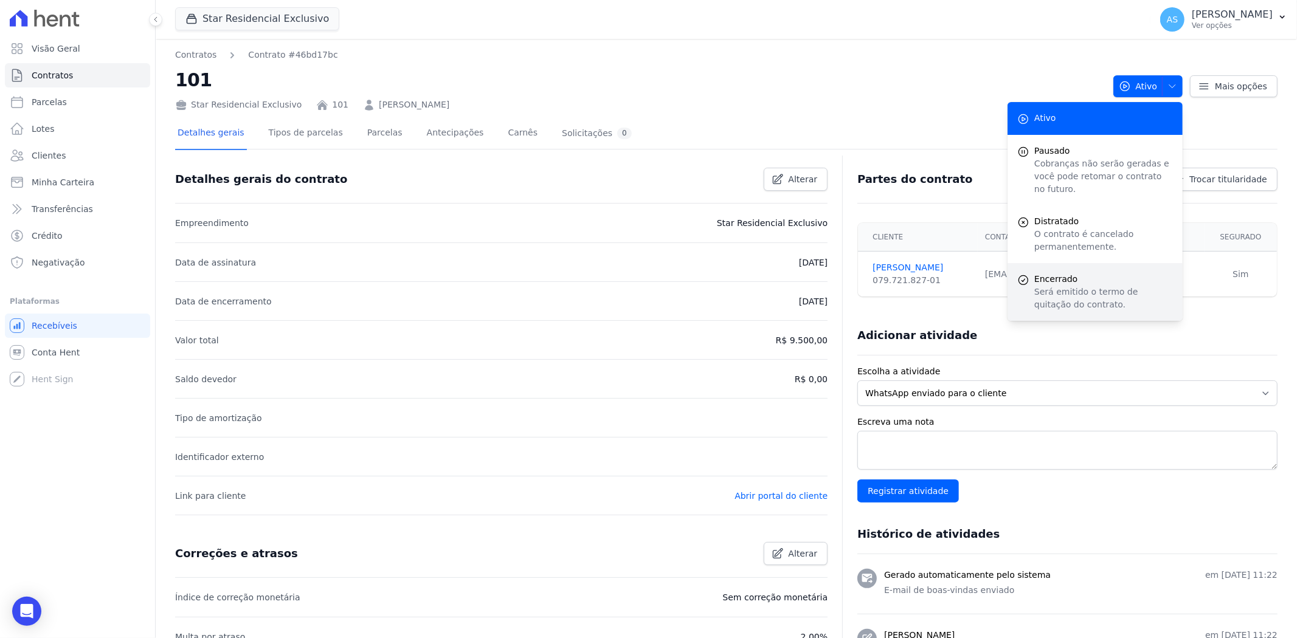
click at [1063, 286] on p "Será emitido o termo de quitação do contrato." at bounding box center [1103, 299] width 139 height 26
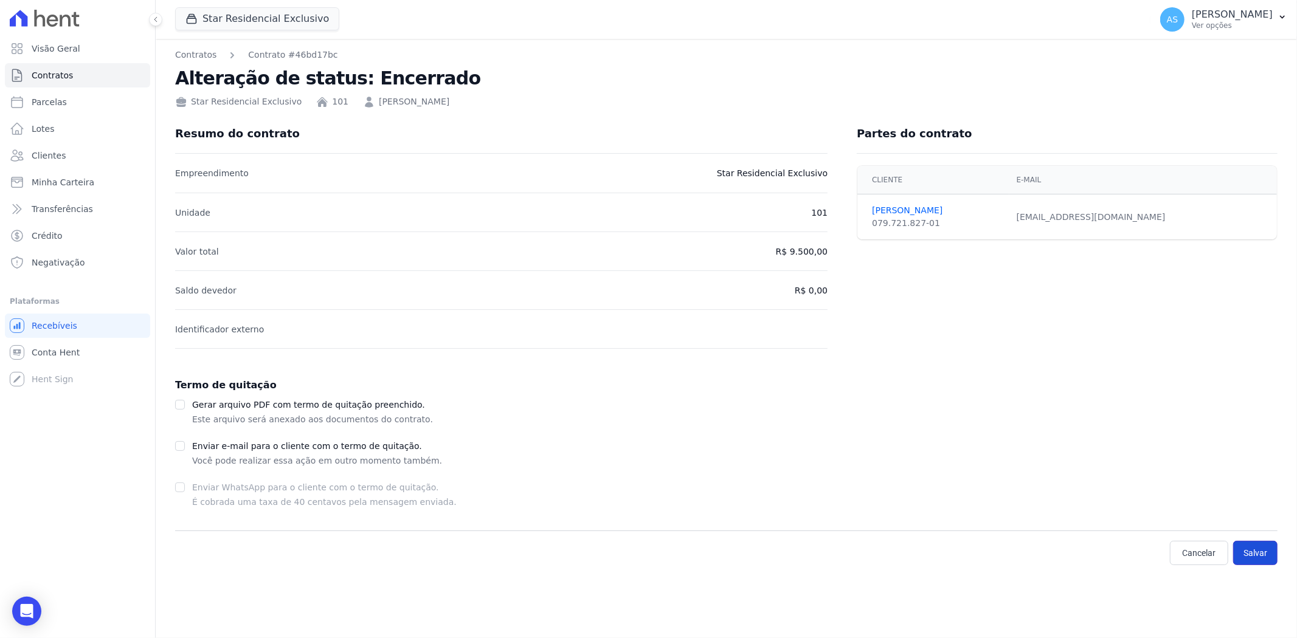
click at [1251, 556] on button "Salvar" at bounding box center [1255, 553] width 44 height 24
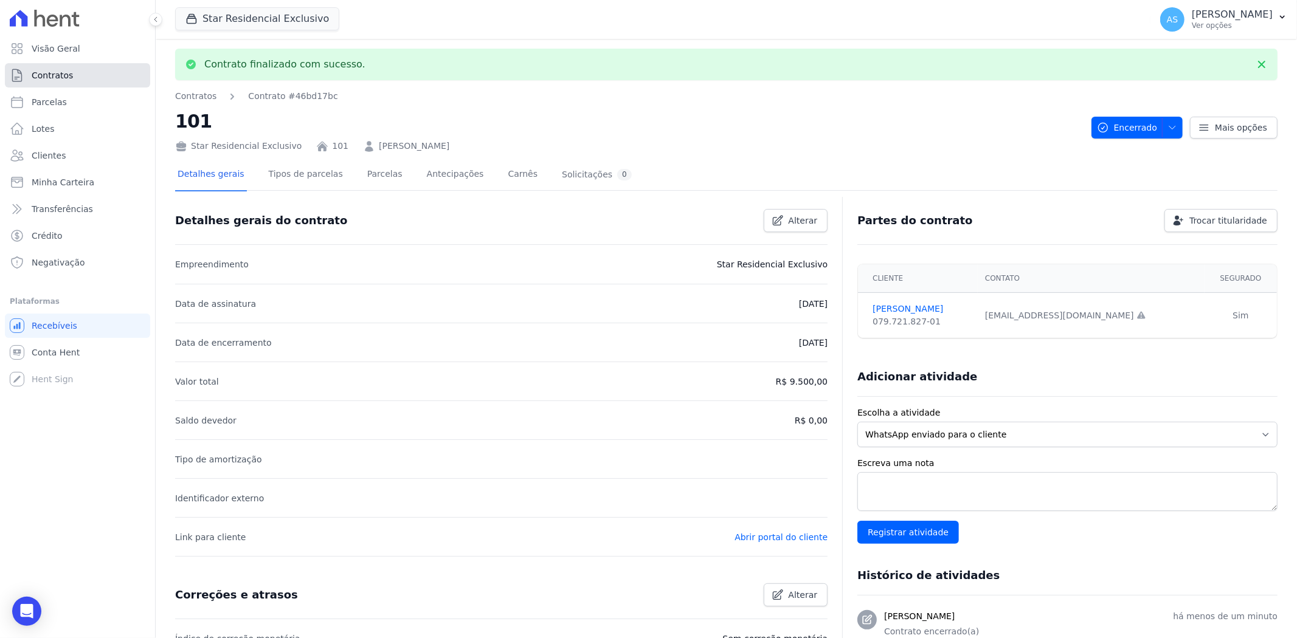
click at [29, 81] on link "Contratos" at bounding box center [77, 75] width 145 height 24
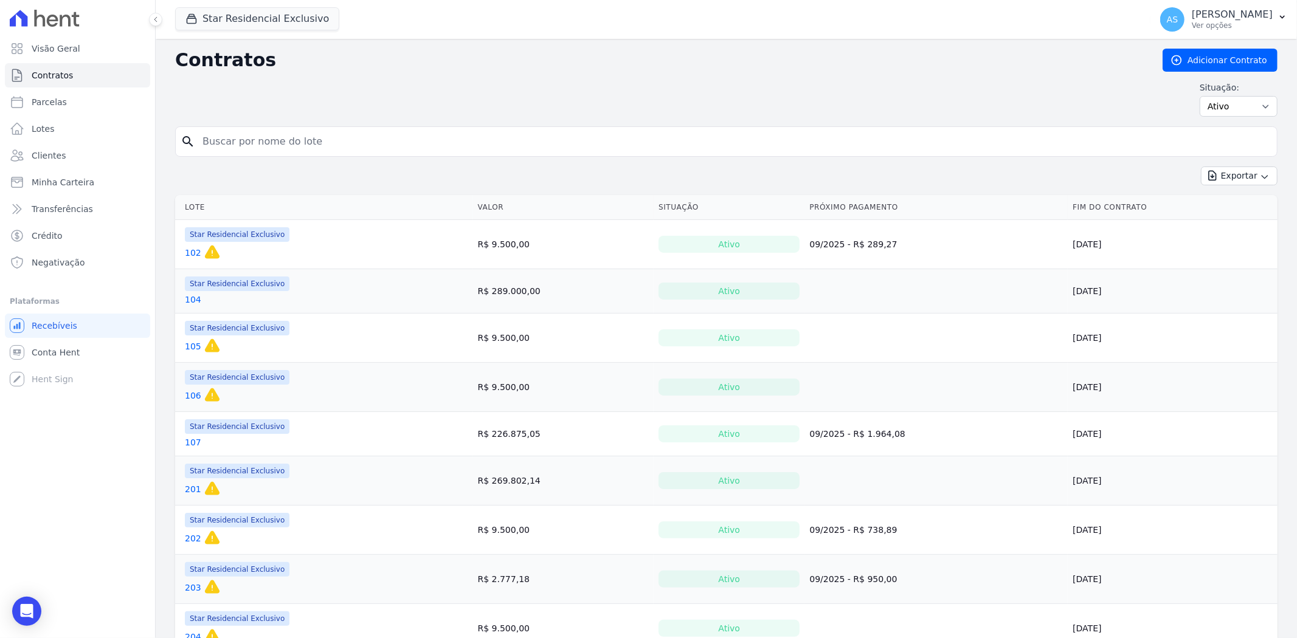
click at [192, 251] on link "102" at bounding box center [193, 253] width 16 height 12
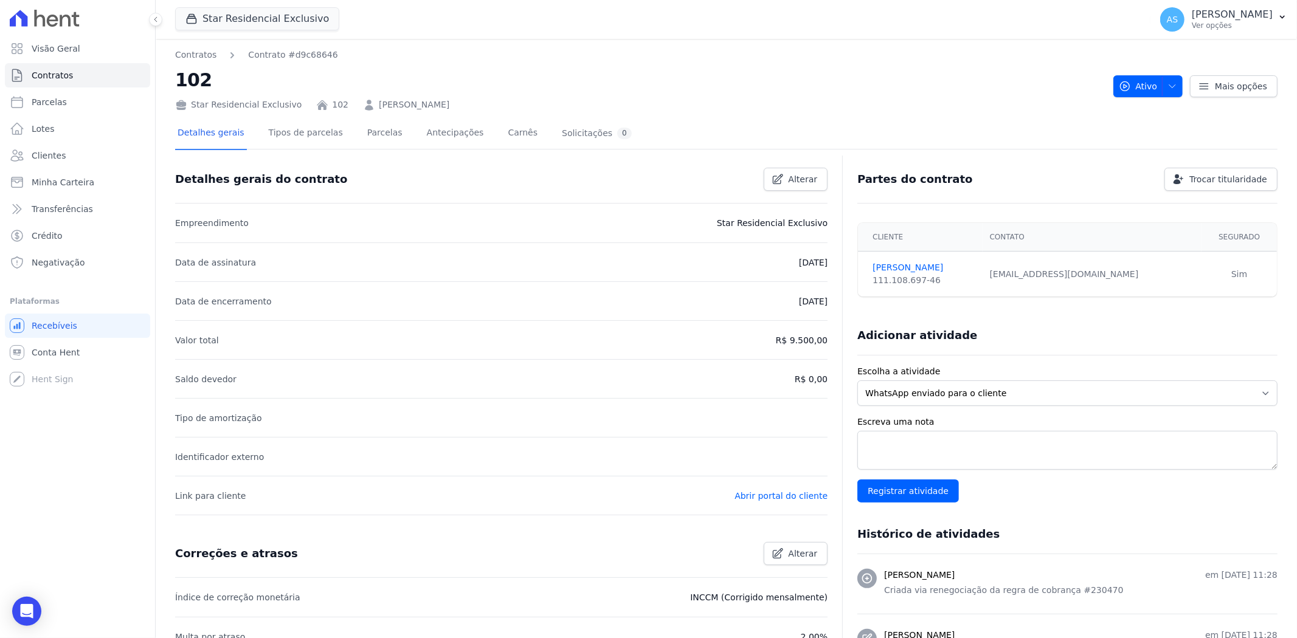
drag, startPoint x: 481, startPoint y: 106, endPoint x: 359, endPoint y: 109, distance: 121.7
click at [359, 109] on div "Star Residencial Exclusivo 102 [PERSON_NAME]" at bounding box center [639, 103] width 928 height 18
copy link "[PERSON_NAME]"
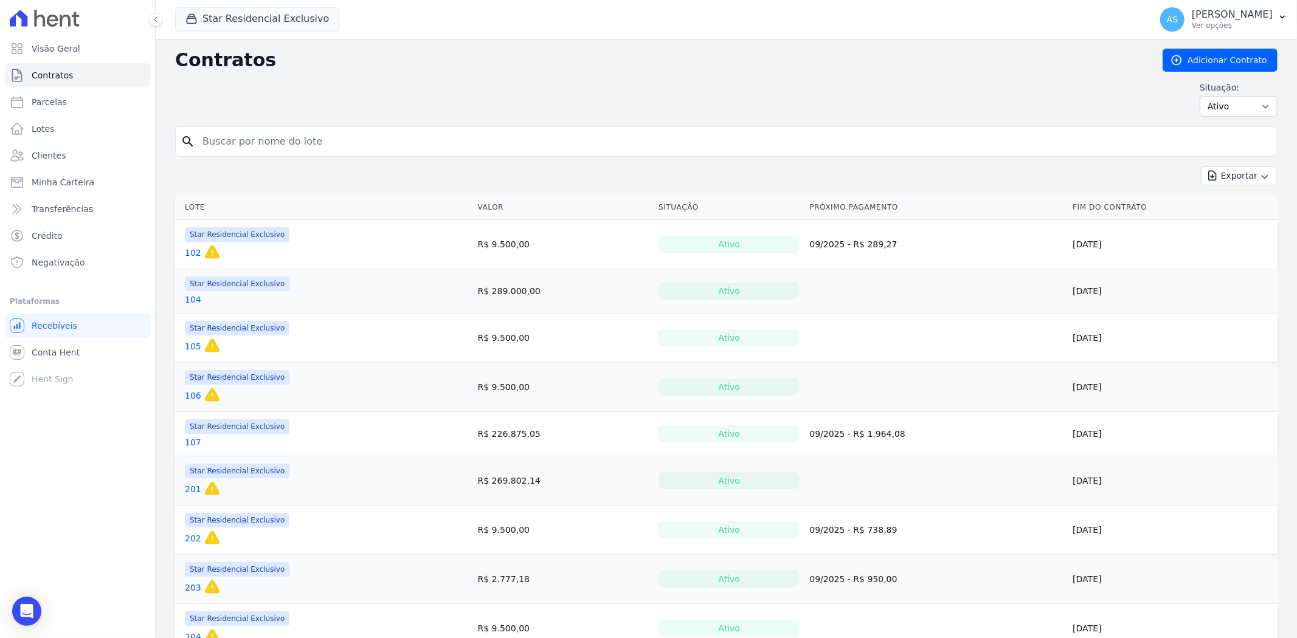
click at [193, 345] on link "105" at bounding box center [193, 346] width 16 height 12
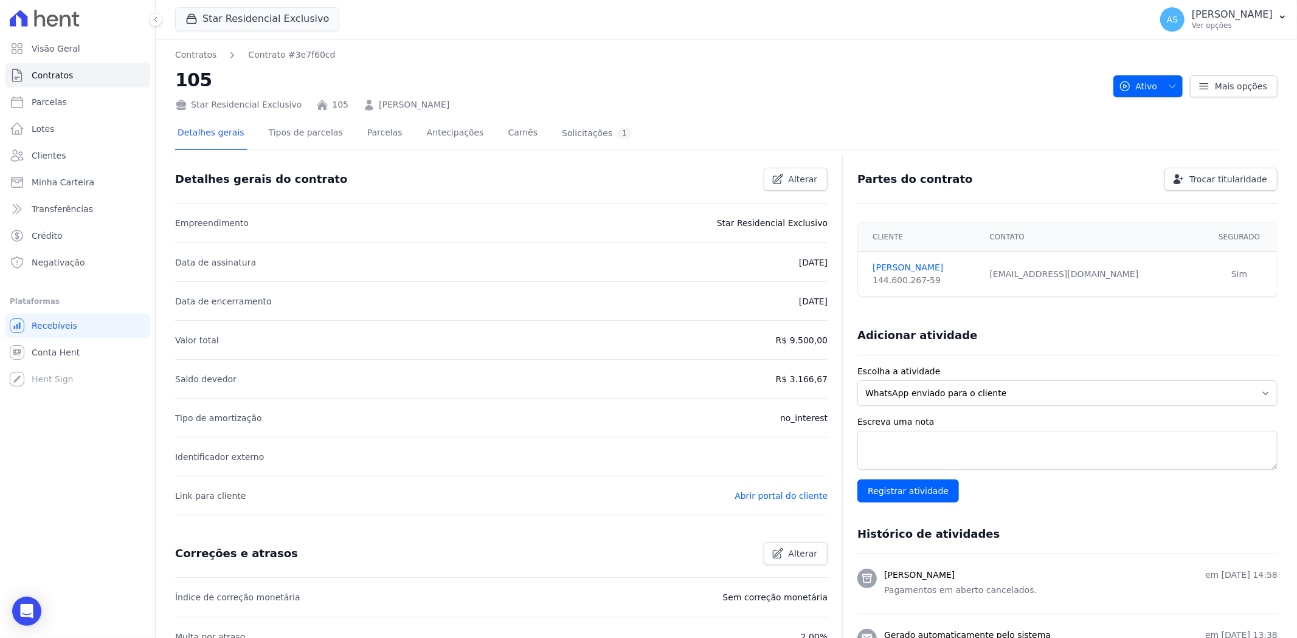
drag, startPoint x: 471, startPoint y: 103, endPoint x: 355, endPoint y: 109, distance: 115.7
click at [355, 109] on div "Star Residencial Exclusivo 105 [PERSON_NAME]" at bounding box center [639, 103] width 928 height 18
copy link "[PERSON_NAME]"
click at [1169, 86] on icon "button" at bounding box center [1172, 86] width 6 height 3
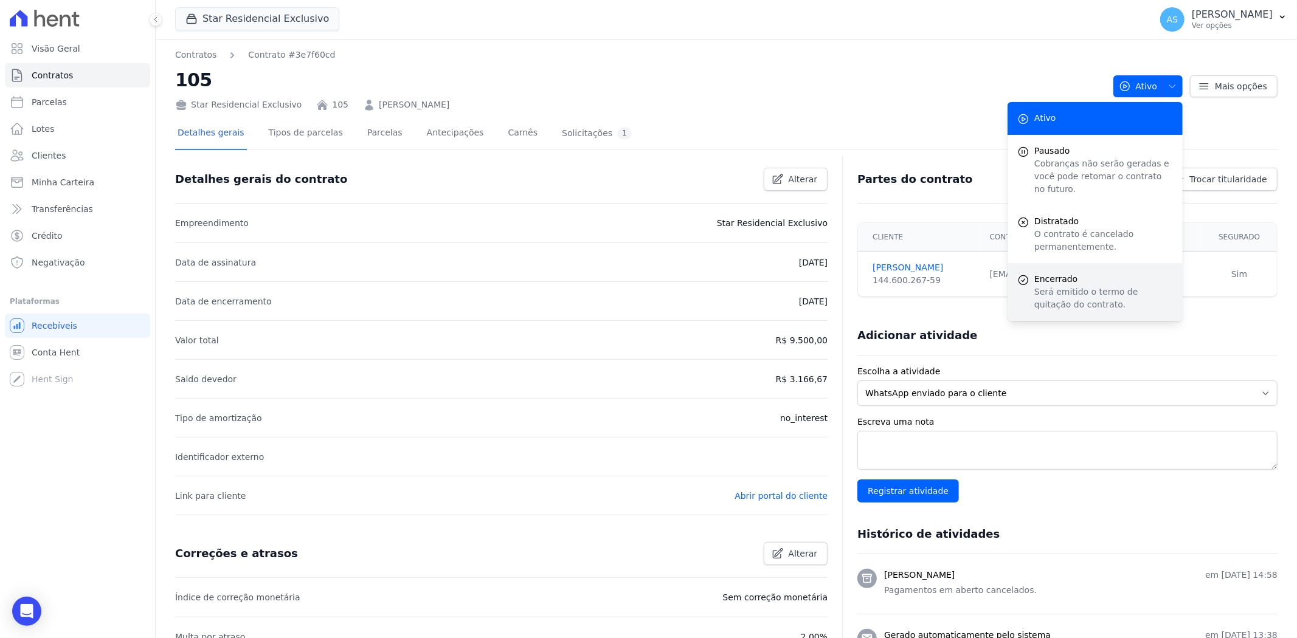
click at [1062, 286] on p "Será emitido o termo de quitação do contrato." at bounding box center [1103, 299] width 139 height 26
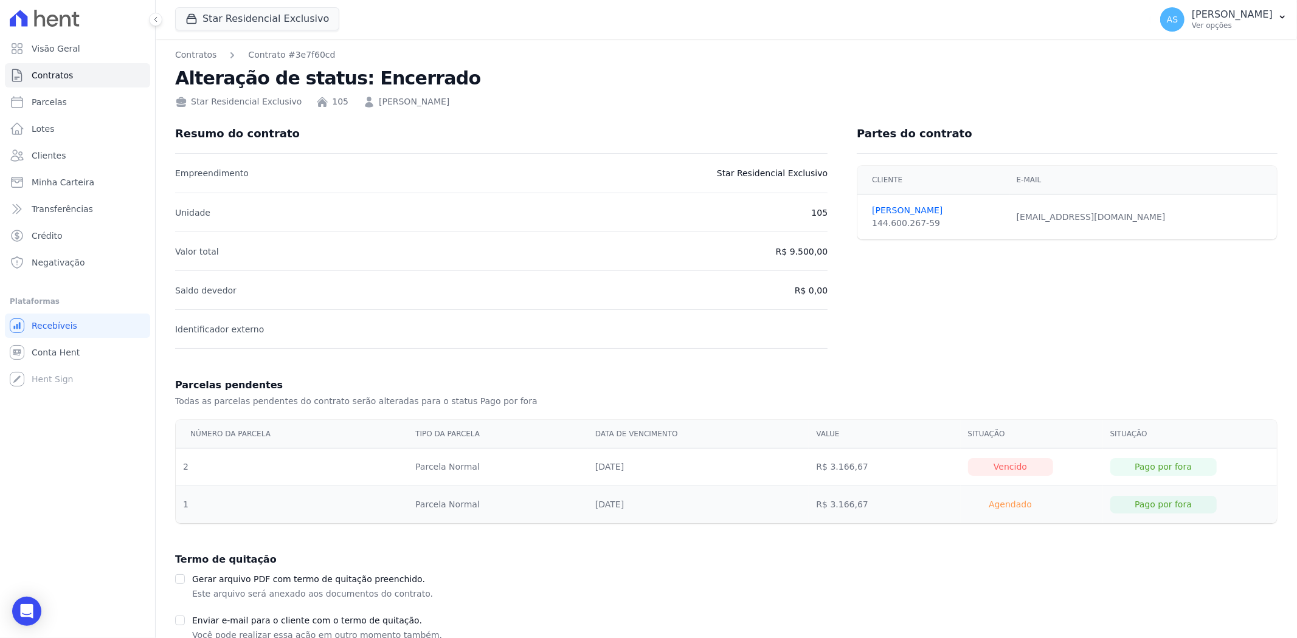
scroll to position [111, 0]
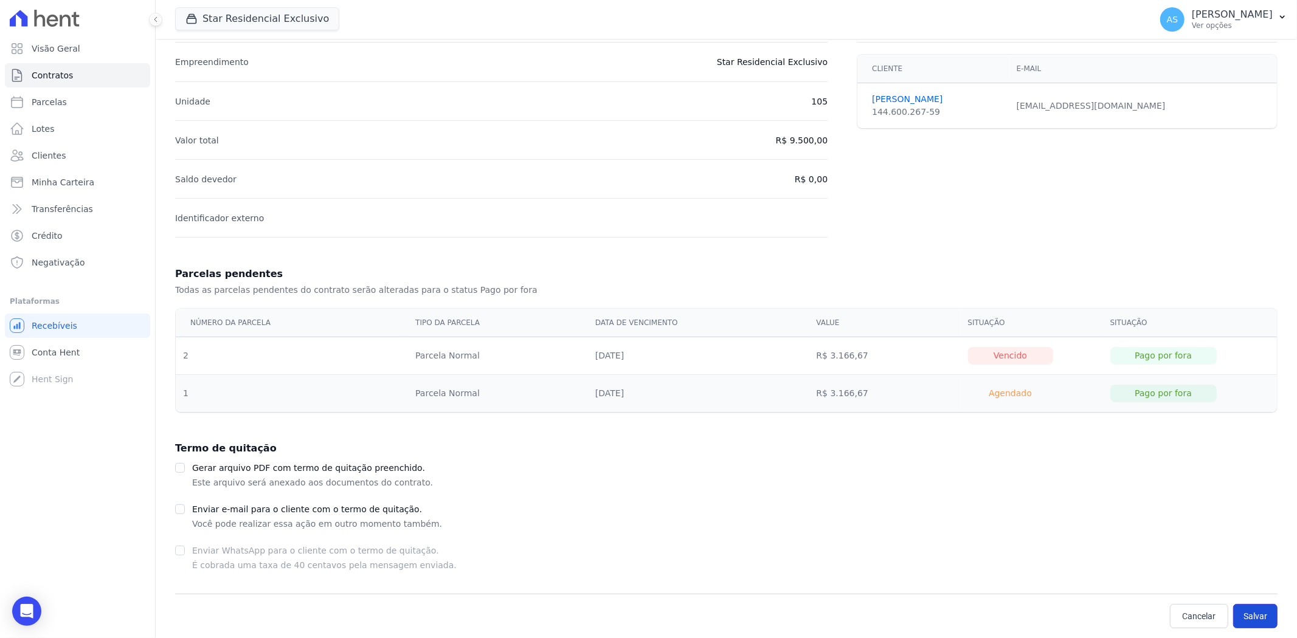
click at [1261, 612] on button "Salvar" at bounding box center [1255, 616] width 44 height 24
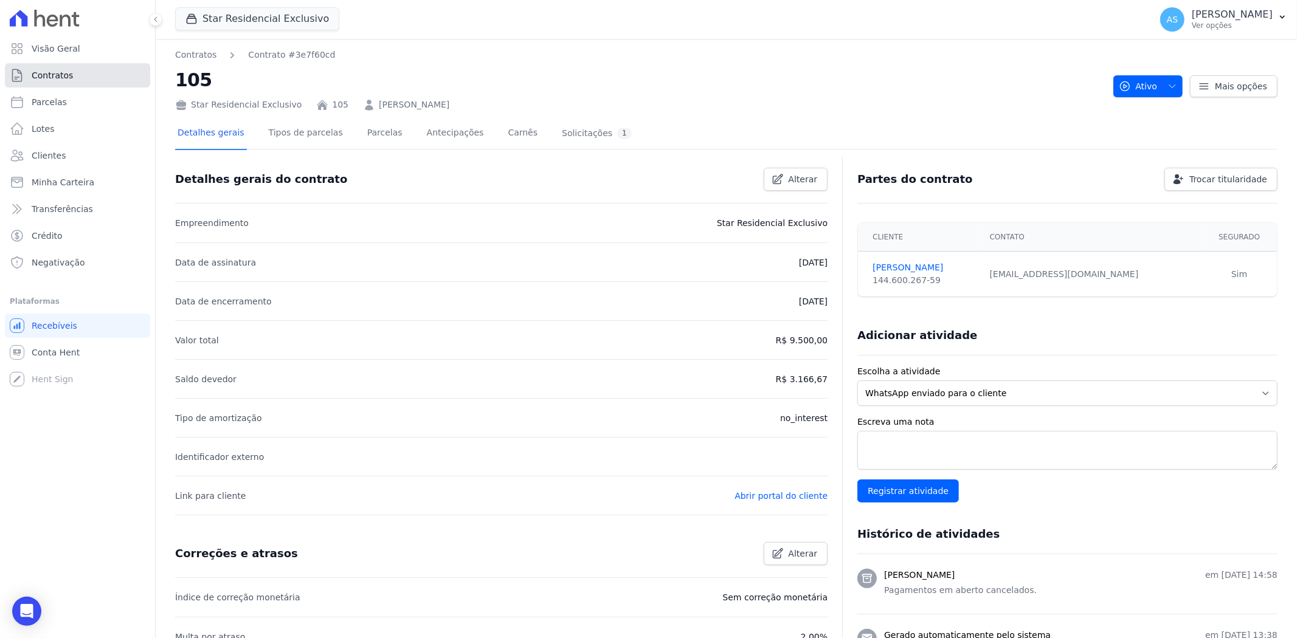
click at [47, 76] on span "Contratos" at bounding box center [52, 75] width 41 height 12
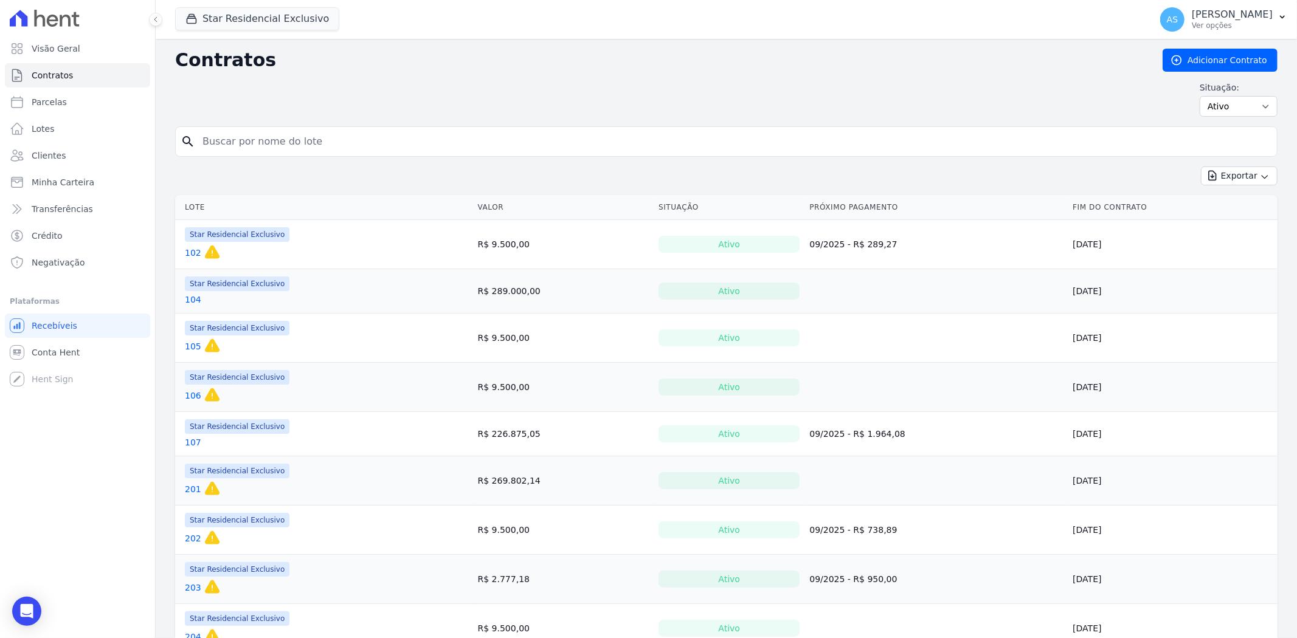
click at [190, 348] on link "105" at bounding box center [193, 346] width 16 height 12
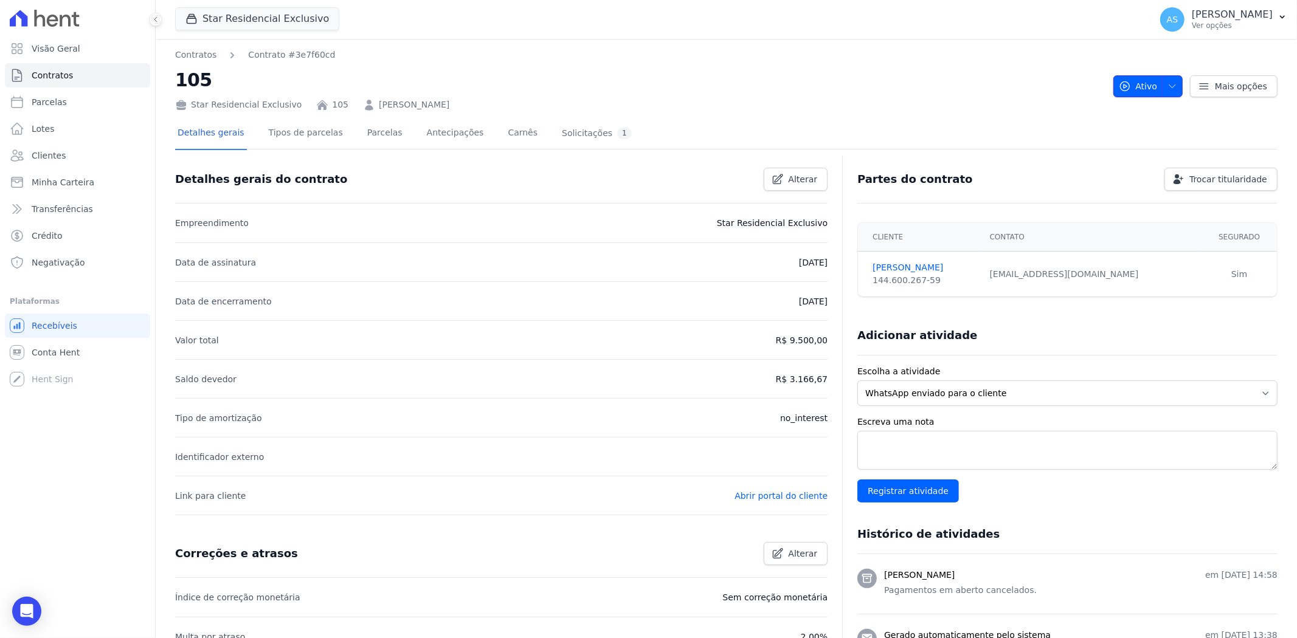
click at [1170, 84] on icon "button" at bounding box center [1172, 86] width 10 height 10
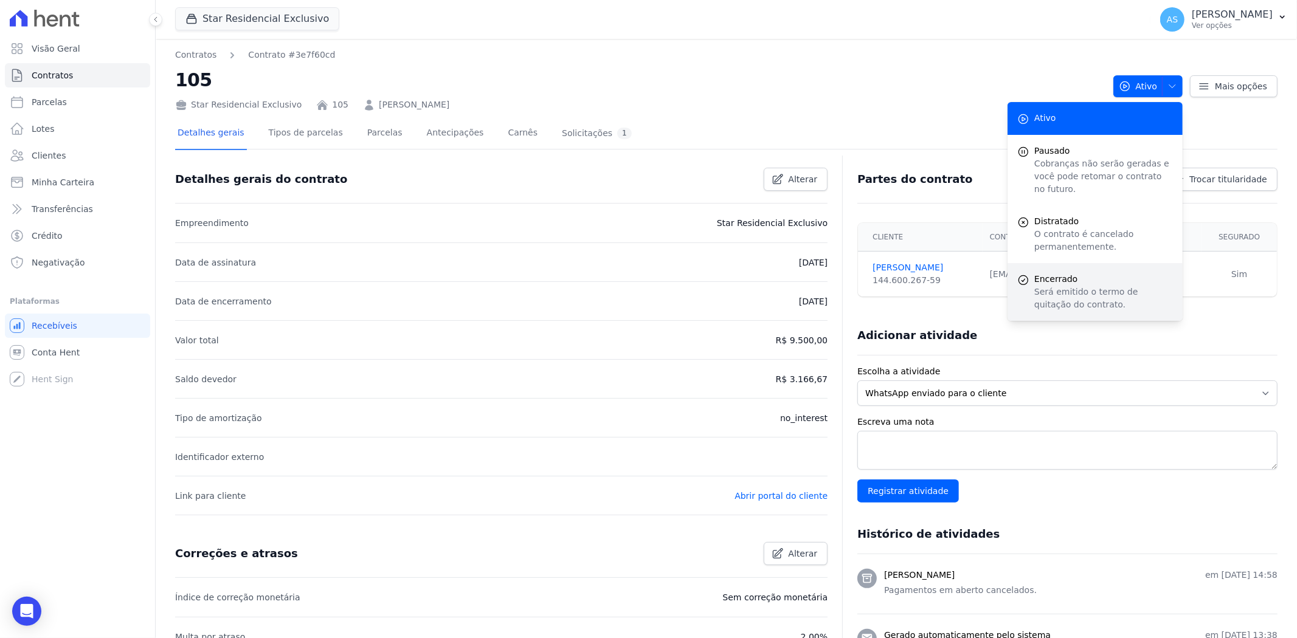
click at [1055, 286] on p "Será emitido o termo de quitação do contrato." at bounding box center [1103, 299] width 139 height 26
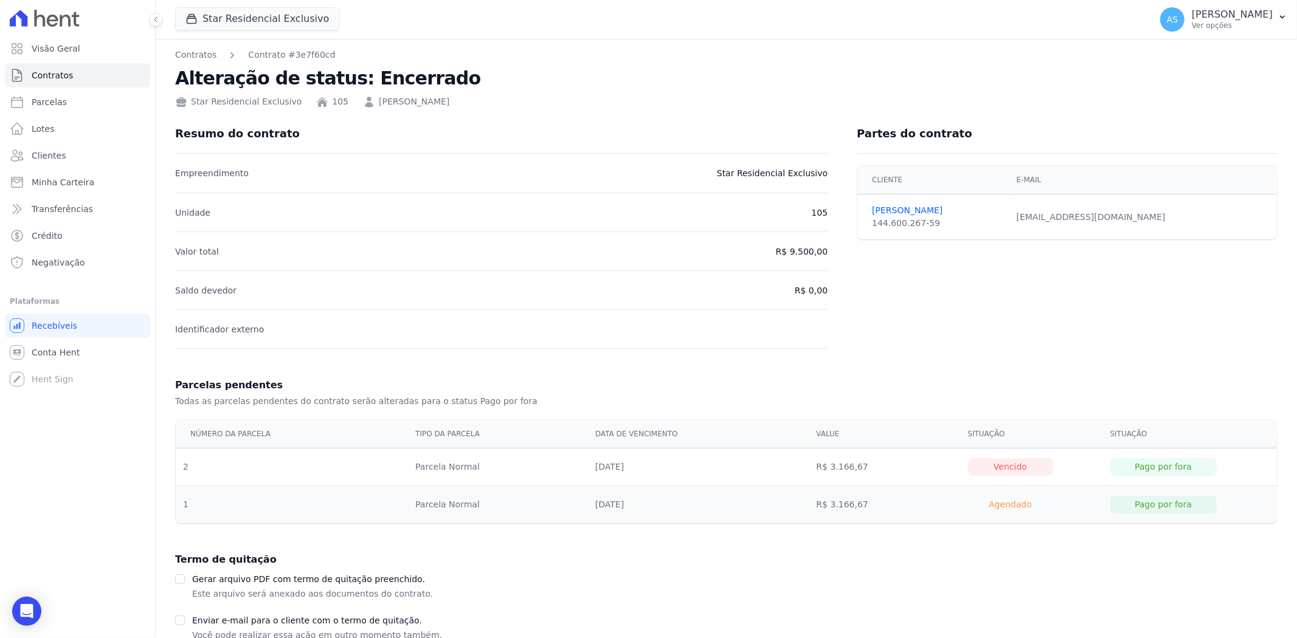
scroll to position [111, 0]
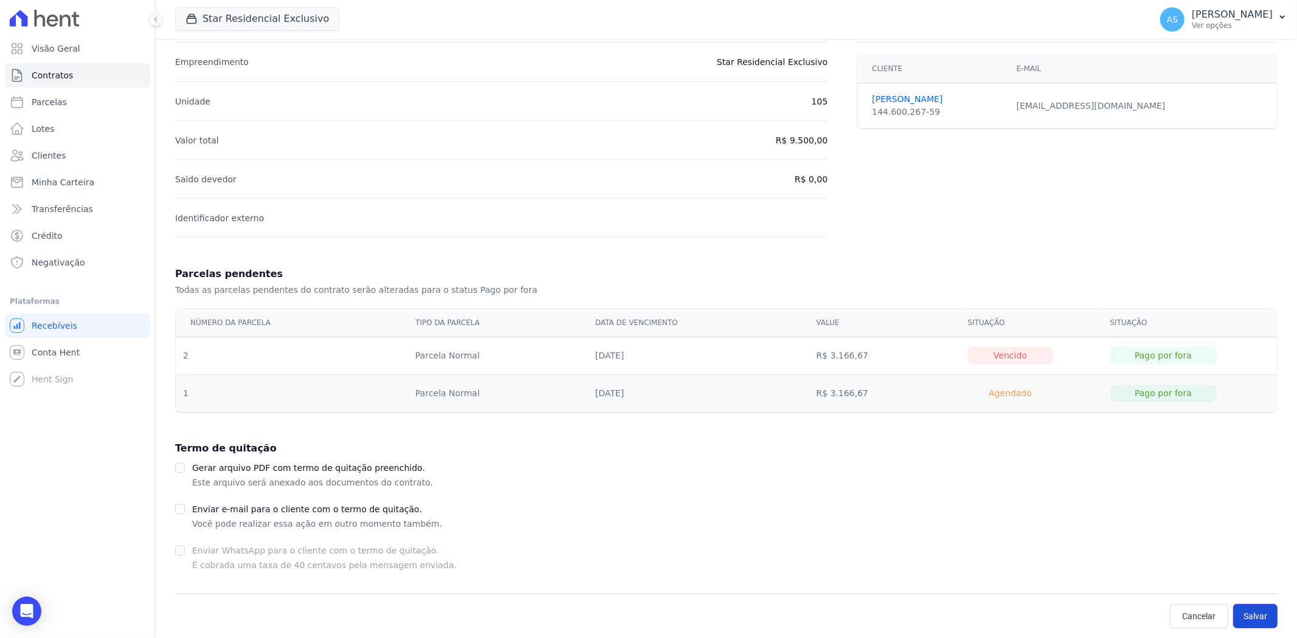
click at [1242, 614] on button "Salvar" at bounding box center [1255, 616] width 44 height 24
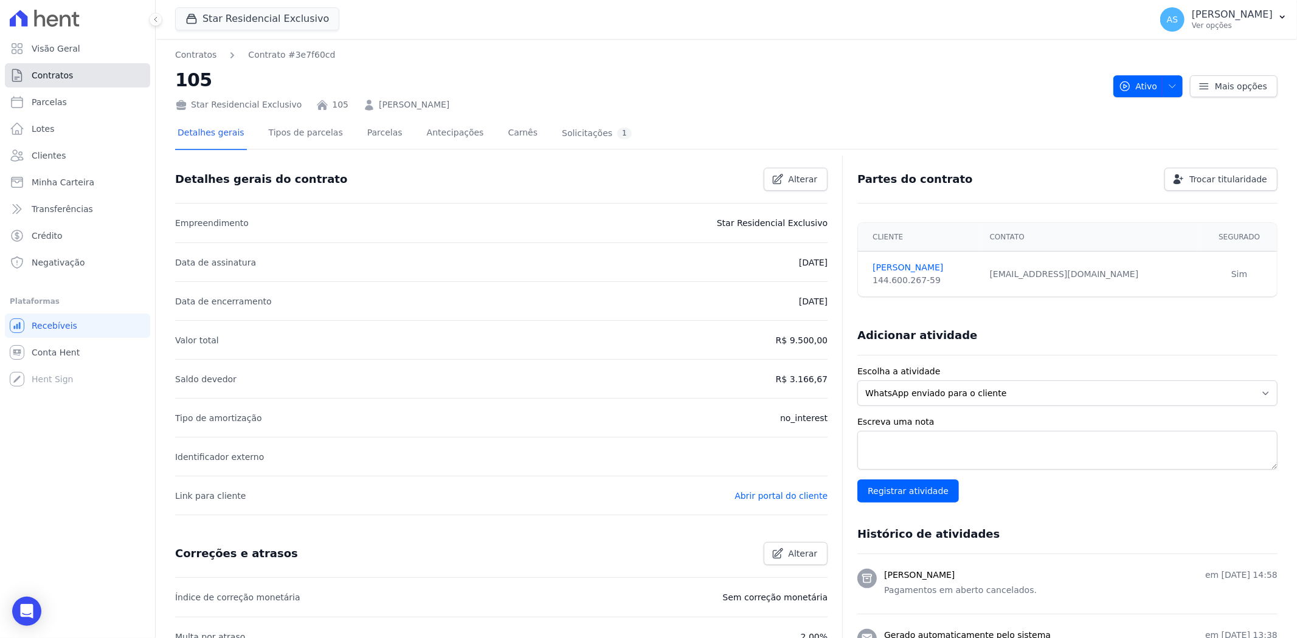
click at [41, 77] on span "Contratos" at bounding box center [52, 75] width 41 height 12
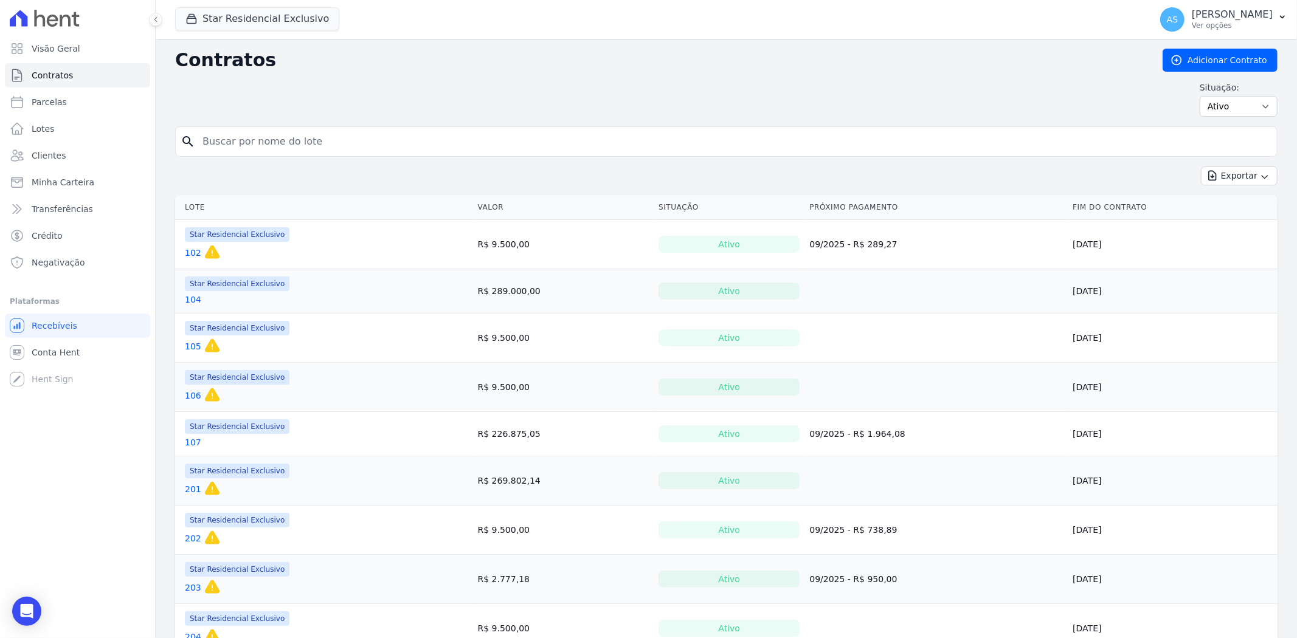
scroll to position [67, 0]
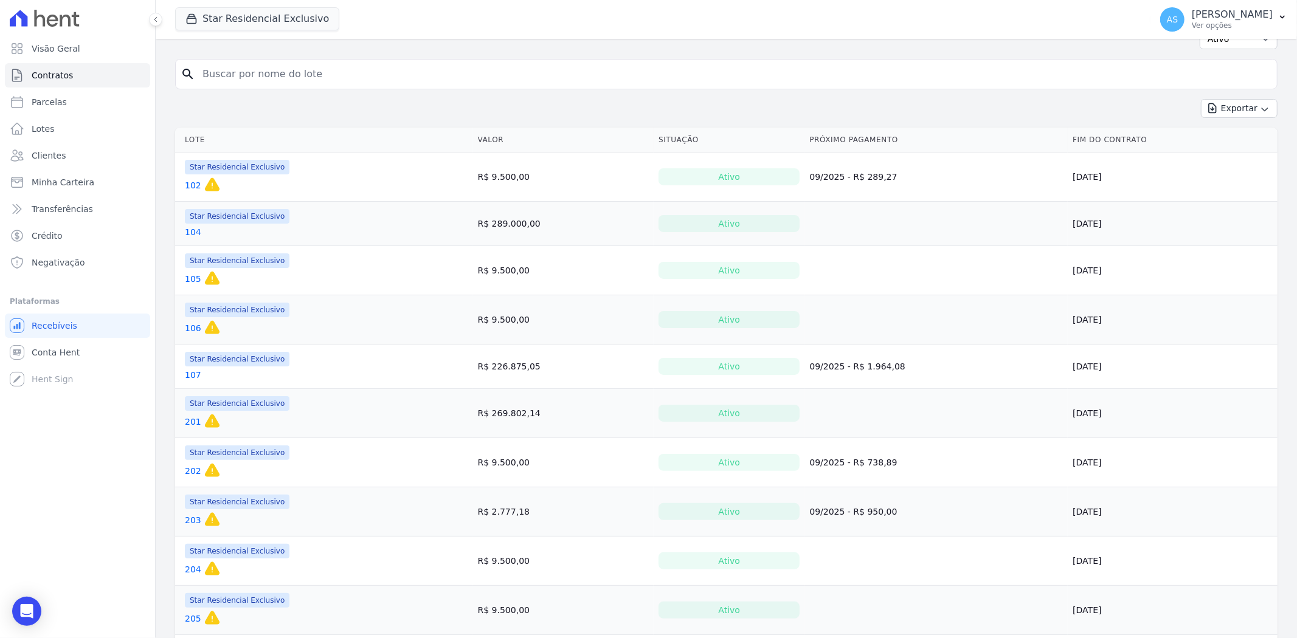
click at [191, 280] on link "105" at bounding box center [193, 279] width 16 height 12
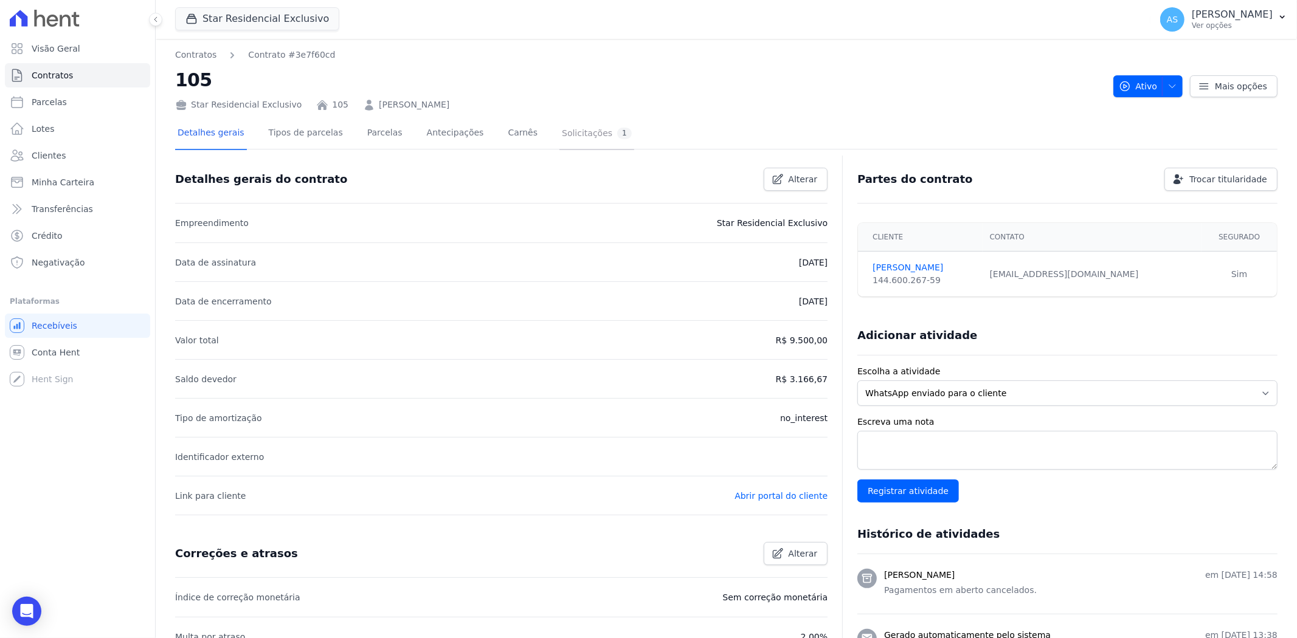
click at [562, 134] on div "Solicitações 1" at bounding box center [597, 134] width 70 height 12
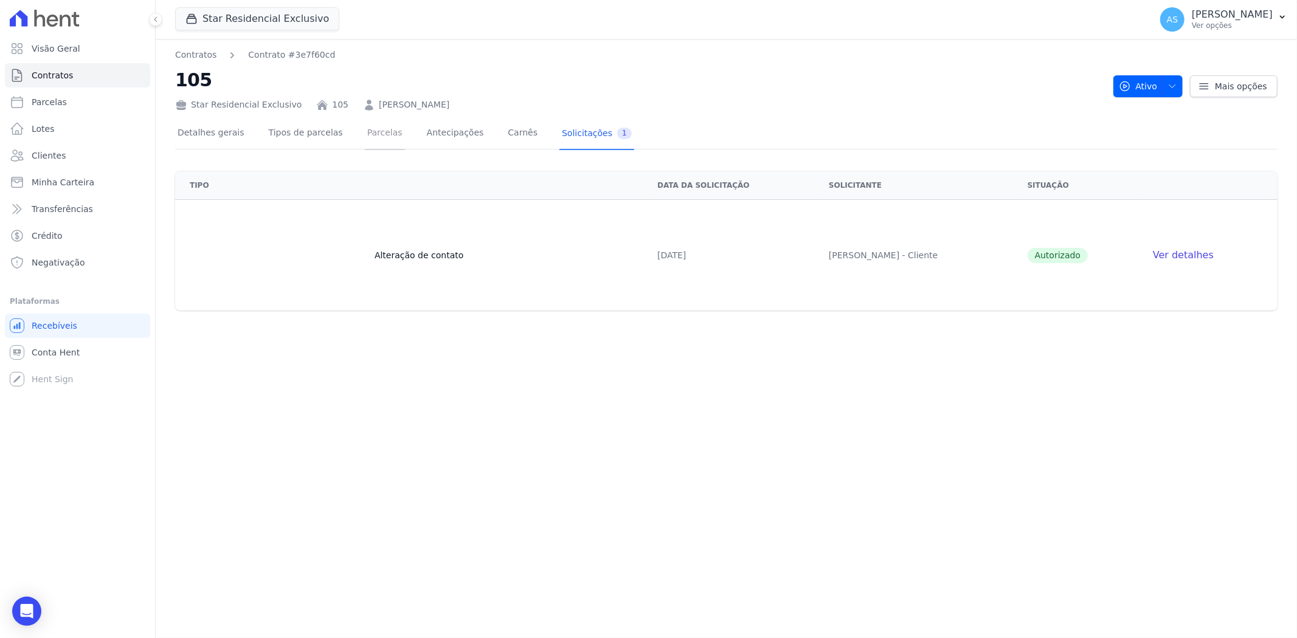
click at [375, 136] on link "Parcelas" at bounding box center [385, 134] width 40 height 32
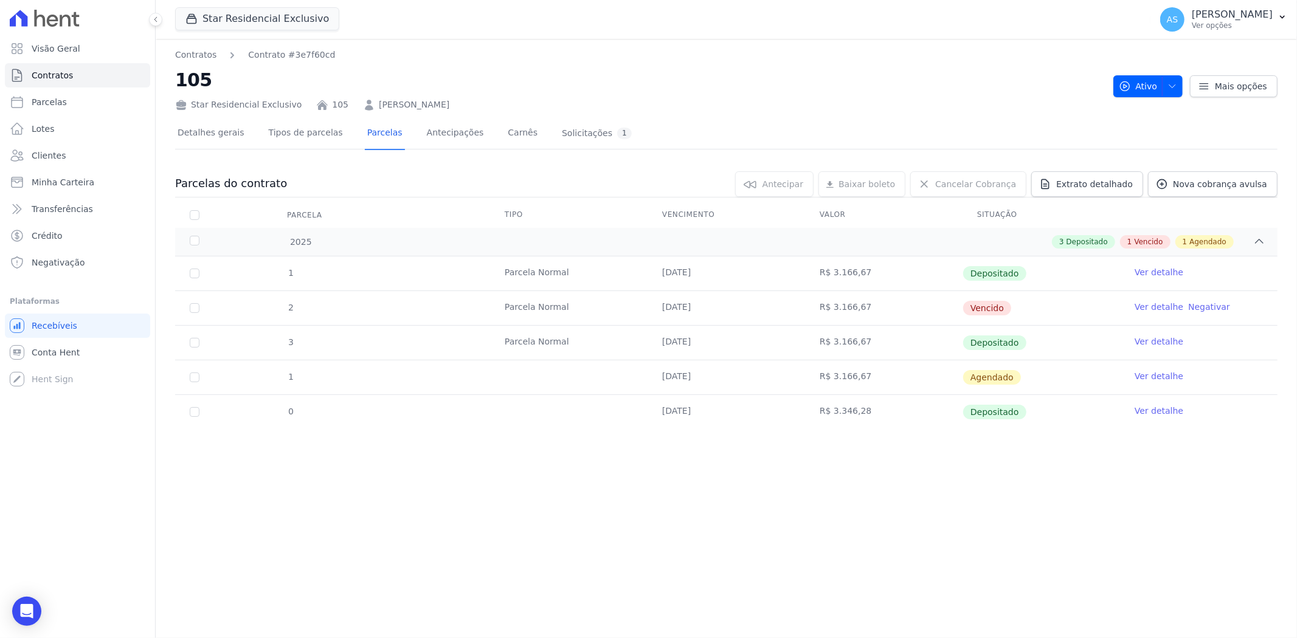
click at [1138, 306] on link "Ver detalhe" at bounding box center [1159, 307] width 49 height 12
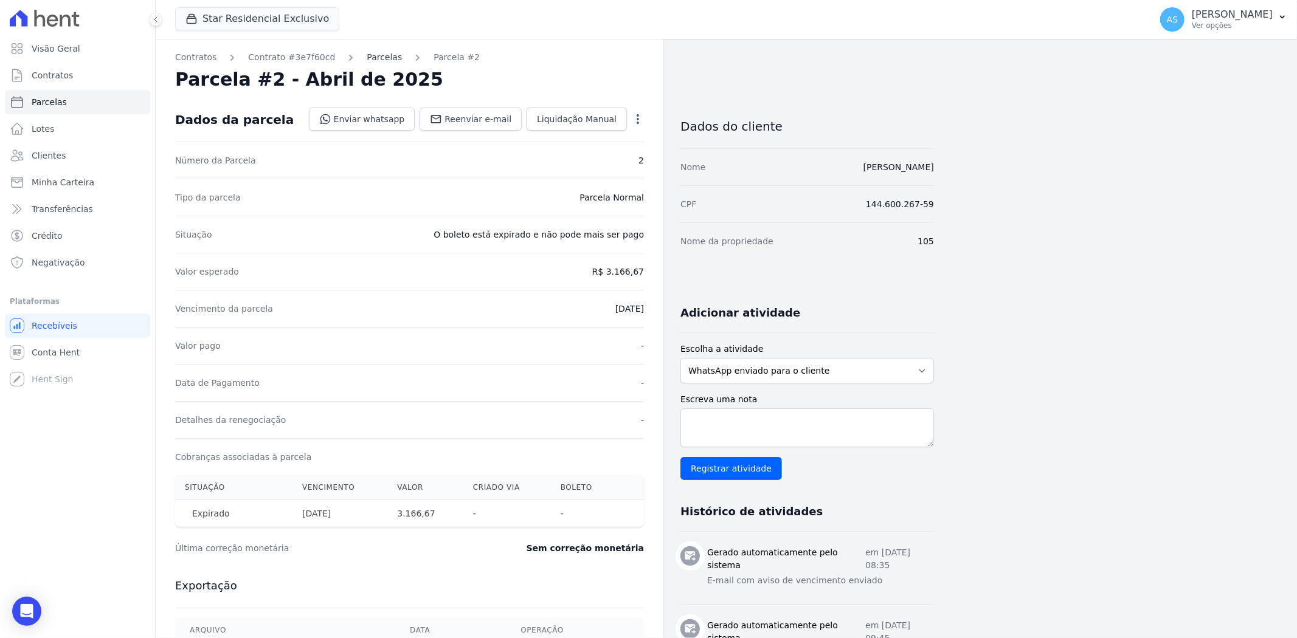
click at [367, 62] on link "Parcelas" at bounding box center [384, 57] width 35 height 13
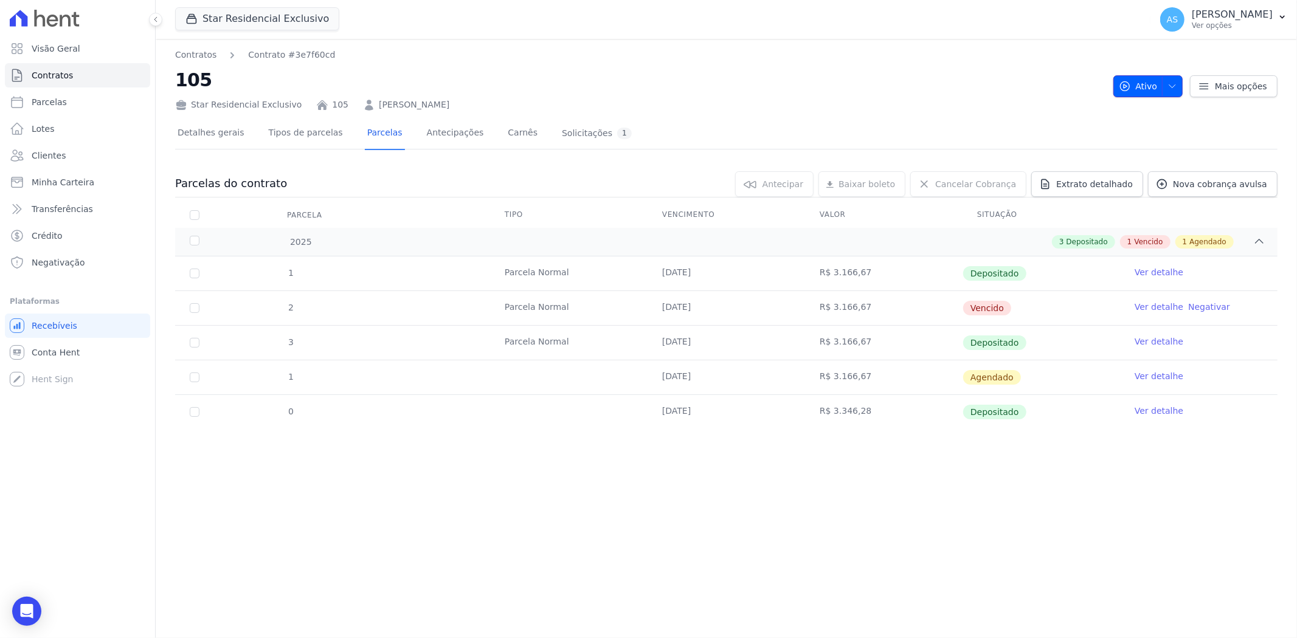
click at [1173, 85] on icon "button" at bounding box center [1172, 86] width 6 height 3
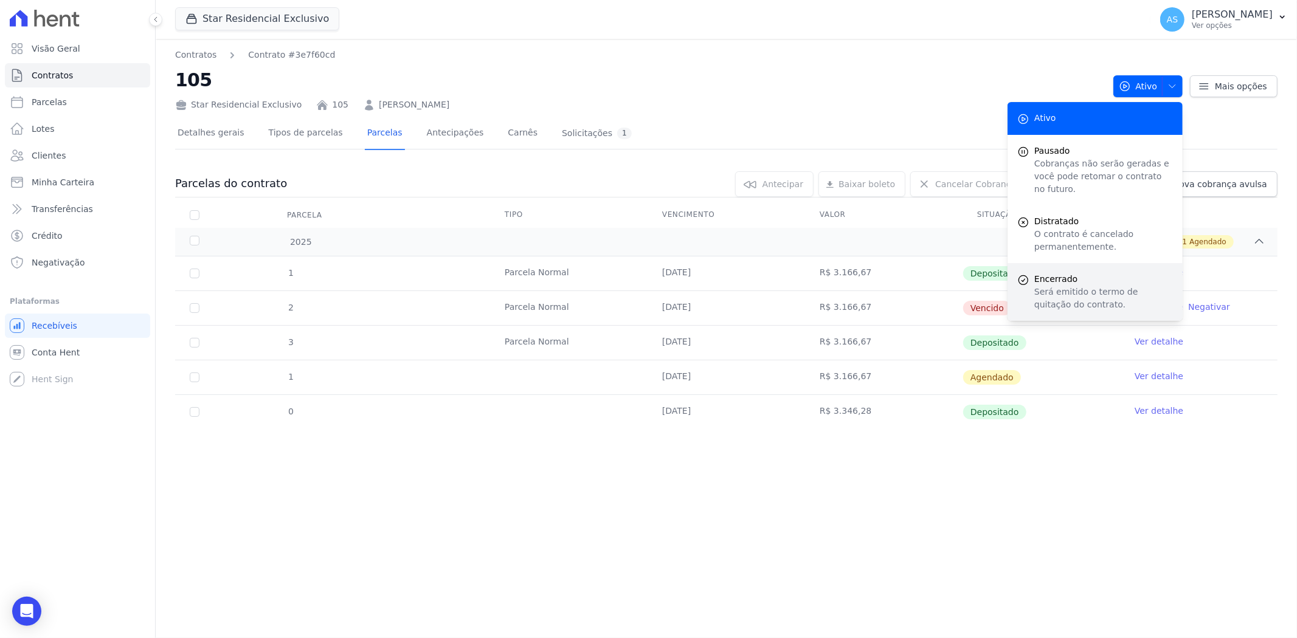
click at [1058, 273] on span "Encerrado" at bounding box center [1103, 279] width 139 height 13
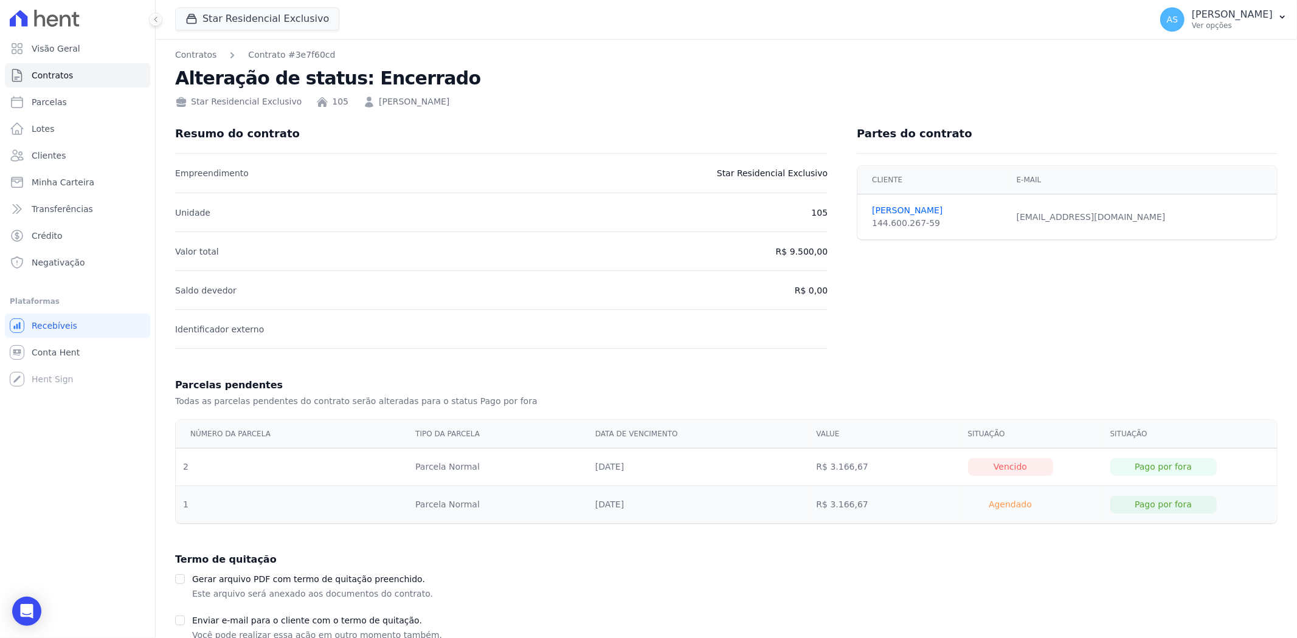
scroll to position [111, 0]
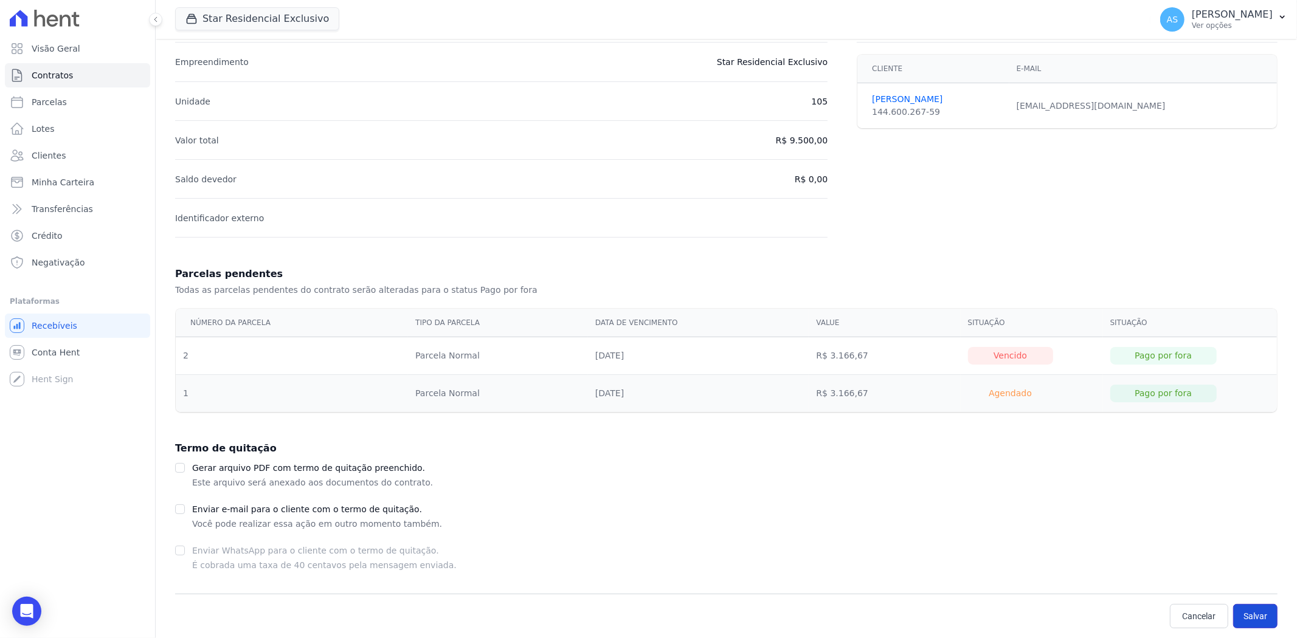
click at [1244, 614] on button "Salvar" at bounding box center [1255, 616] width 44 height 24
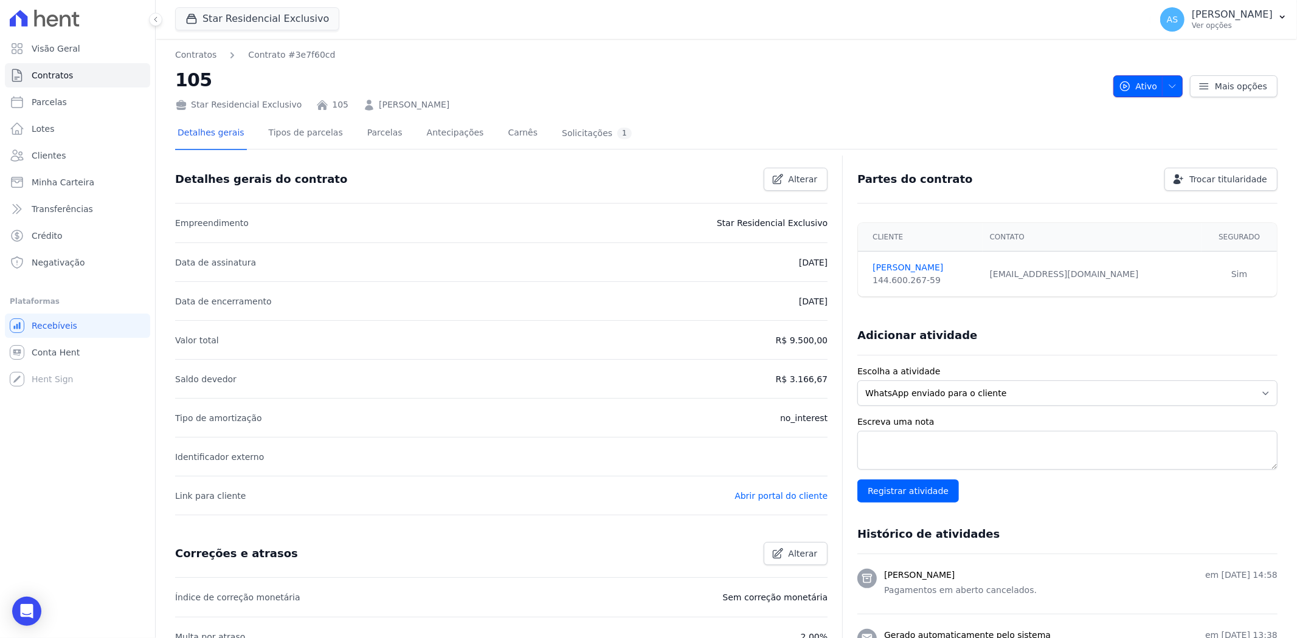
click at [1167, 85] on icon "button" at bounding box center [1172, 86] width 10 height 10
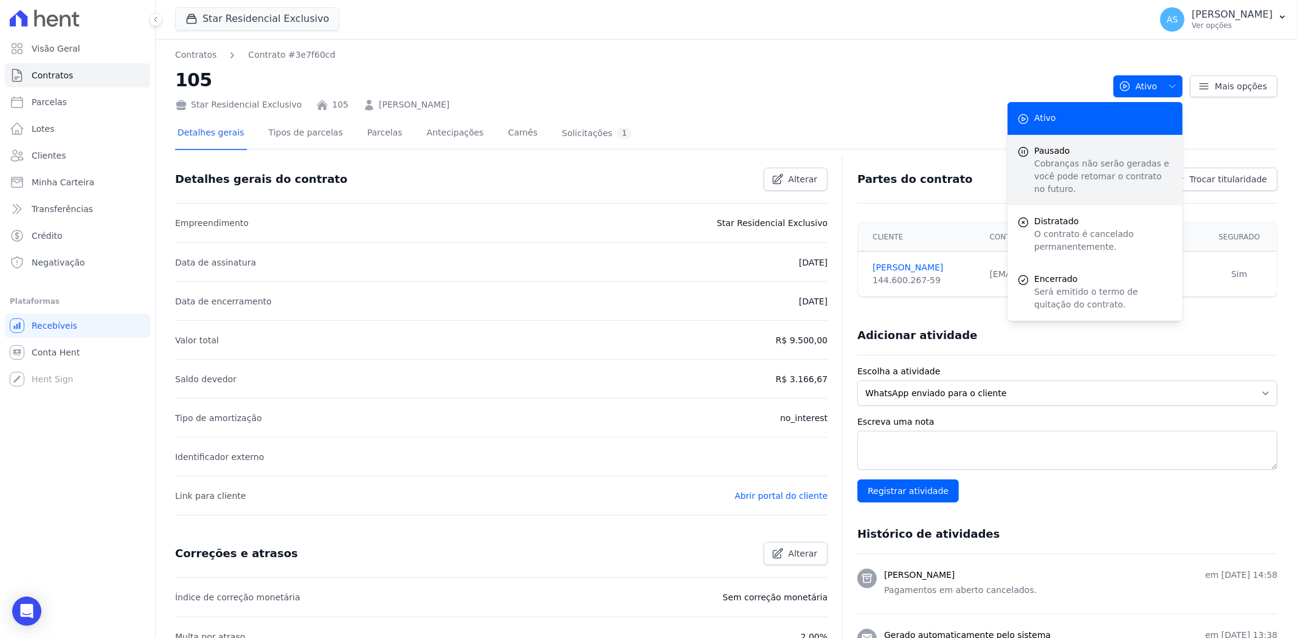
click at [1045, 162] on p "Cobranças não serão geradas e você pode retomar o contrato no futuro." at bounding box center [1103, 176] width 139 height 38
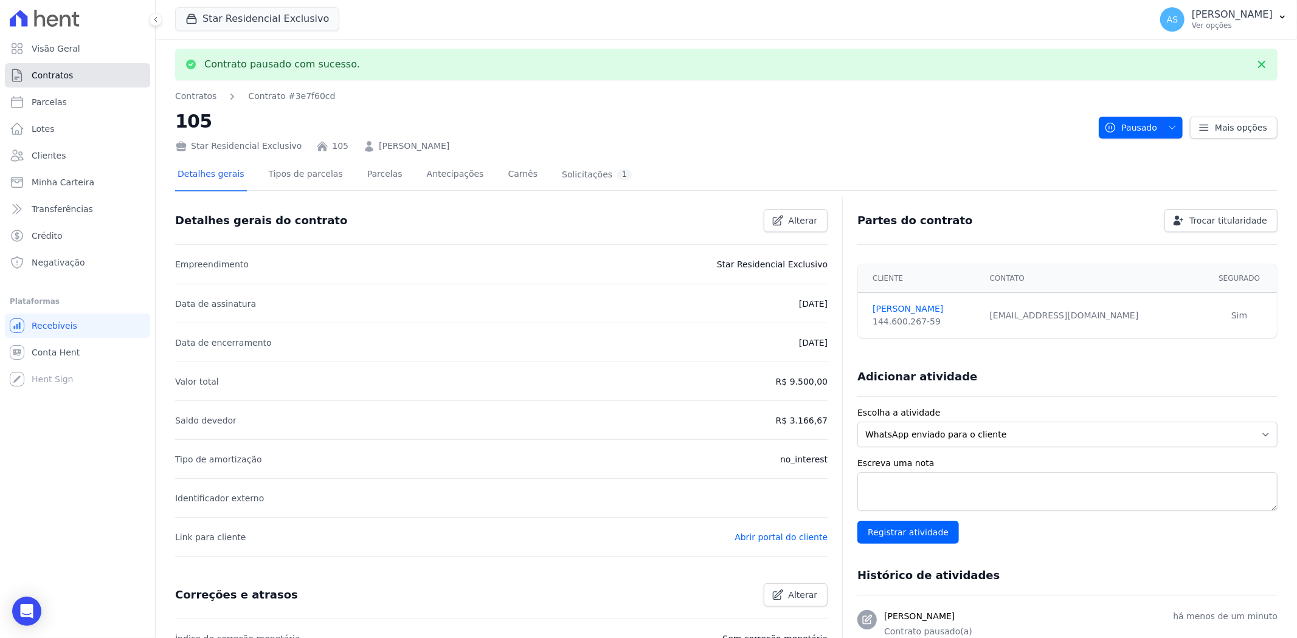
click at [58, 75] on span "Contratos" at bounding box center [52, 75] width 41 height 12
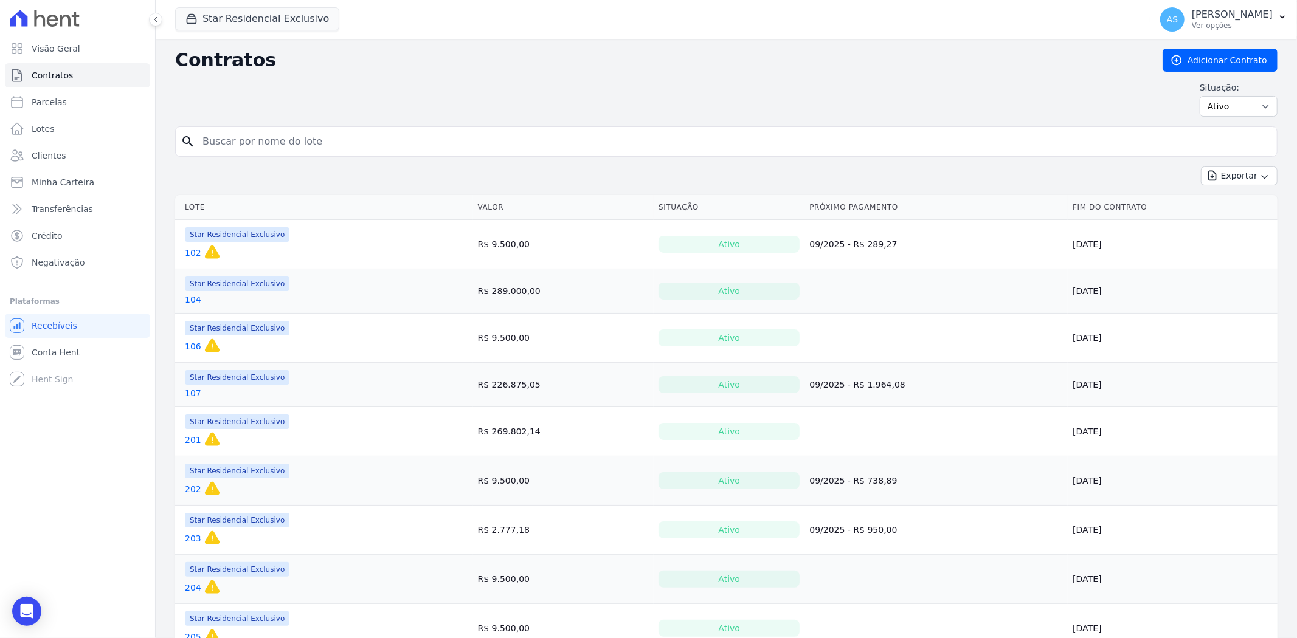
click at [191, 344] on link "106" at bounding box center [193, 346] width 16 height 12
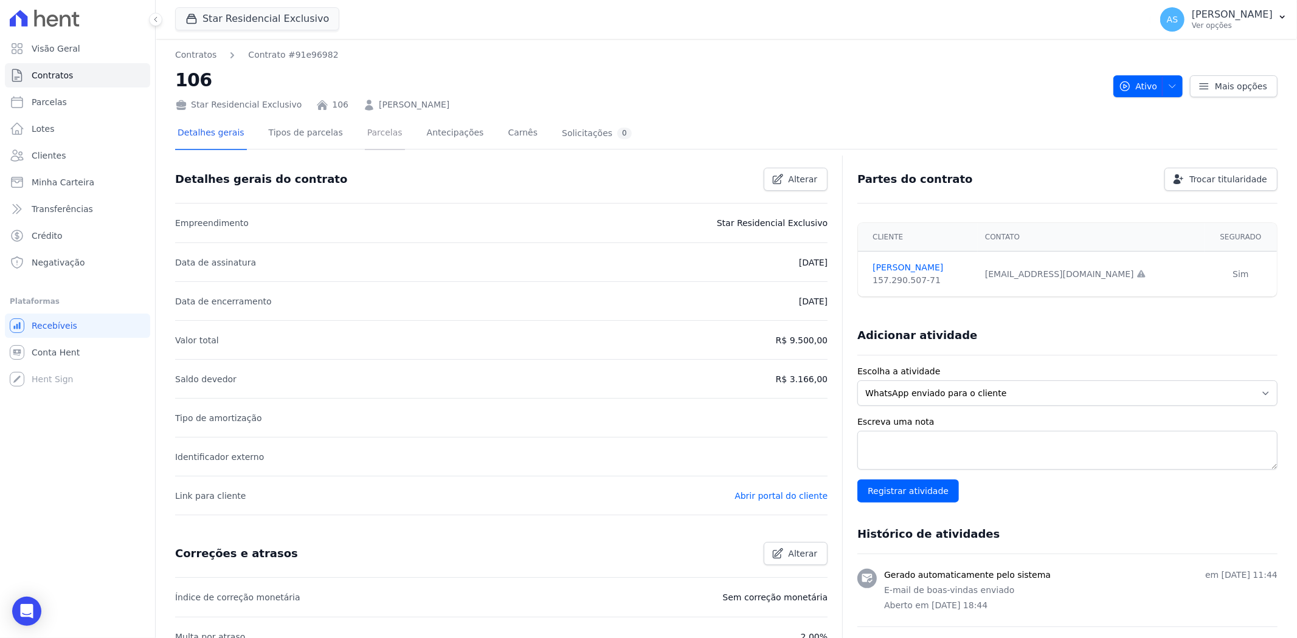
click at [366, 126] on link "Parcelas" at bounding box center [385, 134] width 40 height 32
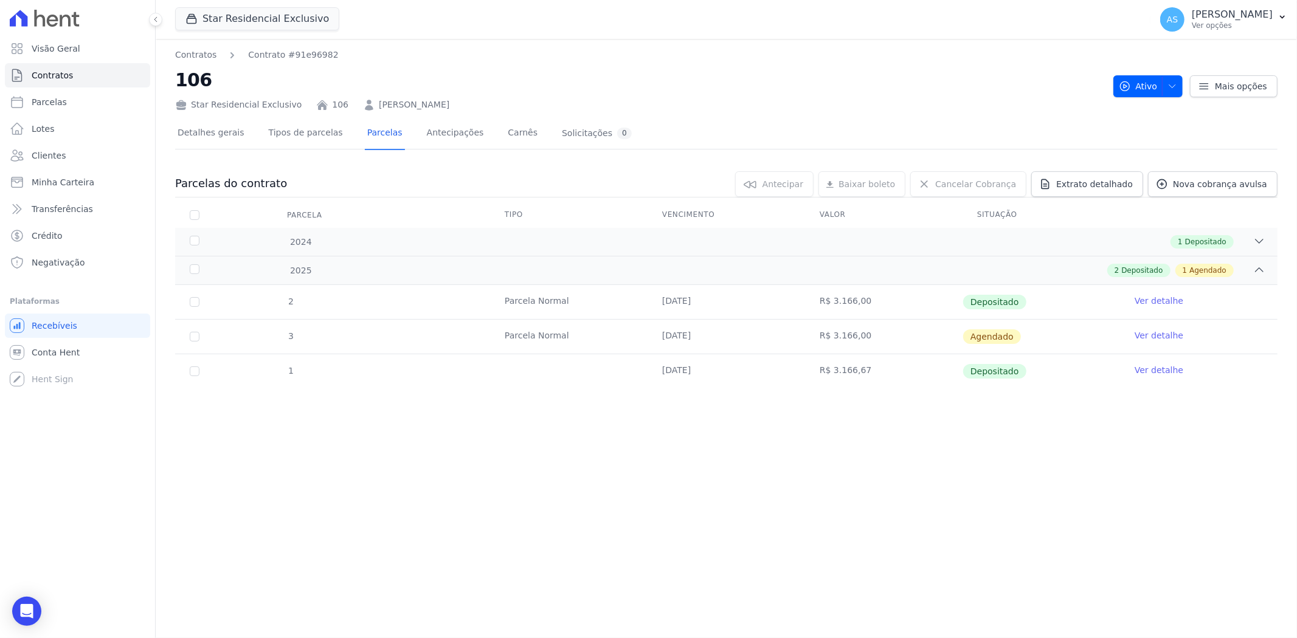
click at [1160, 338] on link "Ver detalhe" at bounding box center [1159, 336] width 49 height 12
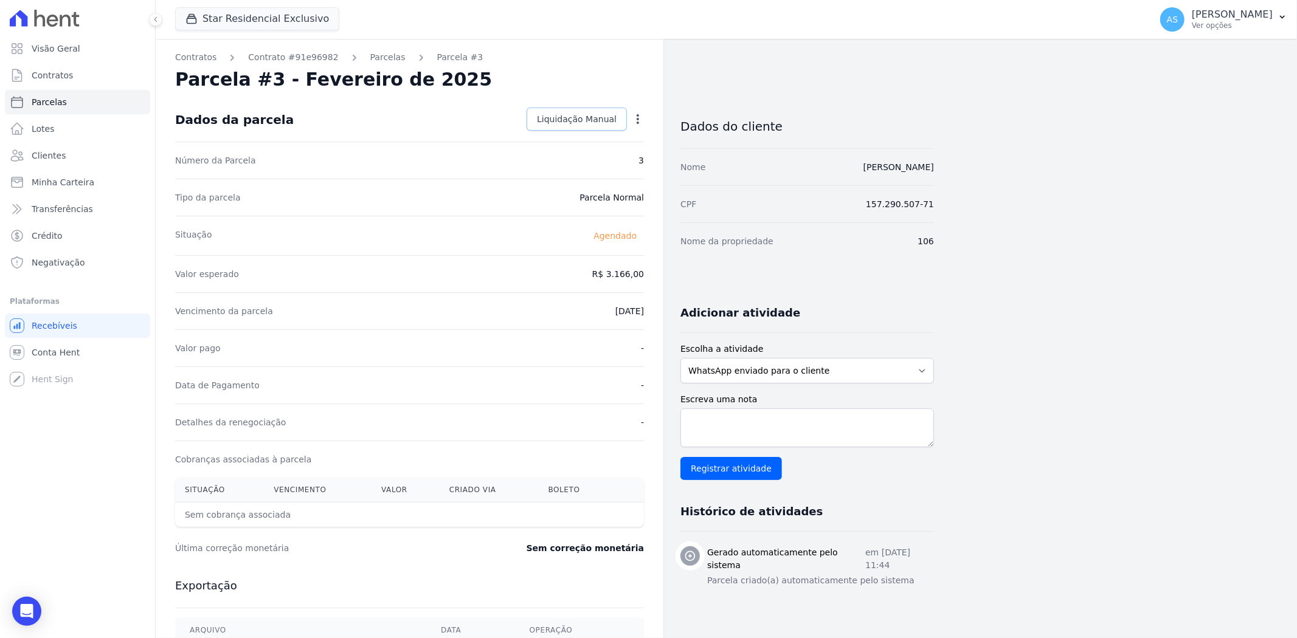
click at [600, 114] on span "Liquidação Manual" at bounding box center [577, 119] width 80 height 12
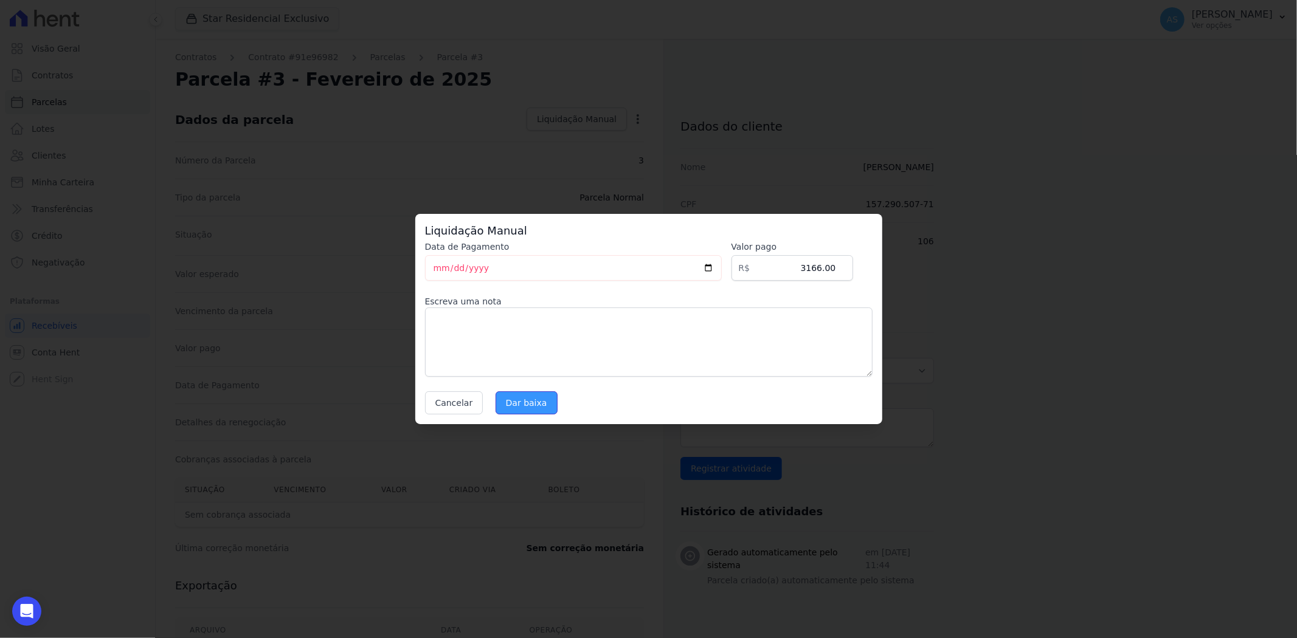
click at [508, 406] on input "Dar baixa" at bounding box center [527, 403] width 62 height 23
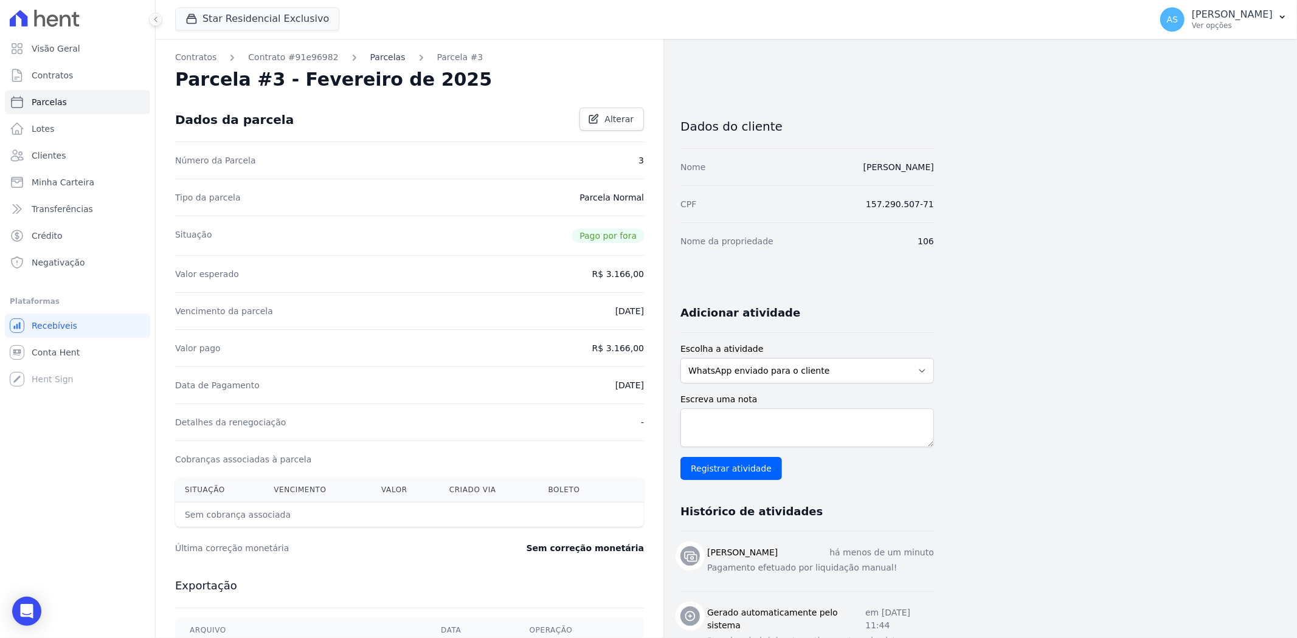
click at [370, 55] on link "Parcelas" at bounding box center [387, 57] width 35 height 13
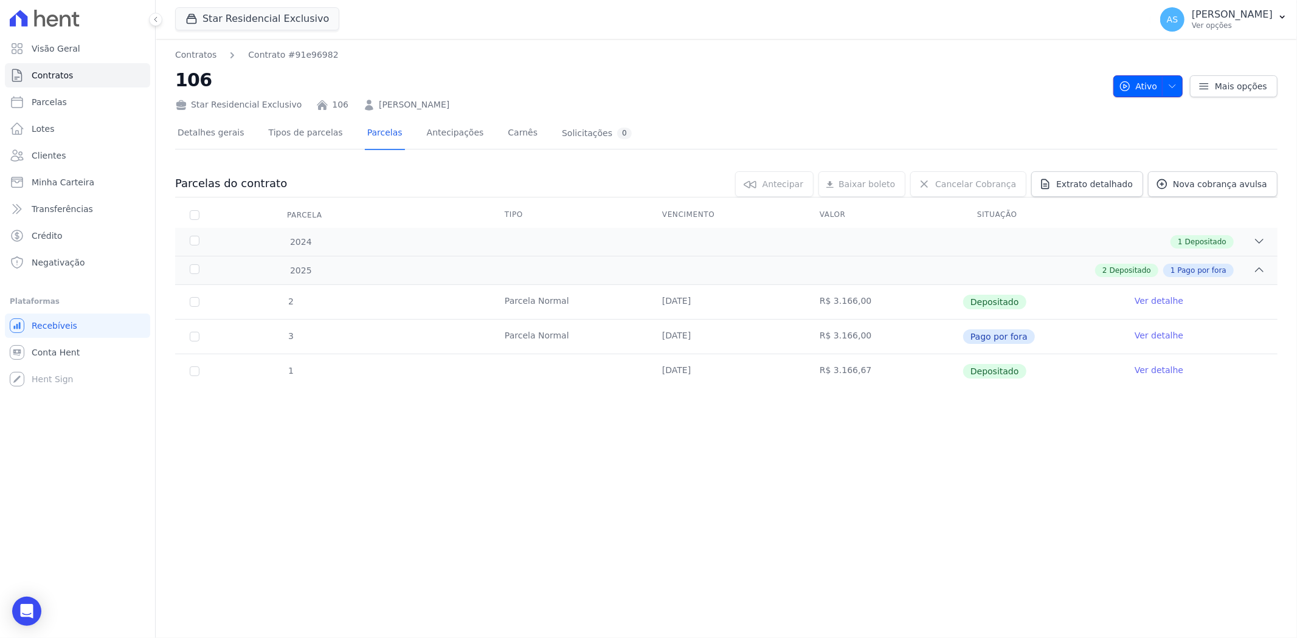
click at [1177, 83] on icon "button" at bounding box center [1172, 86] width 10 height 10
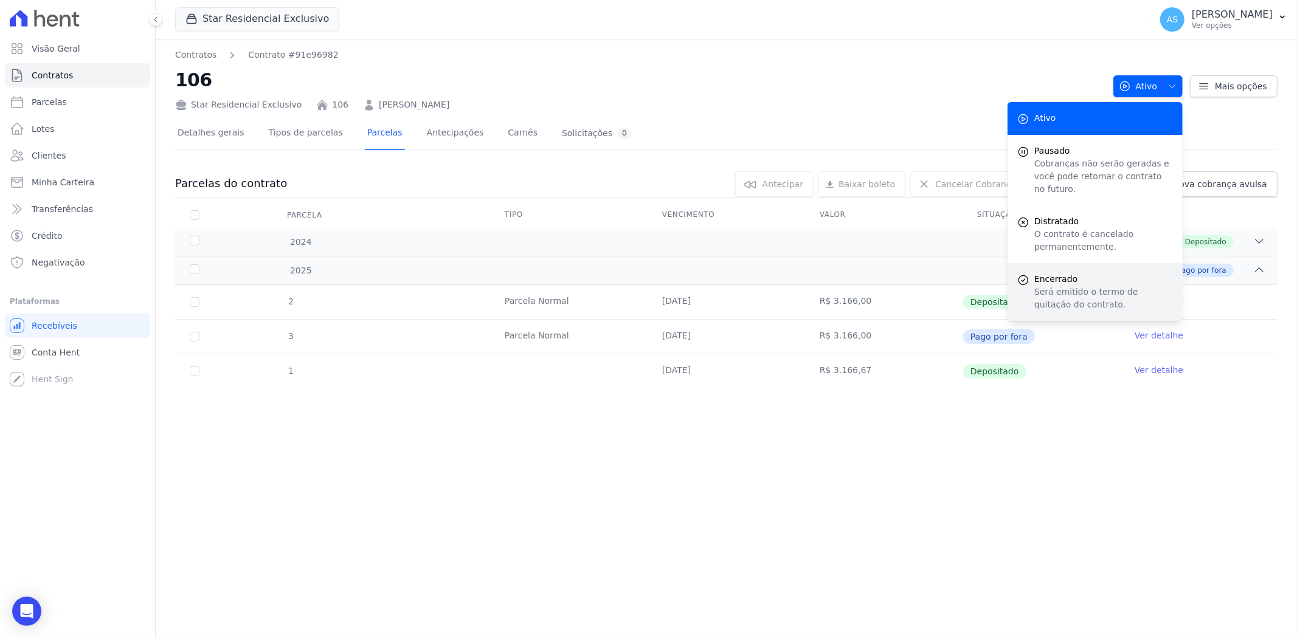
click at [1063, 273] on span "Encerrado" at bounding box center [1103, 279] width 139 height 13
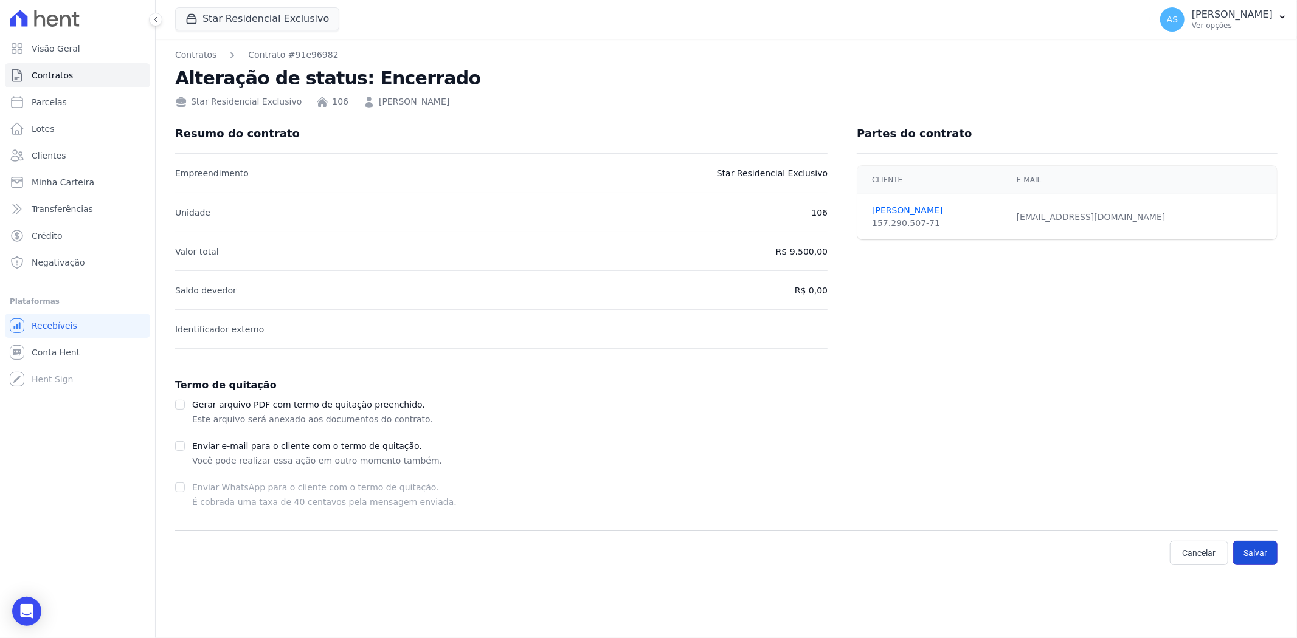
click at [1233, 551] on button "Salvar" at bounding box center [1255, 553] width 44 height 24
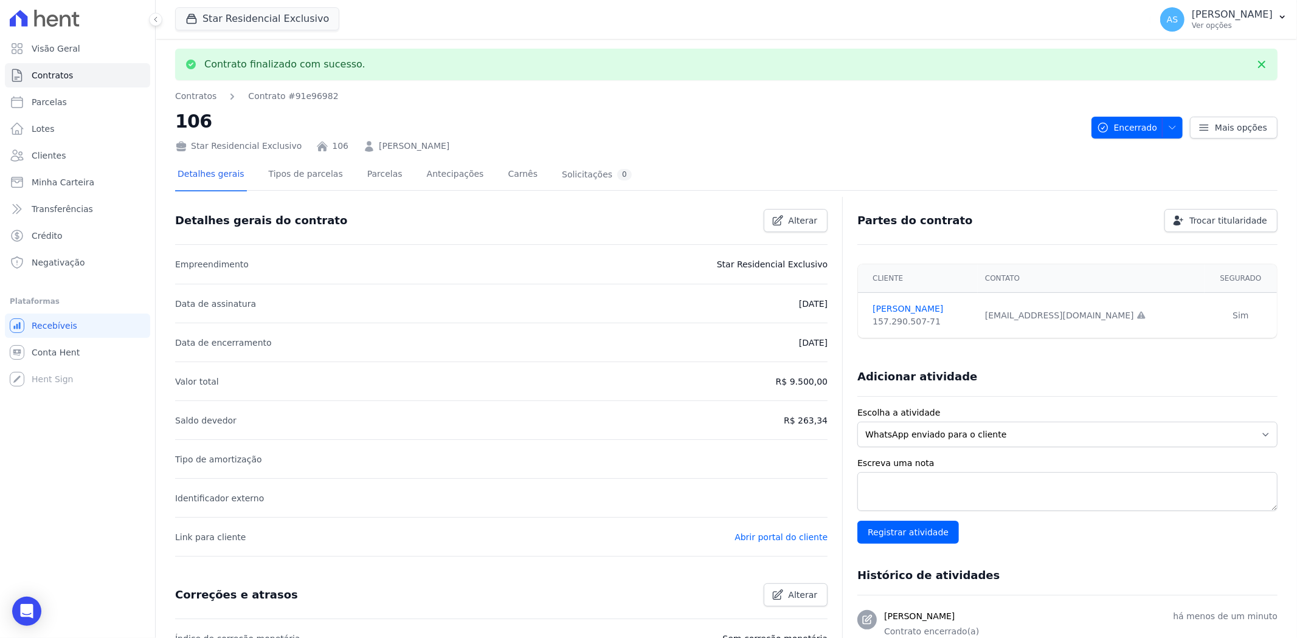
click at [1242, 552] on div "Adicionar atividade Escolha a atividade WhatsApp enviado para o cliente Adicion…" at bounding box center [1067, 573] width 420 height 431
click at [47, 69] on span "Contratos" at bounding box center [52, 75] width 41 height 12
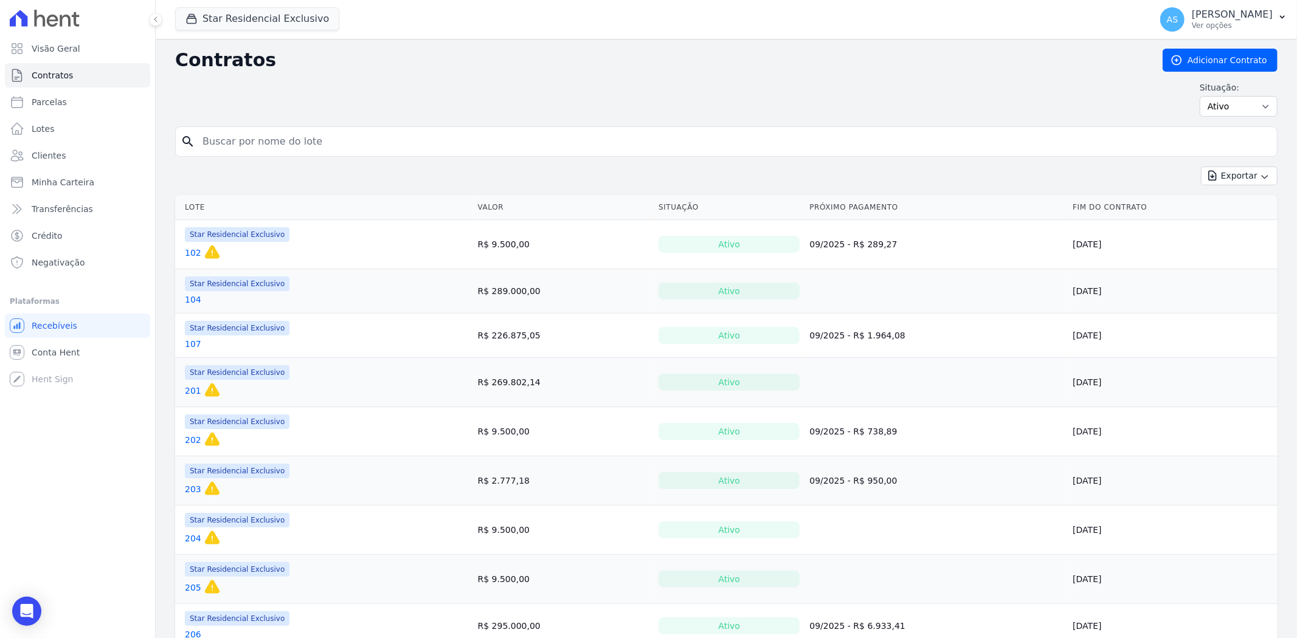
click at [195, 441] on link "202" at bounding box center [193, 440] width 16 height 12
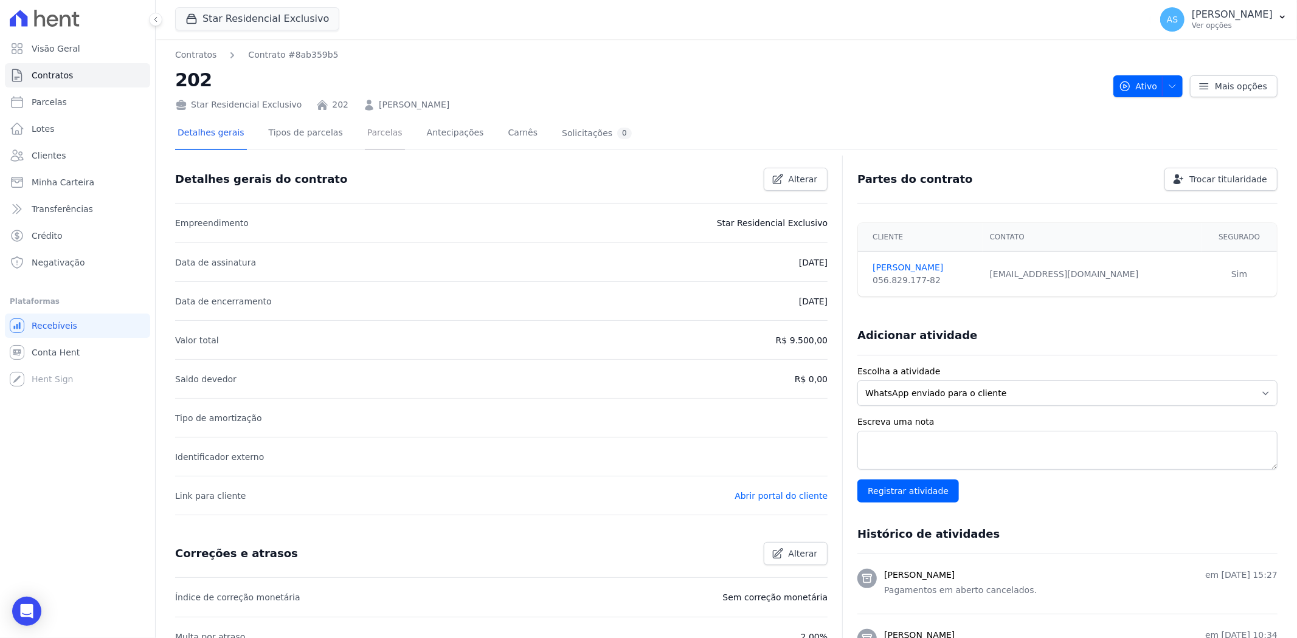
click at [381, 130] on link "Parcelas" at bounding box center [385, 134] width 40 height 32
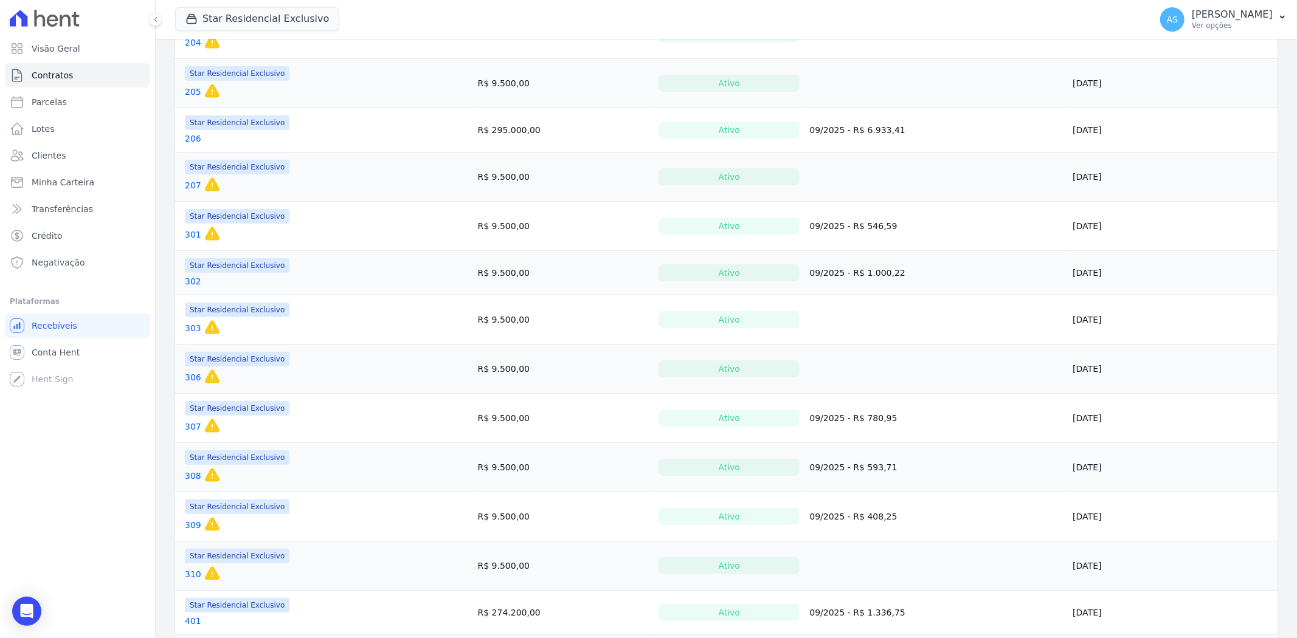
scroll to position [676, 0]
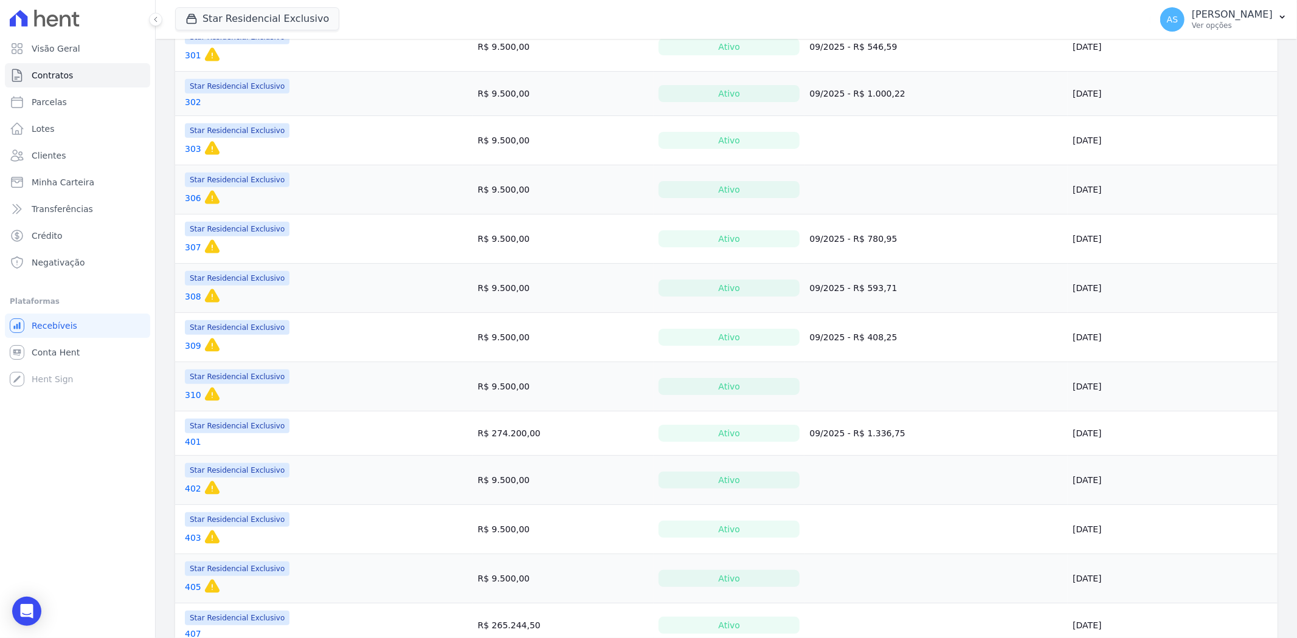
click at [193, 491] on link "402" at bounding box center [193, 489] width 16 height 12
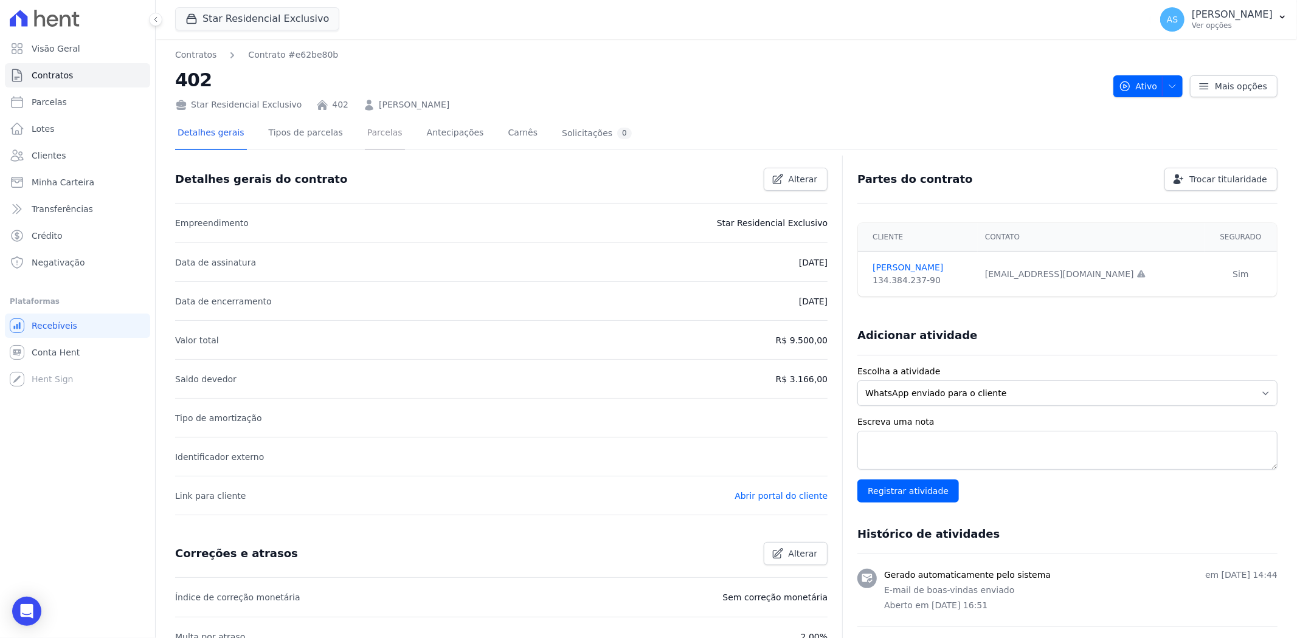
click at [378, 131] on link "Parcelas" at bounding box center [385, 134] width 40 height 32
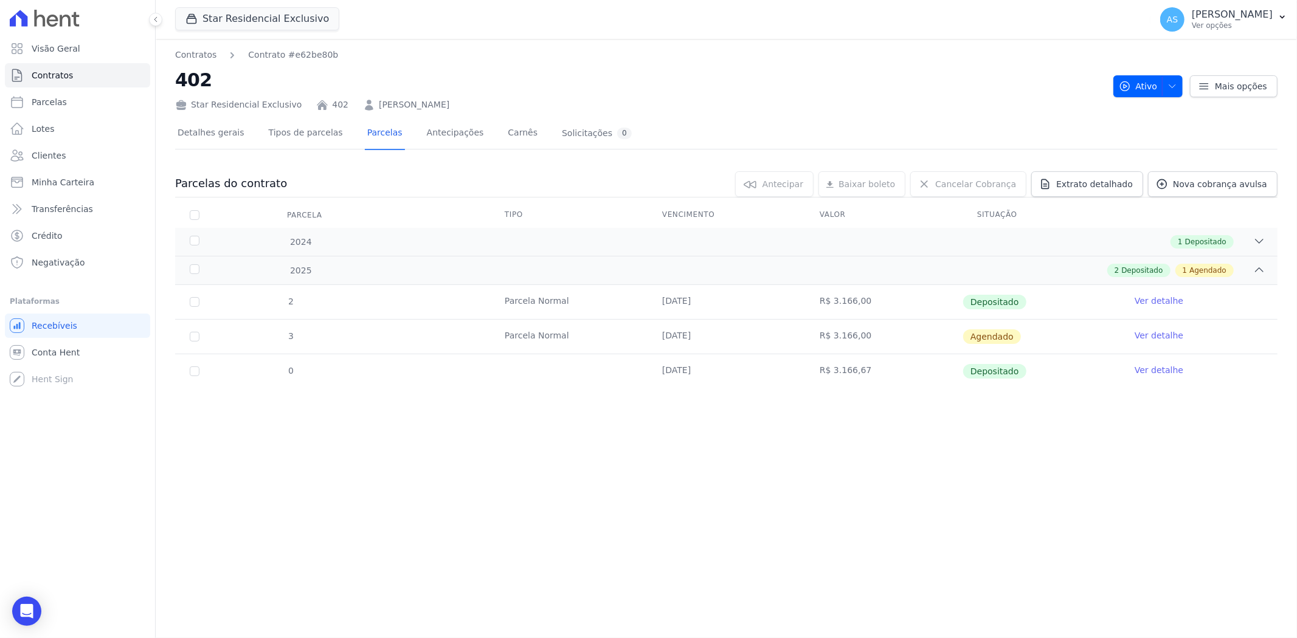
drag, startPoint x: 461, startPoint y: 108, endPoint x: 361, endPoint y: 110, distance: 100.4
click at [361, 110] on div "Star Residencial Exclusivo 402 [PERSON_NAME]" at bounding box center [639, 103] width 928 height 18
copy link "[PERSON_NAME]"
click at [1170, 337] on link "Ver detalhe" at bounding box center [1159, 336] width 49 height 12
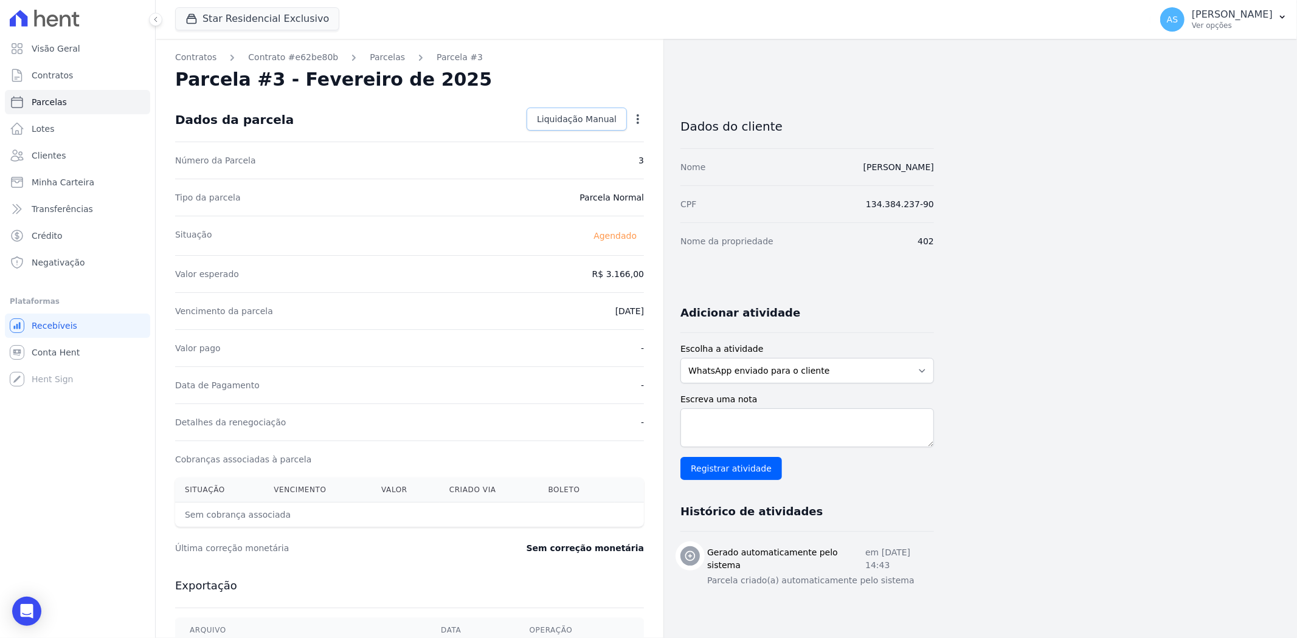
click at [584, 116] on span "Liquidação Manual" at bounding box center [577, 119] width 80 height 12
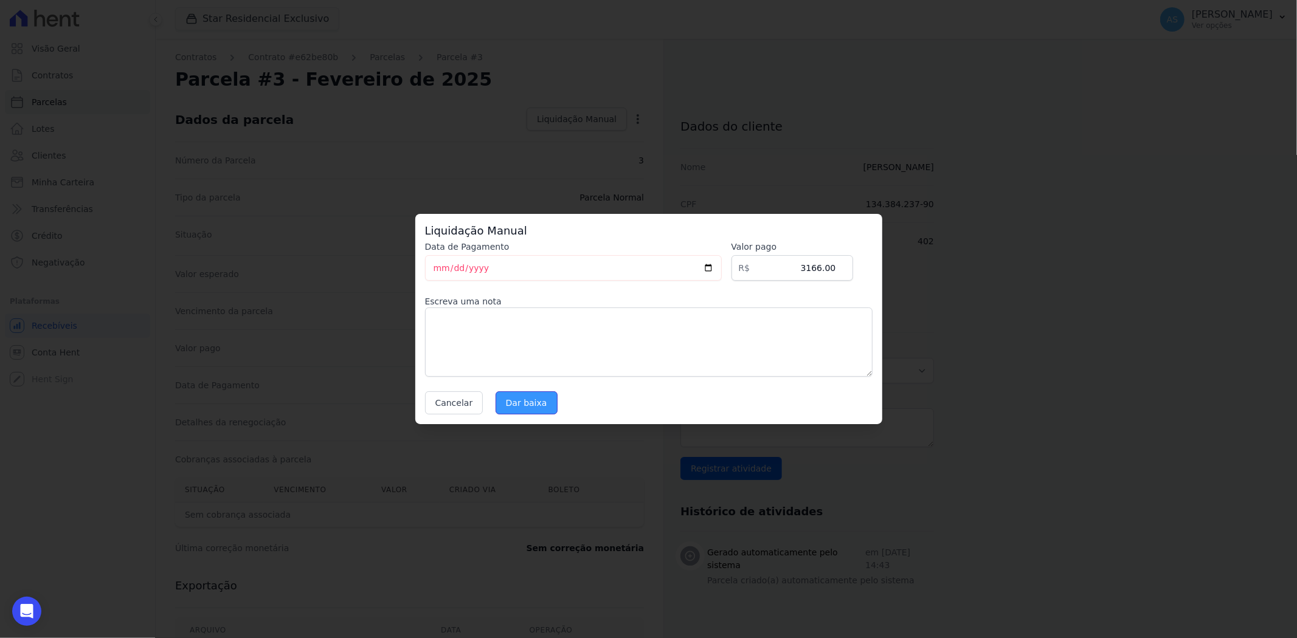
click at [513, 404] on input "Dar baixa" at bounding box center [527, 403] width 62 height 23
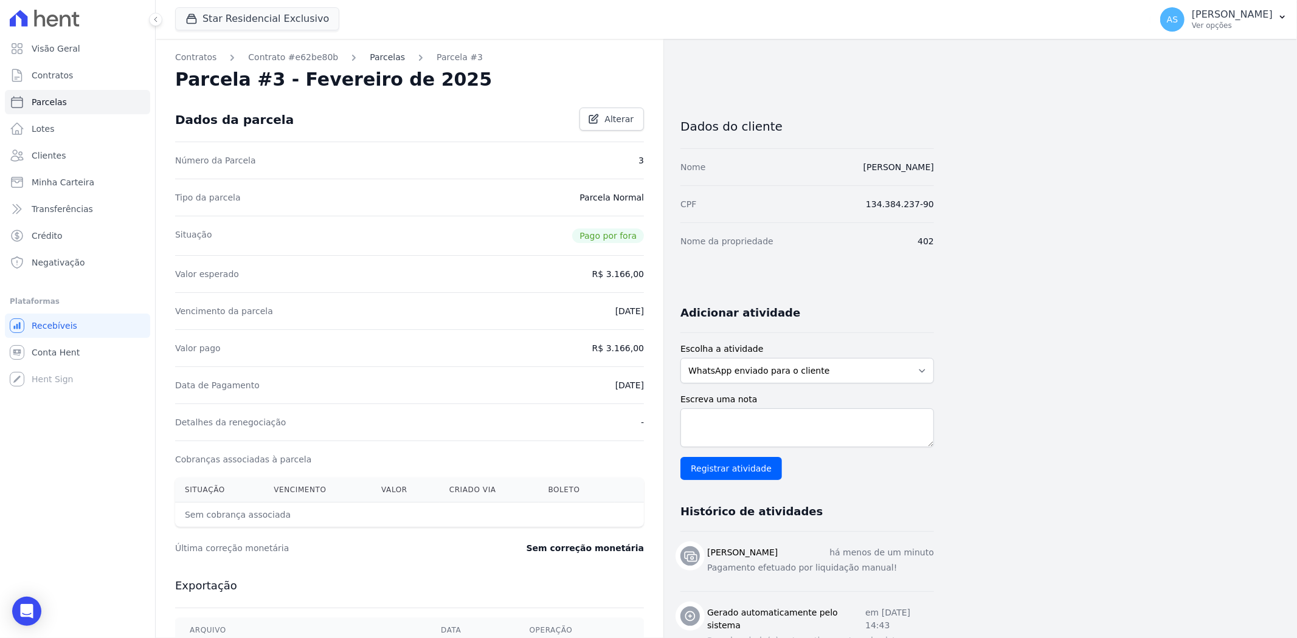
click at [371, 51] on link "Parcelas" at bounding box center [387, 57] width 35 height 13
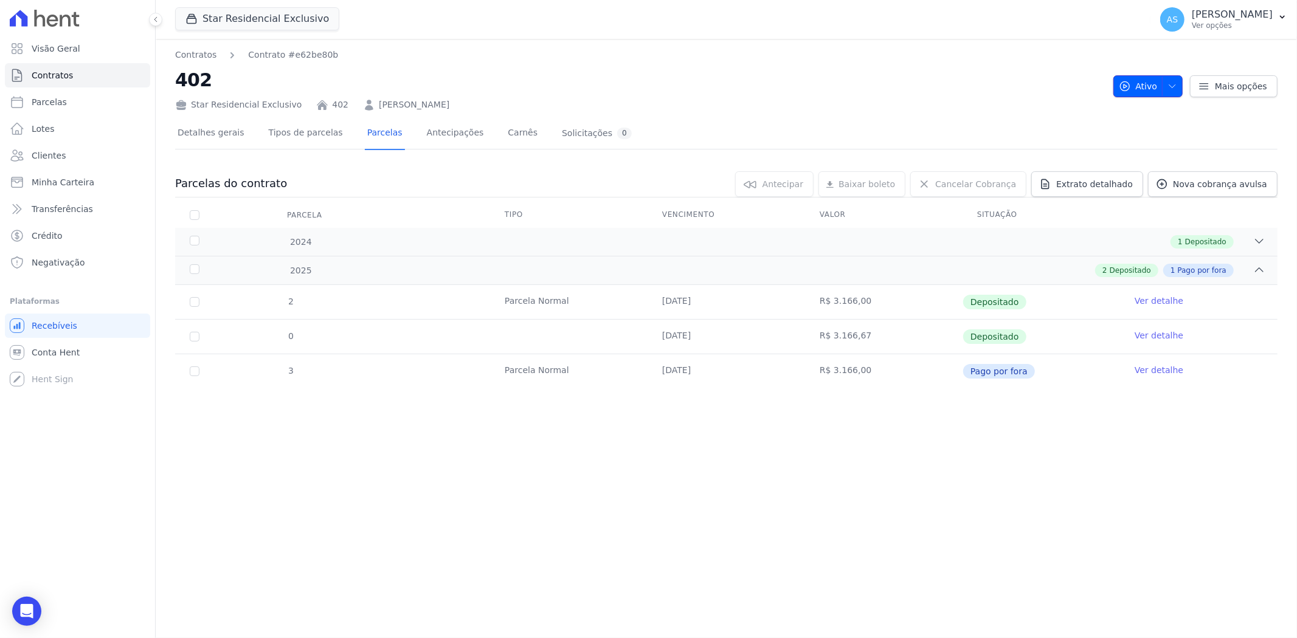
click at [1173, 83] on icon "button" at bounding box center [1172, 86] width 10 height 10
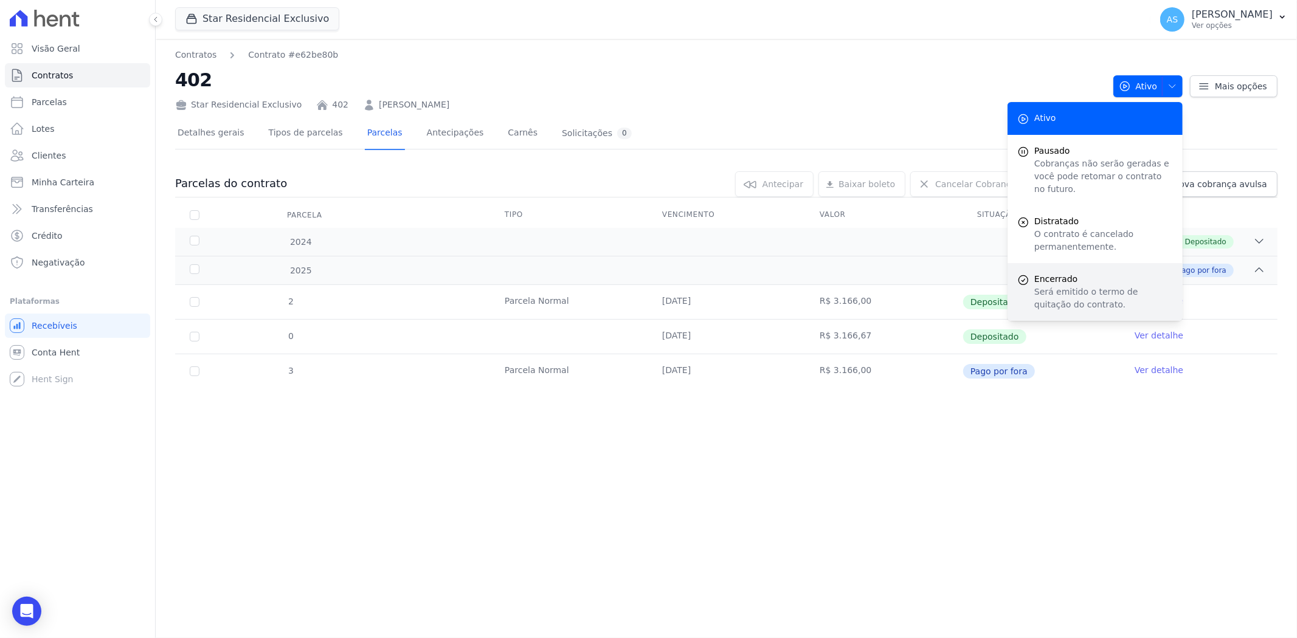
click at [1075, 286] on p "Será emitido o termo de quitação do contrato." at bounding box center [1103, 299] width 139 height 26
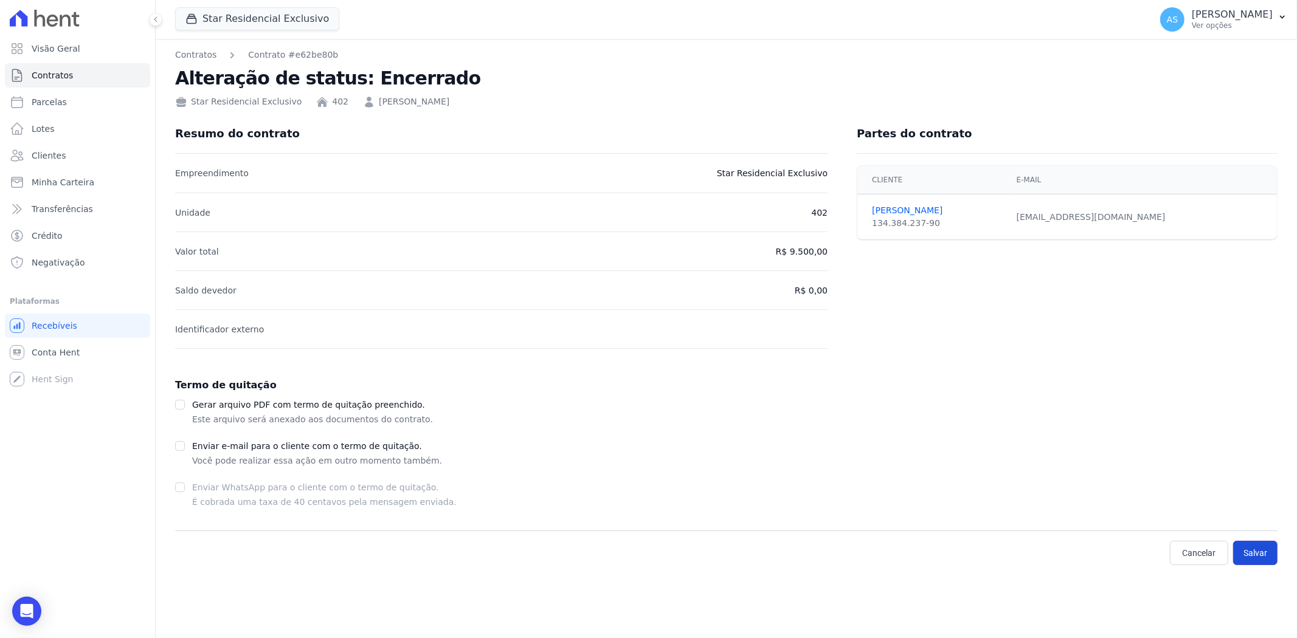
click at [1260, 557] on button "Salvar" at bounding box center [1255, 553] width 44 height 24
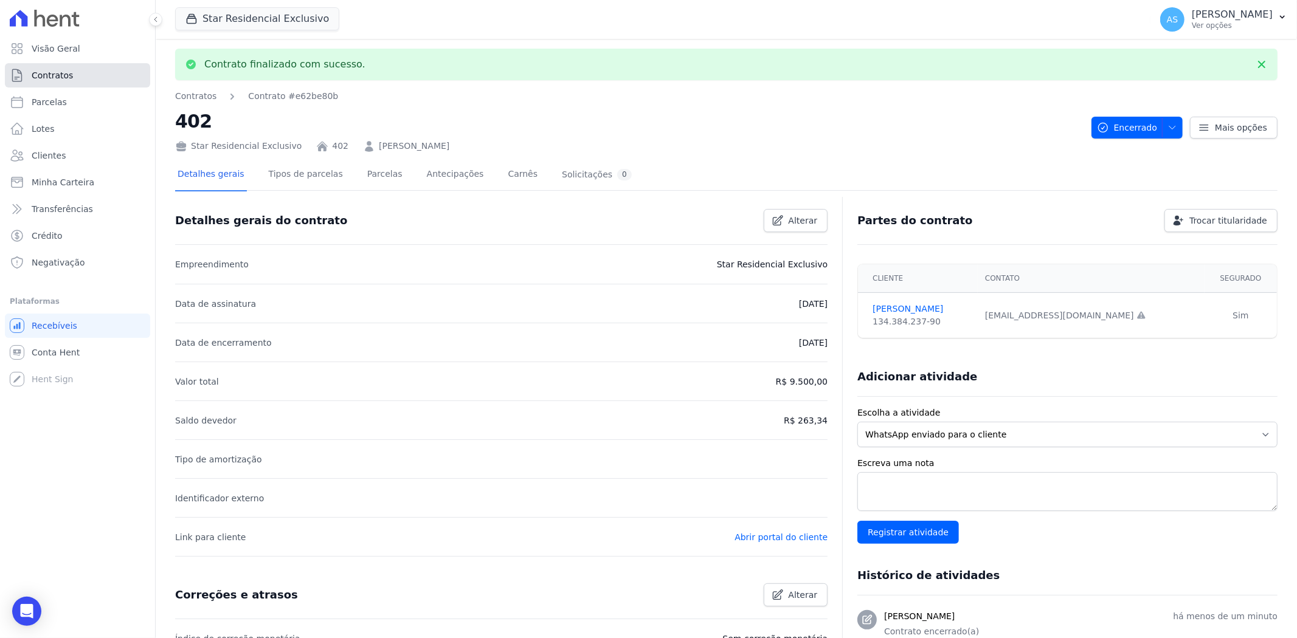
click at [57, 70] on span "Contratos" at bounding box center [52, 75] width 41 height 12
